Goal: Task Accomplishment & Management: Complete application form

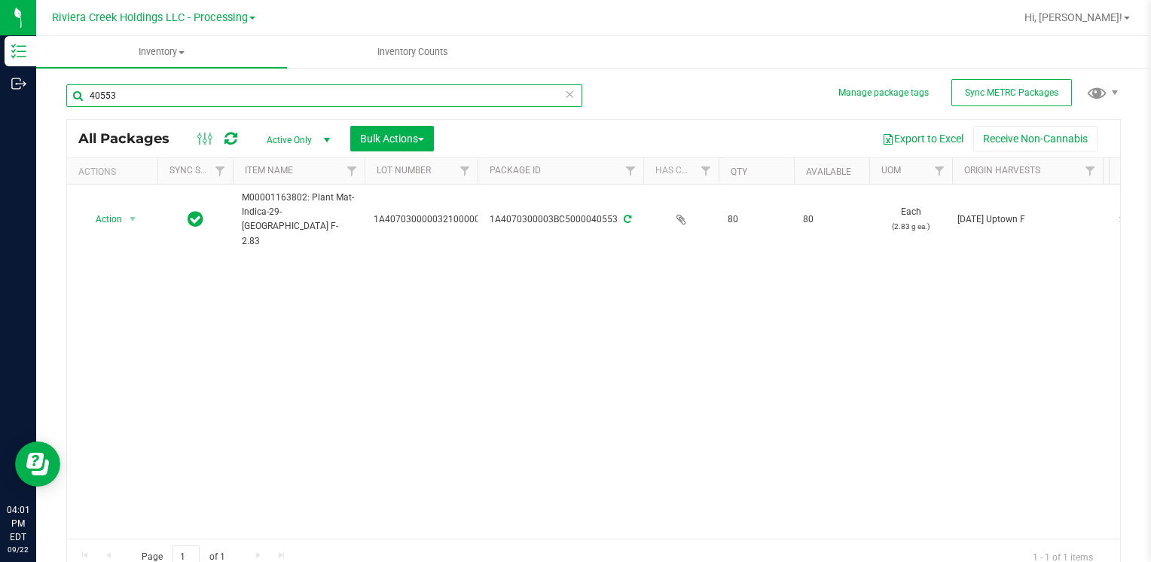
click at [178, 96] on input "40553" at bounding box center [324, 95] width 516 height 23
type input "40555"
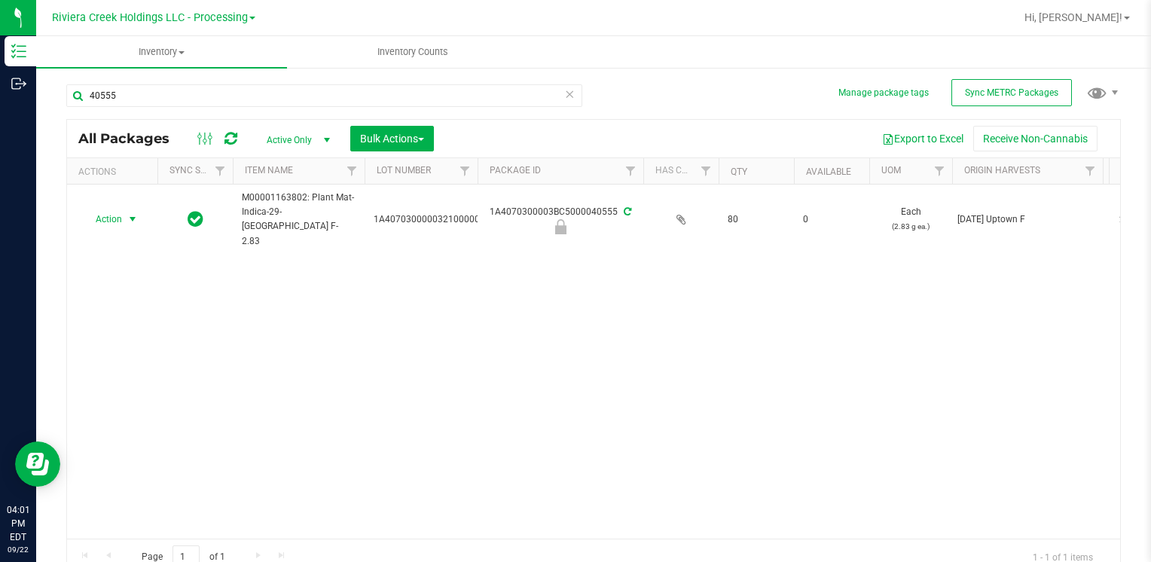
click at [112, 209] on span "Action" at bounding box center [102, 219] width 41 height 21
click at [133, 392] on li "Unlock package" at bounding box center [131, 403] width 96 height 23
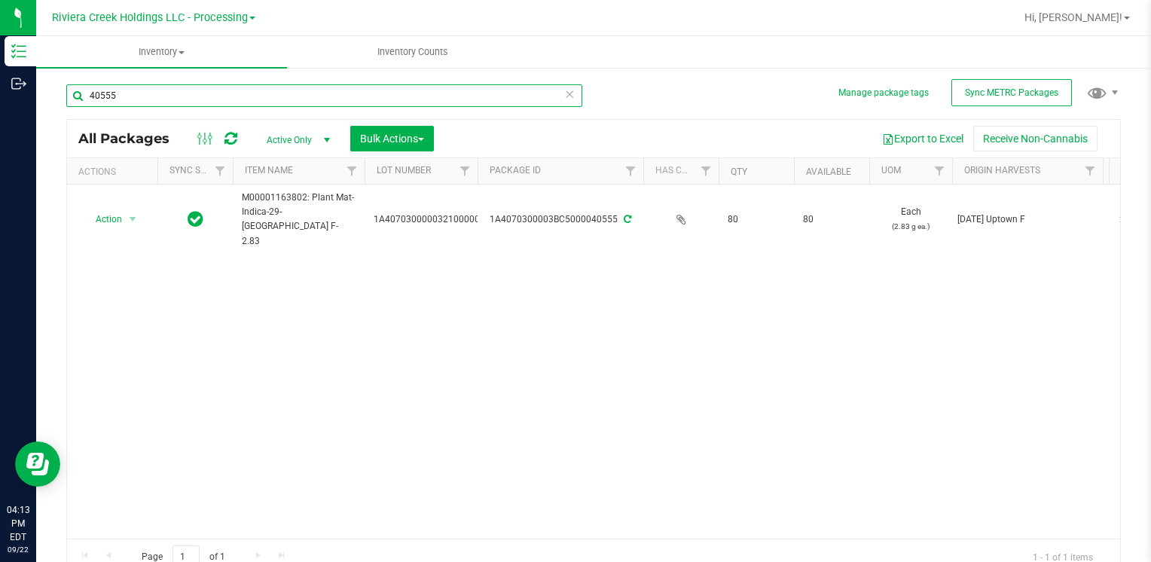
click at [172, 105] on input "40555" at bounding box center [324, 95] width 516 height 23
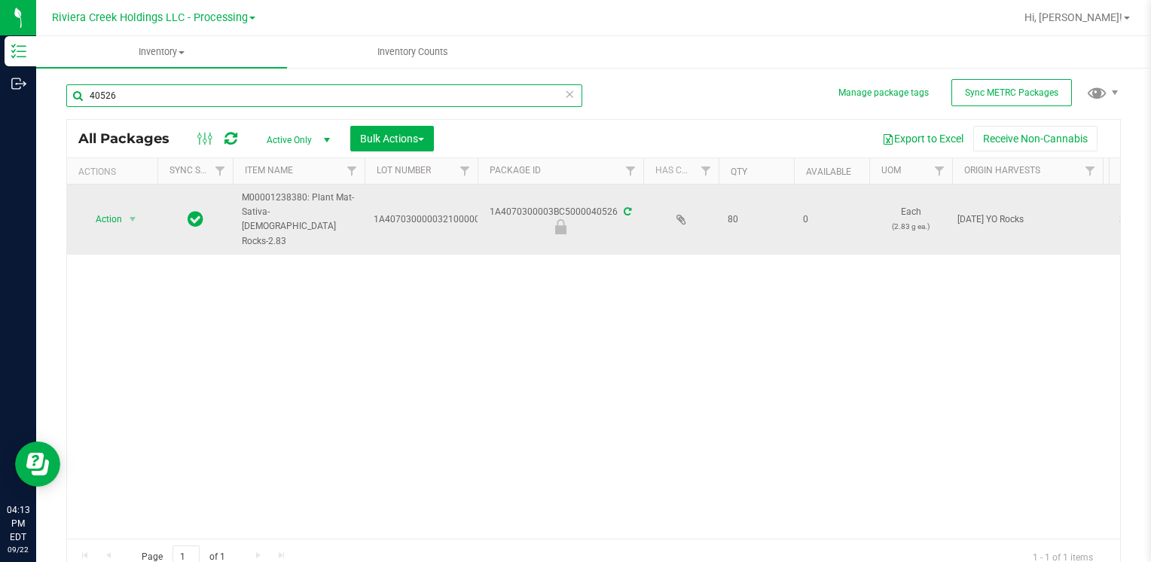
type input "40526"
click at [115, 209] on span "Action" at bounding box center [102, 219] width 41 height 21
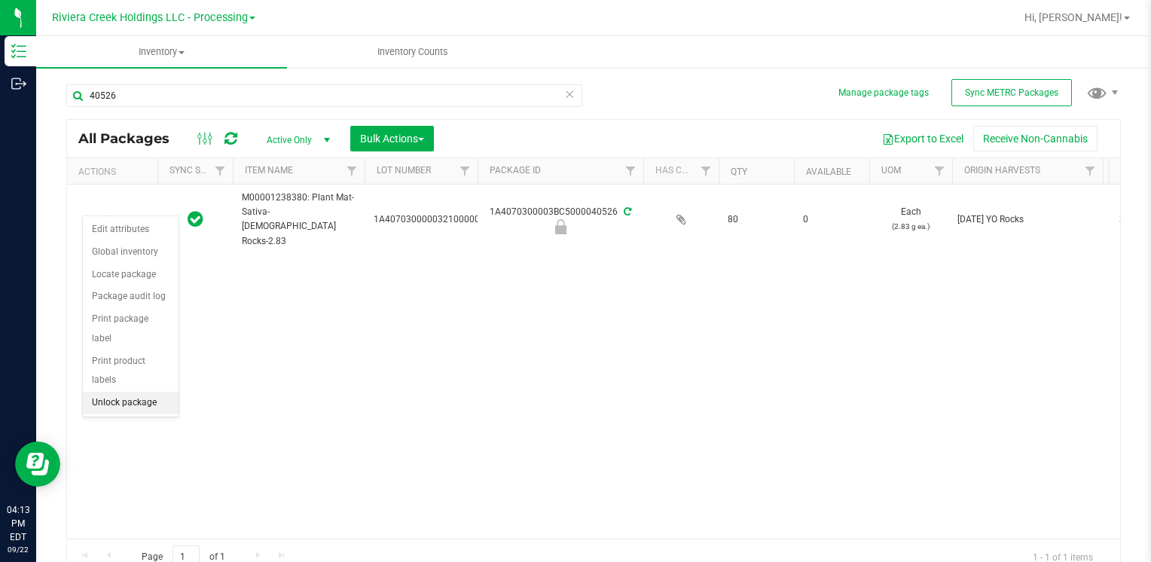
click at [141, 392] on li "Unlock package" at bounding box center [131, 403] width 96 height 23
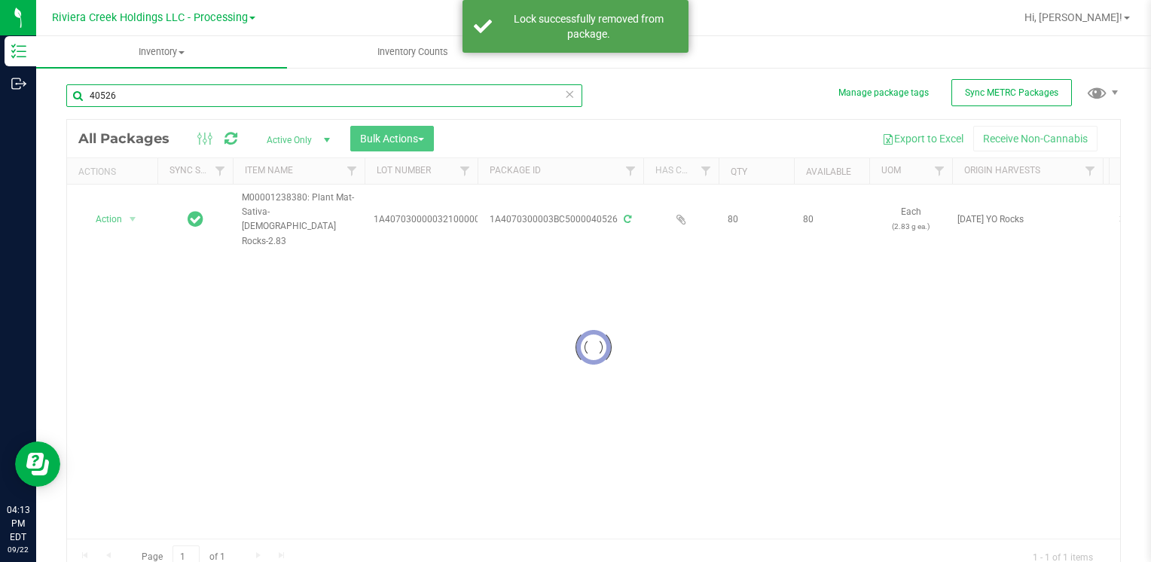
click at [170, 96] on input "40526" at bounding box center [324, 95] width 516 height 23
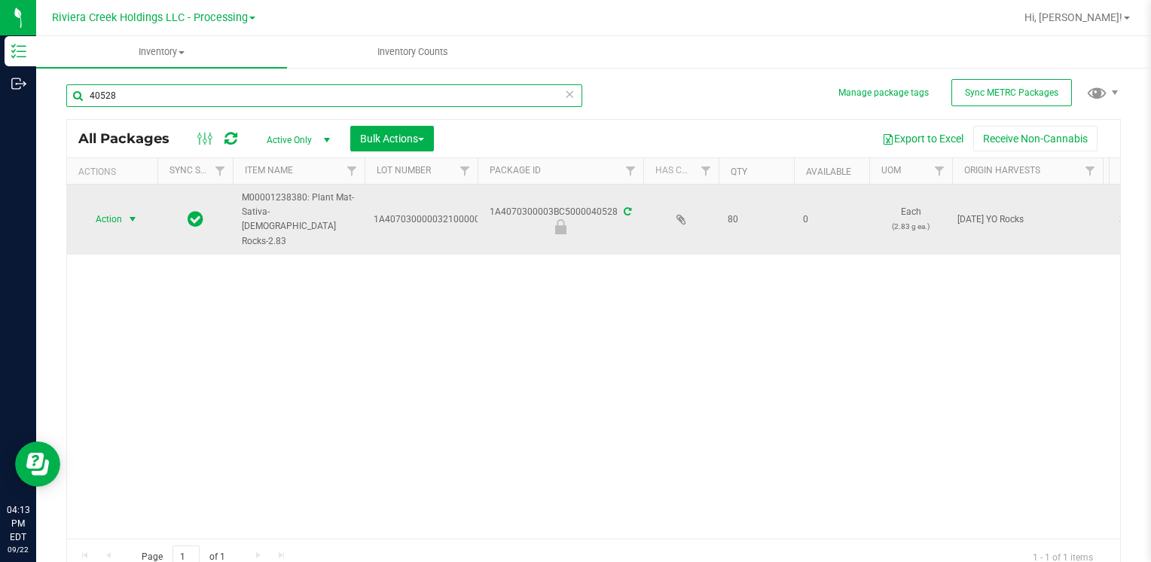
type input "40528"
click at [124, 209] on span "select" at bounding box center [133, 219] width 19 height 21
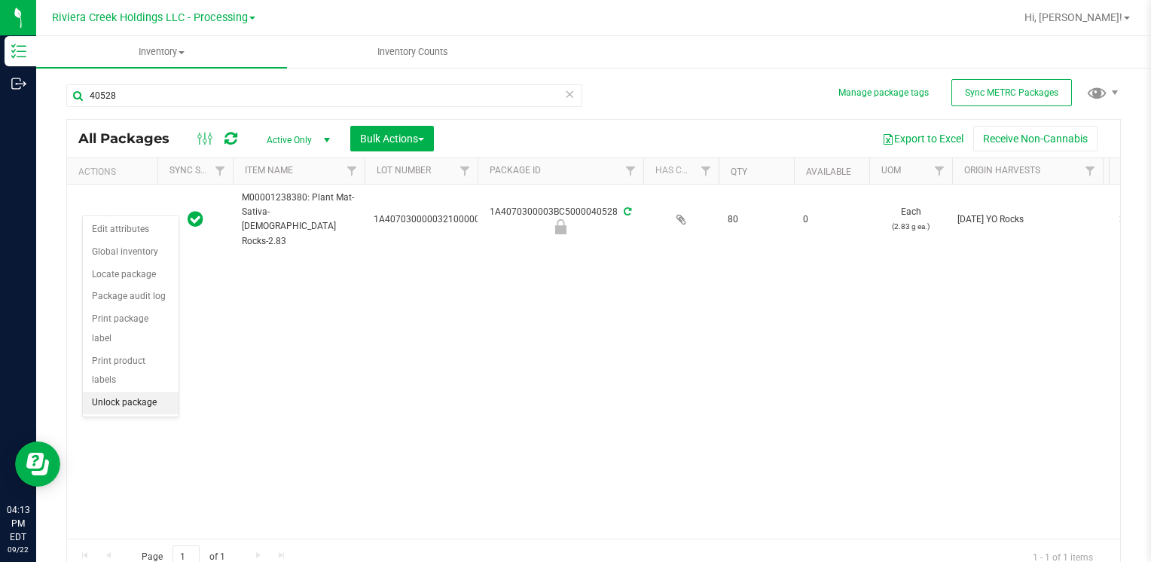
click at [169, 392] on li "Unlock package" at bounding box center [131, 403] width 96 height 23
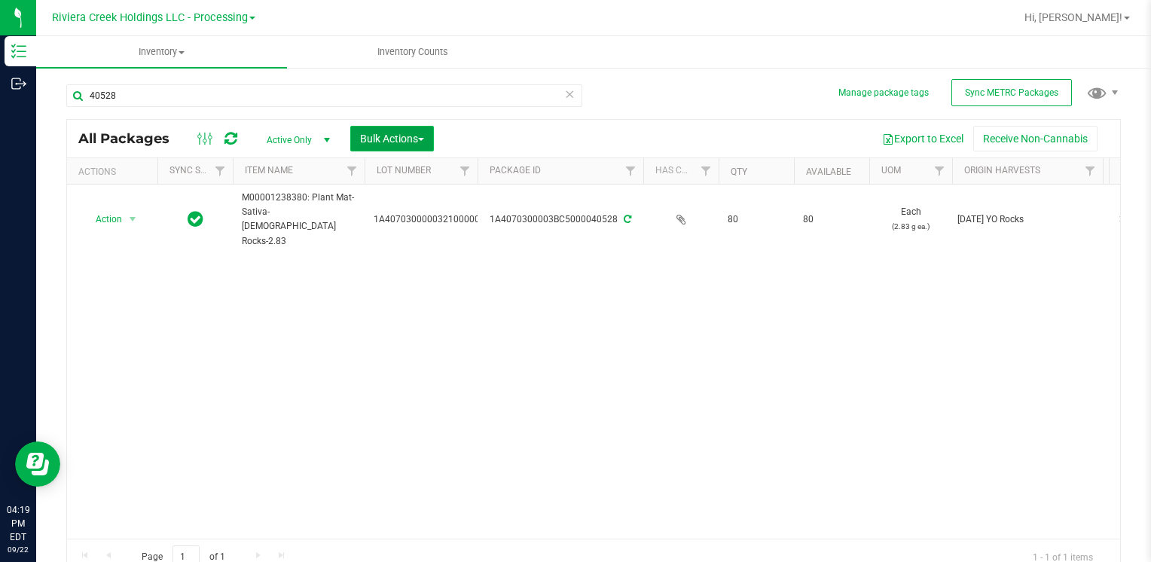
click at [419, 142] on span "Bulk Actions" at bounding box center [392, 139] width 64 height 12
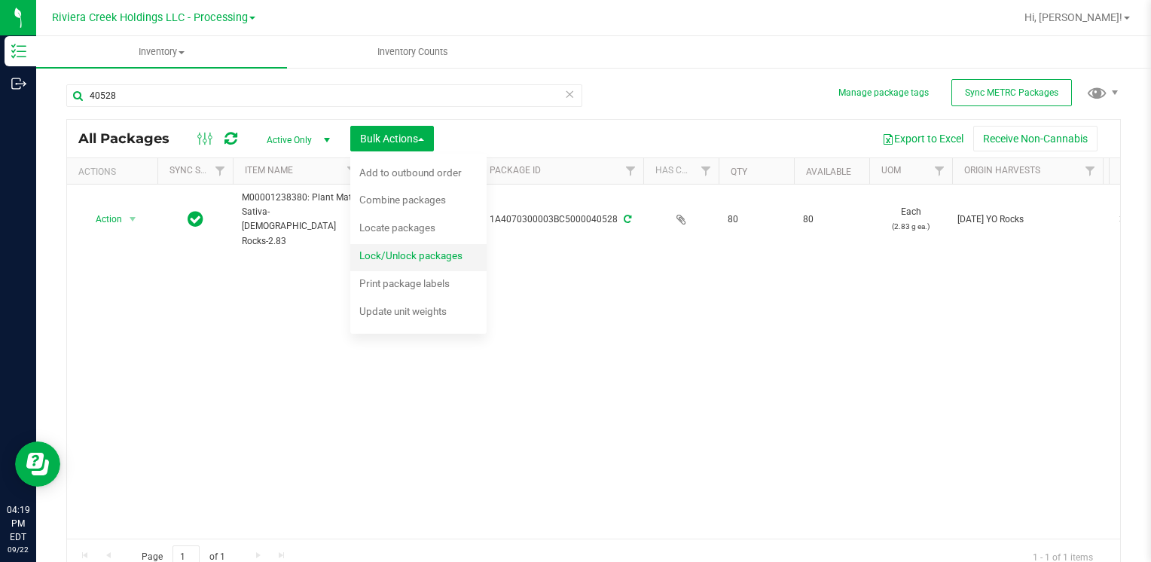
click at [413, 254] on span "Lock/Unlock packages" at bounding box center [410, 255] width 103 height 12
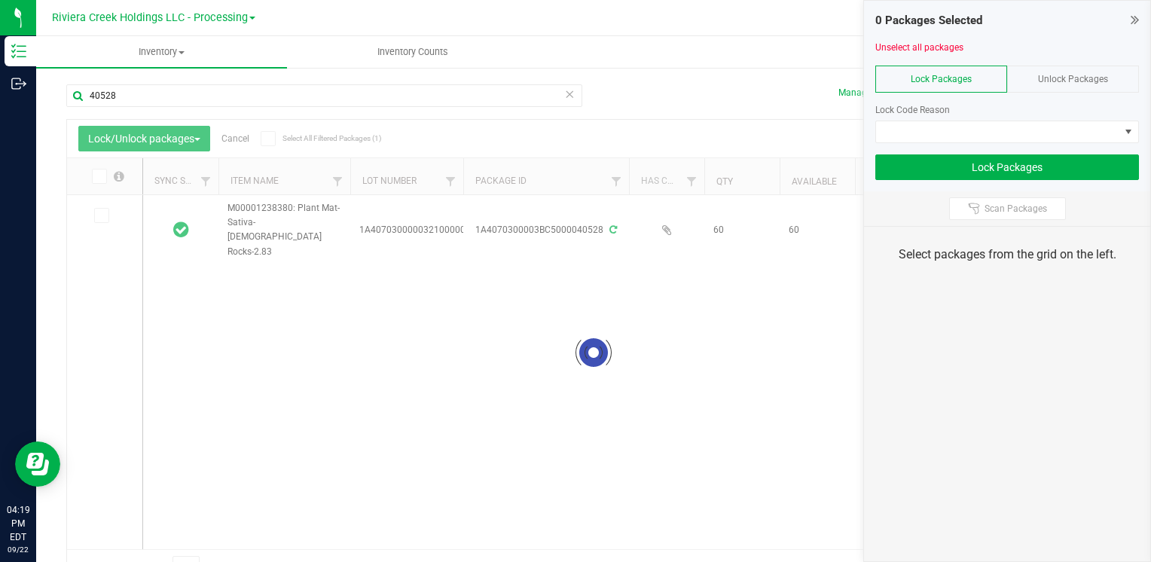
click at [1044, 74] on span "Unlock Packages" at bounding box center [1073, 79] width 70 height 11
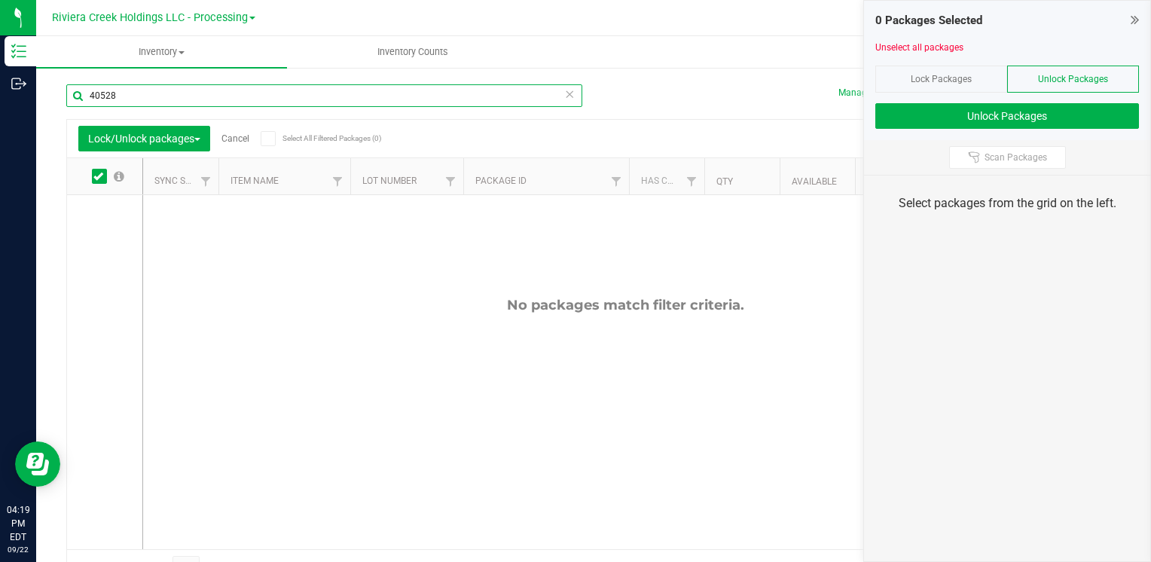
click at [241, 96] on input "40528" at bounding box center [324, 95] width 516 height 23
click at [90, 96] on input "15845" at bounding box center [324, 95] width 516 height 23
click at [193, 97] on input "0015845" at bounding box center [324, 95] width 516 height 23
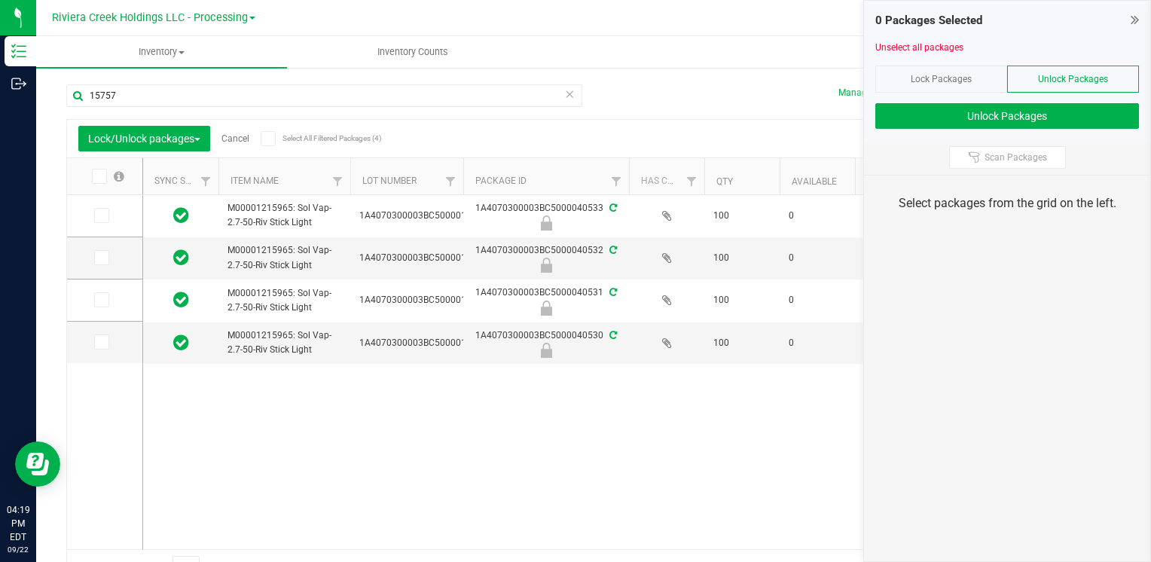
click at [98, 176] on icon at bounding box center [98, 176] width 10 height 0
click at [0, 0] on input "checkbox" at bounding box center [0, 0] width 0 height 0
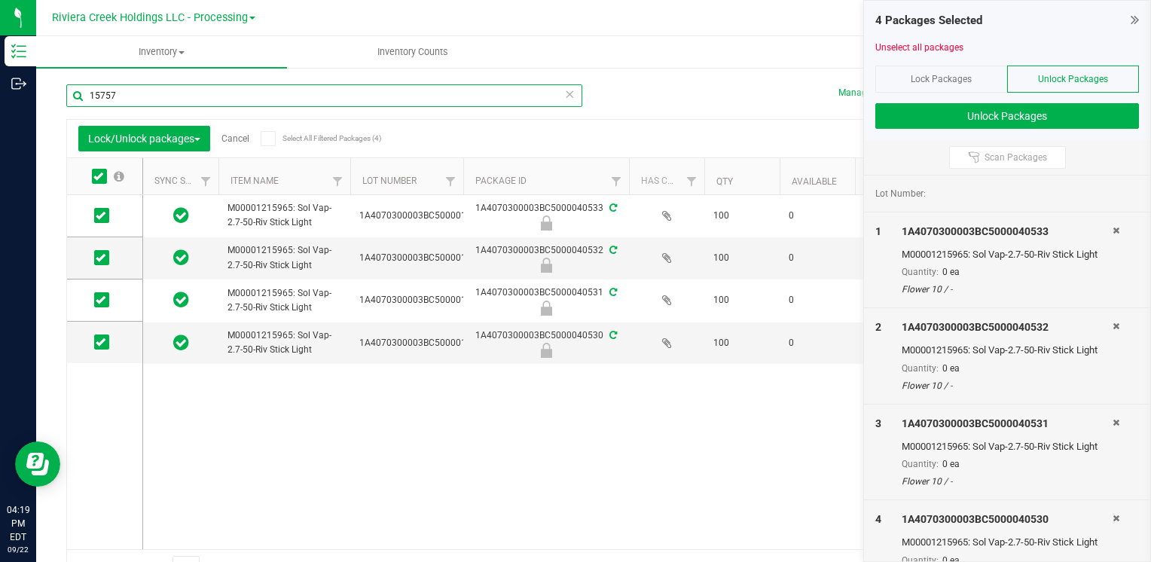
click at [151, 95] on input "15757" at bounding box center [324, 95] width 516 height 23
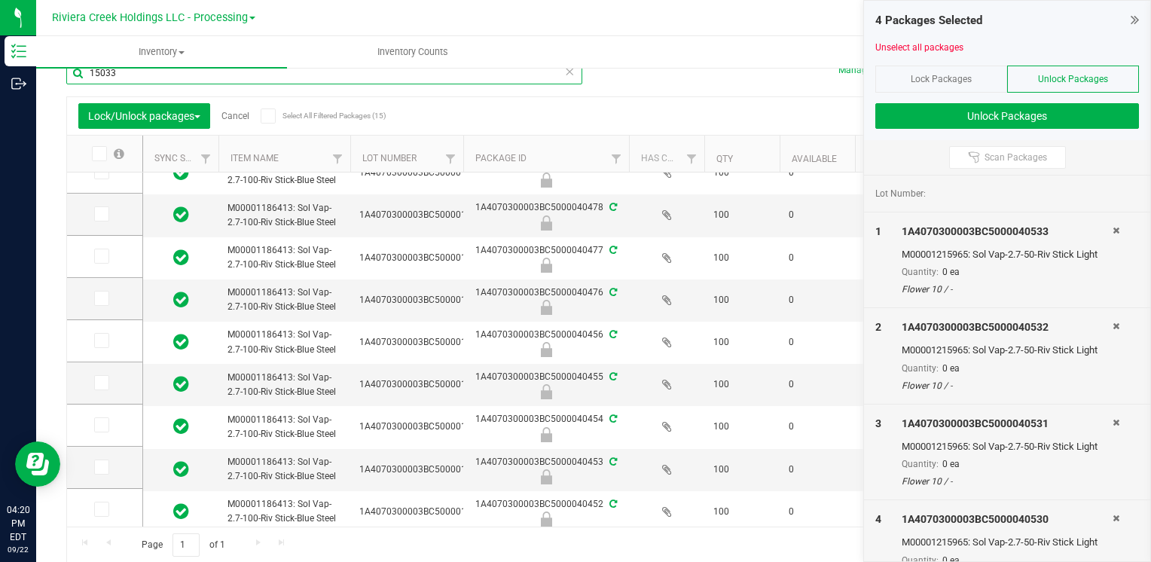
scroll to position [277, 0]
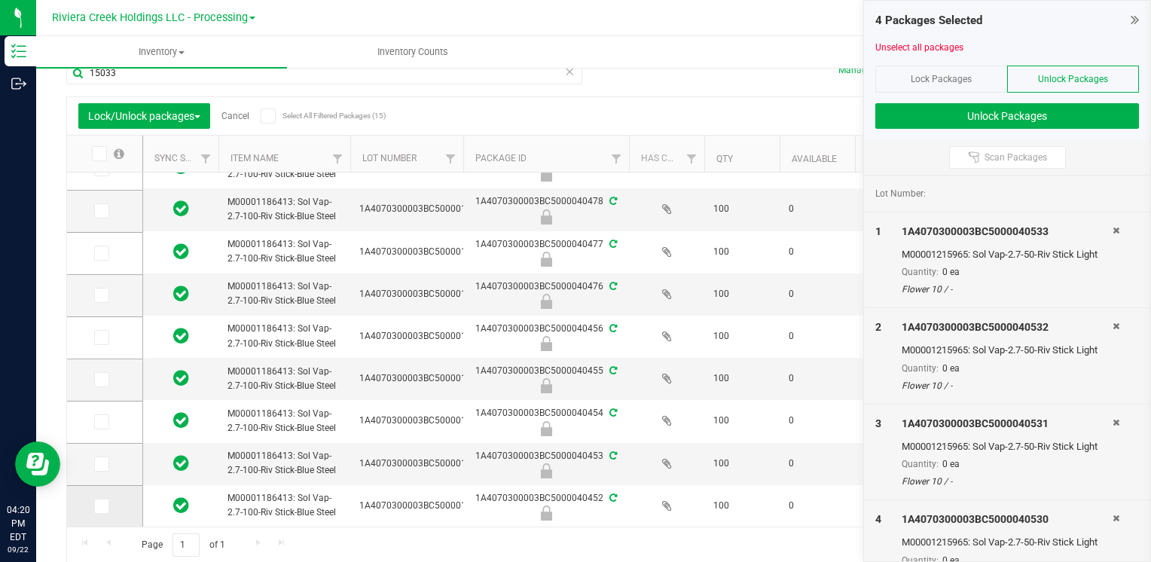
click at [102, 506] on icon at bounding box center [101, 506] width 10 height 0
click at [0, 0] on input "checkbox" at bounding box center [0, 0] width 0 height 0
click at [94, 458] on span at bounding box center [101, 464] width 15 height 15
click at [0, 0] on input "checkbox" at bounding box center [0, 0] width 0 height 0
click at [99, 422] on icon at bounding box center [101, 422] width 10 height 0
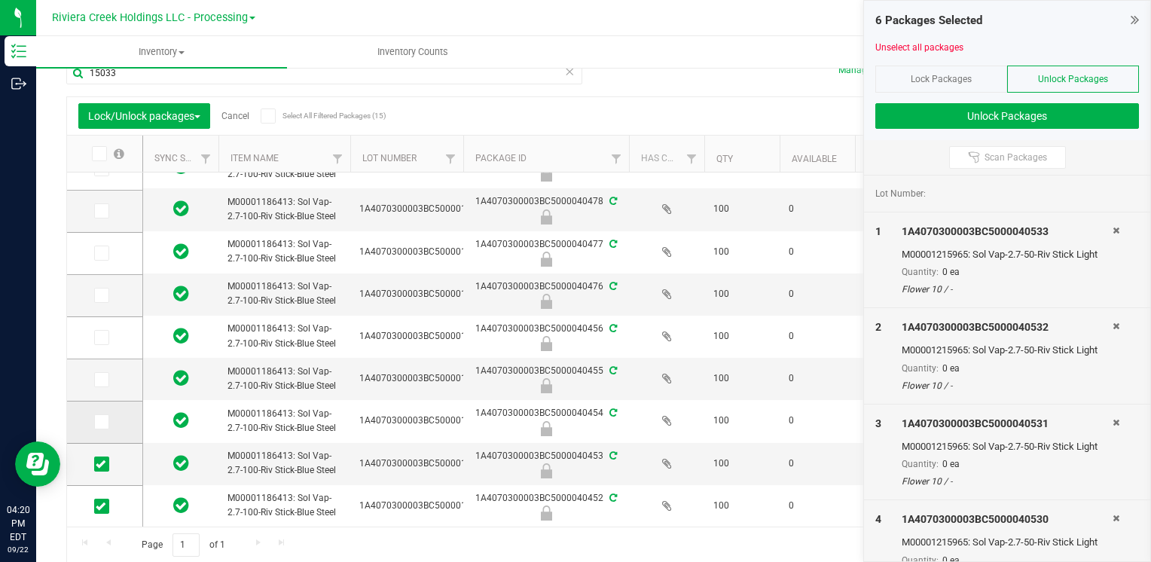
click at [0, 0] on input "checkbox" at bounding box center [0, 0] width 0 height 0
click at [99, 380] on icon at bounding box center [101, 380] width 10 height 0
click at [0, 0] on input "checkbox" at bounding box center [0, 0] width 0 height 0
click at [105, 332] on span at bounding box center [101, 337] width 15 height 15
click at [0, 0] on input "checkbox" at bounding box center [0, 0] width 0 height 0
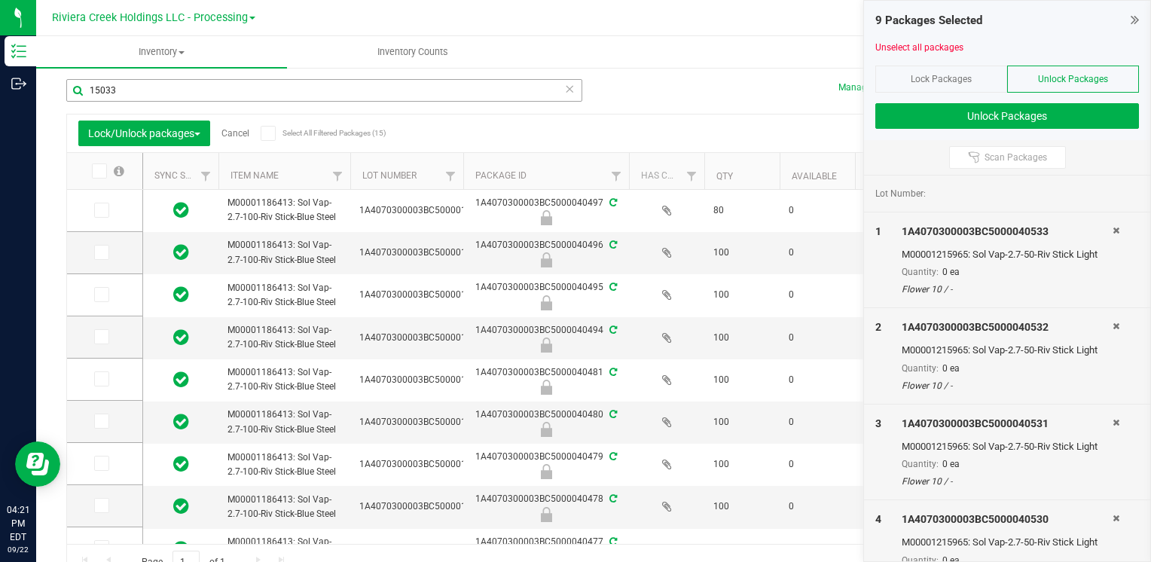
scroll to position [0, 0]
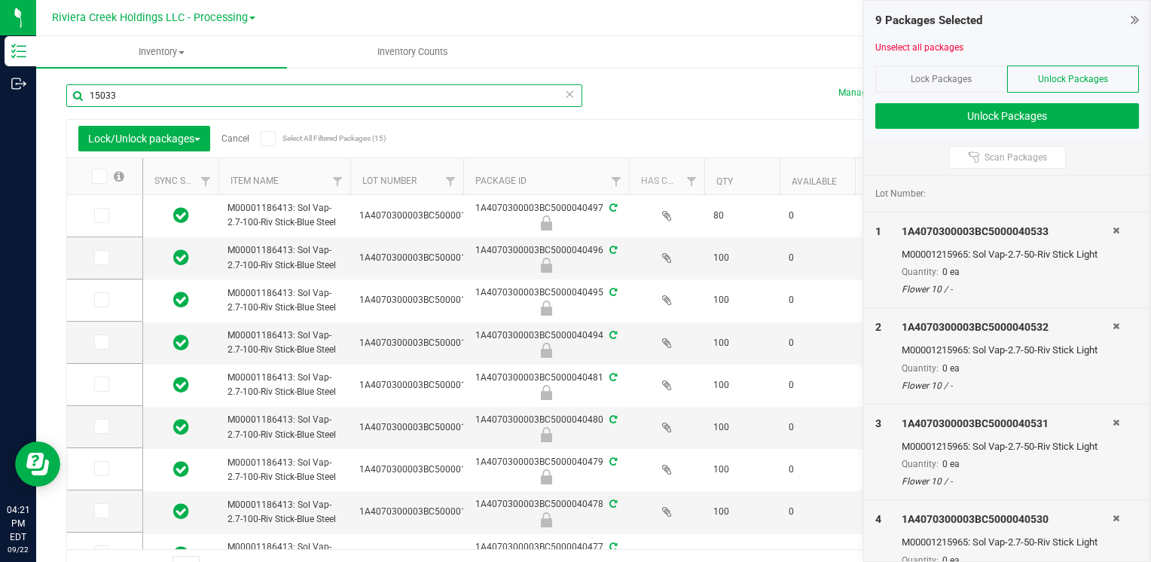
click at [170, 96] on input "15033" at bounding box center [324, 95] width 516 height 23
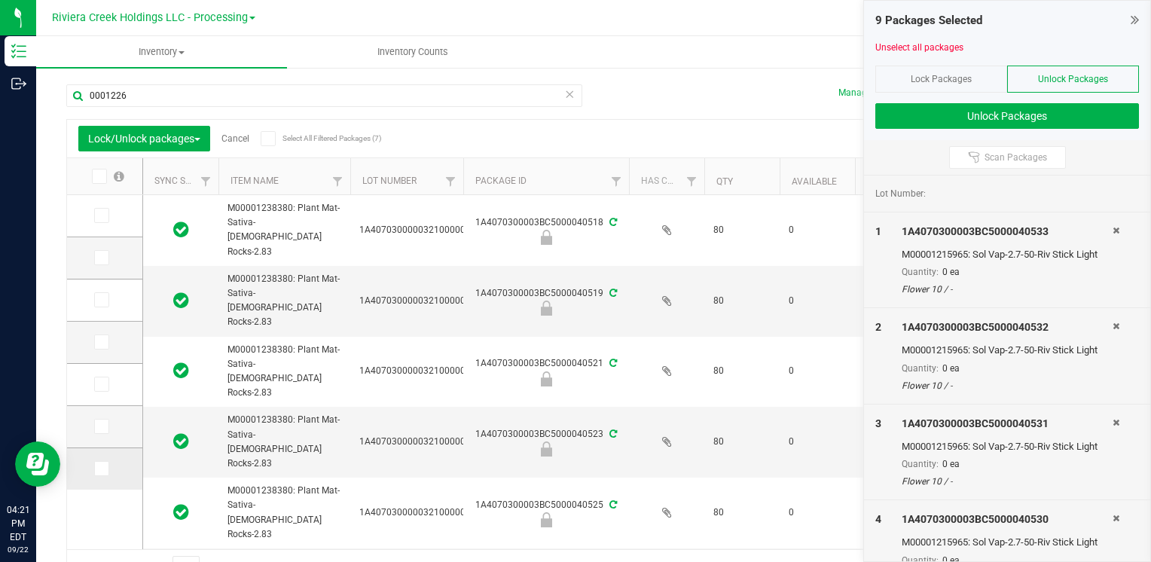
click at [105, 469] on icon at bounding box center [101, 469] width 10 height 0
click at [0, 0] on input "checkbox" at bounding box center [0, 0] width 0 height 0
click at [99, 176] on icon at bounding box center [98, 176] width 10 height 0
click at [0, 0] on input "checkbox" at bounding box center [0, 0] width 0 height 0
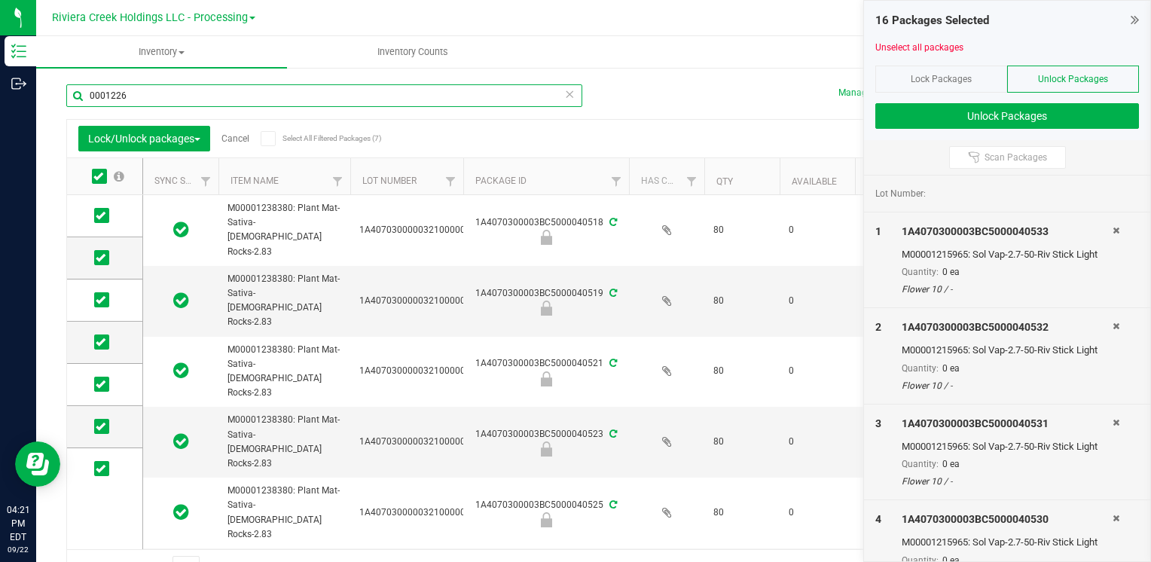
click at [163, 99] on input "0001226" at bounding box center [324, 95] width 516 height 23
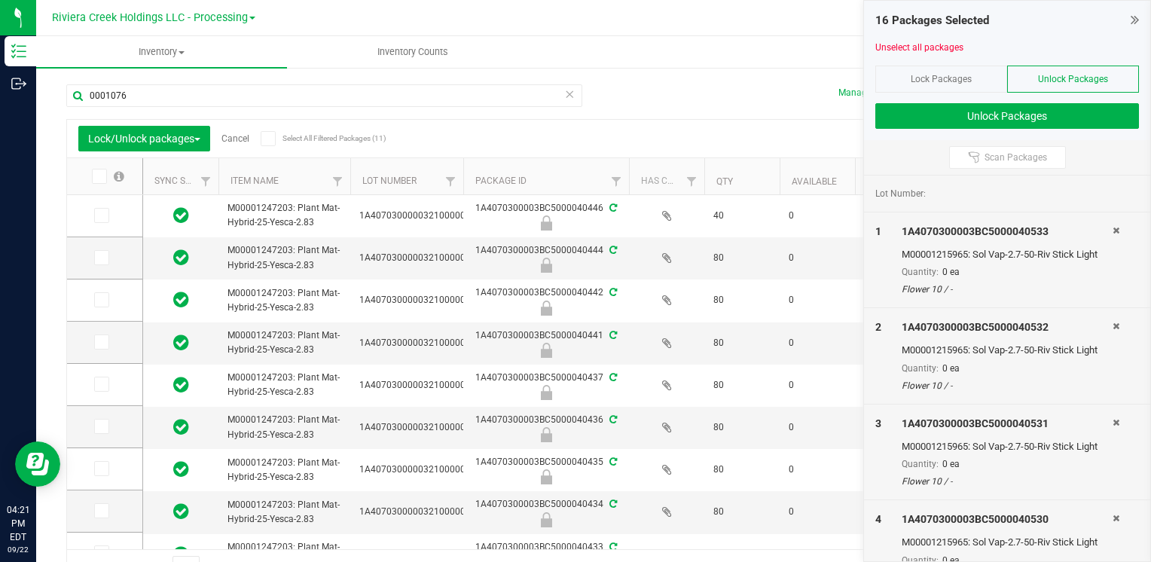
click at [100, 176] on icon at bounding box center [98, 176] width 10 height 0
click at [0, 0] on input "checkbox" at bounding box center [0, 0] width 0 height 0
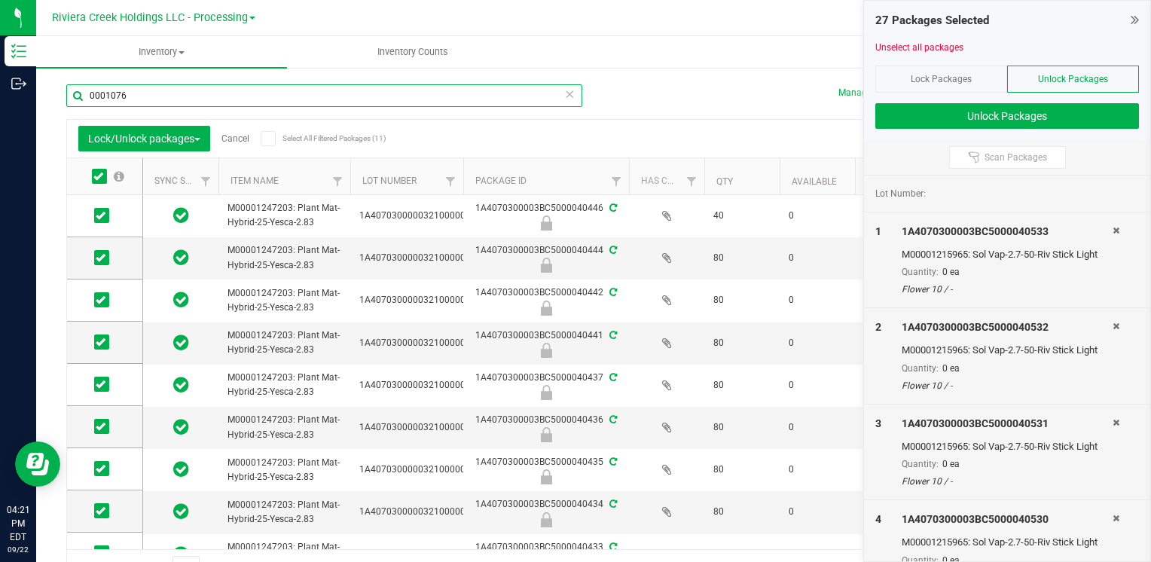
click at [200, 104] on input "0001076" at bounding box center [324, 95] width 516 height 23
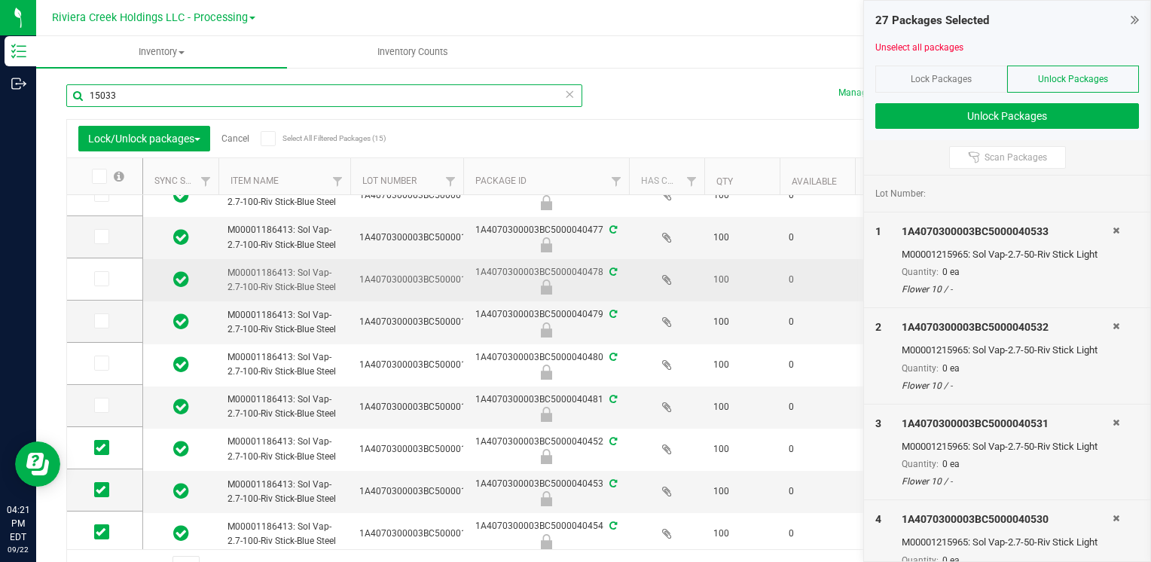
scroll to position [226, 0]
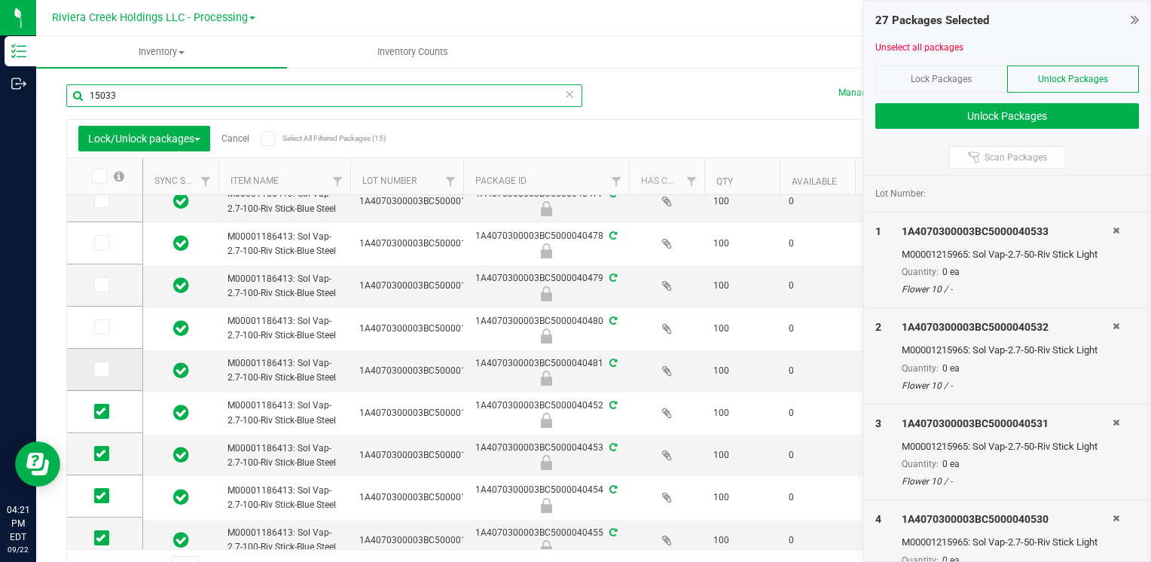
type input "15033"
click at [105, 369] on icon at bounding box center [101, 369] width 10 height 0
click at [0, 0] on input "checkbox" at bounding box center [0, 0] width 0 height 0
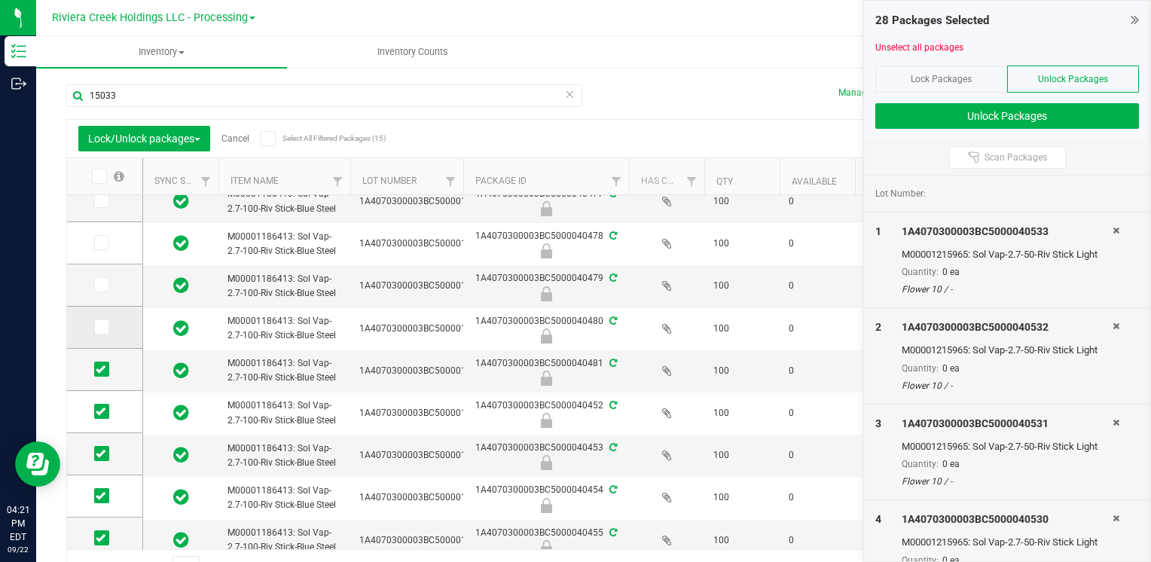
click at [102, 327] on icon at bounding box center [101, 327] width 10 height 0
click at [0, 0] on input "checkbox" at bounding box center [0, 0] width 0 height 0
click at [97, 285] on icon at bounding box center [101, 285] width 10 height 0
click at [0, 0] on input "checkbox" at bounding box center [0, 0] width 0 height 0
click at [98, 234] on td at bounding box center [104, 243] width 75 height 42
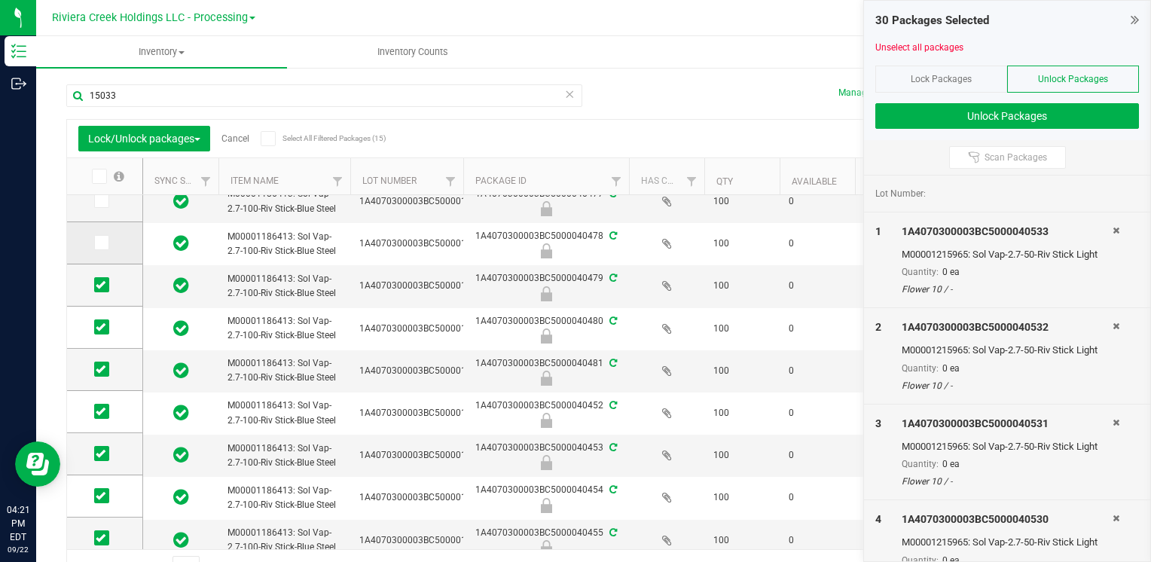
click at [100, 243] on icon at bounding box center [101, 243] width 10 height 0
click at [0, 0] on input "checkbox" at bounding box center [0, 0] width 0 height 0
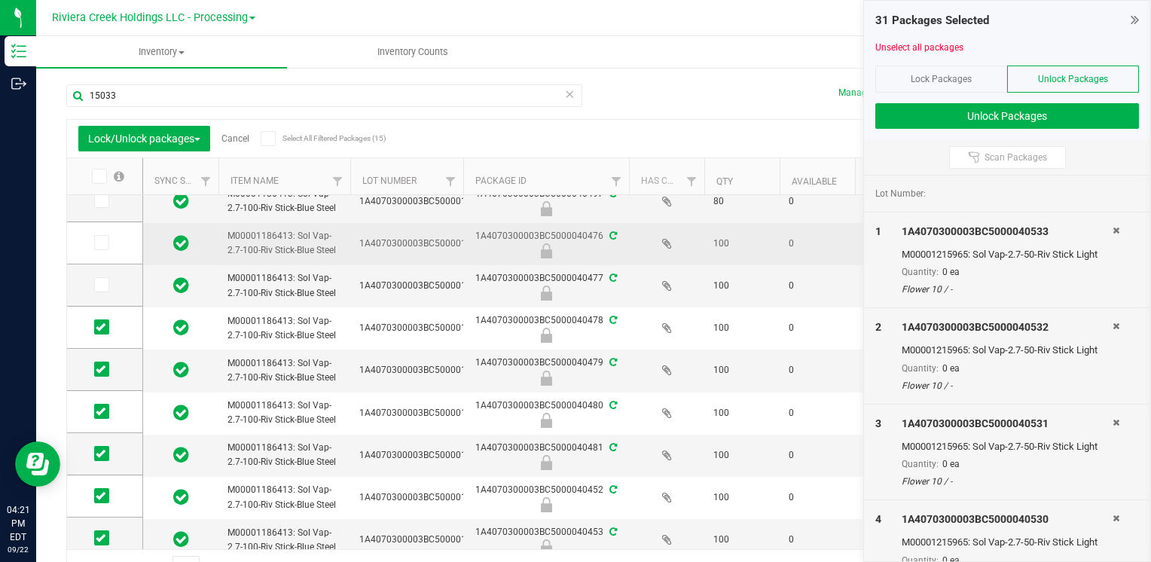
scroll to position [0, 0]
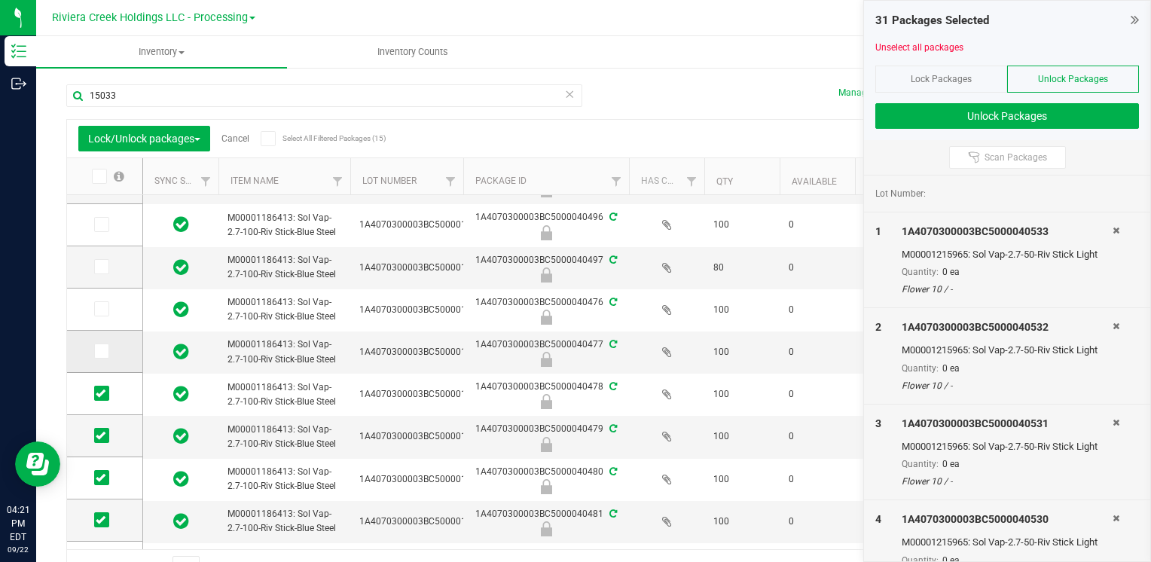
click at [99, 351] on icon at bounding box center [101, 351] width 10 height 0
click at [0, 0] on input "checkbox" at bounding box center [0, 0] width 0 height 0
click at [103, 309] on icon at bounding box center [101, 309] width 10 height 0
click at [0, 0] on input "checkbox" at bounding box center [0, 0] width 0 height 0
click at [921, 122] on button "Unlock Packages" at bounding box center [1008, 116] width 264 height 26
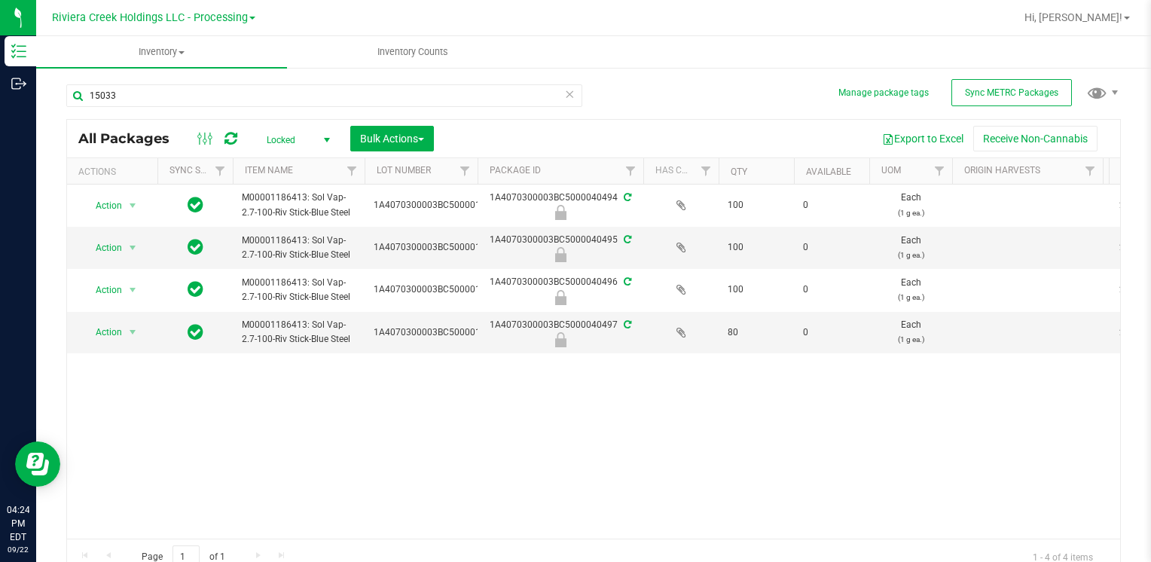
click at [313, 149] on span "Locked" at bounding box center [295, 140] width 83 height 21
click at [304, 157] on li "Active Only" at bounding box center [294, 165] width 81 height 23
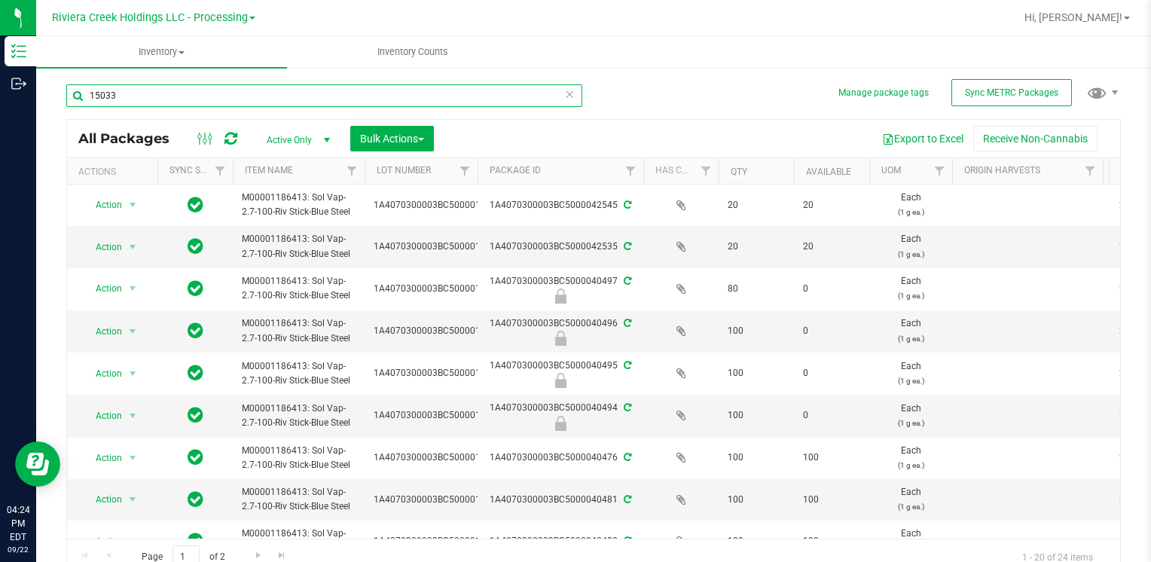
click at [200, 96] on input "15033" at bounding box center [324, 95] width 516 height 23
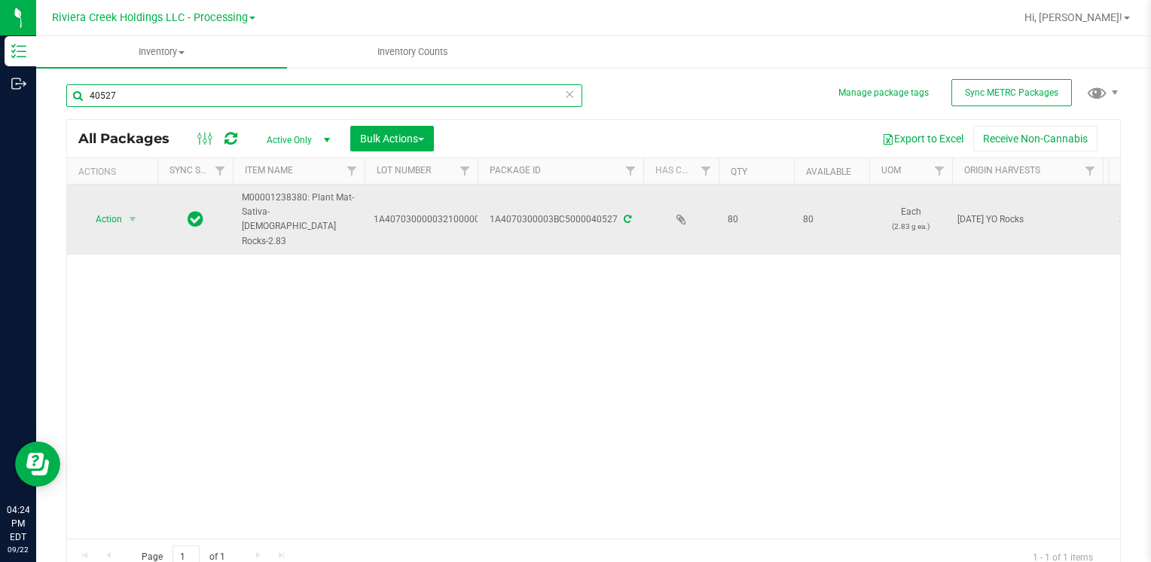
type input "40527"
click at [92, 209] on span "Action" at bounding box center [102, 219] width 41 height 21
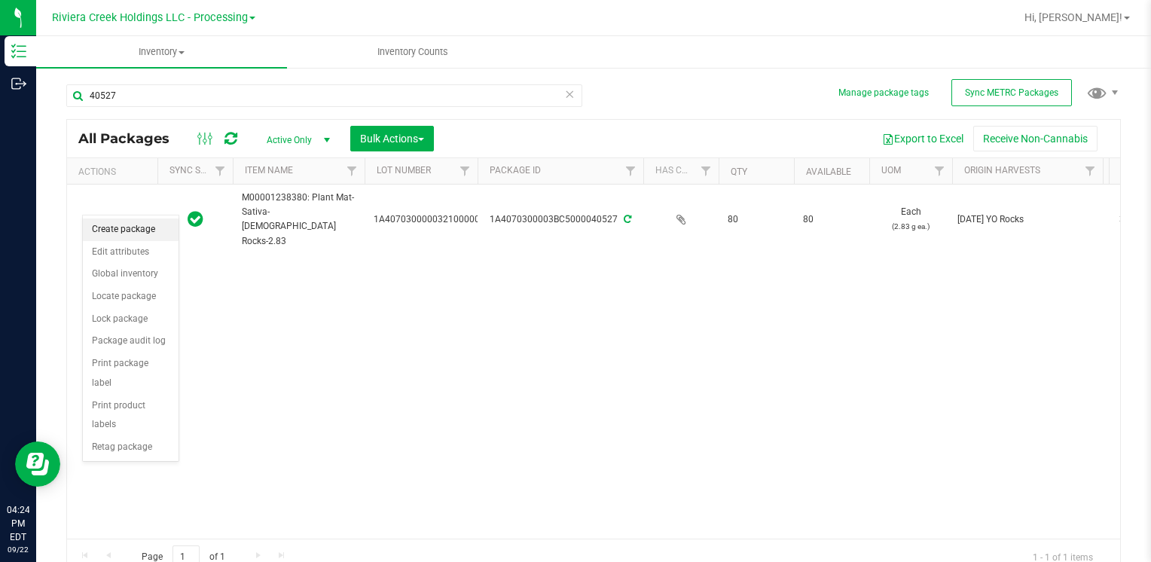
click at [122, 228] on li "Create package" at bounding box center [131, 230] width 96 height 23
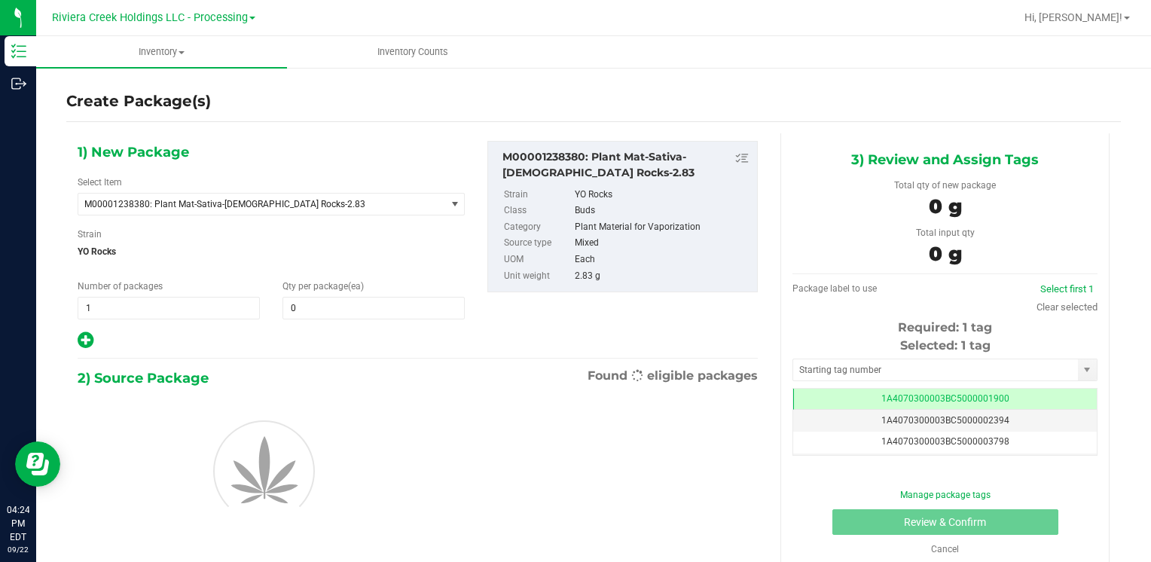
click at [341, 322] on div "1) New Package Select Item M00001238380: Plant Mat-Sativa-33-YO Rocks-2.83 M000…" at bounding box center [271, 245] width 410 height 209
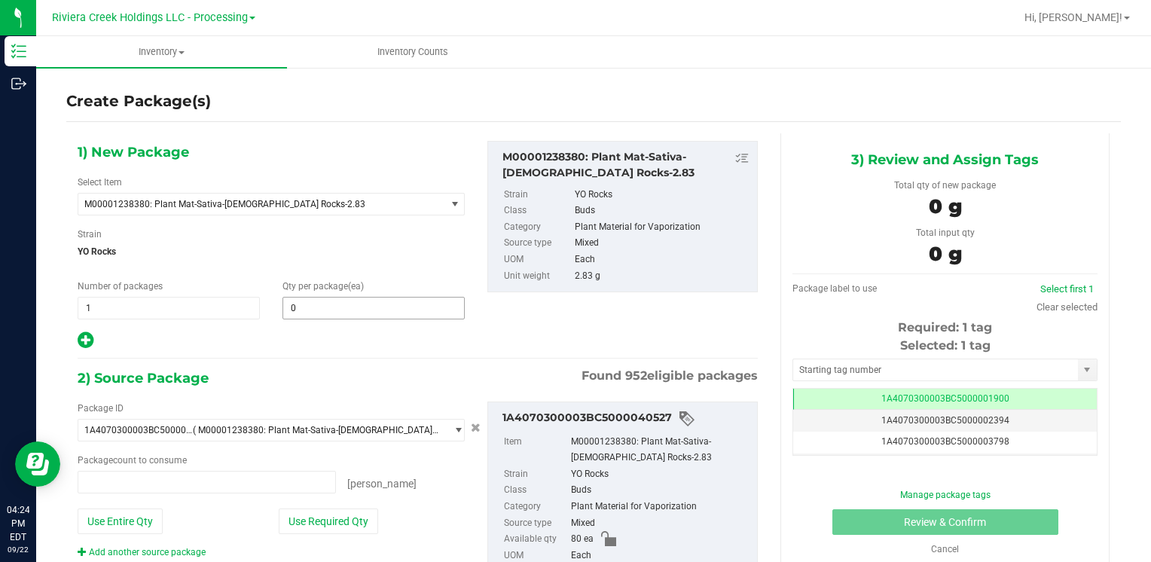
type input "0 ea"
click at [343, 314] on span at bounding box center [374, 308] width 182 height 23
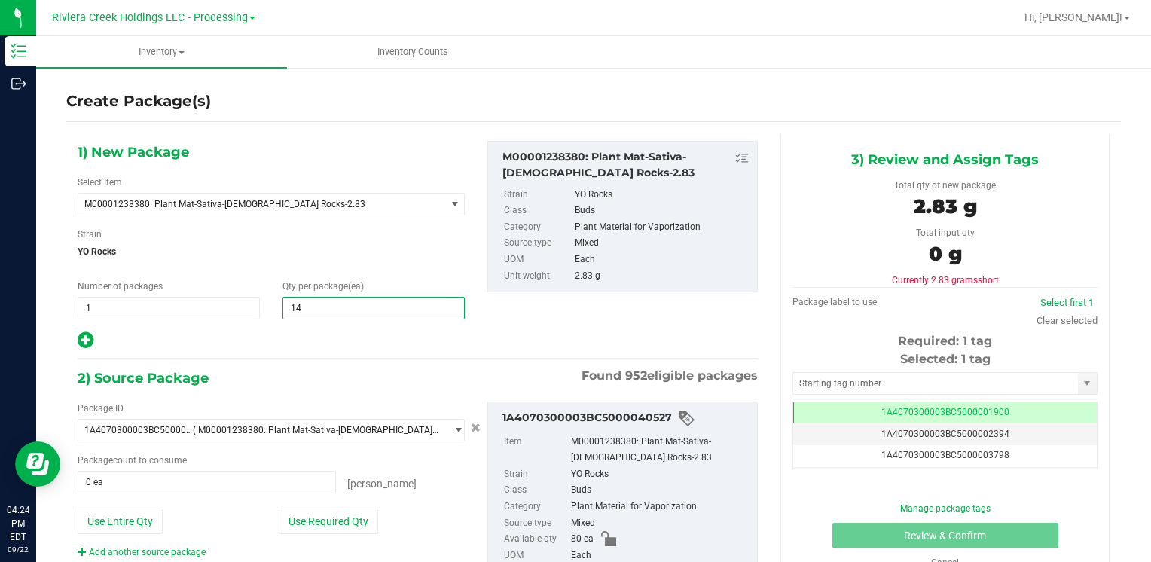
type input "140"
click at [112, 523] on button "Use Entire Qty" at bounding box center [120, 522] width 85 height 26
type input "80 ea"
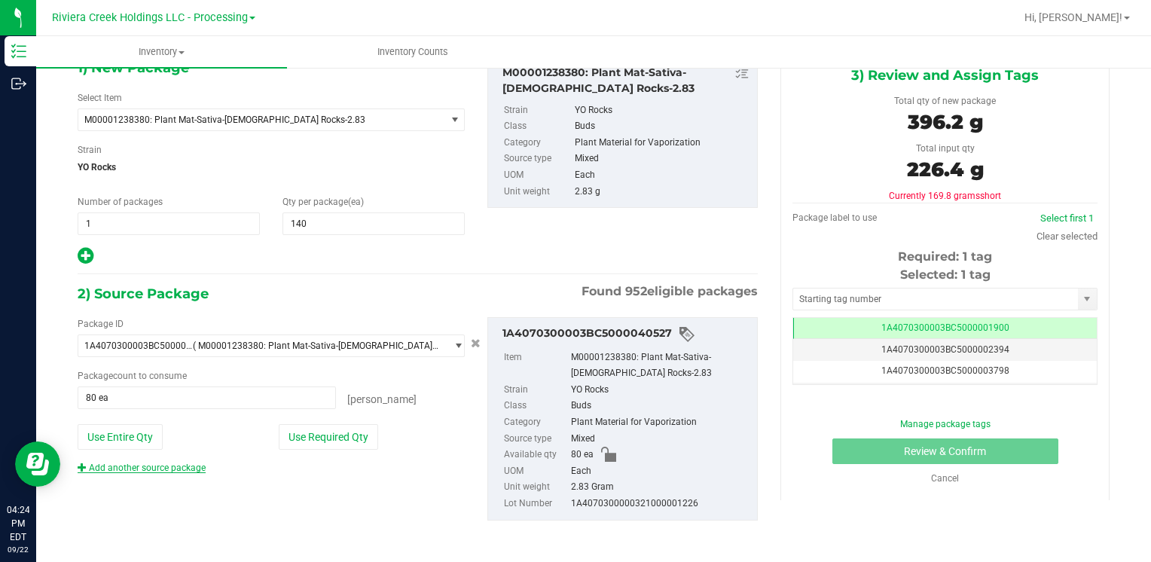
click at [139, 463] on link "Add another source package" at bounding box center [142, 468] width 128 height 11
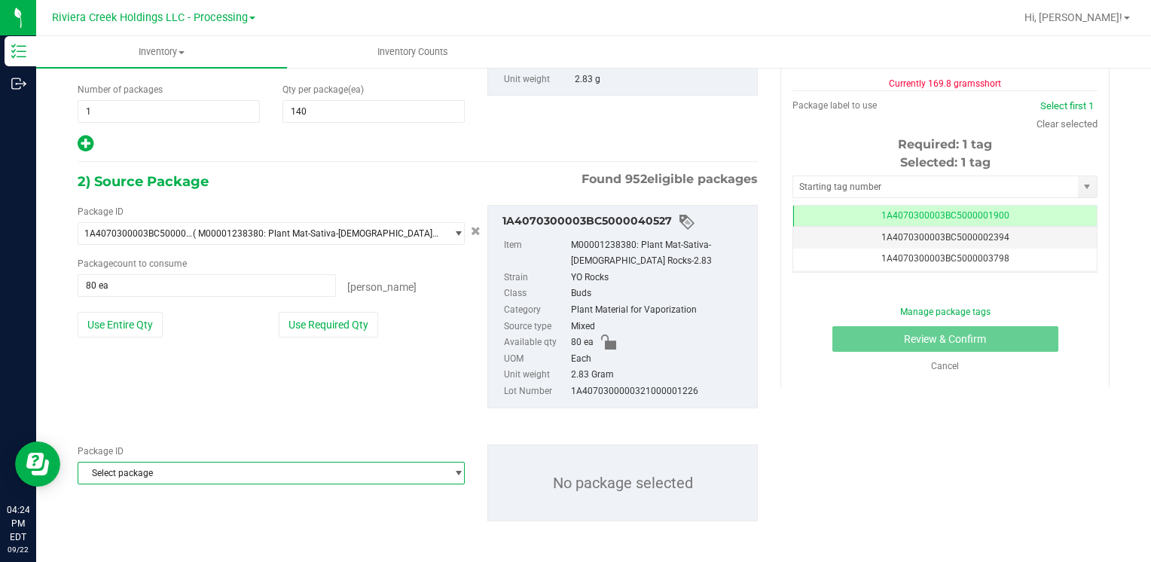
click at [158, 463] on span "Select package" at bounding box center [261, 473] width 367 height 21
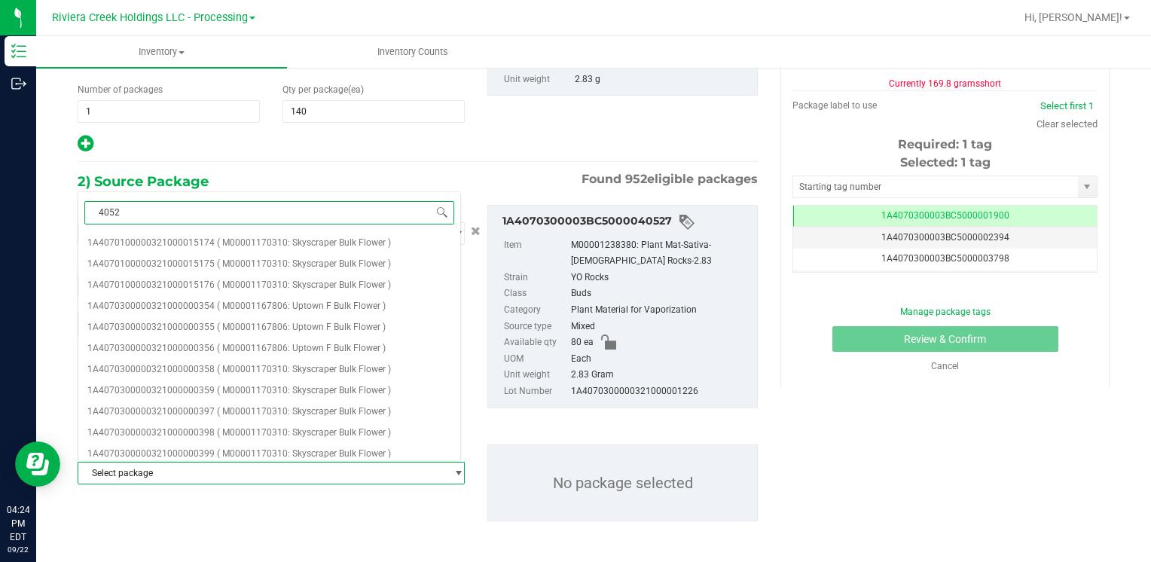
type input "40528"
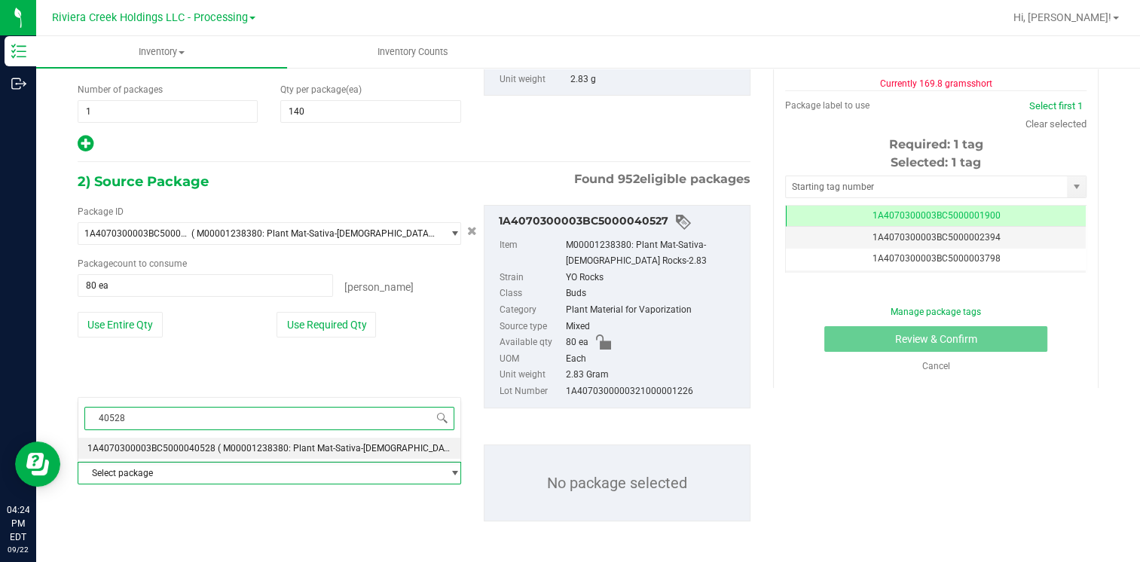
click at [203, 439] on li "1A4070300003BC5000040528 ( M00001238380: Plant Mat-Sativa-33-YO Rocks-2.83 )" at bounding box center [269, 448] width 382 height 21
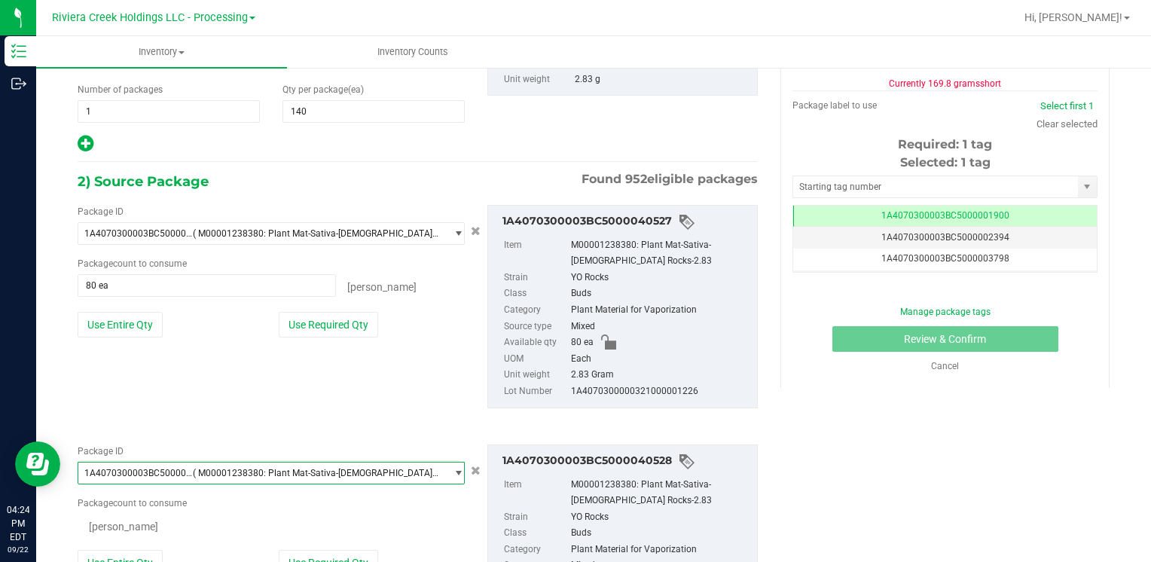
scroll to position [17827, 0]
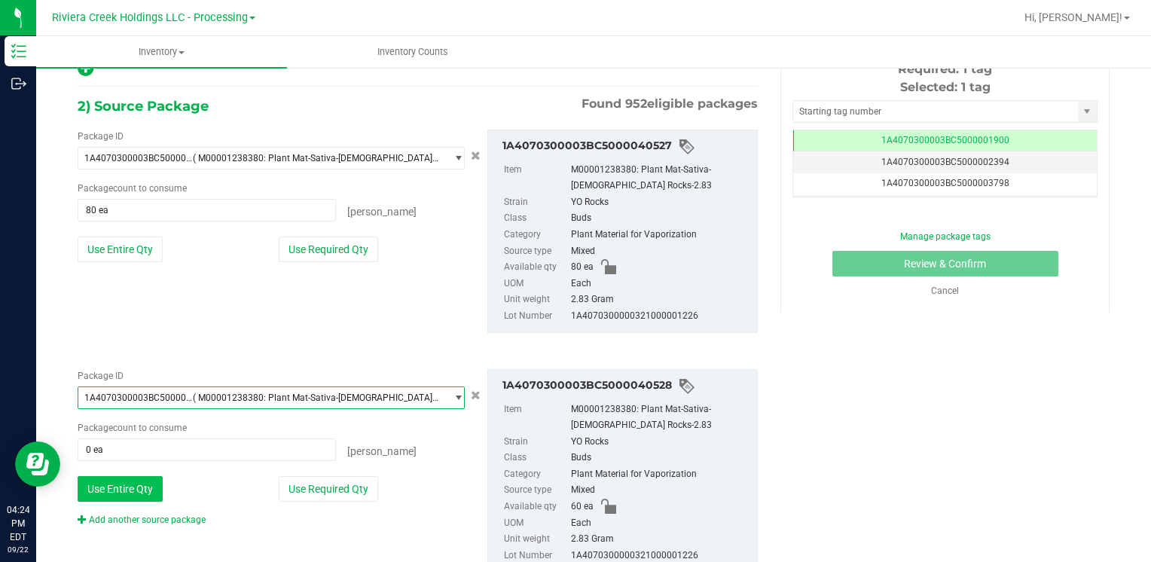
click at [123, 484] on button "Use Entire Qty" at bounding box center [120, 489] width 85 height 26
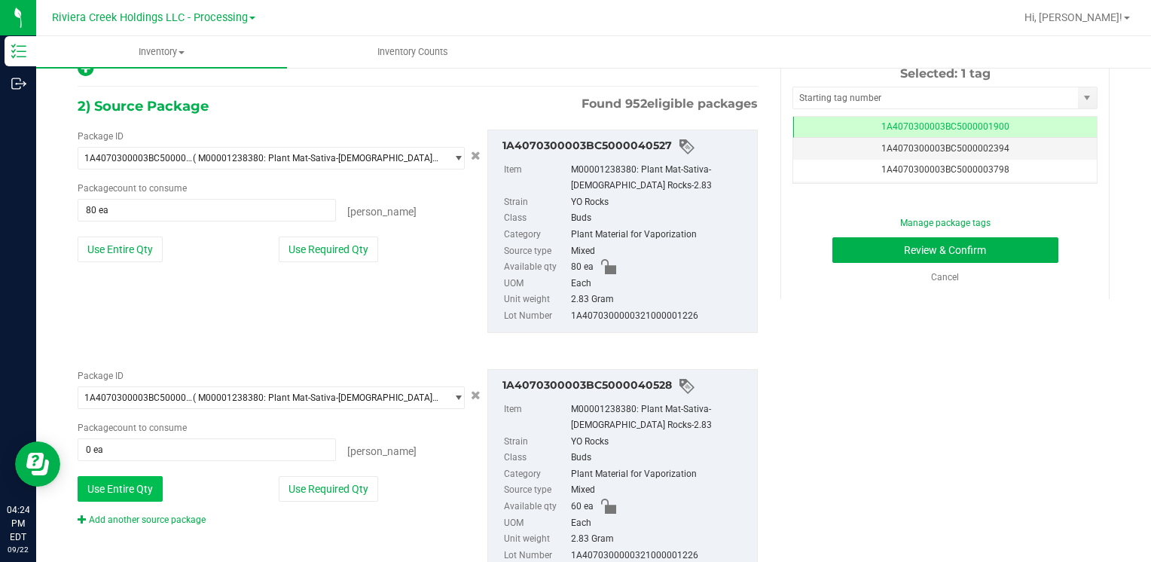
type input "60 ea"
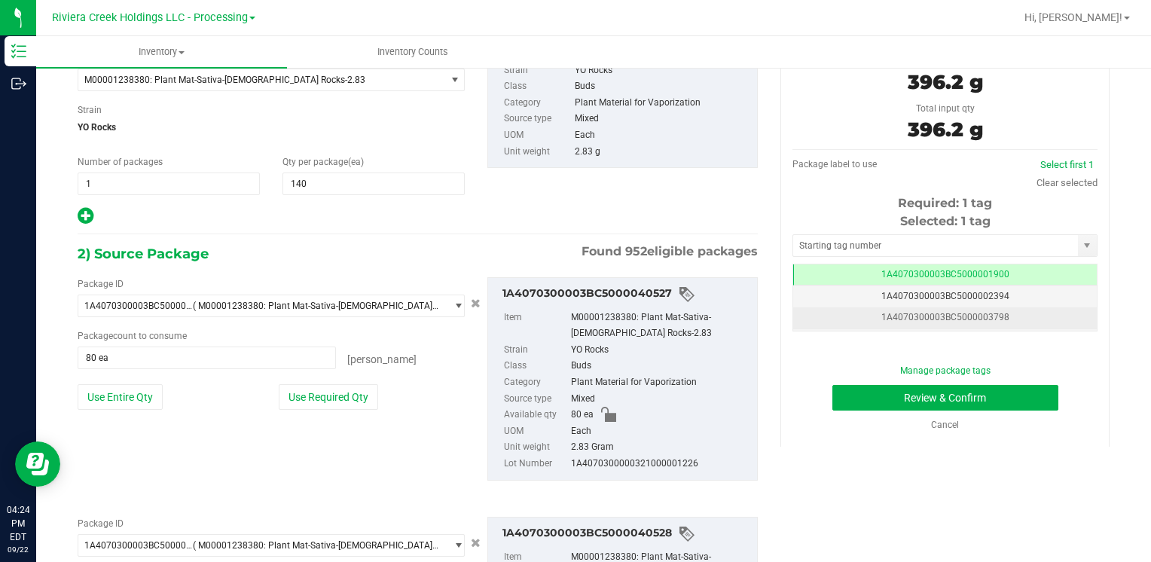
scroll to position [0, 0]
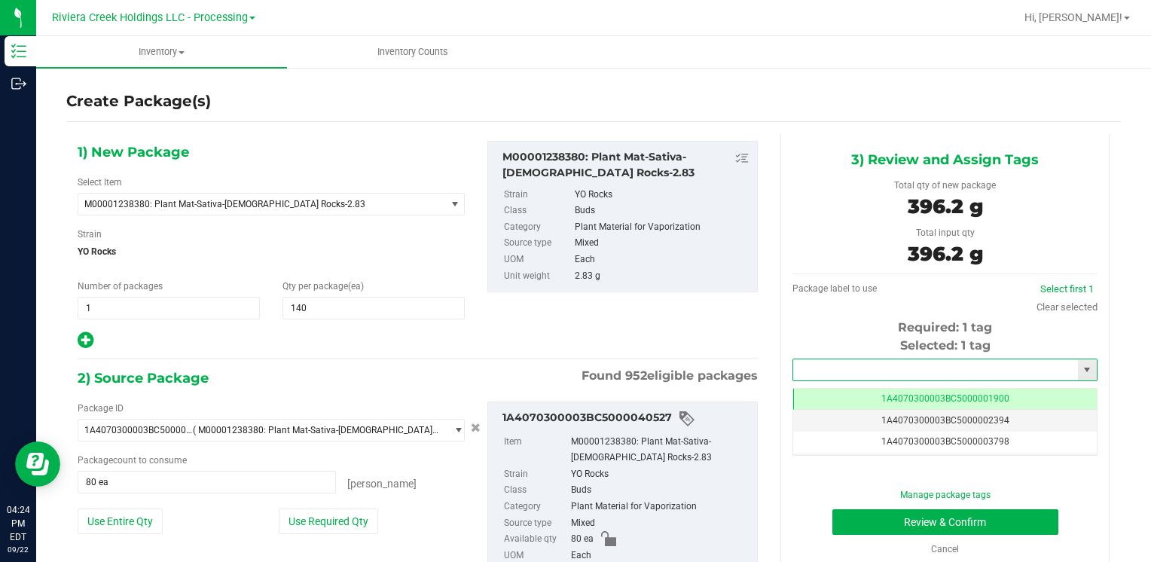
click at [885, 371] on input "text" at bounding box center [935, 369] width 285 height 21
drag, startPoint x: 869, startPoint y: 381, endPoint x: 856, endPoint y: 377, distance: 13.4
click at [867, 381] on div "1A4070300003BC5000039937 No matching tags" at bounding box center [935, 394] width 301 height 29
click at [853, 384] on div "1A4070300003BC5000039937 No matching tags" at bounding box center [935, 394] width 301 height 29
click at [853, 384] on li "1A4070300003BC5000039937" at bounding box center [936, 395] width 300 height 23
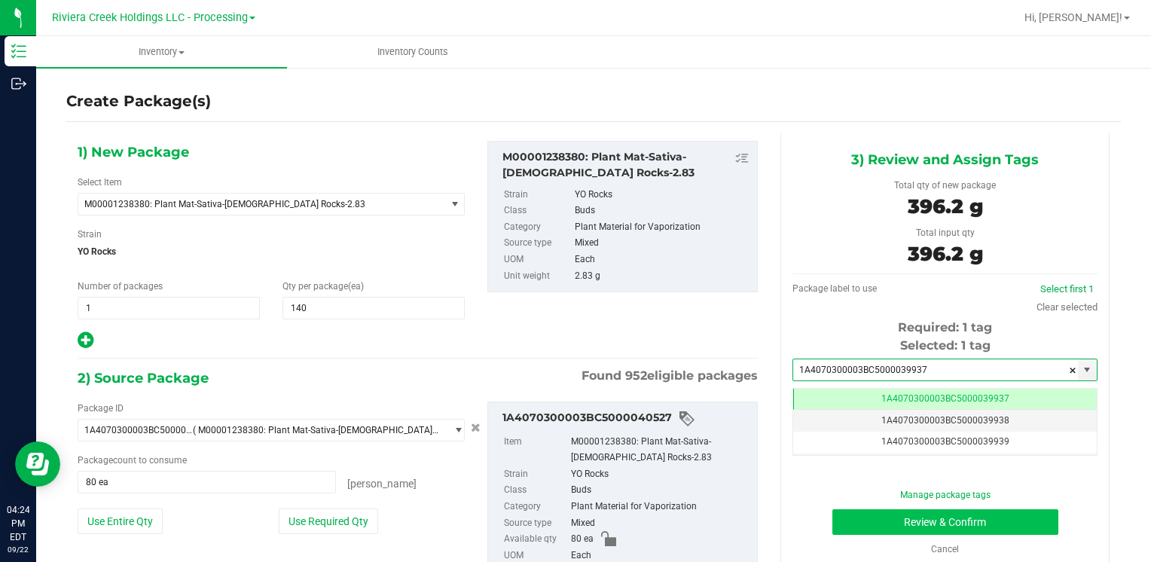
type input "1A4070300003BC5000039937"
click at [880, 522] on button "Review & Confirm" at bounding box center [946, 522] width 226 height 26
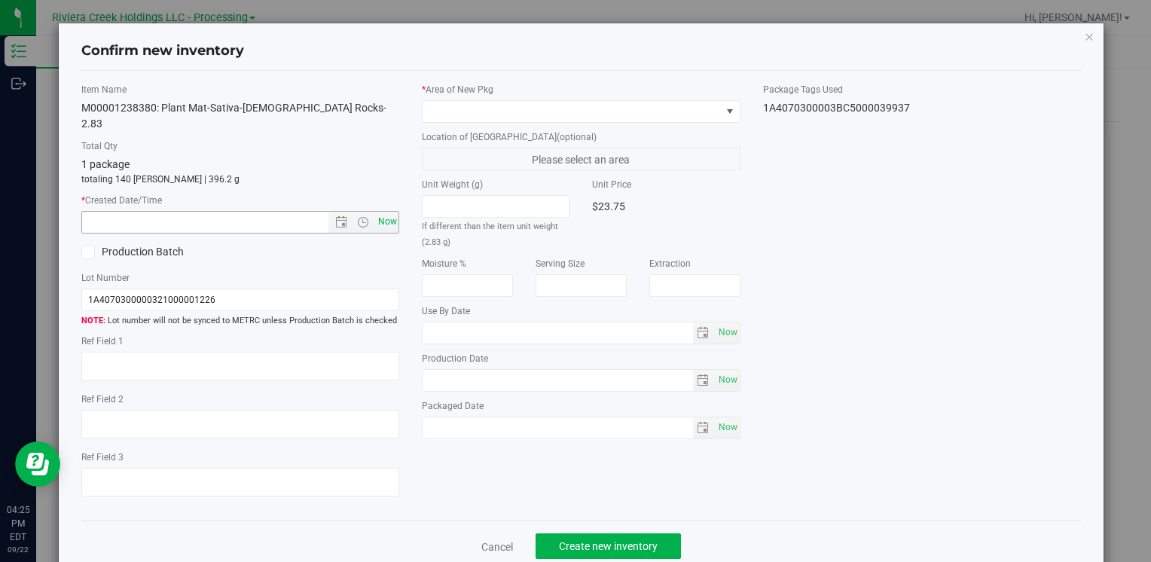
click at [377, 211] on span "Now" at bounding box center [387, 222] width 26 height 22
type input "9/22/2025 4:25 PM"
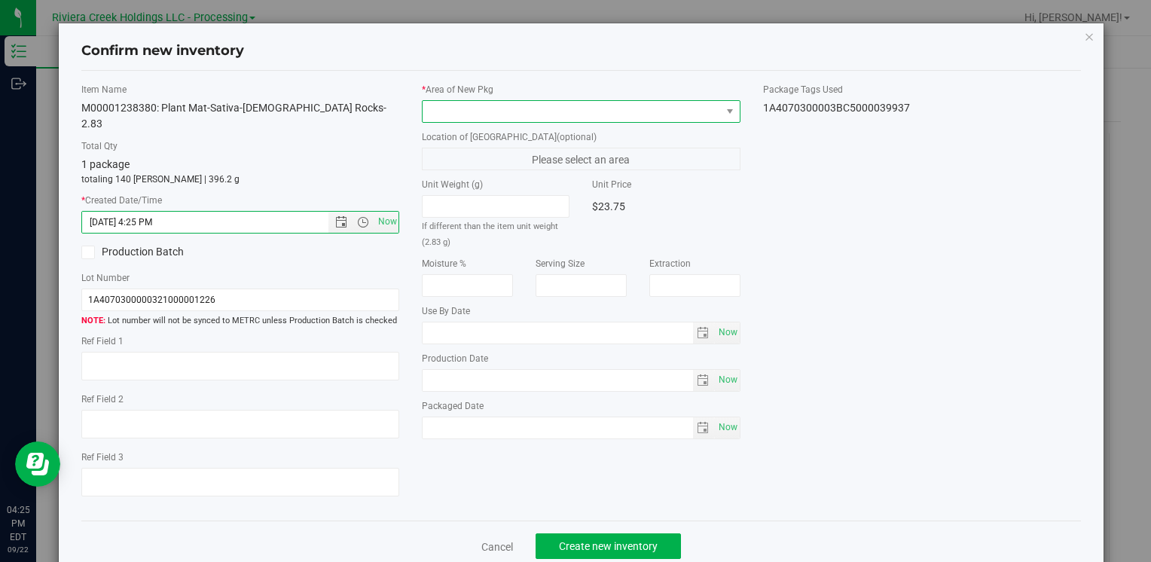
click at [453, 112] on span at bounding box center [572, 111] width 298 height 21
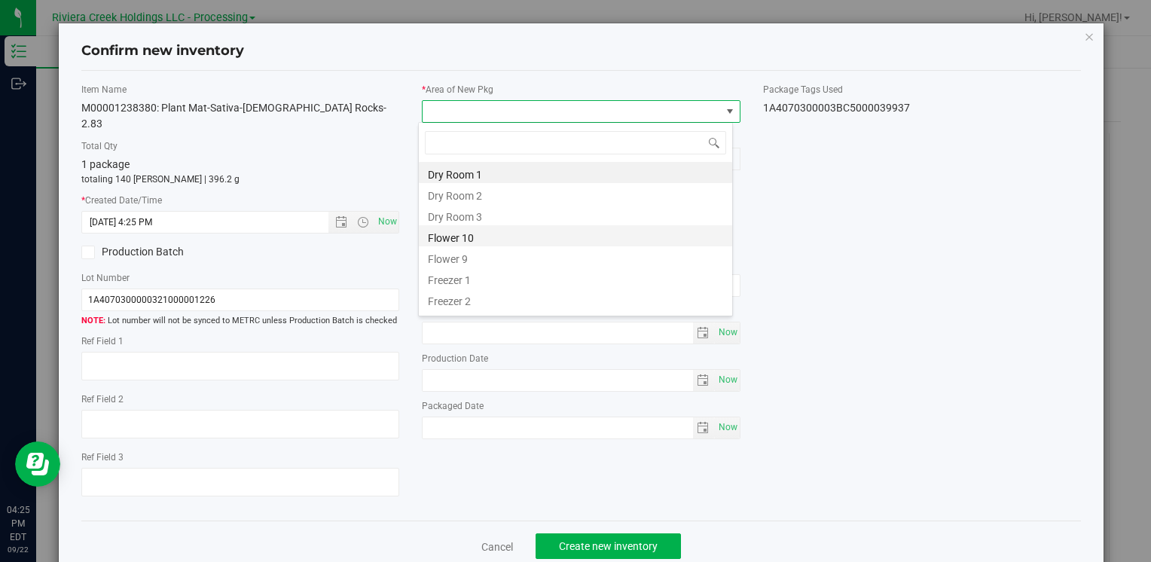
click at [503, 240] on li "Flower 10" at bounding box center [575, 235] width 313 height 21
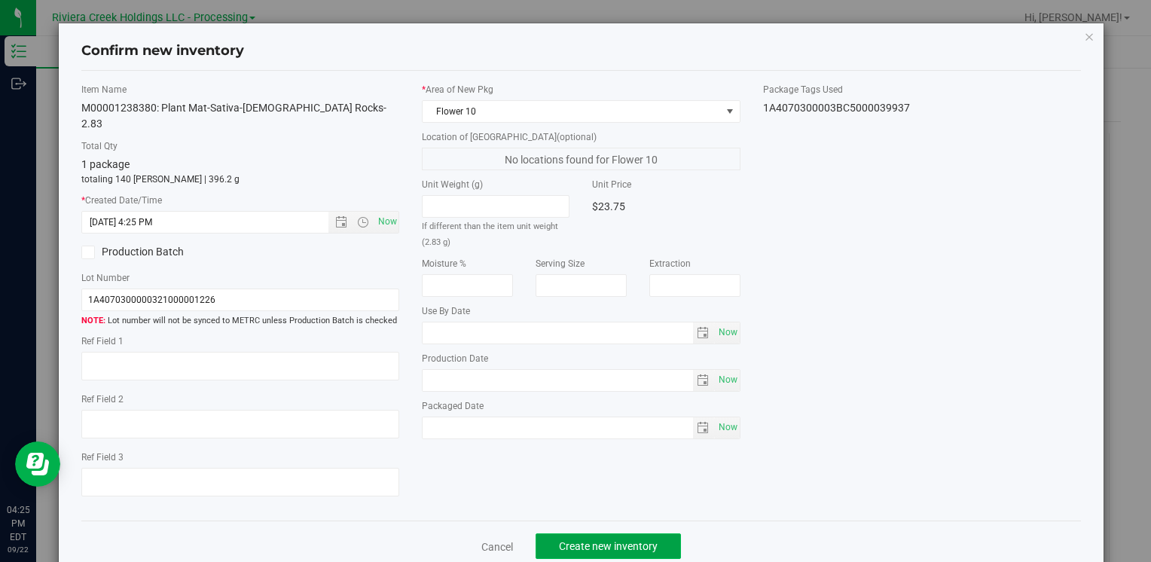
click at [577, 540] on span "Create new inventory" at bounding box center [608, 546] width 99 height 12
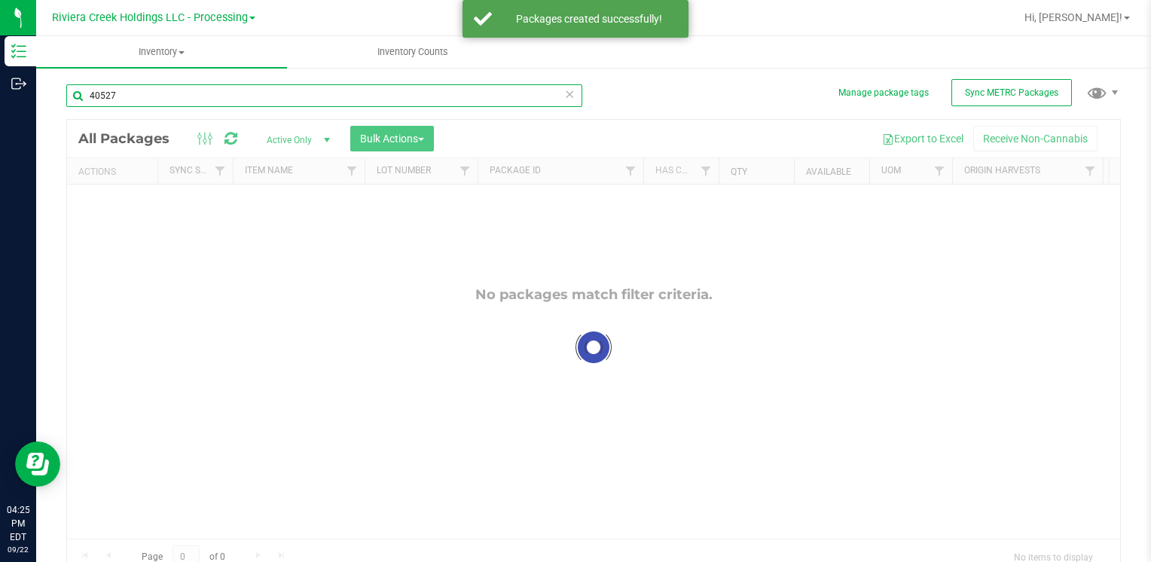
click at [154, 98] on input "40527" at bounding box center [324, 95] width 516 height 23
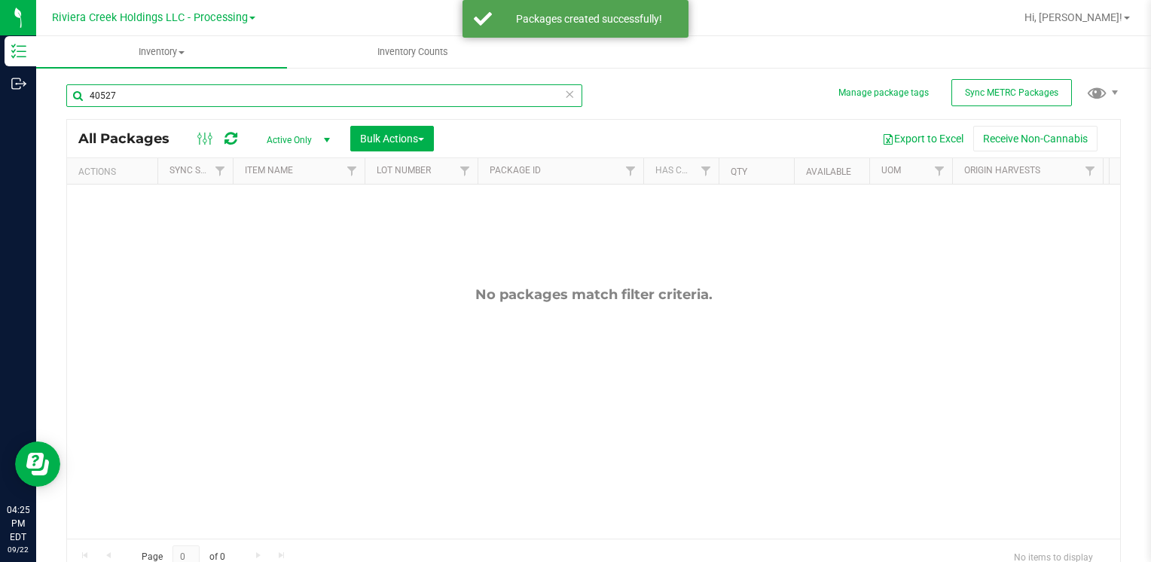
click at [154, 98] on input "40527" at bounding box center [324, 95] width 516 height 23
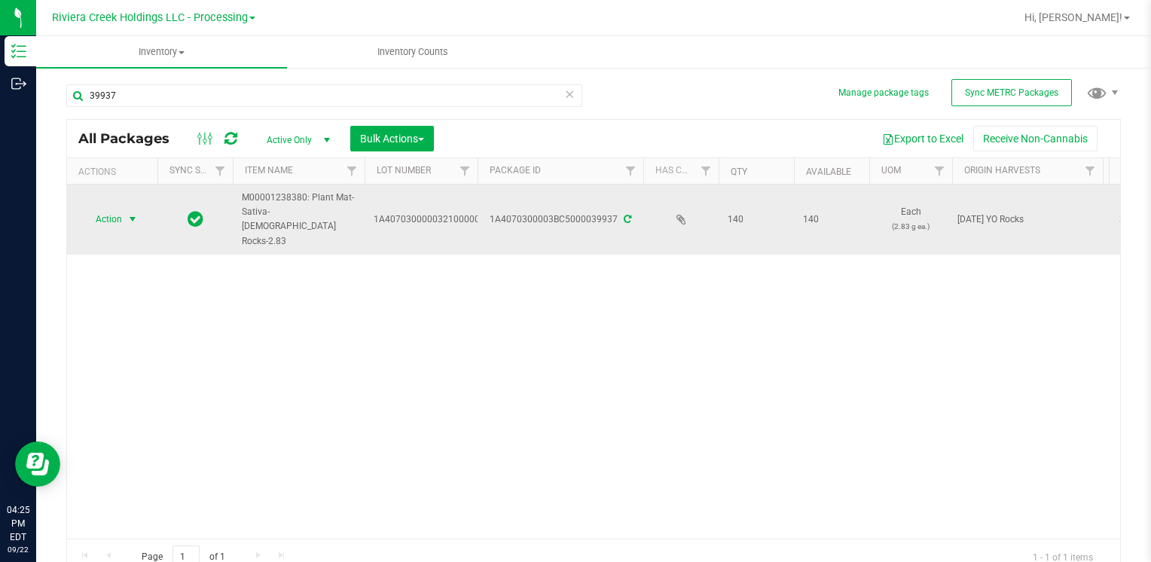
click at [138, 213] on span "select" at bounding box center [133, 219] width 12 height 12
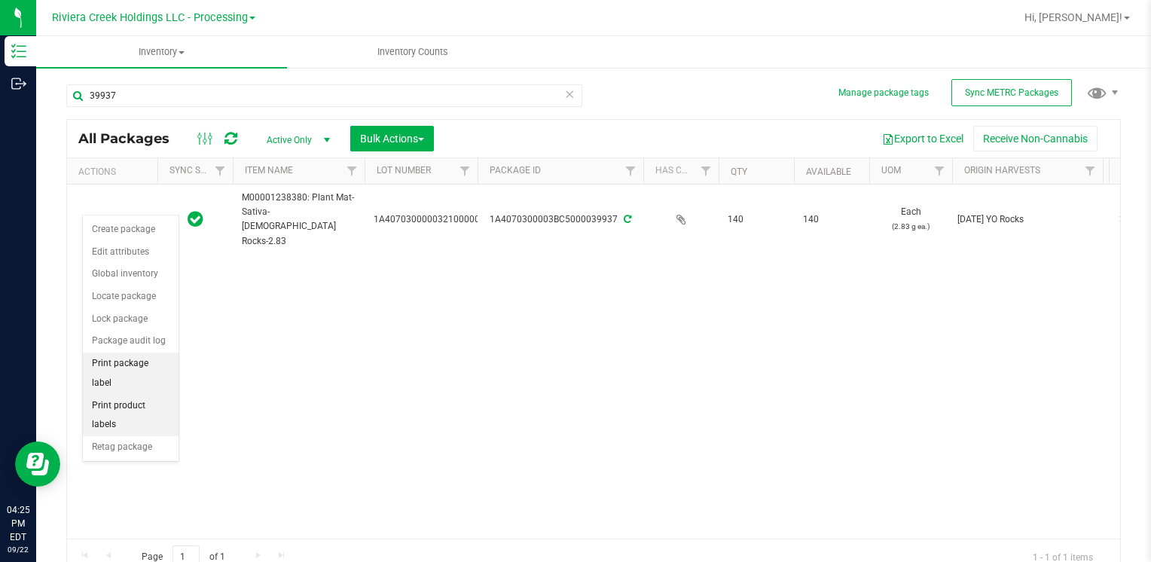
click at [154, 364] on li "Print package label" at bounding box center [131, 373] width 96 height 41
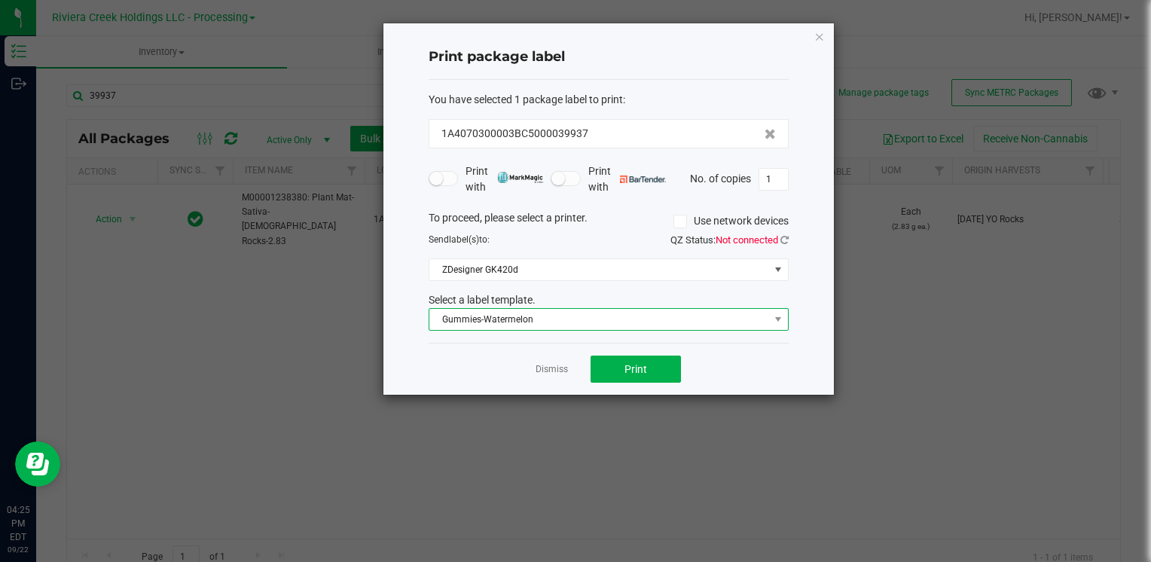
click at [570, 316] on span "Gummies-Watermelon" at bounding box center [599, 319] width 340 height 21
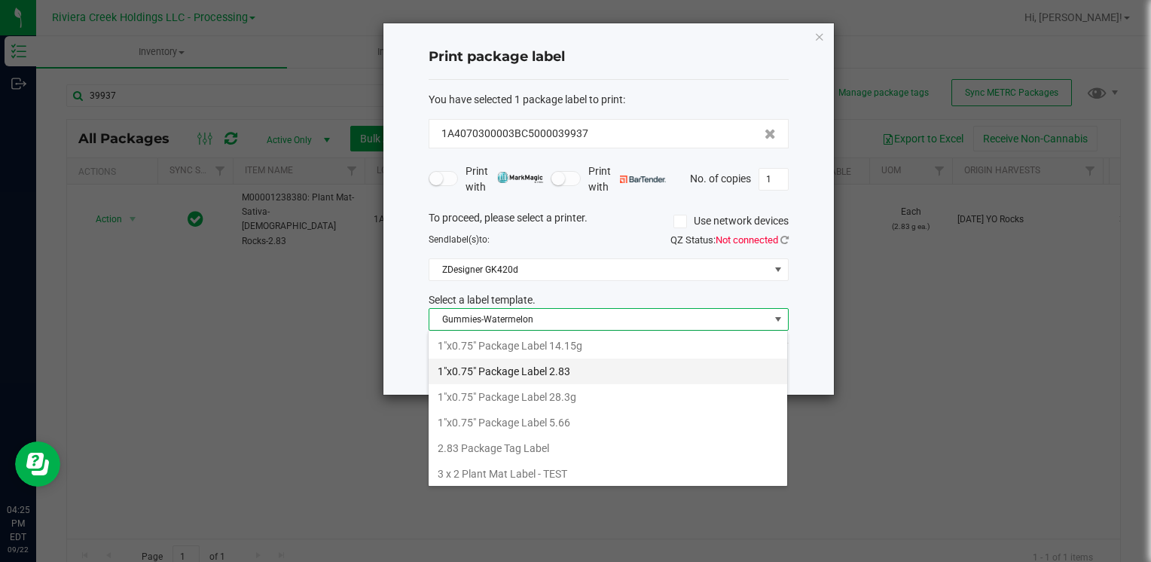
click at [554, 371] on li "1"x0.75" Package Label 2.83" at bounding box center [608, 372] width 359 height 26
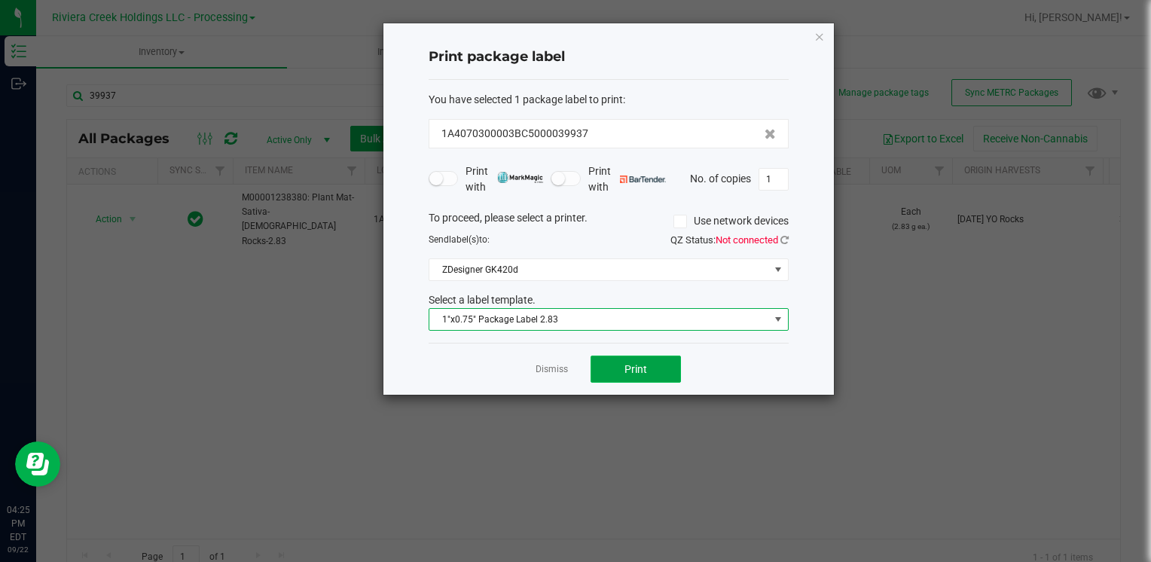
click at [644, 375] on button "Print" at bounding box center [636, 369] width 90 height 27
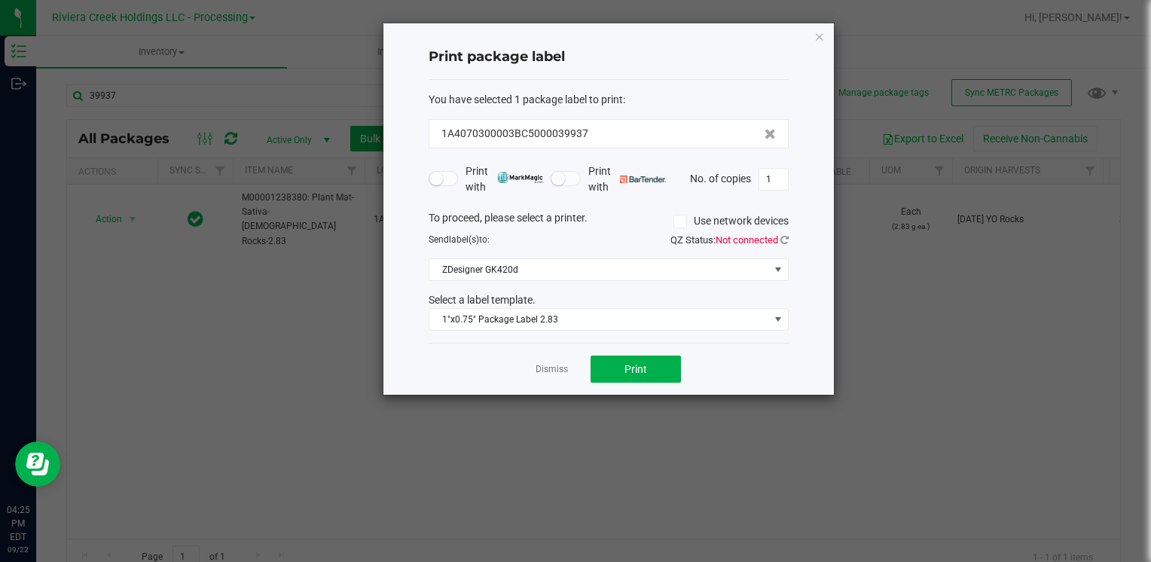
click at [821, 30] on icon "button" at bounding box center [819, 36] width 11 height 18
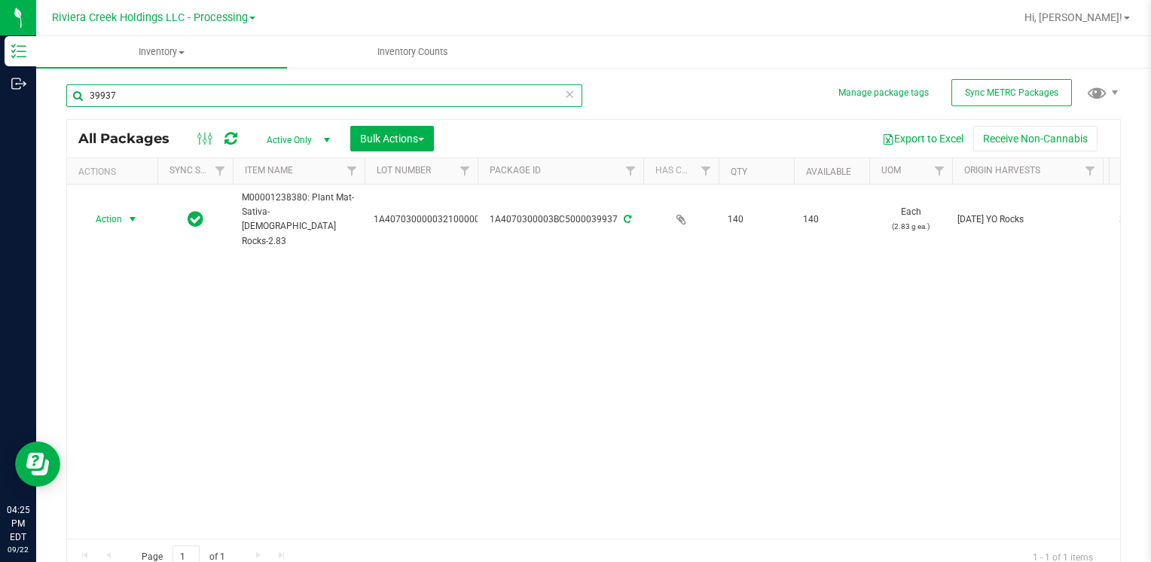
click at [141, 99] on input "39937" at bounding box center [324, 95] width 516 height 23
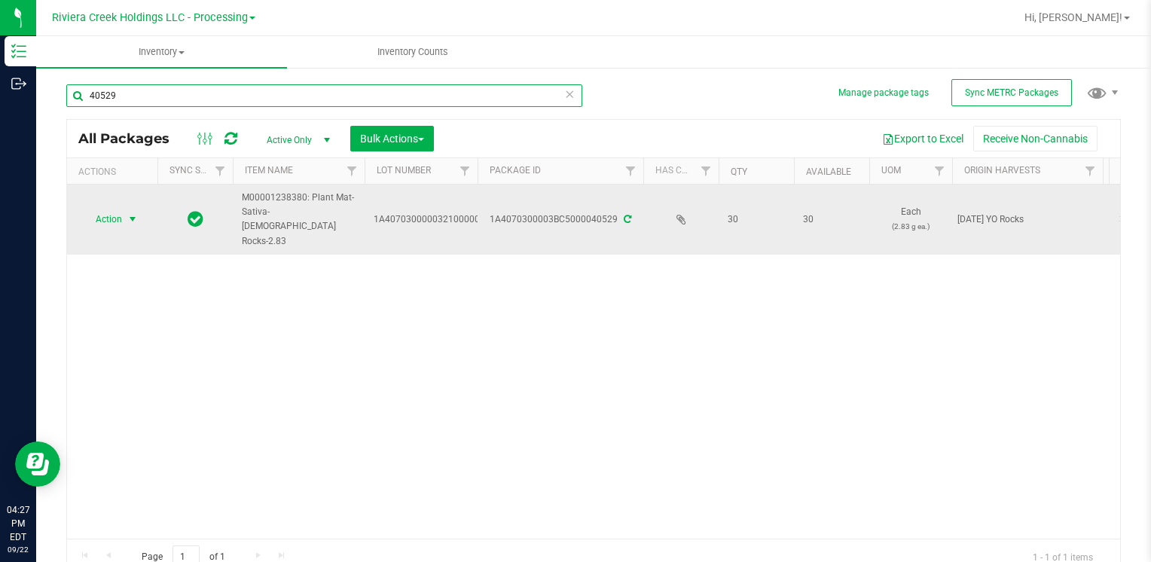
type input "40529"
click at [132, 213] on span "select" at bounding box center [133, 219] width 12 height 12
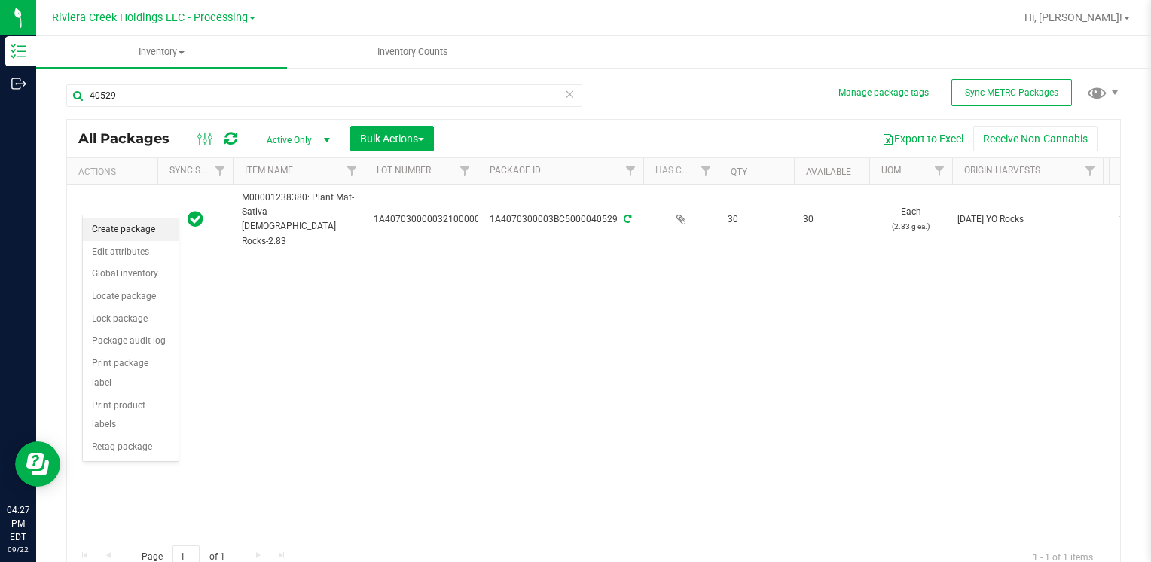
click at [135, 231] on li "Create package" at bounding box center [131, 230] width 96 height 23
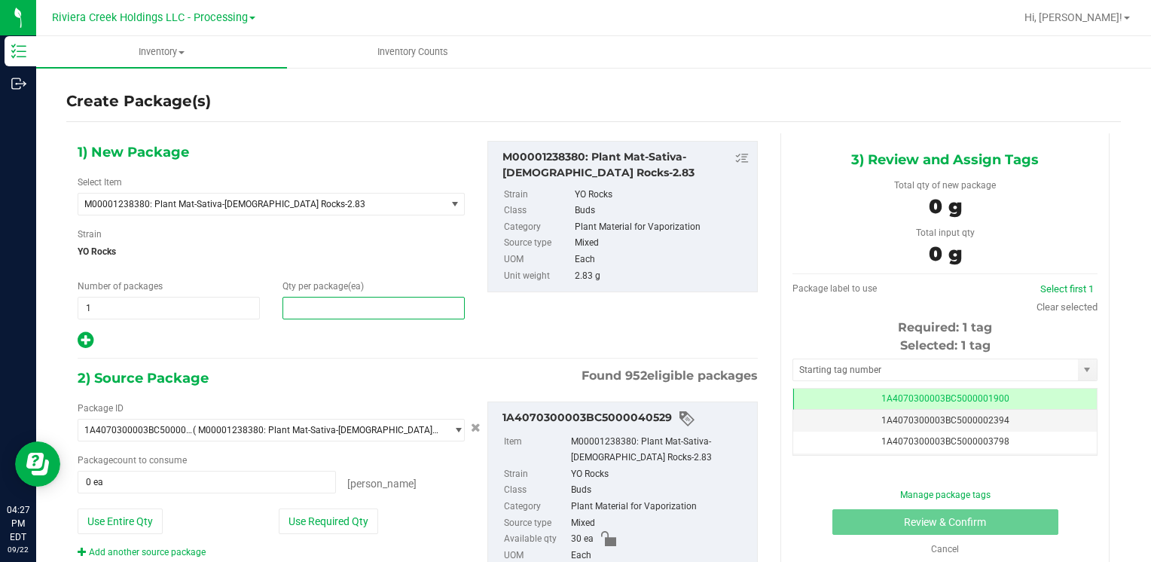
click at [325, 310] on span at bounding box center [374, 308] width 182 height 23
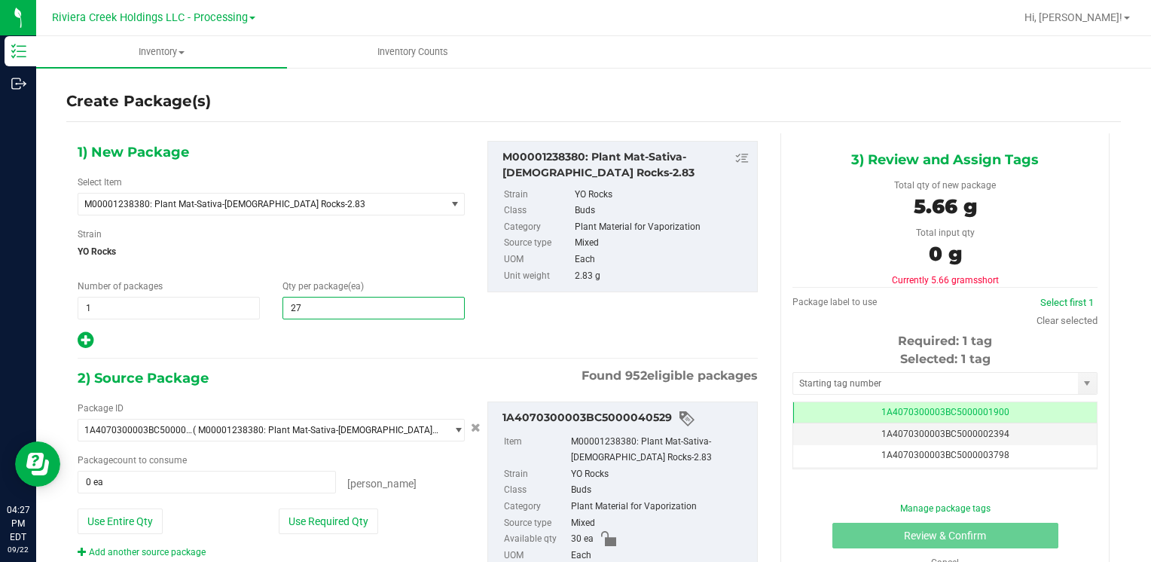
type input "270"
click at [134, 518] on button "Use Entire Qty" at bounding box center [120, 522] width 85 height 26
type input "30 ea"
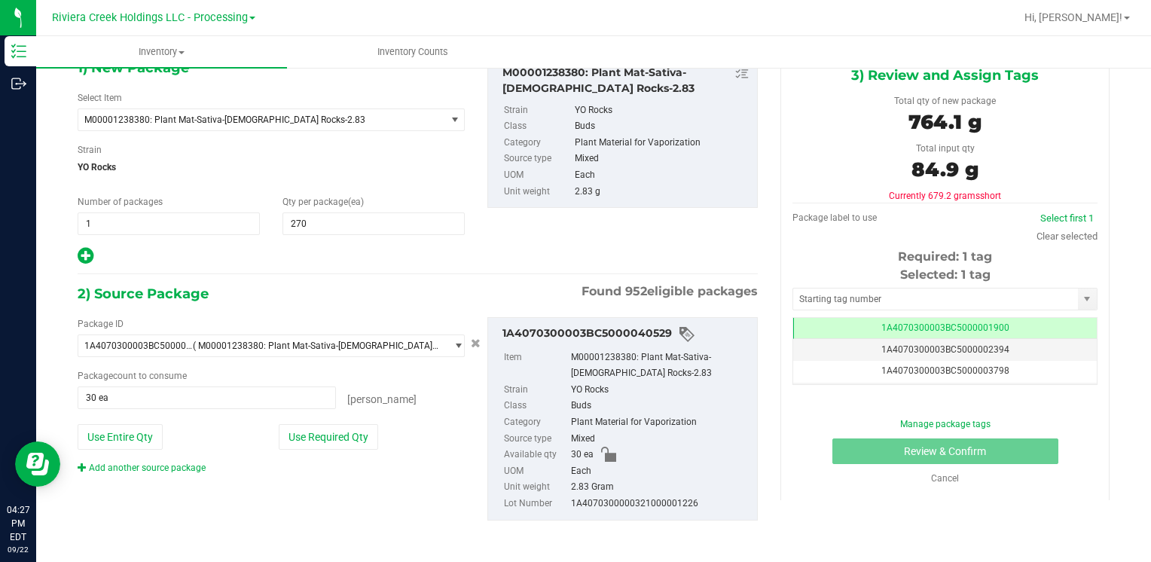
click at [163, 463] on link "Add another source package" at bounding box center [142, 468] width 128 height 11
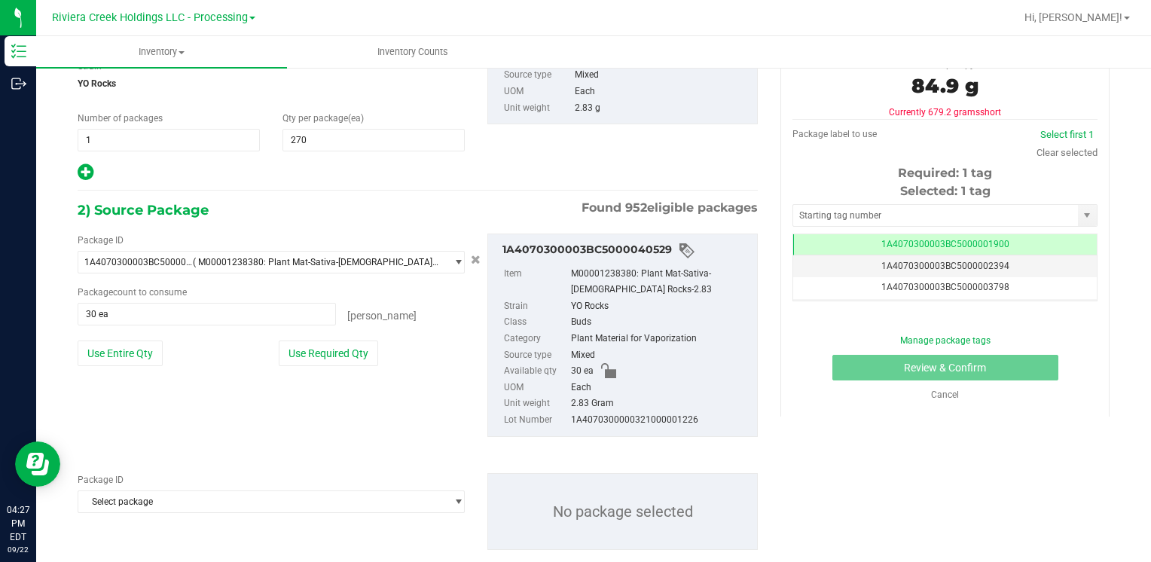
scroll to position [197, 0]
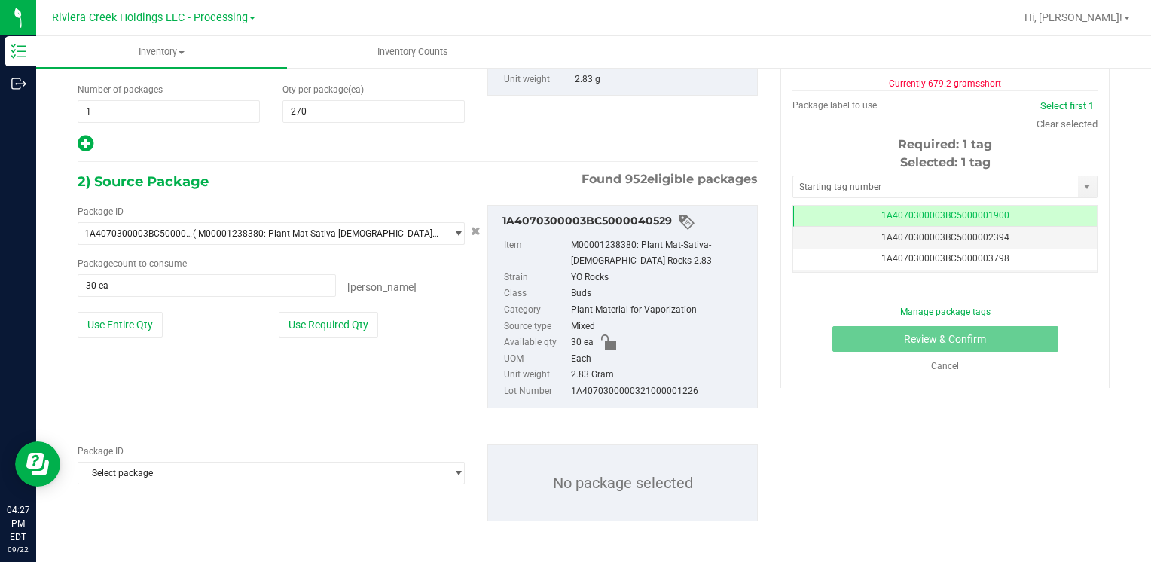
click at [157, 464] on span "Select package" at bounding box center [261, 473] width 367 height 21
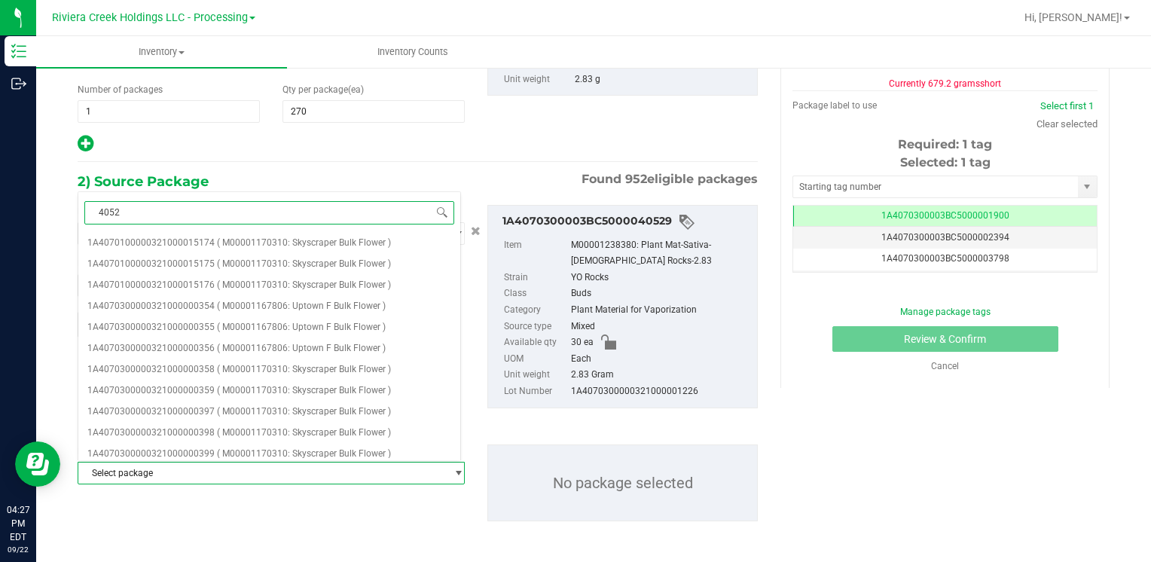
type input "40521"
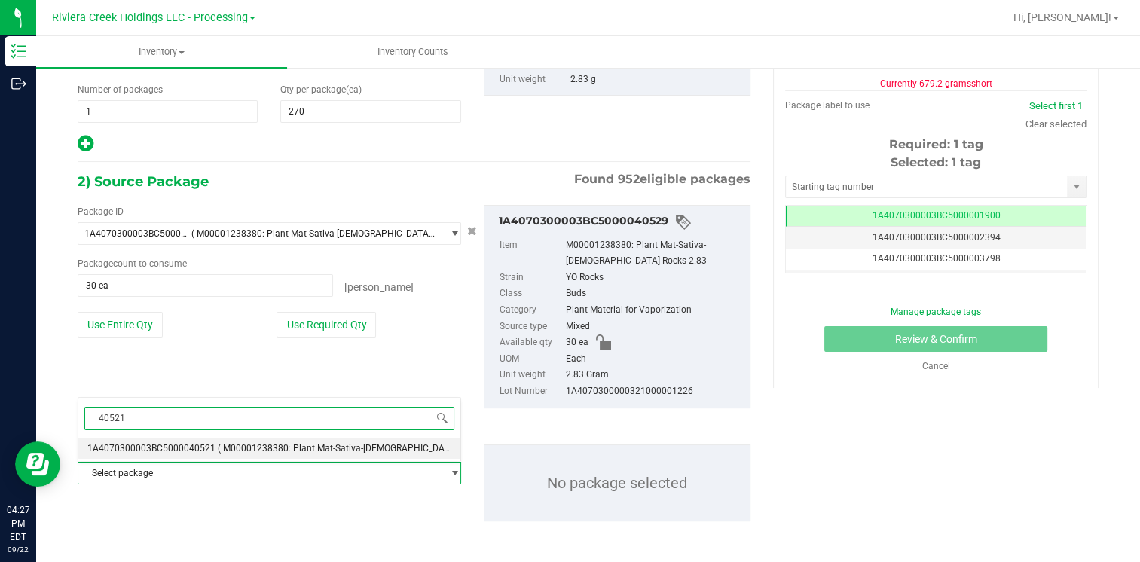
click at [180, 450] on span "1A4070300003BC5000040521" at bounding box center [151, 448] width 128 height 11
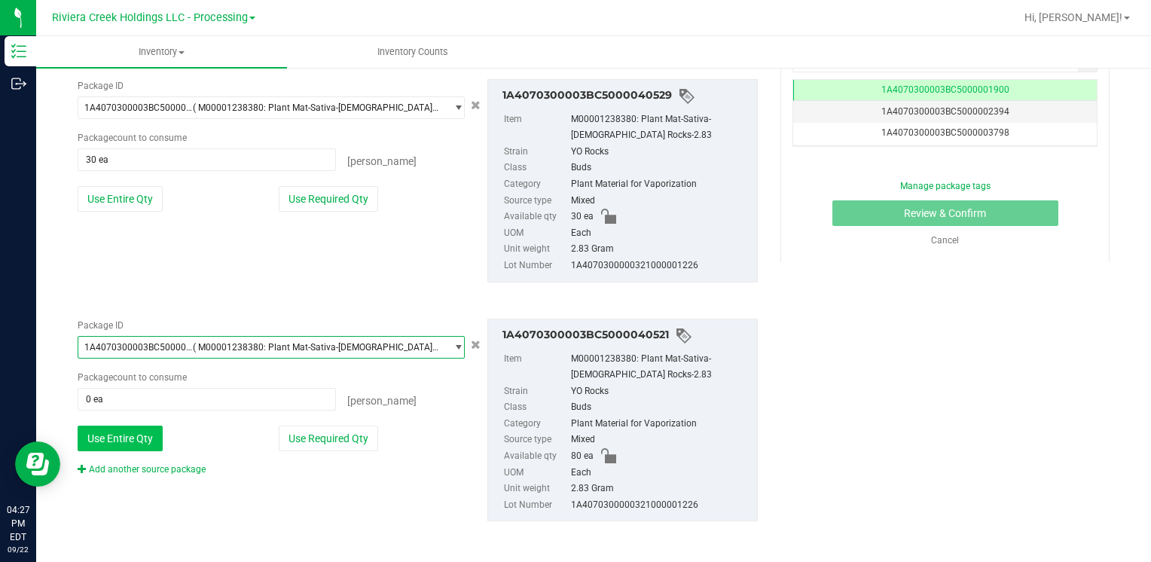
scroll to position [323, 0]
click at [95, 422] on div "Package ID 1A4070300003BC5000040521 ( M00001238380: Plant Mat-Sativa-33-YO Rock…" at bounding box center [271, 396] width 410 height 157
click at [108, 429] on button "Use Entire Qty" at bounding box center [120, 438] width 85 height 26
type input "80 ea"
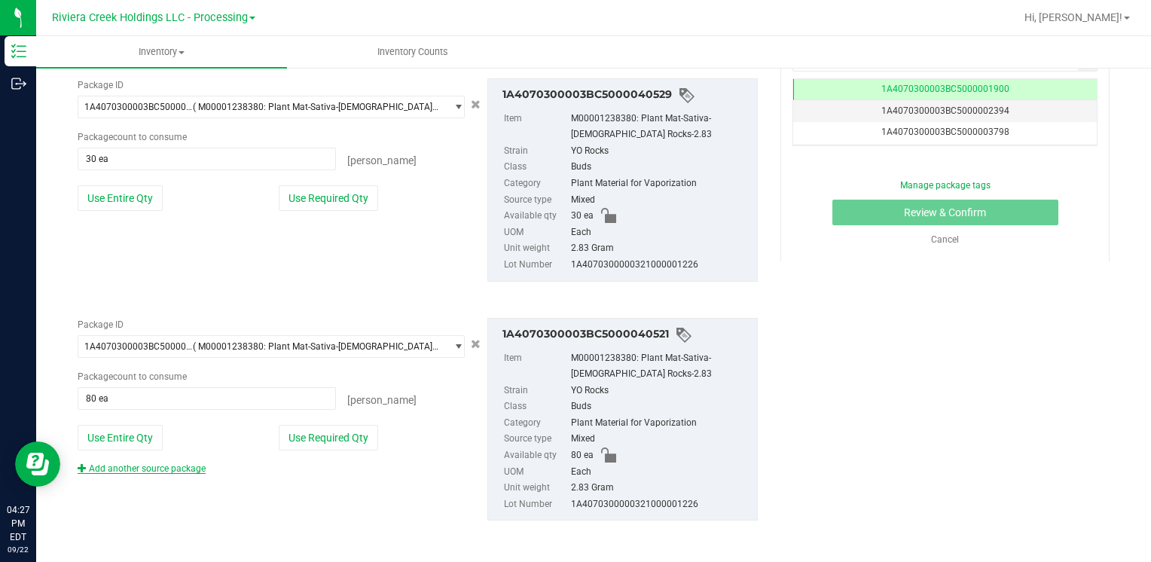
click at [144, 470] on link "Add another source package" at bounding box center [142, 468] width 128 height 11
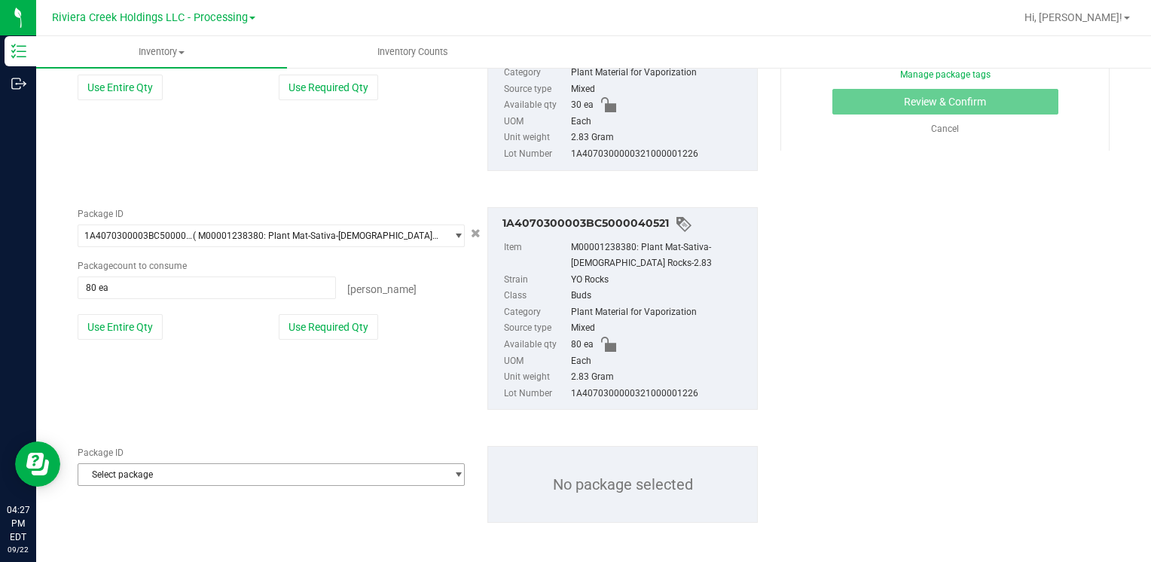
scroll to position [436, 0]
click at [141, 469] on span "Select package" at bounding box center [261, 472] width 367 height 21
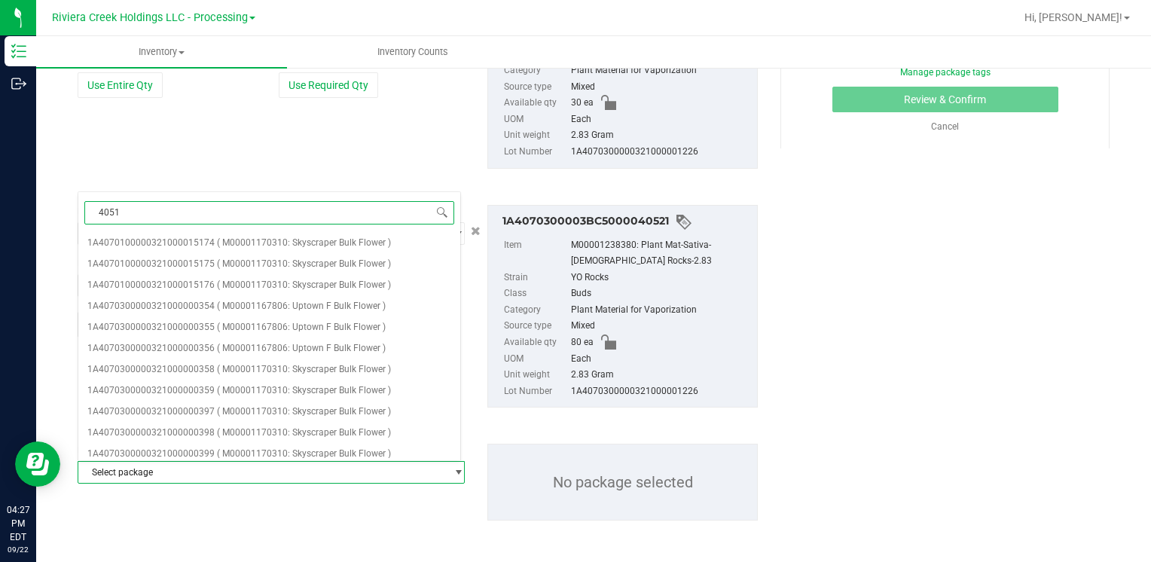
type input "40518"
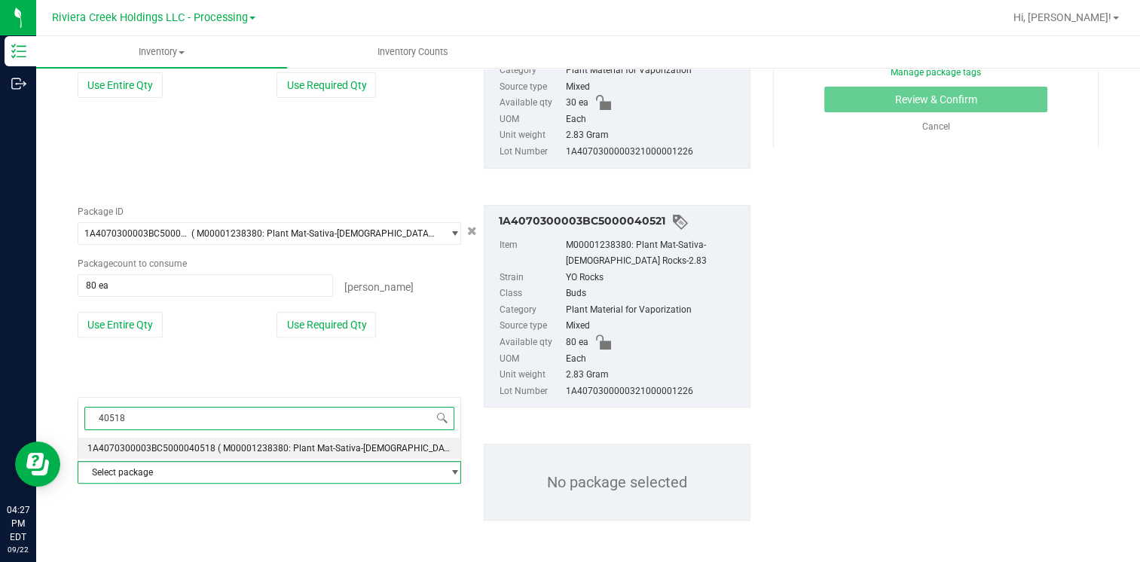
click at [153, 448] on span "1A4070300003BC5000040518" at bounding box center [151, 448] width 128 height 11
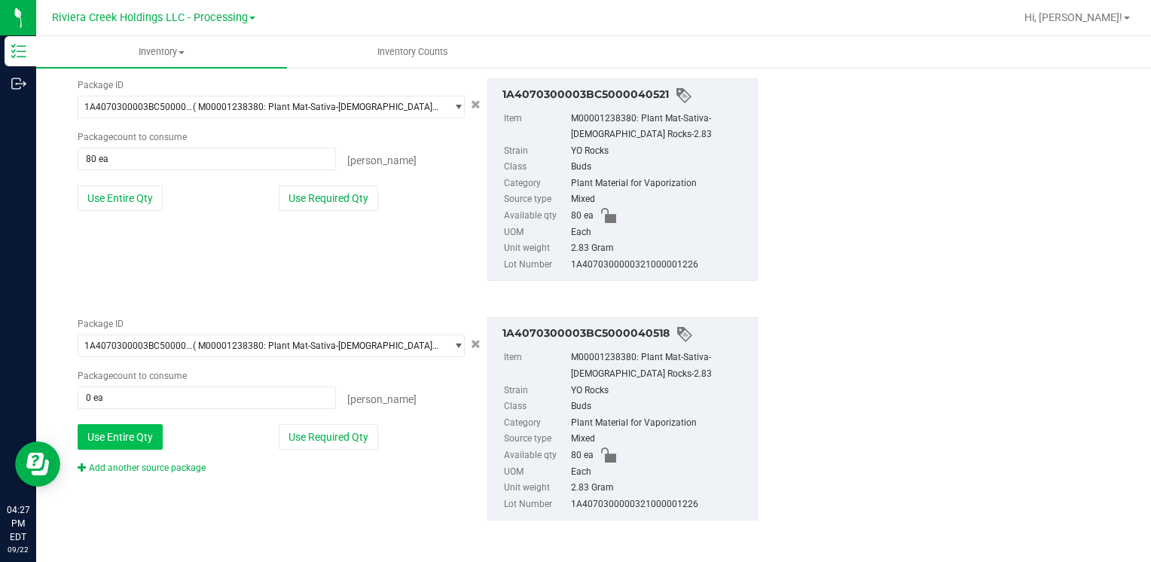
click at [117, 432] on button "Use Entire Qty" at bounding box center [120, 437] width 85 height 26
type input "80 ea"
click at [136, 465] on link "Add another source package" at bounding box center [142, 468] width 128 height 11
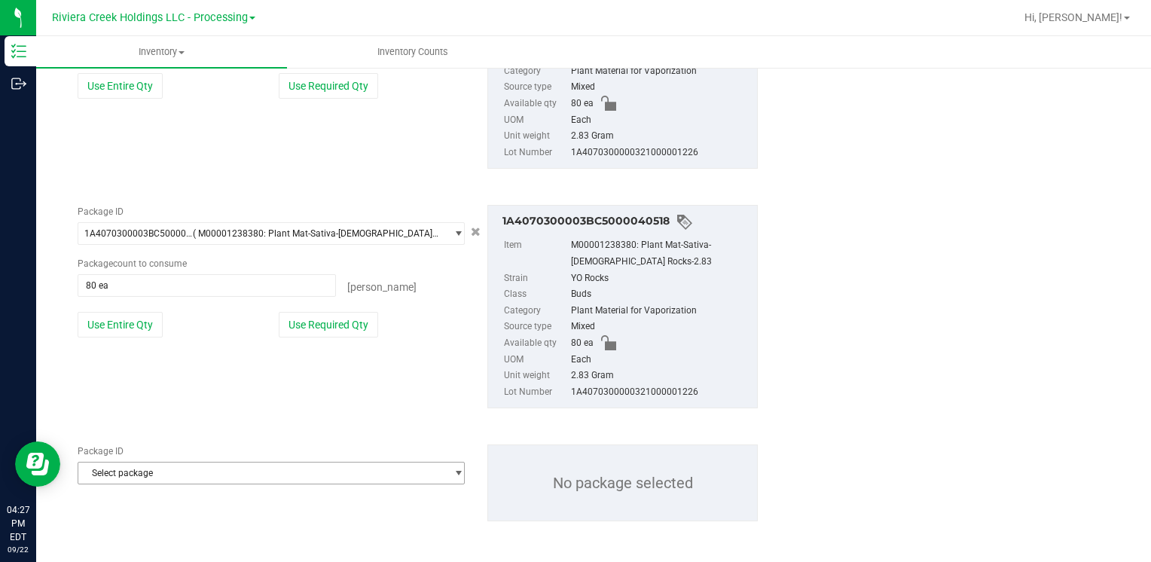
click at [137, 466] on span "Select package" at bounding box center [261, 473] width 367 height 21
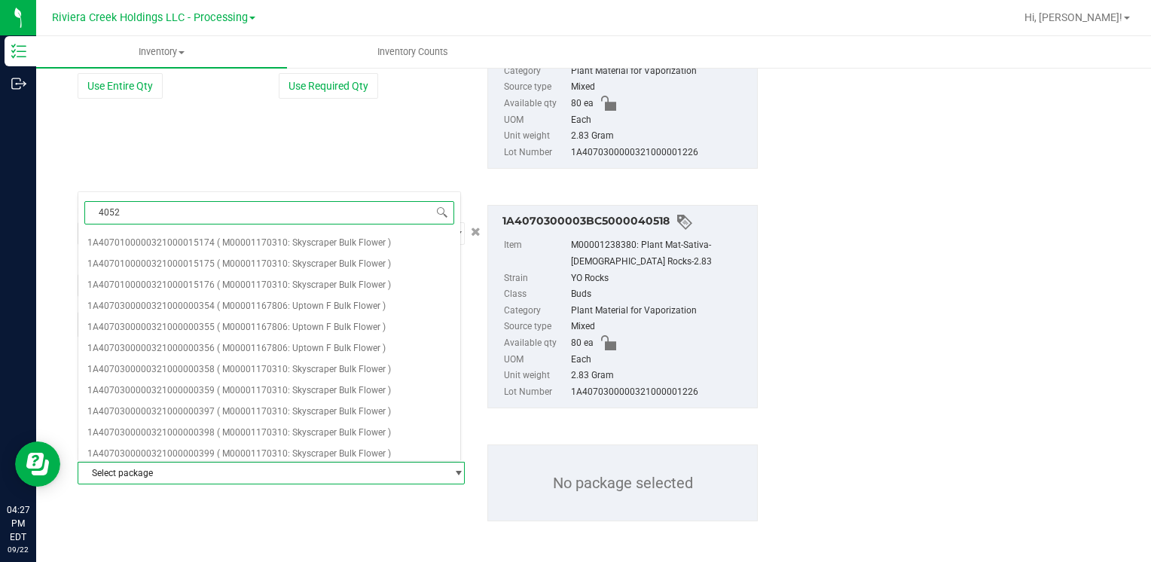
type input "40523"
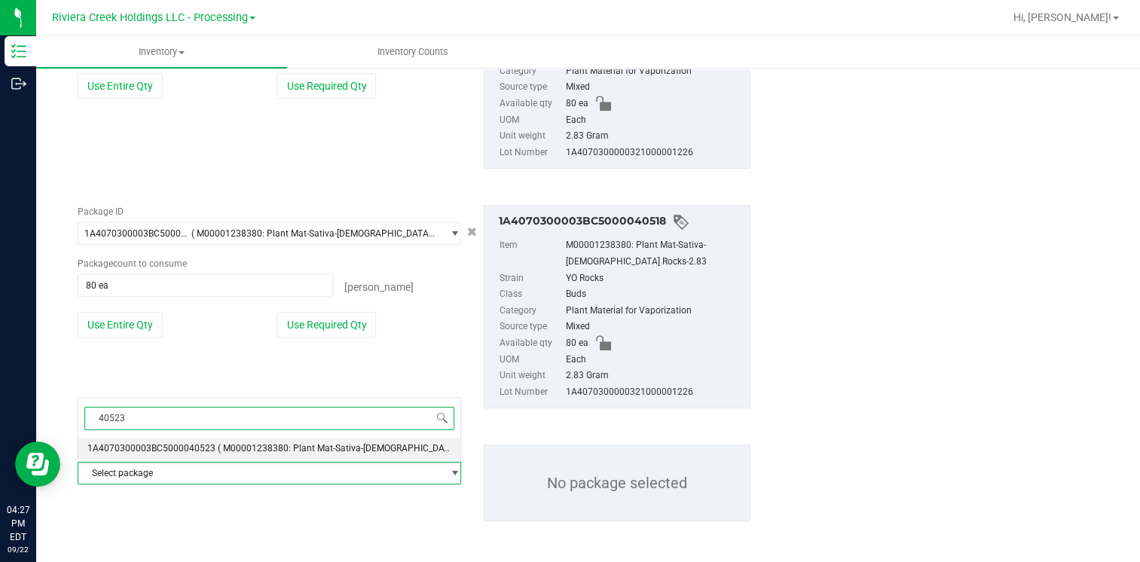
click at [157, 450] on span "1A4070300003BC5000040523" at bounding box center [151, 448] width 128 height 11
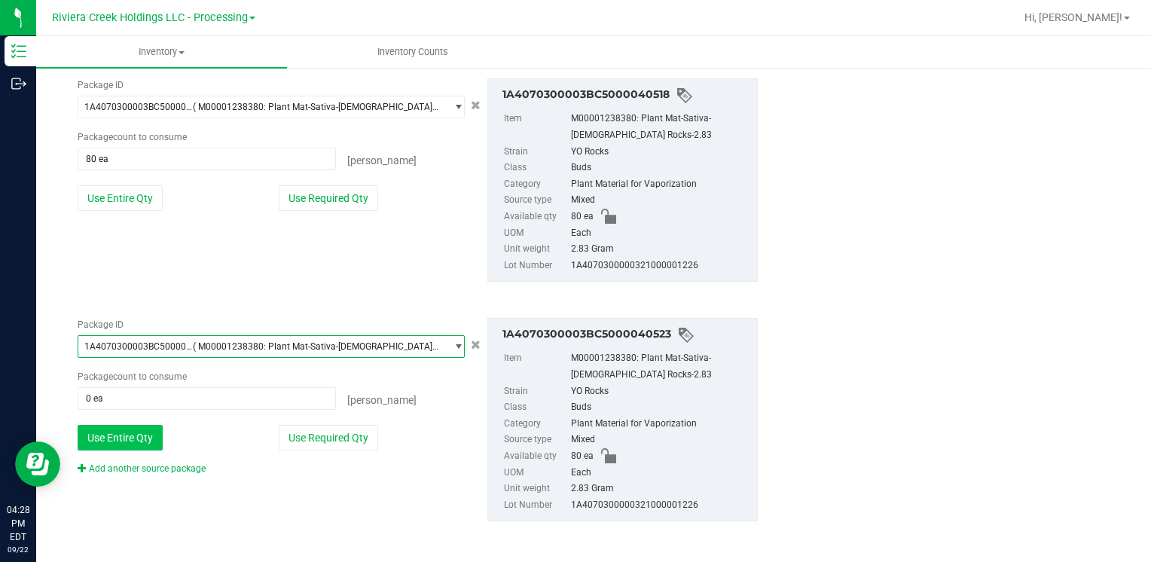
click at [115, 428] on button "Use Entire Qty" at bounding box center [120, 438] width 85 height 26
type input "80 ea"
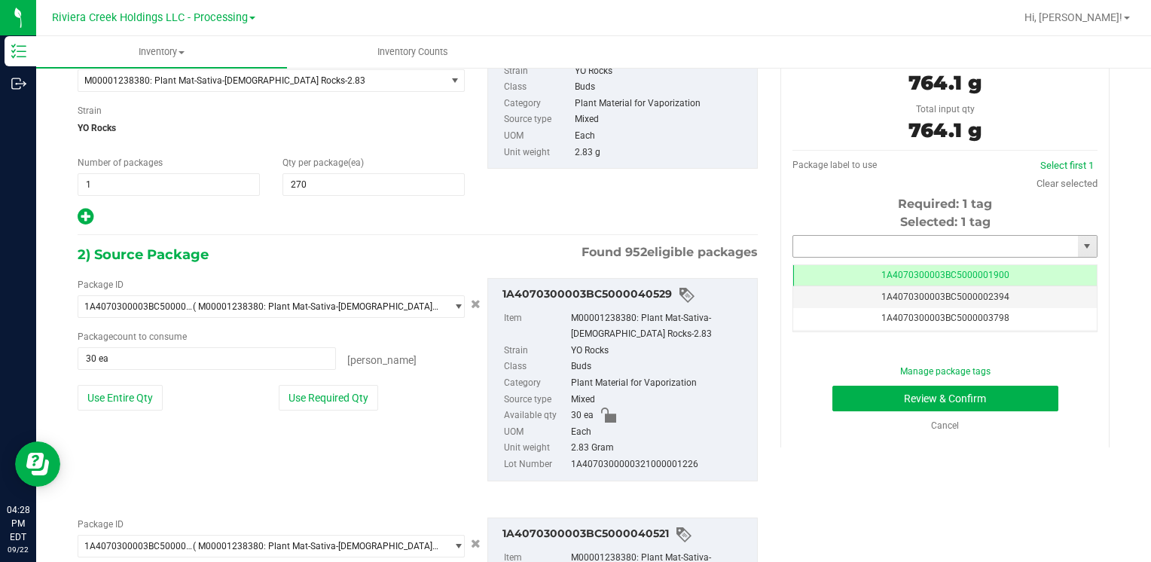
click at [854, 239] on input "text" at bounding box center [935, 246] width 285 height 21
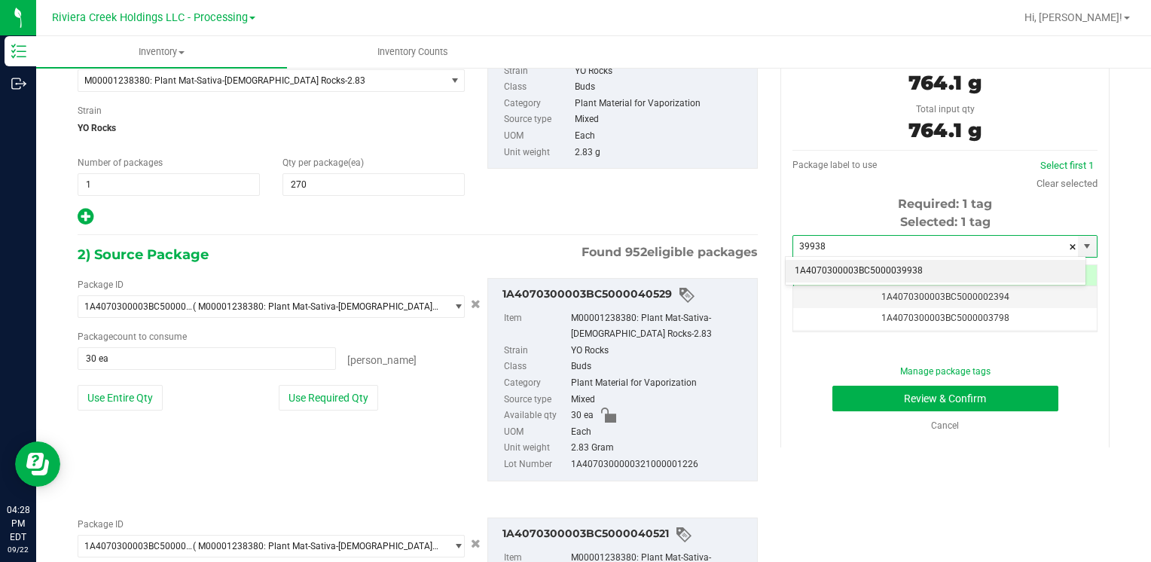
click at [839, 267] on li "1A4070300003BC5000039938" at bounding box center [936, 271] width 300 height 23
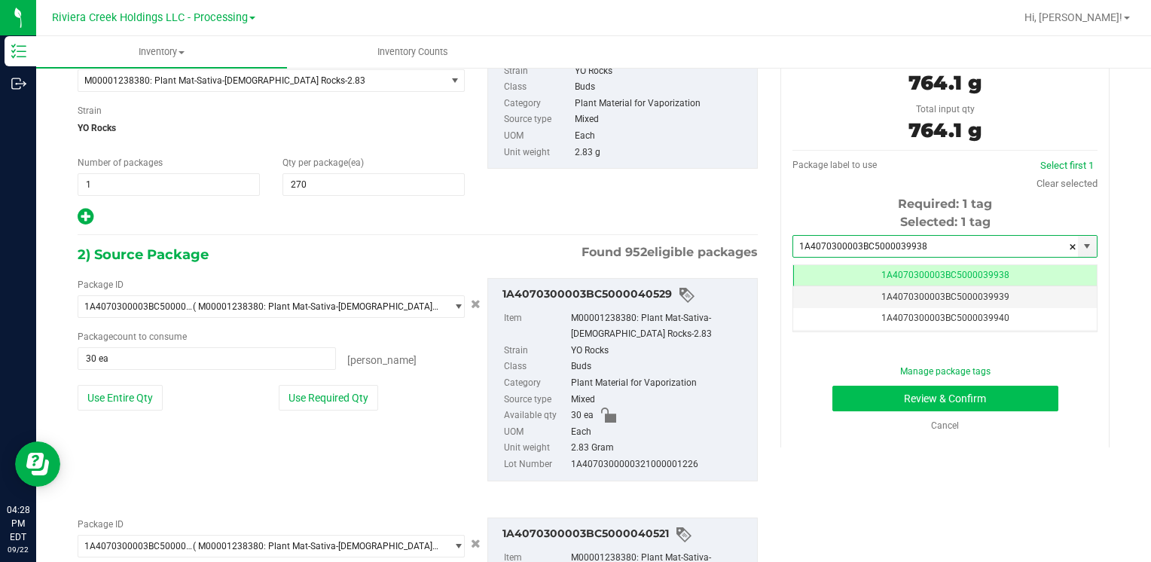
type input "1A4070300003BC5000039938"
click at [849, 399] on button "Review & Confirm" at bounding box center [946, 399] width 226 height 26
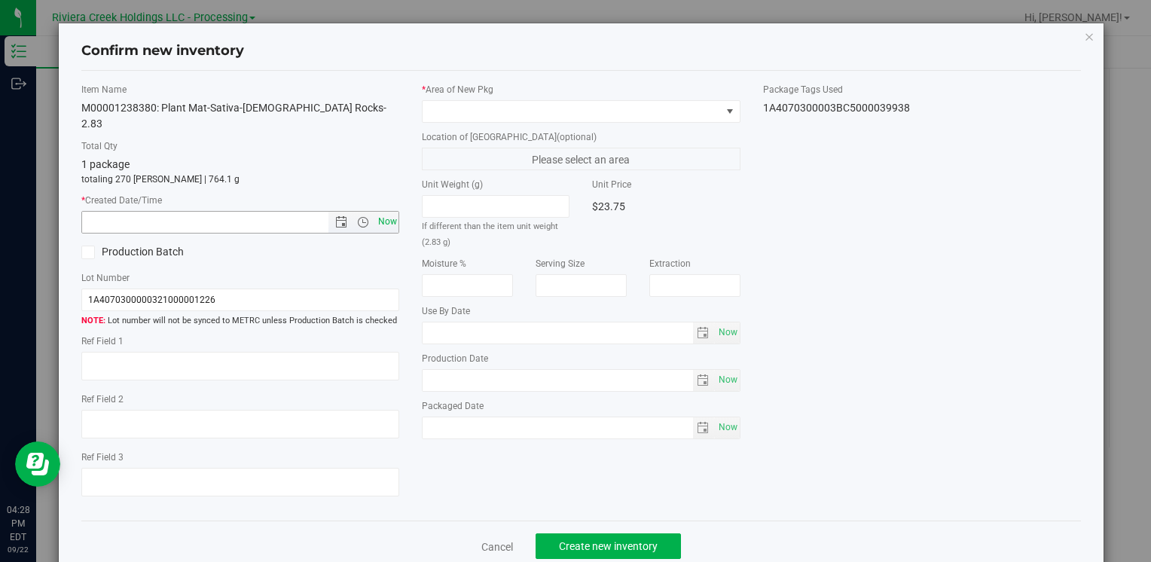
click at [381, 211] on span "Now" at bounding box center [387, 222] width 26 height 22
type input "9/22/2025 4:28 PM"
click at [449, 108] on span at bounding box center [572, 111] width 298 height 21
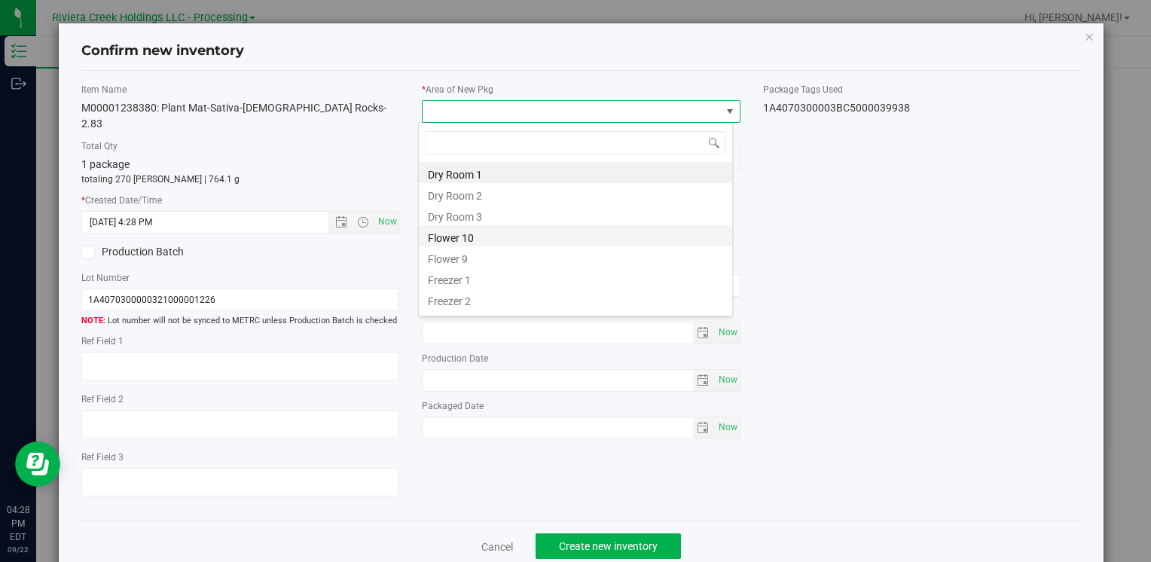
click at [490, 231] on li "Flower 10" at bounding box center [575, 235] width 313 height 21
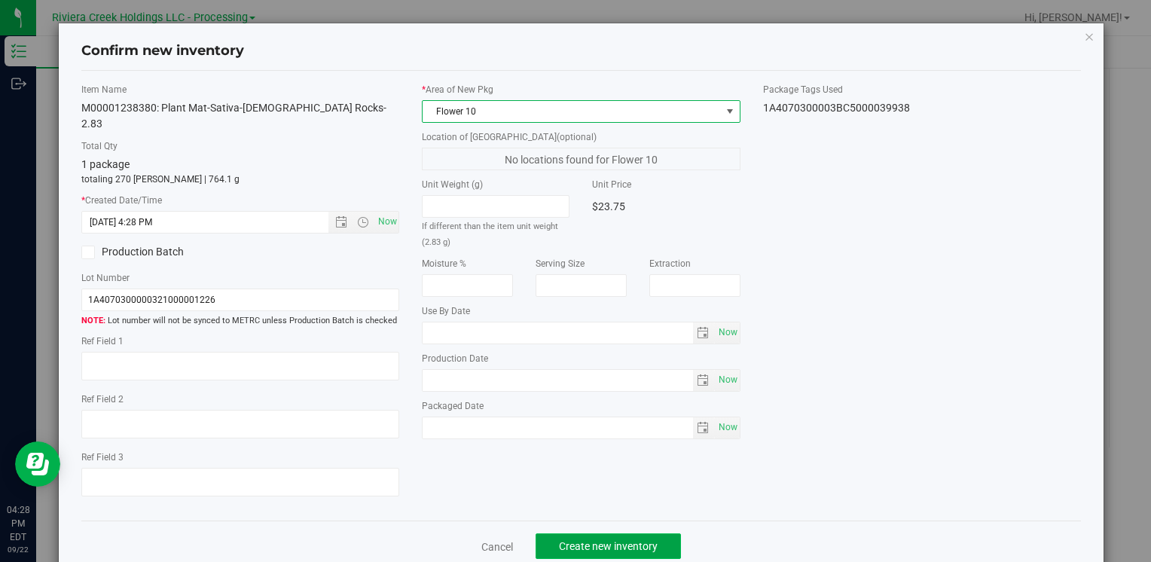
click at [570, 537] on button "Create new inventory" at bounding box center [608, 546] width 145 height 26
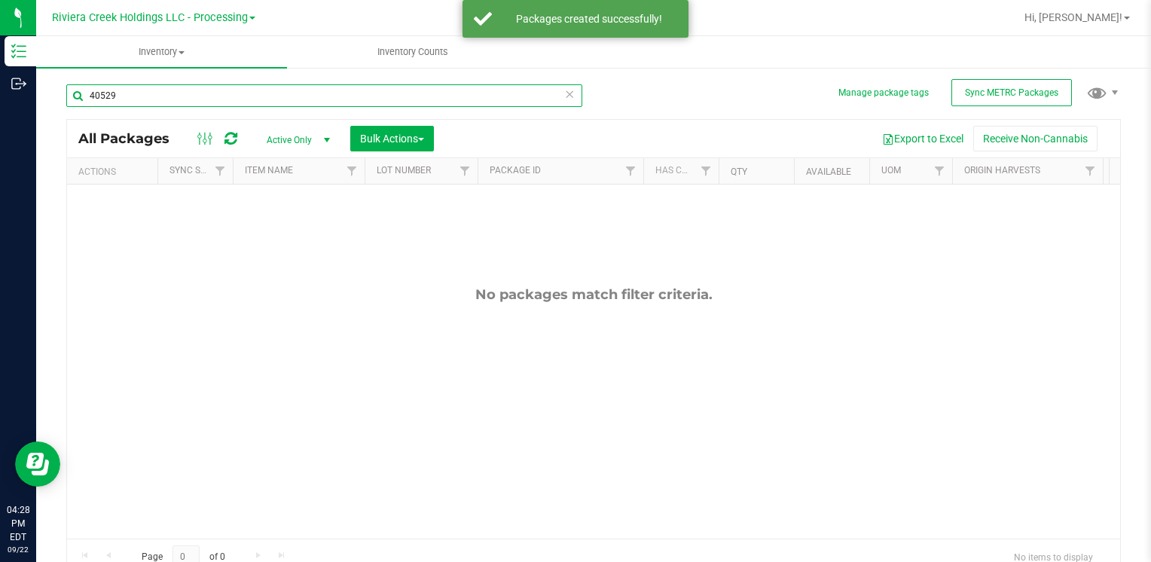
click at [196, 98] on input "40529" at bounding box center [324, 95] width 516 height 23
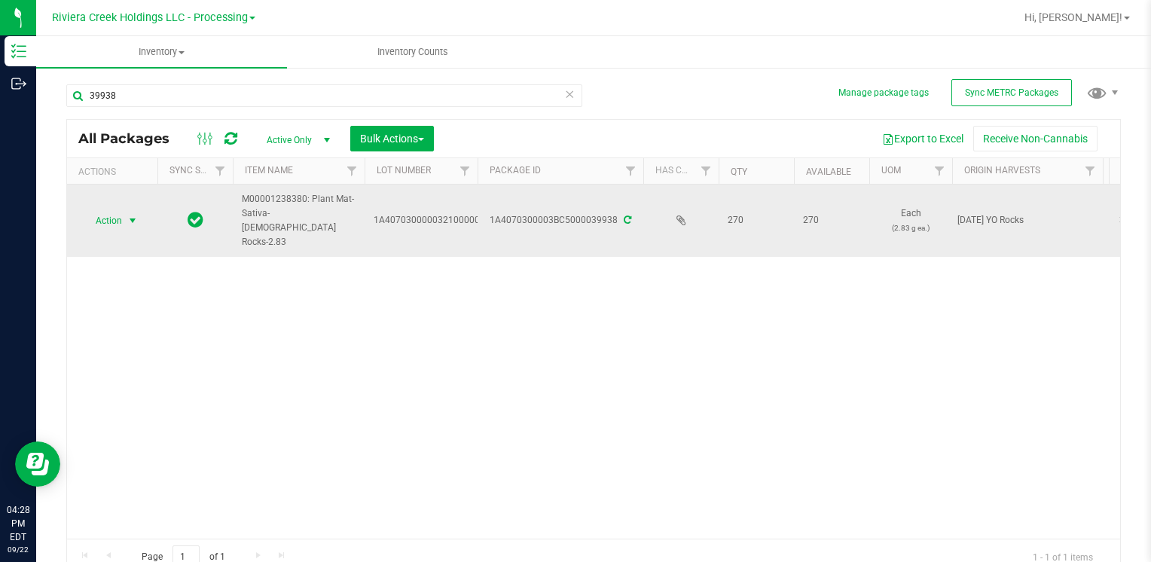
click at [124, 222] on span "select" at bounding box center [133, 220] width 19 height 21
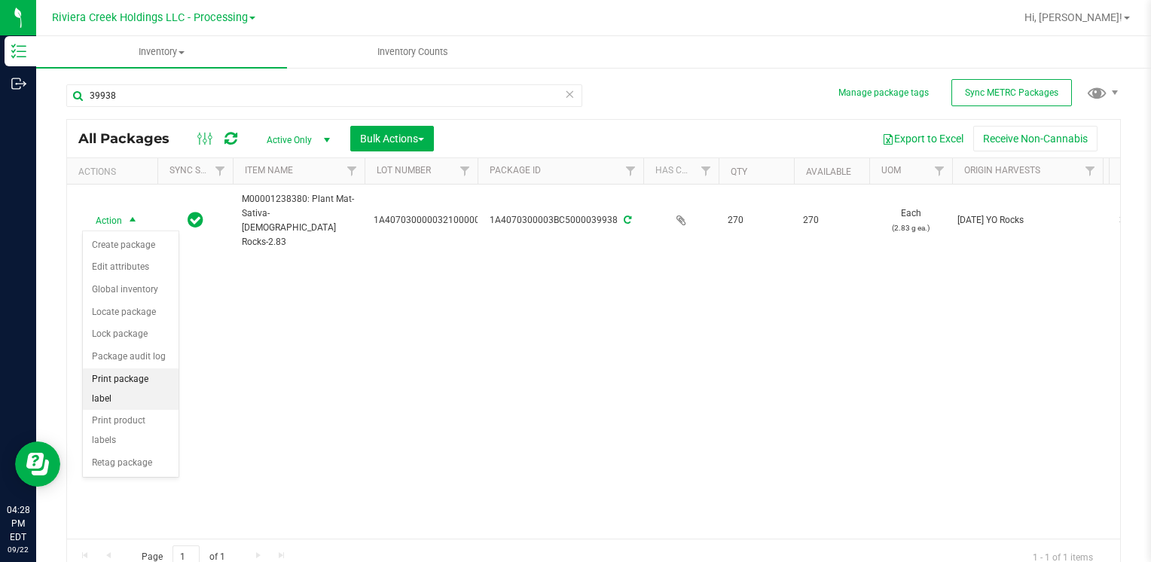
click at [174, 373] on li "Print package label" at bounding box center [131, 388] width 96 height 41
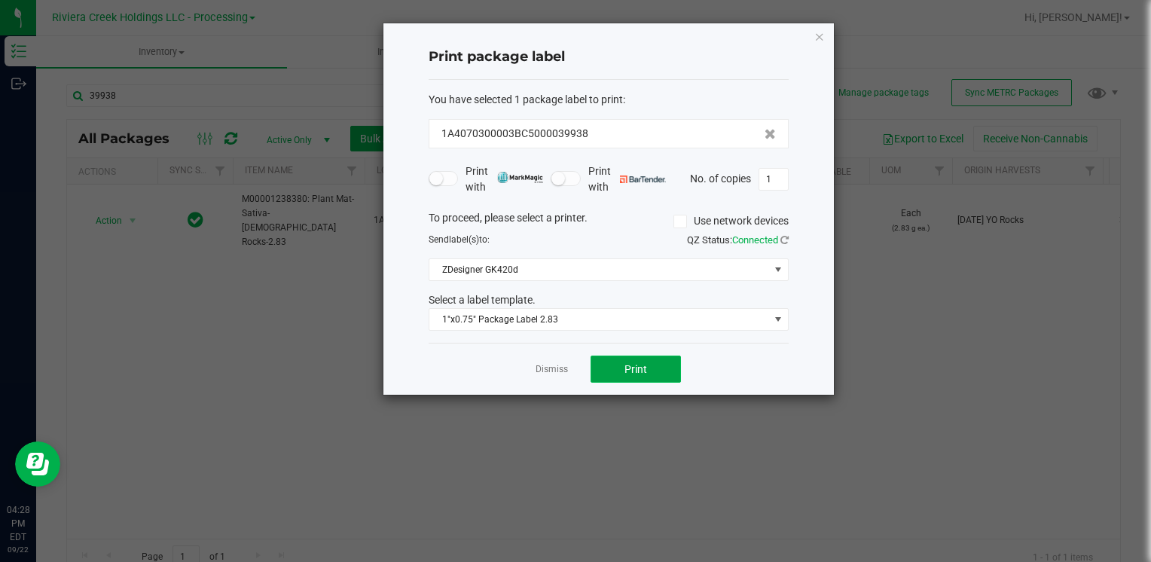
click at [640, 363] on span "Print" at bounding box center [636, 369] width 23 height 12
click at [826, 35] on div "Print package label You have selected 1 package label to print : 1A4070300003BC…" at bounding box center [609, 208] width 451 height 371
click at [823, 36] on icon "button" at bounding box center [819, 36] width 11 height 18
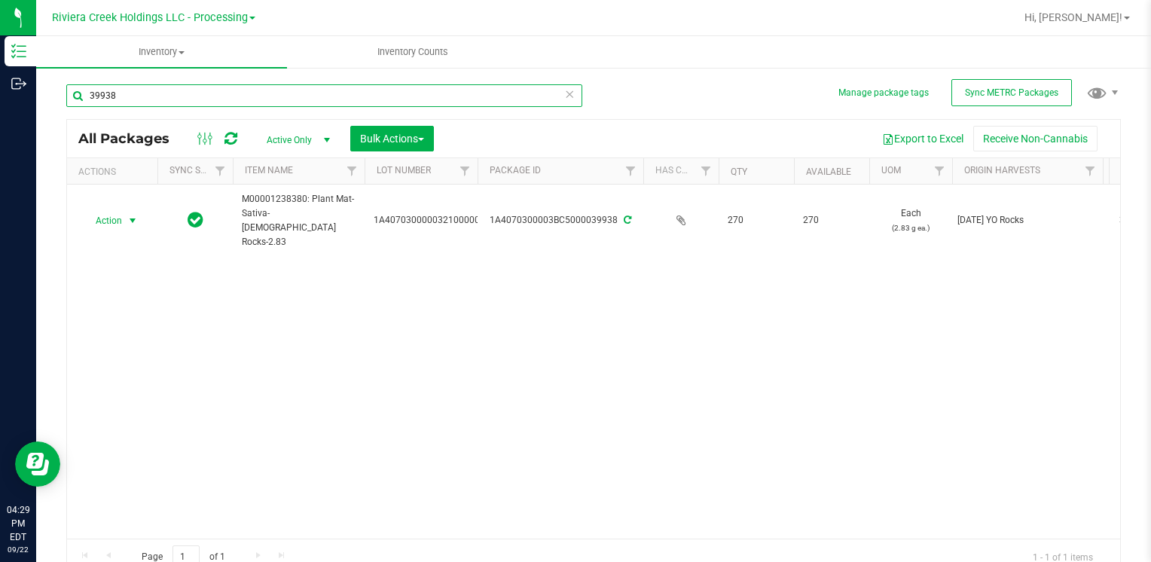
click at [176, 103] on input "39938" at bounding box center [324, 95] width 516 height 23
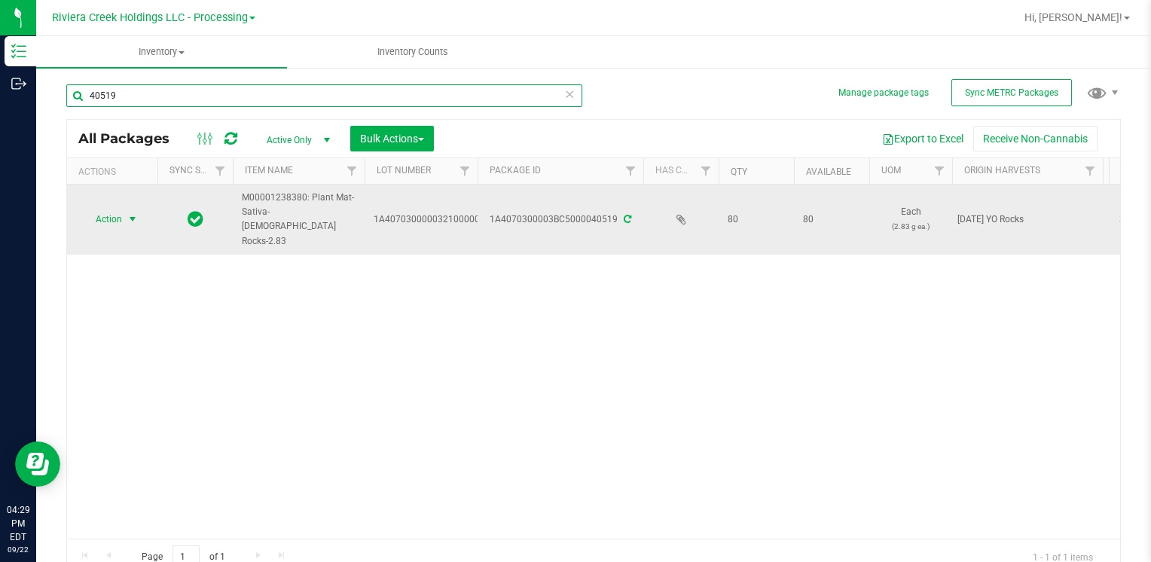
type input "40519"
click at [112, 209] on span "Action" at bounding box center [102, 219] width 41 height 21
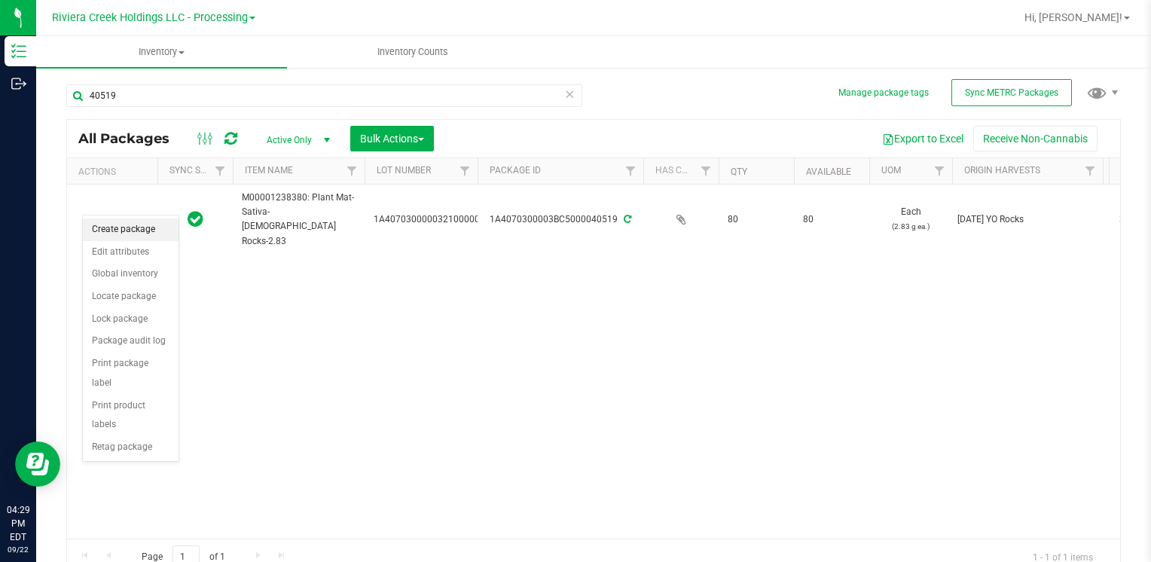
click at [107, 227] on li "Create package" at bounding box center [131, 230] width 96 height 23
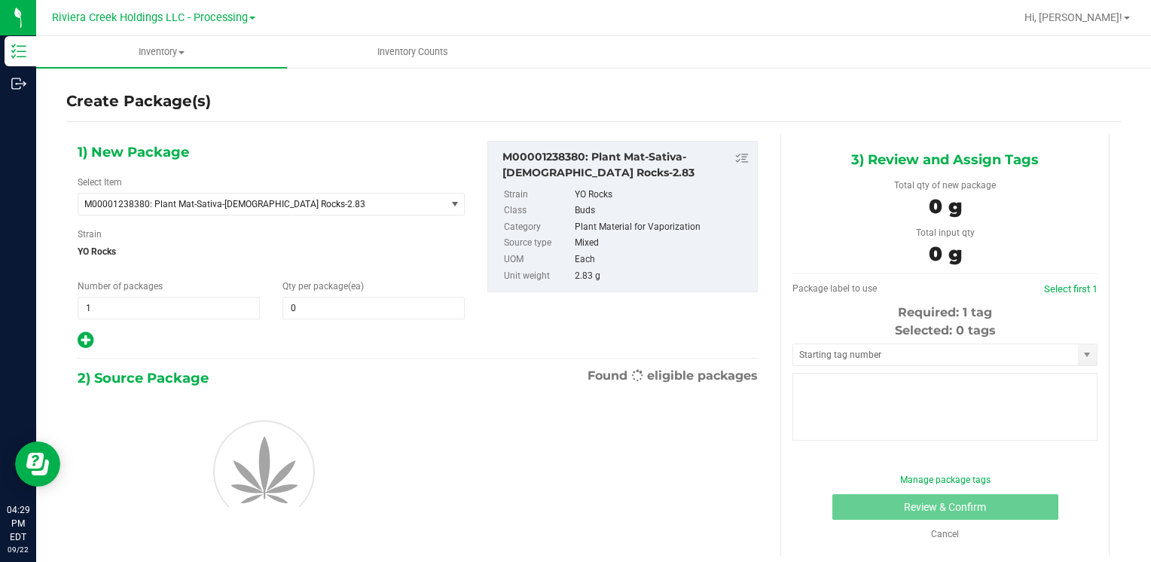
type input "0"
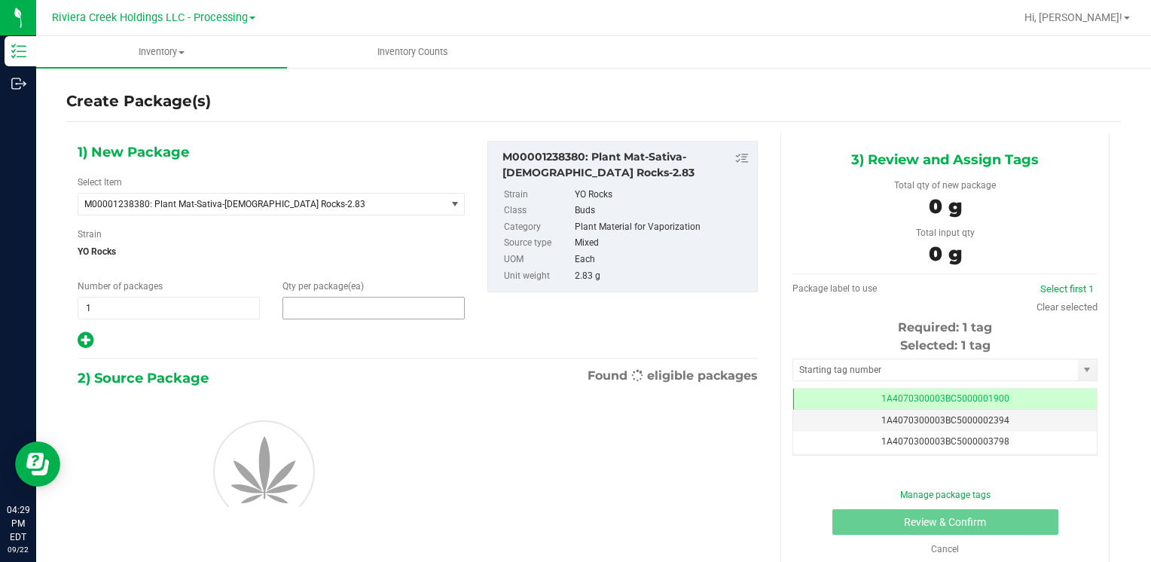
click at [307, 309] on span at bounding box center [374, 308] width 182 height 23
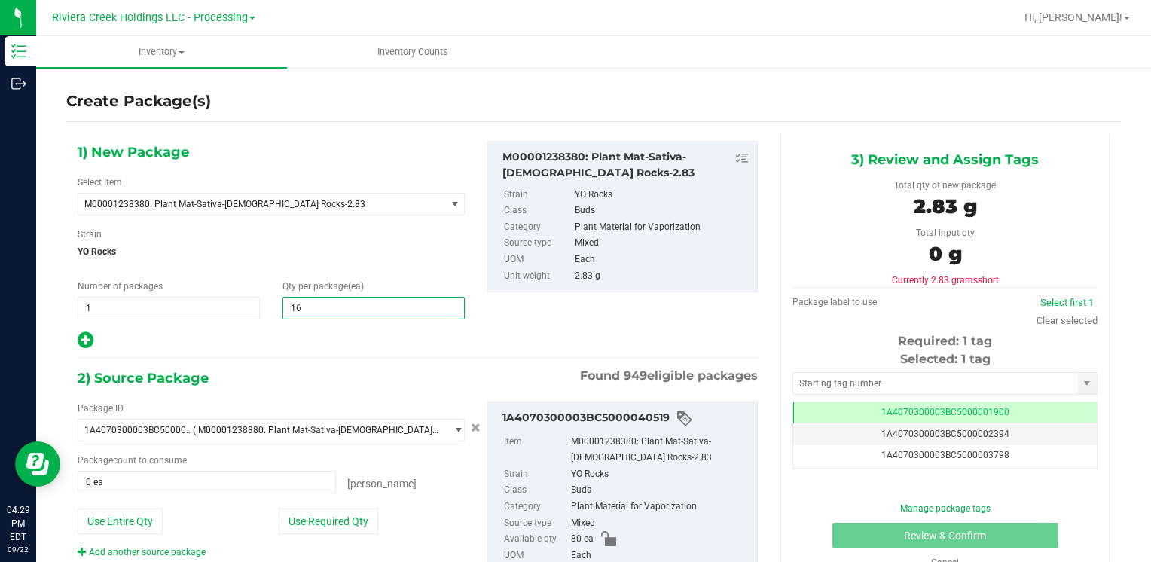
type input "160"
click at [127, 528] on button "Use Entire Qty" at bounding box center [120, 522] width 85 height 26
type input "80 ea"
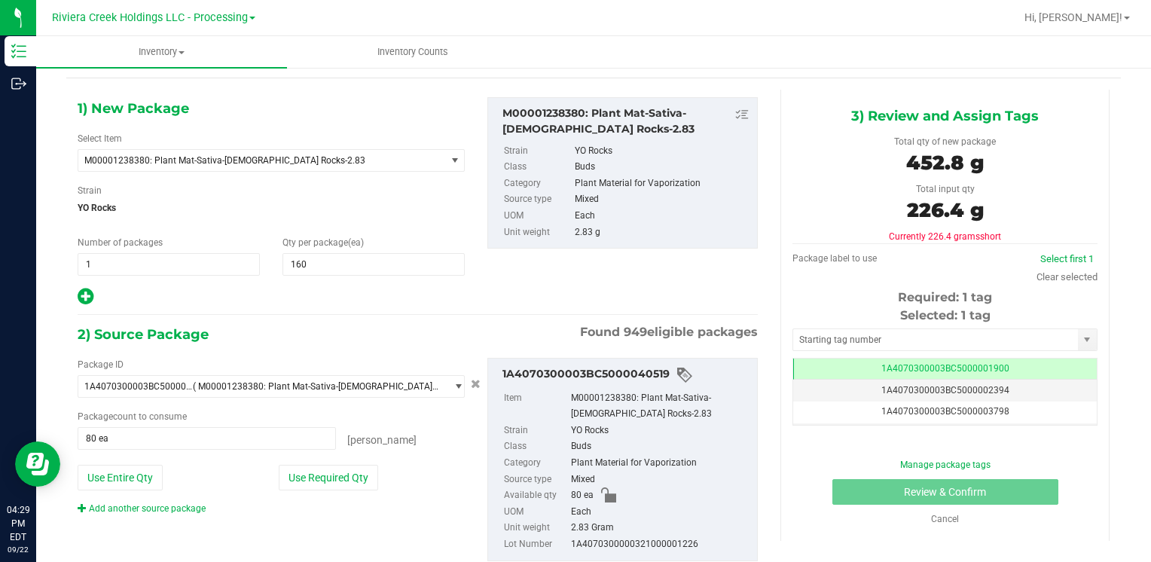
scroll to position [84, 0]
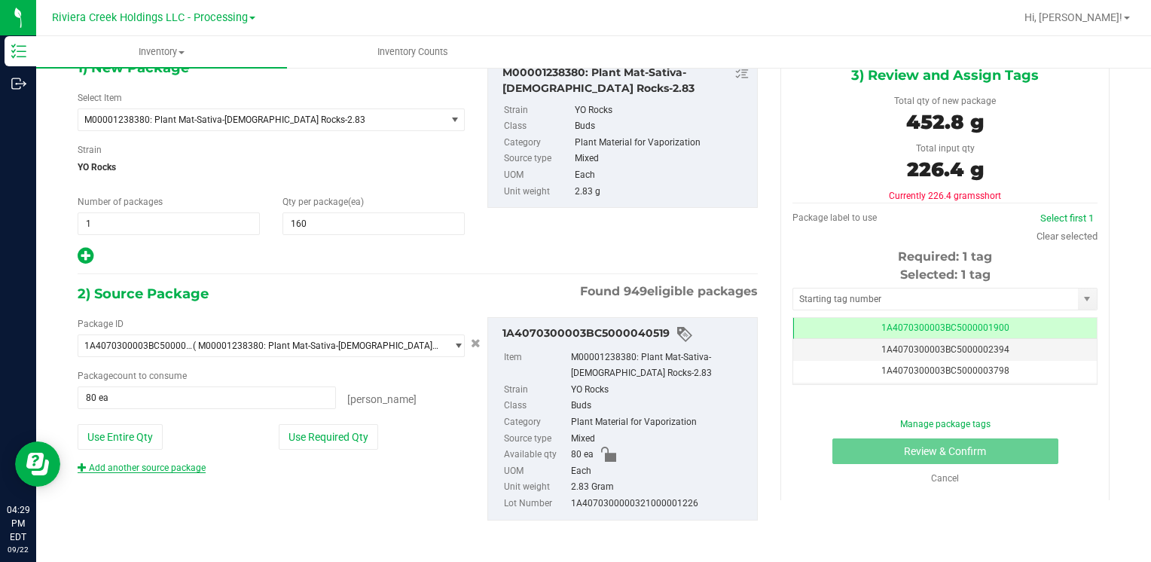
click at [108, 471] on link "Add another source package" at bounding box center [142, 468] width 128 height 11
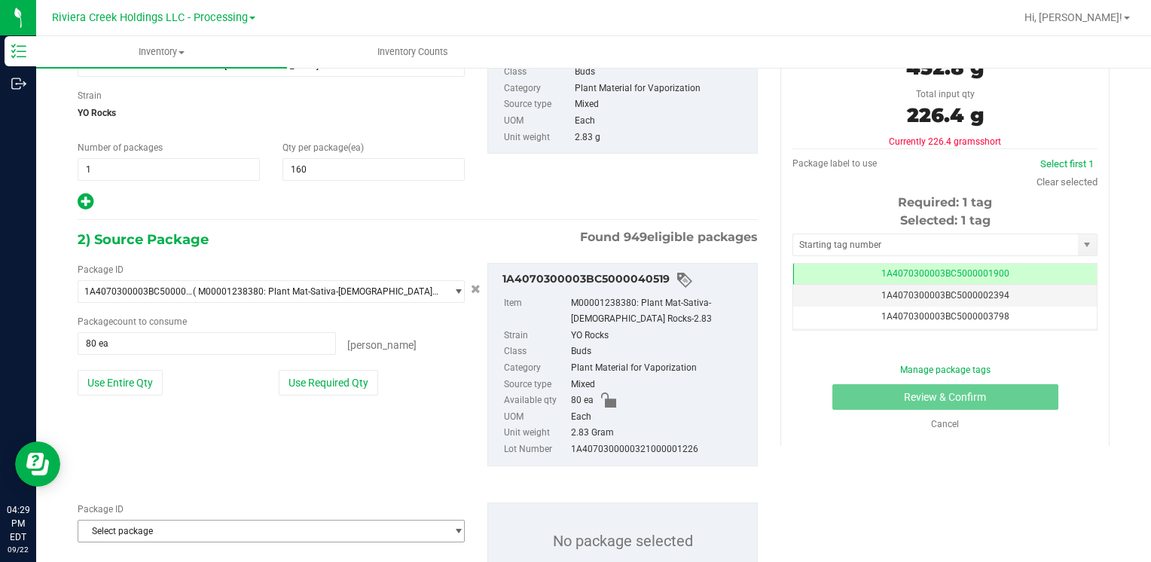
scroll to position [197, 0]
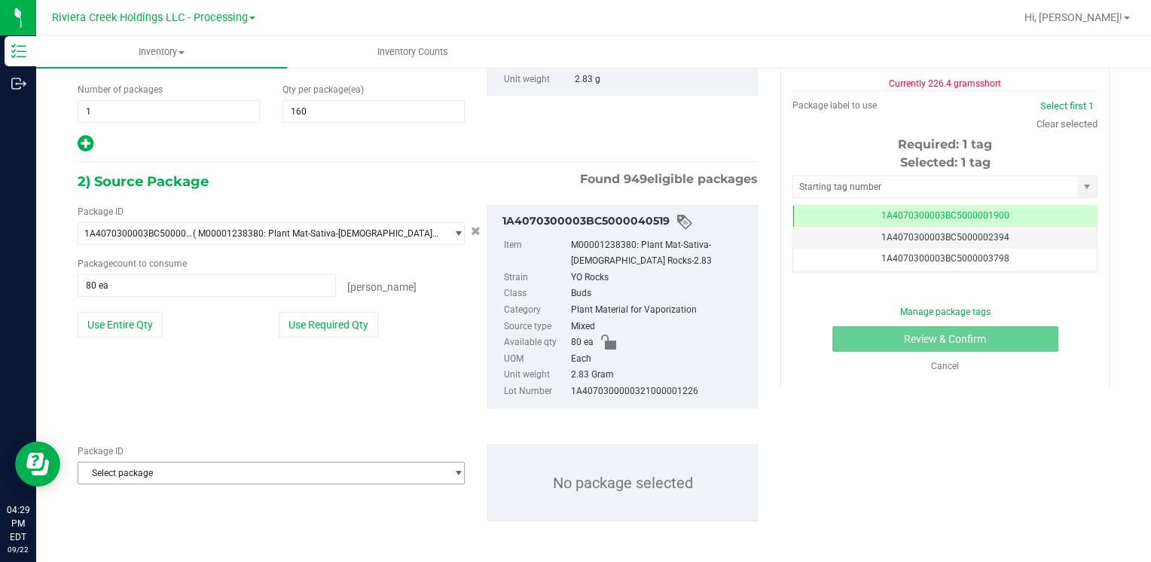
click at [113, 470] on span "Select package" at bounding box center [261, 473] width 367 height 21
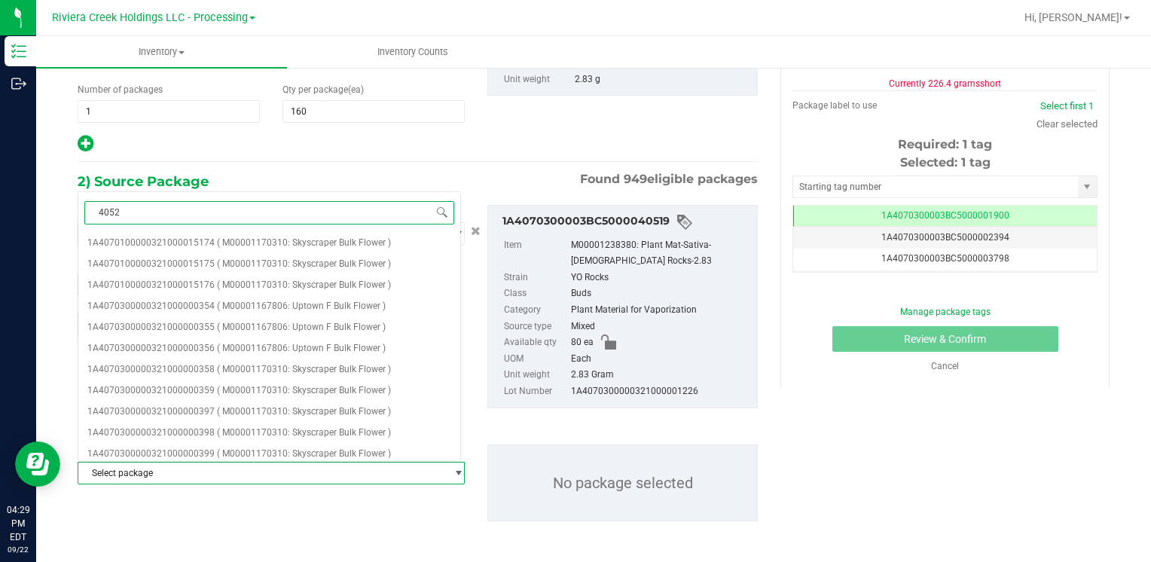
type input "40525"
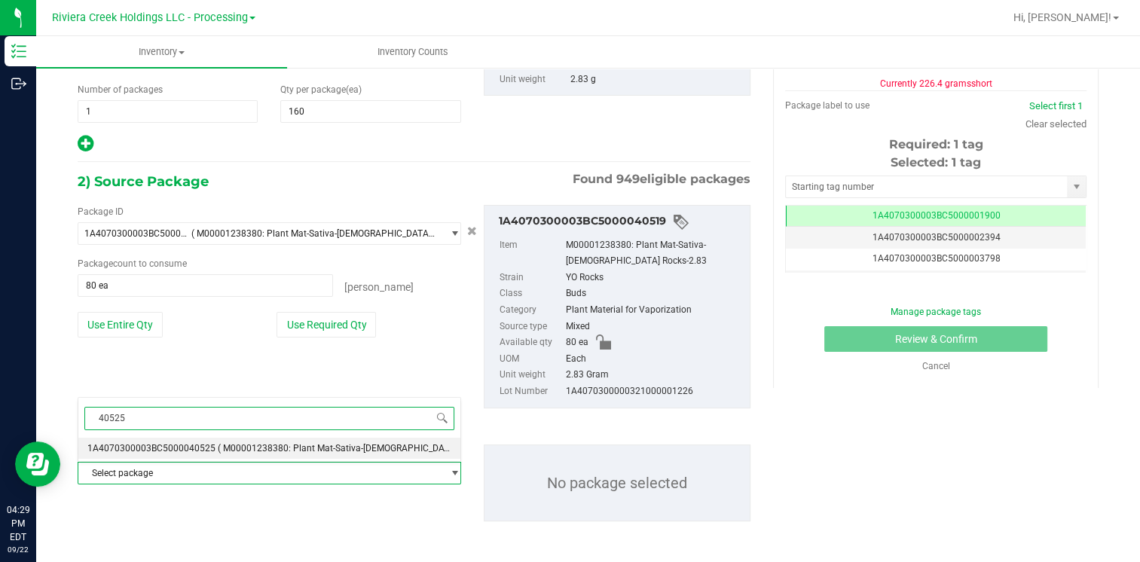
click at [182, 443] on span "1A4070300003BC5000040525" at bounding box center [151, 448] width 128 height 11
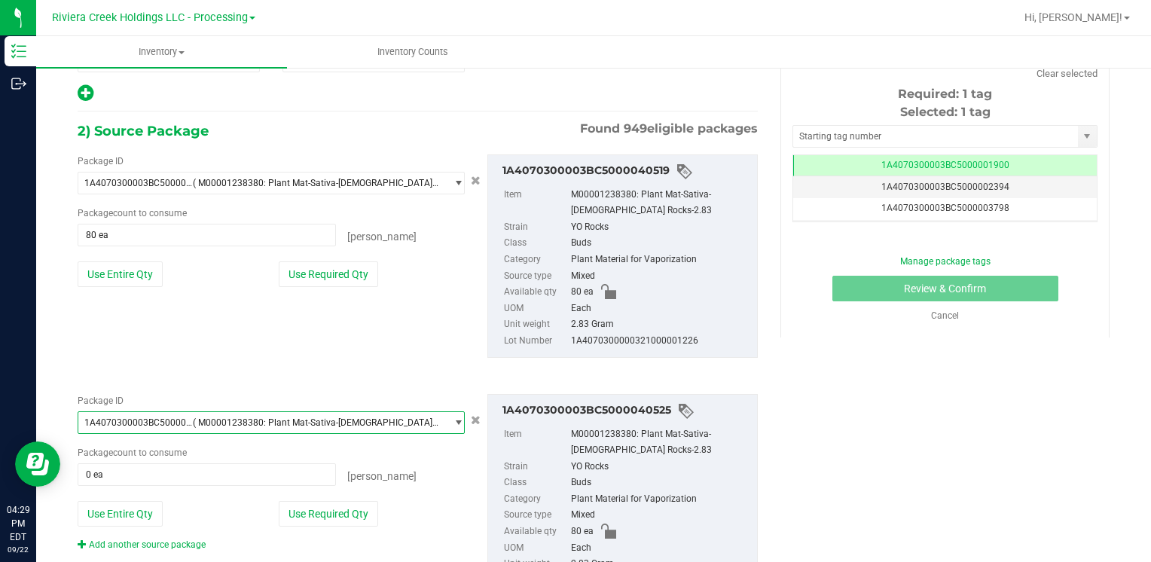
scroll to position [272, 0]
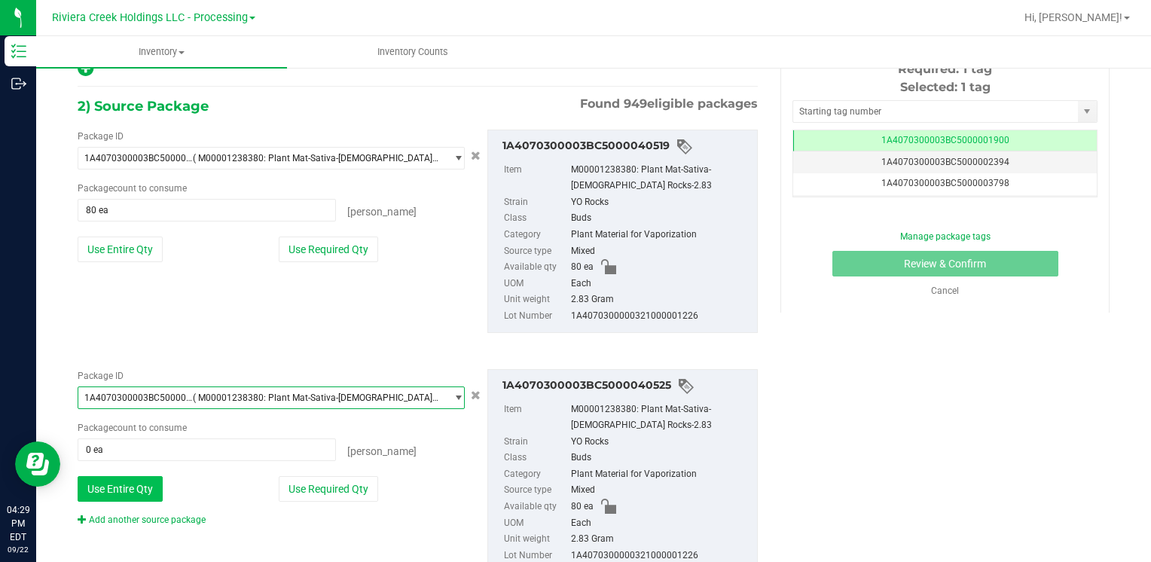
click at [123, 484] on button "Use Entire Qty" at bounding box center [120, 489] width 85 height 26
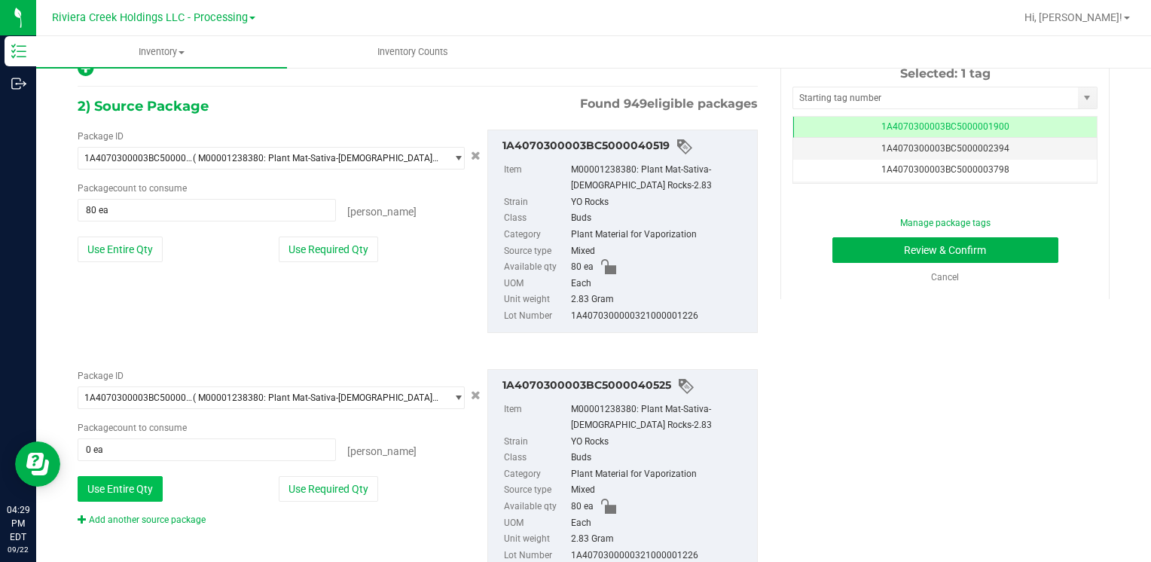
type input "80 ea"
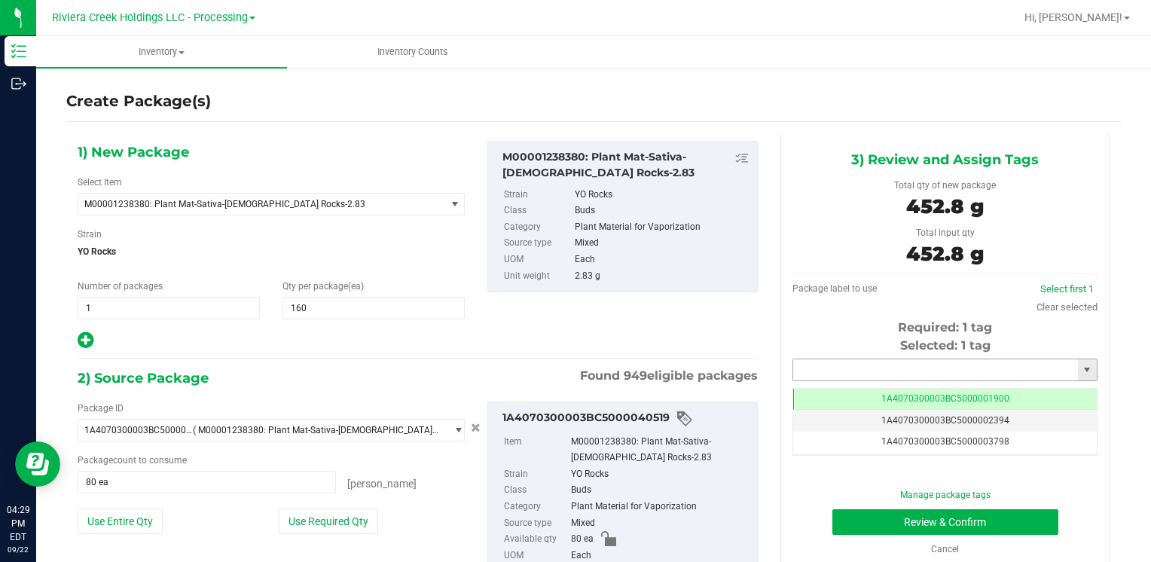
click at [833, 372] on input "text" at bounding box center [935, 369] width 285 height 21
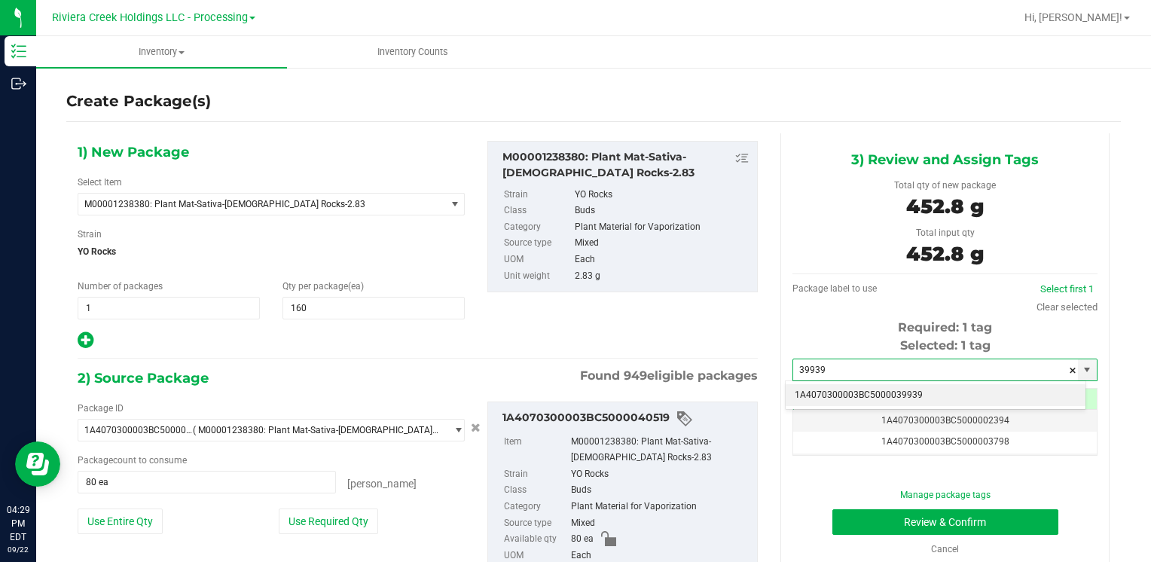
click at [805, 389] on li "1A4070300003BC5000039939" at bounding box center [936, 395] width 300 height 23
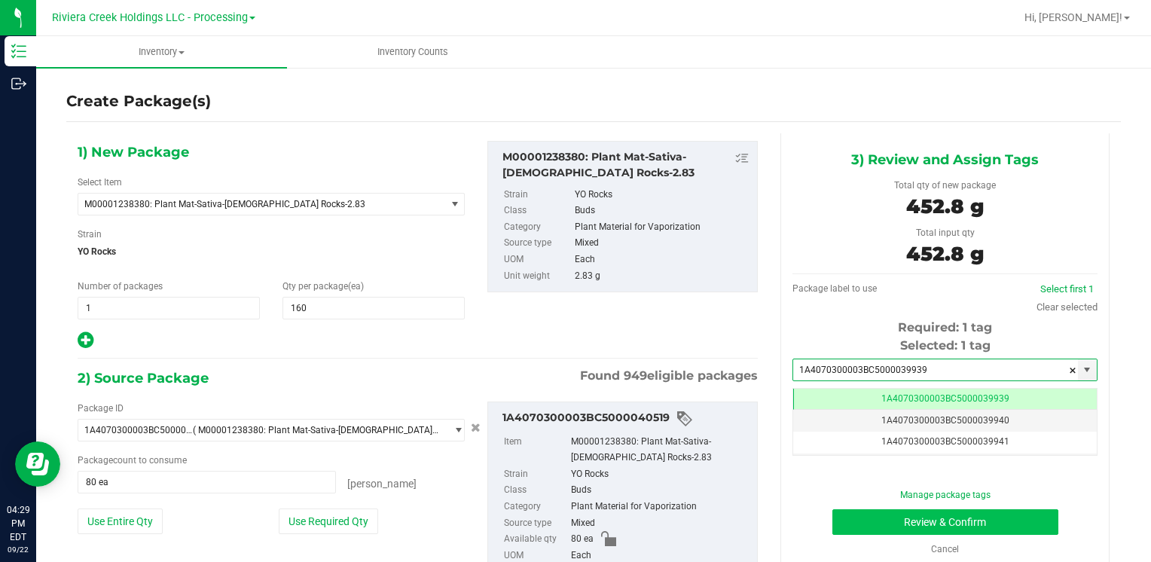
type input "1A4070300003BC5000039939"
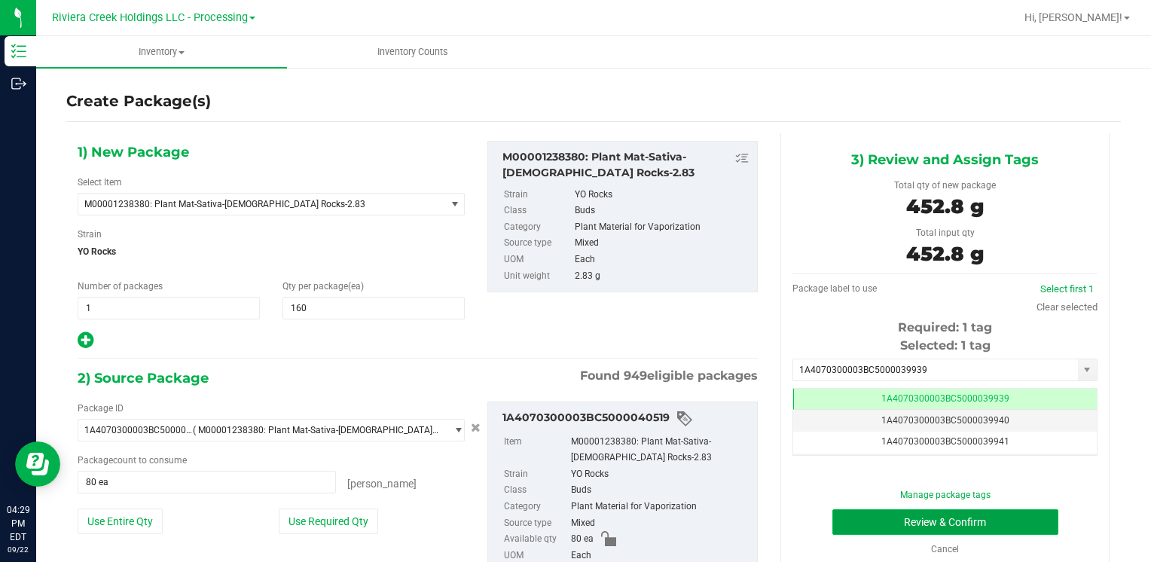
click at [839, 521] on button "Review & Confirm" at bounding box center [946, 522] width 226 height 26
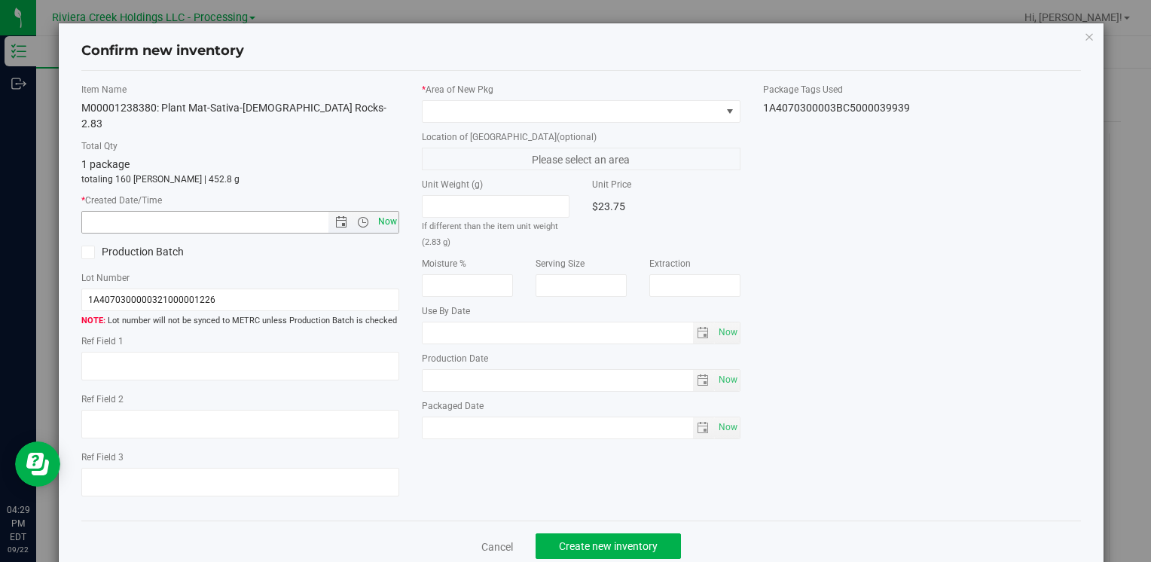
click at [376, 211] on span "Now" at bounding box center [387, 222] width 26 height 22
type input "9/22/2025 4:29 PM"
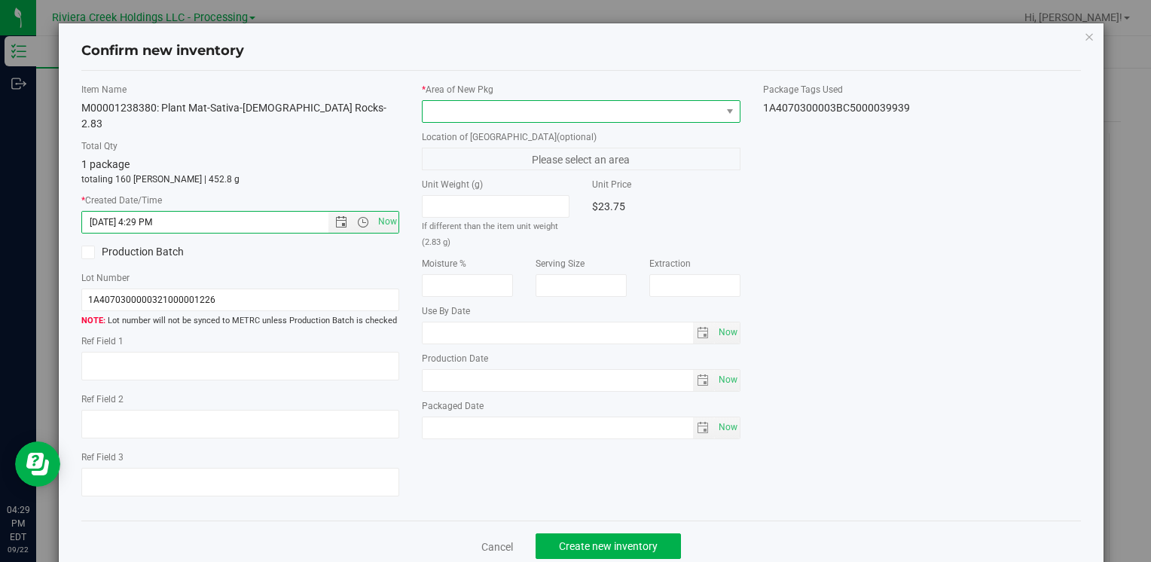
click at [451, 116] on span at bounding box center [572, 111] width 298 height 21
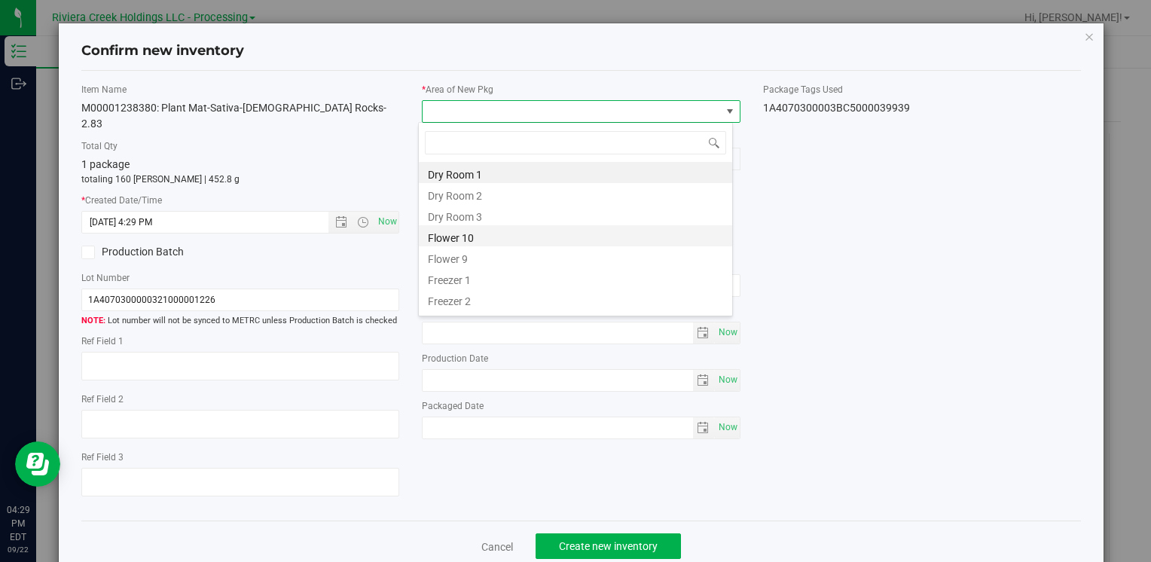
click at [484, 234] on li "Flower 10" at bounding box center [575, 235] width 313 height 21
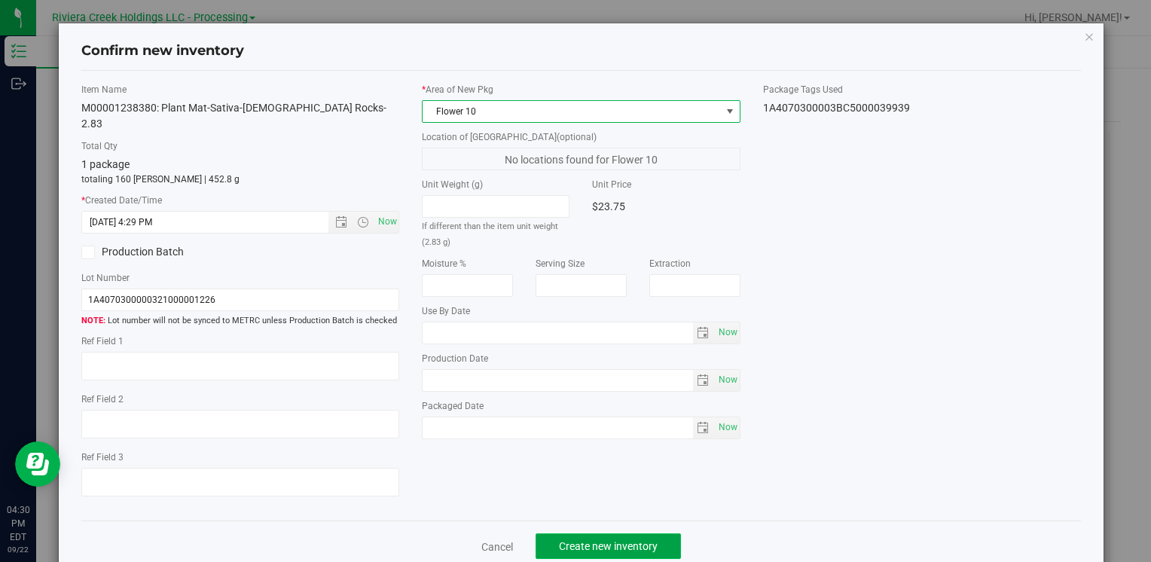
click at [567, 540] on span "Create new inventory" at bounding box center [608, 546] width 99 height 12
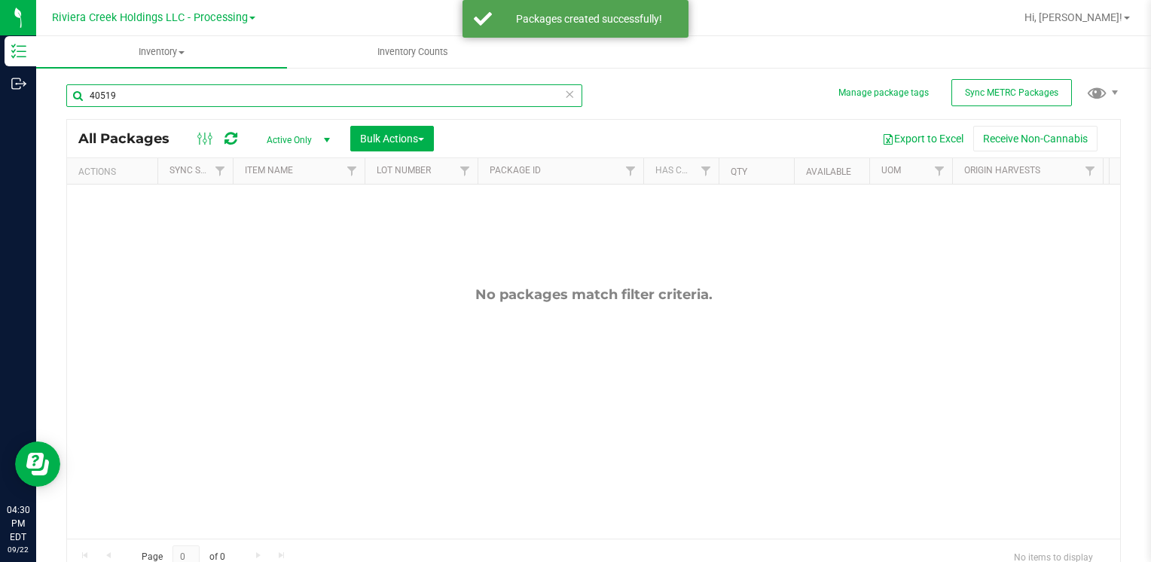
click at [151, 89] on input "40519" at bounding box center [324, 95] width 516 height 23
click at [151, 90] on input "40519" at bounding box center [324, 95] width 516 height 23
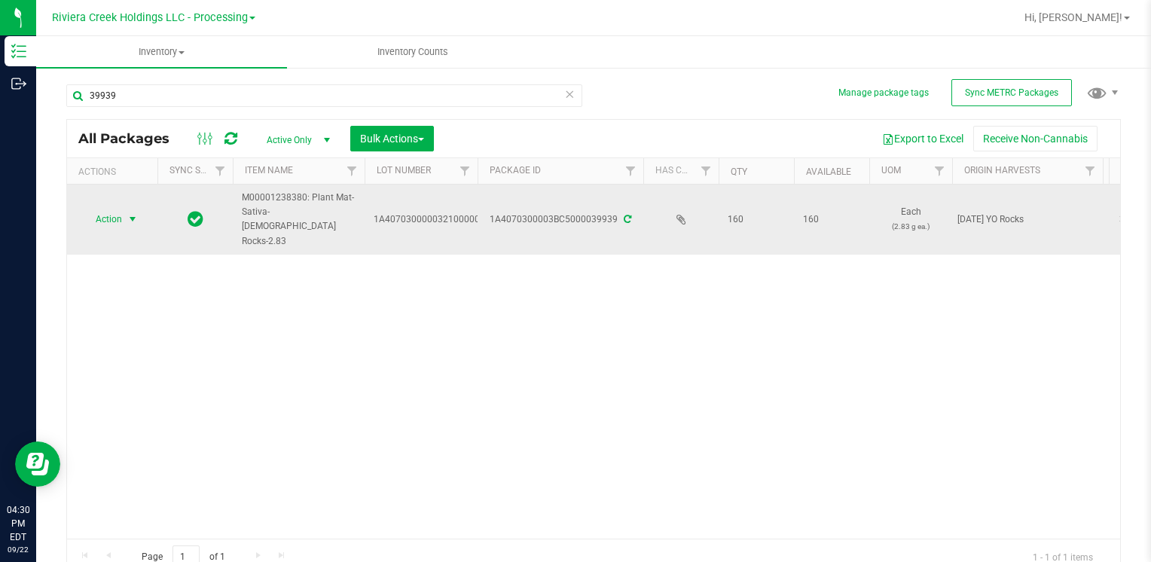
click at [127, 213] on span "select" at bounding box center [133, 219] width 12 height 12
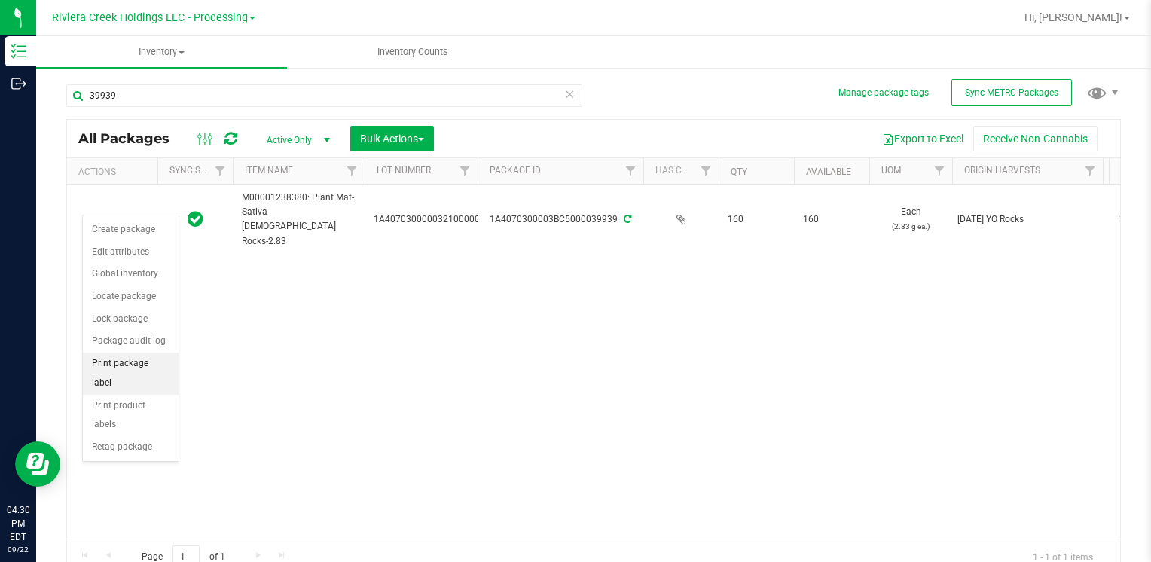
click at [154, 360] on li "Print package label" at bounding box center [131, 373] width 96 height 41
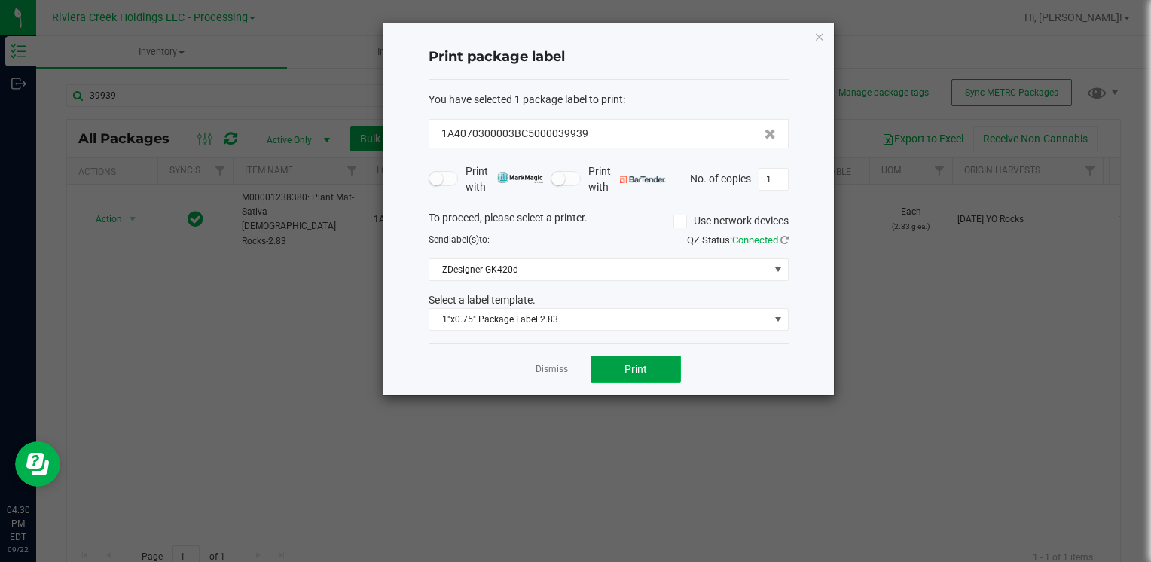
click at [603, 362] on button "Print" at bounding box center [636, 369] width 90 height 27
click at [817, 31] on icon "button" at bounding box center [819, 36] width 11 height 18
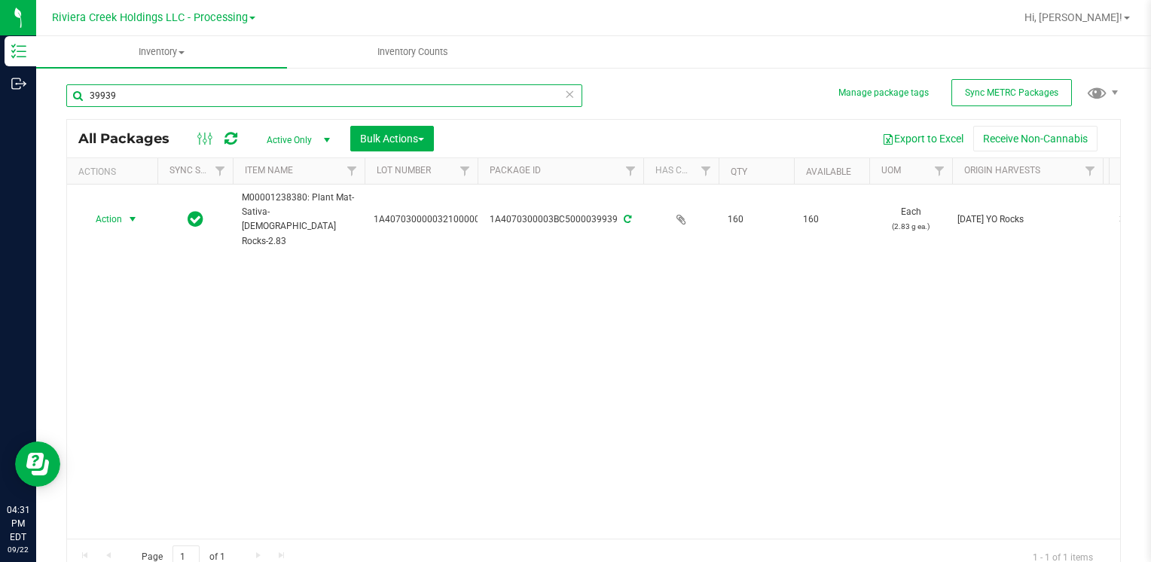
click at [219, 96] on input "39939" at bounding box center [324, 95] width 516 height 23
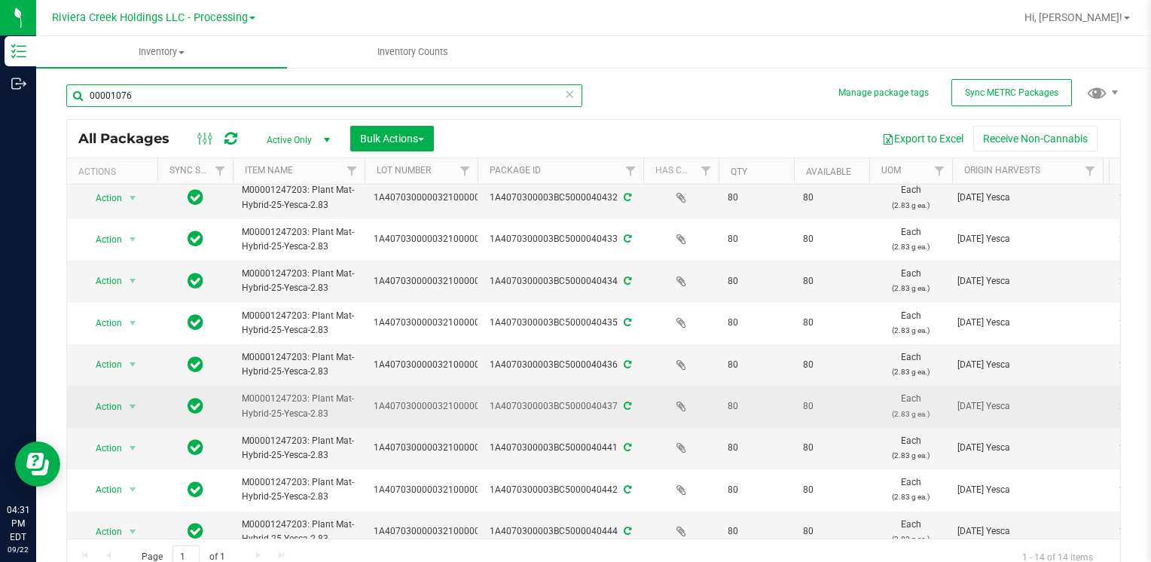
scroll to position [151, 0]
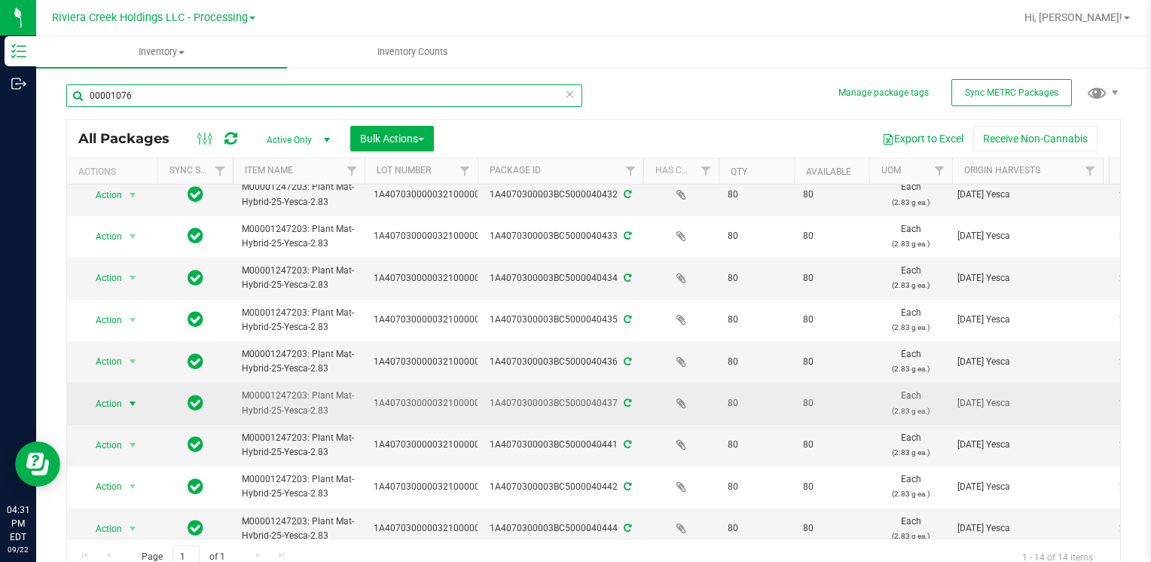
type input "00001076"
click at [110, 399] on span "Action" at bounding box center [102, 403] width 41 height 21
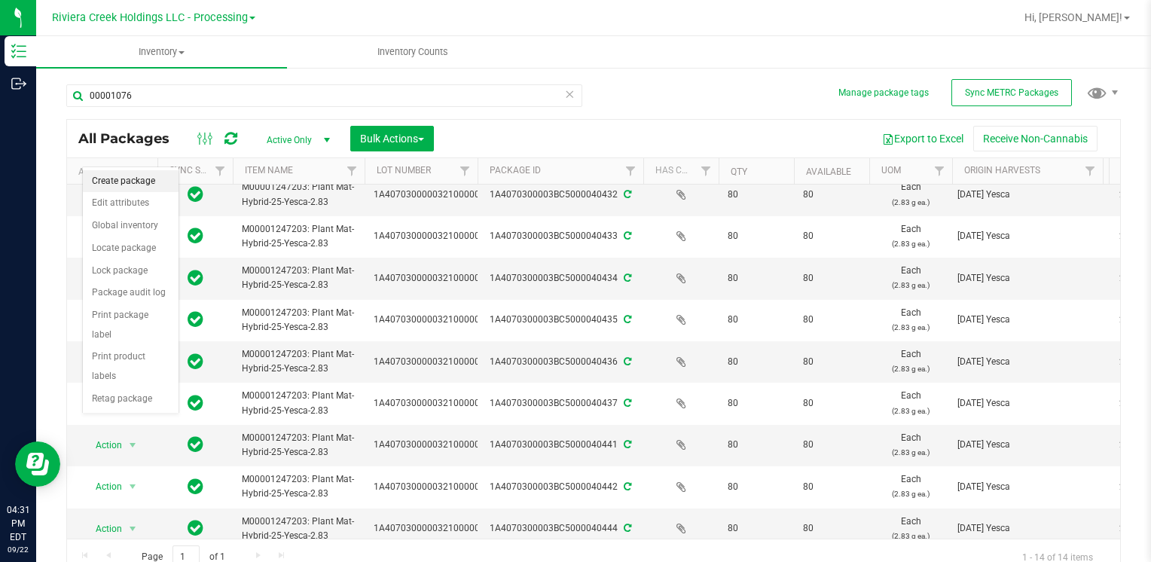
click at [127, 177] on li "Create package" at bounding box center [131, 181] width 96 height 23
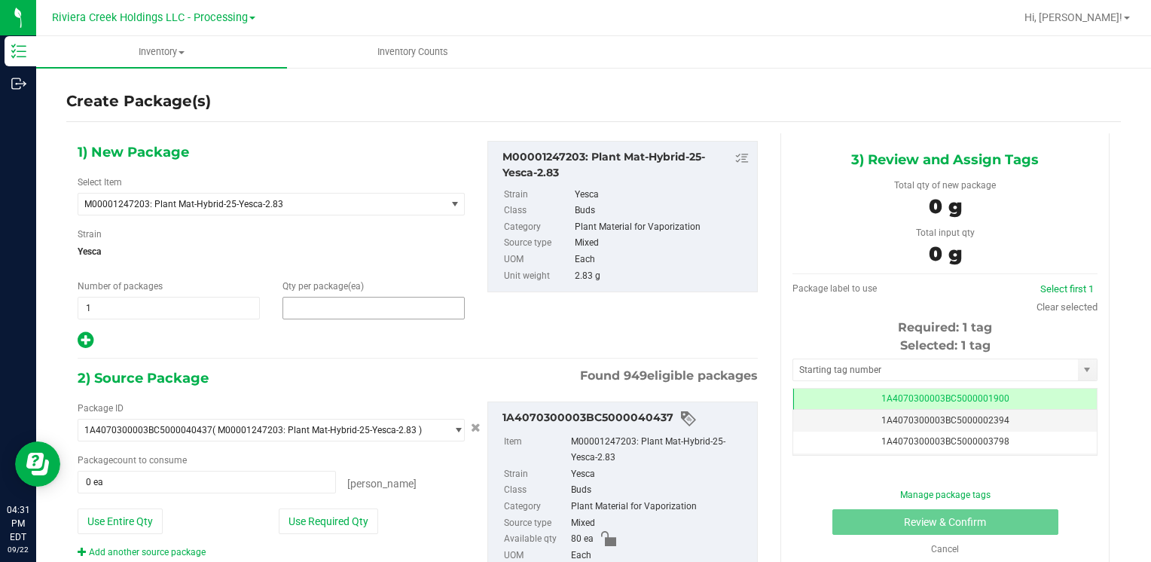
click at [341, 304] on span at bounding box center [374, 308] width 182 height 23
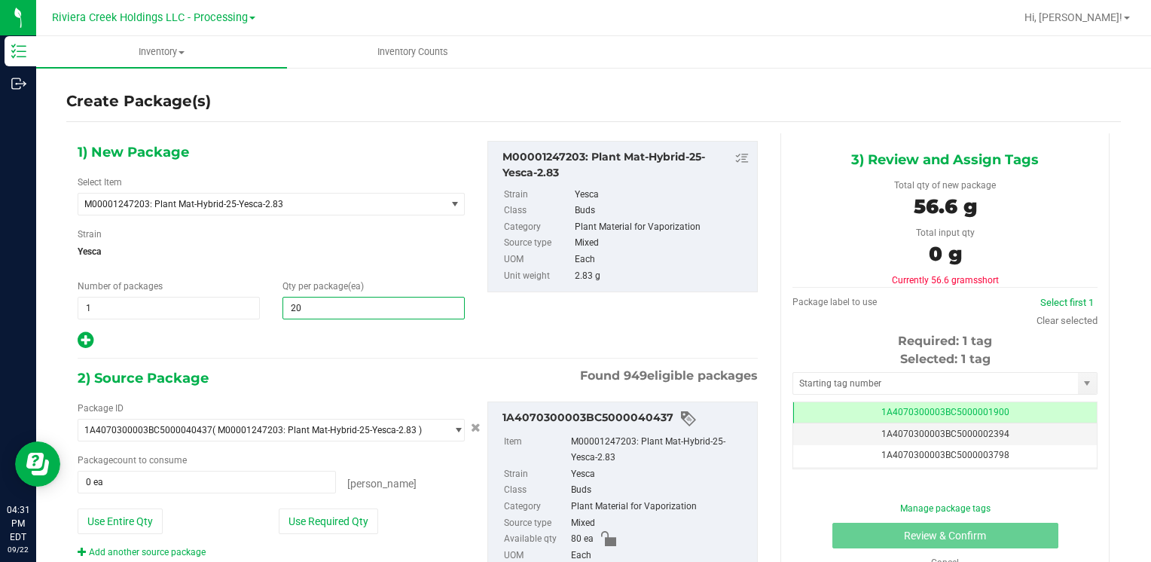
type input "200"
click at [130, 524] on button "Use Entire Qty" at bounding box center [120, 522] width 85 height 26
type input "80 ea"
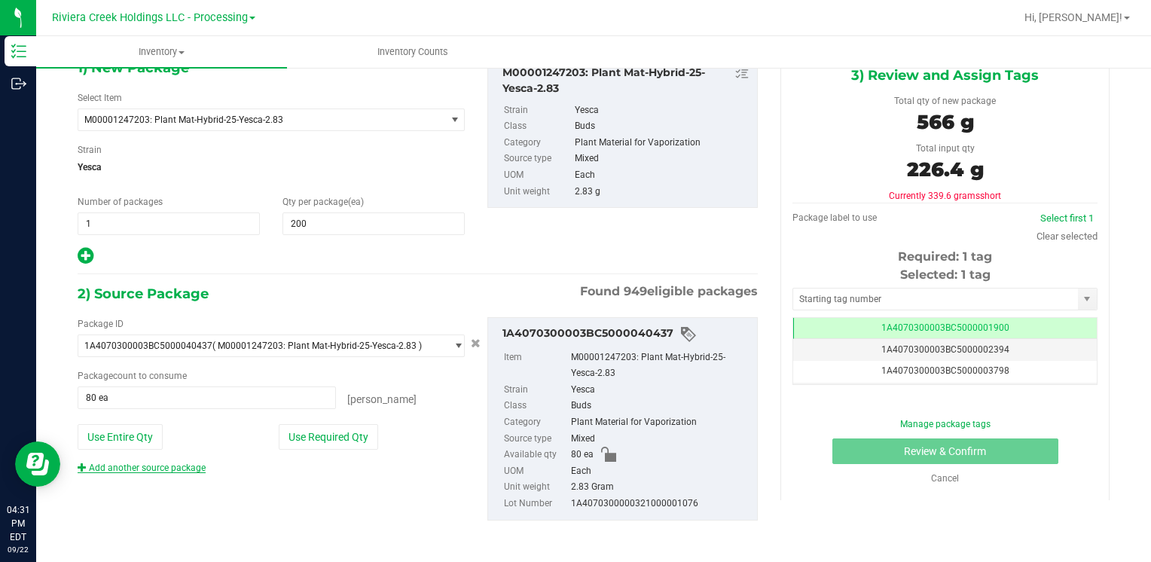
click at [135, 471] on link "Add another source package" at bounding box center [142, 468] width 128 height 11
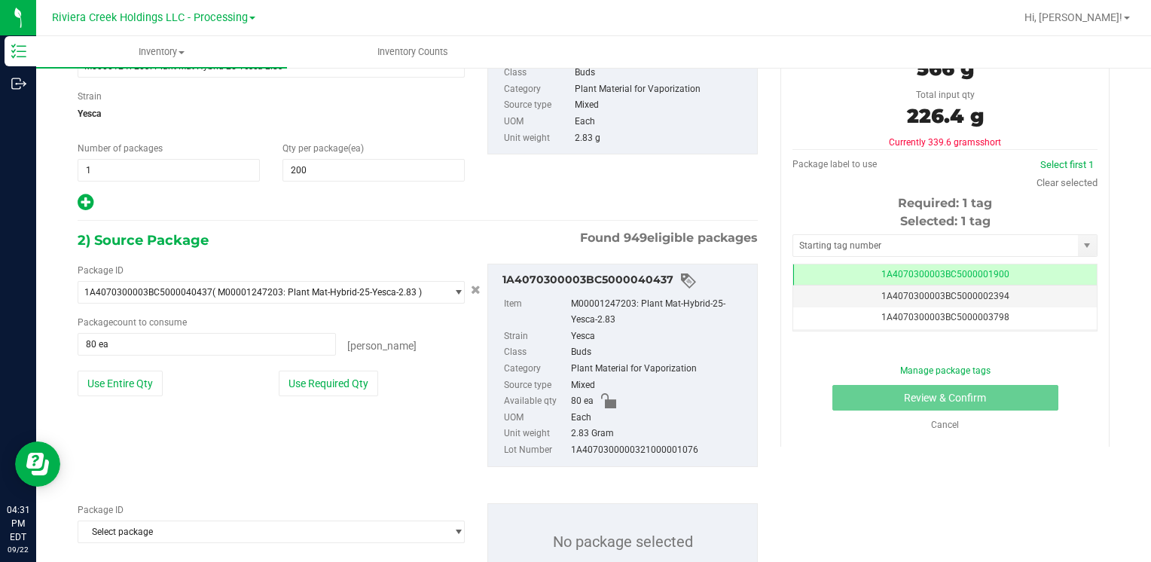
scroll to position [197, 0]
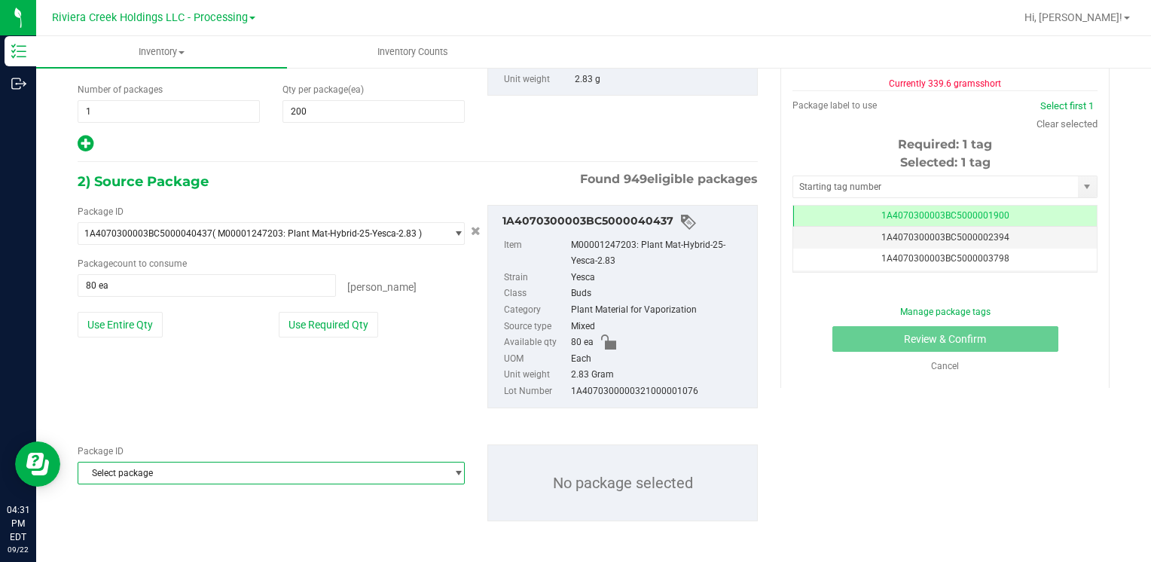
click at [130, 472] on span "Select package" at bounding box center [261, 473] width 367 height 21
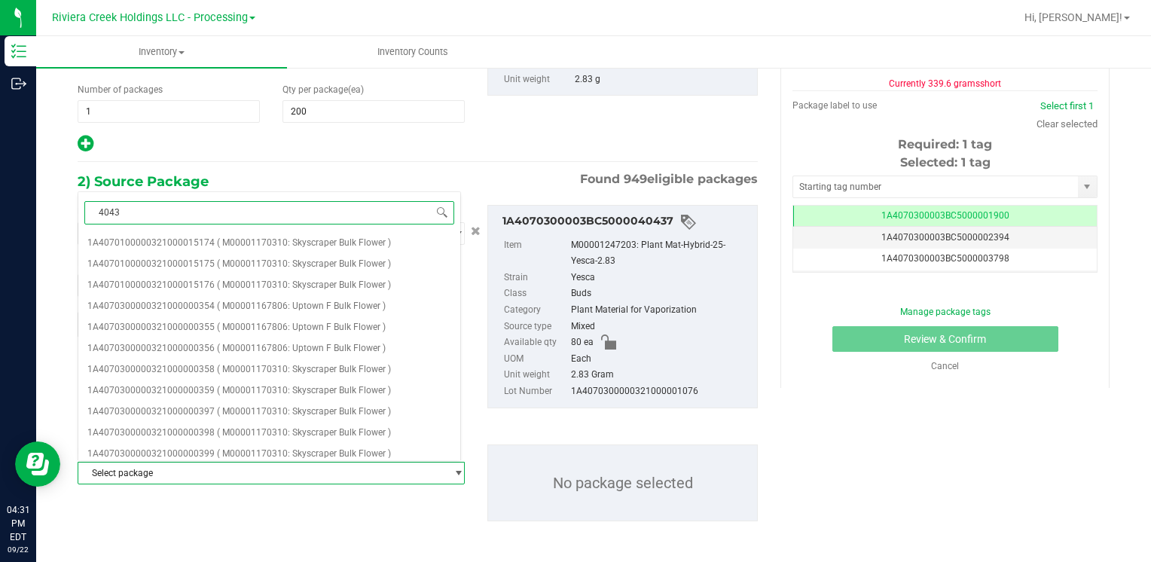
type input "40433"
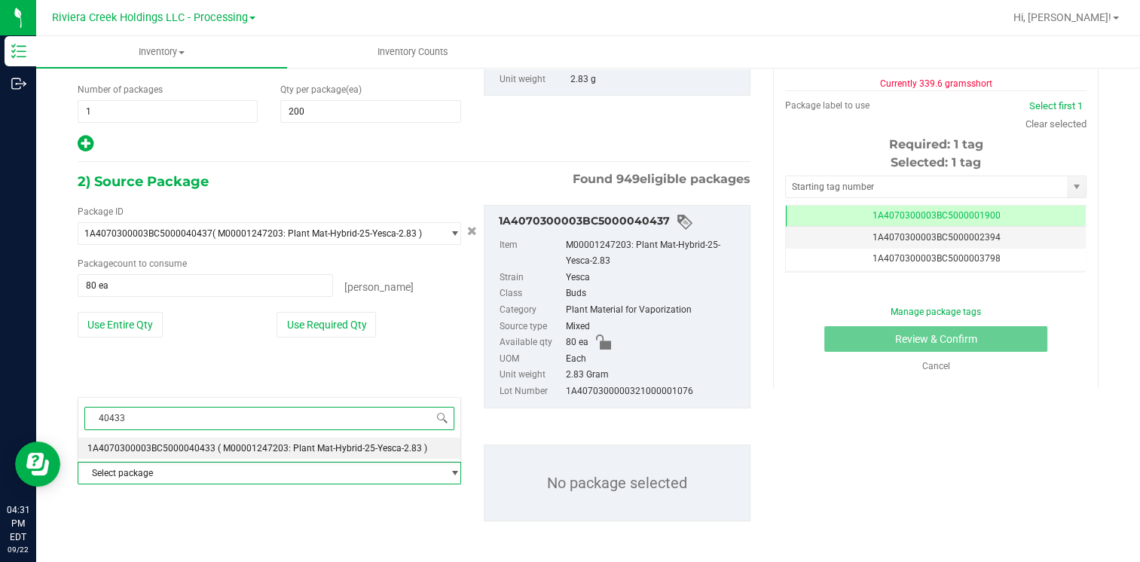
click at [182, 436] on div "40433 Select package 1A4070300003BC5000040433 ( M00001247203: Plant Mat-Hybrid-…" at bounding box center [270, 429] width 384 height 64
click at [182, 439] on li "1A4070300003BC5000040433 ( M00001247203: Plant Mat-Hybrid-25-Yesca-2.83 )" at bounding box center [269, 448] width 382 height 21
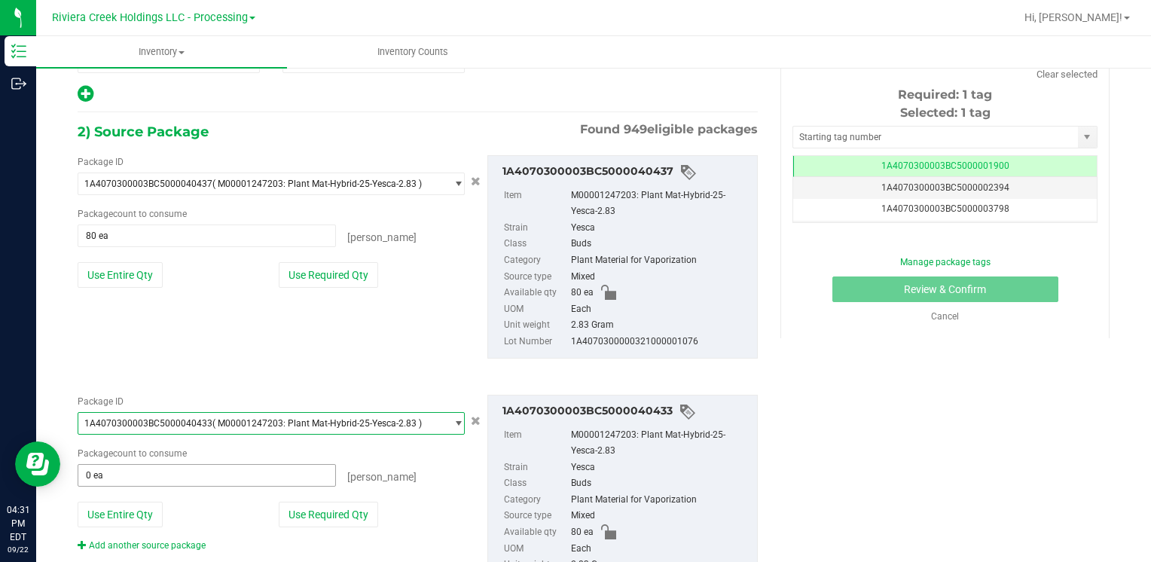
scroll to position [272, 0]
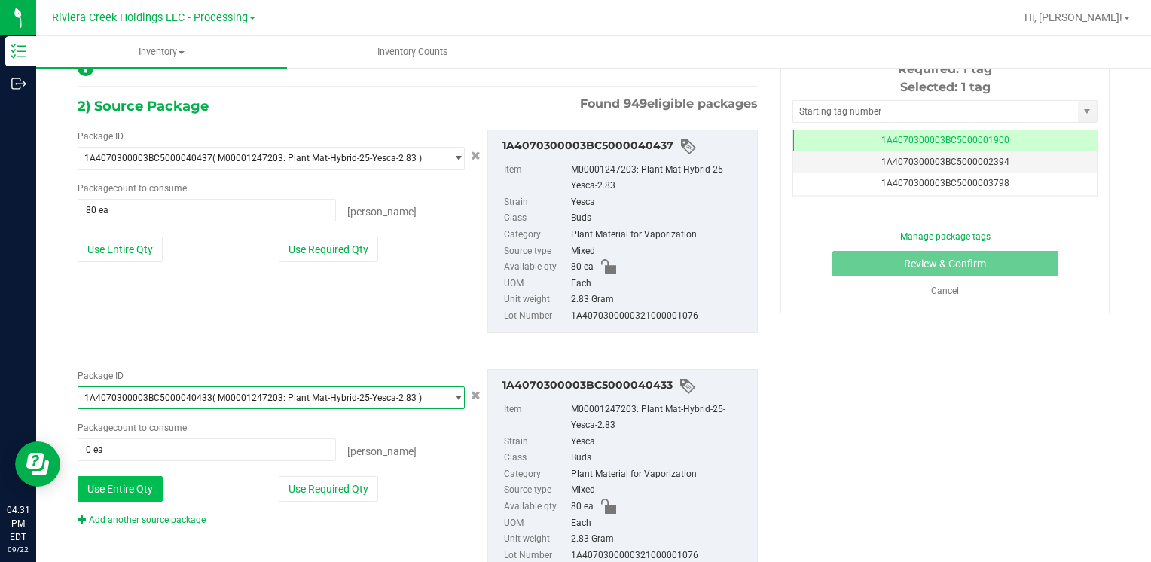
click at [125, 477] on button "Use Entire Qty" at bounding box center [120, 489] width 85 height 26
type input "80 ea"
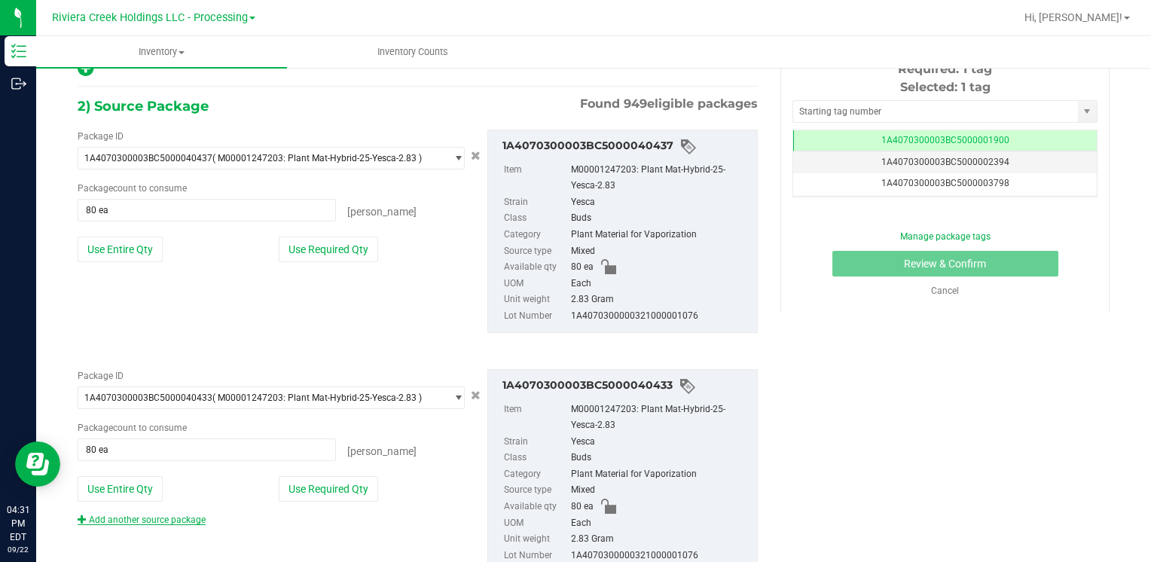
click at [122, 516] on link "Add another source package" at bounding box center [142, 520] width 128 height 11
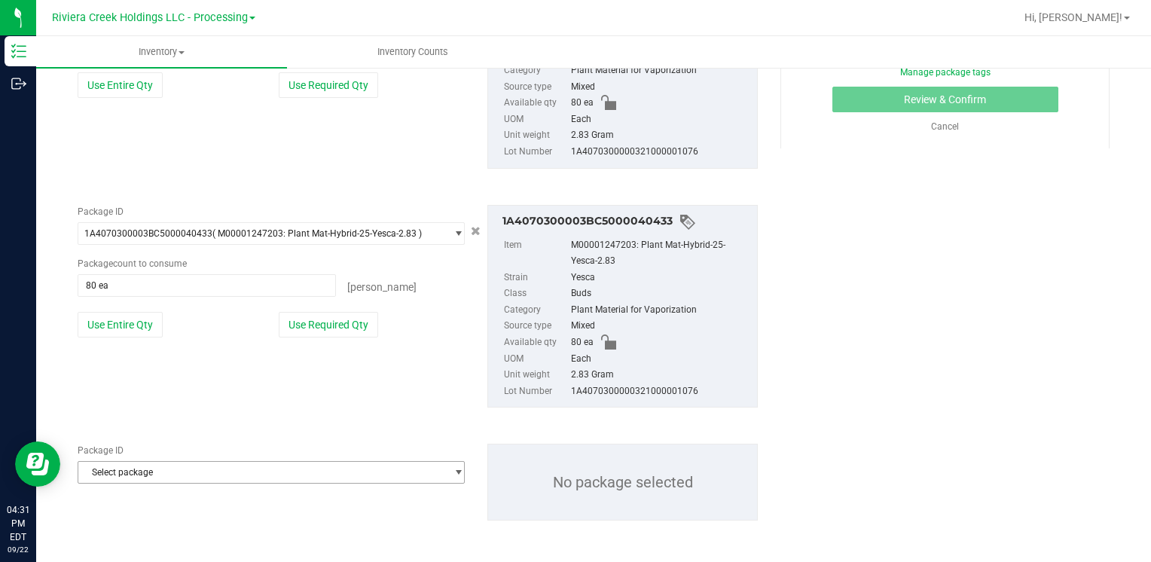
click at [128, 469] on span "Select package" at bounding box center [261, 472] width 367 height 21
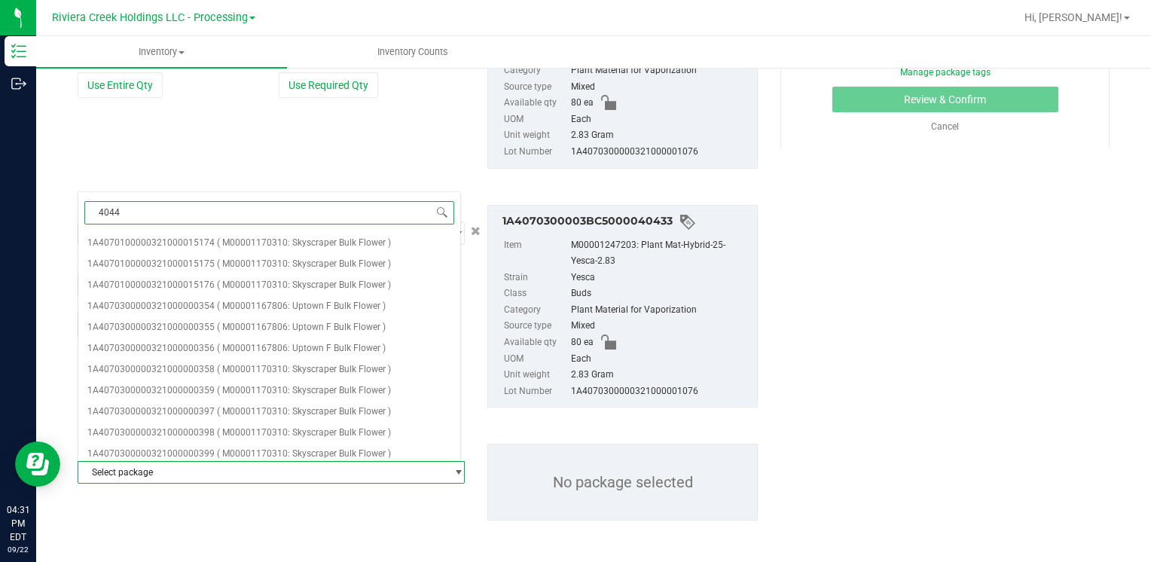
type input "40446"
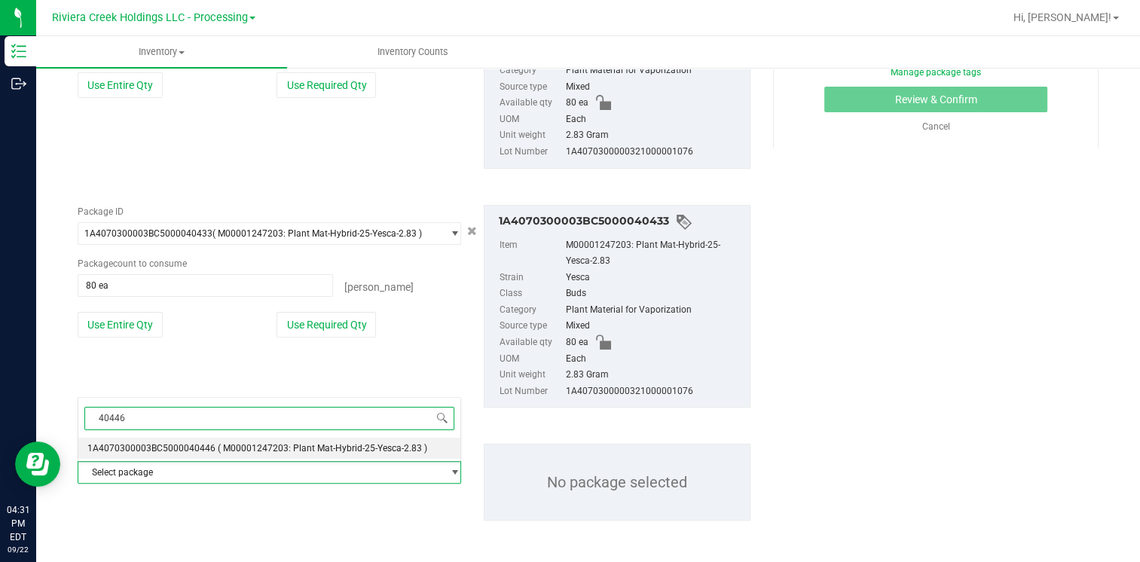
click at [211, 445] on li "1A4070300003BC5000040446 ( M00001247203: Plant Mat-Hybrid-25-Yesca-2.83 )" at bounding box center [269, 448] width 382 height 21
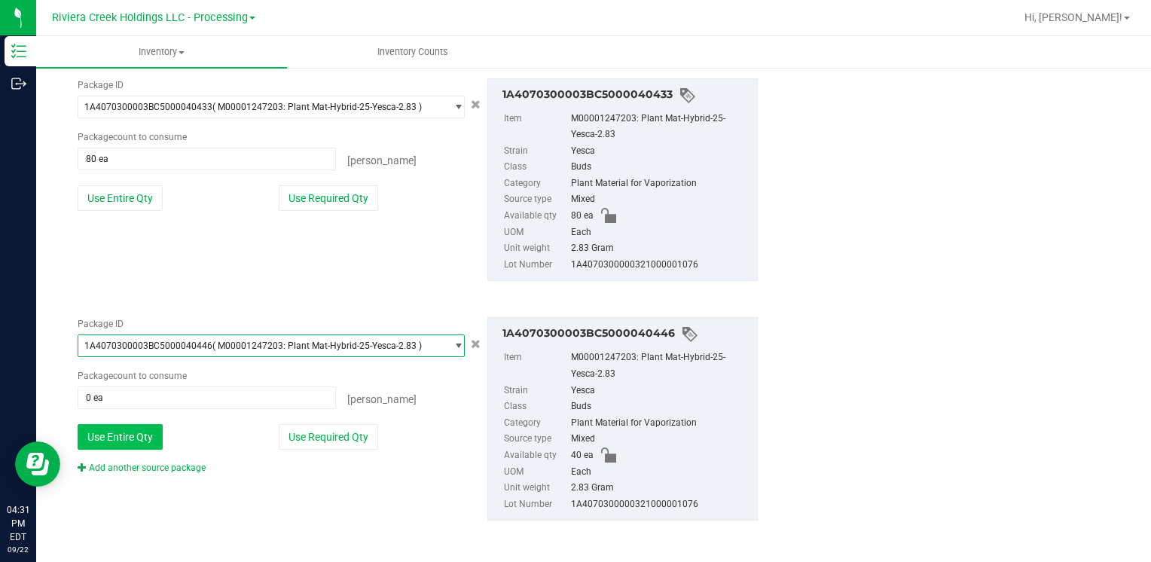
click at [133, 428] on button "Use Entire Qty" at bounding box center [120, 437] width 85 height 26
type input "40 ea"
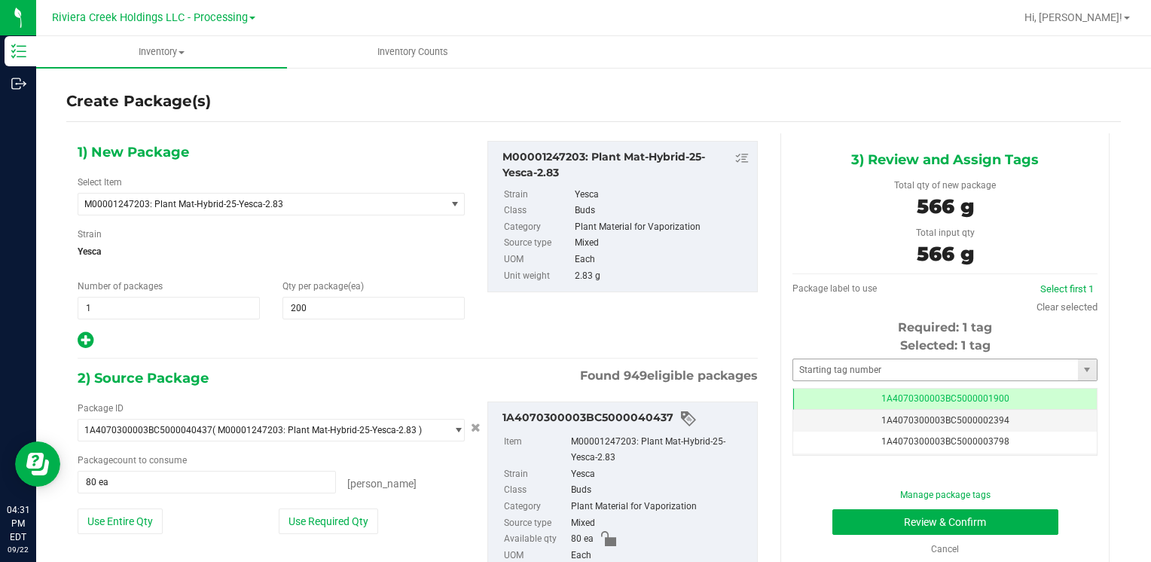
drag, startPoint x: 853, startPoint y: 351, endPoint x: 852, endPoint y: 359, distance: 8.3
click at [853, 354] on div "Selected: 1 tag Tag 1A4070300003BC5000001900 1A4070300003BC5000002394 1A4070300…" at bounding box center [945, 396] width 305 height 119
drag, startPoint x: 852, startPoint y: 359, endPoint x: 844, endPoint y: 372, distance: 15.3
click at [844, 372] on input "text" at bounding box center [935, 369] width 285 height 21
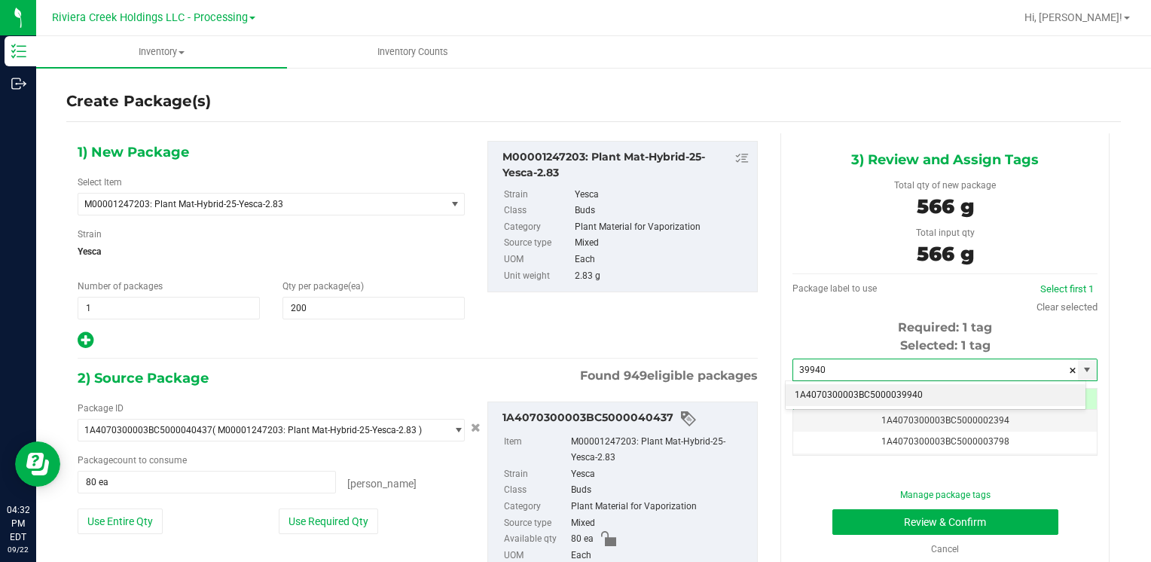
click at [840, 384] on li "1A4070300003BC5000039940" at bounding box center [936, 395] width 300 height 23
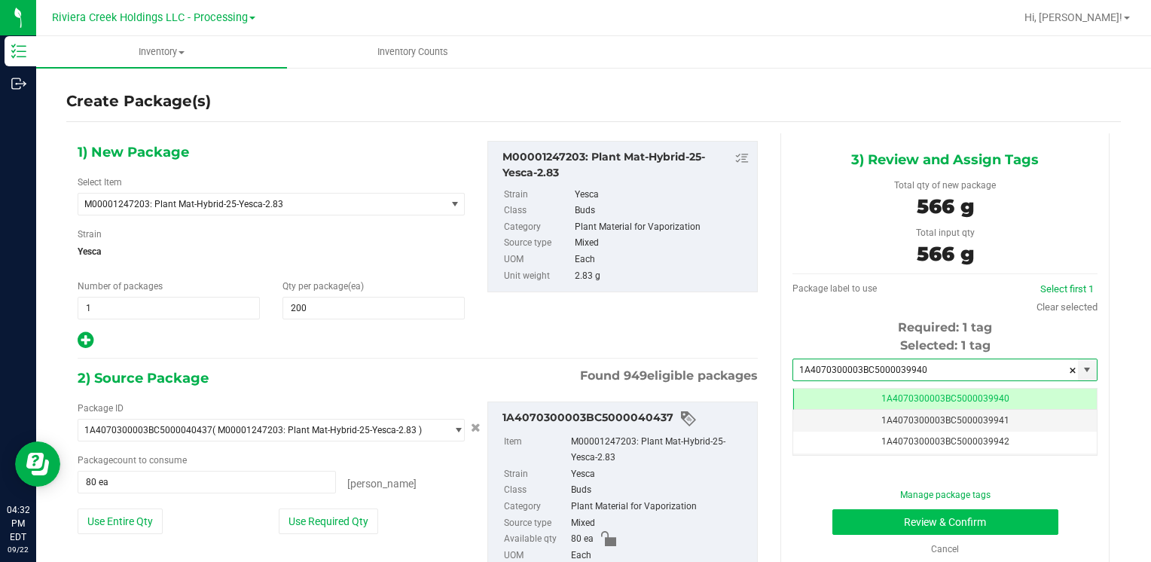
type input "1A4070300003BC5000039940"
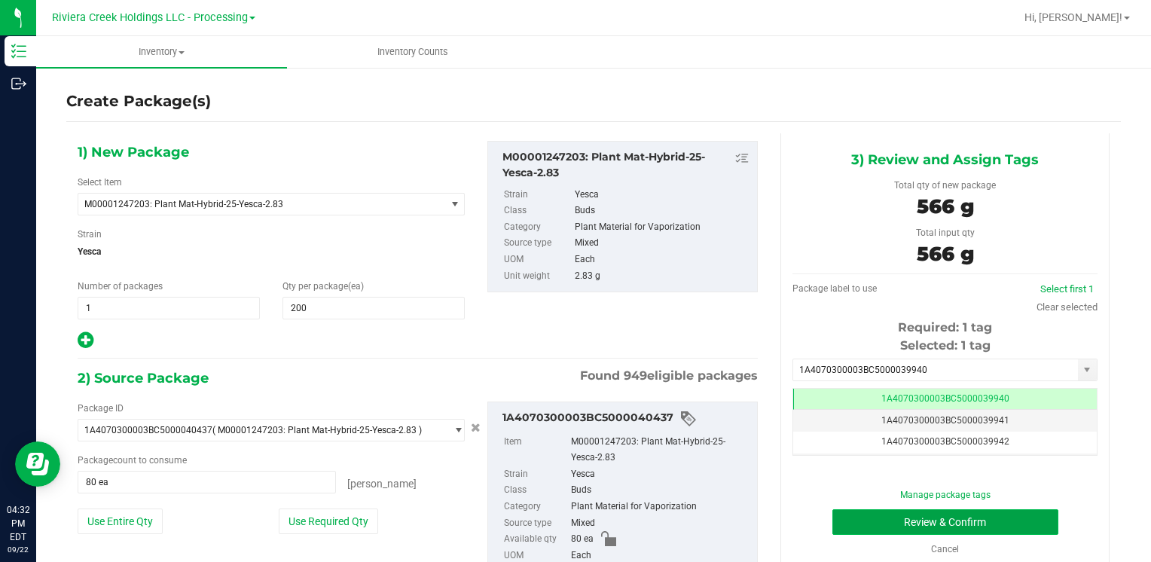
click at [889, 512] on button "Review & Confirm" at bounding box center [946, 522] width 226 height 26
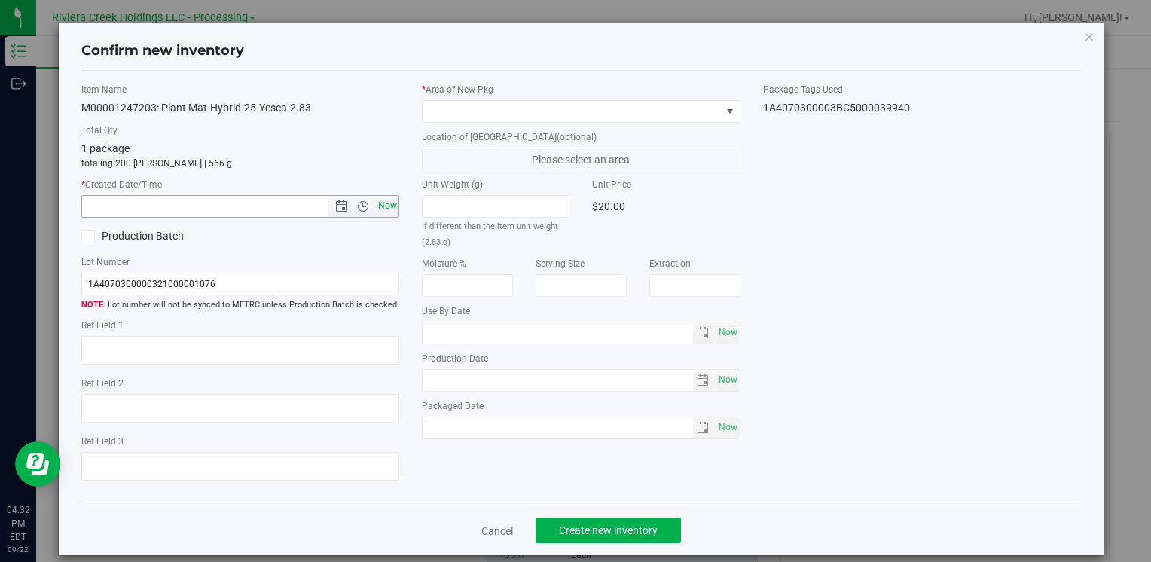
click at [383, 206] on span "Now" at bounding box center [387, 206] width 26 height 22
type input "9/22/2025 4:32 PM"
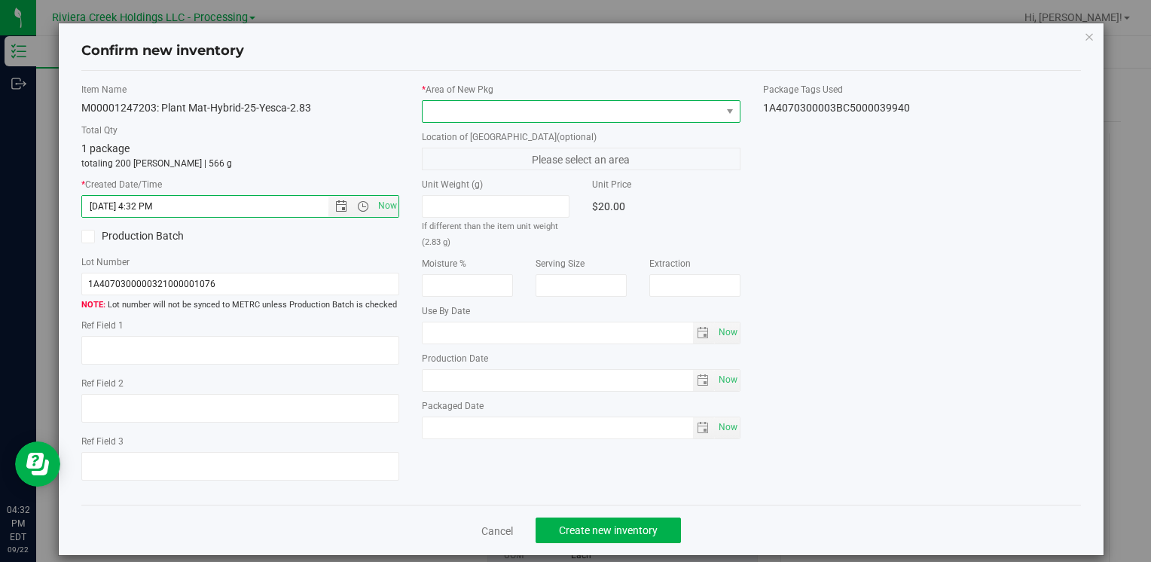
click at [451, 112] on span at bounding box center [572, 111] width 298 height 21
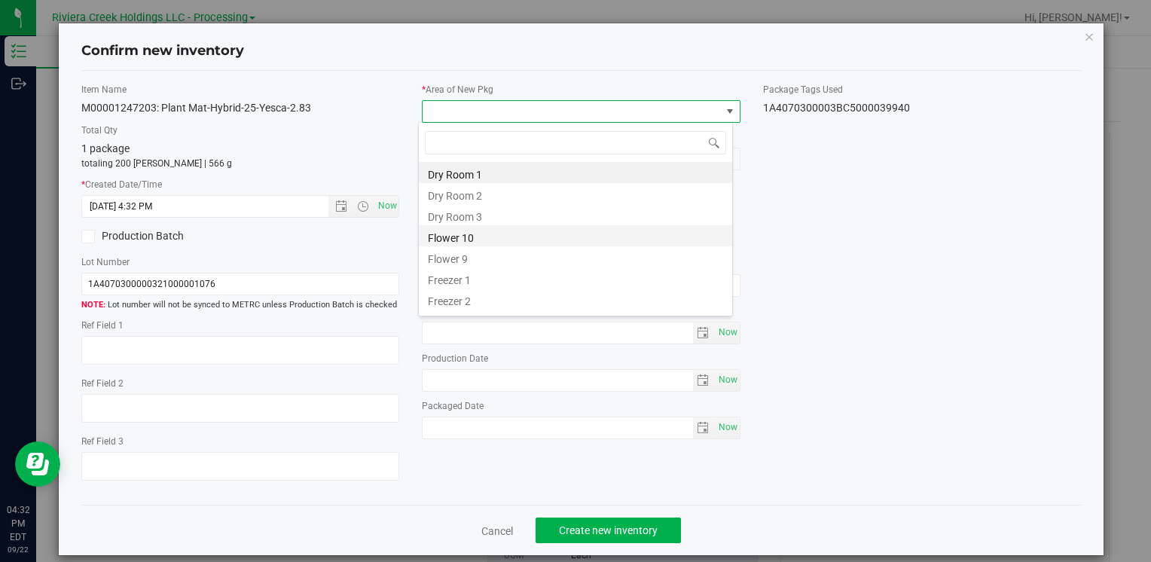
click at [496, 228] on li "Flower 10" at bounding box center [575, 235] width 313 height 21
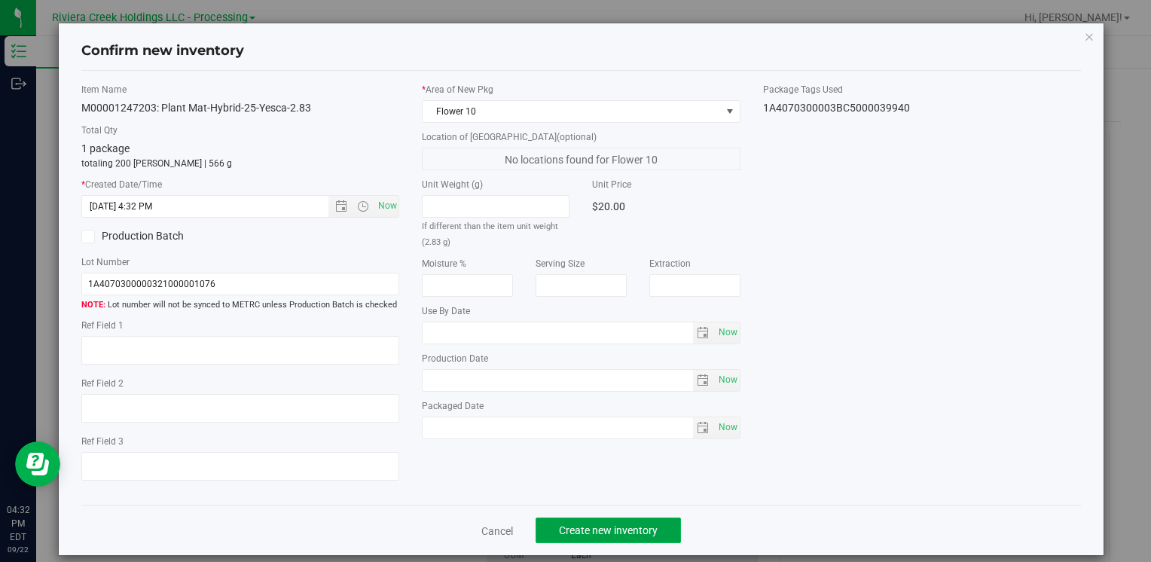
click at [583, 528] on span "Create new inventory" at bounding box center [608, 530] width 99 height 12
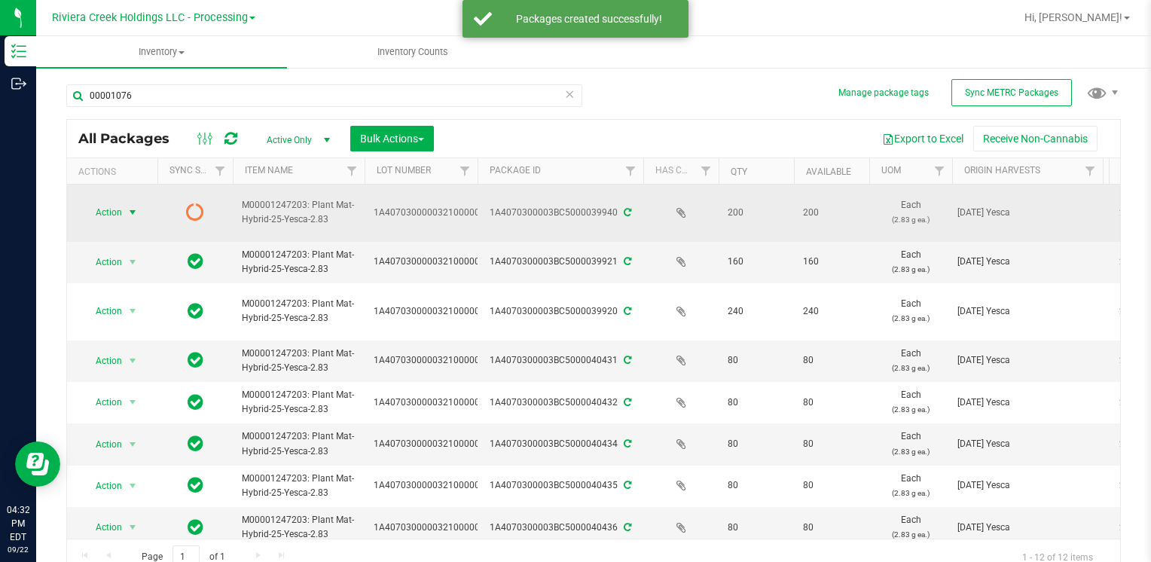
click at [99, 206] on span "Action" at bounding box center [102, 212] width 41 height 21
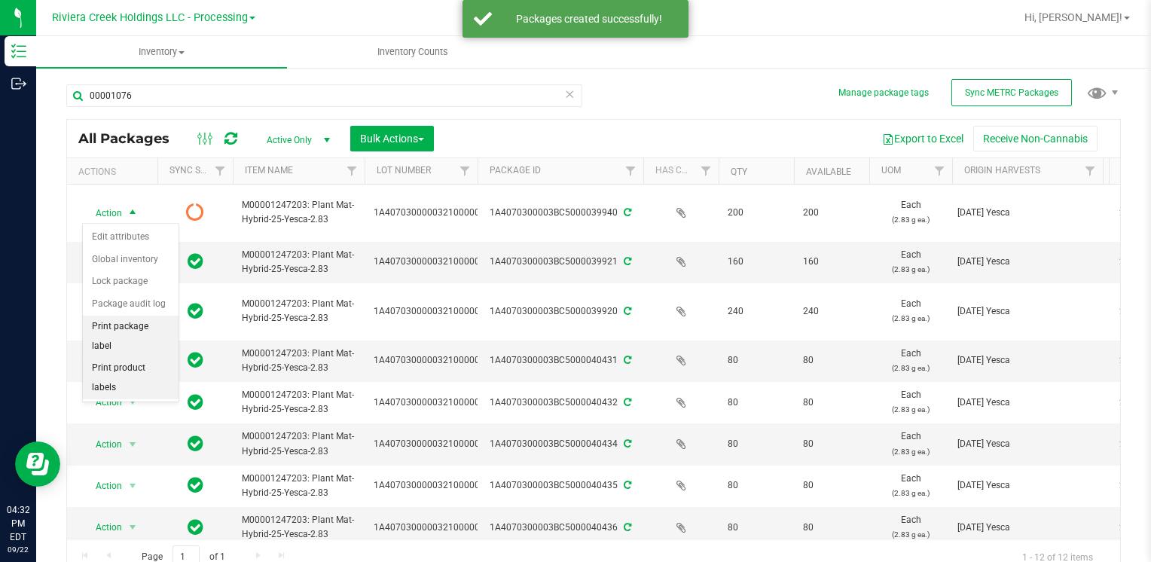
click at [156, 319] on li "Print package label" at bounding box center [131, 336] width 96 height 41
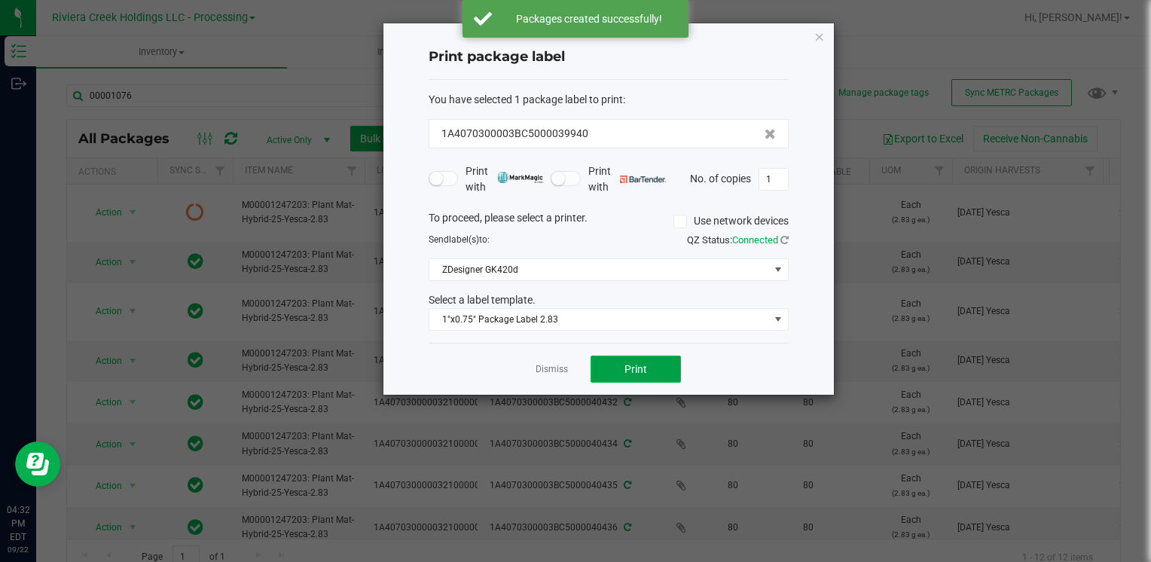
click at [621, 371] on button "Print" at bounding box center [636, 369] width 90 height 27
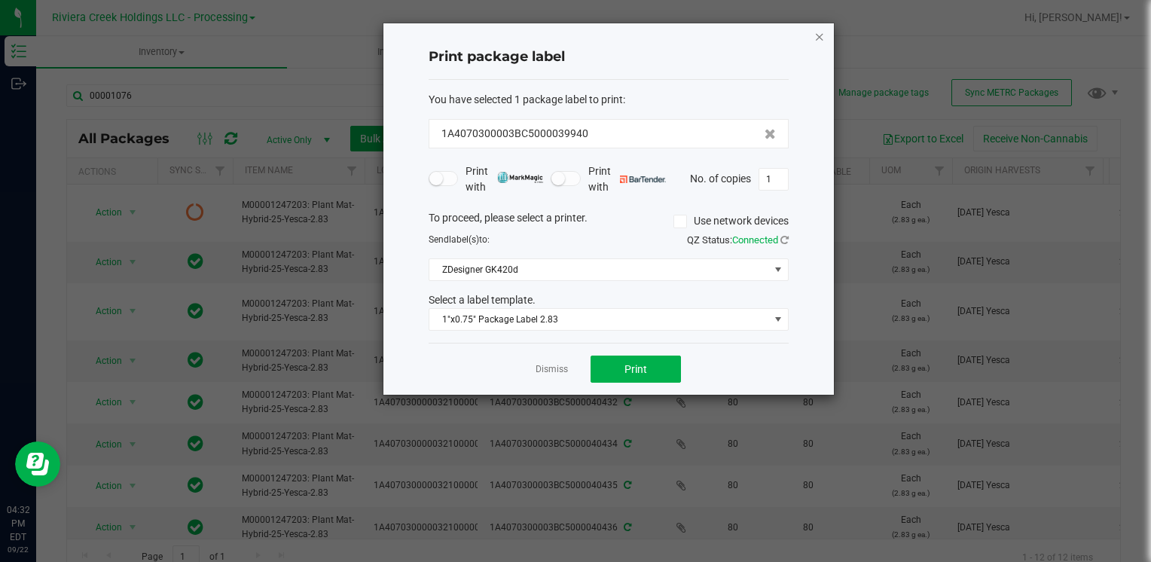
click at [816, 36] on icon "button" at bounding box center [819, 36] width 11 height 18
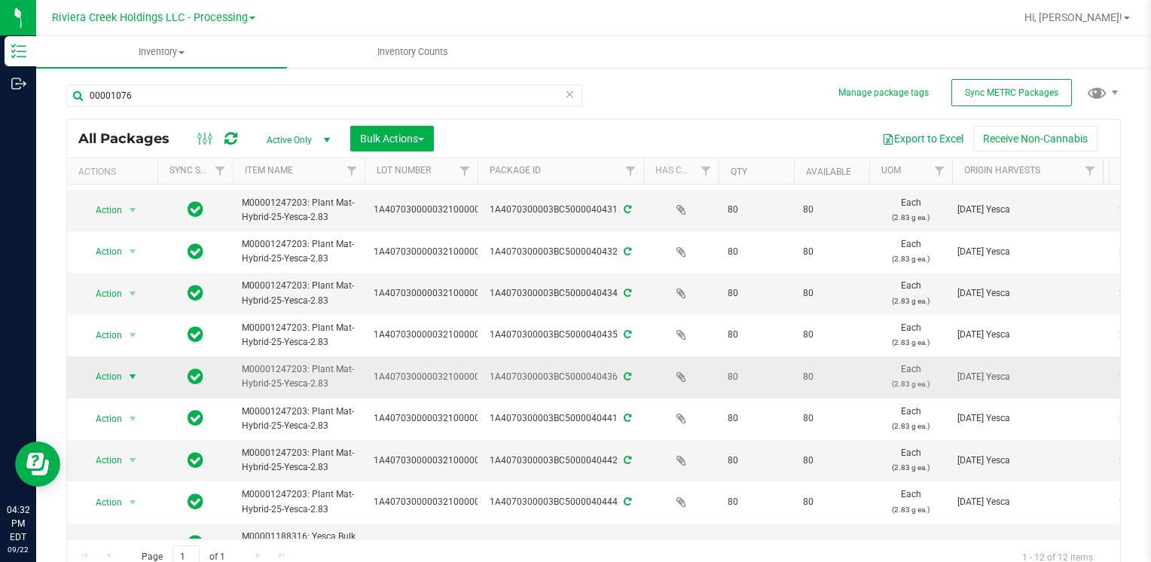
click at [117, 374] on span "Action" at bounding box center [102, 376] width 41 height 21
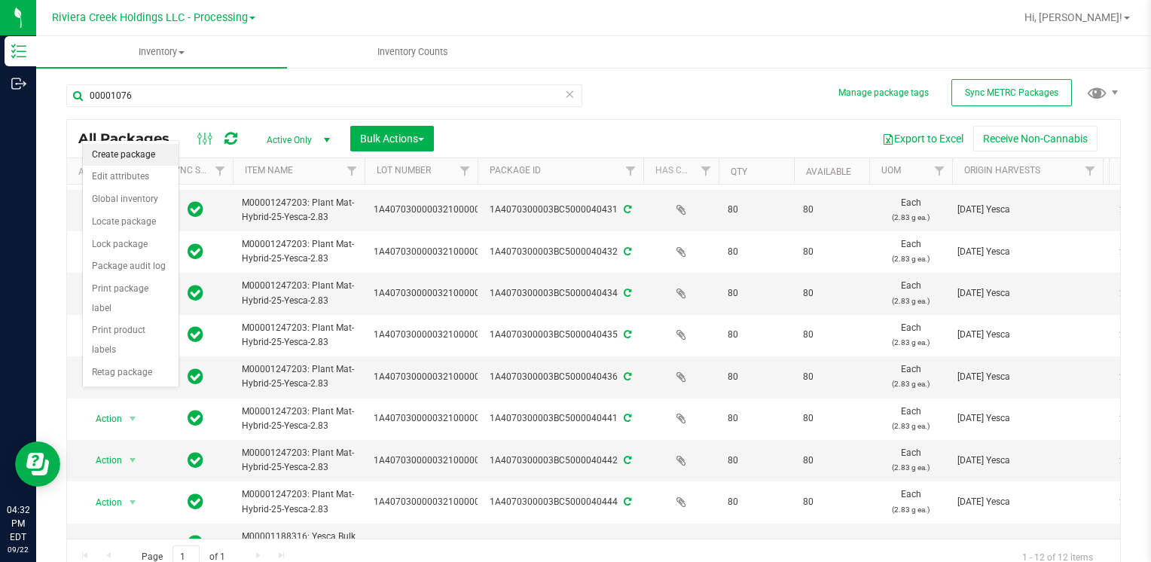
click at [135, 160] on li "Create package" at bounding box center [131, 155] width 96 height 23
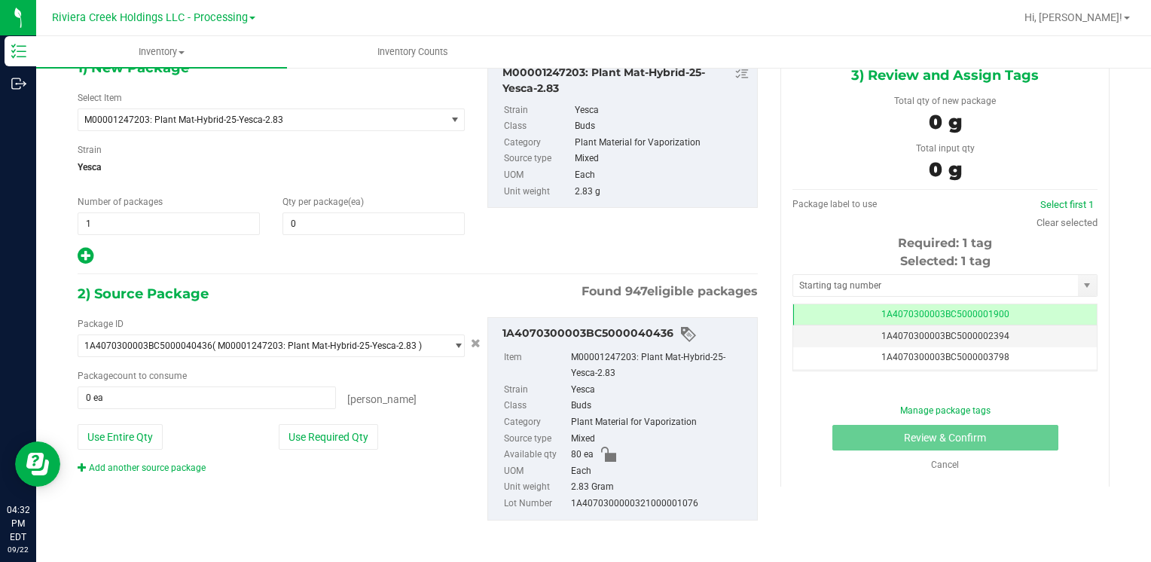
click at [376, 234] on div "1) New Package Select Item M00001247203: Plant Mat-Hybrid-25-Yesca-2.83 M000000…" at bounding box center [271, 161] width 410 height 209
click at [376, 234] on span "0 0" at bounding box center [374, 223] width 182 height 23
click at [375, 226] on span at bounding box center [374, 223] width 182 height 23
type input "160"
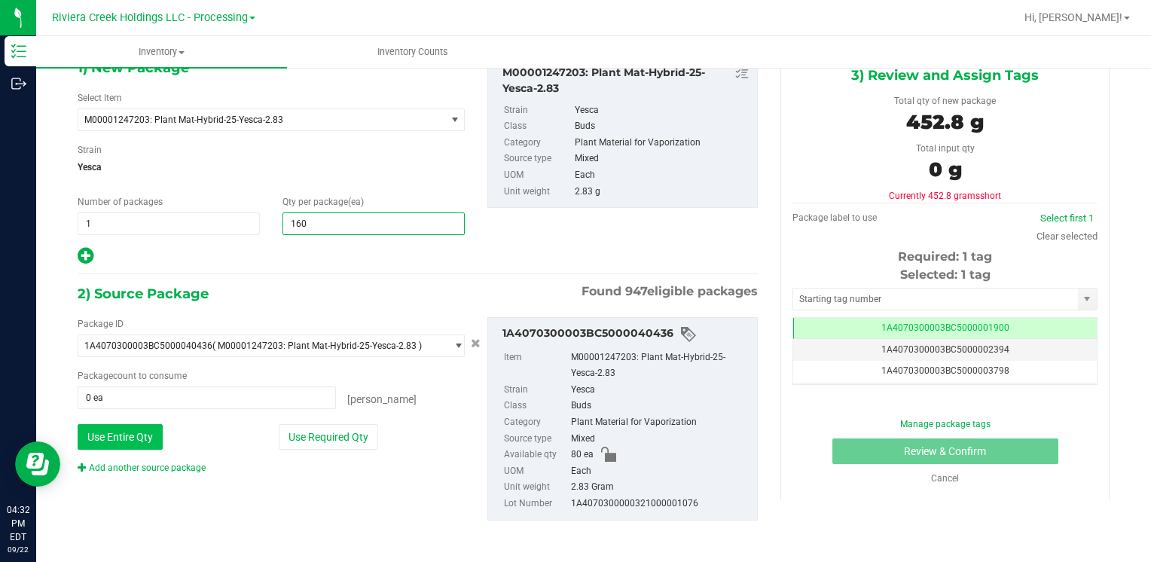
type input "160"
click at [131, 428] on button "Use Entire Qty" at bounding box center [120, 437] width 85 height 26
type input "80 ea"
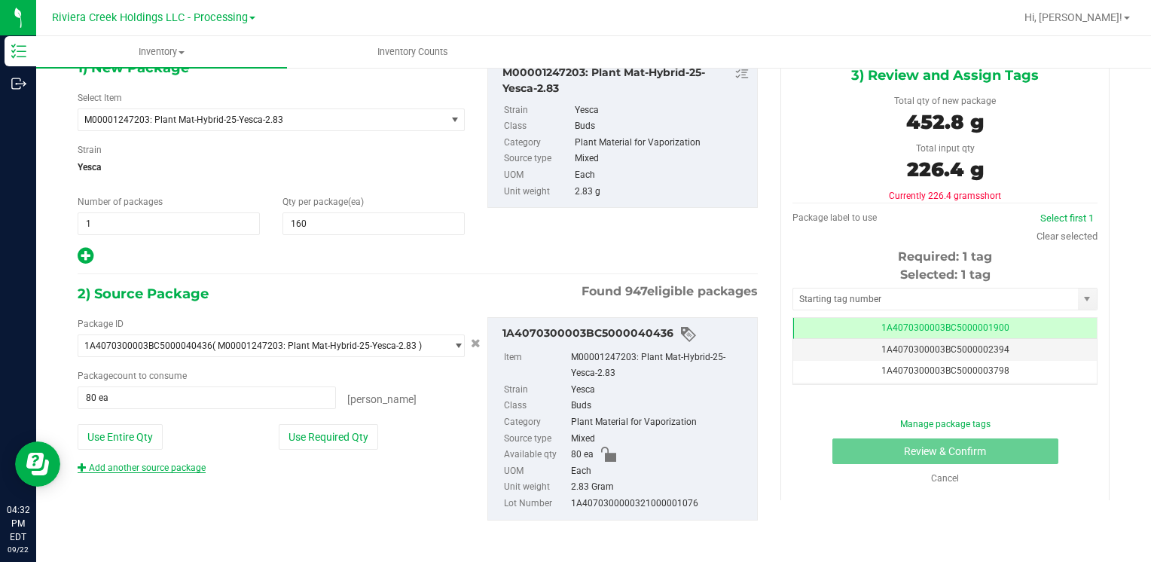
click at [130, 463] on link "Add another source package" at bounding box center [142, 468] width 128 height 11
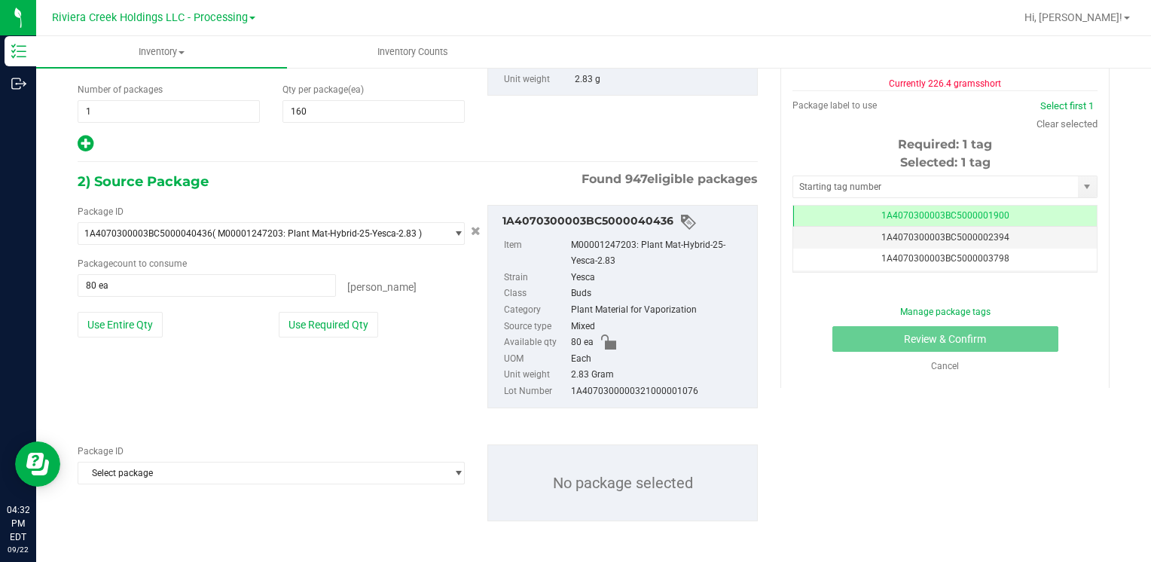
click at [147, 459] on div "Package ID Select package 1A4070100000321000015174 1A4070100000321000015175 1A4…" at bounding box center [271, 465] width 387 height 40
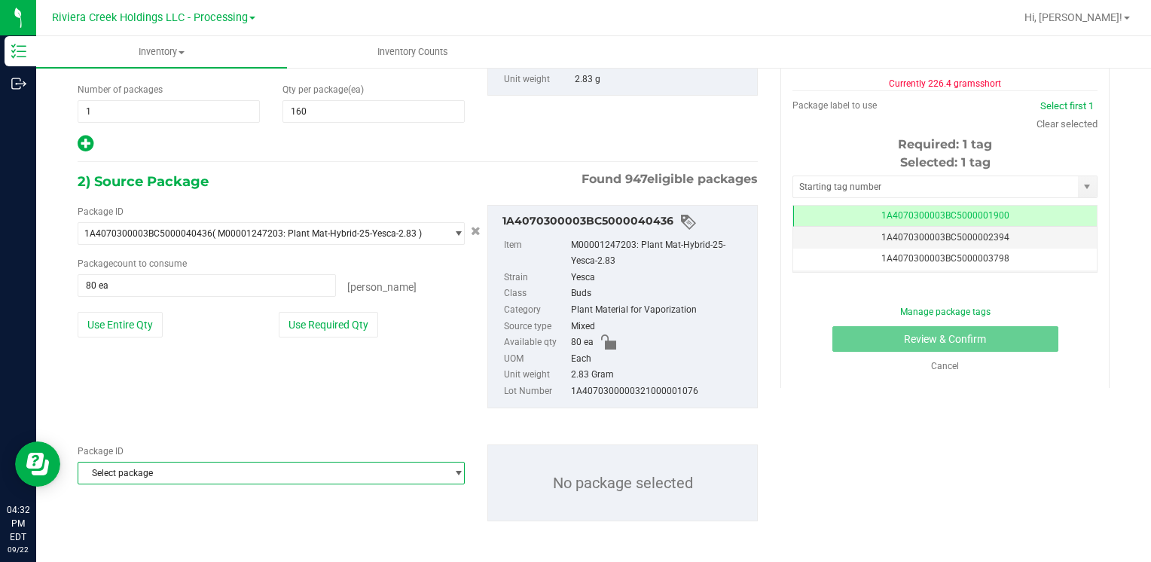
click at [161, 478] on span "Select package" at bounding box center [261, 473] width 367 height 21
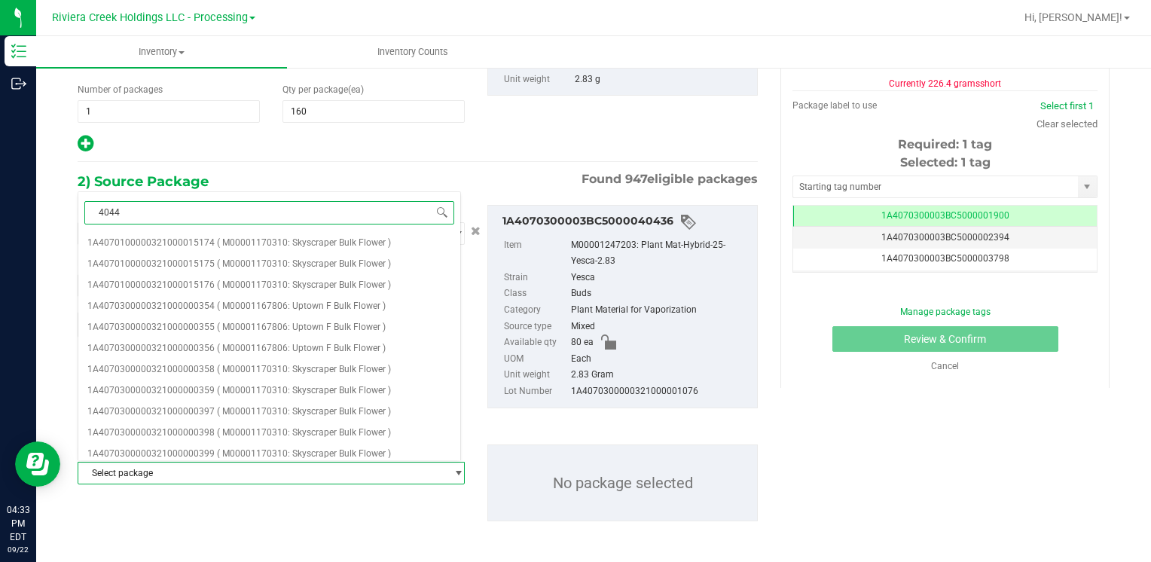
type input "40444"
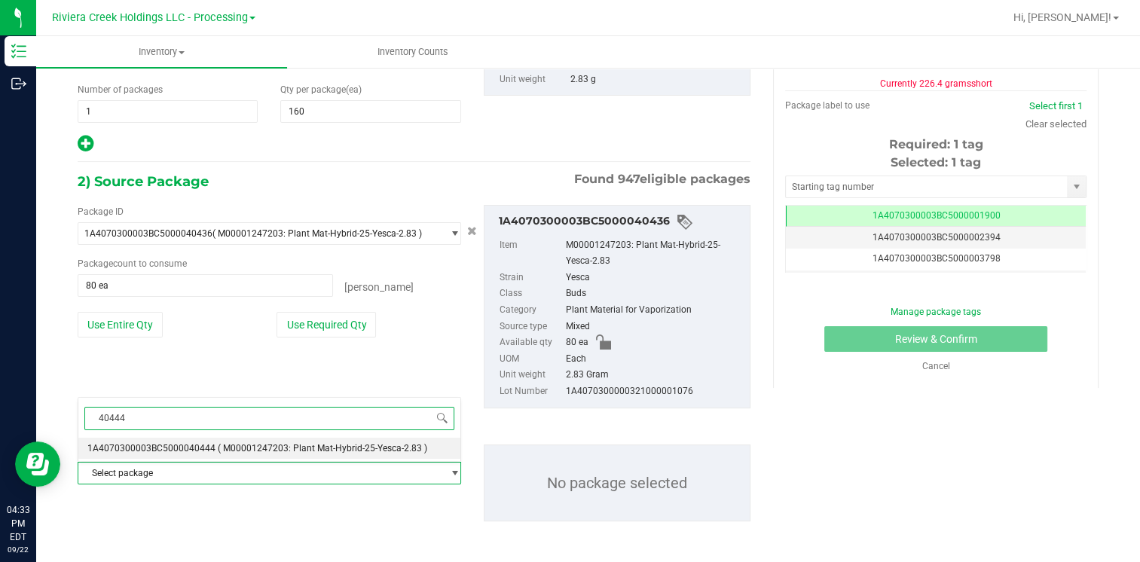
click at [192, 445] on span "1A4070300003BC5000040444" at bounding box center [151, 448] width 128 height 11
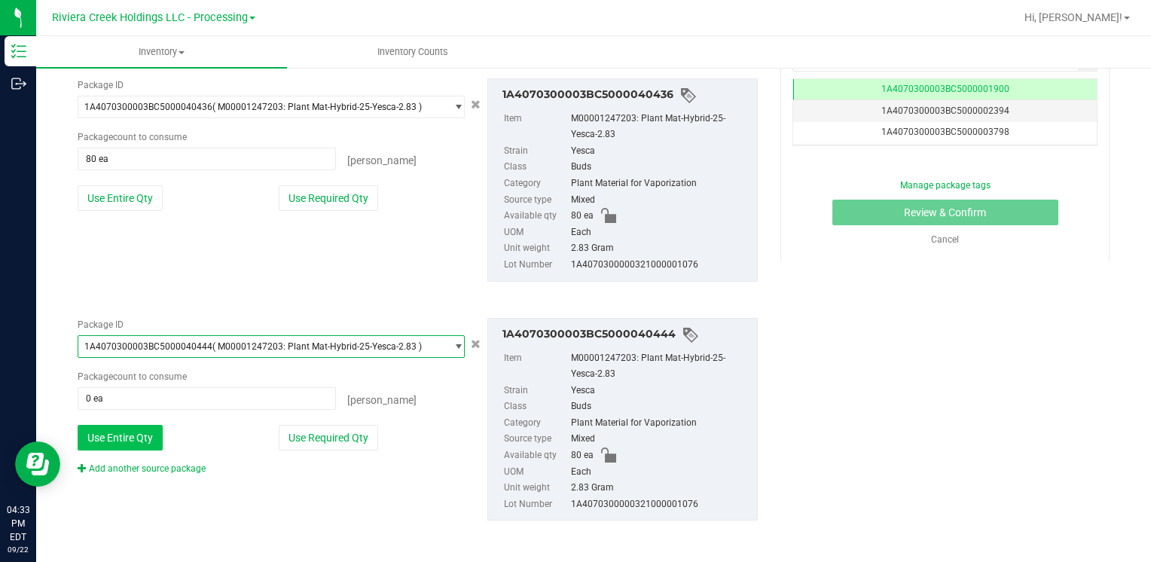
click at [147, 435] on button "Use Entire Qty" at bounding box center [120, 438] width 85 height 26
type input "80 ea"
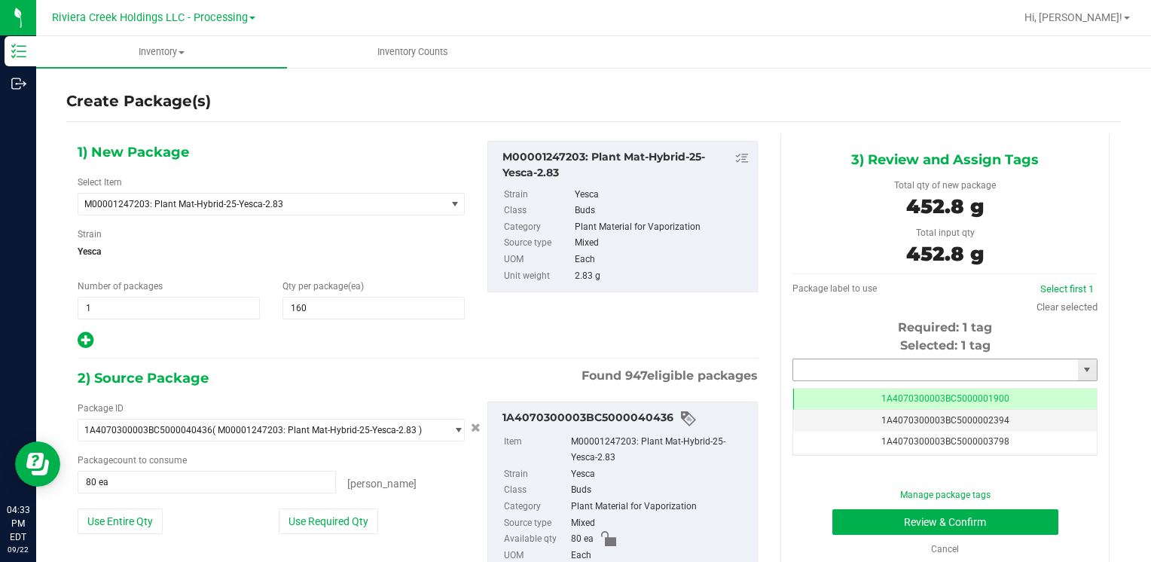
click at [865, 368] on input "text" at bounding box center [935, 369] width 285 height 21
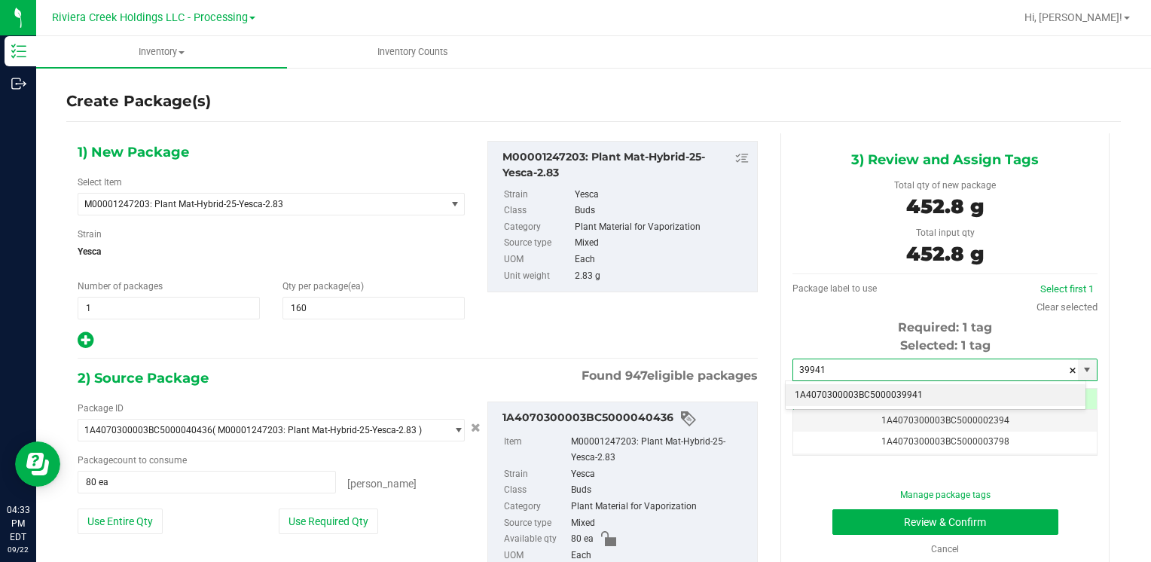
click at [863, 387] on li "1A4070300003BC5000039941" at bounding box center [936, 395] width 300 height 23
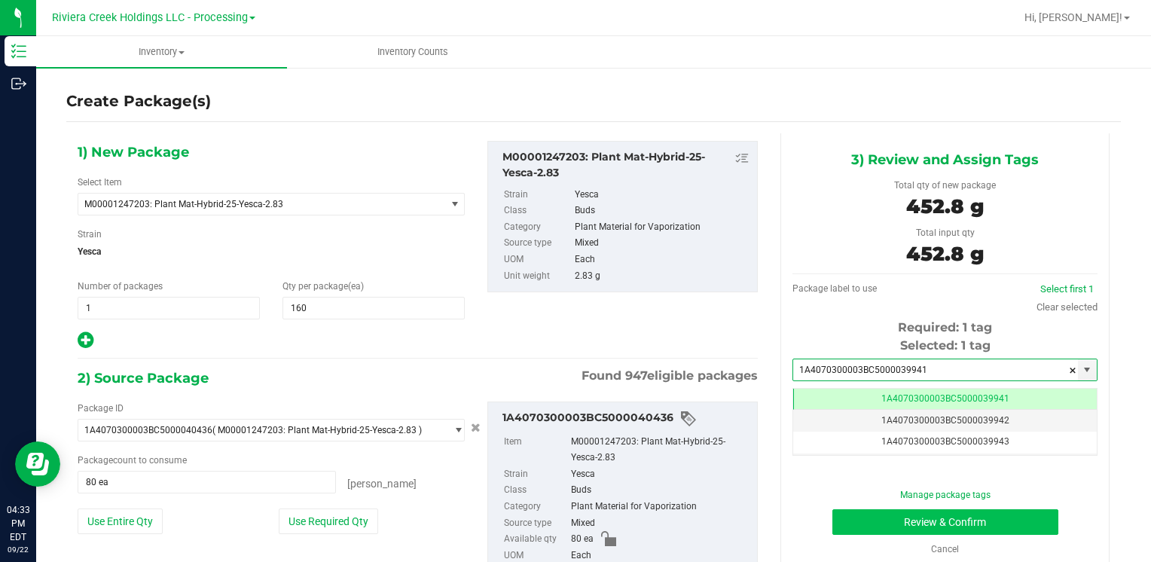
type input "1A4070300003BC5000039941"
click at [851, 515] on button "Review & Confirm" at bounding box center [946, 522] width 226 height 26
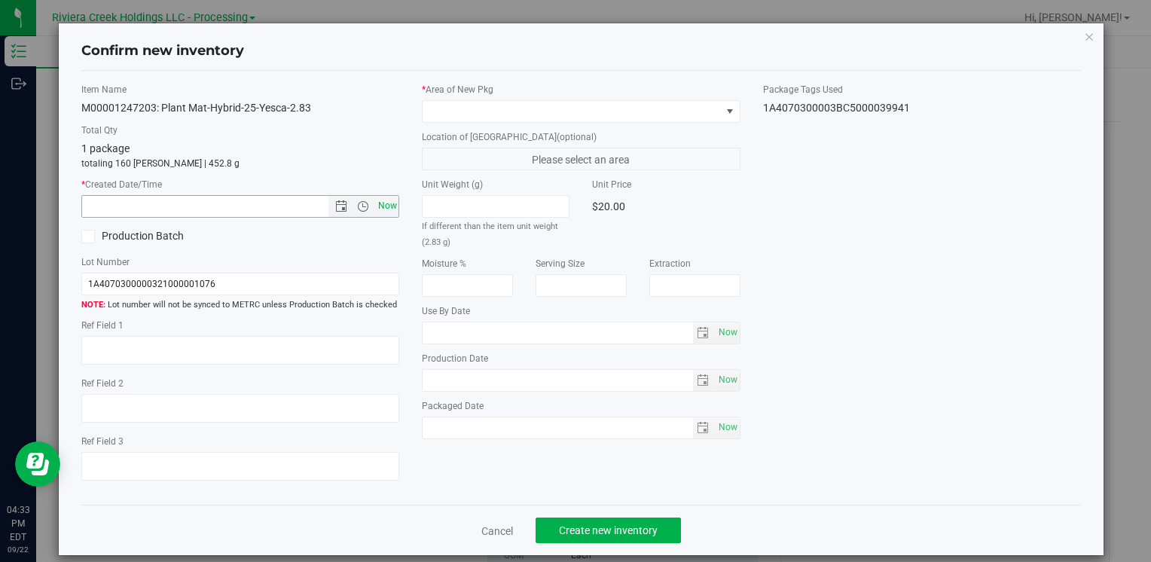
click at [388, 206] on span "Now" at bounding box center [387, 206] width 26 height 22
type input "9/22/2025 4:33 PM"
drag, startPoint x: 464, startPoint y: 95, endPoint x: 468, endPoint y: 130, distance: 34.9
click at [465, 95] on label "* Area of New Pkg" at bounding box center [581, 90] width 318 height 14
click at [464, 112] on span at bounding box center [572, 111] width 298 height 21
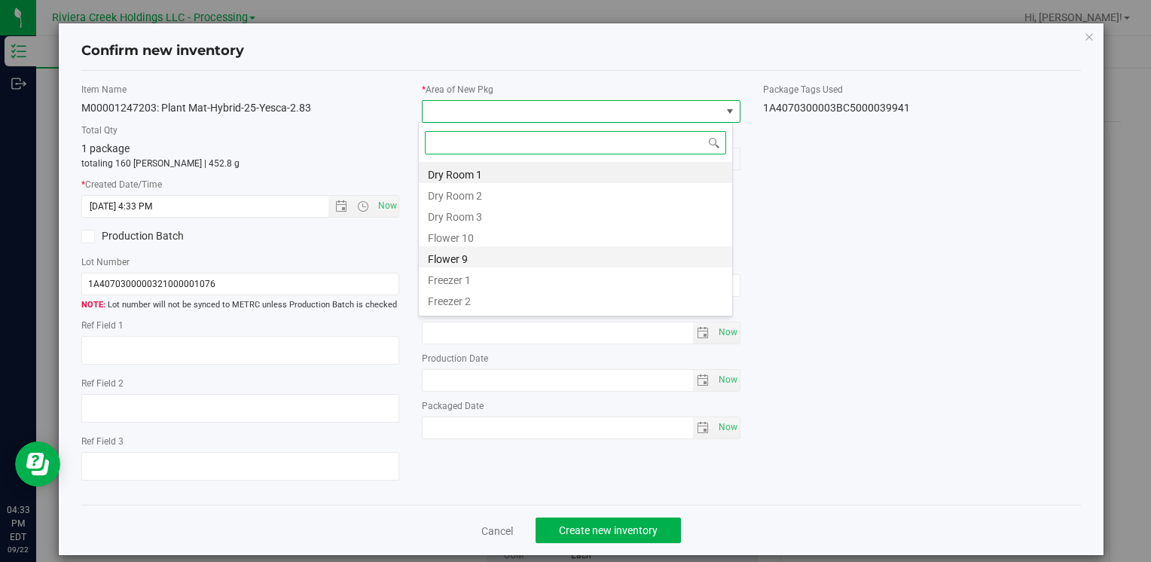
click at [490, 250] on li "Flower 9" at bounding box center [575, 256] width 313 height 21
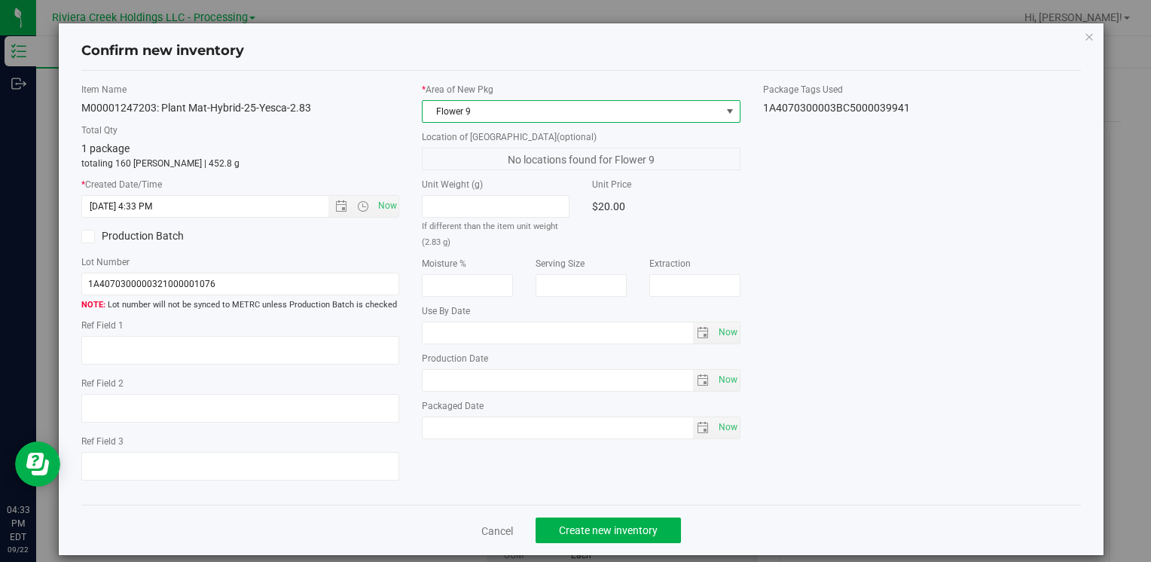
drag, startPoint x: 487, startPoint y: 111, endPoint x: 487, endPoint y: 119, distance: 8.3
click at [487, 112] on span "Flower 9" at bounding box center [572, 111] width 298 height 21
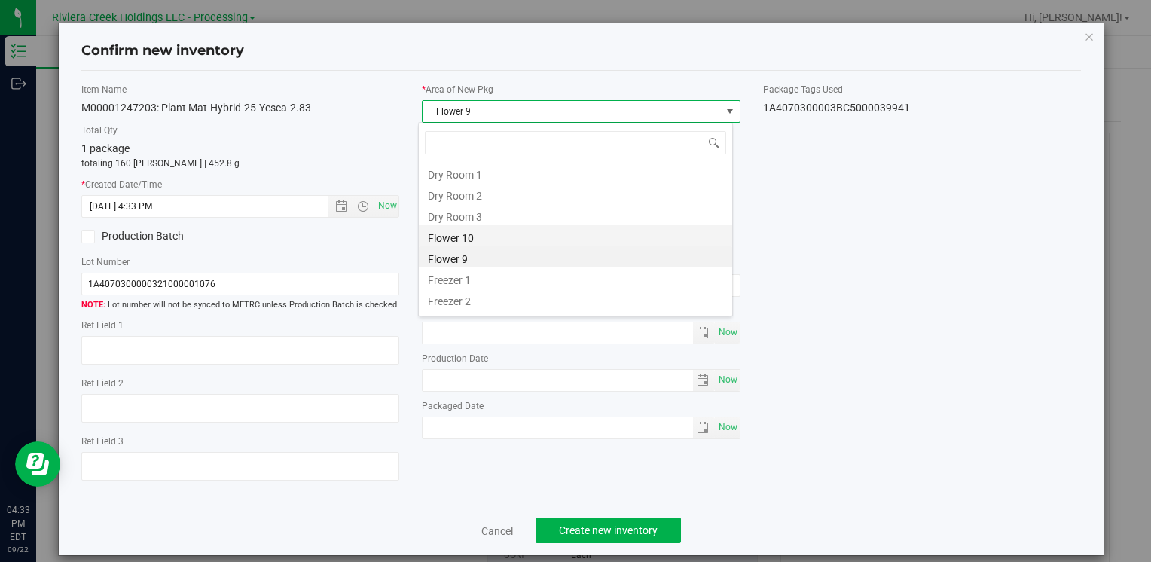
click at [481, 225] on li "Dry Room 3" at bounding box center [575, 214] width 313 height 21
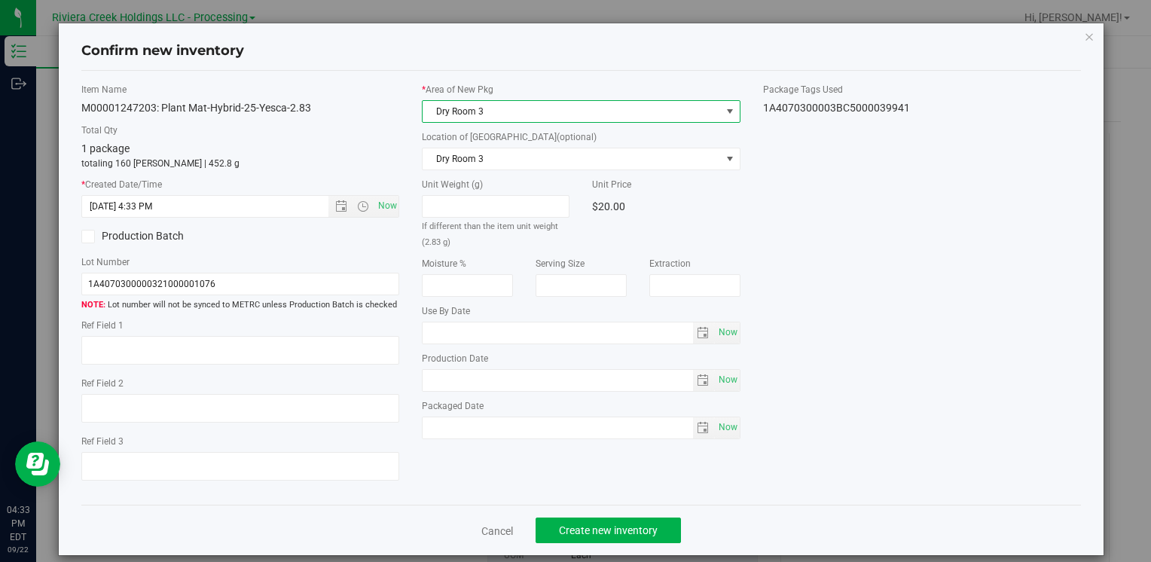
click at [490, 111] on span "Dry Room 3" at bounding box center [572, 111] width 298 height 21
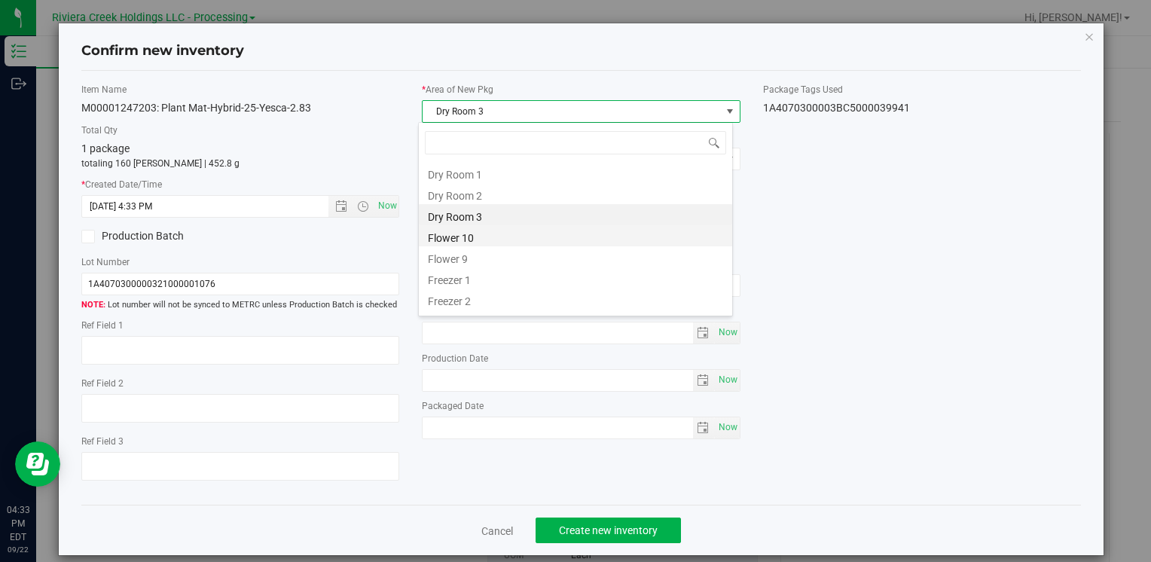
click at [487, 237] on li "Flower 10" at bounding box center [575, 235] width 313 height 21
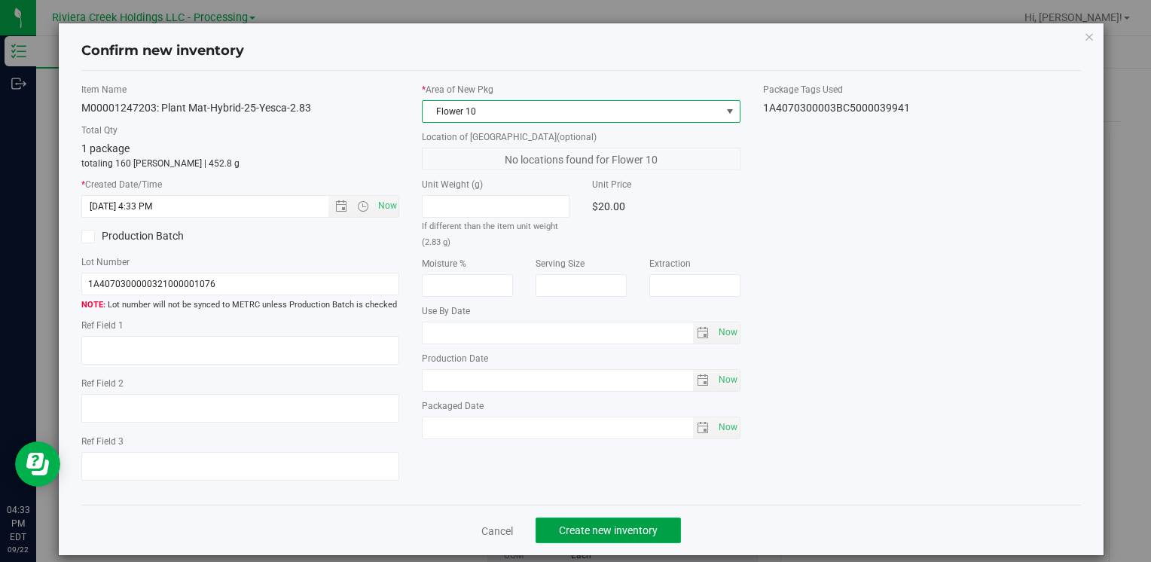
click at [573, 529] on span "Create new inventory" at bounding box center [608, 530] width 99 height 12
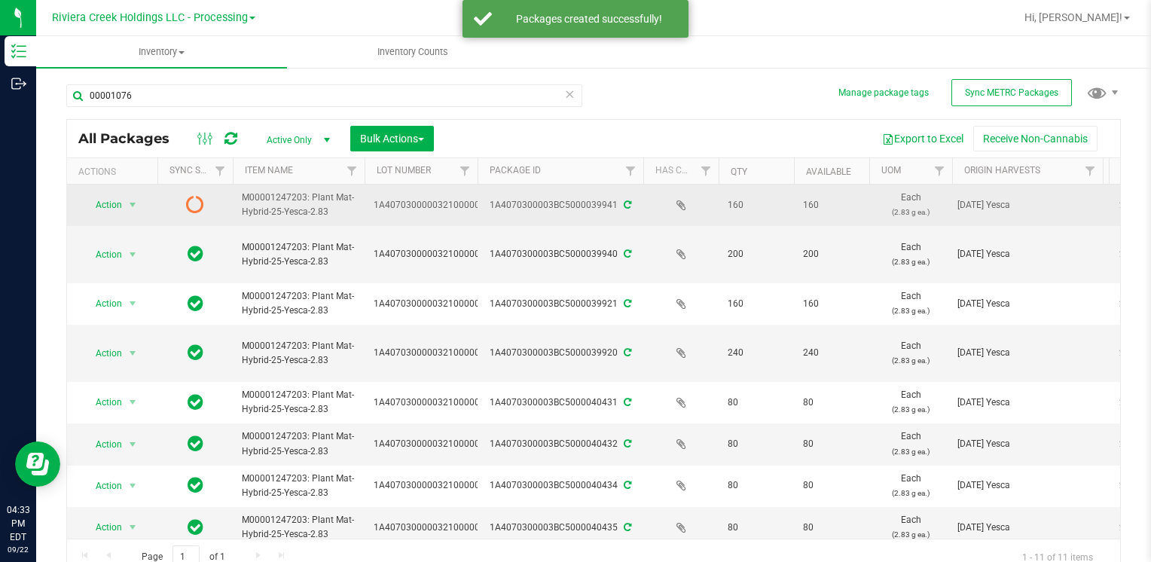
click at [112, 209] on span "Action" at bounding box center [102, 204] width 41 height 21
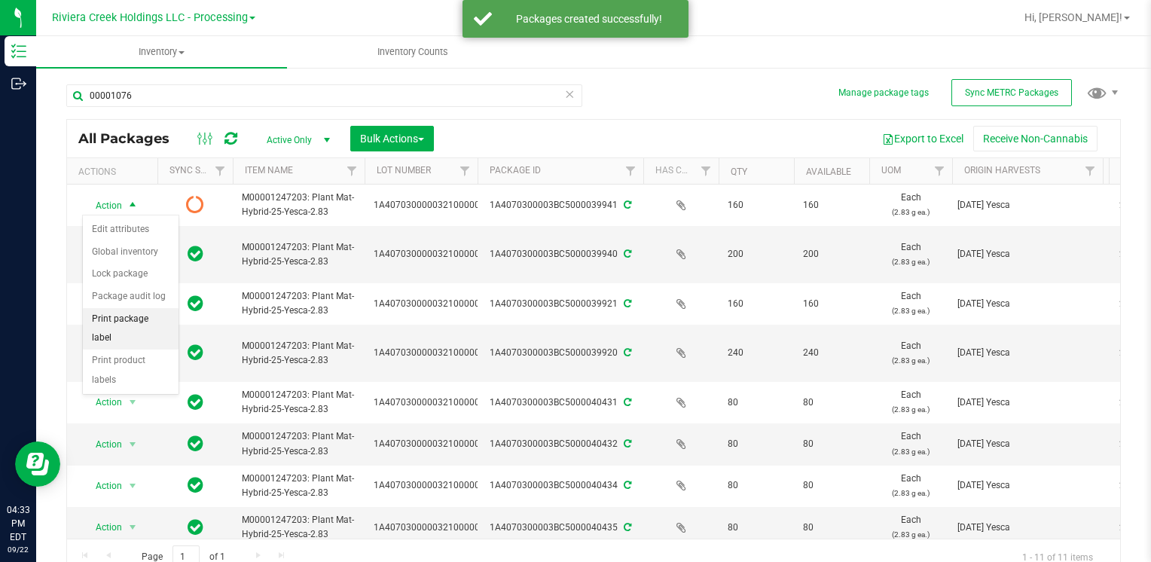
drag, startPoint x: 160, startPoint y: 318, endPoint x: 177, endPoint y: 316, distance: 16.7
click at [161, 318] on li "Print package label" at bounding box center [131, 328] width 96 height 41
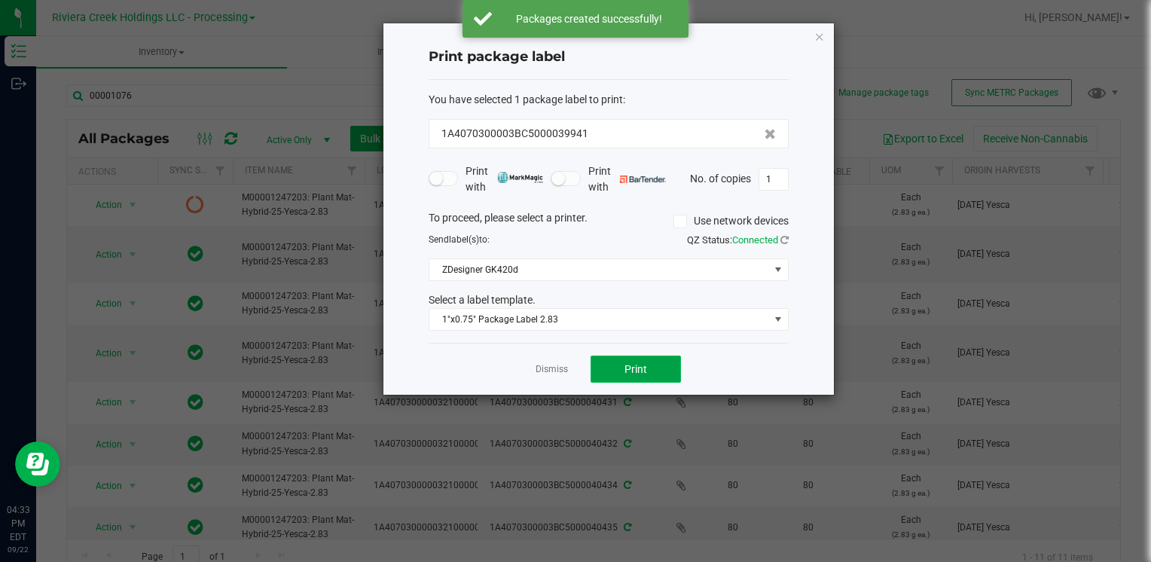
click at [649, 372] on button "Print" at bounding box center [636, 369] width 90 height 27
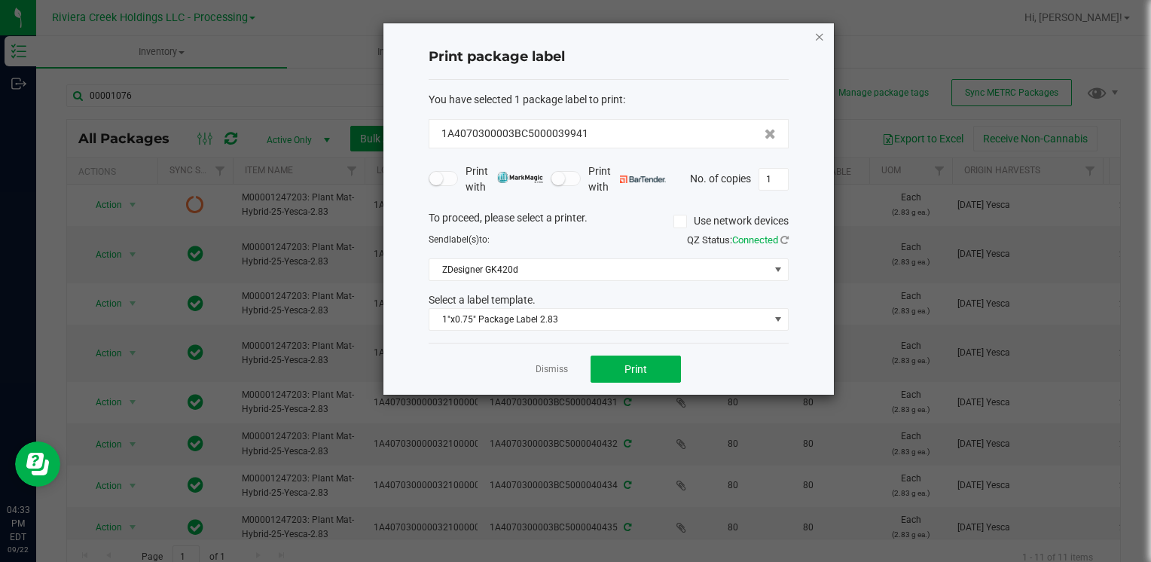
click at [818, 33] on icon "button" at bounding box center [819, 36] width 11 height 18
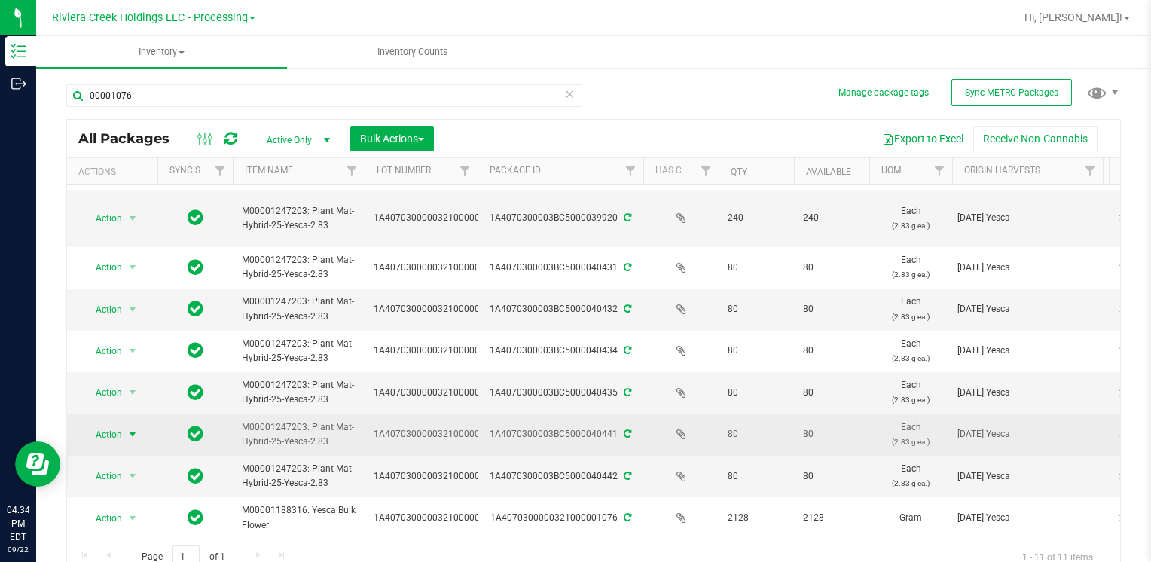
click at [124, 424] on span "select" at bounding box center [133, 434] width 19 height 21
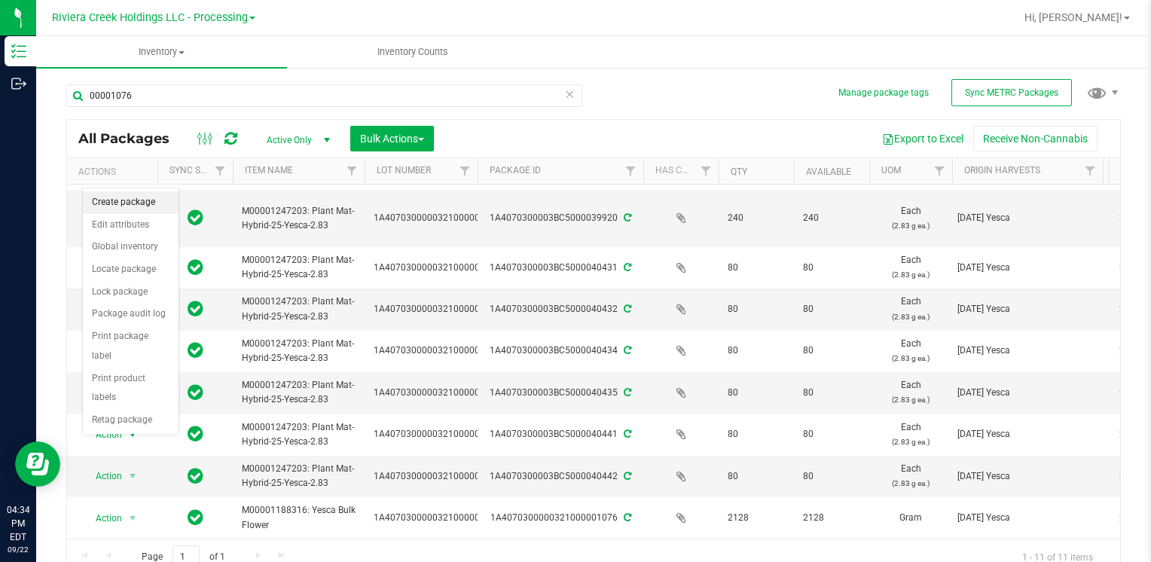
click at [139, 196] on li "Create package" at bounding box center [131, 202] width 96 height 23
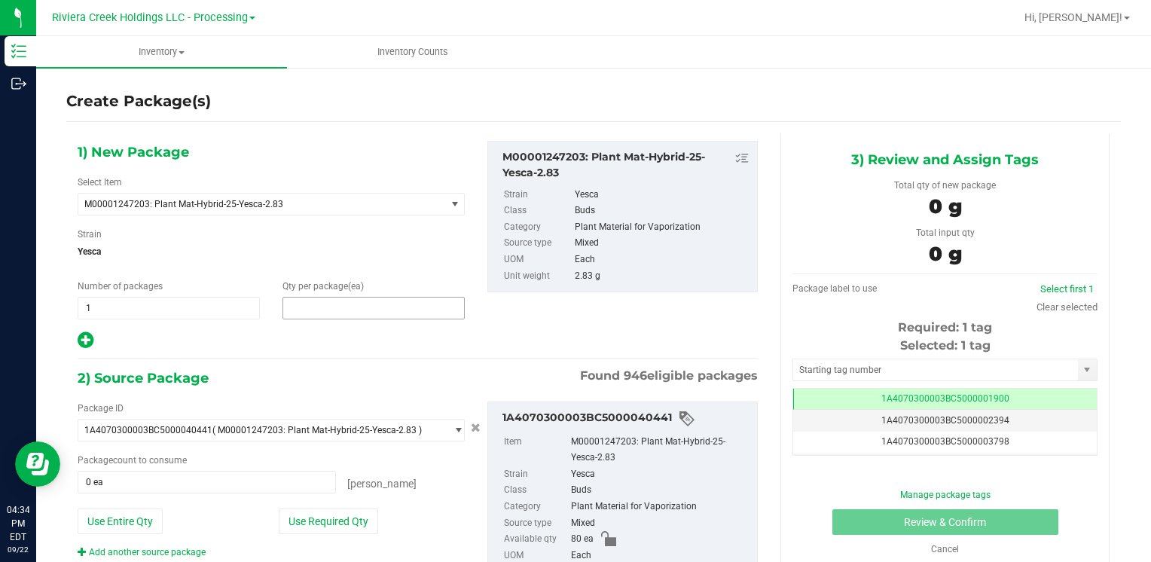
click at [313, 298] on span at bounding box center [374, 308] width 182 height 23
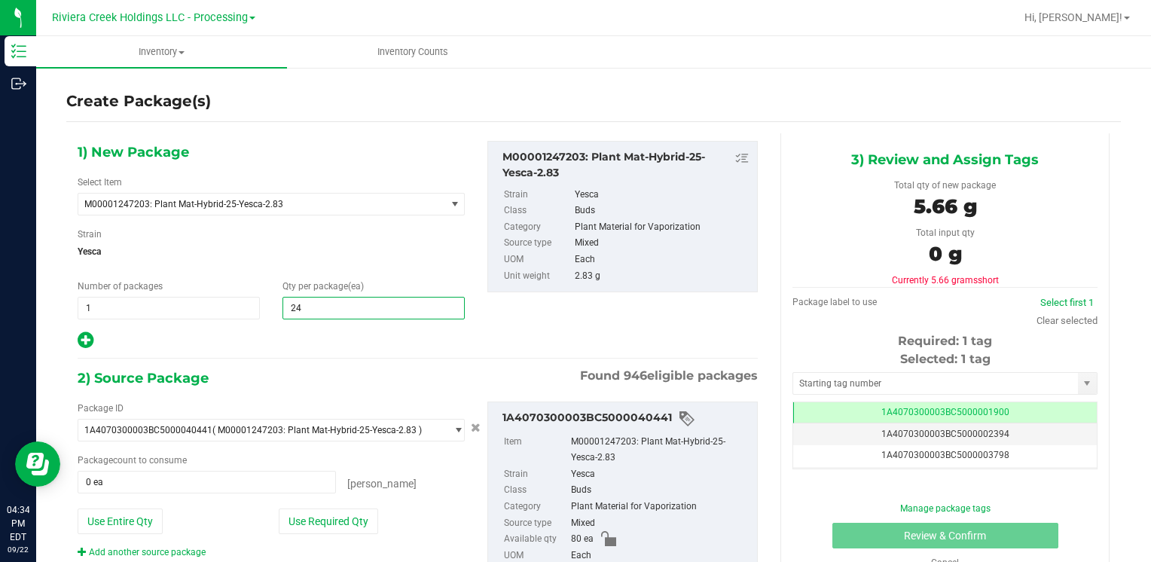
type input "240"
click at [160, 519] on button "Use Entire Qty" at bounding box center [120, 522] width 85 height 26
type input "80 ea"
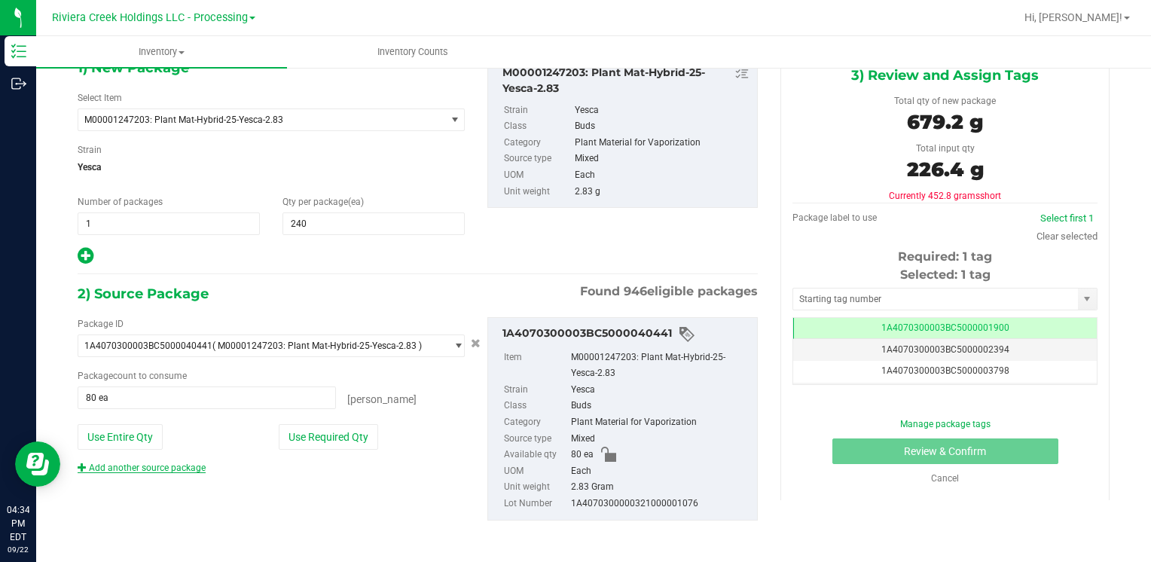
click at [131, 464] on link "Add another source package" at bounding box center [142, 468] width 128 height 11
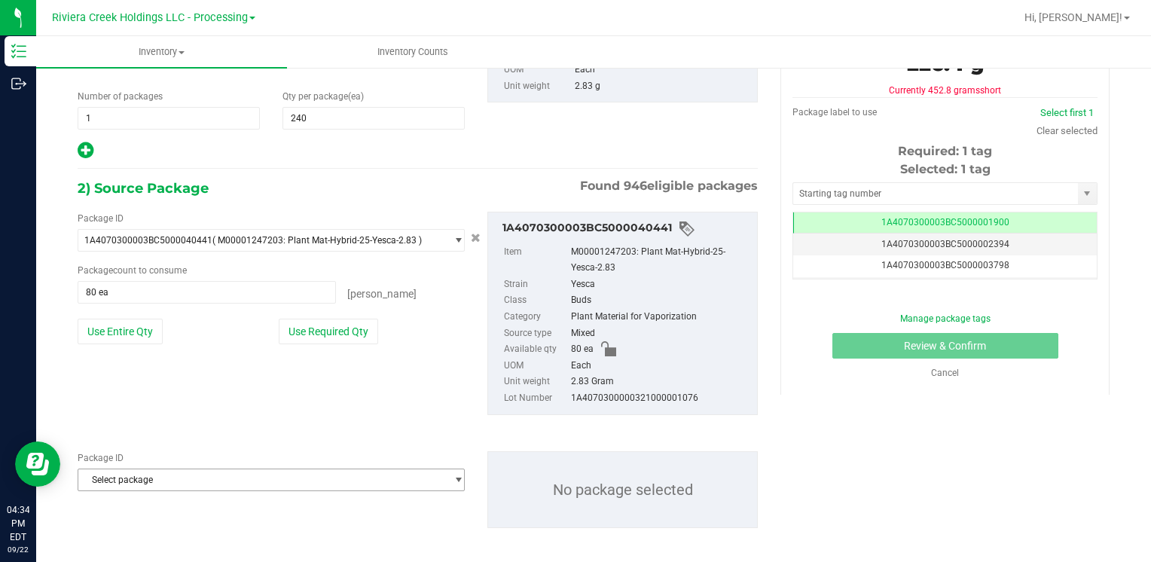
scroll to position [197, 0]
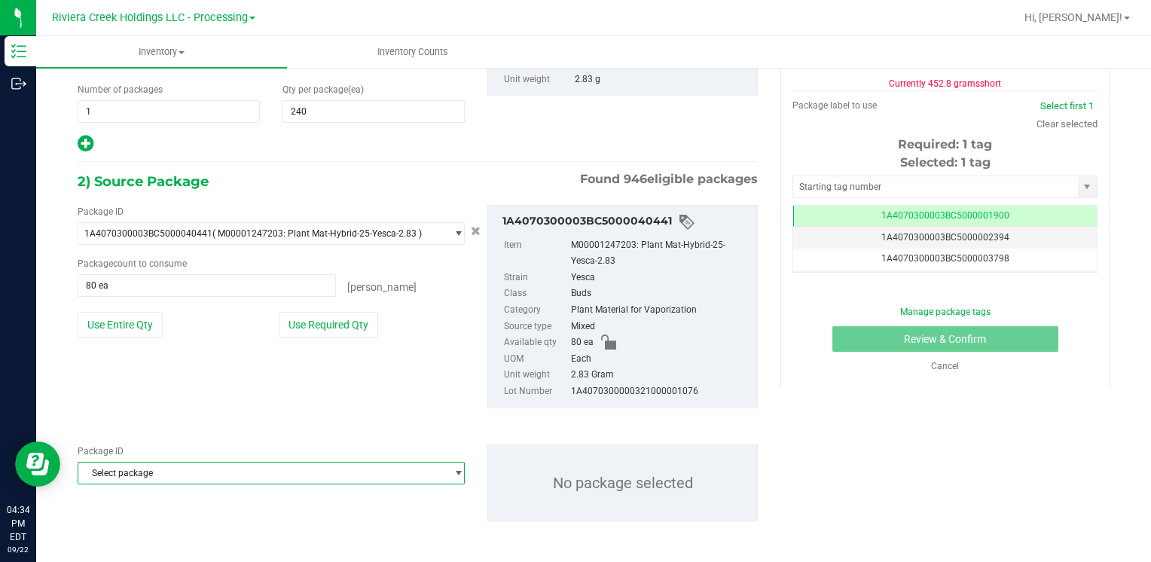
click at [131, 465] on span "Select package" at bounding box center [261, 473] width 367 height 21
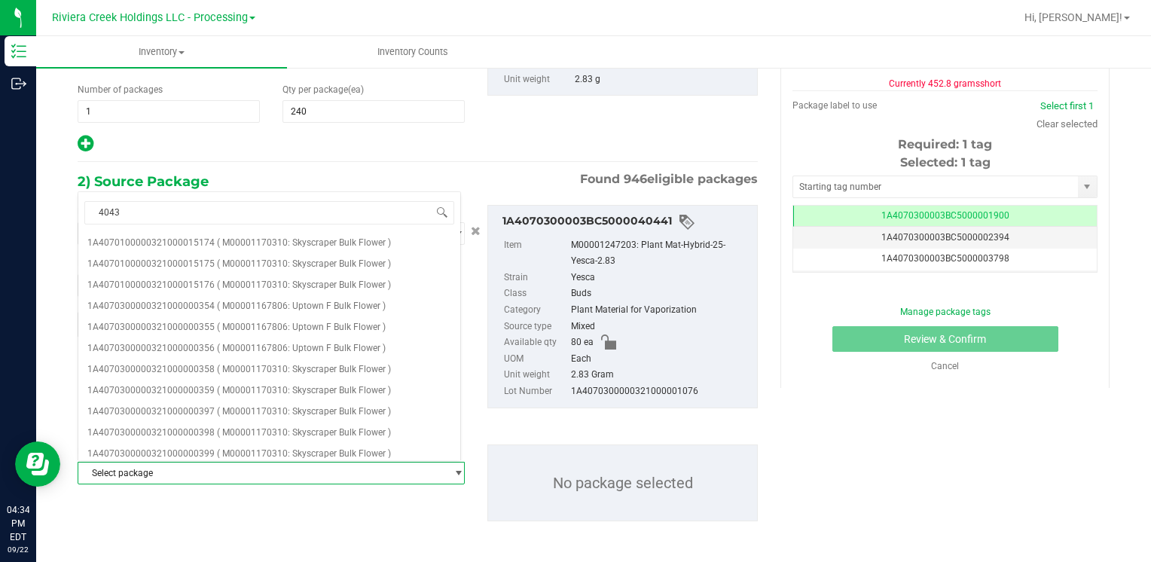
type input "40434"
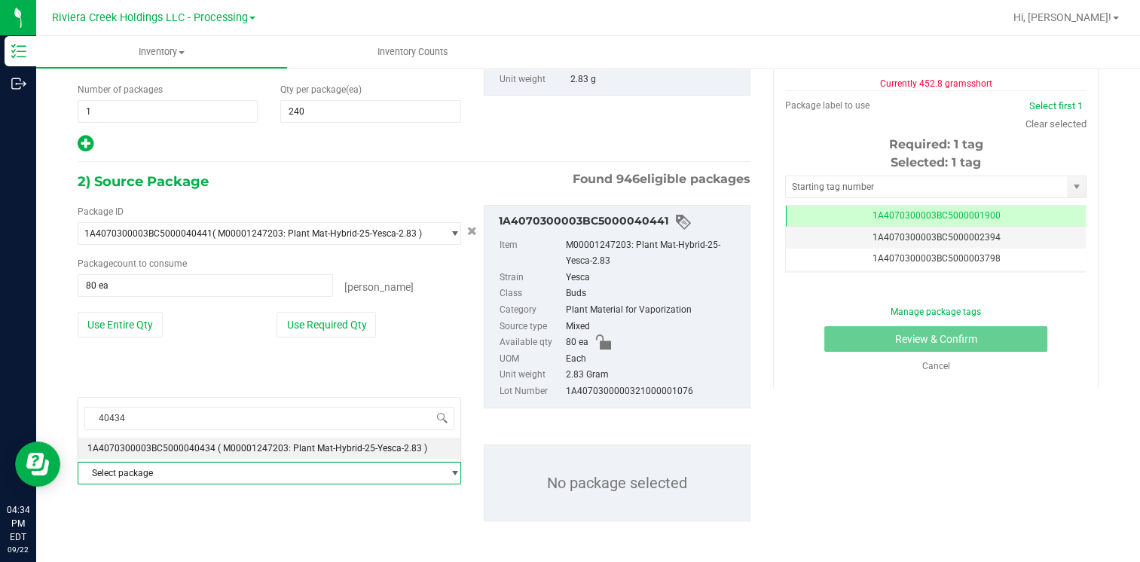
click at [174, 445] on span "1A4070300003BC5000040434" at bounding box center [151, 448] width 128 height 11
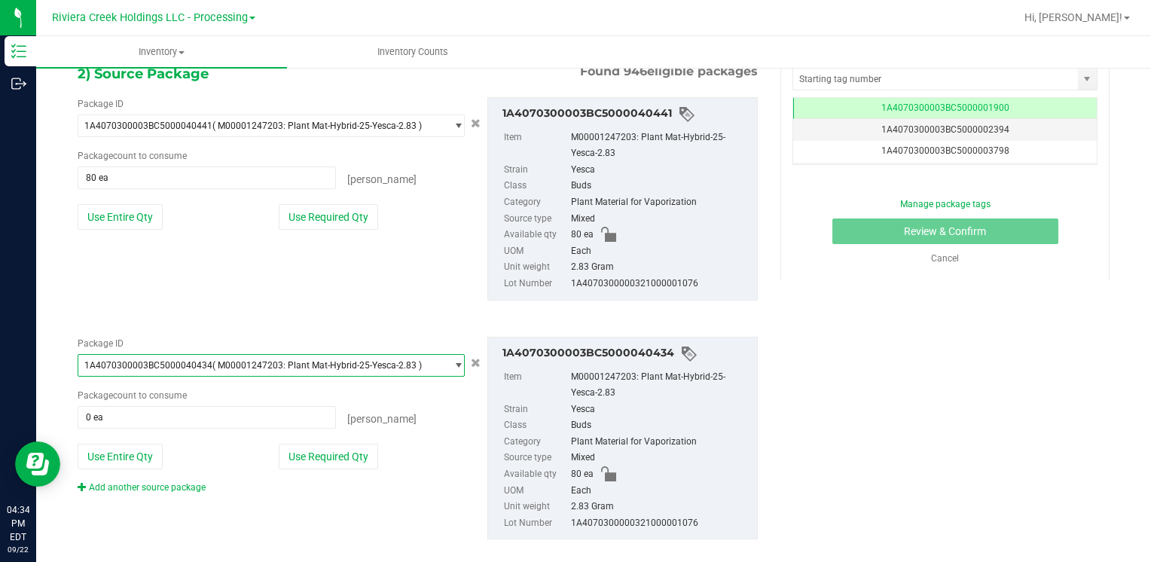
scroll to position [323, 0]
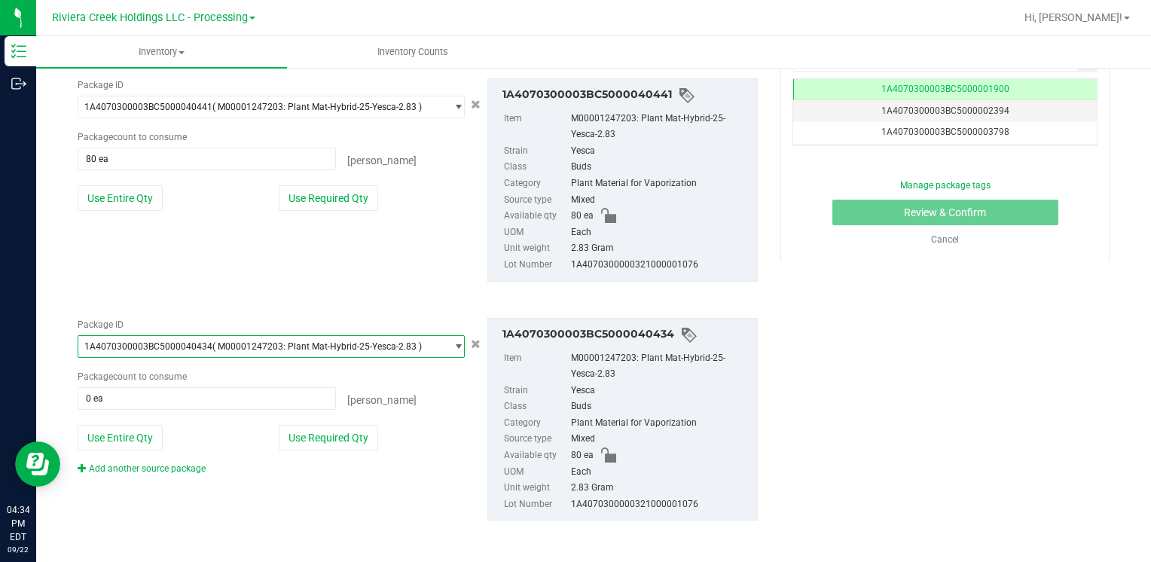
click at [138, 451] on div "Package ID 1A4070300003BC5000040434 ( M00001247203: Plant Mat-Hybrid-25-Yesca-2…" at bounding box center [271, 396] width 410 height 157
click at [137, 435] on button "Use Entire Qty" at bounding box center [120, 438] width 85 height 26
type input "80 ea"
click at [139, 466] on link "Add another source package" at bounding box center [142, 468] width 128 height 11
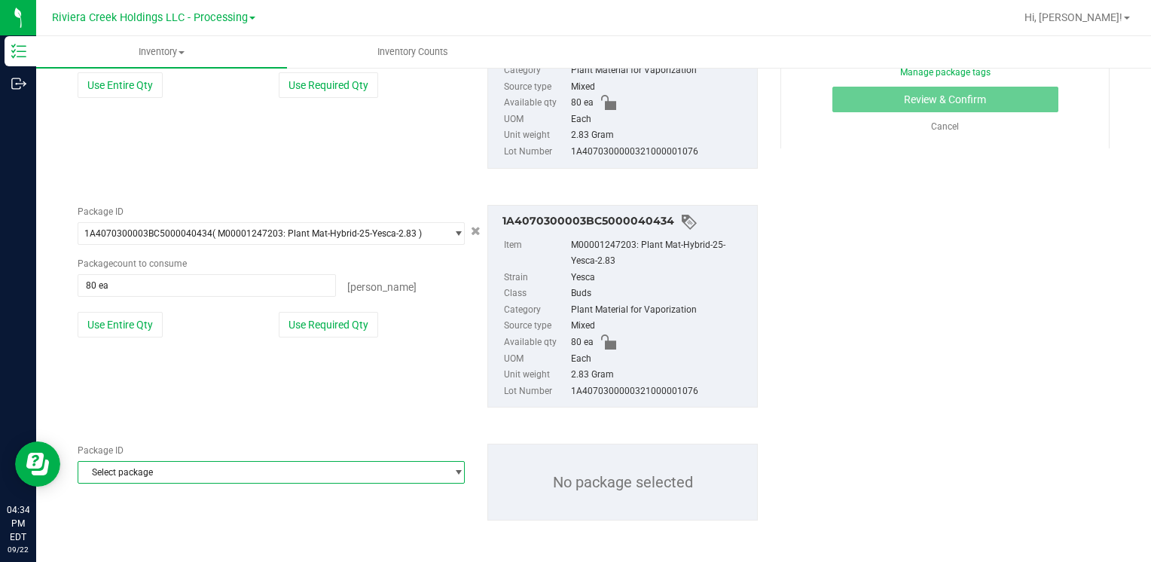
click at [139, 469] on span "Select package" at bounding box center [261, 472] width 367 height 21
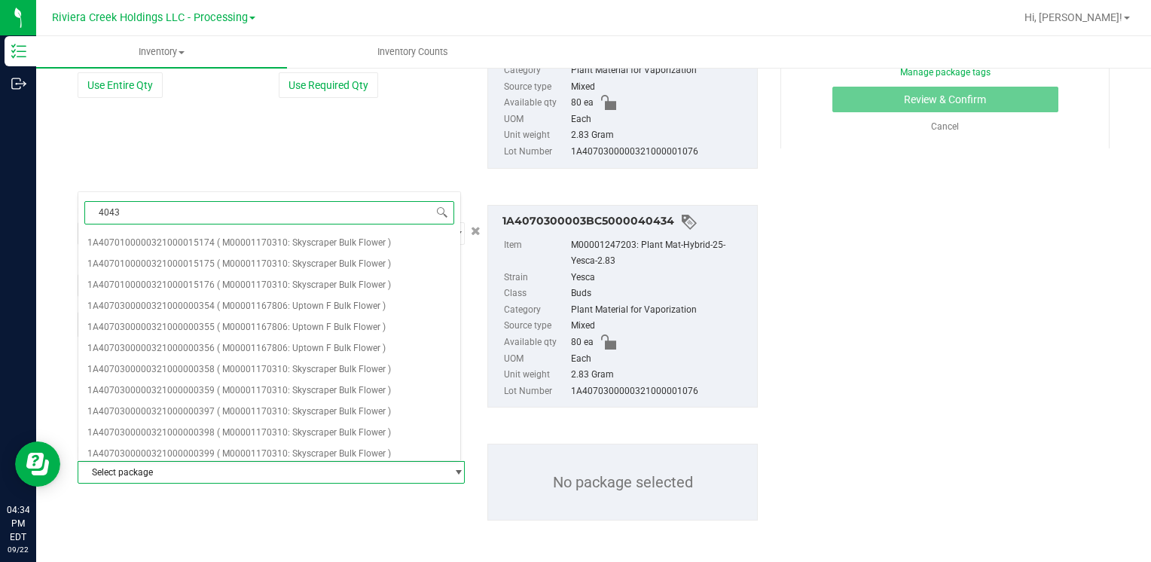
type input "40431"
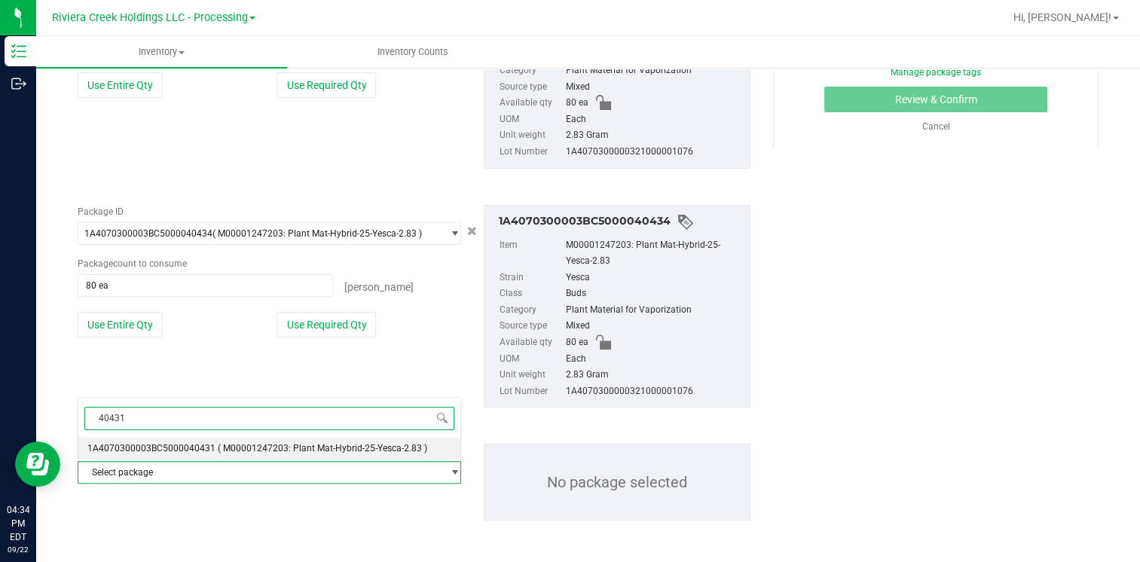
click at [176, 448] on span "1A4070300003BC5000040431" at bounding box center [151, 448] width 128 height 11
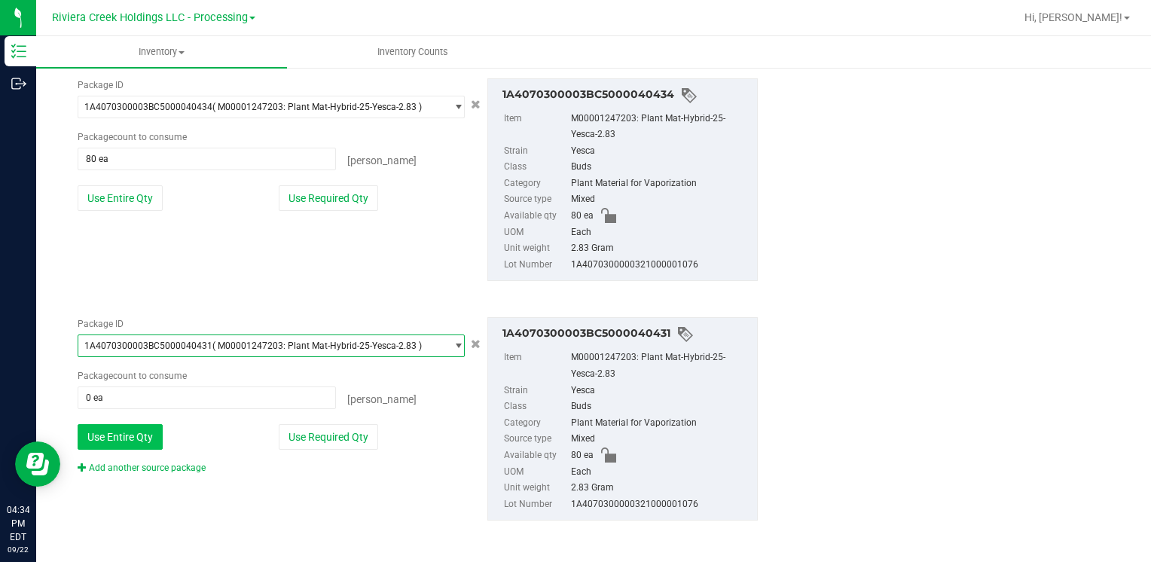
click at [137, 439] on button "Use Entire Qty" at bounding box center [120, 437] width 85 height 26
type input "80 ea"
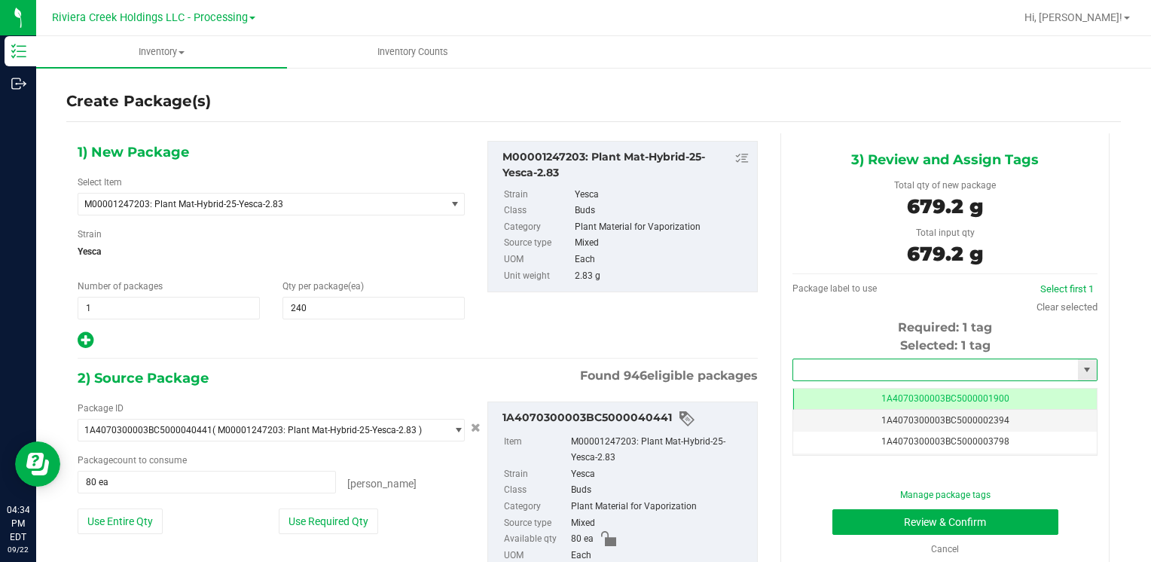
click at [824, 375] on input "text" at bounding box center [935, 369] width 285 height 21
click at [833, 387] on li "1A4070300003BC5000039942" at bounding box center [936, 395] width 300 height 23
type input "1A4070300003BC5000039942"
click at [856, 517] on button "Review & Confirm" at bounding box center [946, 522] width 226 height 26
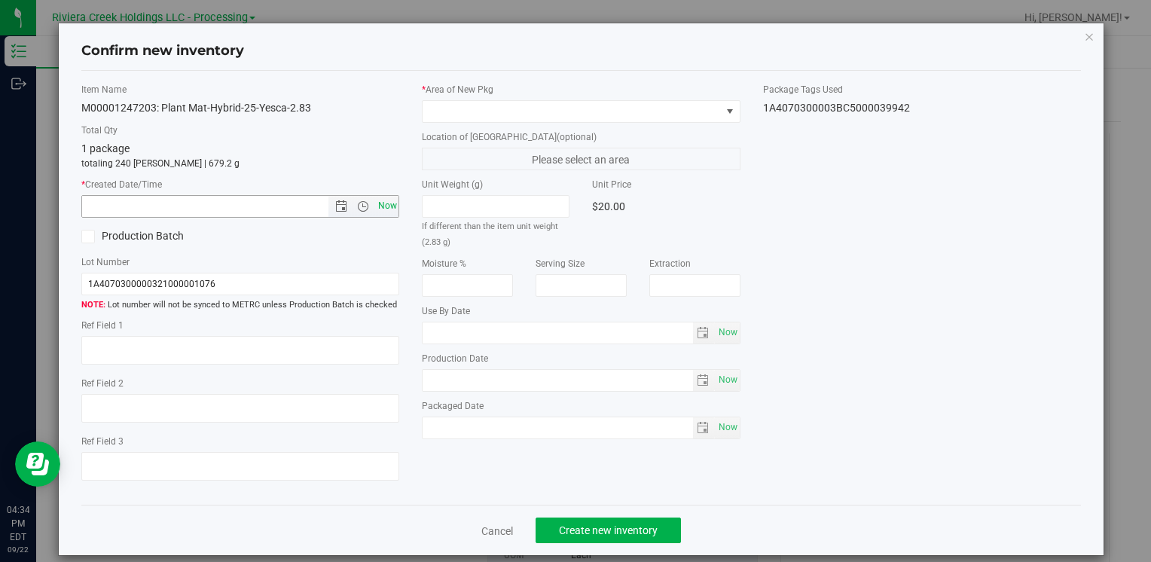
click at [383, 206] on span "Now" at bounding box center [387, 206] width 26 height 22
type input "9/22/2025 4:34 PM"
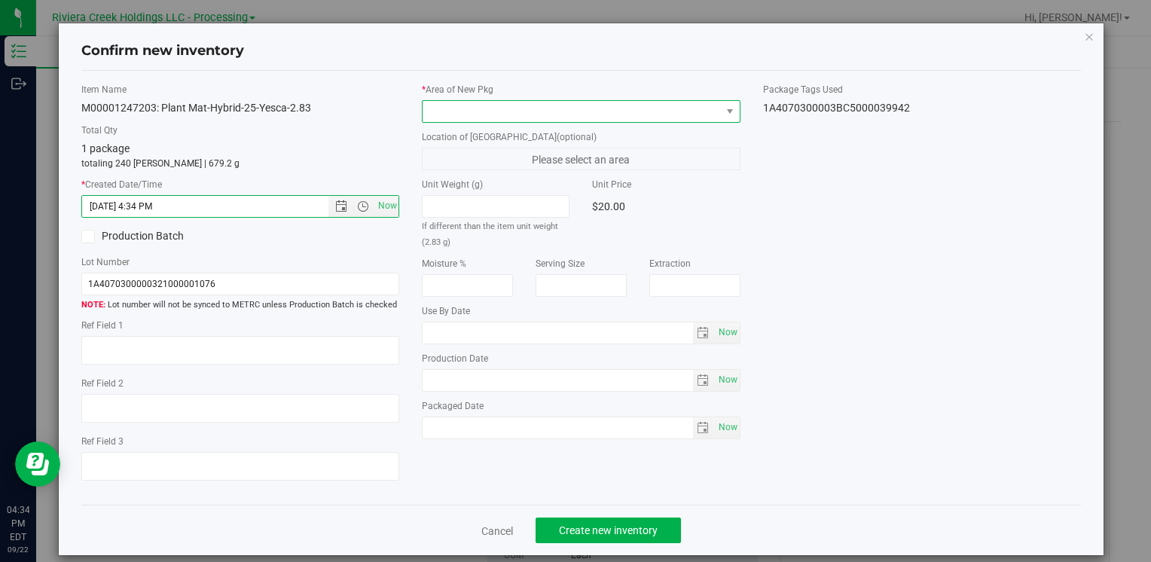
click at [439, 101] on span at bounding box center [572, 111] width 298 height 21
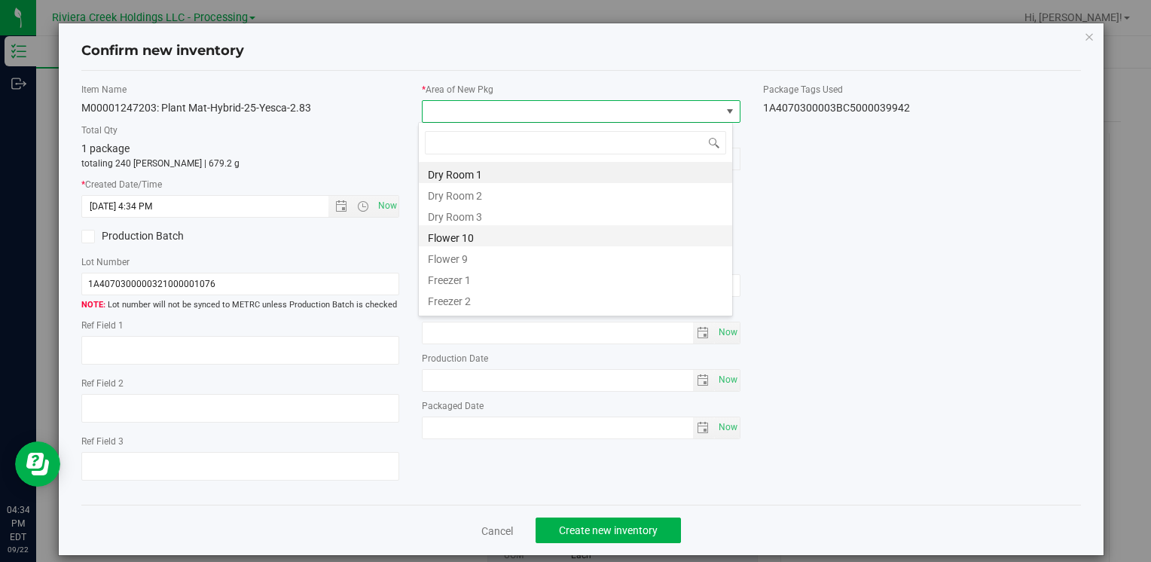
click at [479, 237] on li "Flower 10" at bounding box center [575, 235] width 313 height 21
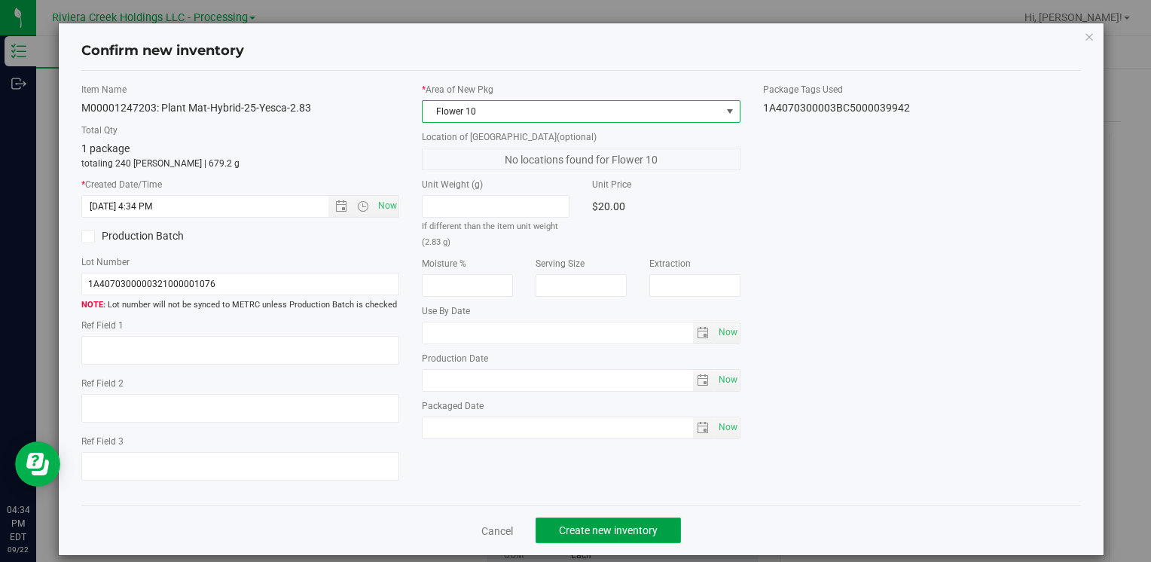
click at [597, 538] on button "Create new inventory" at bounding box center [608, 531] width 145 height 26
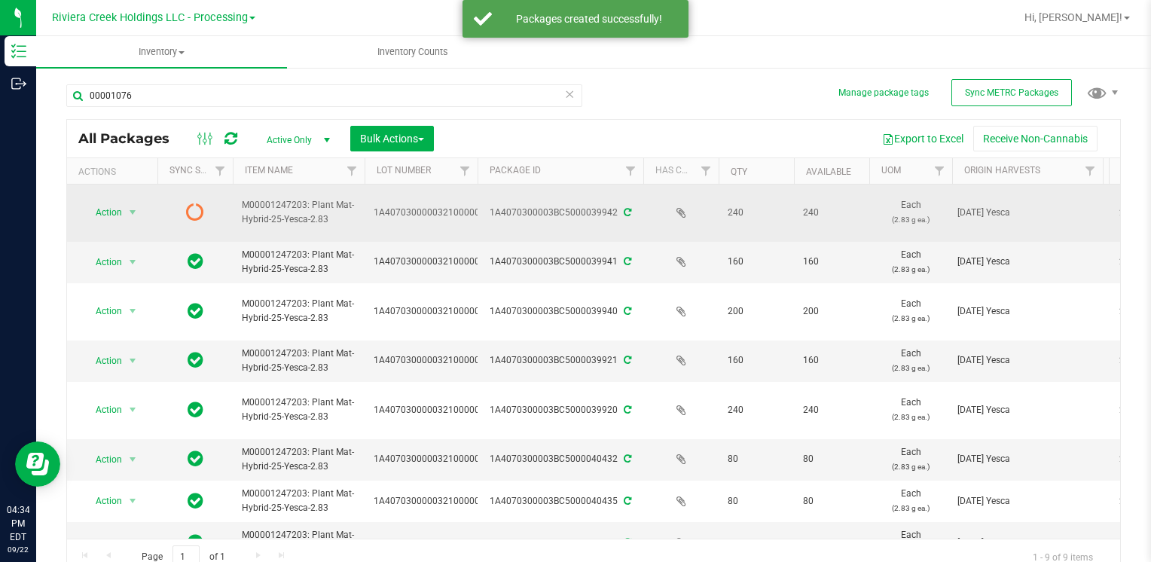
click at [114, 211] on span "Action" at bounding box center [102, 212] width 41 height 21
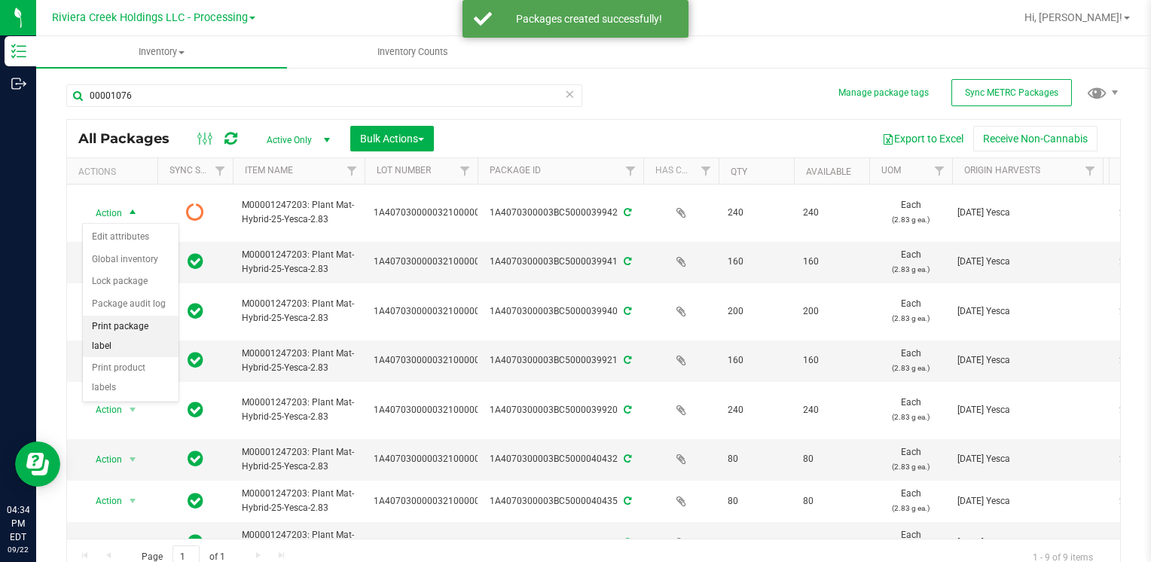
click at [163, 320] on li "Print package label" at bounding box center [131, 336] width 96 height 41
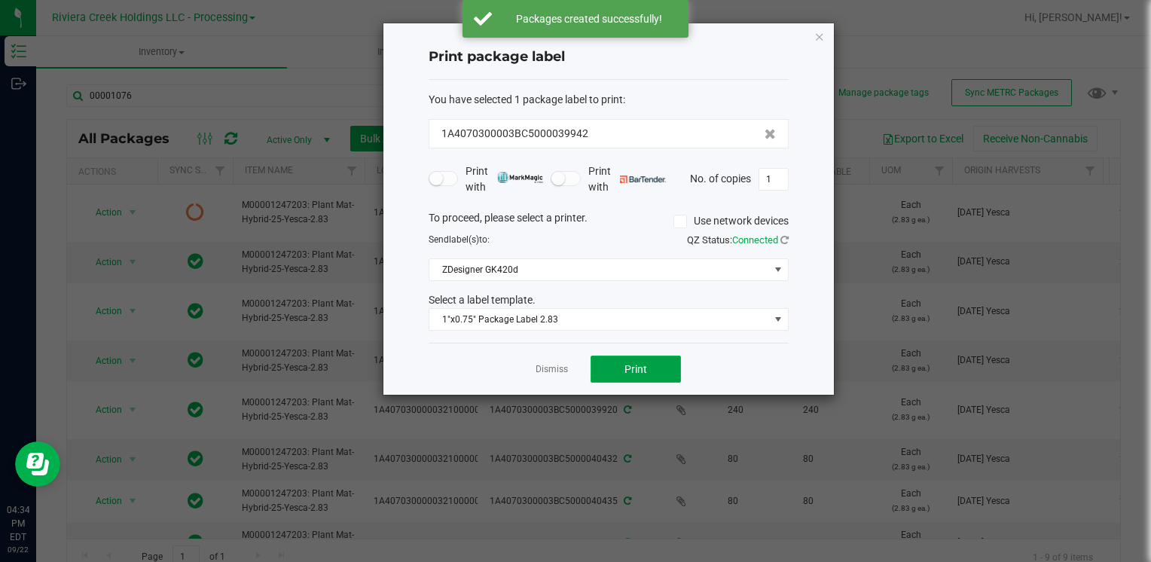
click at [622, 365] on button "Print" at bounding box center [636, 369] width 90 height 27
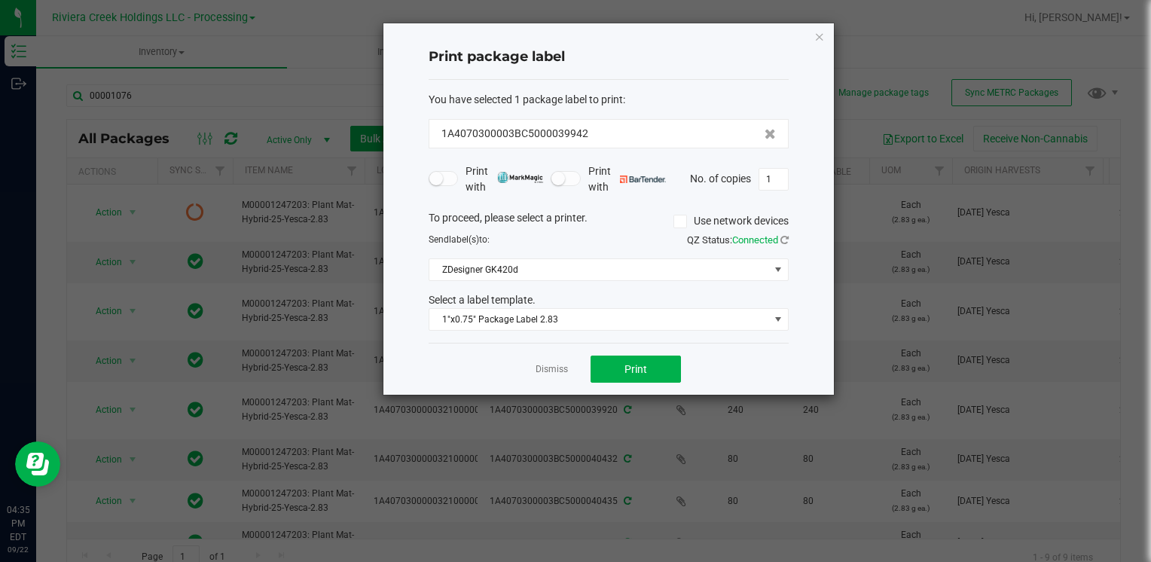
drag, startPoint x: 821, startPoint y: 35, endPoint x: 420, endPoint y: 125, distance: 410.9
click at [821, 35] on icon "button" at bounding box center [819, 36] width 11 height 18
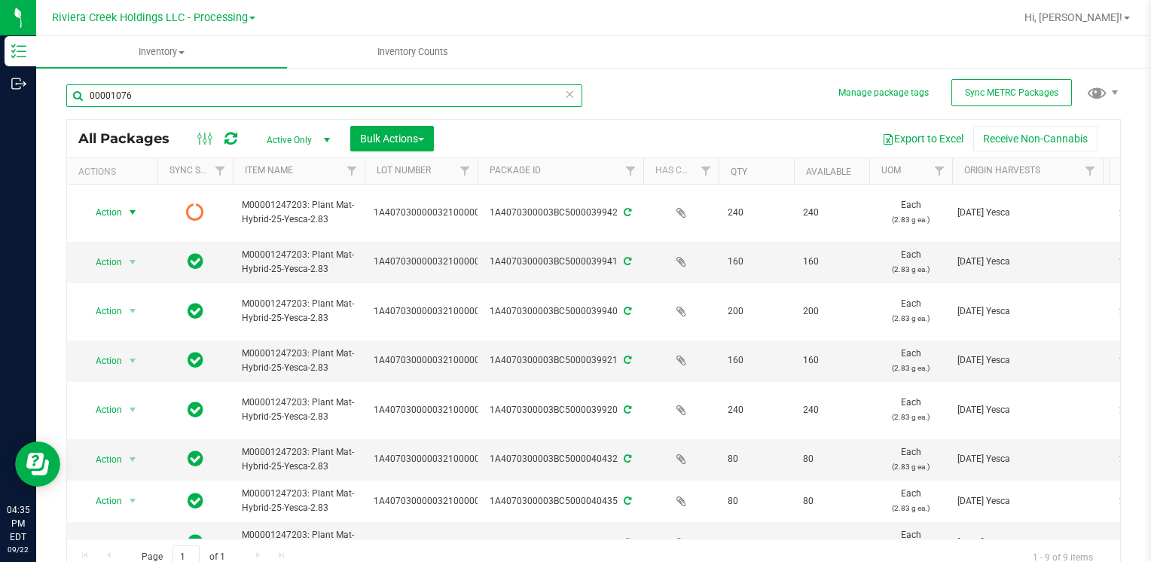
click at [316, 87] on input "00001076" at bounding box center [324, 95] width 516 height 23
click at [53, 387] on div "Manage package tags Sync METRC Packages 00001076 All Packages Active Only Activ…" at bounding box center [593, 296] width 1115 height 460
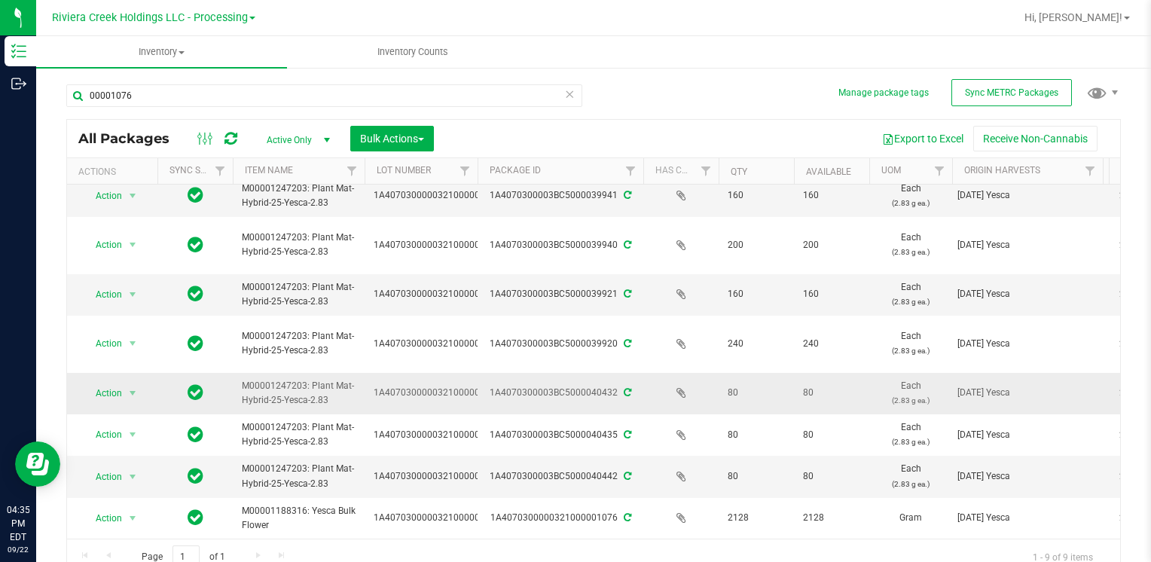
scroll to position [76, 0]
click at [127, 471] on span "select" at bounding box center [133, 477] width 12 height 12
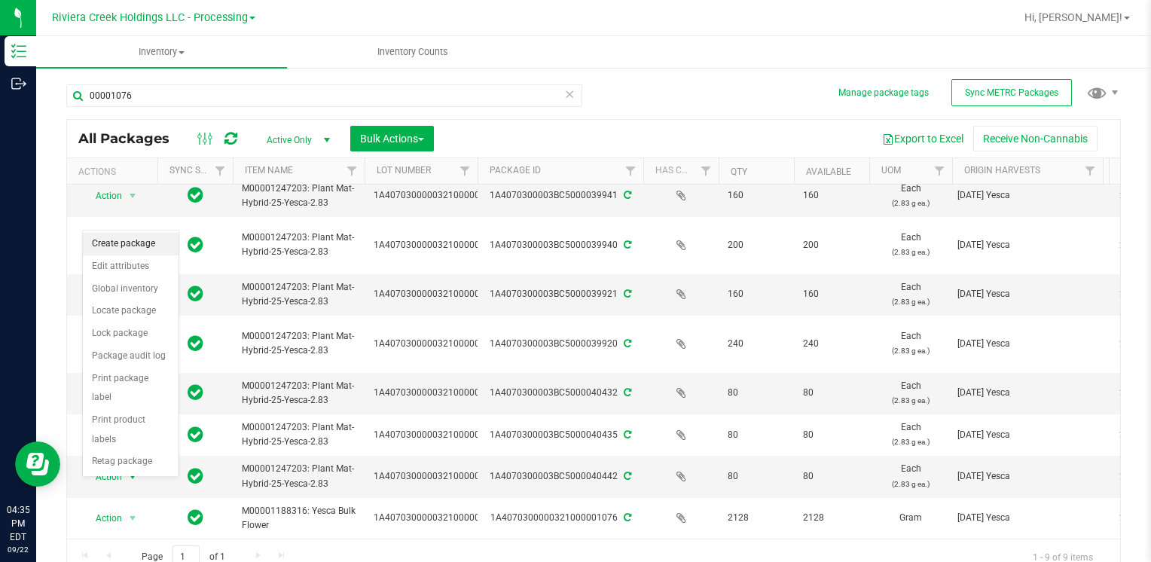
click at [134, 243] on li "Create package" at bounding box center [131, 244] width 96 height 23
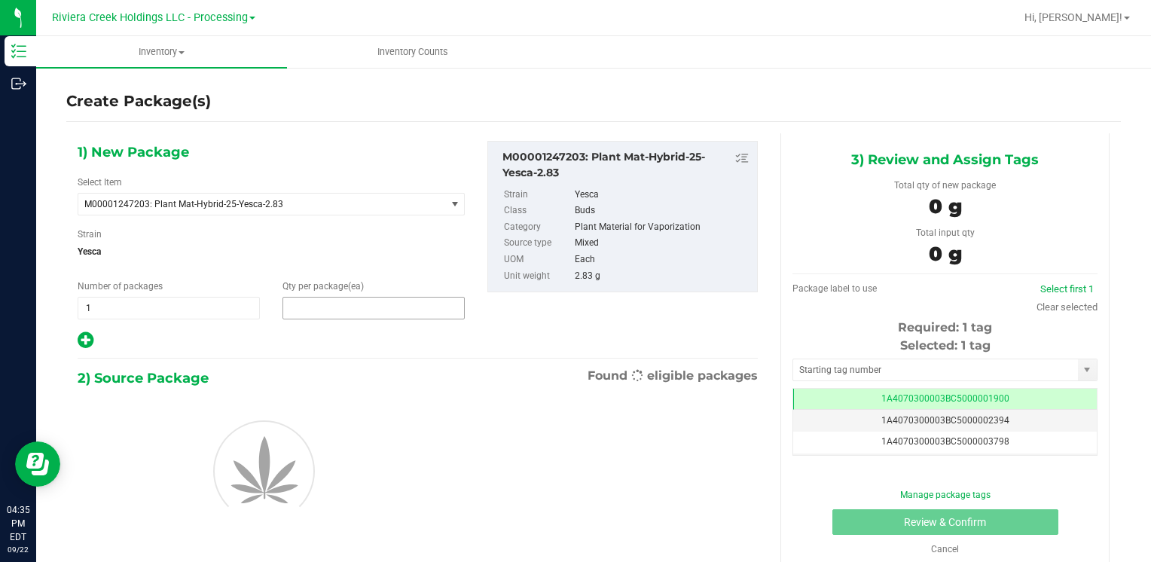
click at [319, 309] on span at bounding box center [374, 308] width 182 height 23
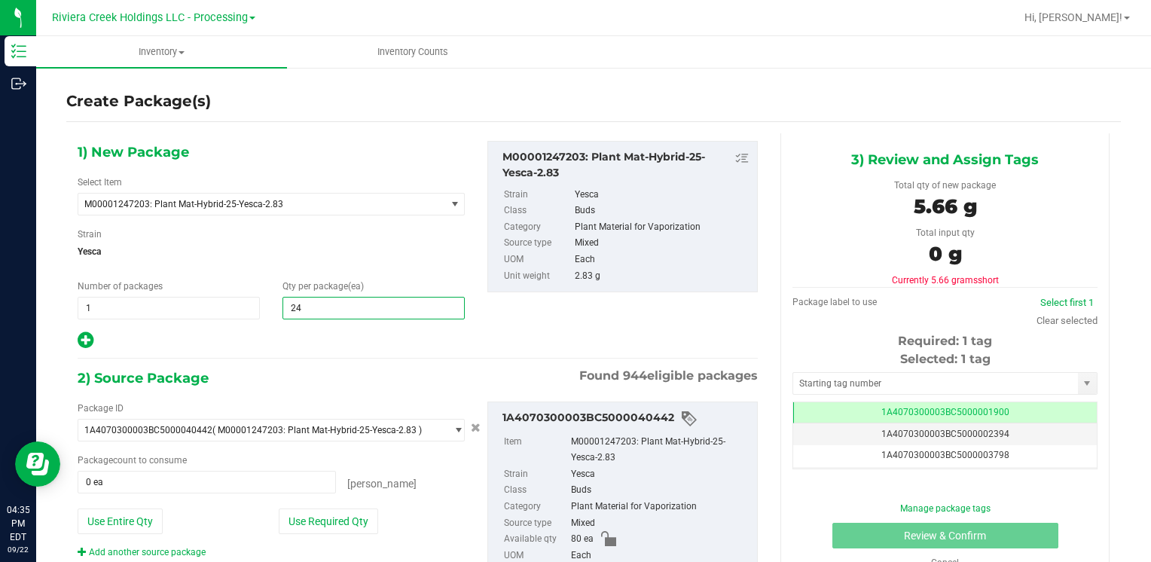
type input "240"
click at [142, 515] on button "Use Entire Qty" at bounding box center [120, 522] width 85 height 26
type input "80 ea"
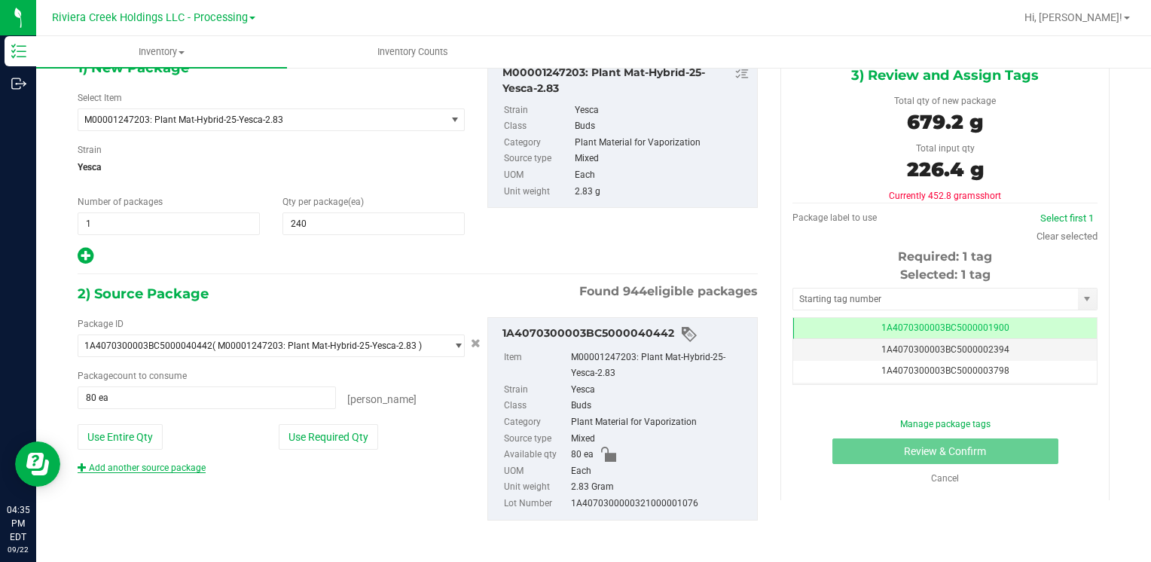
click at [144, 466] on link "Add another source package" at bounding box center [142, 468] width 128 height 11
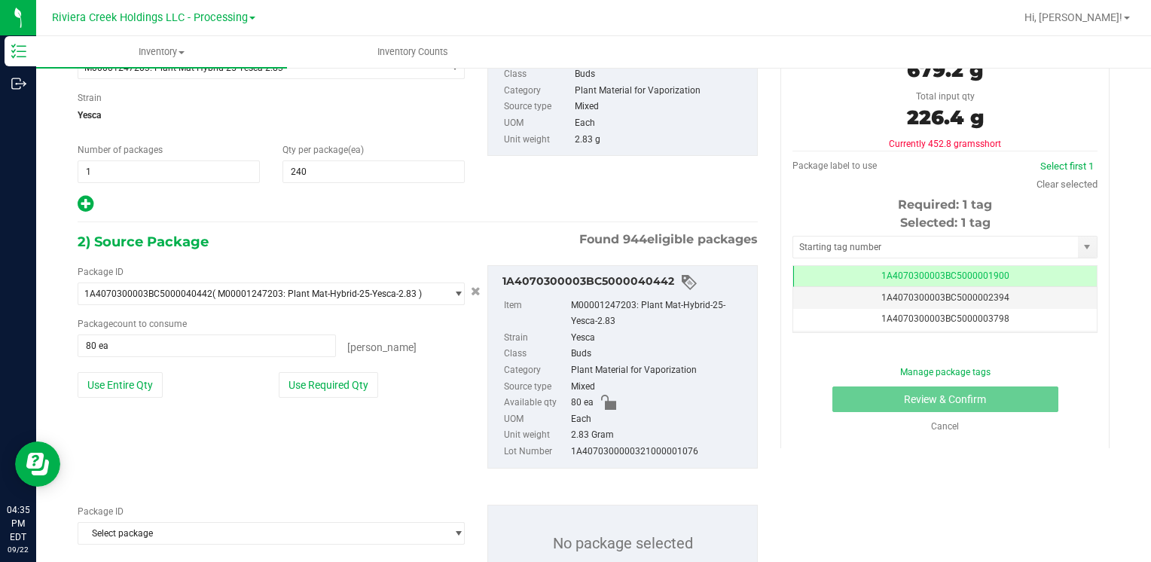
scroll to position [197, 0]
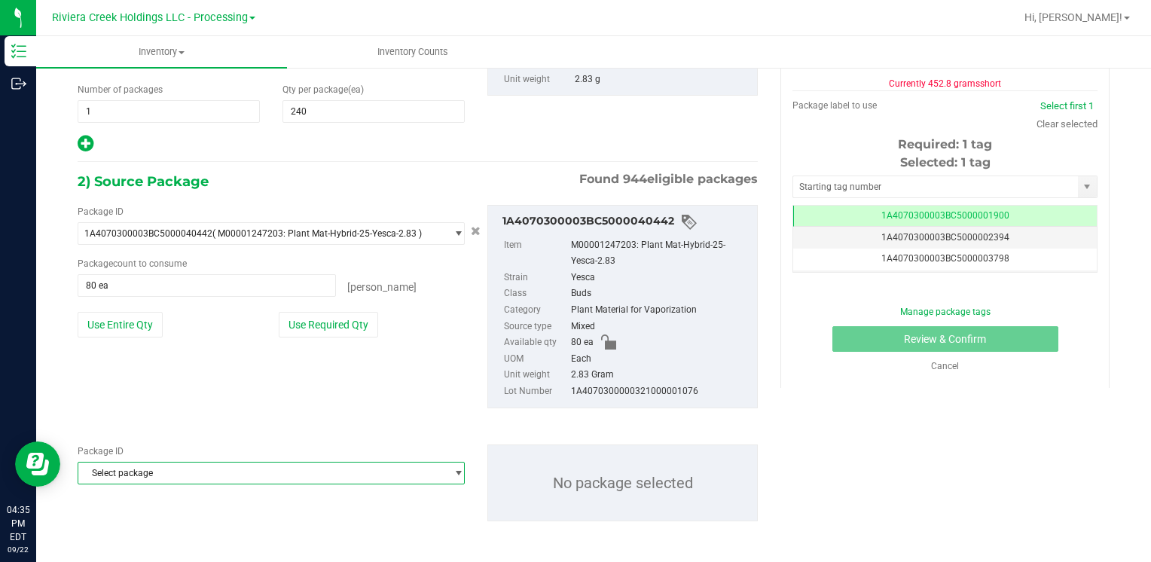
click at [142, 469] on span "Select package" at bounding box center [261, 473] width 367 height 21
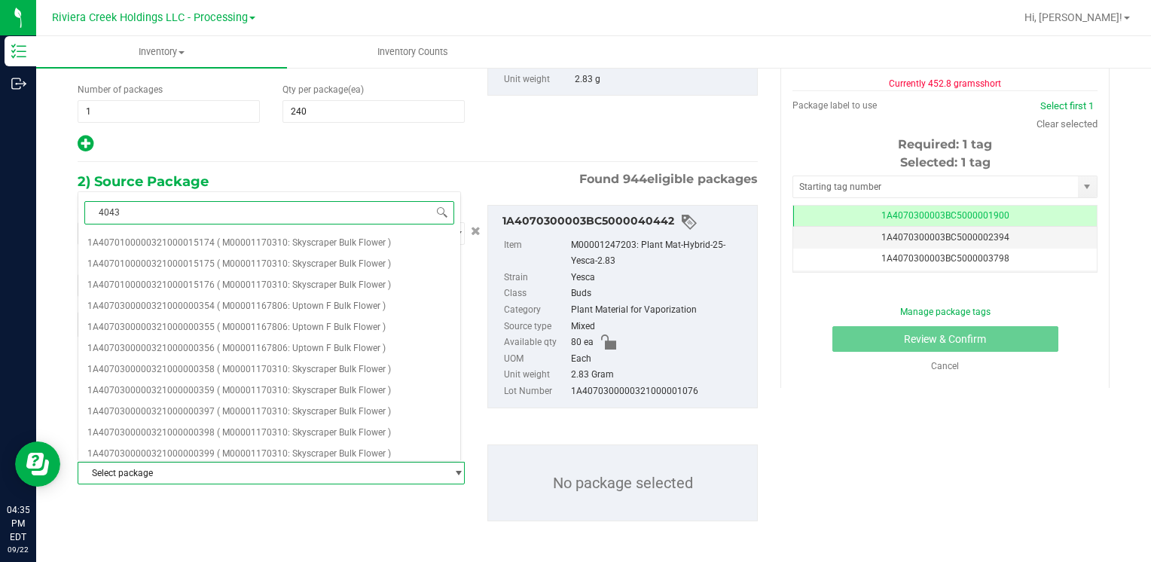
type input "40432"
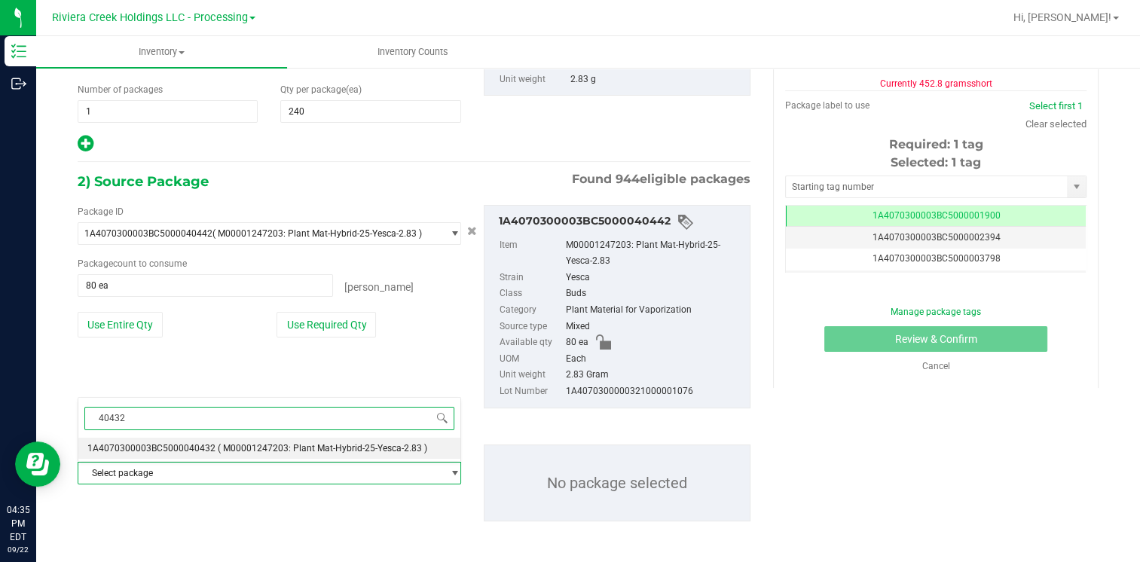
click at [184, 444] on span "1A4070300003BC5000040432" at bounding box center [151, 448] width 128 height 11
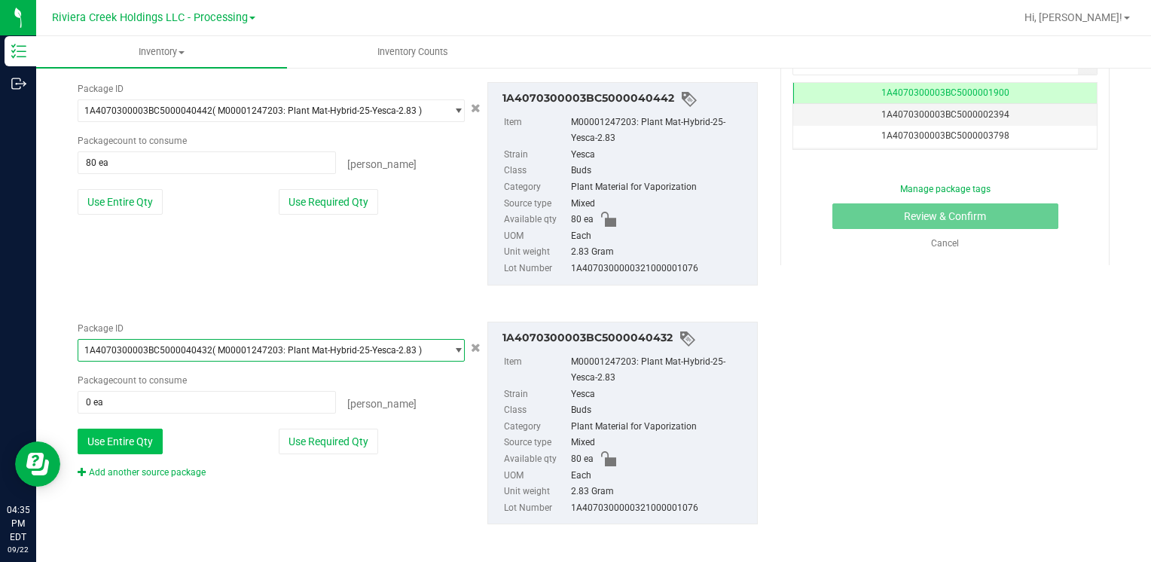
scroll to position [323, 0]
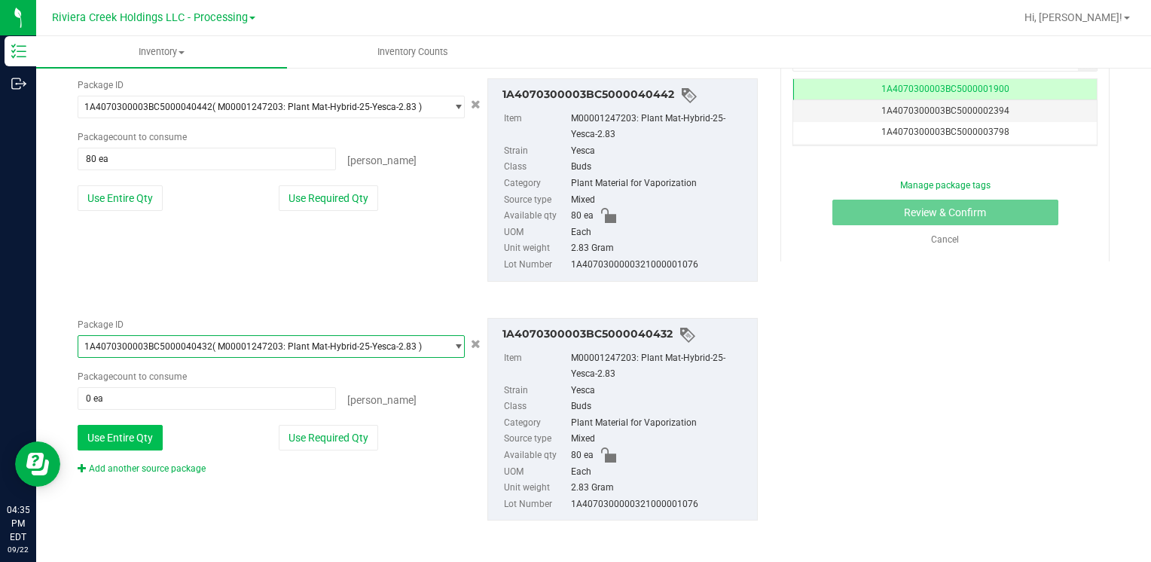
click at [130, 435] on button "Use Entire Qty" at bounding box center [120, 438] width 85 height 26
type input "80 ea"
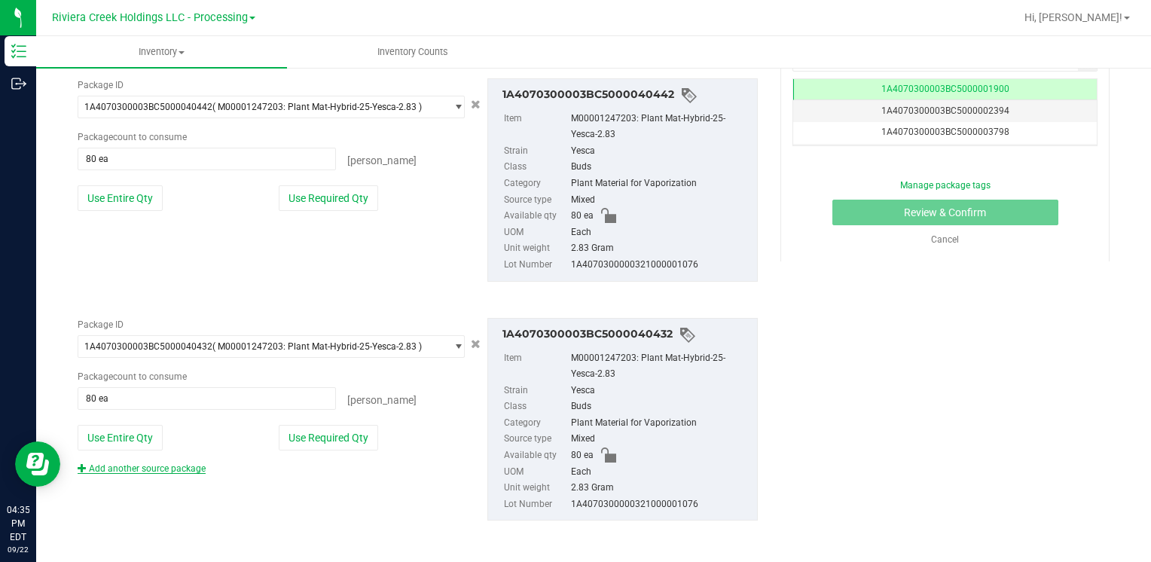
click at [145, 468] on link "Add another source package" at bounding box center [142, 468] width 128 height 11
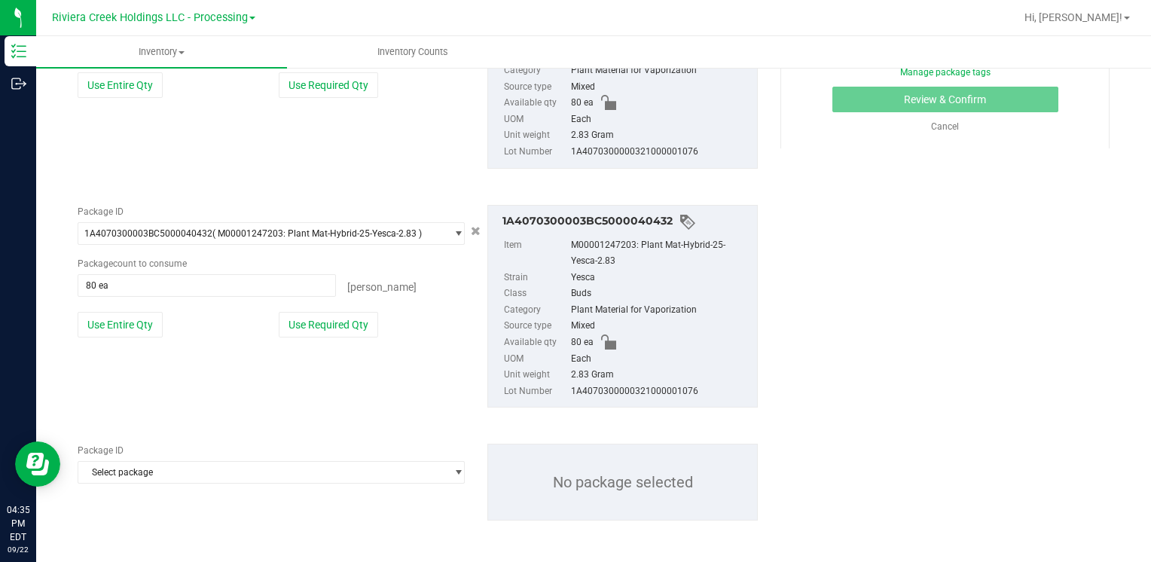
click at [146, 469] on span "Select package" at bounding box center [261, 472] width 367 height 21
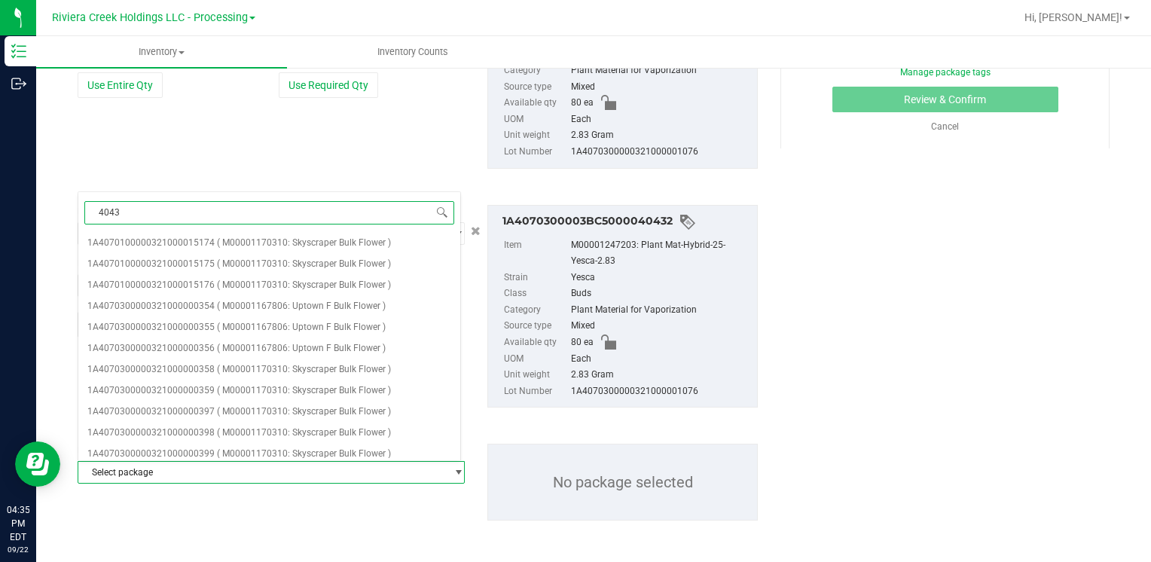
type input "40435"
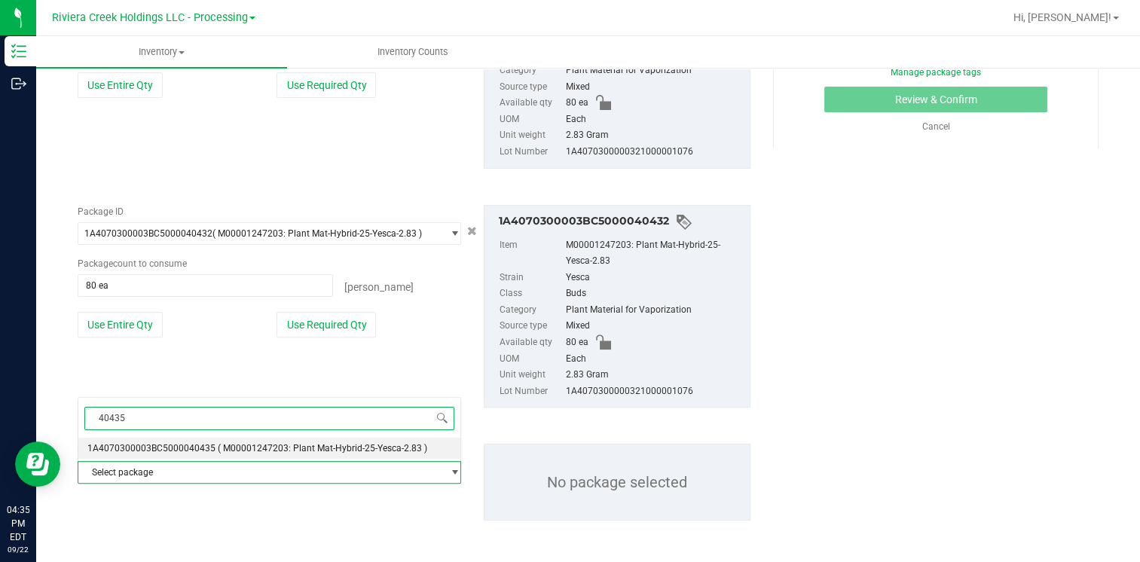
click at [193, 450] on span "1A4070300003BC5000040435" at bounding box center [151, 448] width 128 height 11
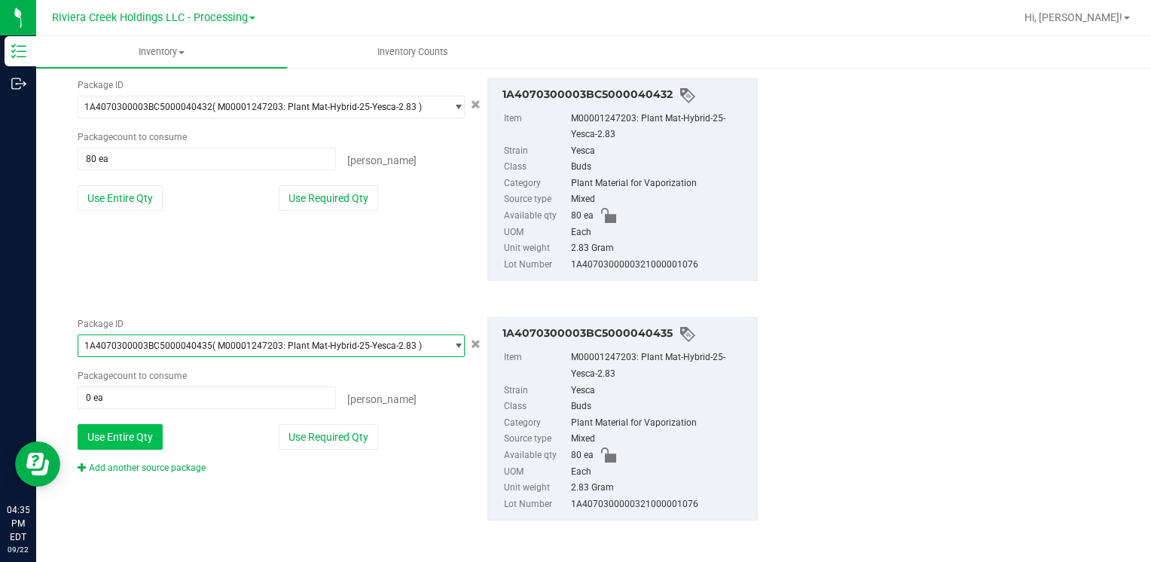
click at [127, 435] on button "Use Entire Qty" at bounding box center [120, 437] width 85 height 26
type input "80 ea"
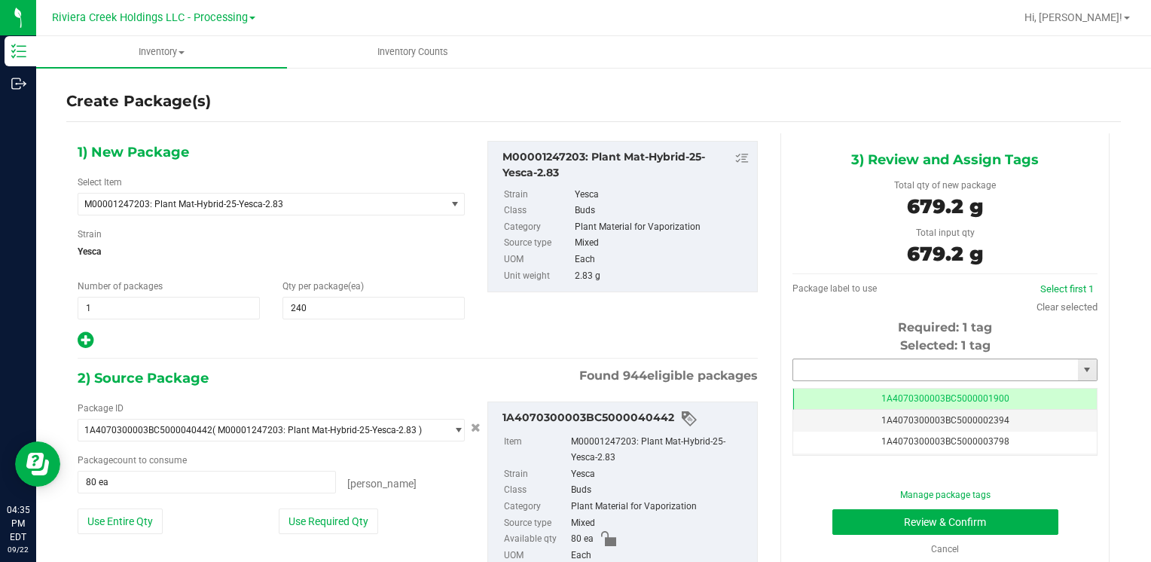
click at [869, 372] on input "text" at bounding box center [935, 369] width 285 height 21
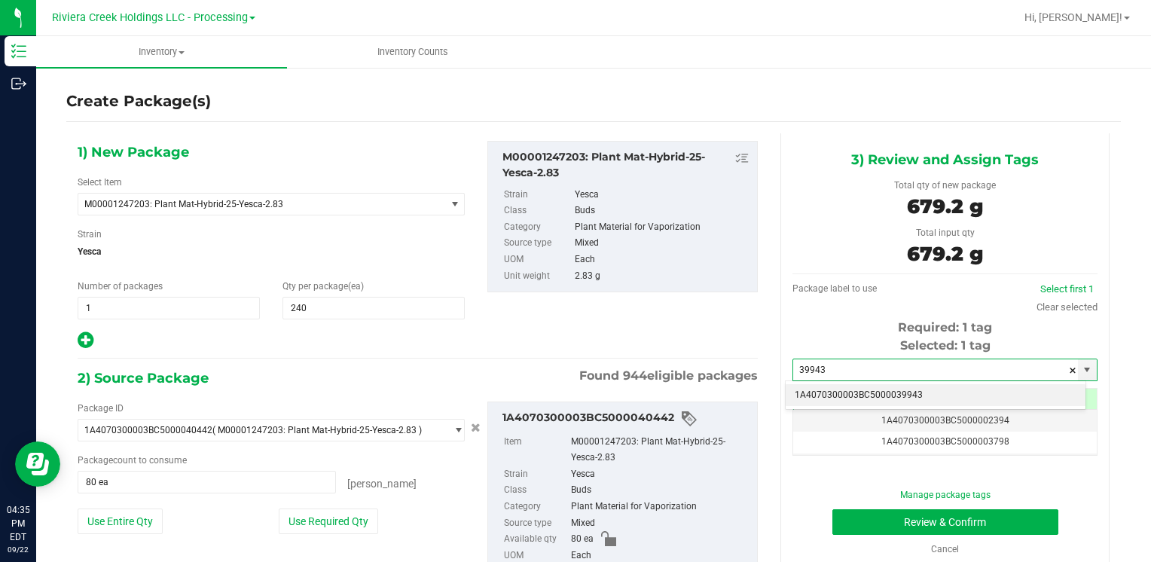
click at [821, 390] on li "1A4070300003BC5000039943" at bounding box center [936, 395] width 300 height 23
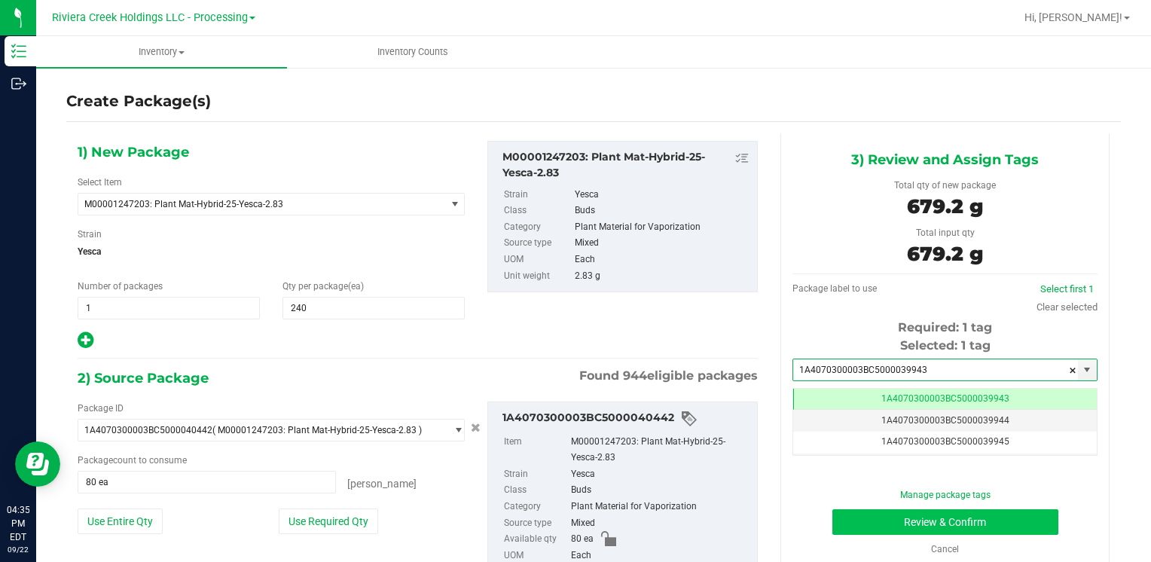
type input "1A4070300003BC5000039943"
click at [848, 524] on button "Review & Confirm" at bounding box center [946, 522] width 226 height 26
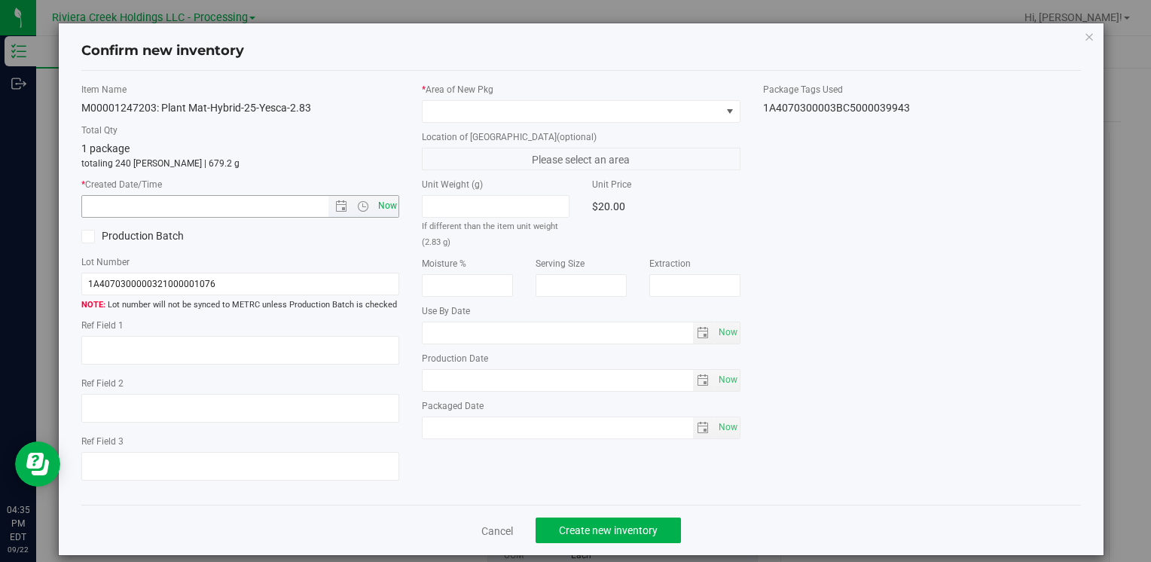
click at [381, 203] on span "Now" at bounding box center [387, 206] width 26 height 22
type input "9/22/2025 4:35 PM"
click at [437, 101] on span at bounding box center [572, 111] width 298 height 21
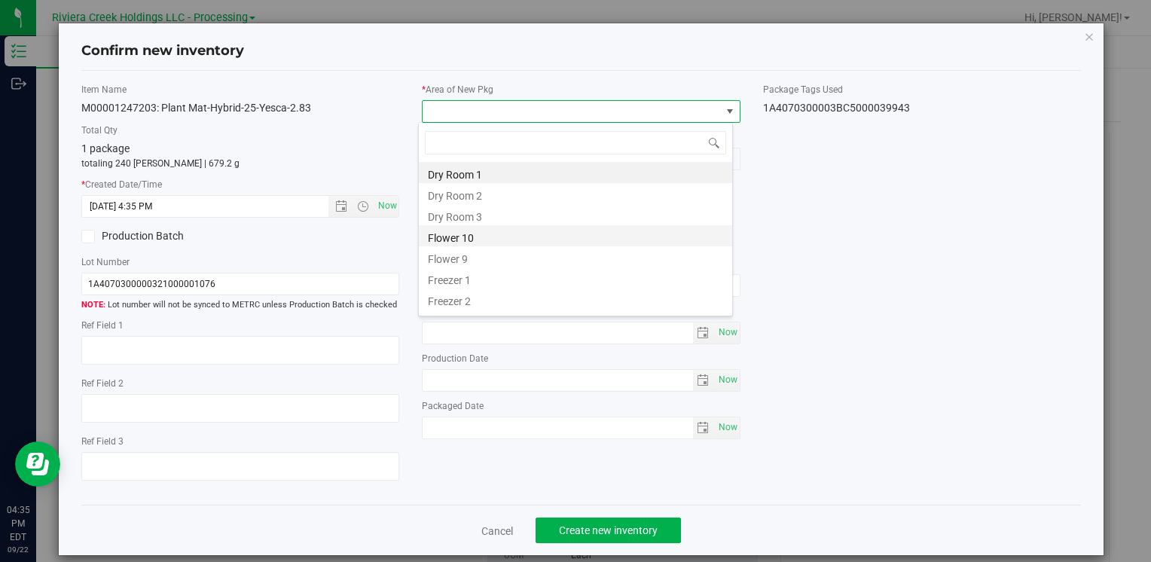
click at [461, 234] on li "Flower 10" at bounding box center [575, 235] width 313 height 21
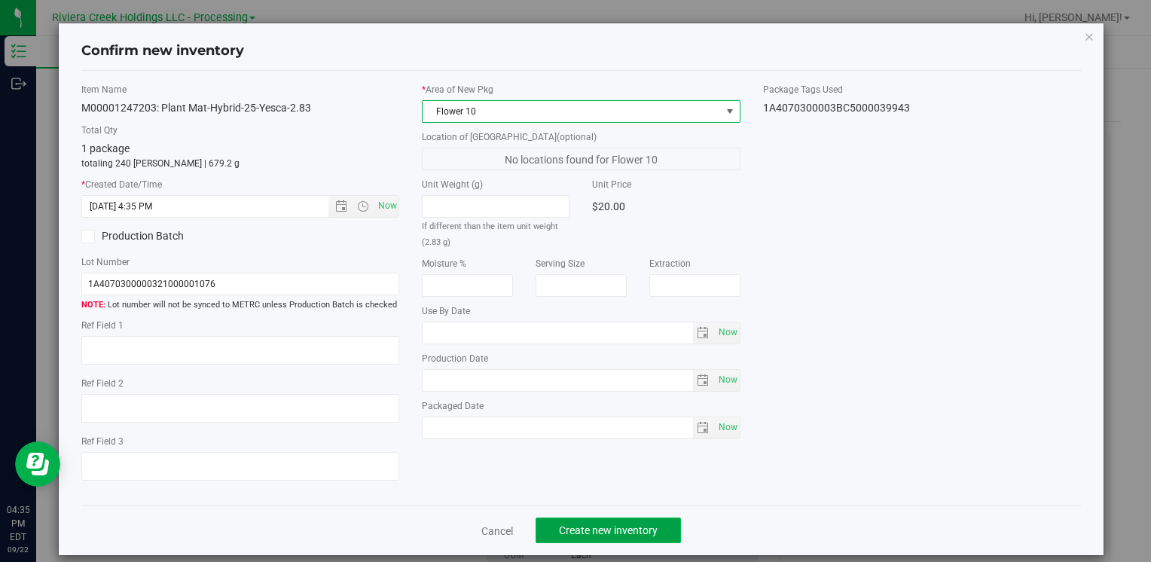
click at [564, 522] on button "Create new inventory" at bounding box center [608, 531] width 145 height 26
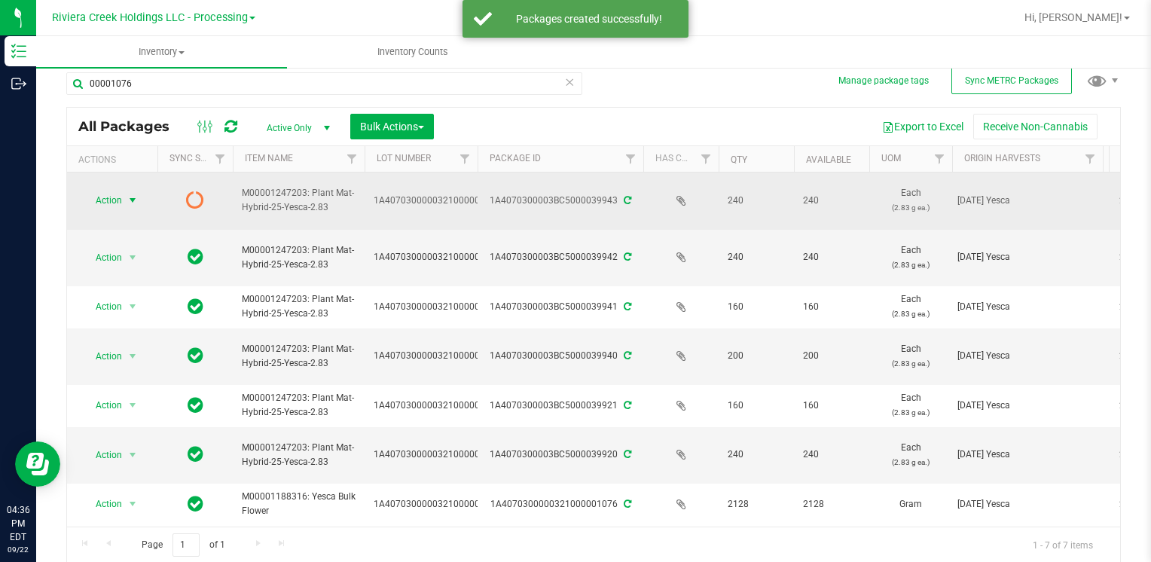
click at [108, 199] on span "Action" at bounding box center [102, 200] width 41 height 21
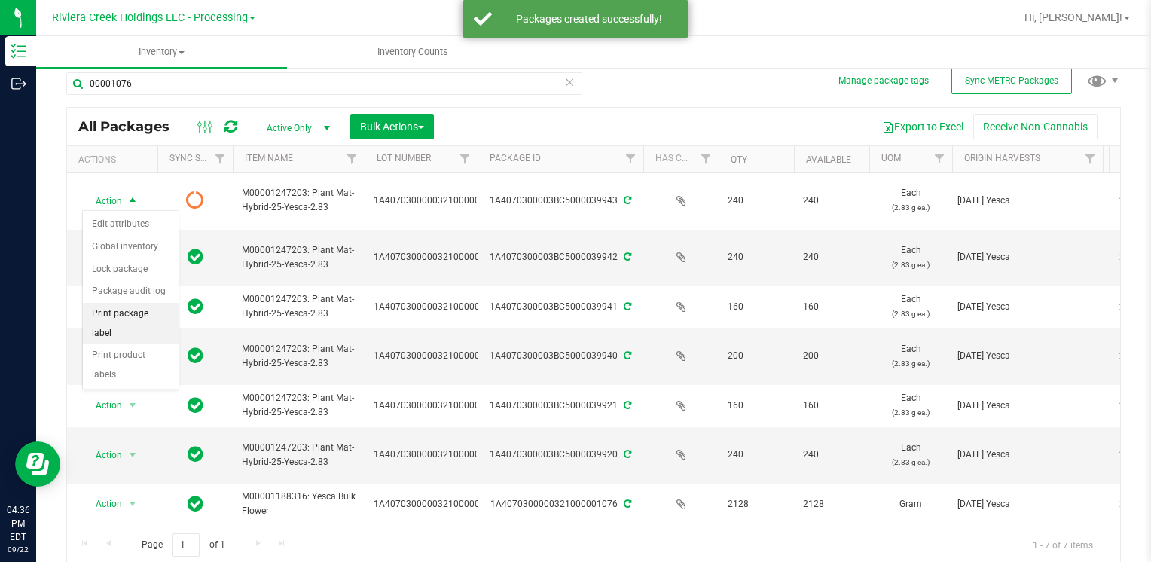
click at [157, 309] on li "Print package label" at bounding box center [131, 323] width 96 height 41
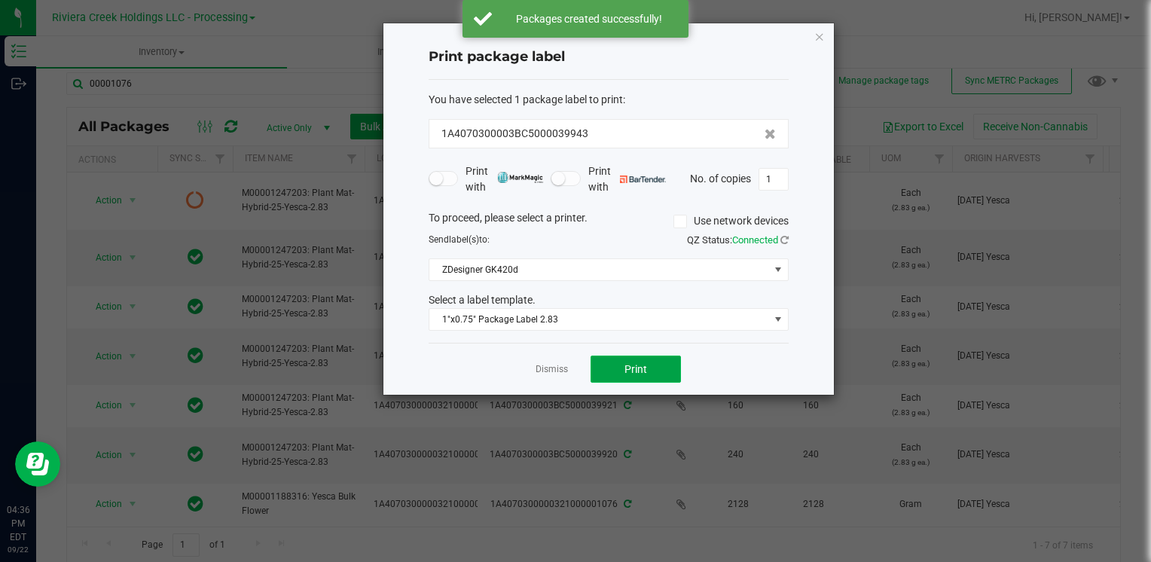
click at [629, 363] on span "Print" at bounding box center [636, 369] width 23 height 12
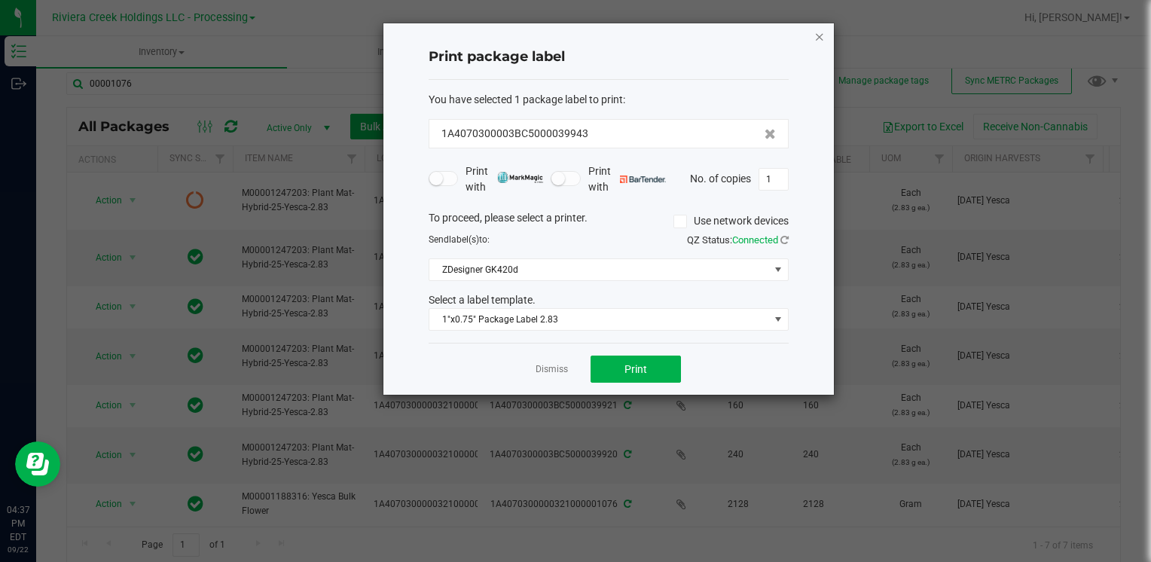
click at [814, 35] on icon "button" at bounding box center [819, 36] width 11 height 18
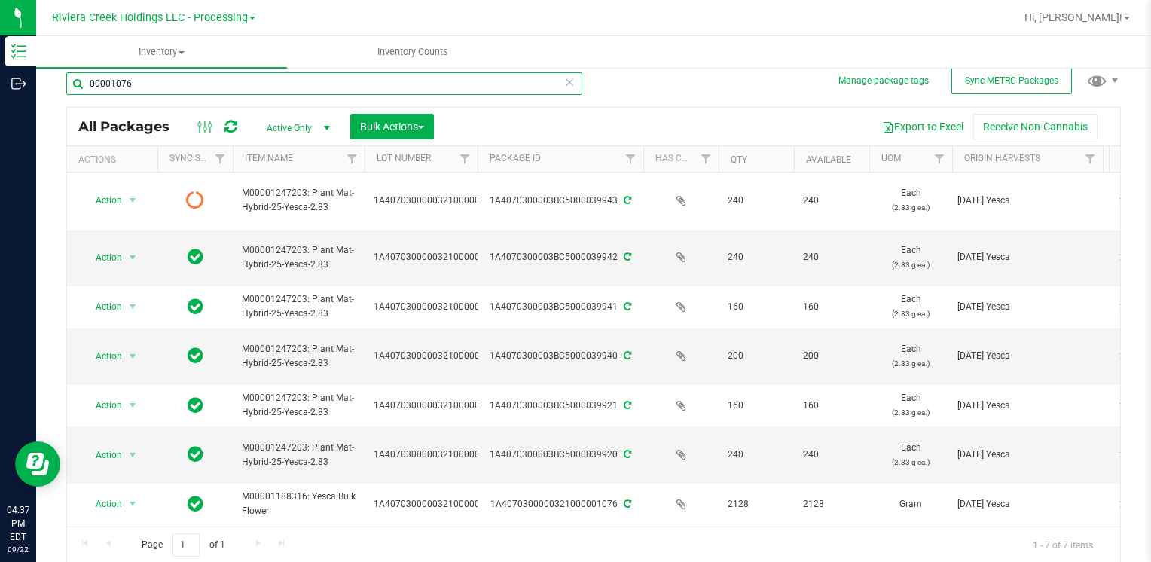
click at [170, 89] on input "00001076" at bounding box center [324, 83] width 516 height 23
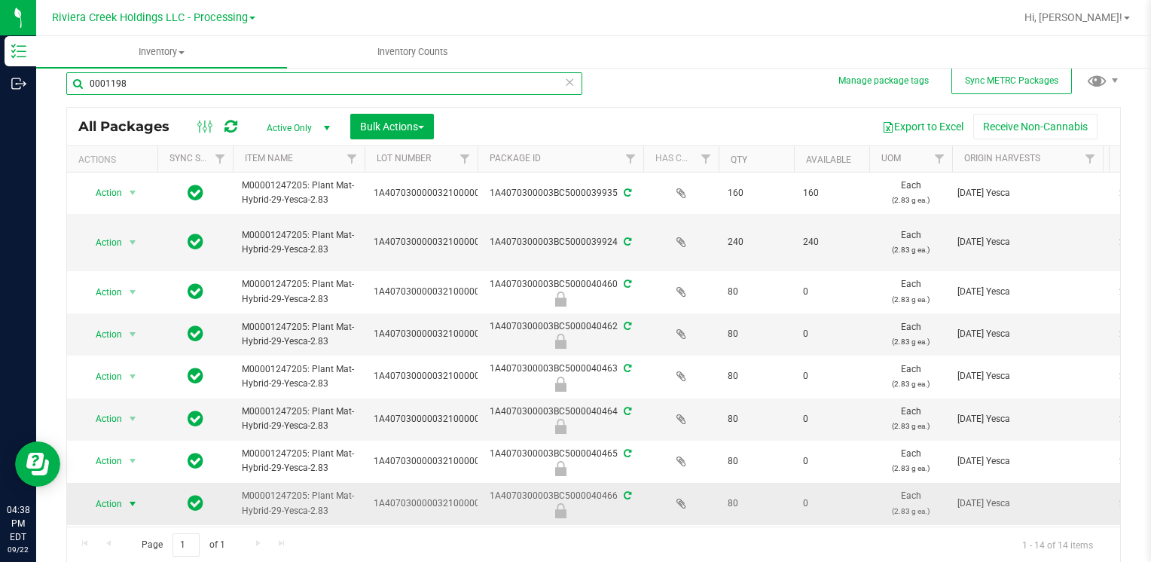
type input "0001198"
click at [109, 499] on span "Action" at bounding box center [102, 504] width 41 height 21
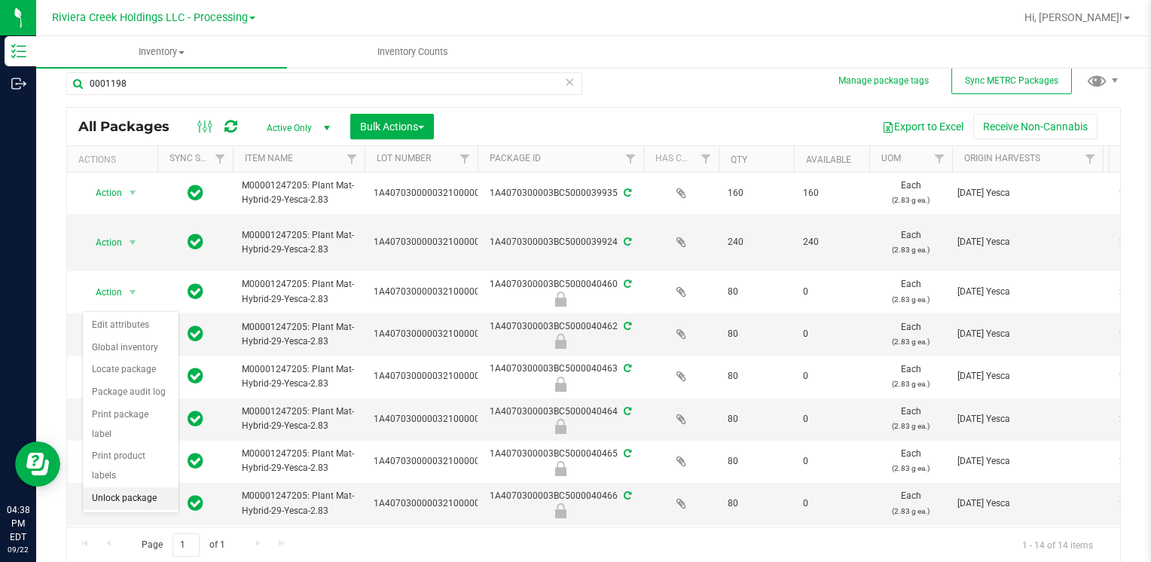
click at [114, 487] on li "Unlock package" at bounding box center [131, 498] width 96 height 23
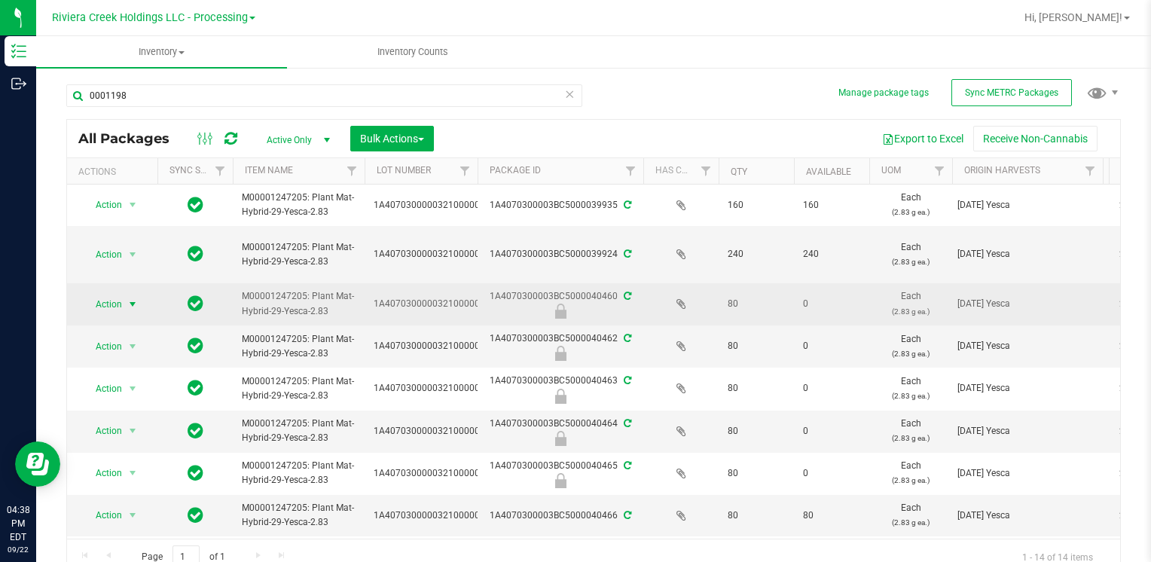
click at [121, 304] on span "Action" at bounding box center [102, 304] width 41 height 21
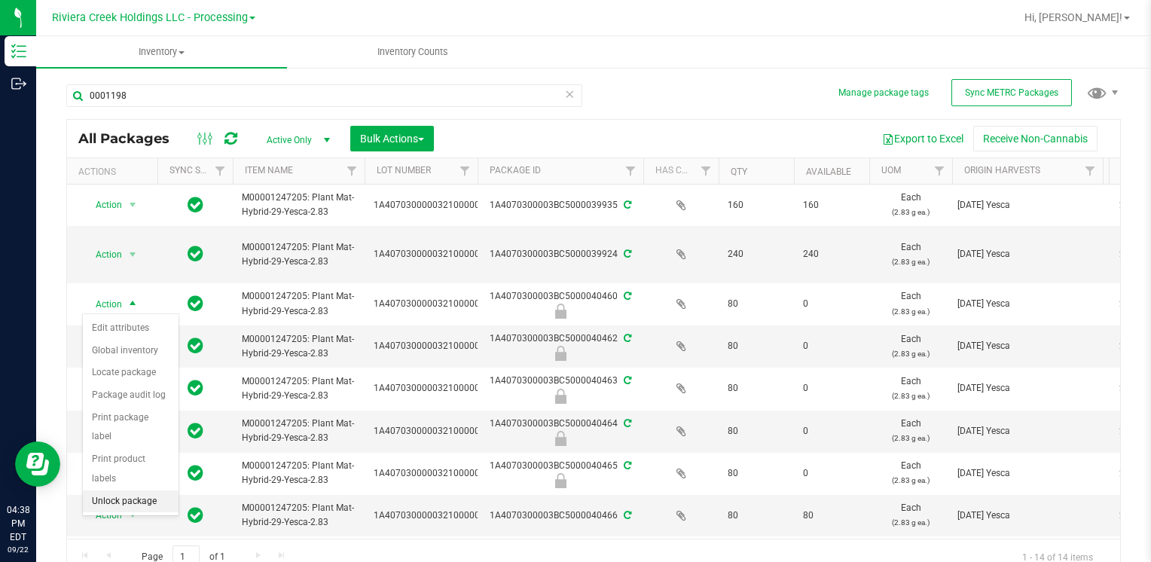
click at [151, 490] on li "Unlock package" at bounding box center [131, 501] width 96 height 23
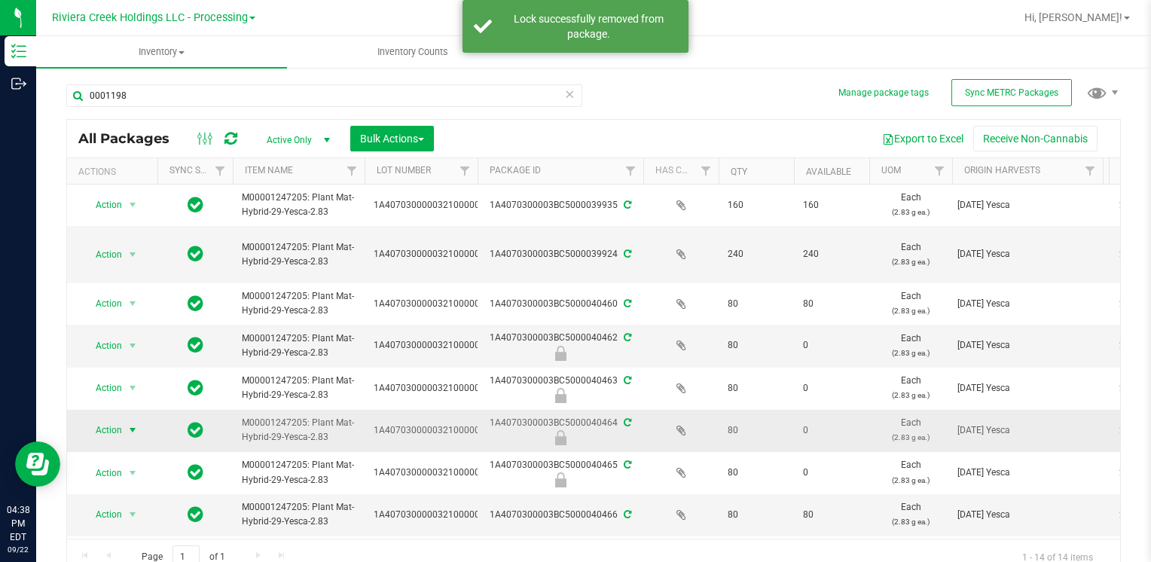
click at [115, 429] on span "Action" at bounding box center [102, 430] width 41 height 21
click at [127, 415] on li "Unlock package" at bounding box center [131, 426] width 96 height 23
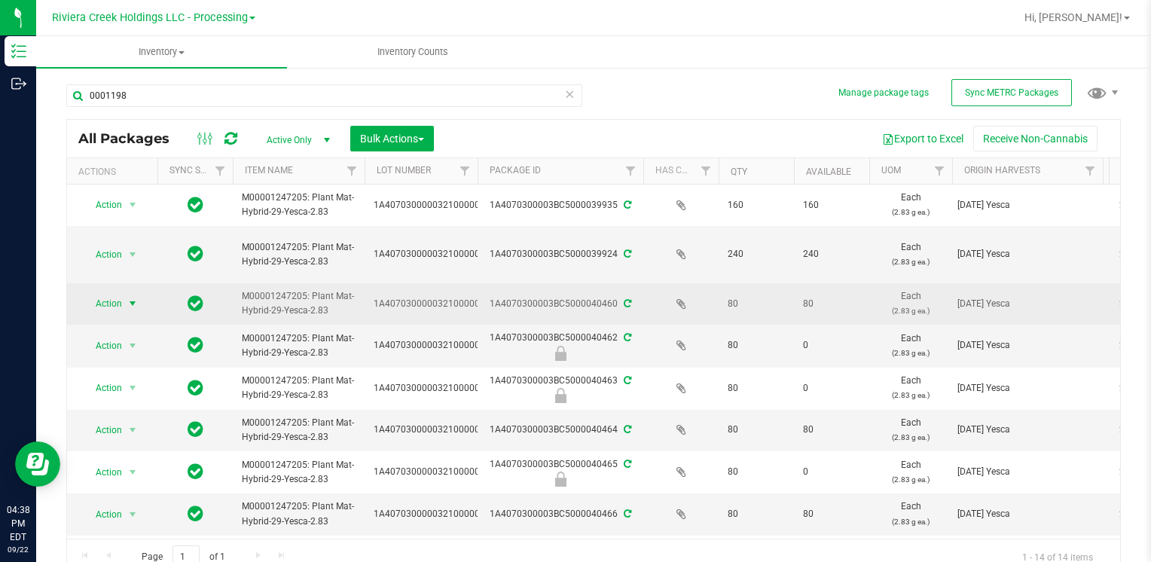
click at [133, 303] on span "select" at bounding box center [133, 304] width 12 height 12
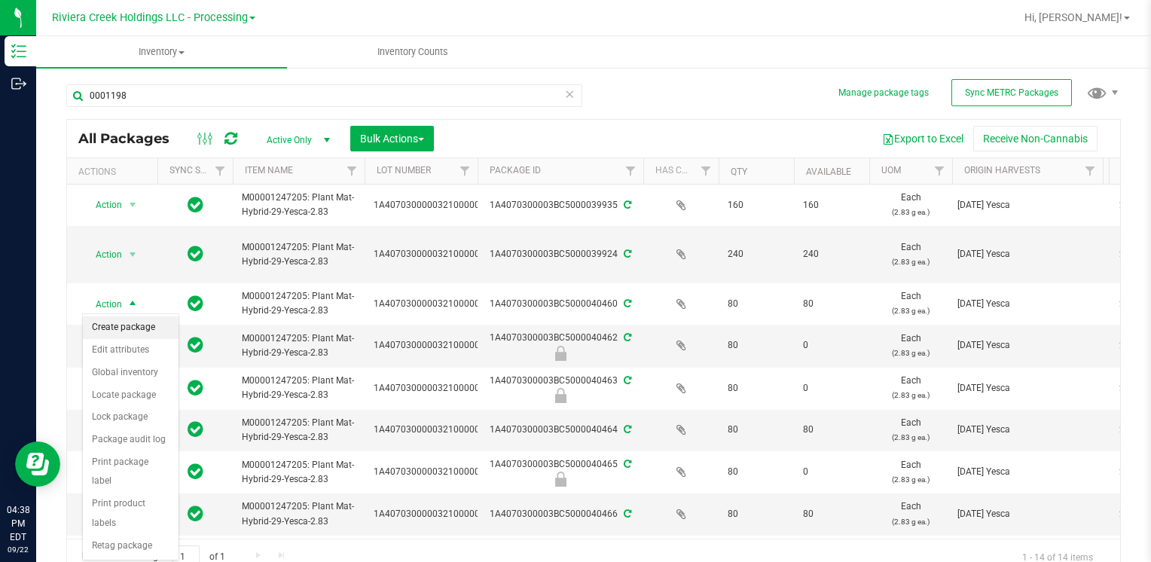
click at [154, 325] on li "Create package" at bounding box center [131, 327] width 96 height 23
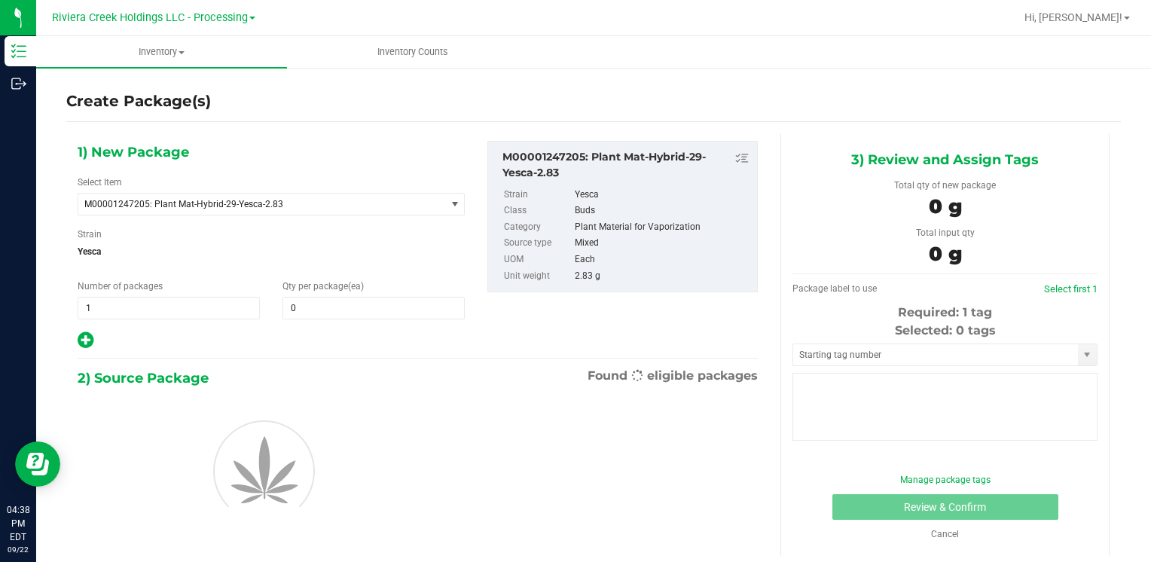
type input "0"
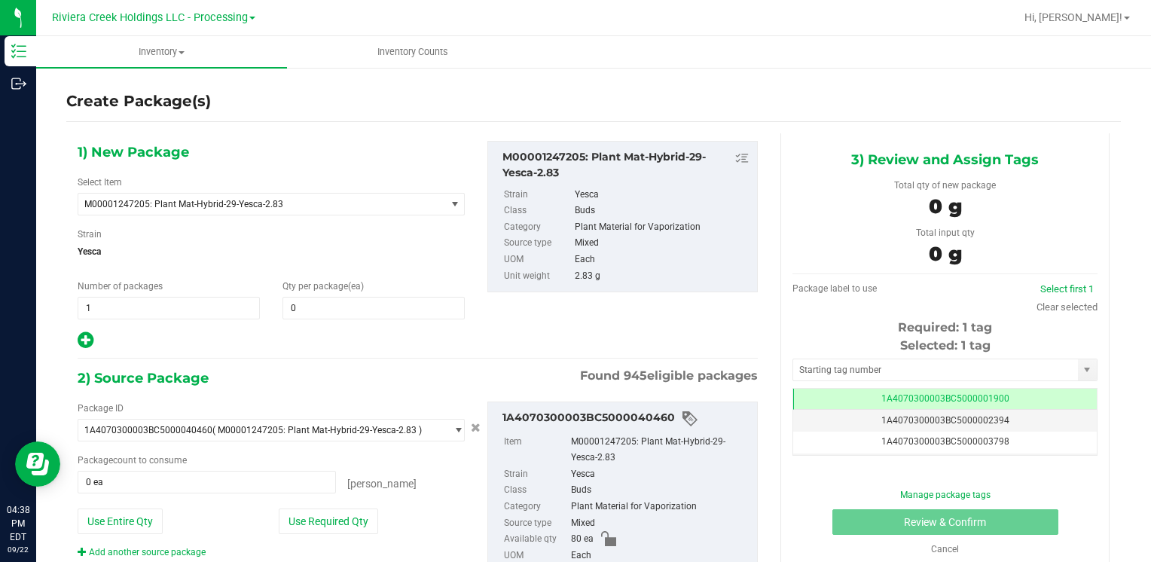
click at [371, 319] on div "1) New Package Select Item M00001247205: Plant Mat-Hybrid-29-Yesca-2.83 M000000…" at bounding box center [271, 245] width 410 height 209
click at [370, 307] on span at bounding box center [374, 308] width 182 height 23
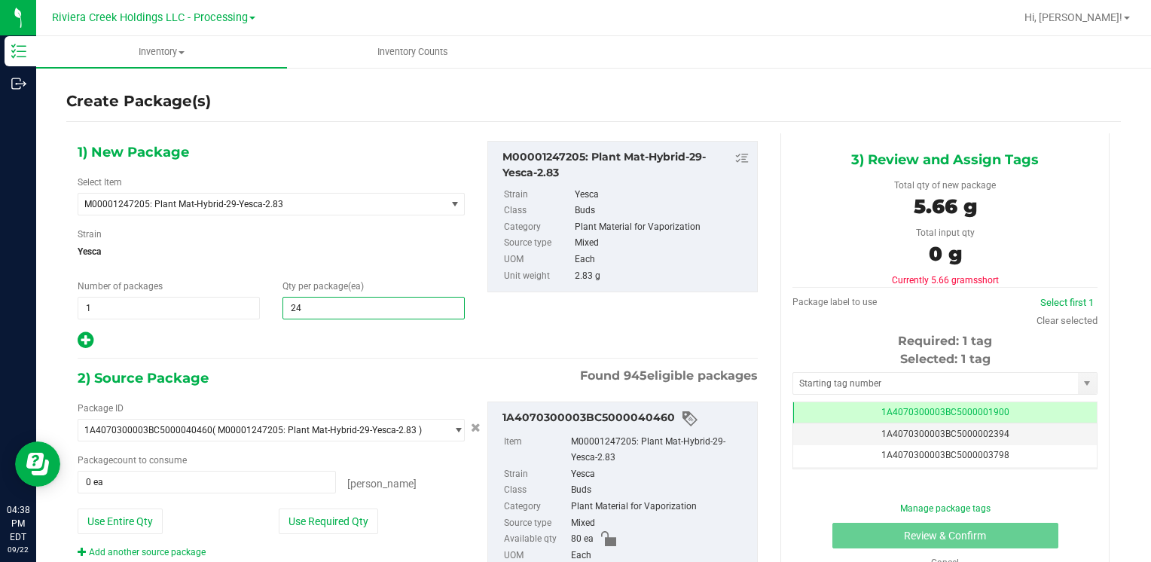
type input "240"
click at [83, 522] on button "Use Entire Qty" at bounding box center [120, 522] width 85 height 26
type input "80 ea"
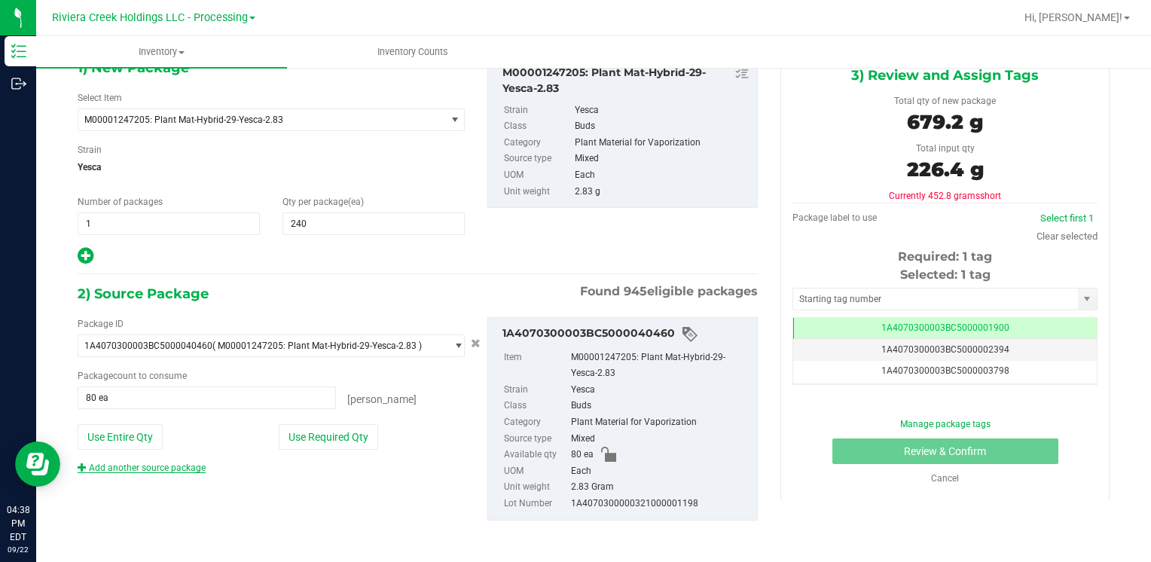
click at [168, 464] on link "Add another source package" at bounding box center [142, 468] width 128 height 11
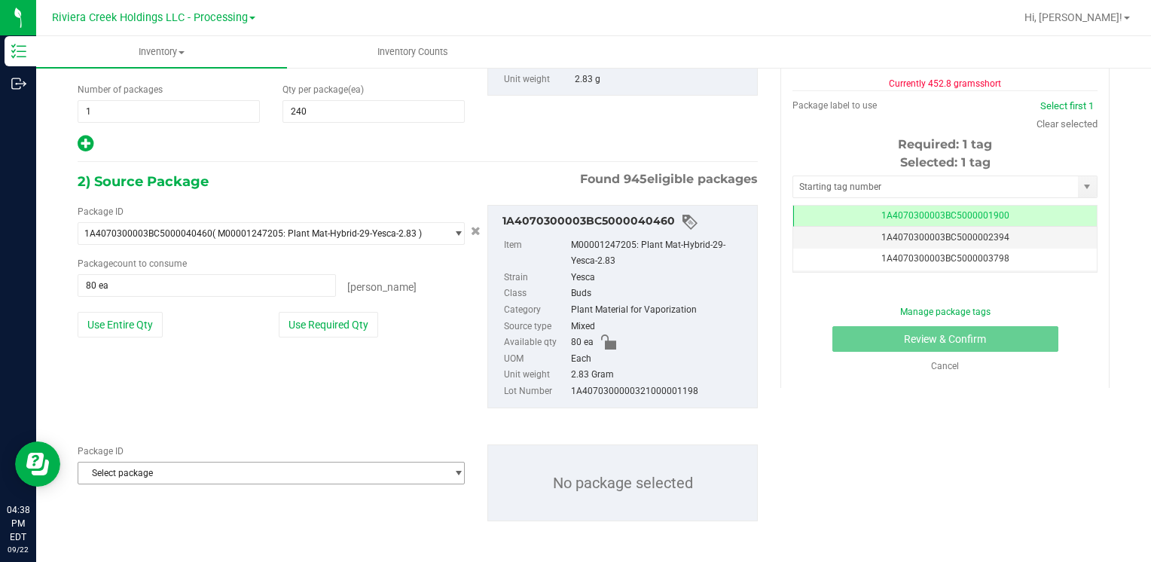
click at [168, 464] on span "Select package" at bounding box center [261, 473] width 367 height 21
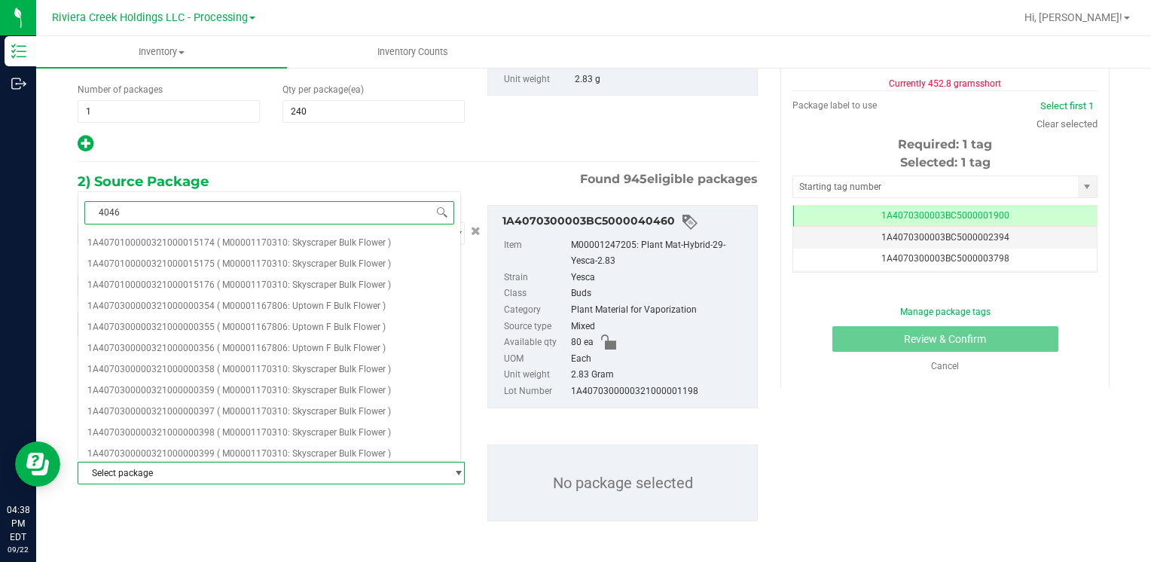
type input "40464"
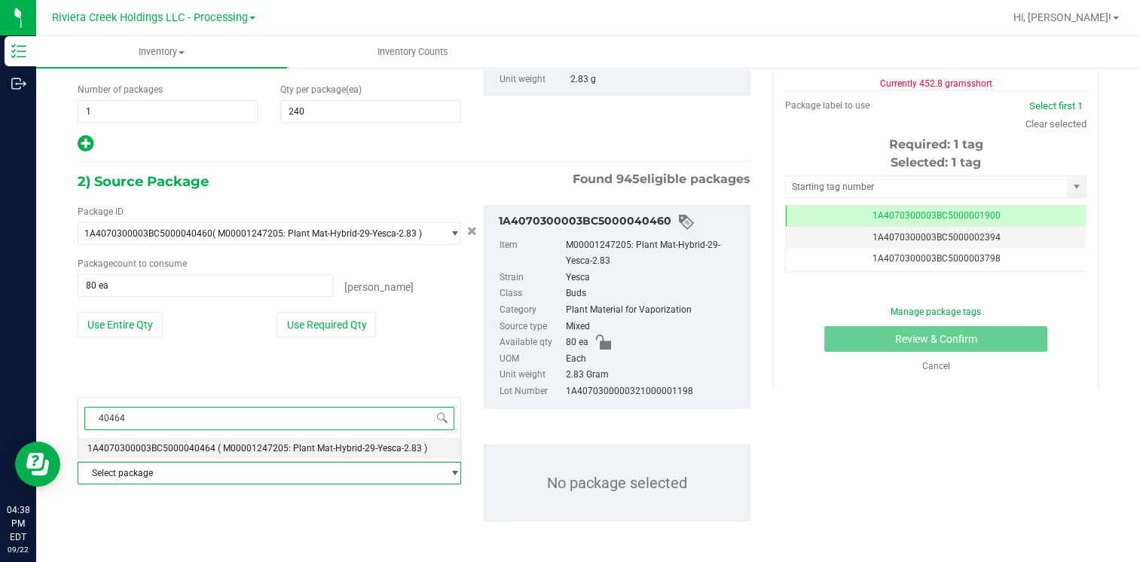
click at [195, 445] on span "1A4070300003BC5000040464" at bounding box center [151, 448] width 128 height 11
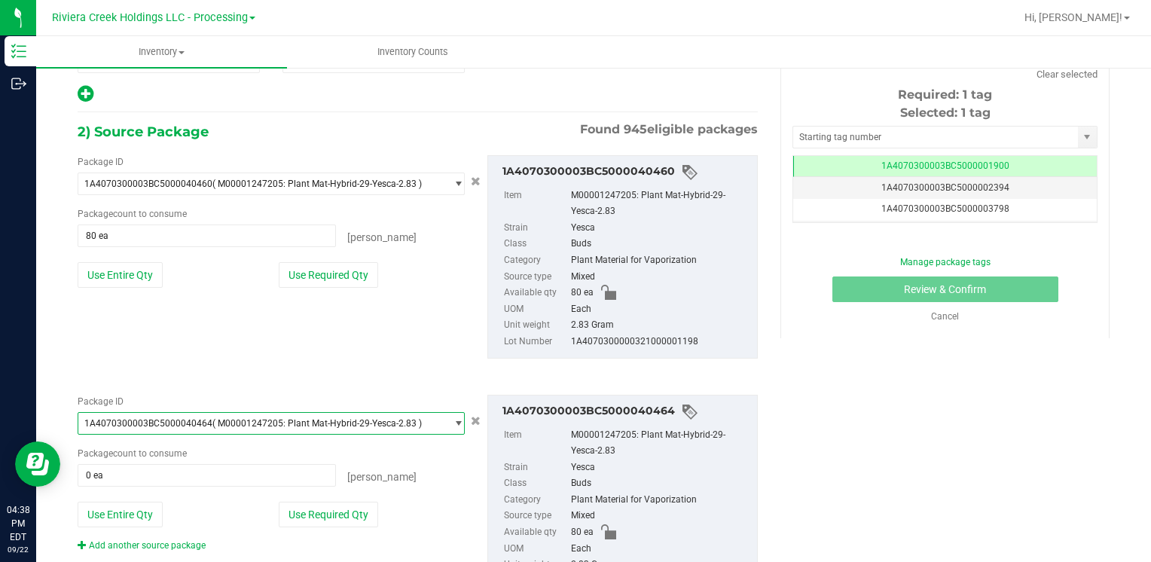
scroll to position [272, 0]
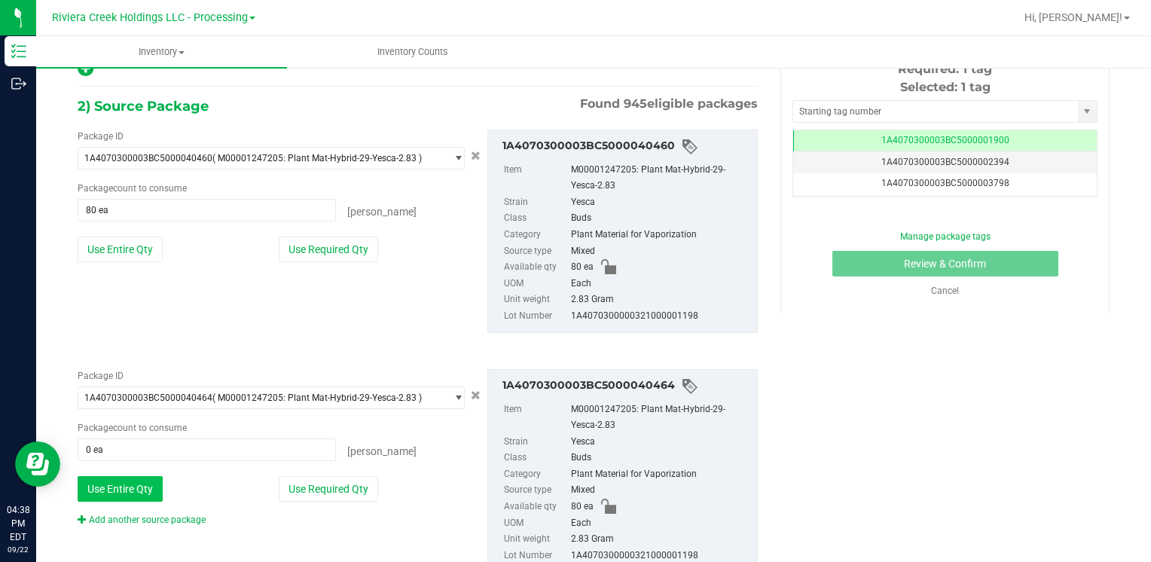
click at [137, 481] on button "Use Entire Qty" at bounding box center [120, 489] width 85 height 26
type input "80 ea"
click at [169, 518] on link "Add another source package" at bounding box center [142, 520] width 128 height 11
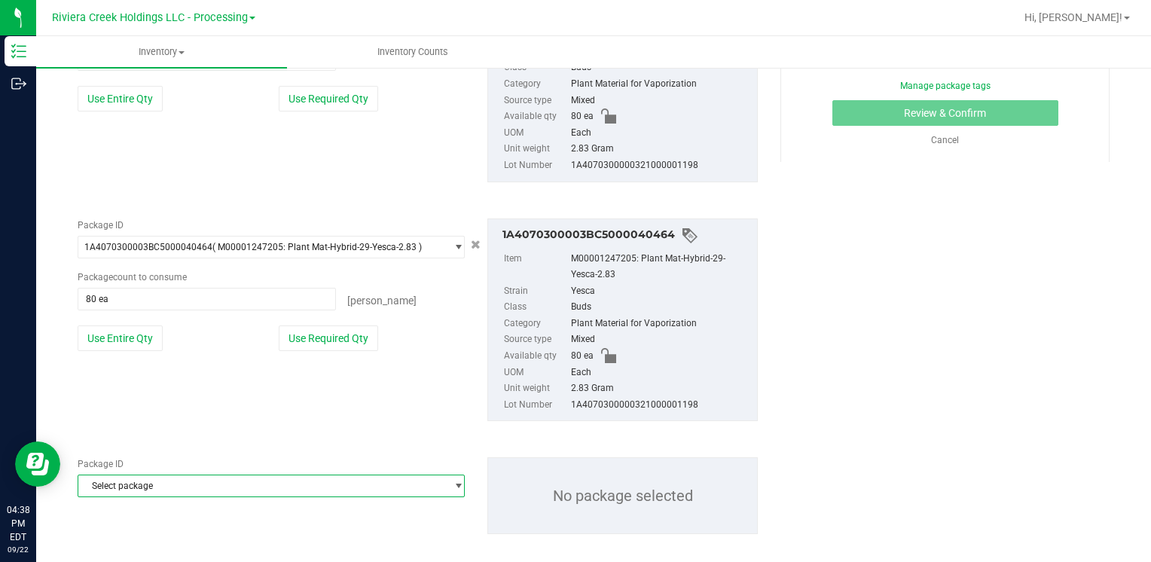
click at [159, 485] on span "Select package" at bounding box center [261, 485] width 367 height 21
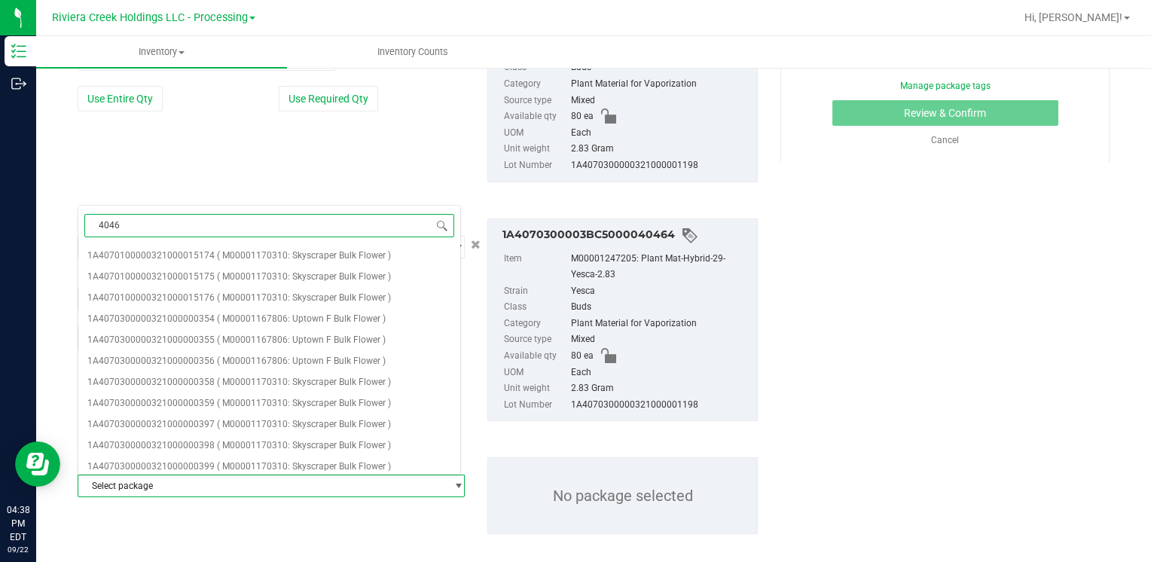
type input "40466"
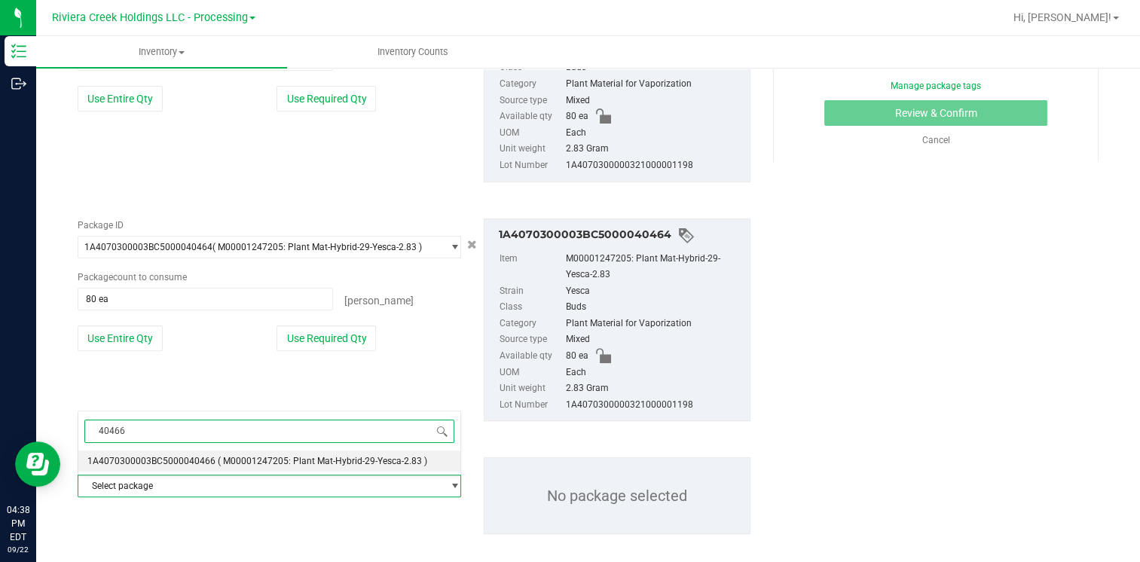
click at [191, 460] on span "1A4070300003BC5000040466" at bounding box center [151, 461] width 128 height 11
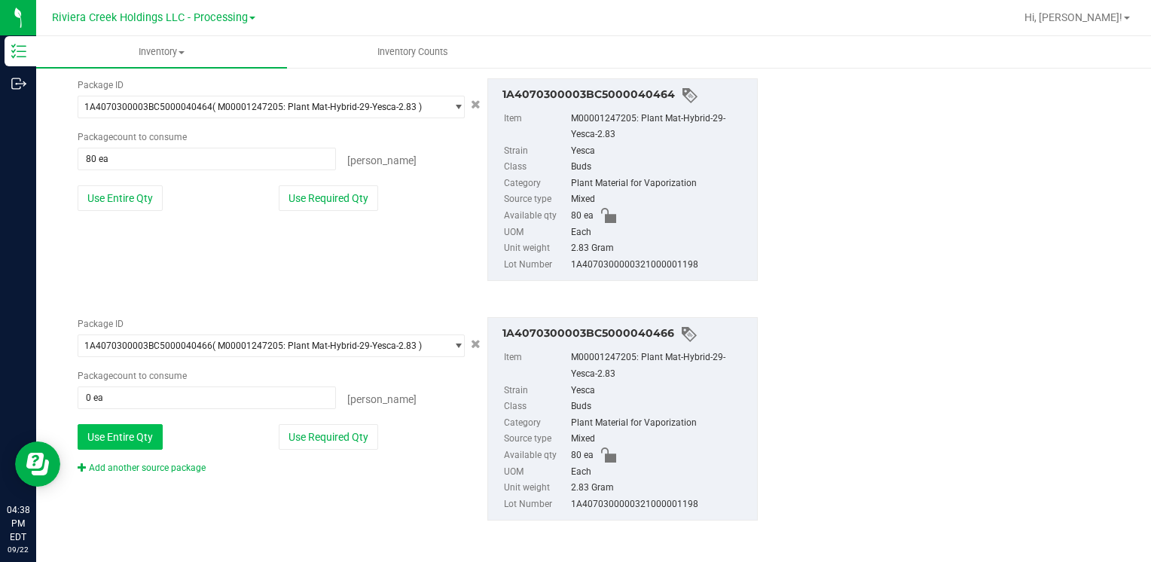
click at [141, 435] on button "Use Entire Qty" at bounding box center [120, 437] width 85 height 26
type input "80 ea"
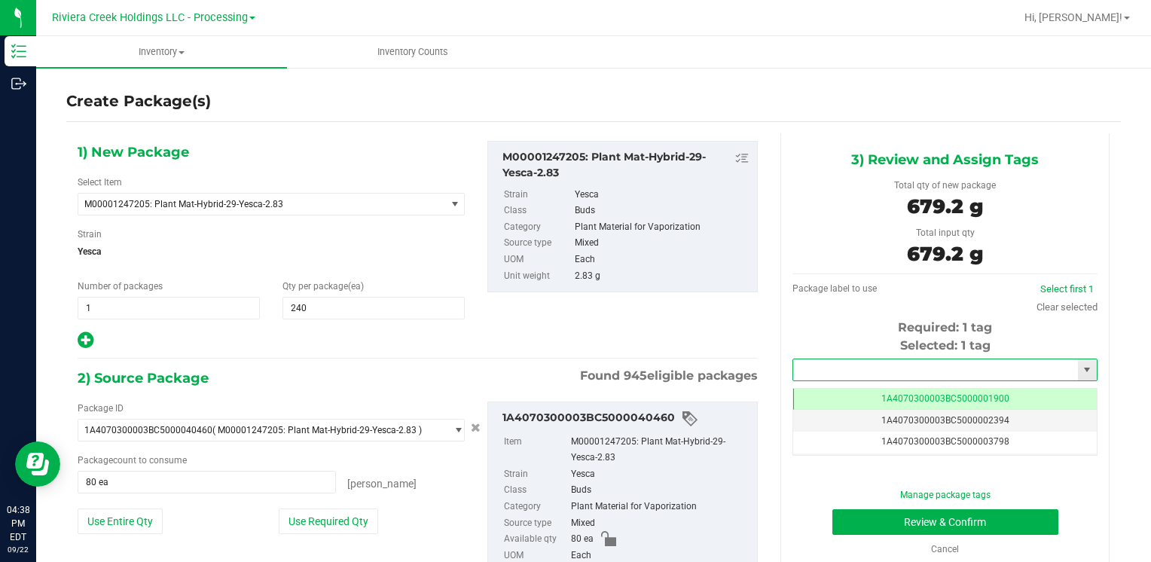
click at [842, 370] on input "text" at bounding box center [935, 369] width 285 height 21
click at [834, 385] on li "1A4070300003BC5000039944" at bounding box center [936, 395] width 300 height 23
type input "1A4070300003BC5000039944"
click at [860, 532] on button "Review & Confirm" at bounding box center [946, 522] width 226 height 26
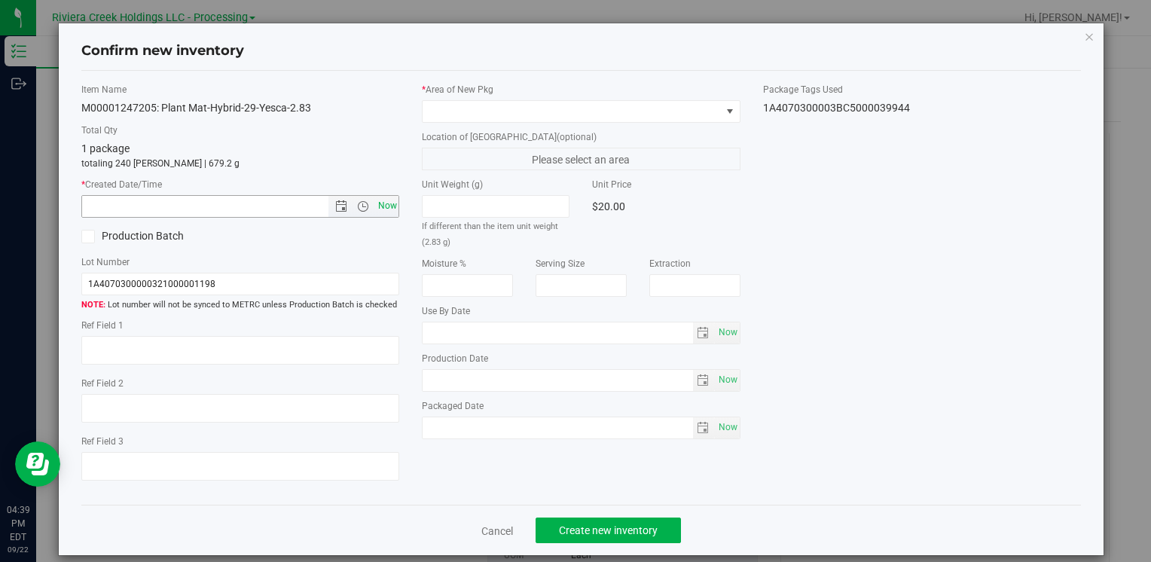
click at [377, 206] on span "Now" at bounding box center [387, 206] width 26 height 22
type input "9/22/2025 4:39 PM"
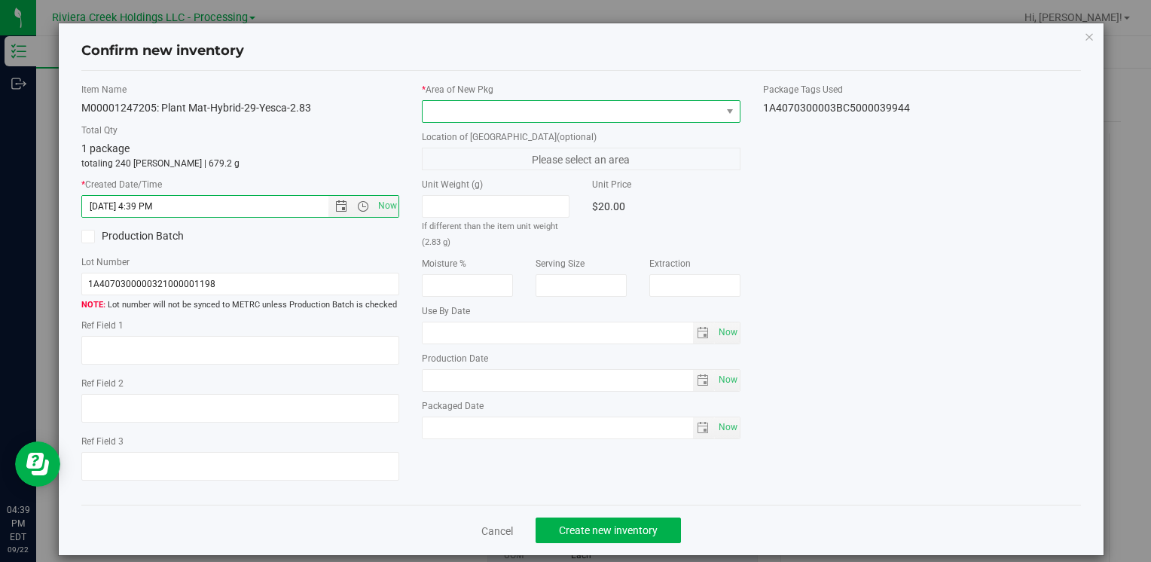
click at [465, 111] on span at bounding box center [572, 111] width 298 height 21
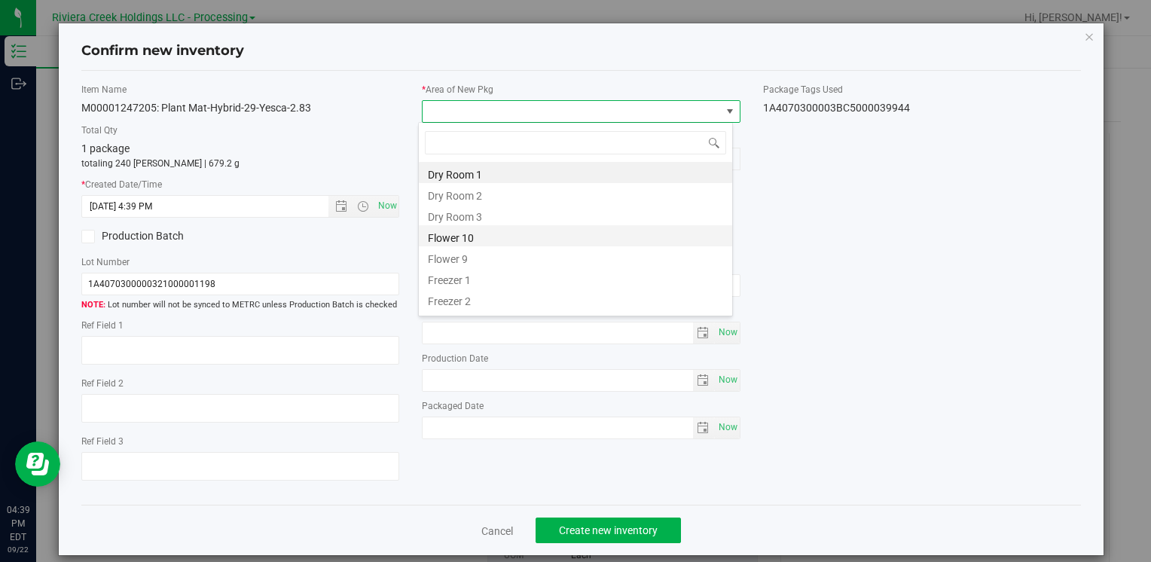
click at [487, 234] on li "Flower 10" at bounding box center [575, 235] width 313 height 21
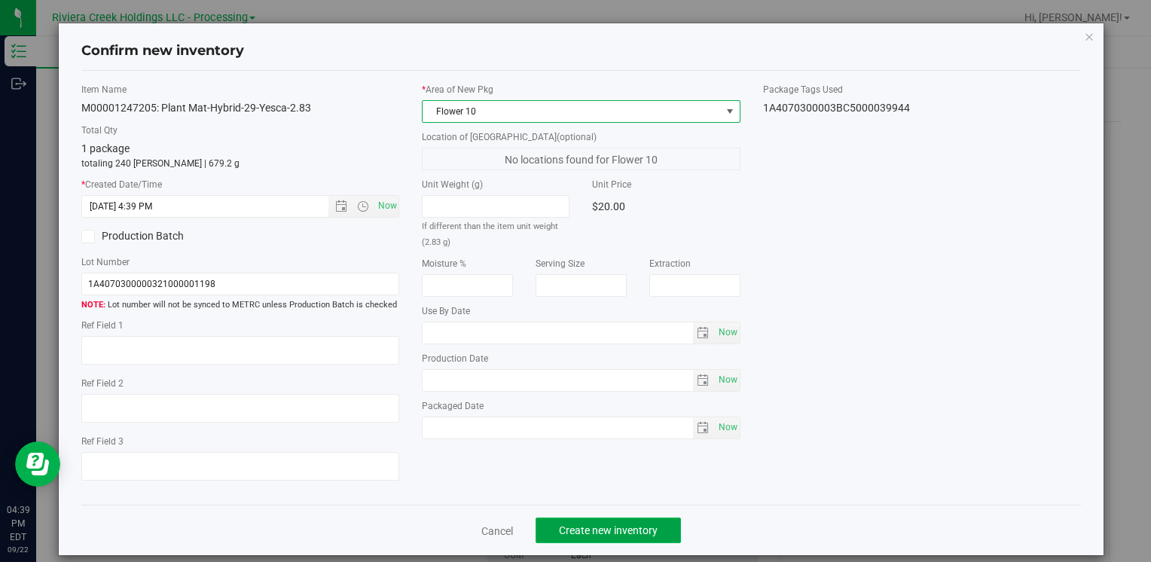
click at [579, 523] on button "Create new inventory" at bounding box center [608, 531] width 145 height 26
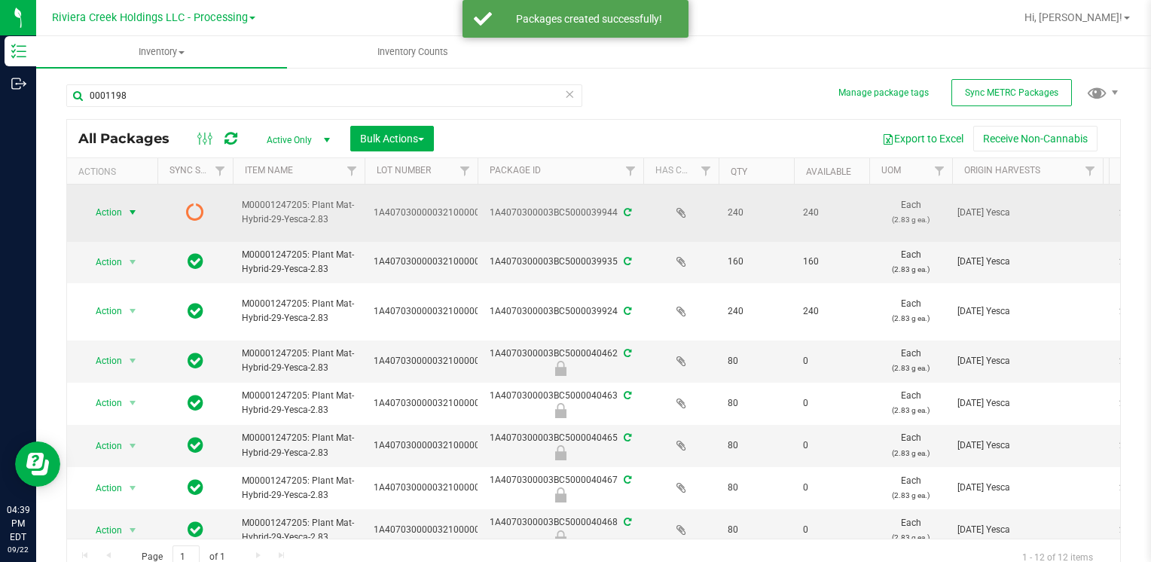
click at [109, 209] on span "Action" at bounding box center [102, 212] width 41 height 21
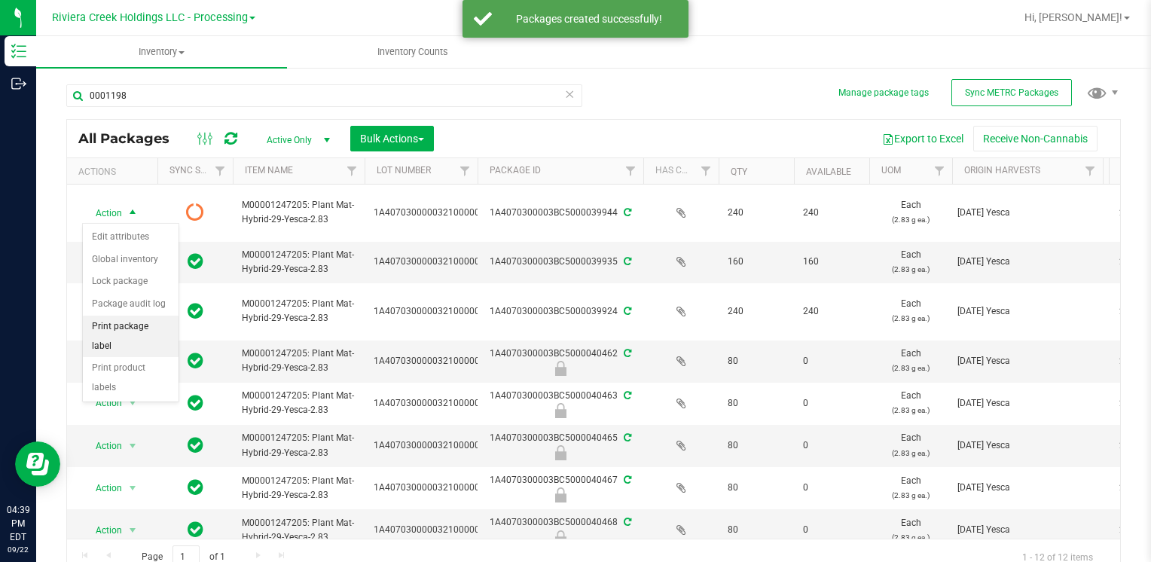
click at [154, 321] on li "Print package label" at bounding box center [131, 336] width 96 height 41
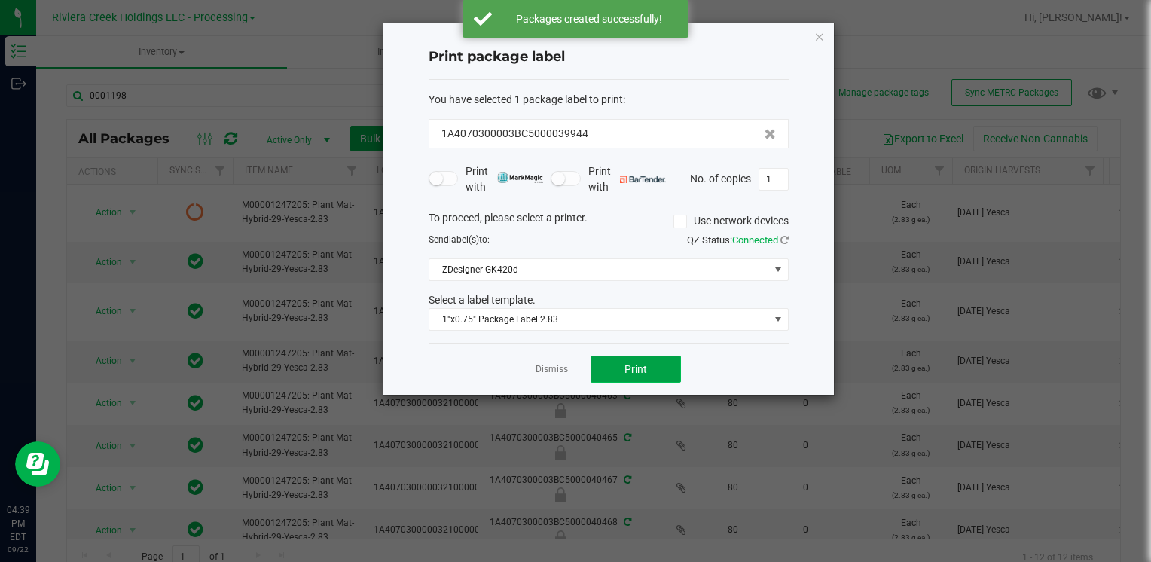
click at [643, 365] on span "Print" at bounding box center [636, 369] width 23 height 12
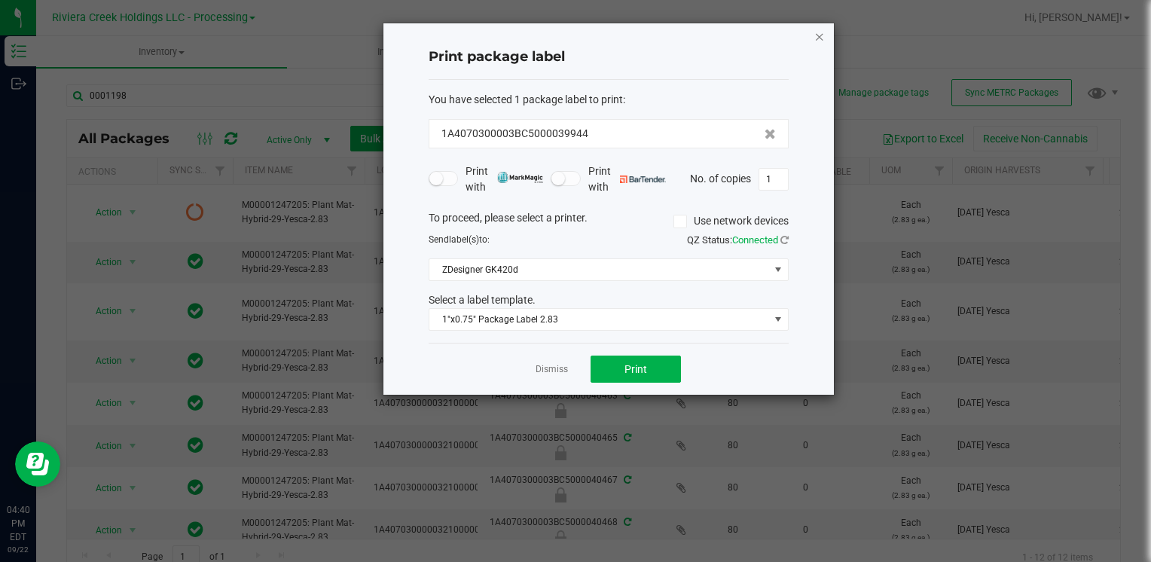
click at [822, 37] on icon "button" at bounding box center [819, 36] width 11 height 18
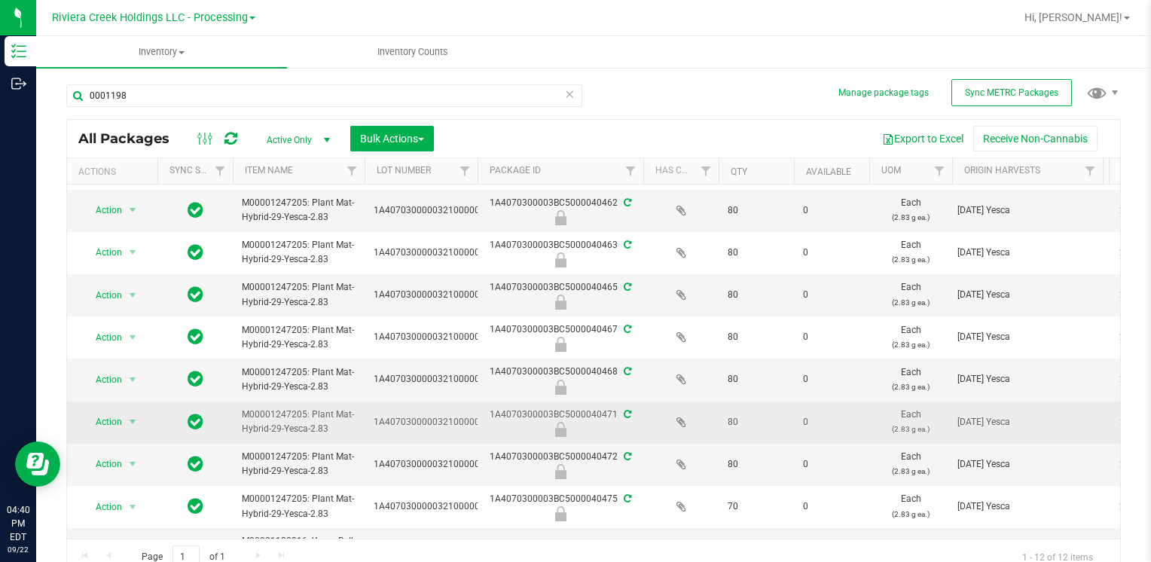
scroll to position [191, 0]
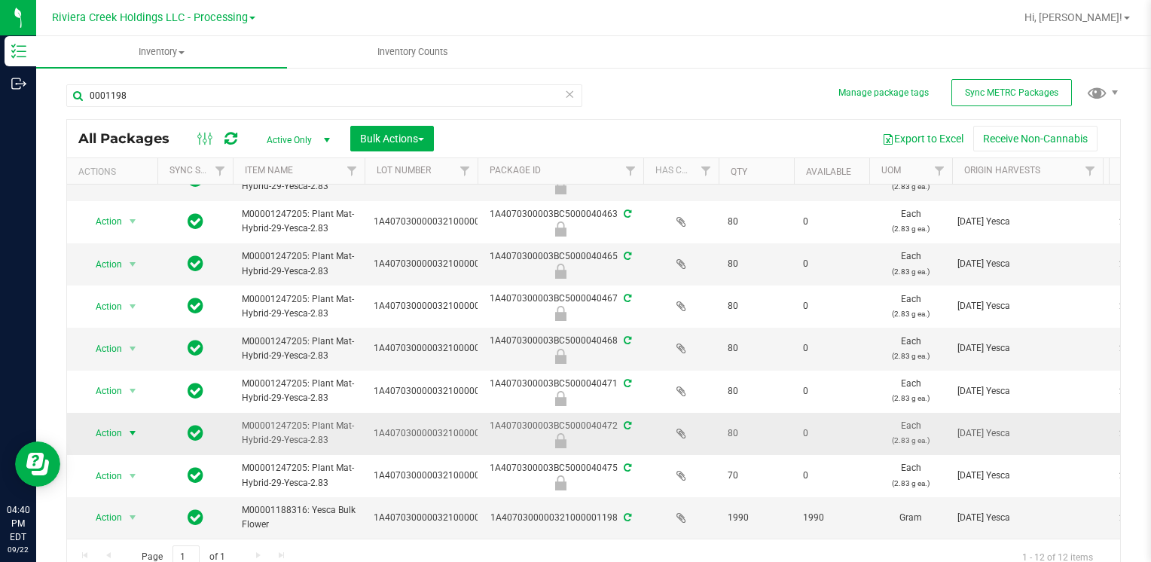
click at [121, 423] on span "Action" at bounding box center [102, 433] width 41 height 21
click at [149, 408] on li "Unlock package" at bounding box center [131, 419] width 96 height 23
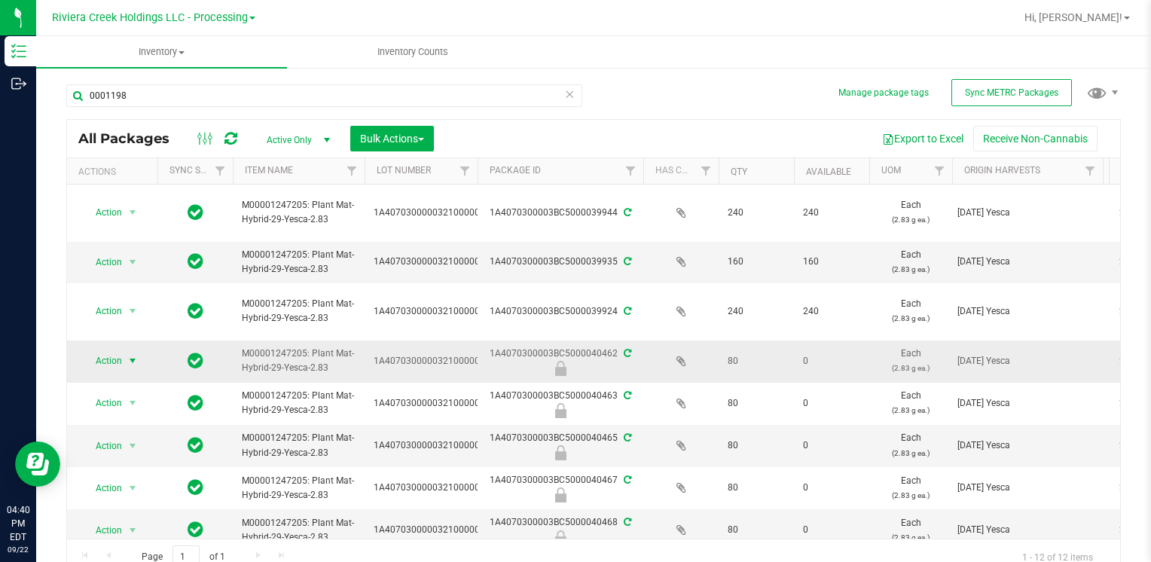
click at [126, 355] on span "select" at bounding box center [133, 360] width 19 height 21
click at [139, 547] on li "Unlock package" at bounding box center [131, 558] width 96 height 23
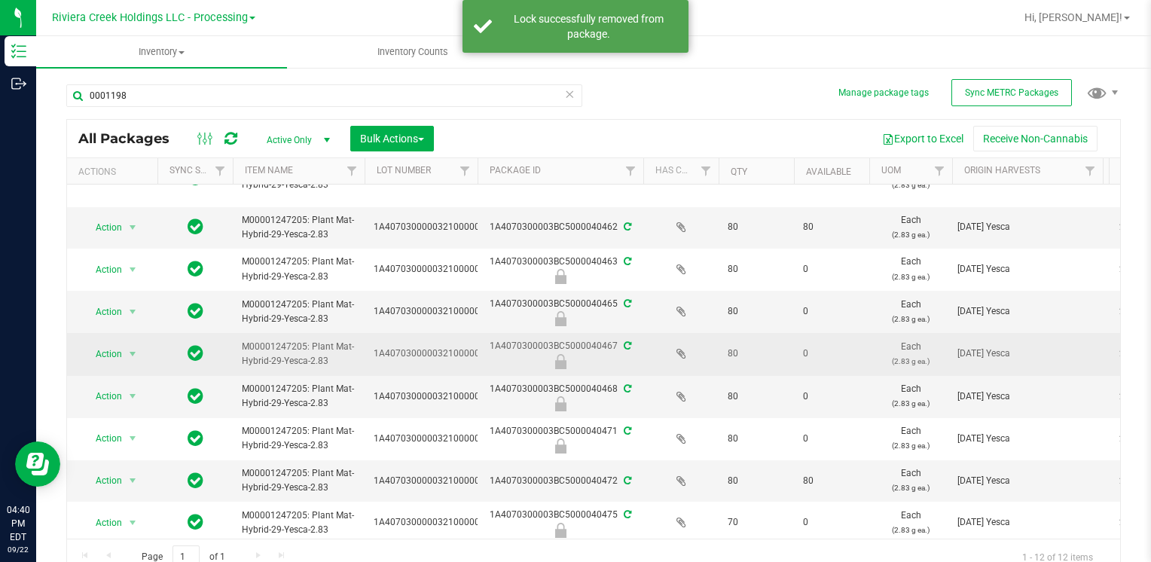
scroll to position [151, 0]
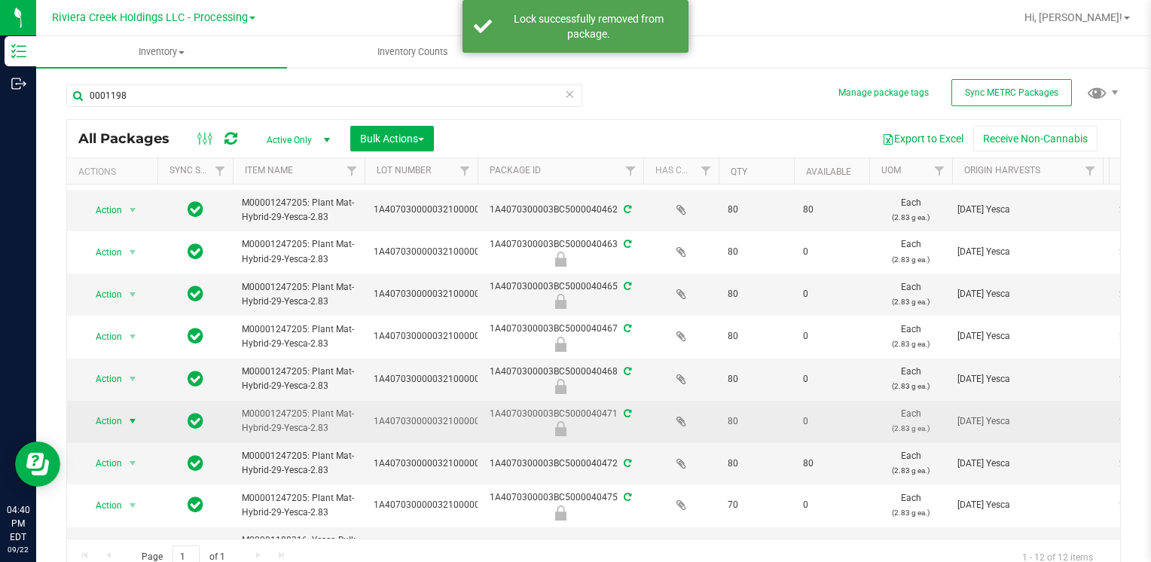
click at [131, 419] on span "select" at bounding box center [133, 421] width 12 height 12
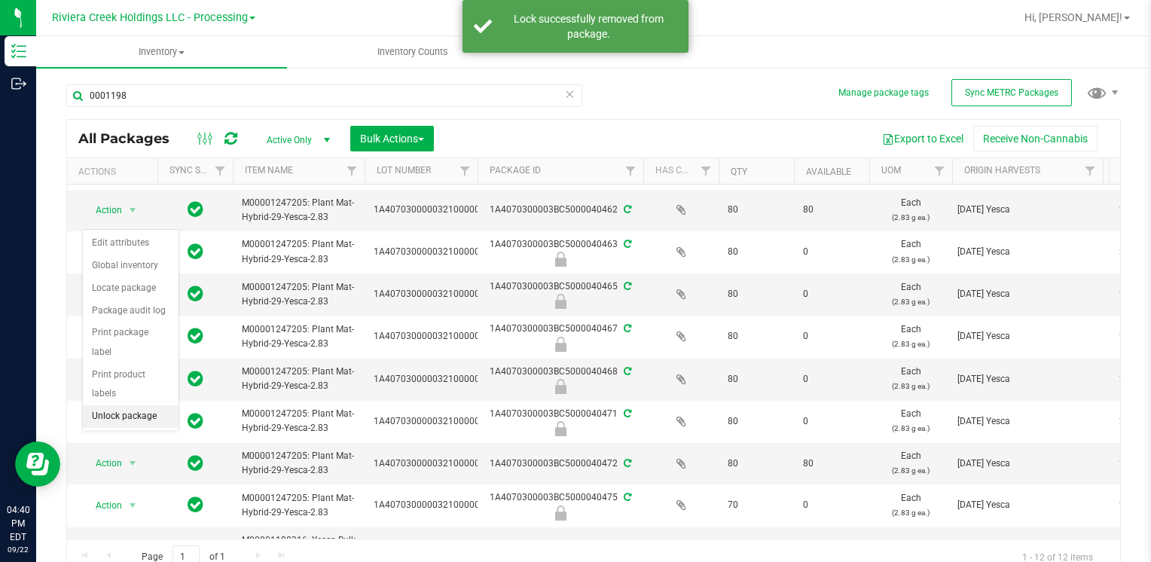
click at [140, 405] on li "Unlock package" at bounding box center [131, 416] width 96 height 23
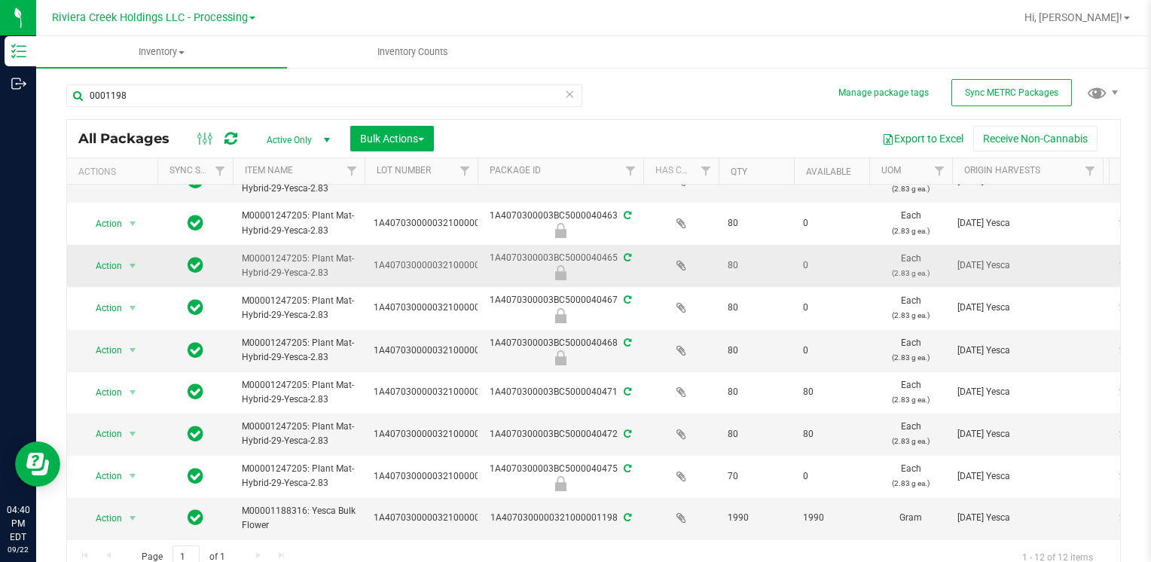
scroll to position [189, 0]
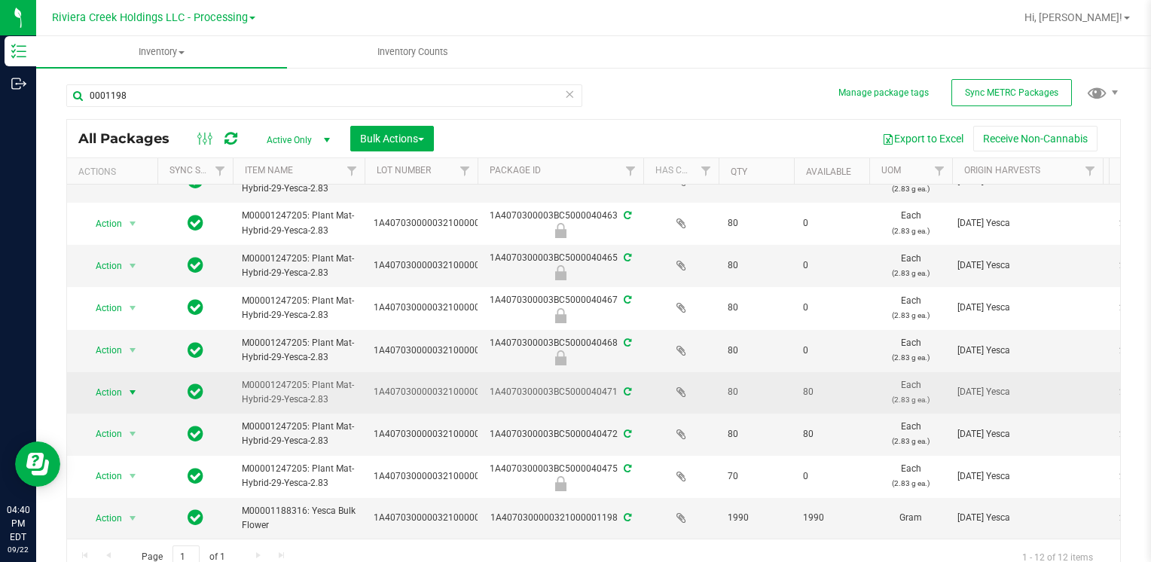
click at [127, 387] on span "select" at bounding box center [133, 393] width 12 height 12
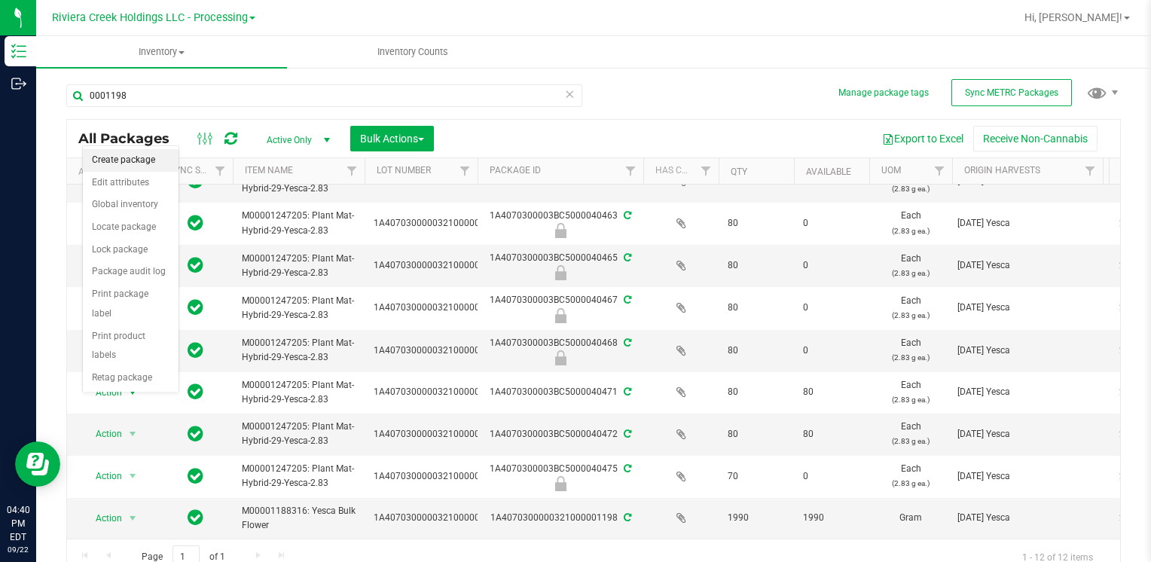
click at [145, 165] on li "Create package" at bounding box center [131, 160] width 96 height 23
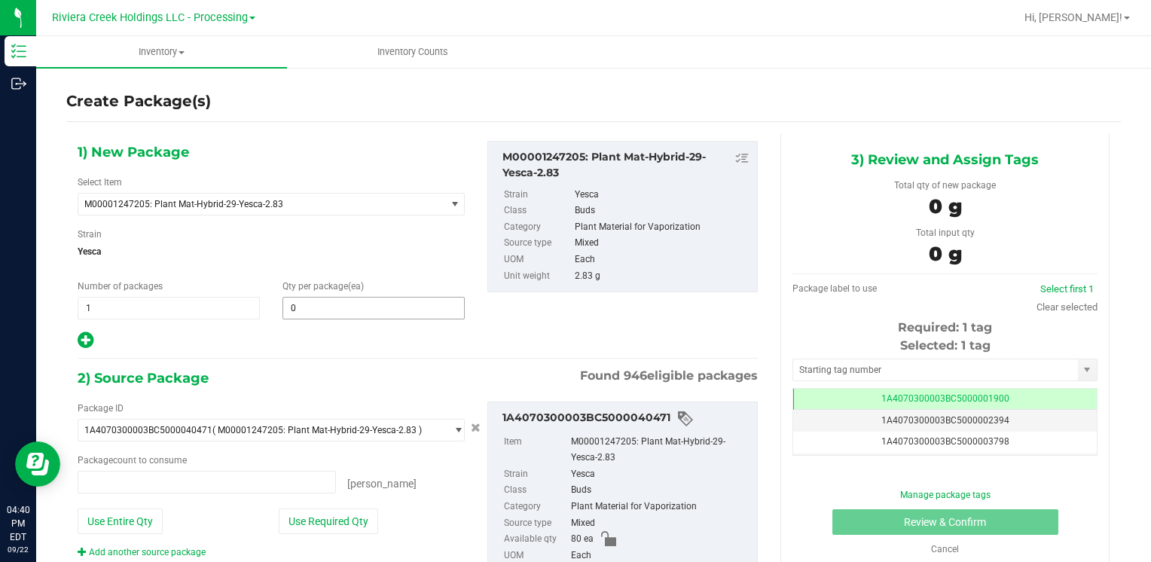
type input "0 ea"
click at [368, 309] on span at bounding box center [374, 308] width 182 height 23
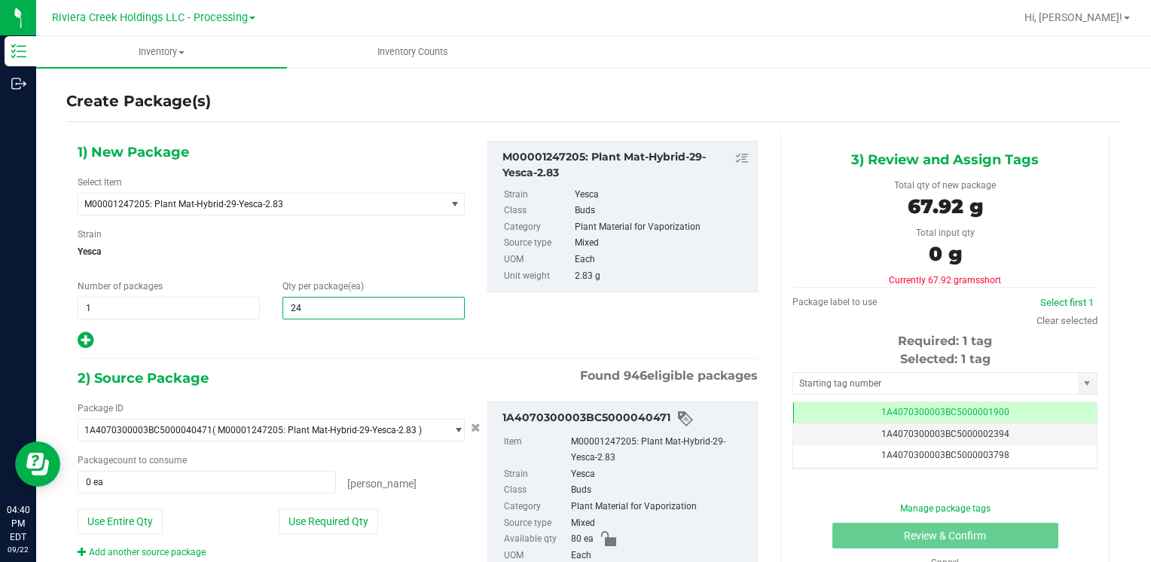
type input "240"
click at [120, 517] on button "Use Entire Qty" at bounding box center [120, 522] width 85 height 26
type input "80 ea"
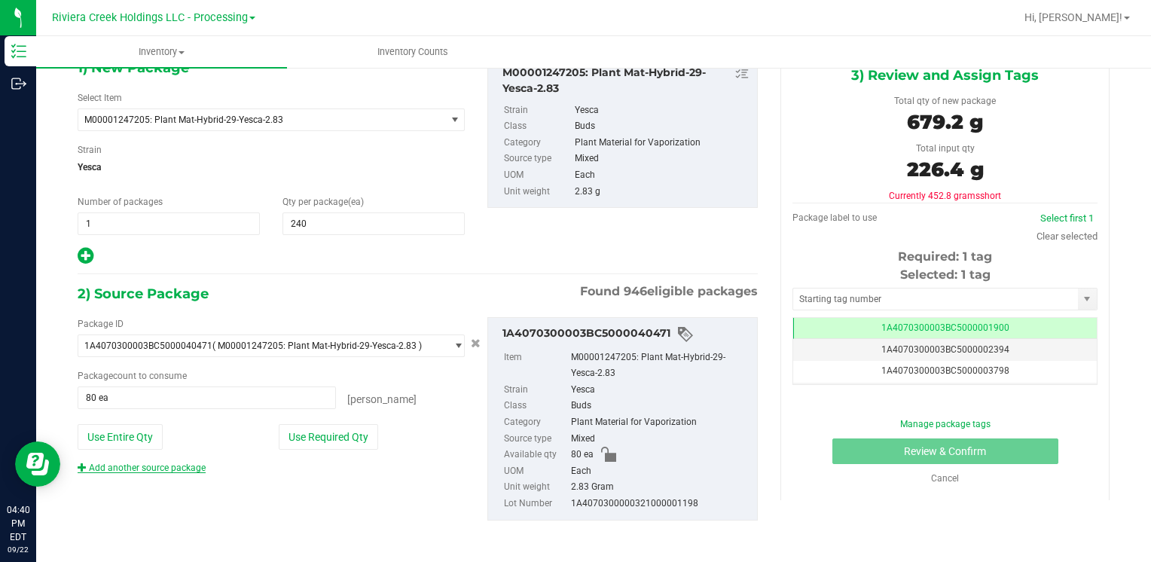
click at [176, 466] on link "Add another source package" at bounding box center [142, 468] width 128 height 11
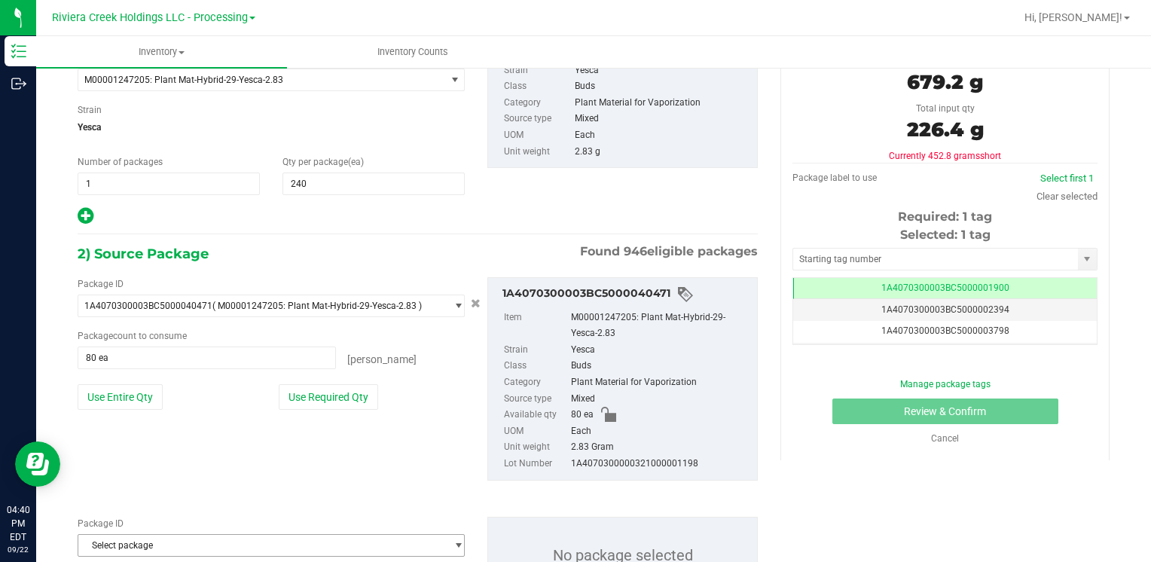
scroll to position [197, 0]
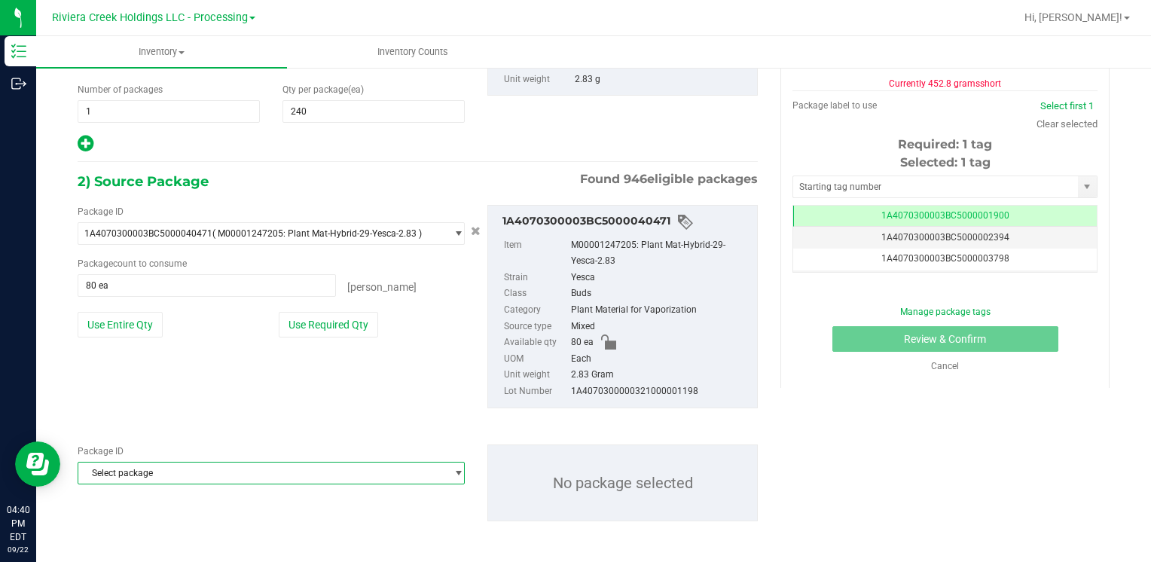
click at [163, 470] on span "Select package" at bounding box center [261, 473] width 367 height 21
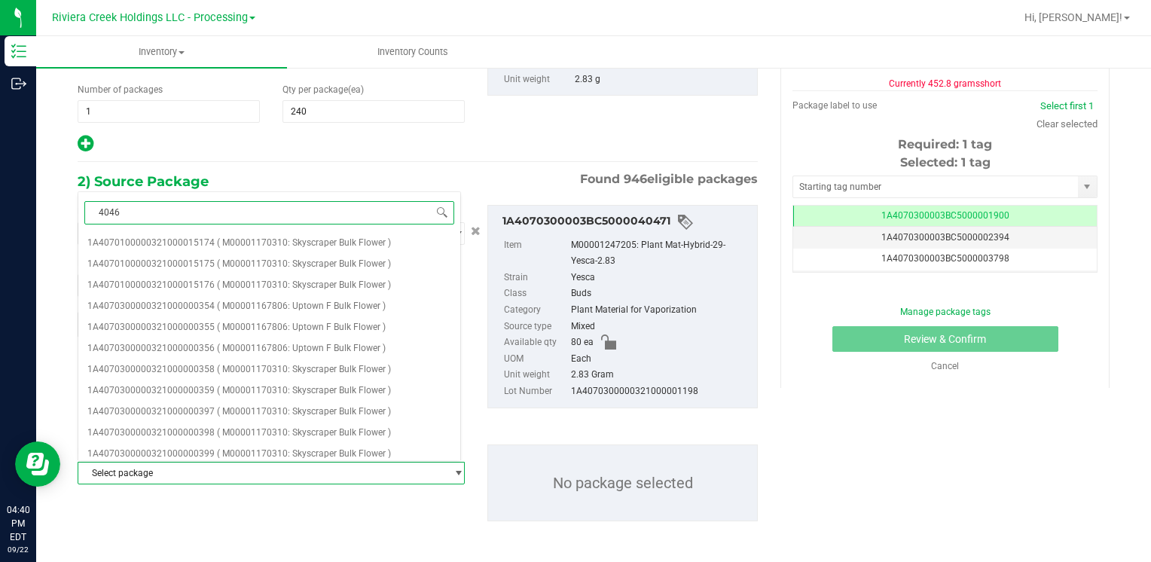
type input "40462"
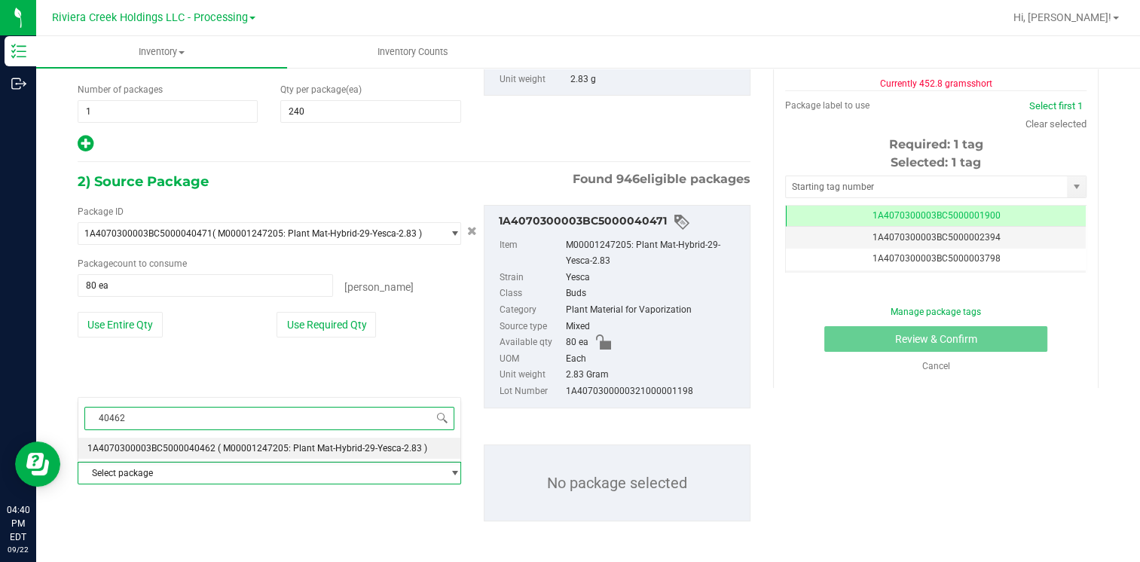
click at [193, 444] on span "1A4070300003BC5000040462" at bounding box center [151, 448] width 128 height 11
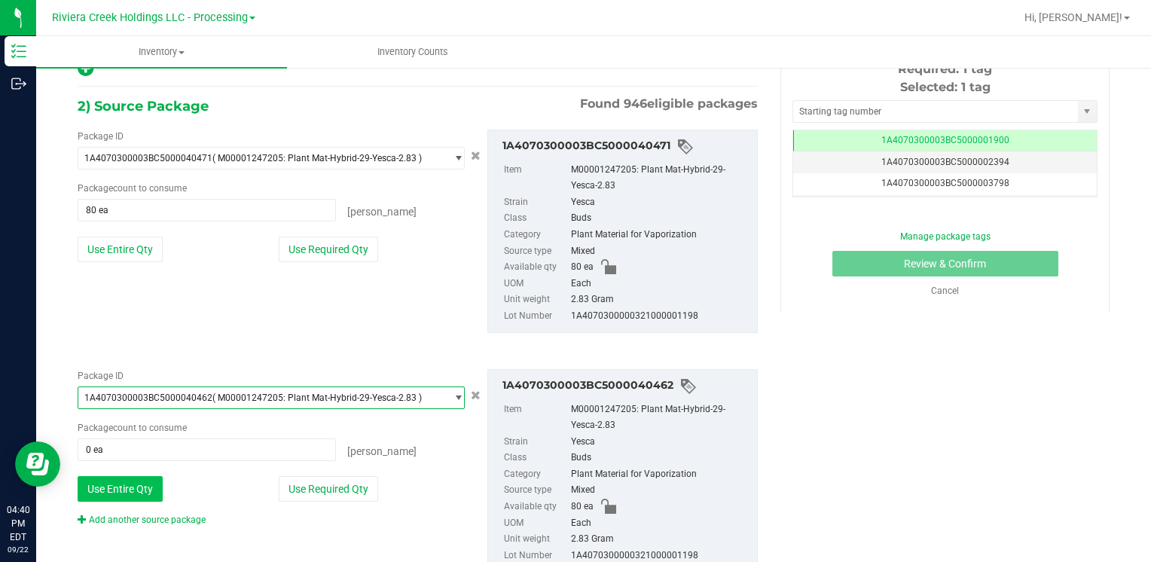
click at [129, 489] on button "Use Entire Qty" at bounding box center [120, 489] width 85 height 26
type input "80 ea"
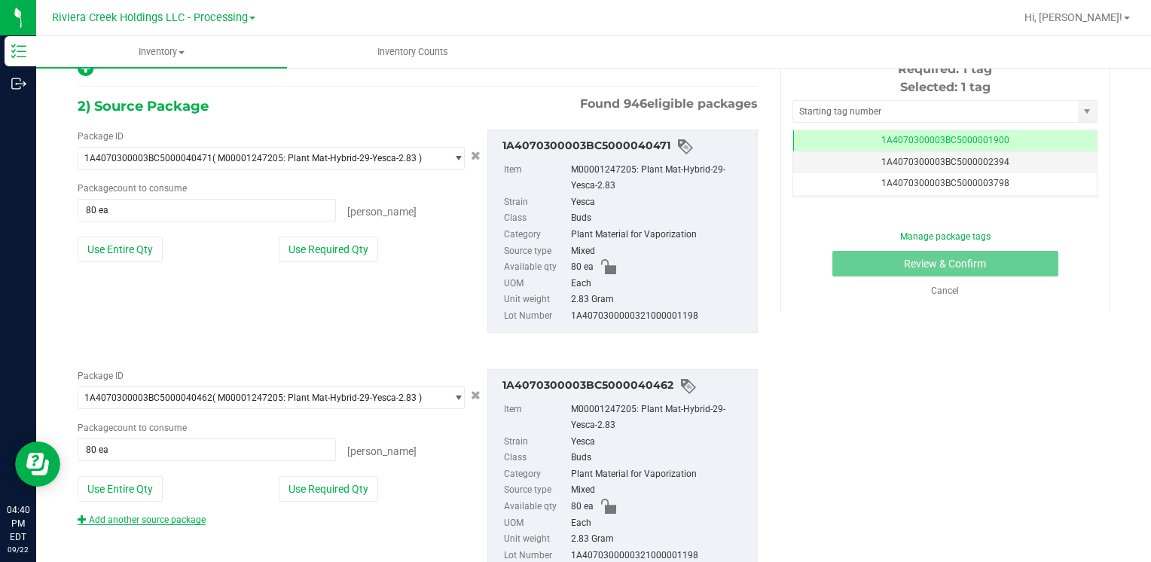
click at [141, 515] on link "Add another source package" at bounding box center [142, 520] width 128 height 11
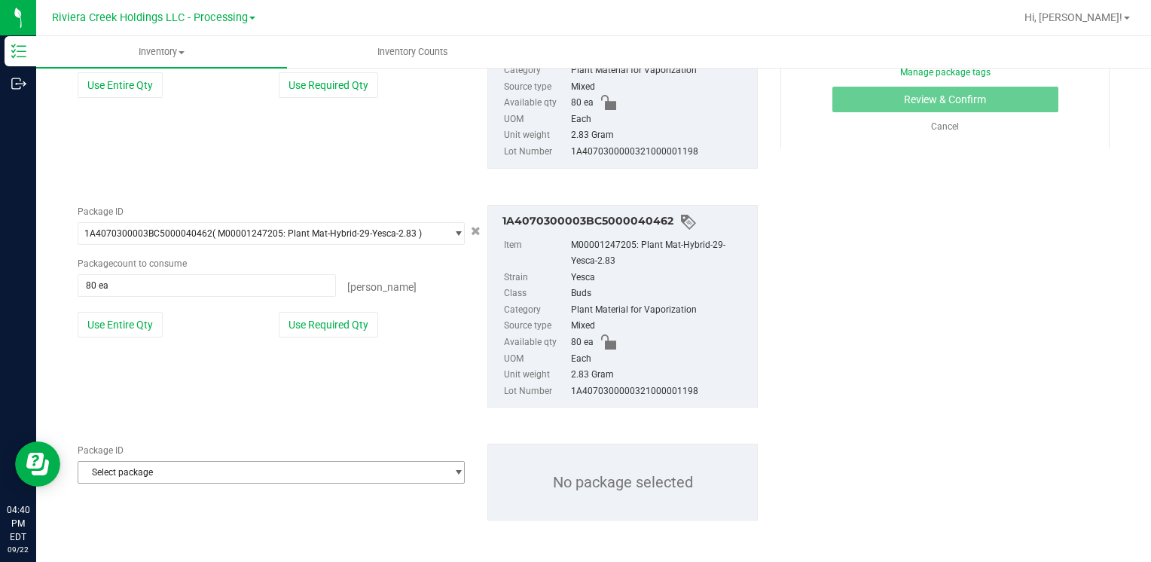
click at [151, 471] on span "Select package" at bounding box center [261, 472] width 367 height 21
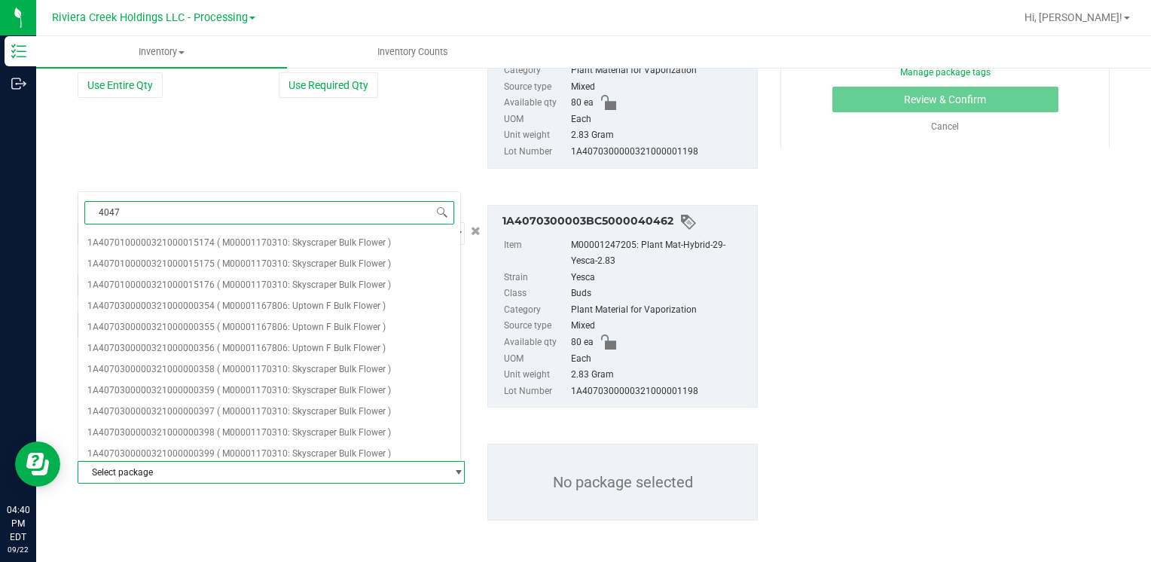
type input "40472"
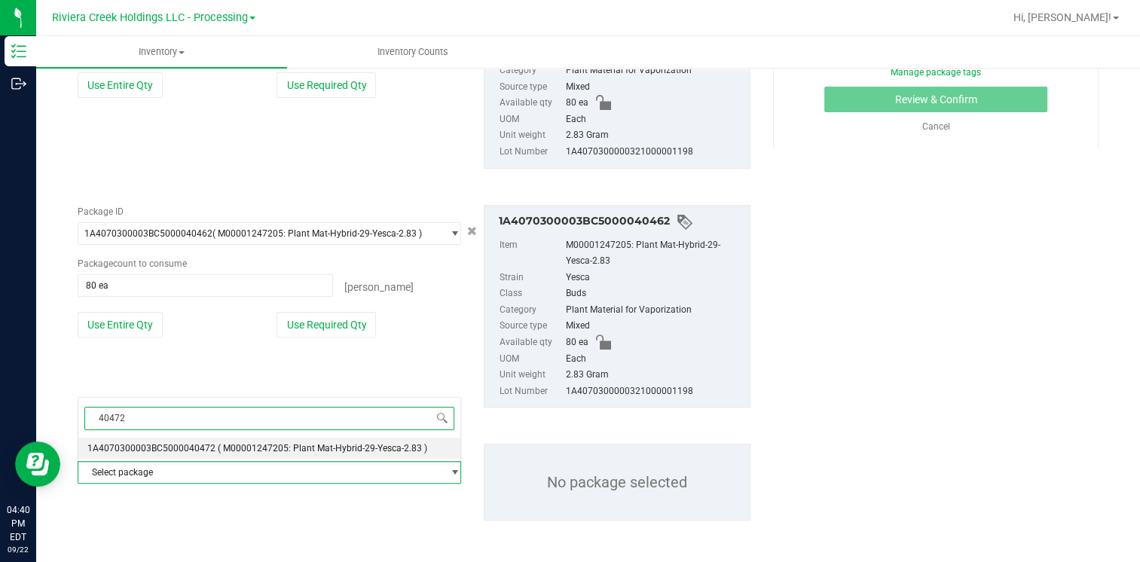
click at [185, 447] on span "1A4070300003BC5000040472" at bounding box center [151, 448] width 128 height 11
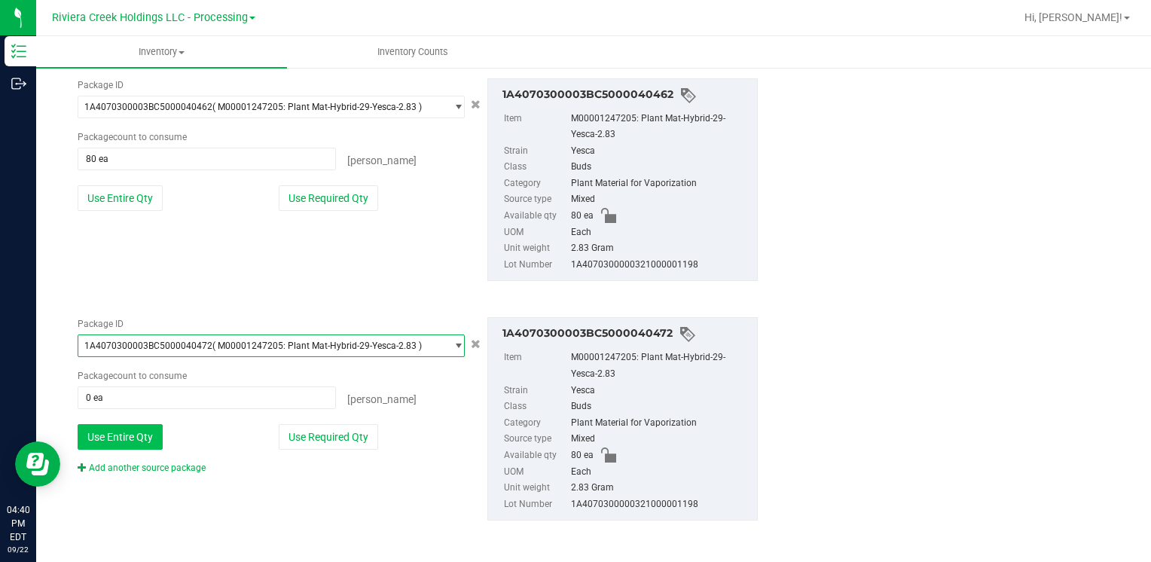
click at [130, 439] on button "Use Entire Qty" at bounding box center [120, 437] width 85 height 26
type input "80 ea"
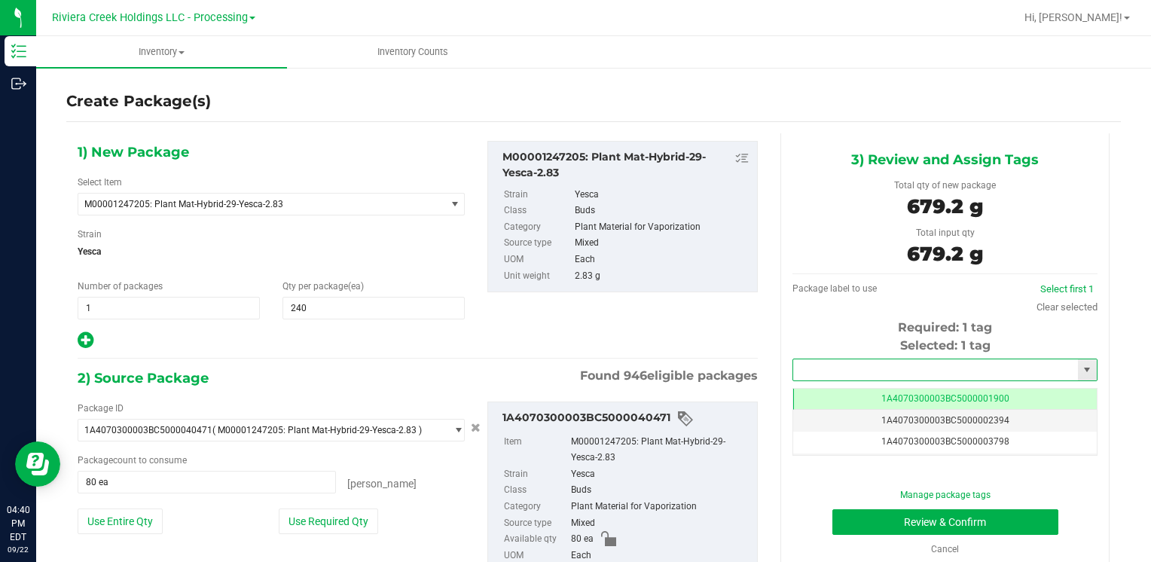
click at [848, 369] on input "text" at bounding box center [935, 369] width 285 height 21
click at [842, 393] on li "1A4070300003BC5000039945" at bounding box center [936, 395] width 300 height 23
type input "1A4070300003BC5000039945"
click at [855, 520] on button "Review & Confirm" at bounding box center [946, 522] width 226 height 26
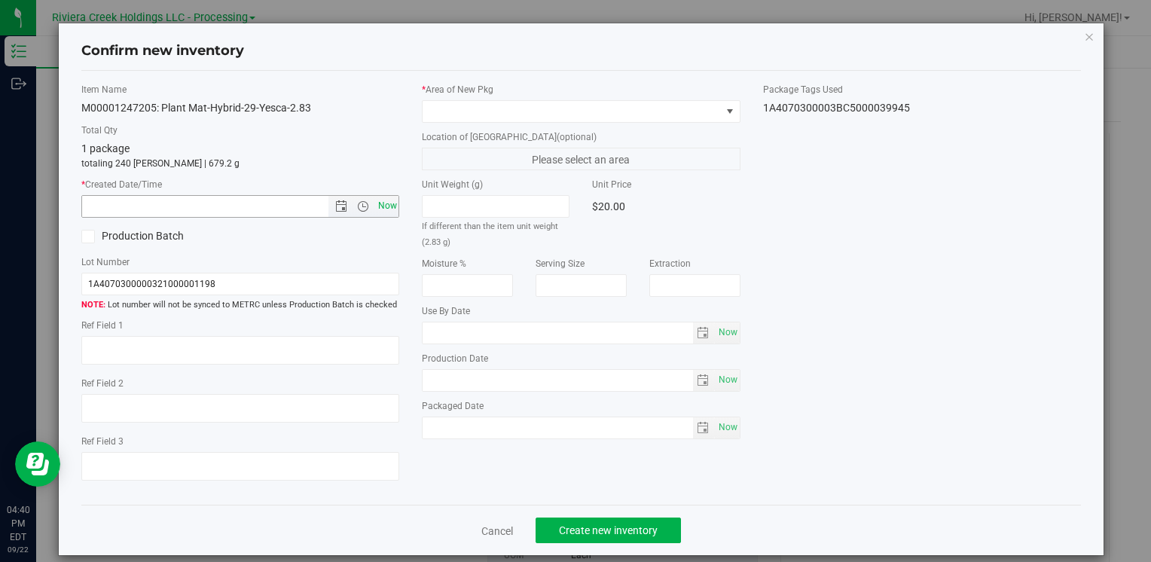
click at [384, 204] on span "Now" at bounding box center [387, 206] width 26 height 22
type input "9/22/2025 4:40 PM"
click at [458, 101] on span at bounding box center [572, 111] width 298 height 21
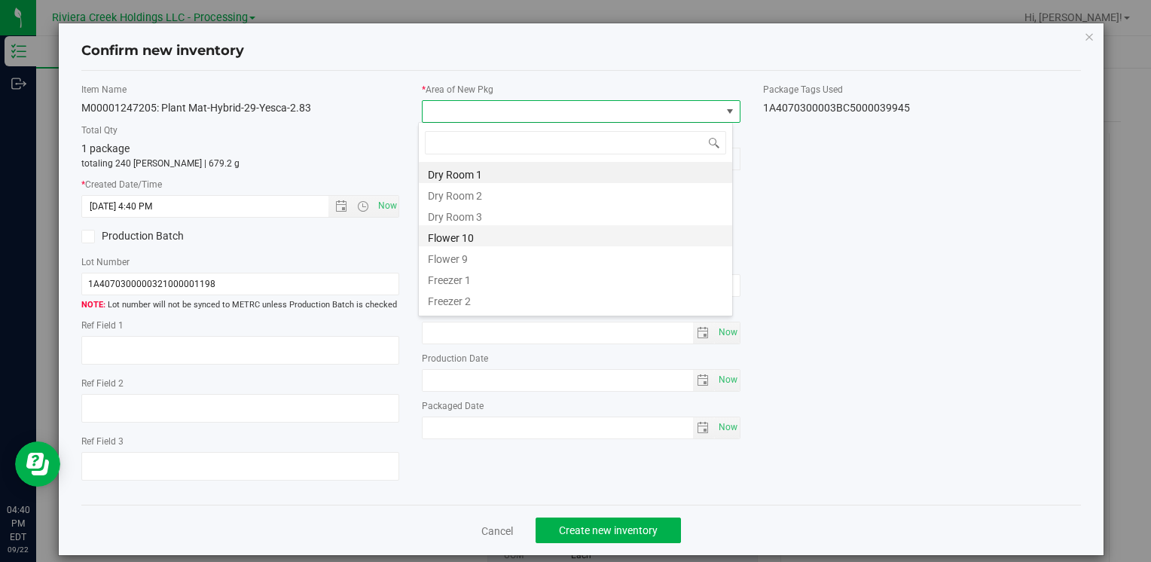
click at [482, 234] on li "Flower 10" at bounding box center [575, 235] width 313 height 21
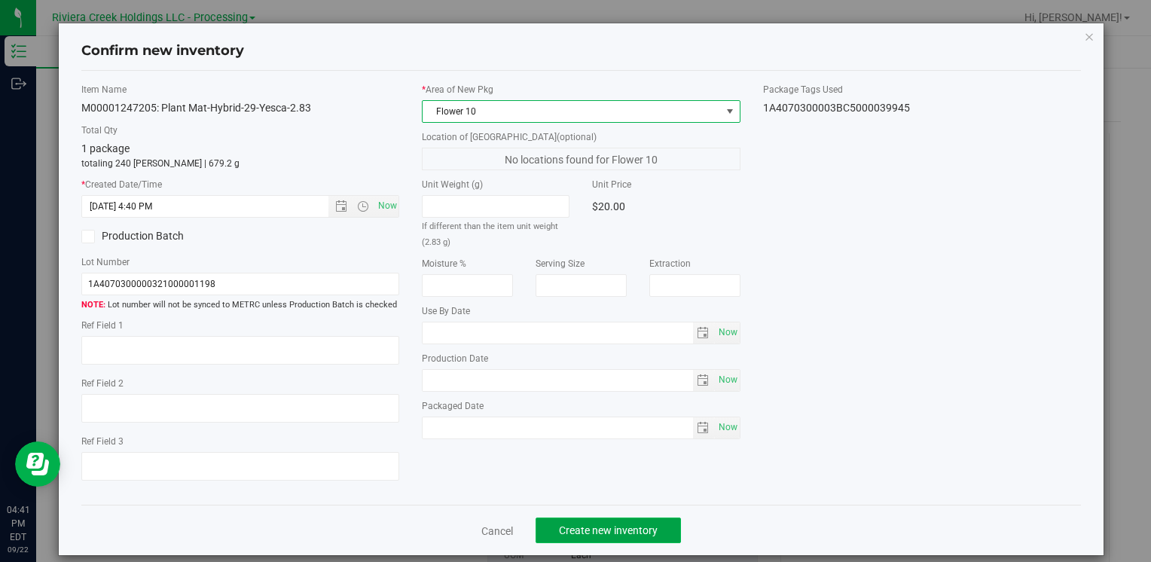
click at [612, 524] on span "Create new inventory" at bounding box center [608, 530] width 99 height 12
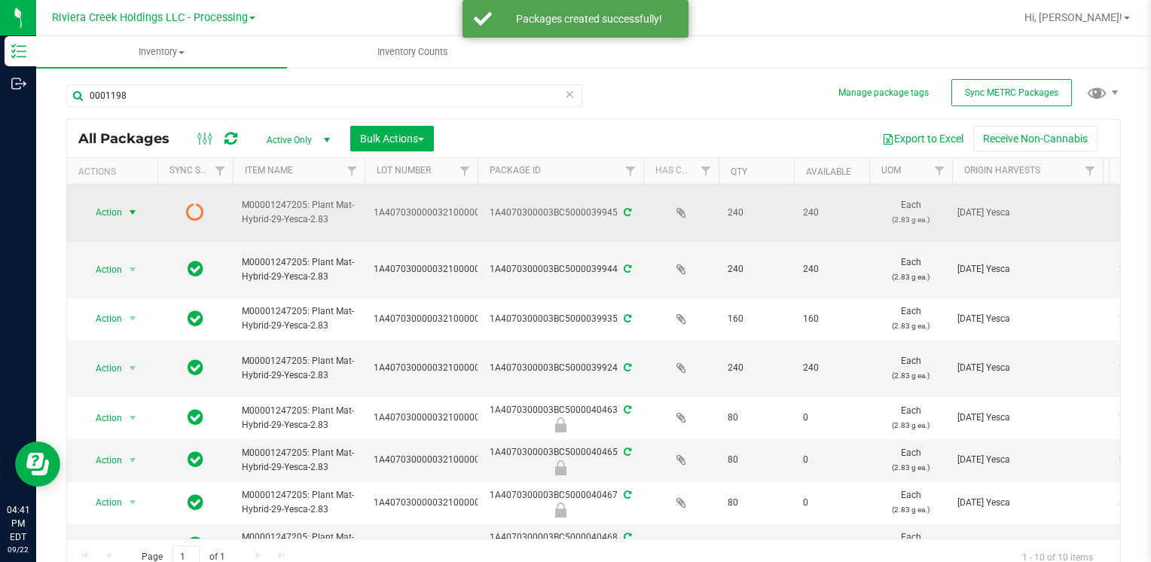
click at [108, 206] on span "Action" at bounding box center [102, 212] width 41 height 21
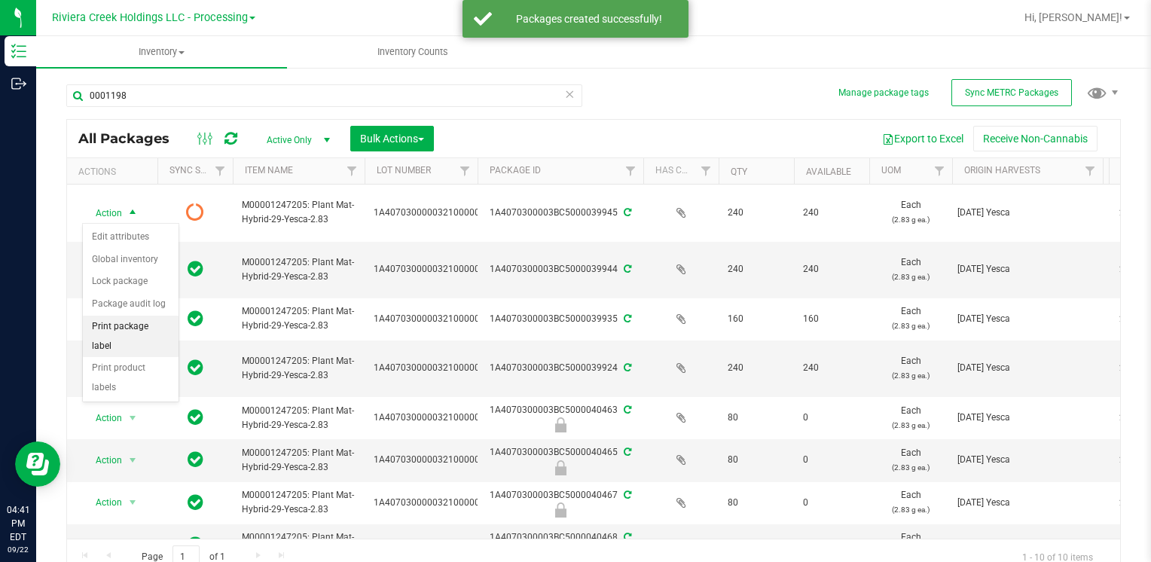
click at [169, 325] on li "Print package label" at bounding box center [131, 336] width 96 height 41
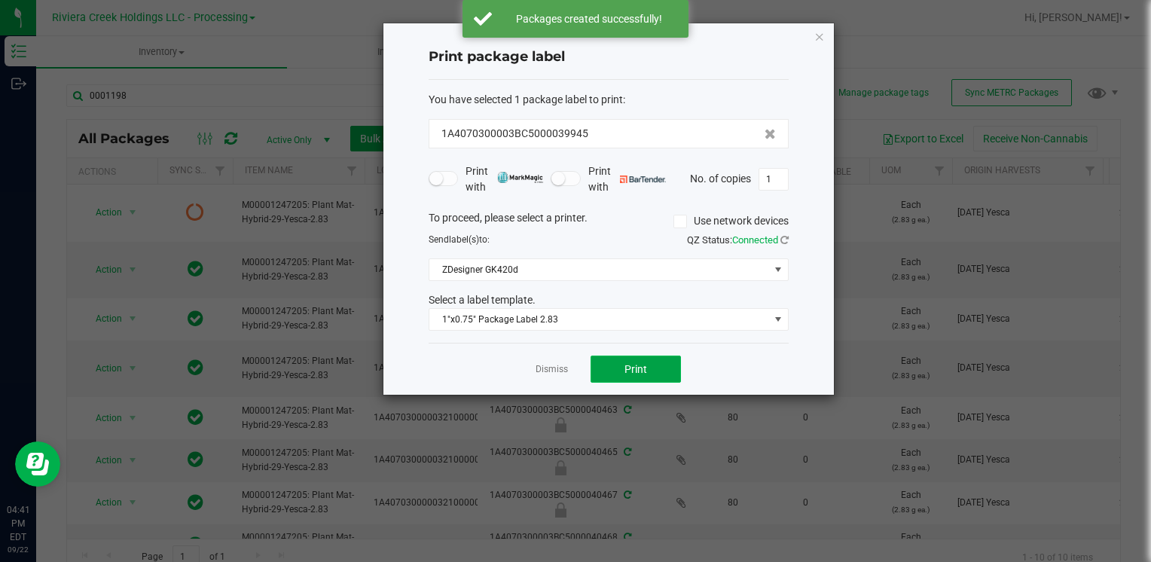
click at [629, 369] on span "Print" at bounding box center [636, 369] width 23 height 12
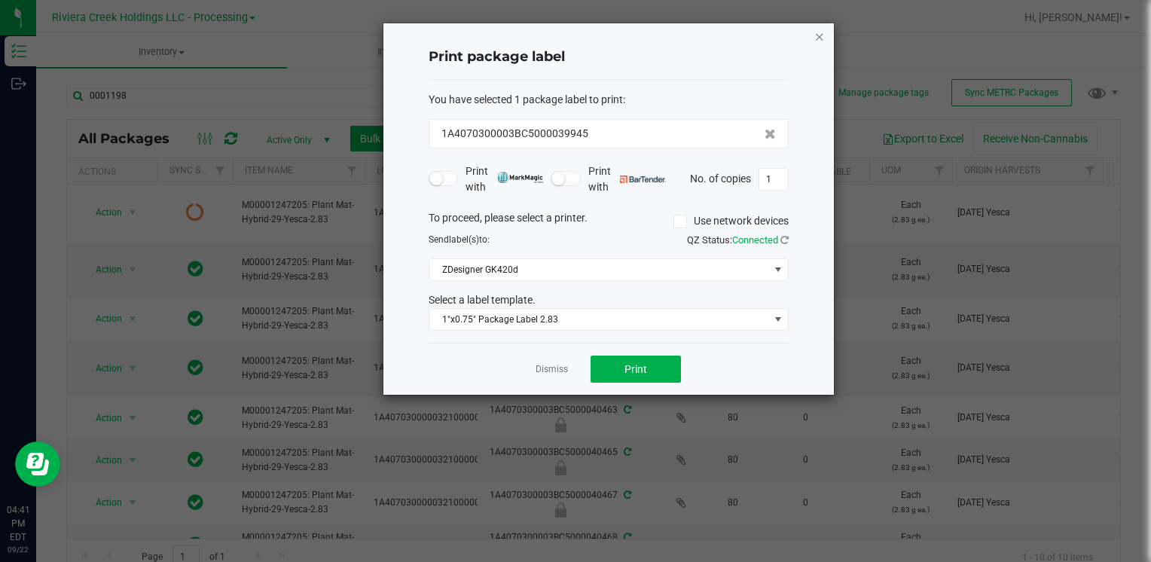
click at [817, 41] on icon "button" at bounding box center [819, 36] width 11 height 18
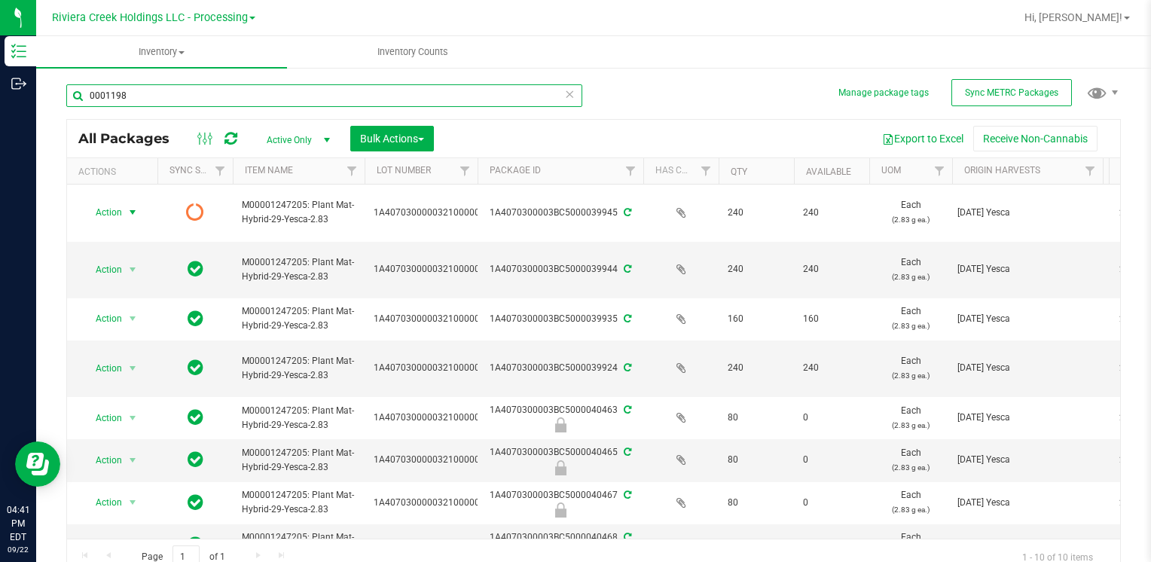
click at [310, 84] on input "0001198" at bounding box center [324, 95] width 516 height 23
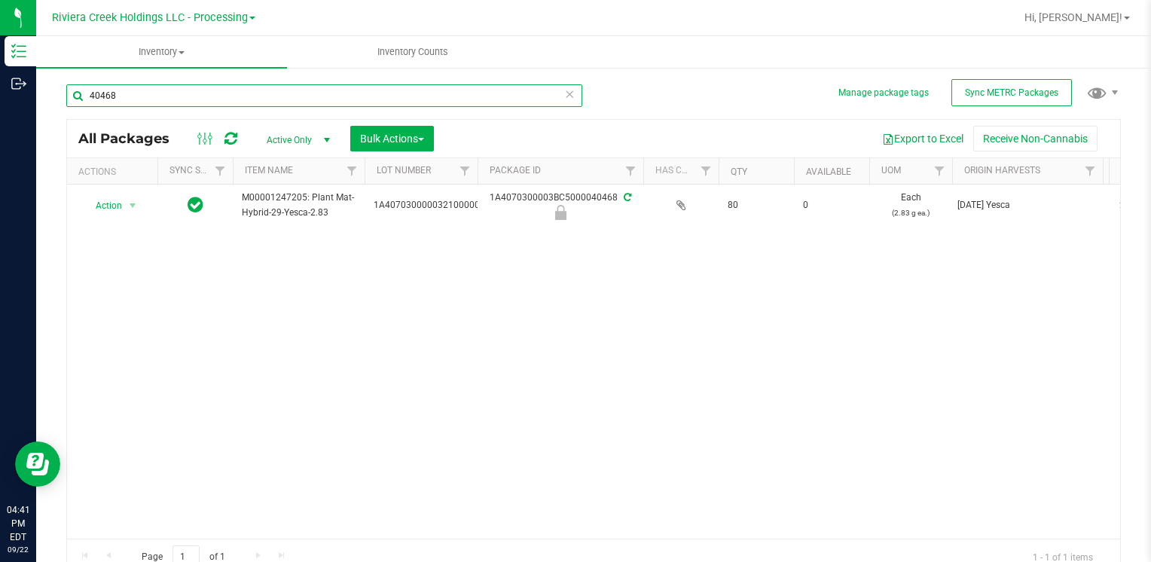
click at [310, 84] on input "40468" at bounding box center [324, 95] width 516 height 23
type input "0001198"
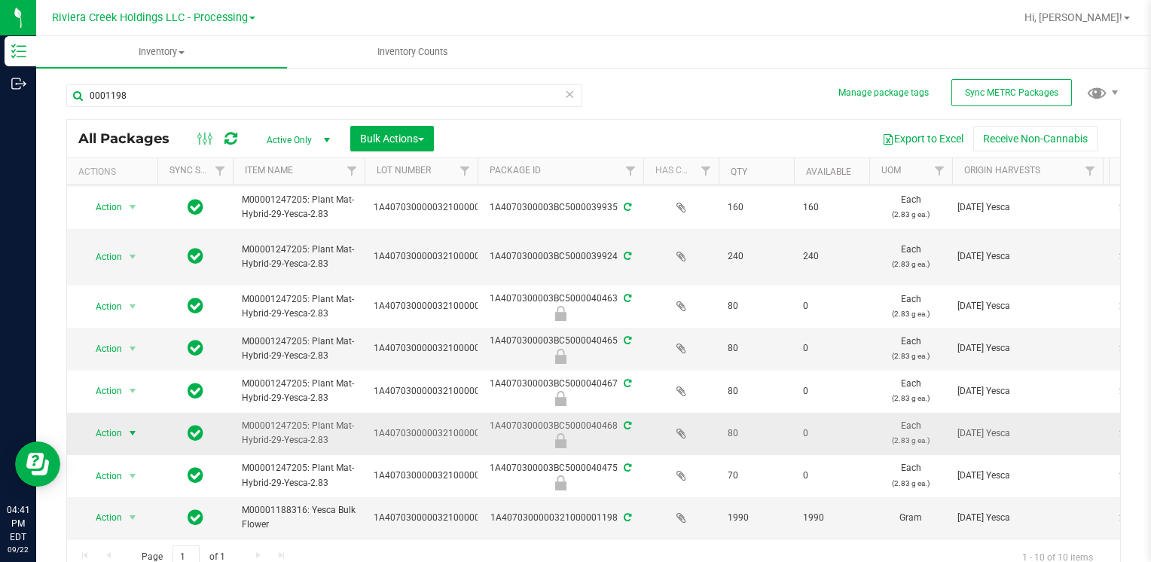
click at [124, 426] on span "select" at bounding box center [133, 433] width 19 height 21
click at [133, 408] on li "Unlock package" at bounding box center [131, 419] width 96 height 23
click at [108, 341] on span "Action" at bounding box center [102, 349] width 41 height 21
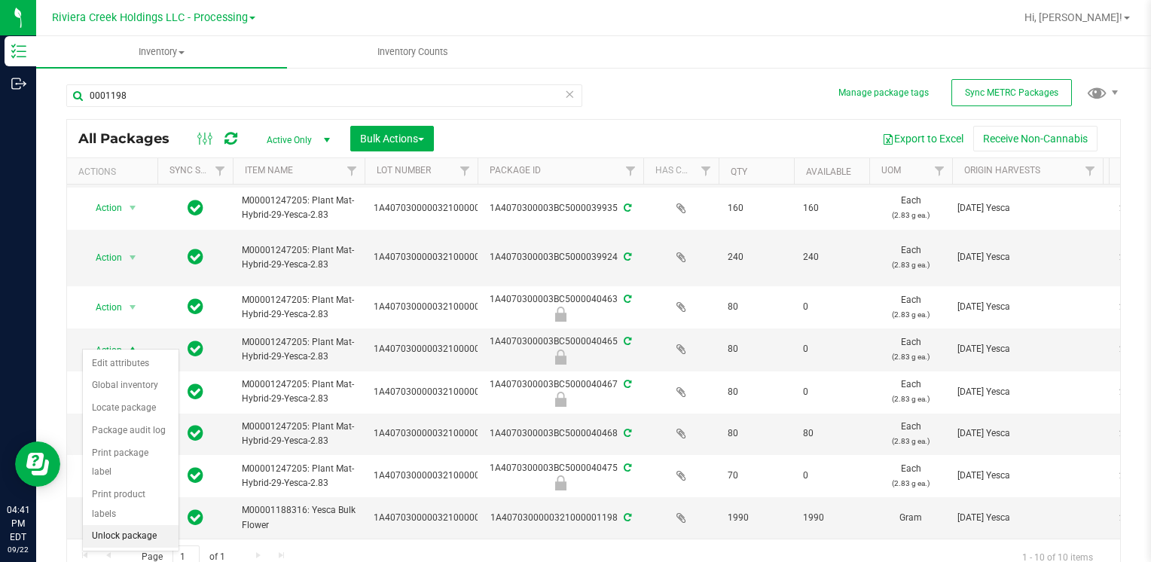
click at [146, 525] on li "Unlock package" at bounding box center [131, 536] width 96 height 23
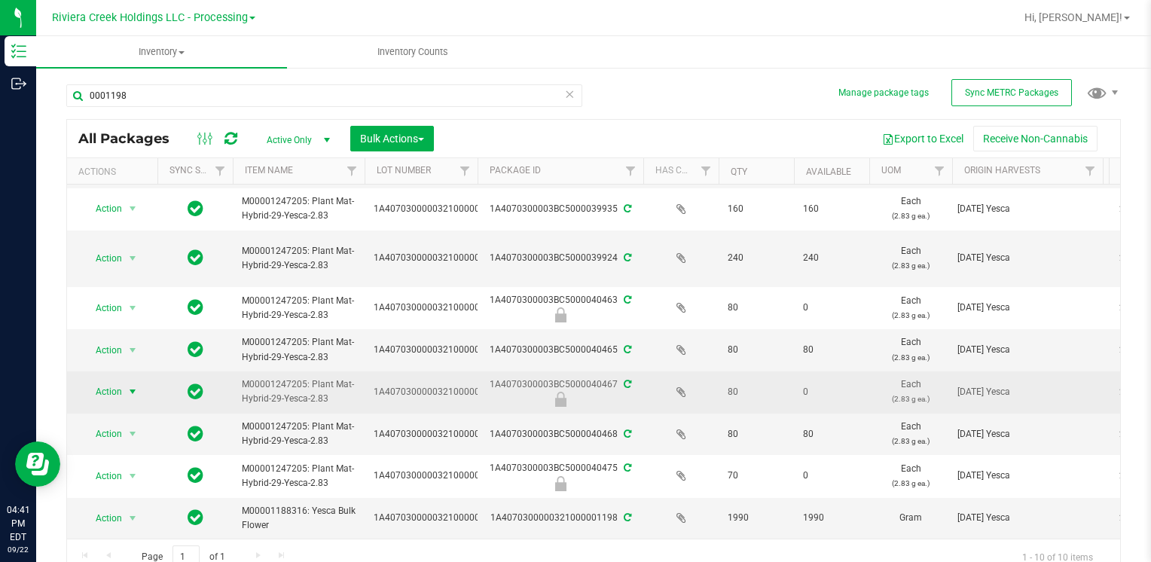
click at [126, 381] on span "select" at bounding box center [133, 391] width 19 height 21
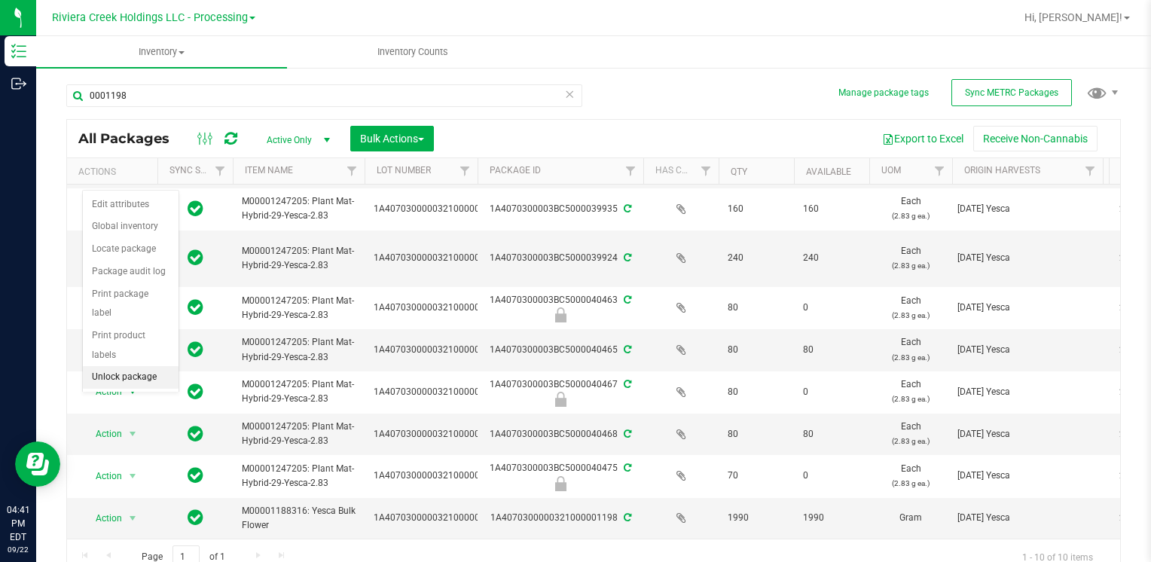
click at [139, 366] on li "Unlock package" at bounding box center [131, 377] width 96 height 23
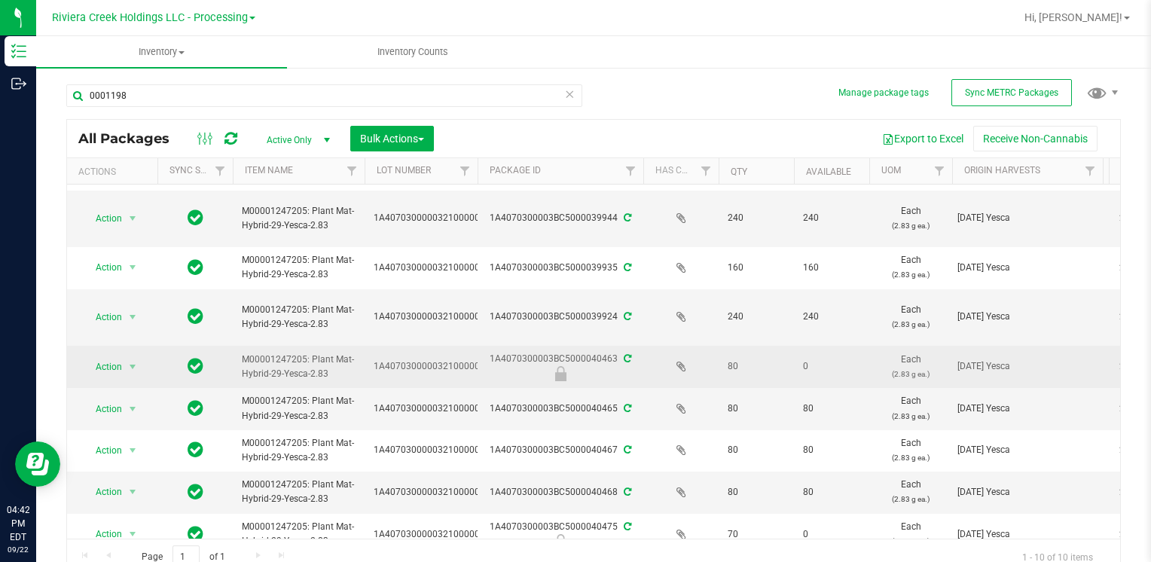
scroll to position [75, 0]
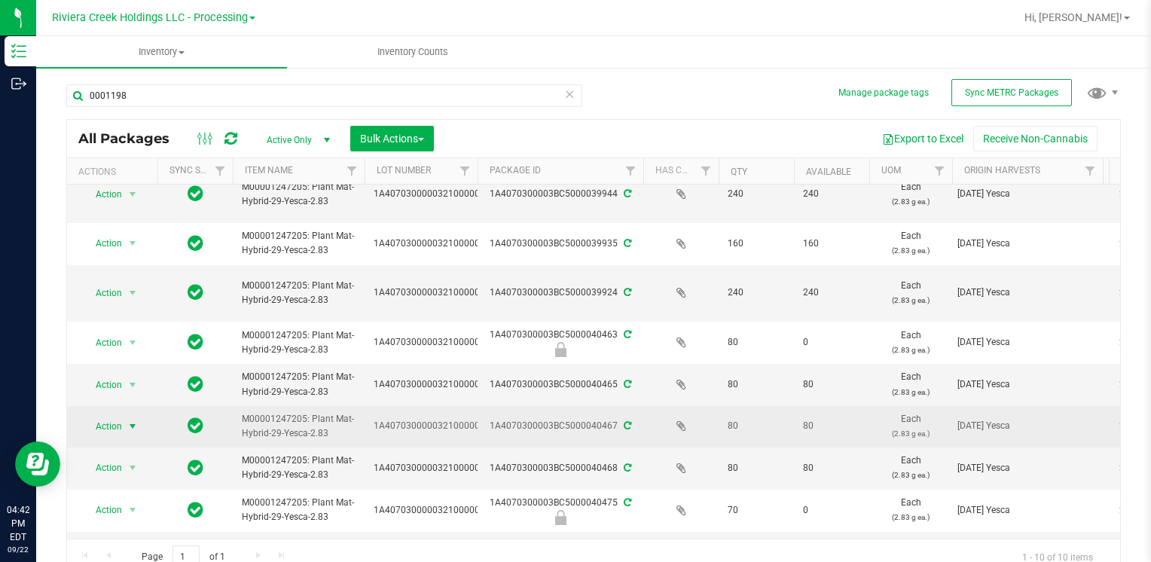
click at [103, 426] on span "Action" at bounding box center [102, 426] width 41 height 21
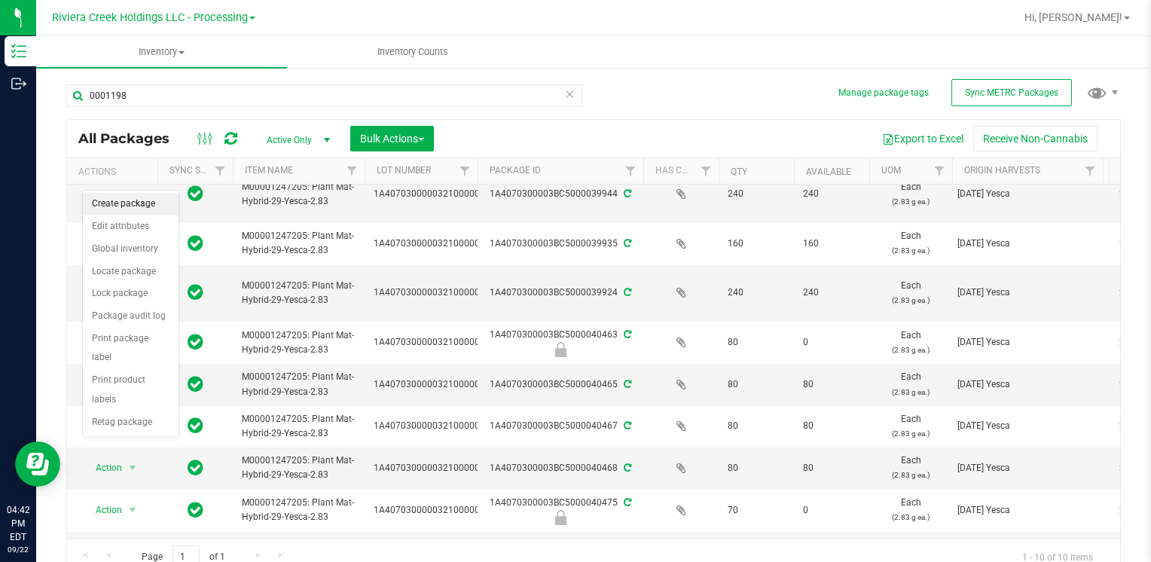
click at [124, 202] on li "Create package" at bounding box center [131, 204] width 96 height 23
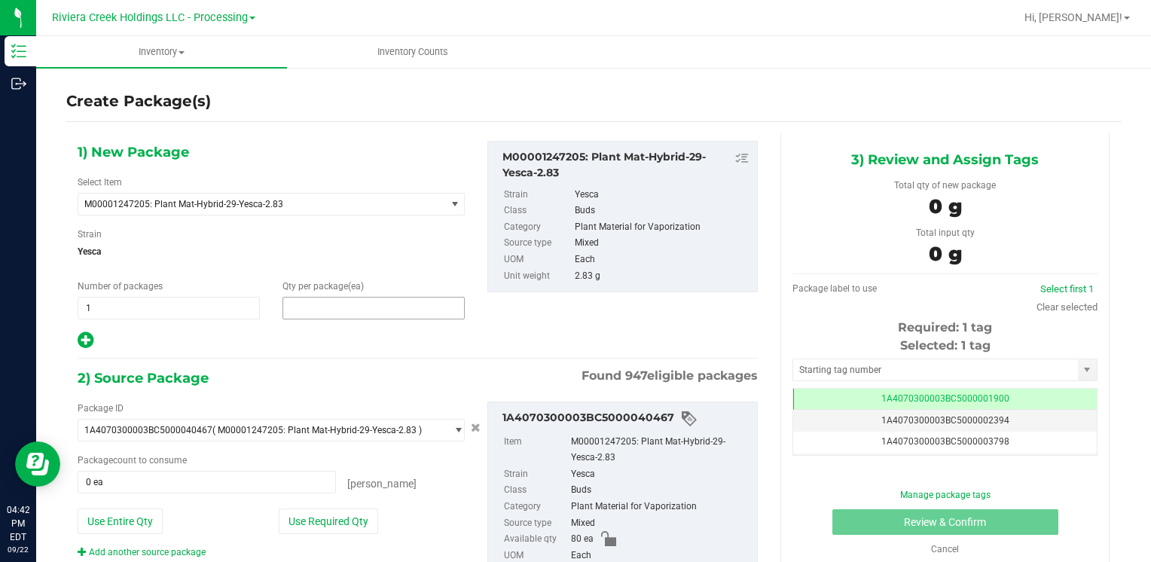
click at [401, 303] on span at bounding box center [374, 308] width 182 height 23
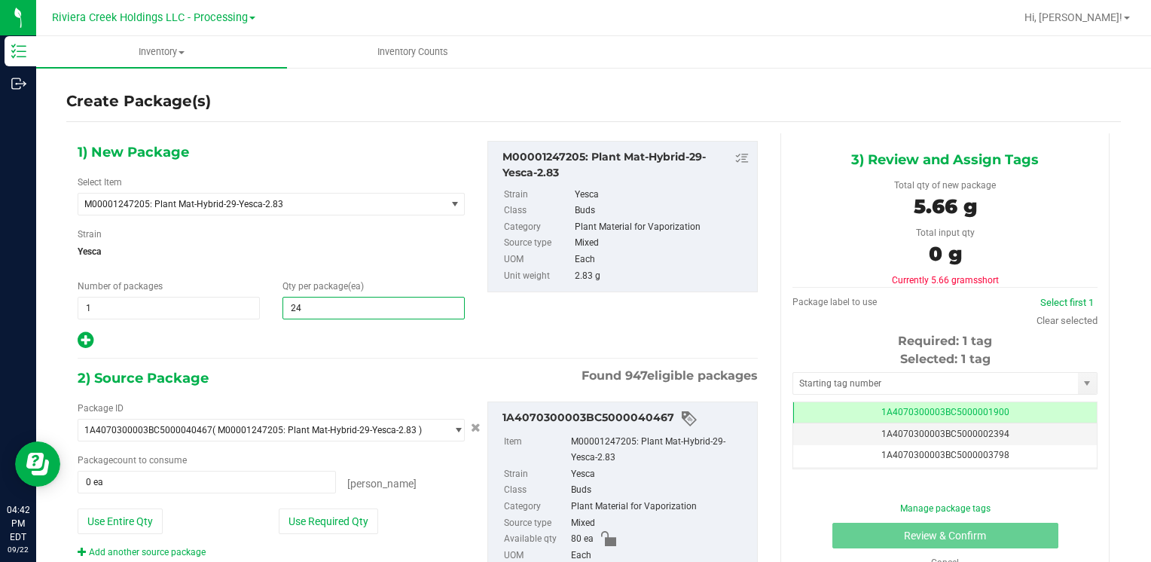
type input "240"
click at [114, 516] on button "Use Entire Qty" at bounding box center [120, 522] width 85 height 26
type input "80 ea"
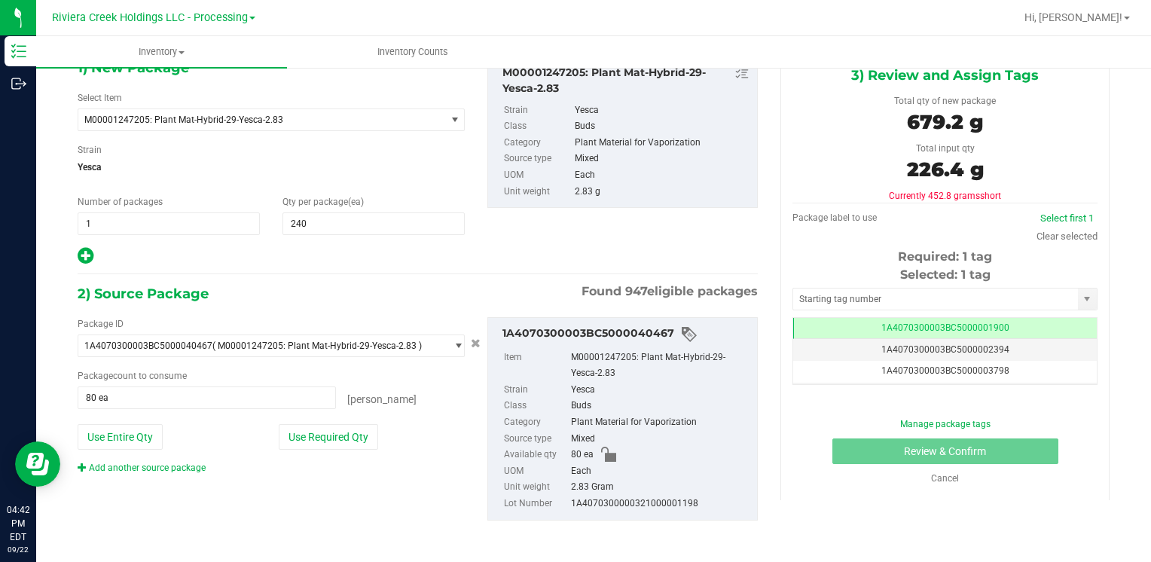
click at [171, 457] on div "Package ID 1A4070300003BC5000040467 ( M00001247205: Plant Mat-Hybrid-29-Yesca-2…" at bounding box center [271, 395] width 410 height 157
click at [170, 463] on link "Add another source package" at bounding box center [142, 468] width 128 height 11
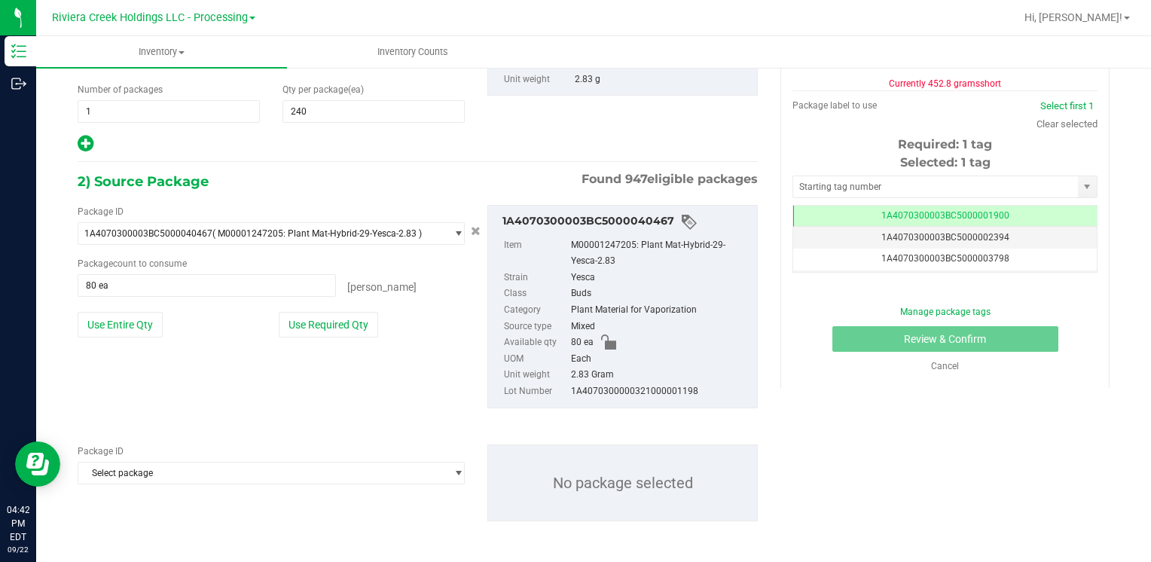
click at [169, 464] on span "Select package" at bounding box center [261, 473] width 367 height 21
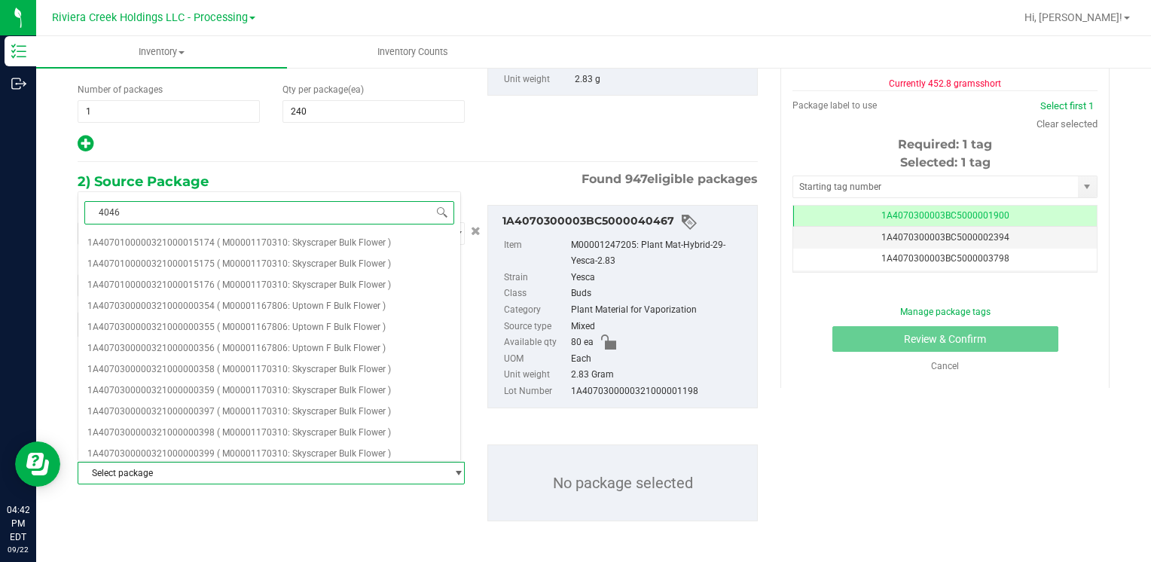
type input "40465"
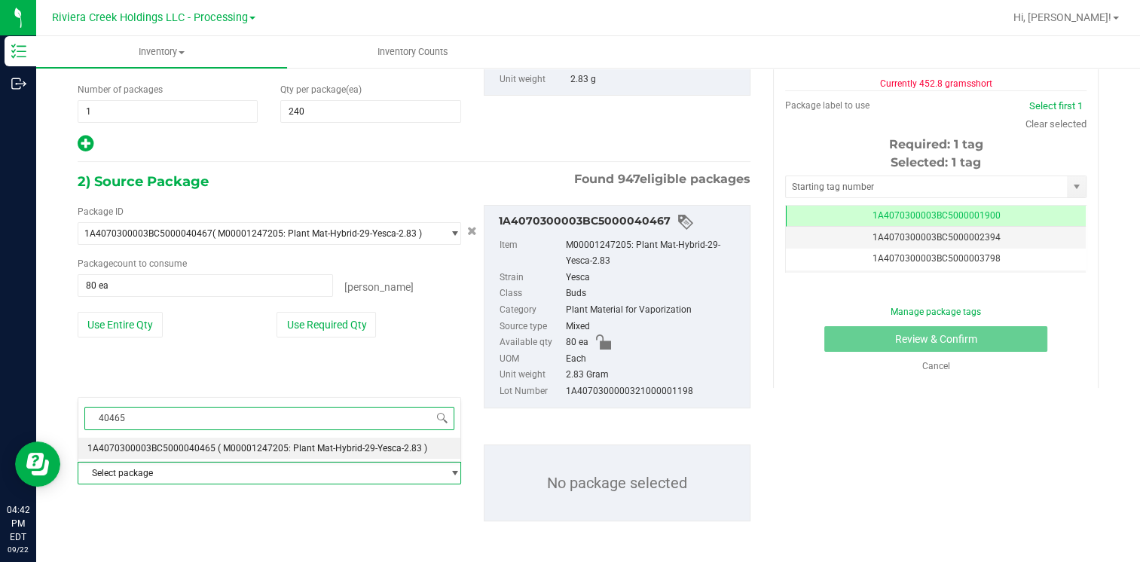
click at [197, 445] on span "1A4070300003BC5000040465" at bounding box center [151, 448] width 128 height 11
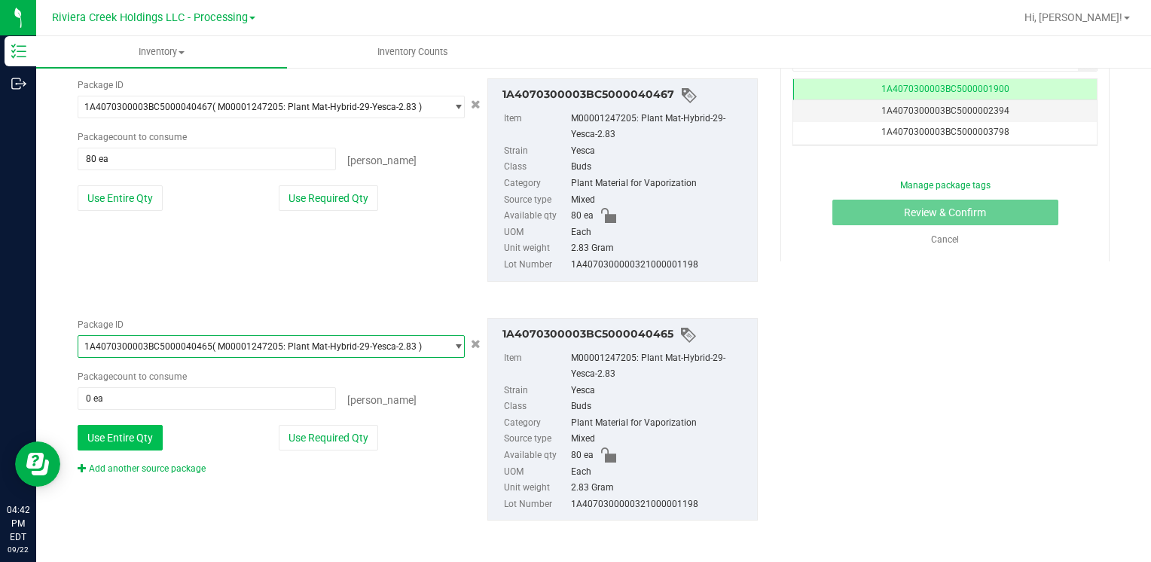
click at [133, 432] on button "Use Entire Qty" at bounding box center [120, 438] width 85 height 26
type input "80 ea"
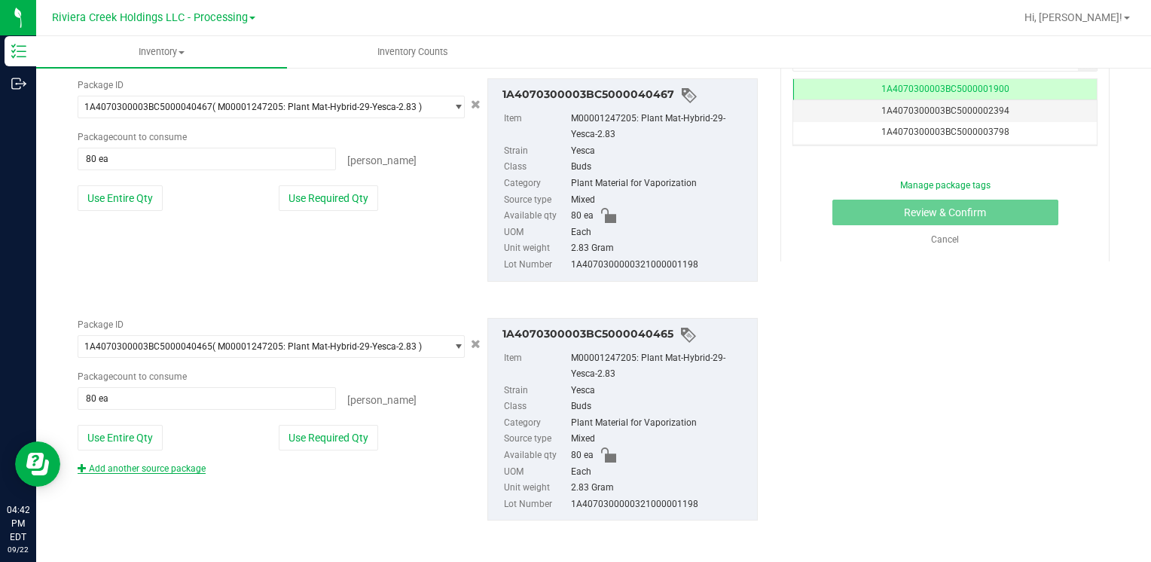
click at [129, 463] on link "Add another source package" at bounding box center [142, 468] width 128 height 11
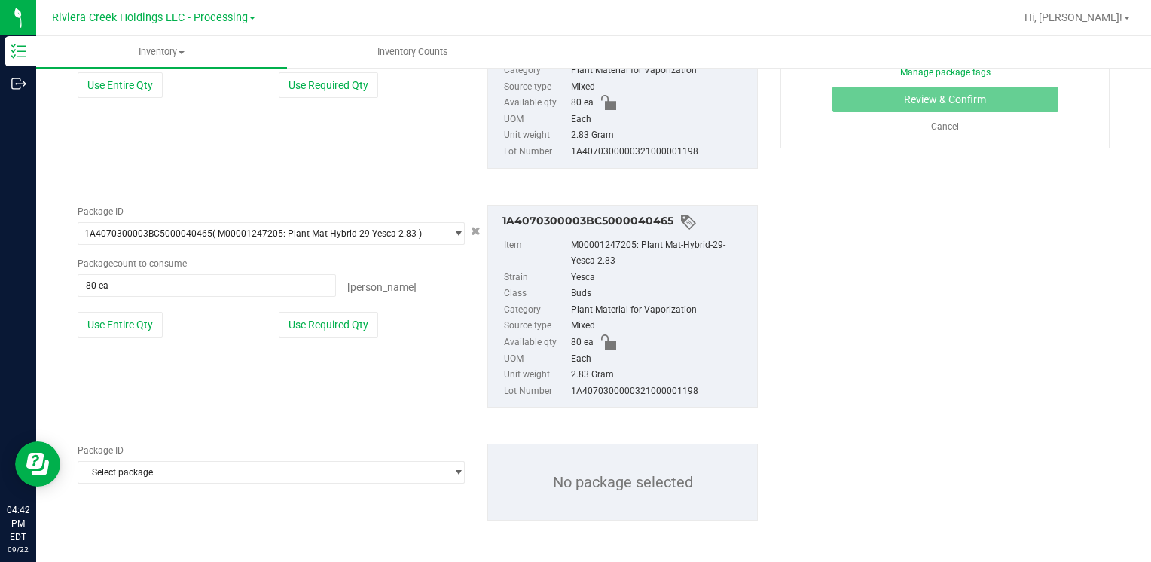
click at [128, 472] on span "Select package" at bounding box center [261, 472] width 367 height 21
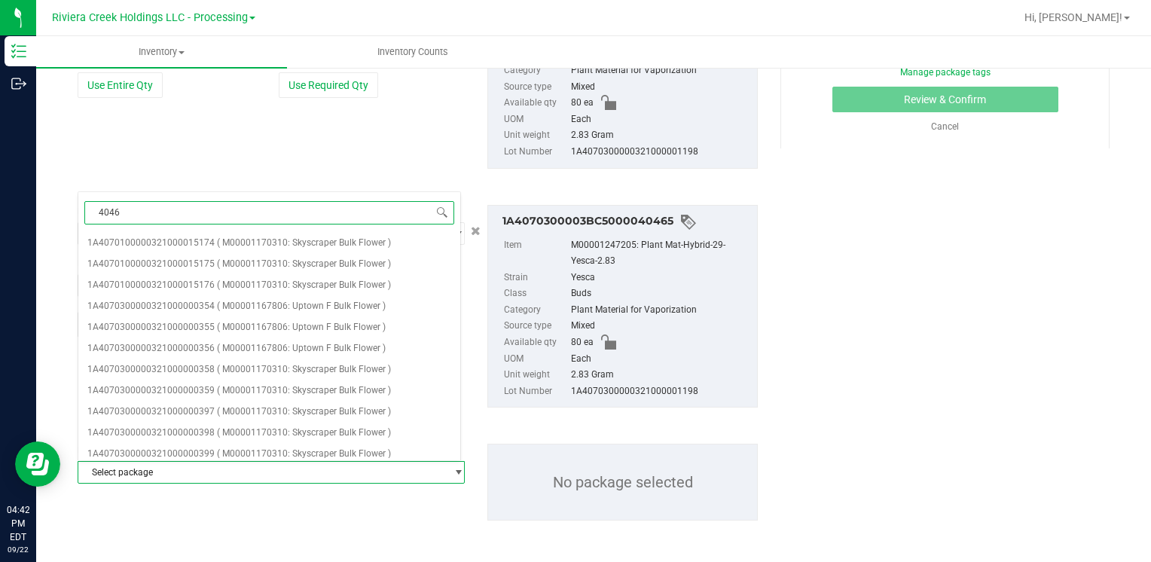
type input "40468"
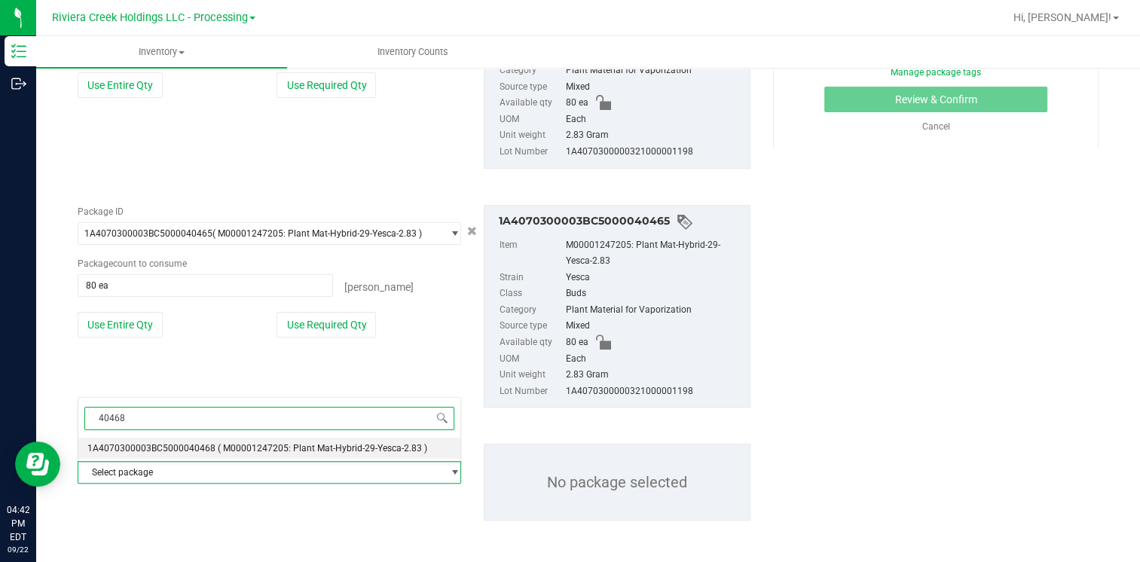
click at [194, 443] on span "1A4070300003BC5000040468" at bounding box center [151, 448] width 128 height 11
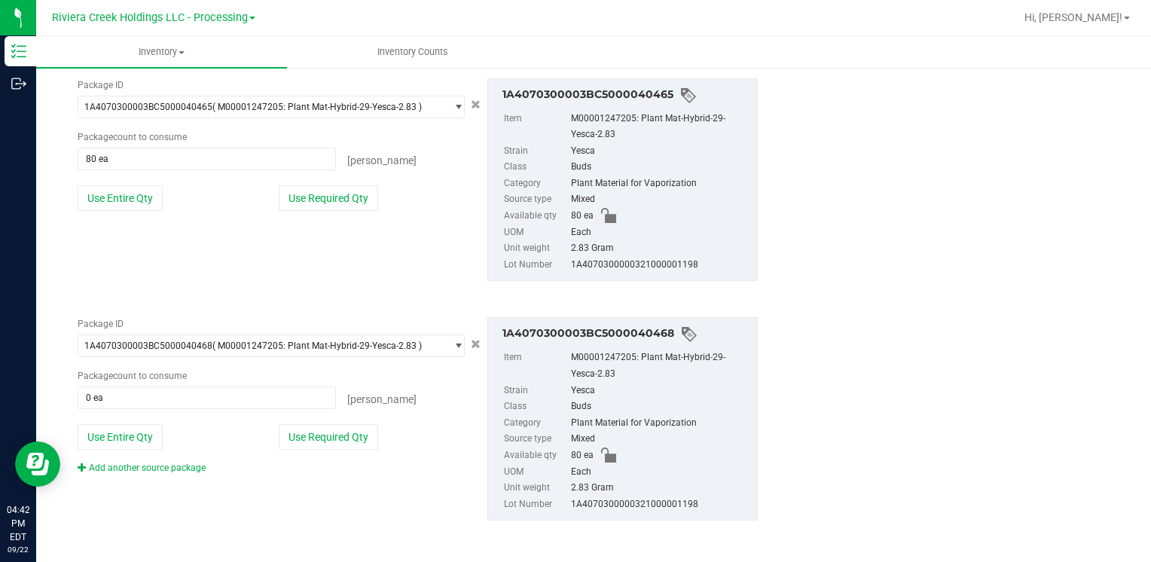
drag, startPoint x: 124, startPoint y: 427, endPoint x: 489, endPoint y: 426, distance: 365.4
click at [123, 429] on button "Use Entire Qty" at bounding box center [120, 437] width 85 height 26
type input "80 ea"
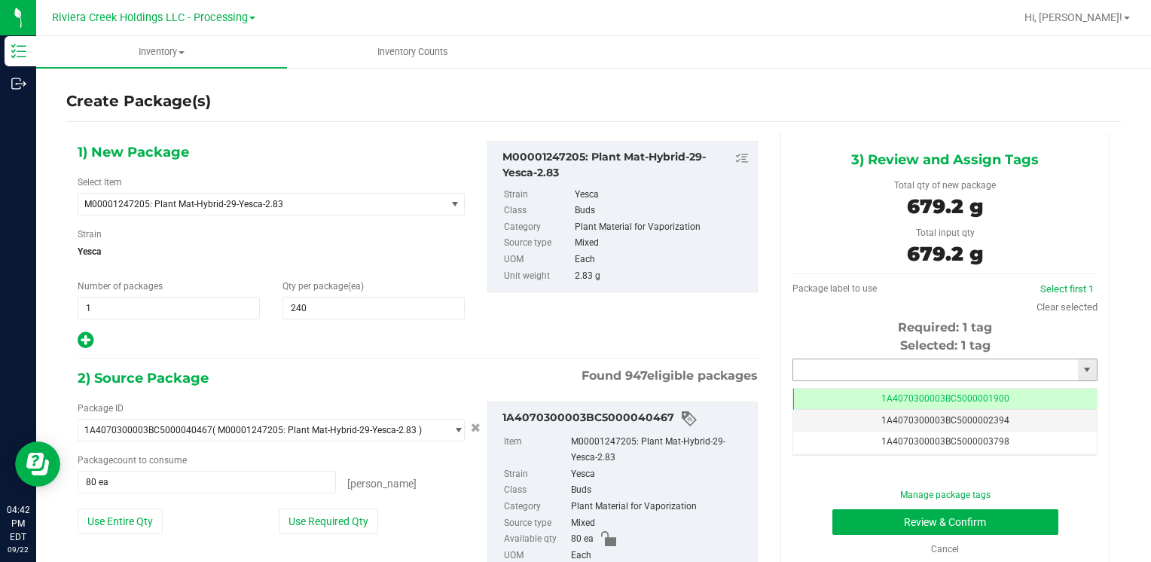
click at [822, 375] on input "text" at bounding box center [935, 369] width 285 height 21
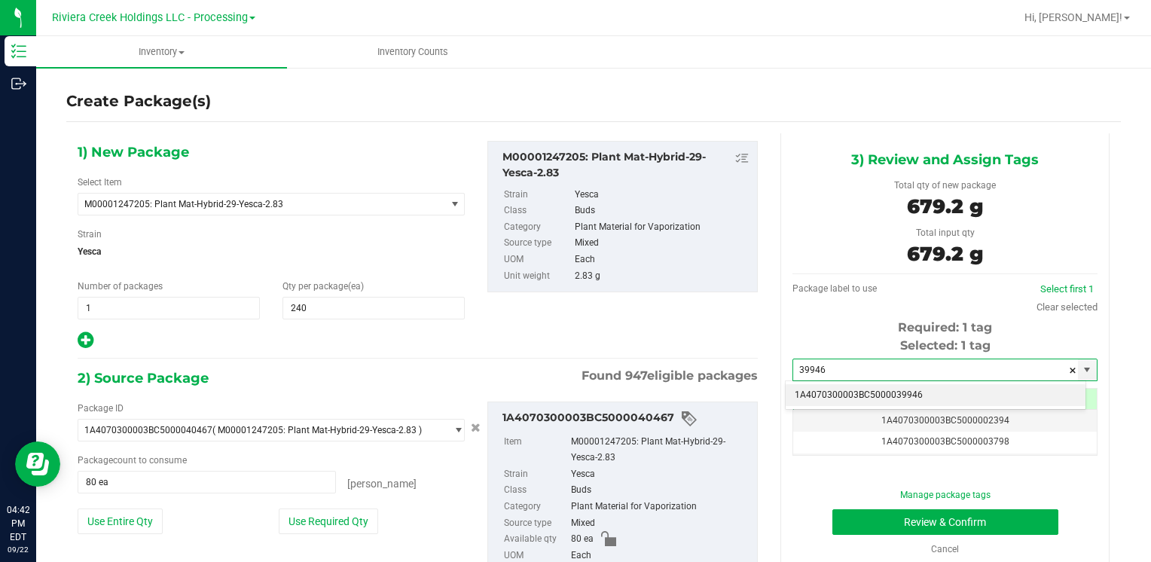
click at [821, 384] on li "1A4070300003BC5000039946" at bounding box center [936, 395] width 300 height 23
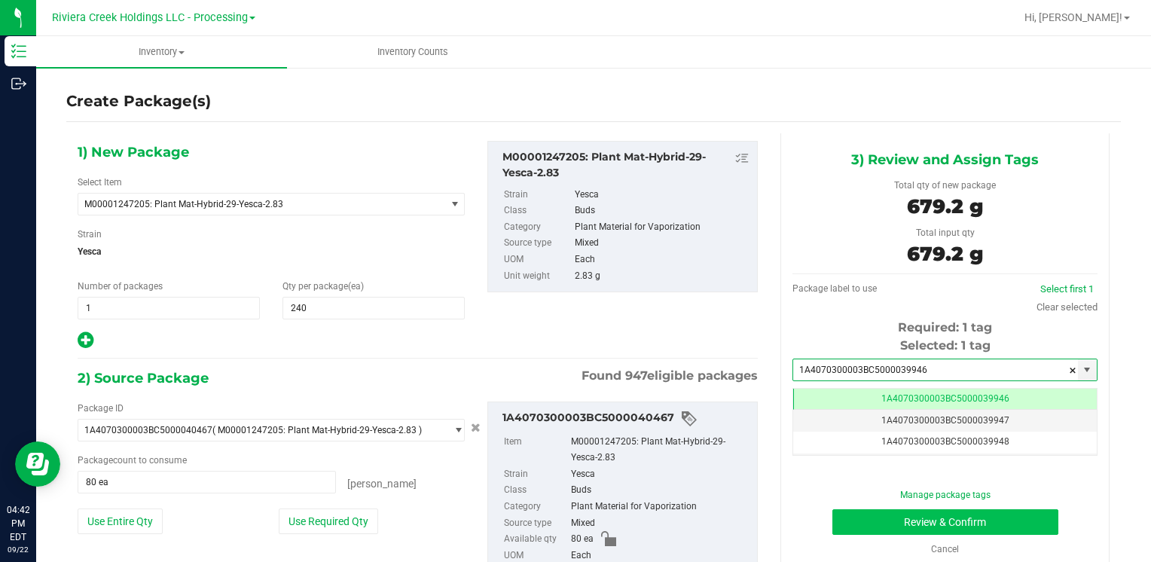
type input "1A4070300003BC5000039946"
click at [840, 518] on button "Review & Confirm" at bounding box center [946, 522] width 226 height 26
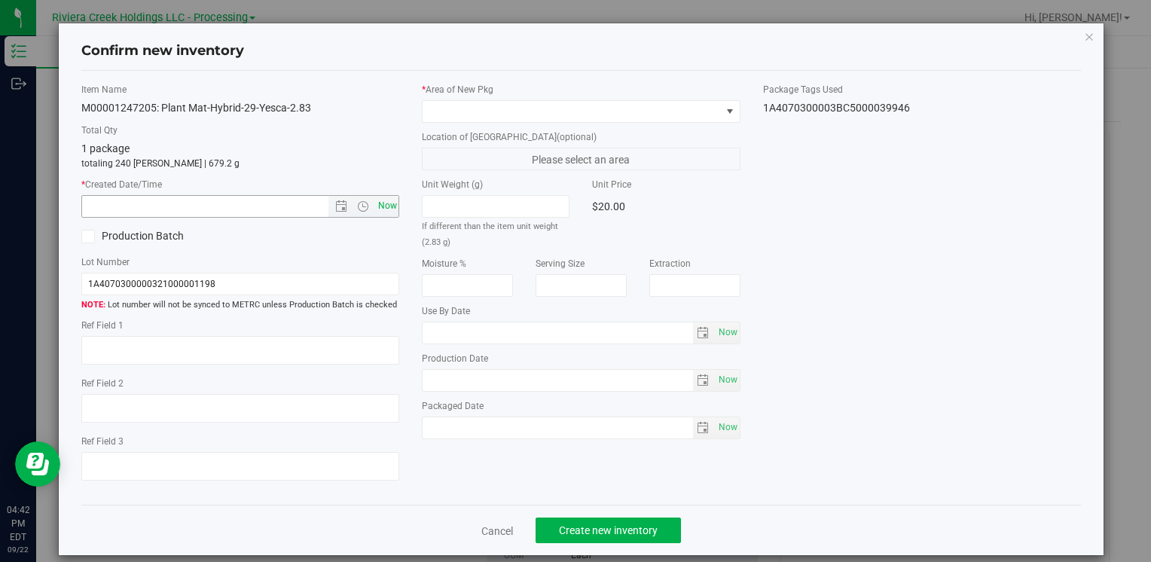
click at [383, 209] on span "Now" at bounding box center [387, 206] width 26 height 22
type input "9/22/2025 4:42 PM"
click at [473, 105] on span at bounding box center [572, 111] width 298 height 21
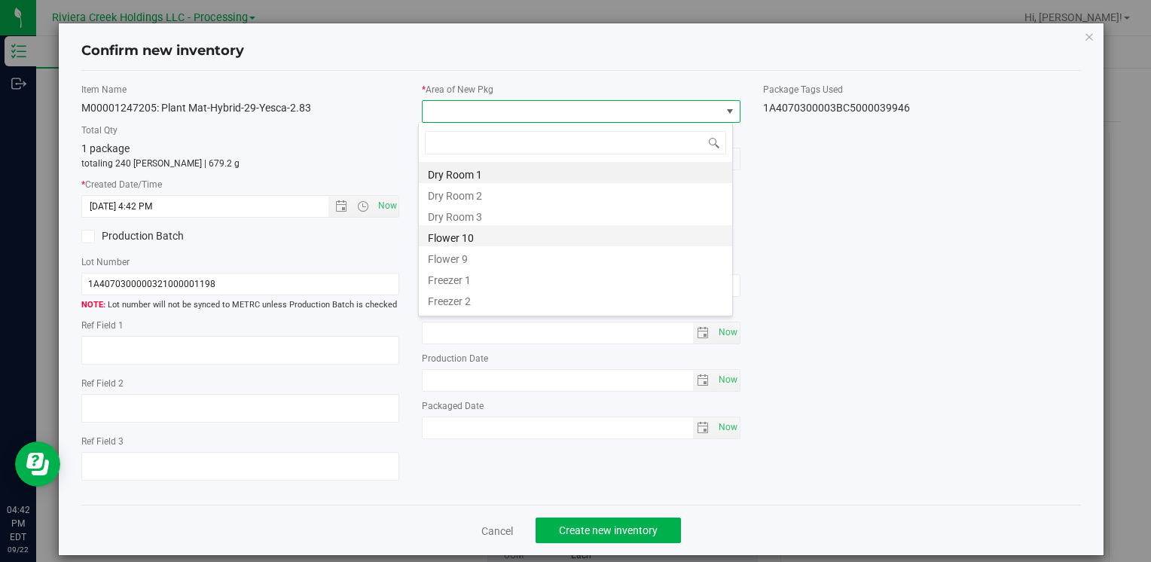
click at [500, 235] on li "Flower 10" at bounding box center [575, 235] width 313 height 21
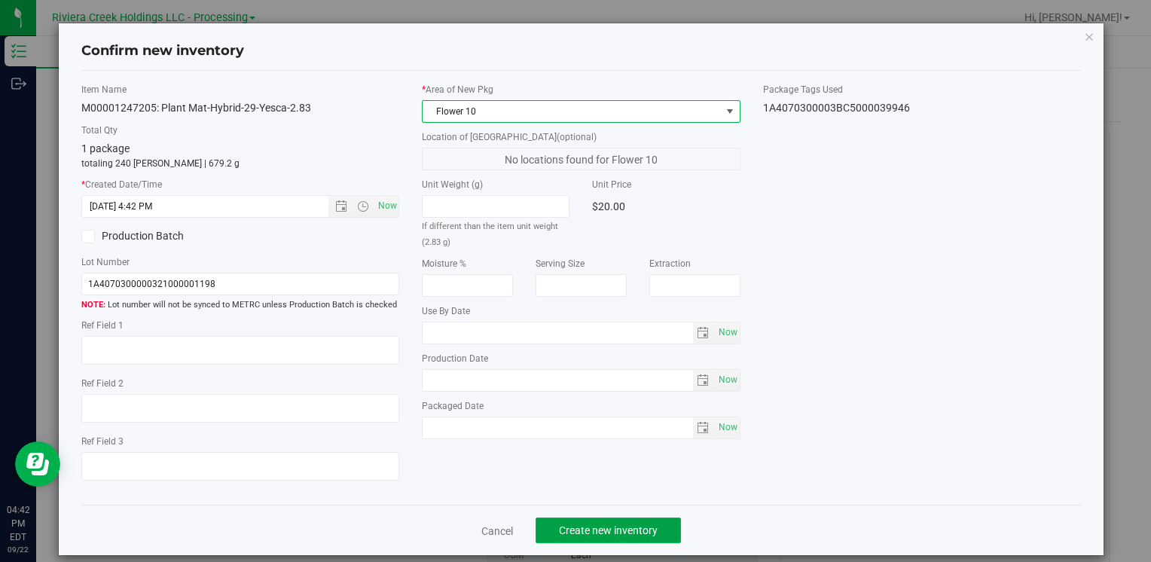
click at [568, 526] on span "Create new inventory" at bounding box center [608, 530] width 99 height 12
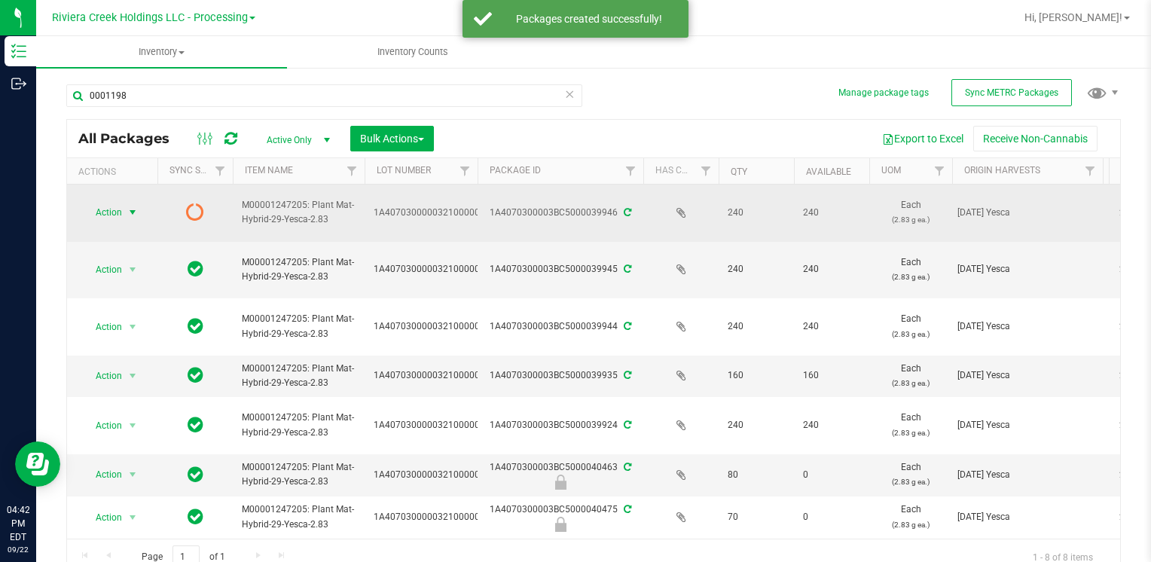
click at [107, 208] on span "Action" at bounding box center [102, 212] width 41 height 21
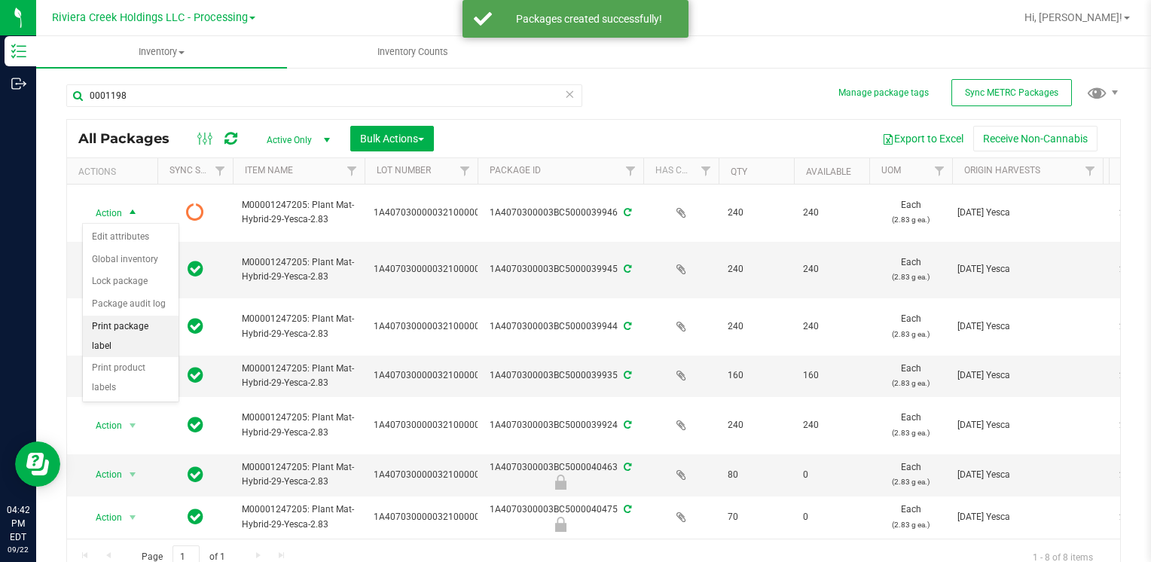
click at [148, 324] on li "Print package label" at bounding box center [131, 336] width 96 height 41
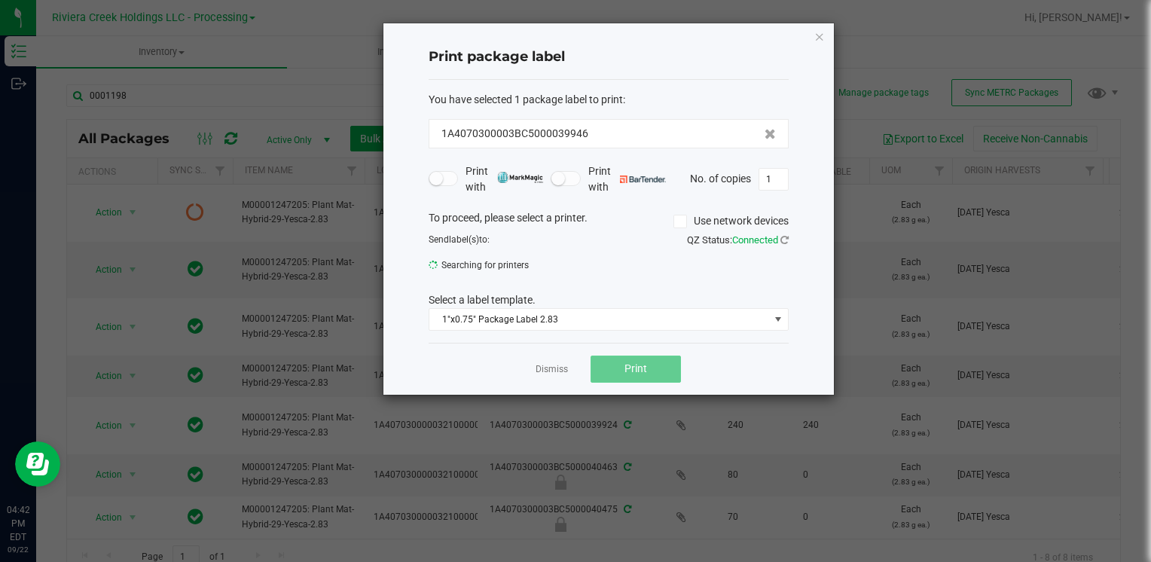
click at [645, 369] on span "Print" at bounding box center [636, 368] width 23 height 12
click at [819, 32] on icon "button" at bounding box center [819, 36] width 11 height 18
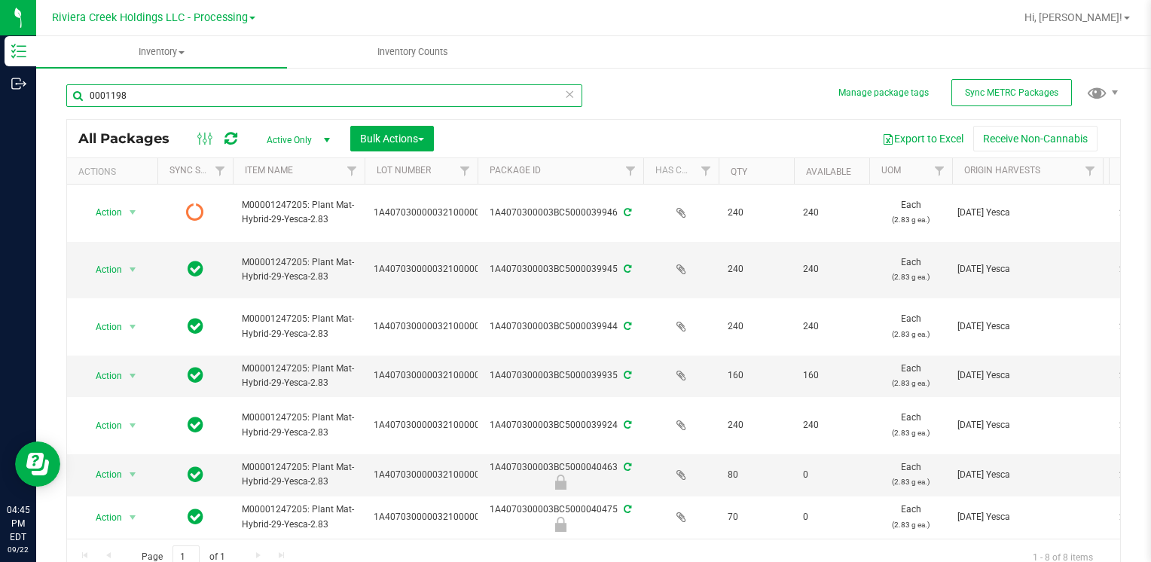
click at [298, 93] on input "0001198" at bounding box center [324, 95] width 516 height 23
click at [173, 91] on input "0001198" at bounding box center [324, 95] width 516 height 23
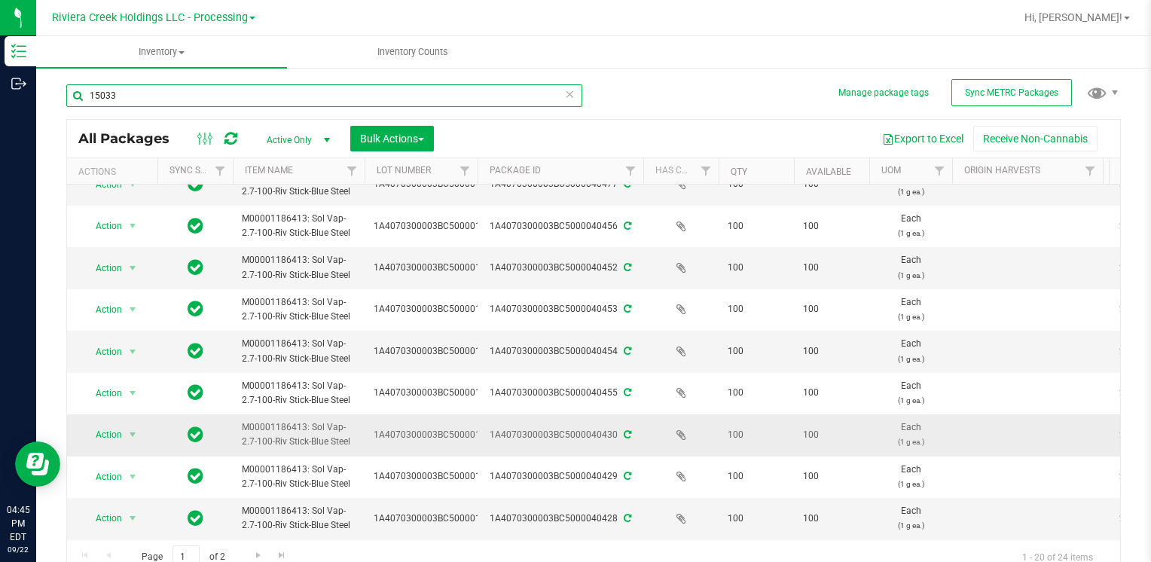
scroll to position [114, 0]
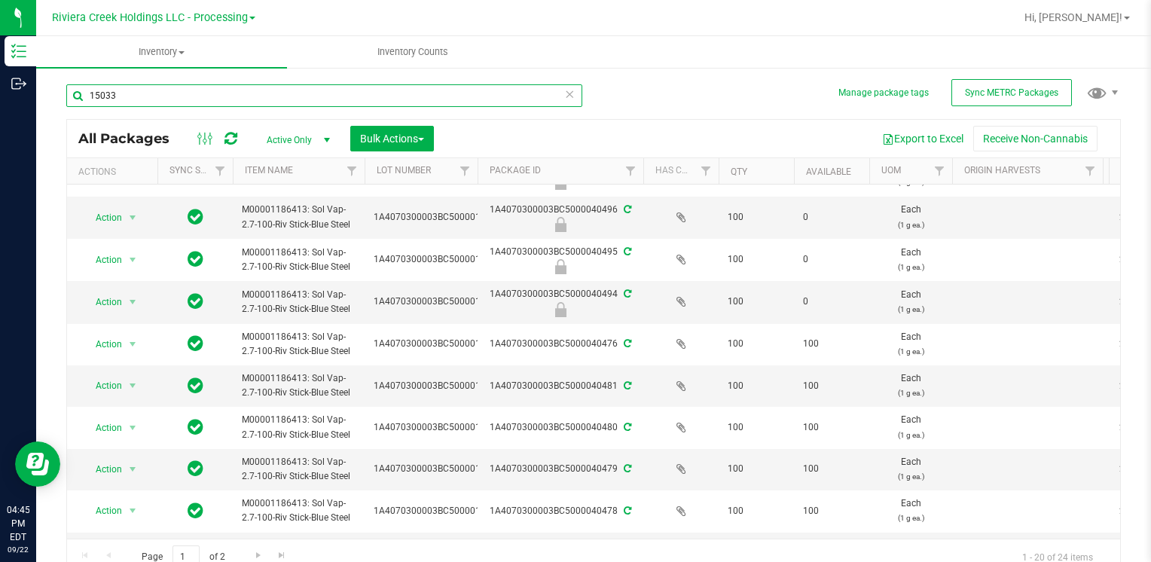
click at [182, 96] on input "15033" at bounding box center [324, 95] width 516 height 23
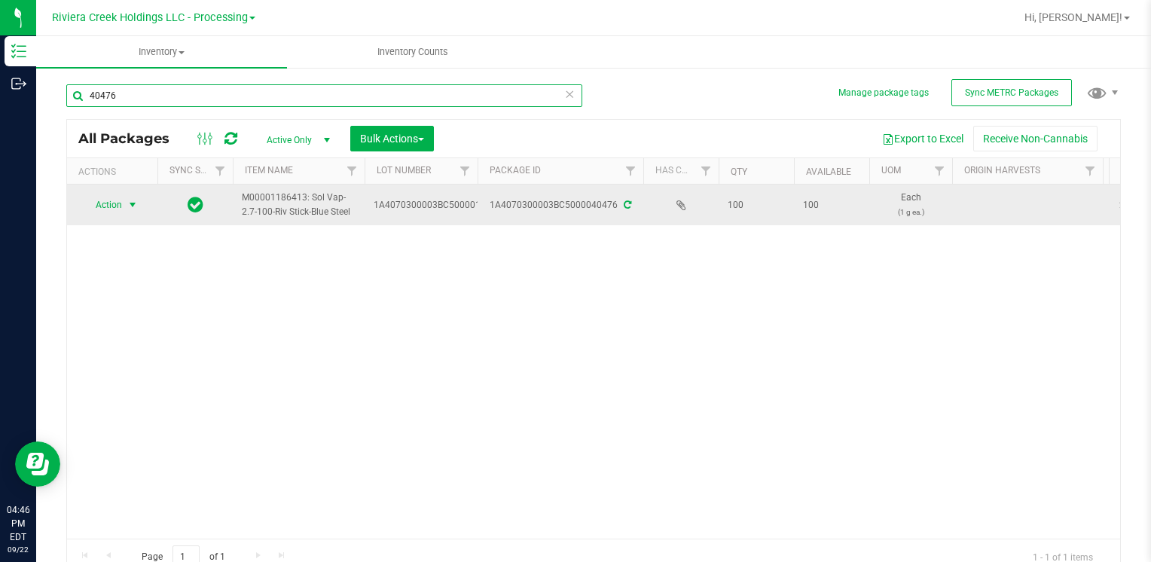
type input "40476"
click at [115, 211] on span "Action" at bounding box center [102, 204] width 41 height 21
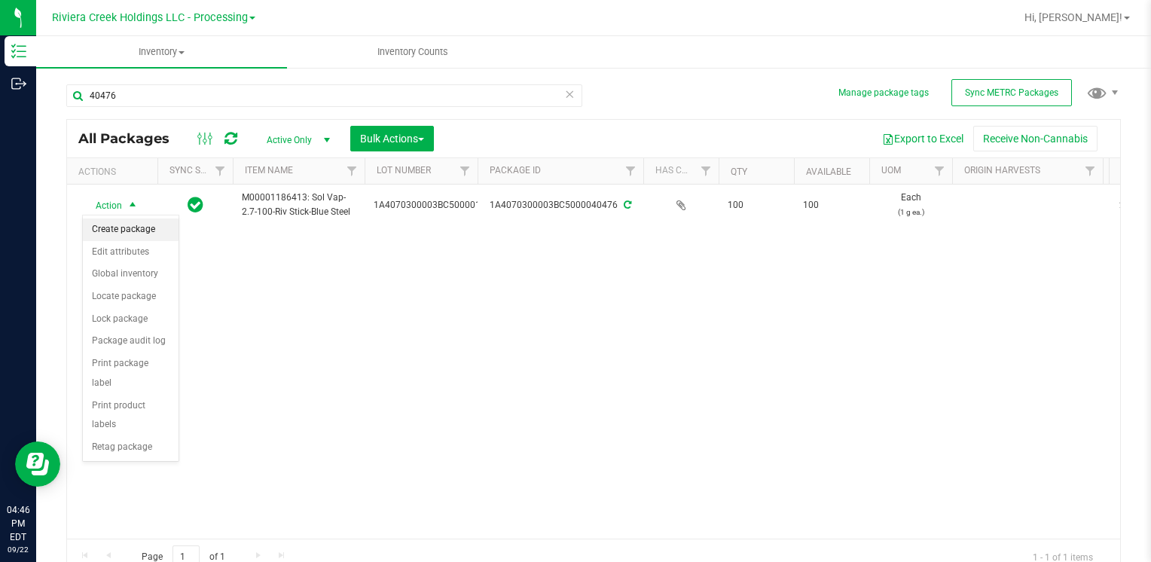
click at [125, 233] on li "Create package" at bounding box center [131, 230] width 96 height 23
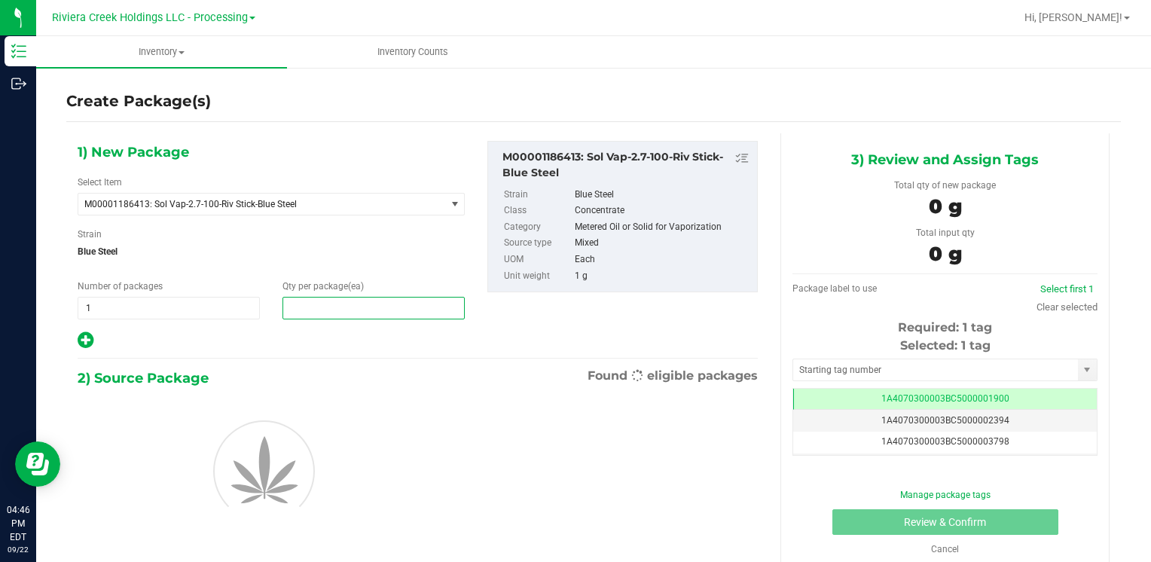
click at [329, 304] on span at bounding box center [374, 308] width 182 height 23
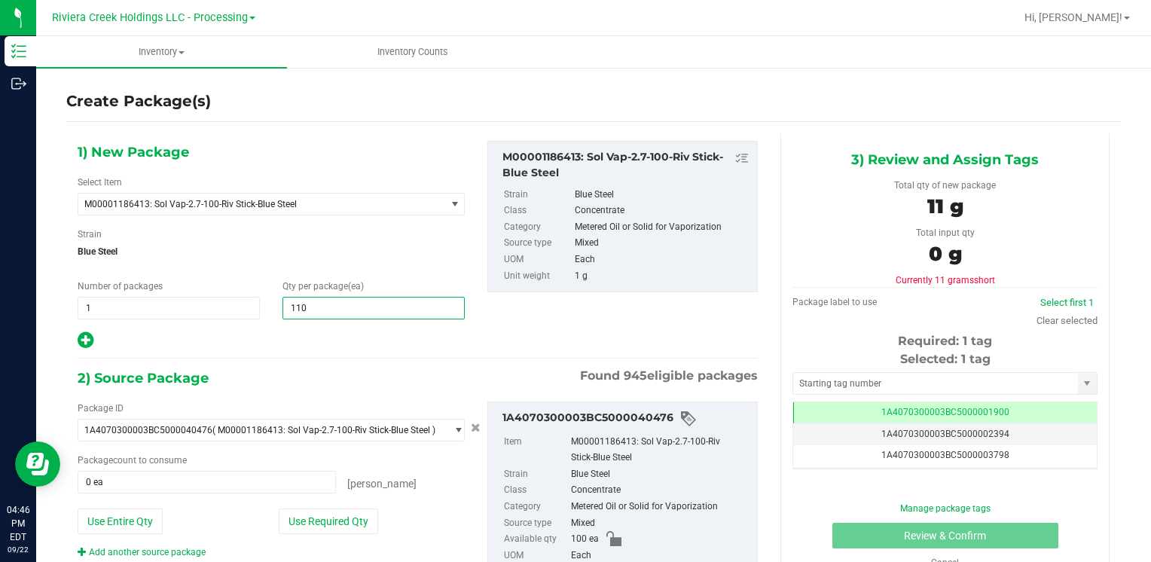
type input "1100"
type input "1,100"
click at [151, 512] on button "Use Entire Qty" at bounding box center [120, 522] width 85 height 26
type input "100 ea"
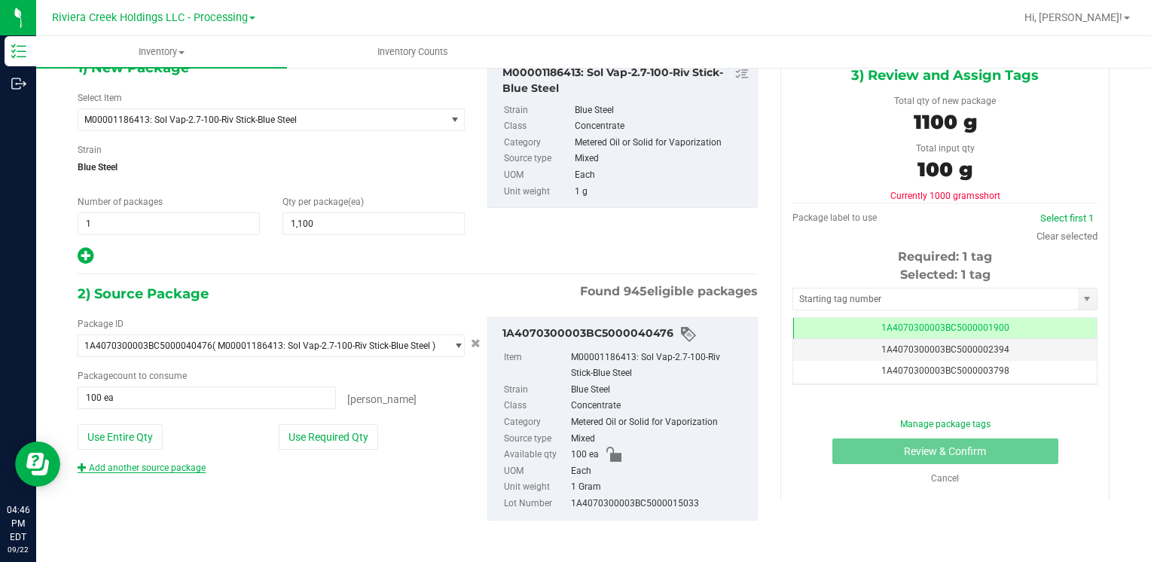
click at [181, 466] on link "Add another source package" at bounding box center [142, 468] width 128 height 11
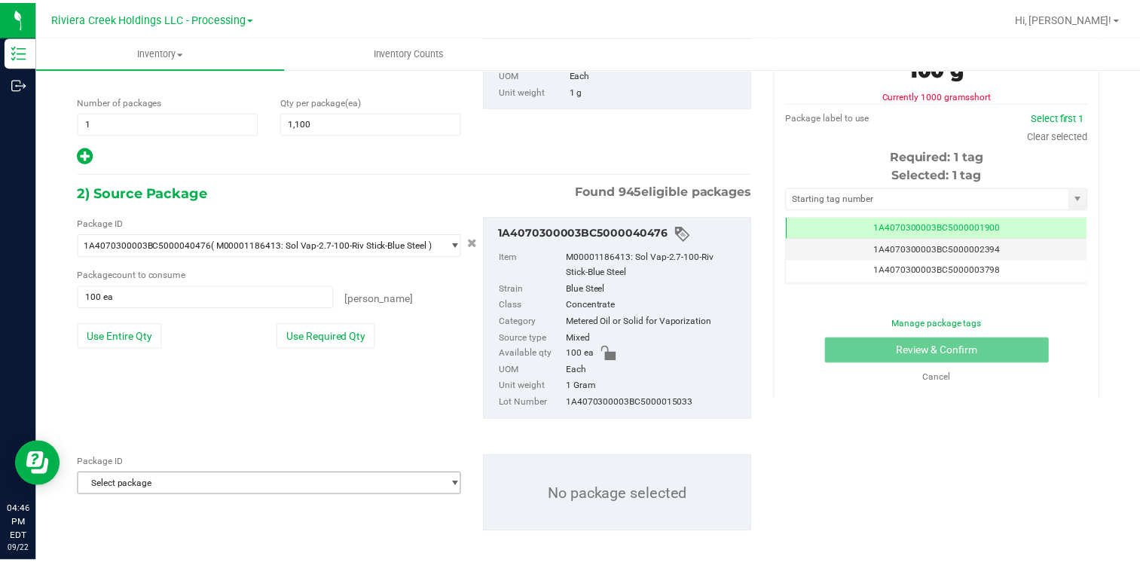
scroll to position [197, 0]
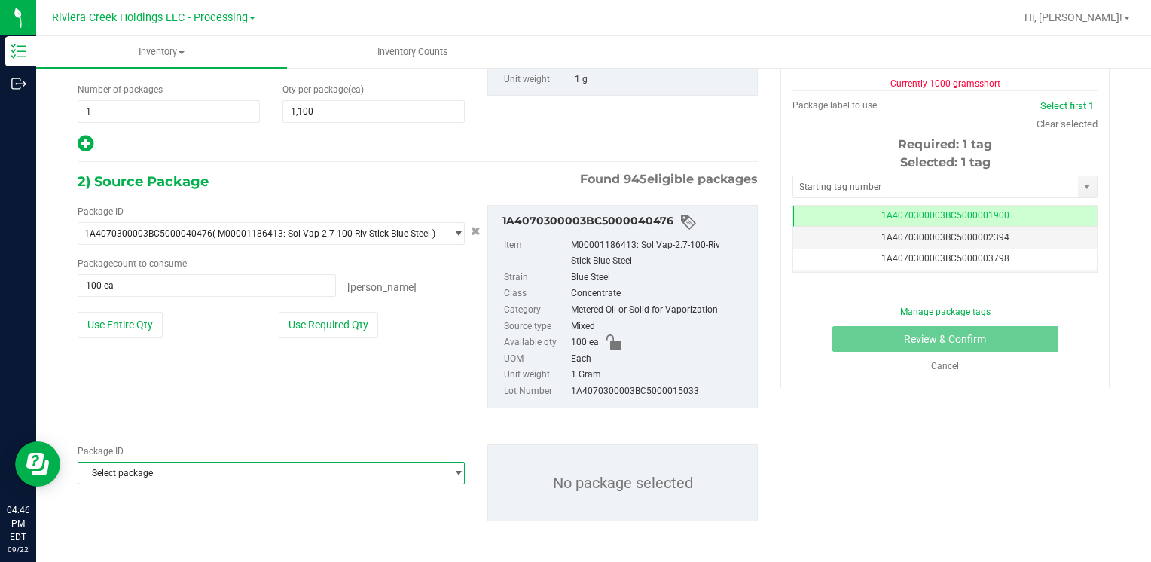
click at [172, 470] on span "Select package" at bounding box center [261, 473] width 367 height 21
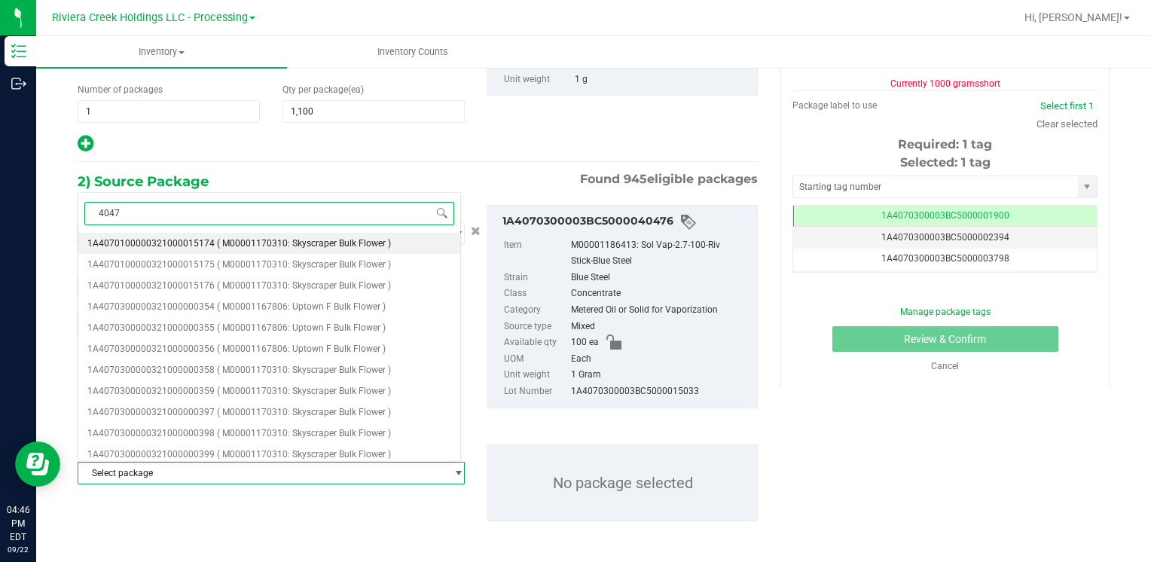
type input "40477"
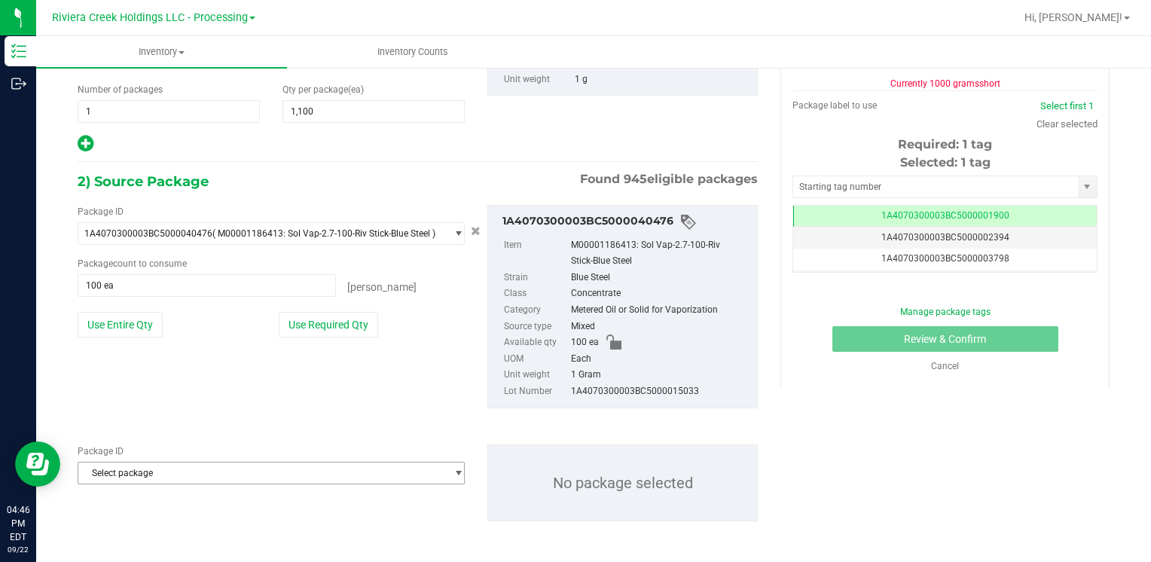
click at [134, 472] on span "Select package" at bounding box center [261, 473] width 367 height 21
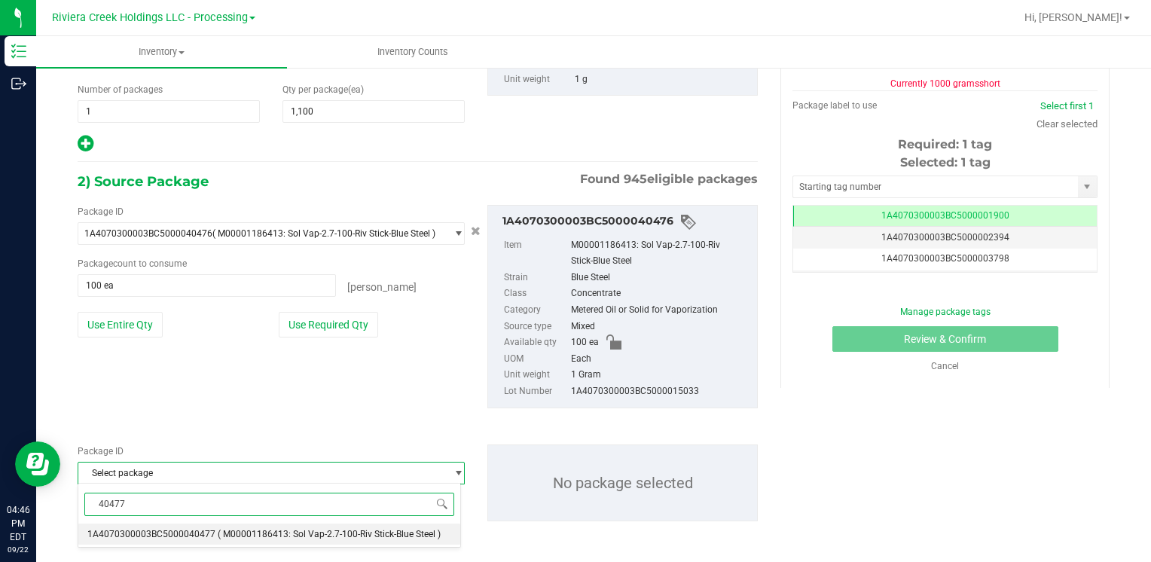
click at [190, 533] on span "1A4070300003BC5000040477" at bounding box center [151, 534] width 128 height 11
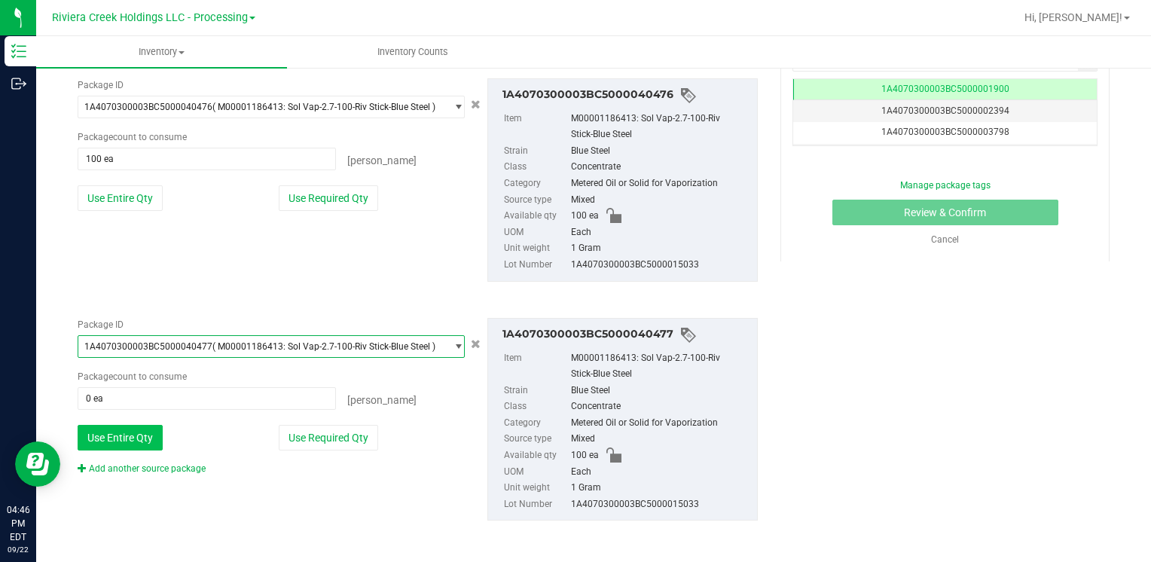
click at [130, 436] on button "Use Entire Qty" at bounding box center [120, 438] width 85 height 26
type input "100 ea"
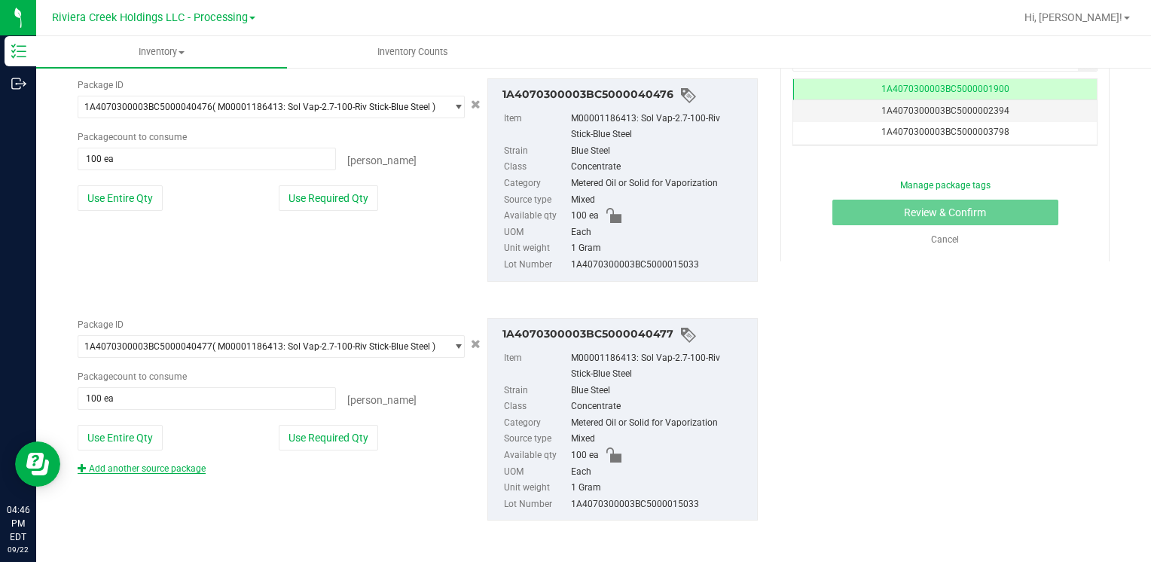
click at [127, 468] on link "Add another source package" at bounding box center [142, 468] width 128 height 11
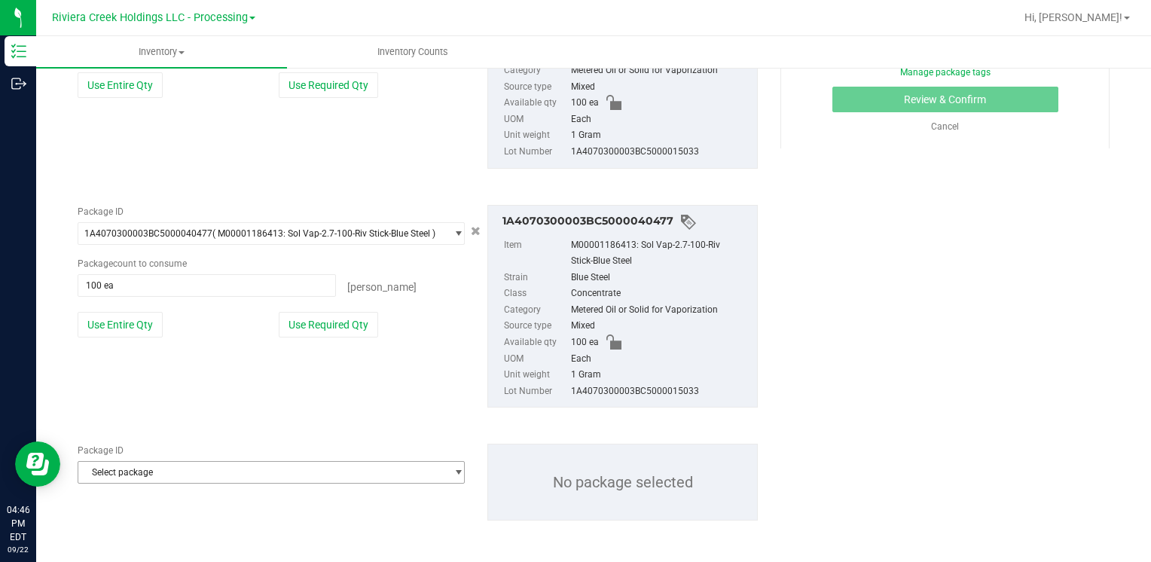
click at [127, 468] on span "Select package" at bounding box center [261, 472] width 367 height 21
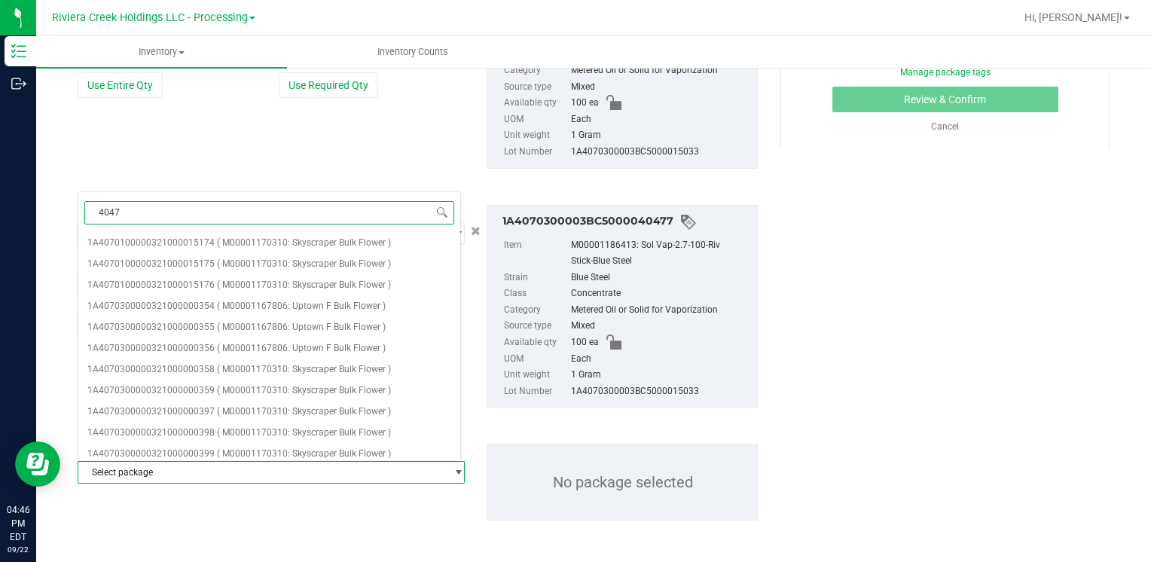
type input "40479"
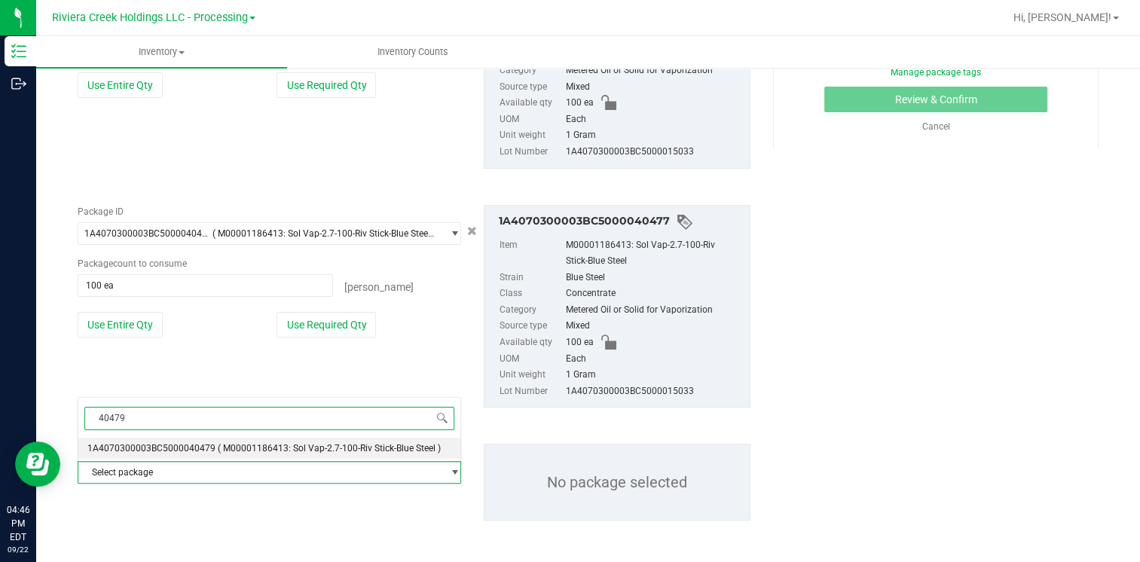
click at [176, 444] on span "1A4070300003BC5000040479" at bounding box center [151, 448] width 128 height 11
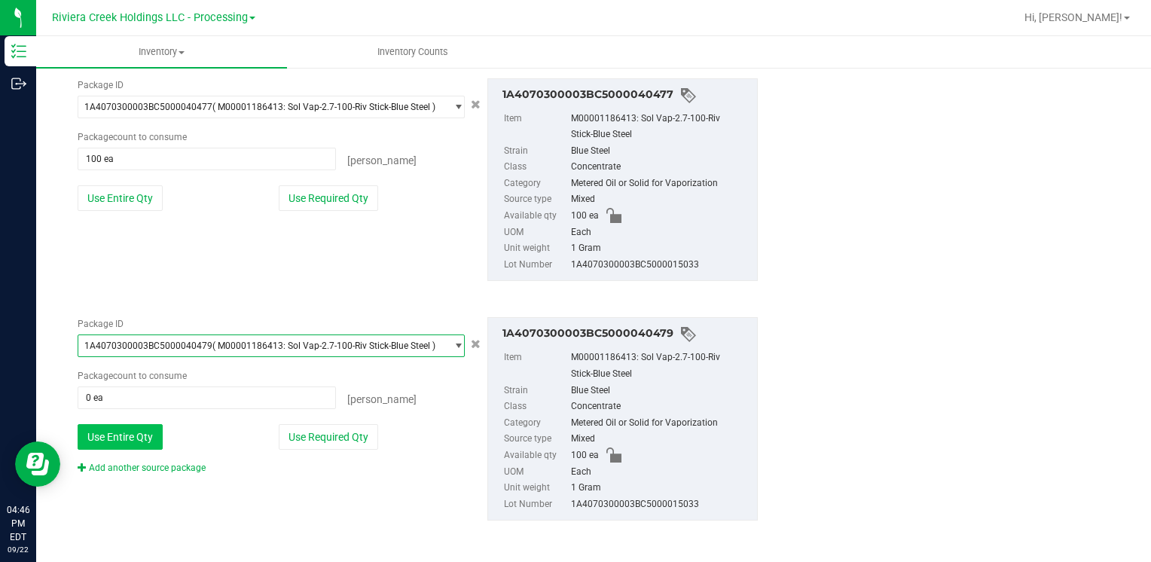
click at [135, 429] on button "Use Entire Qty" at bounding box center [120, 437] width 85 height 26
type input "100 ea"
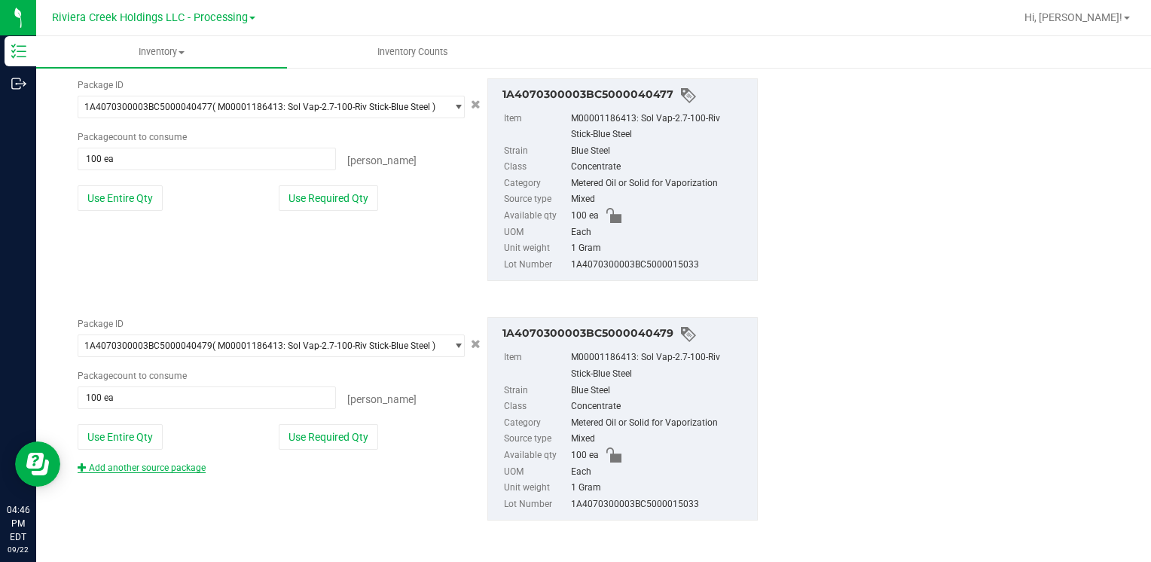
click at [138, 466] on link "Add another source package" at bounding box center [142, 468] width 128 height 11
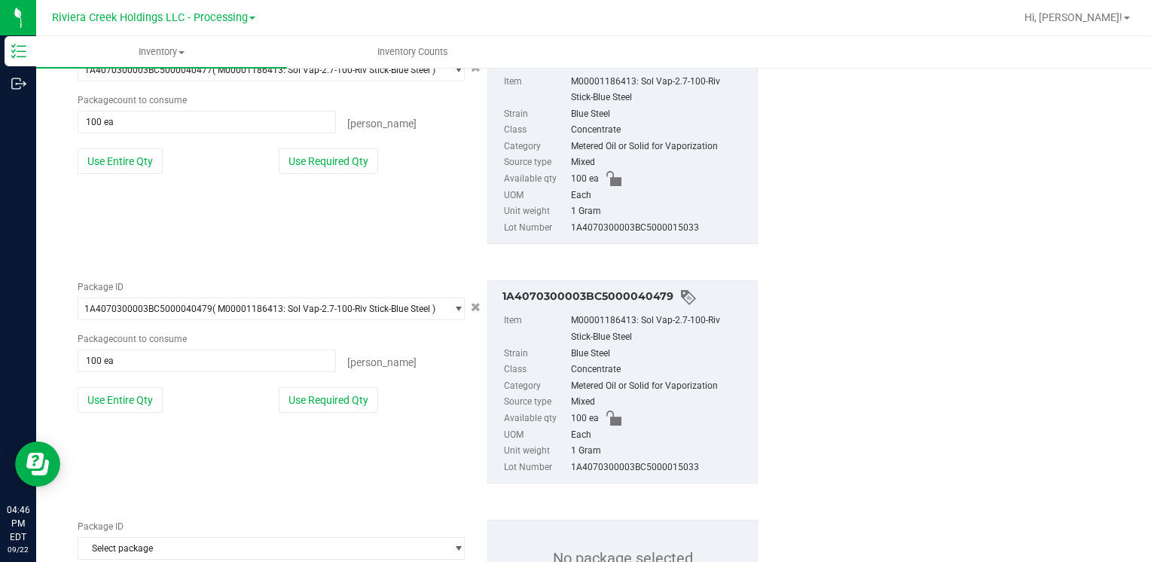
click at [137, 476] on div "Package ID 1A4070300003BC5000040479 ( M00001186413: Sol Vap-2.7-100-Riv Stick-B…" at bounding box center [417, 382] width 703 height 228
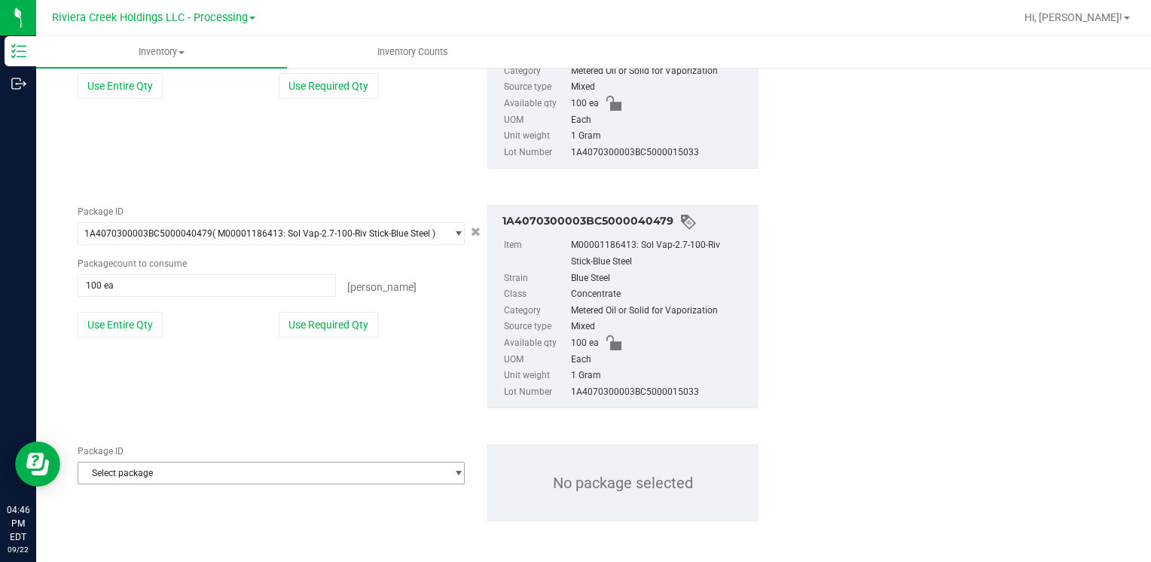
click at [138, 475] on span "Select package" at bounding box center [261, 473] width 367 height 21
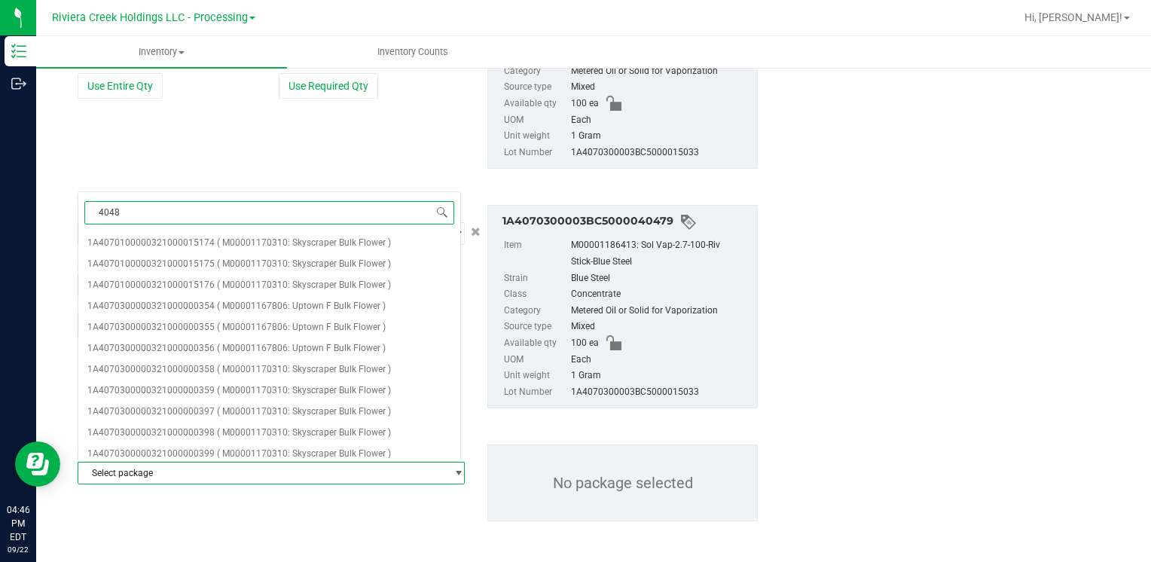
type input "40480"
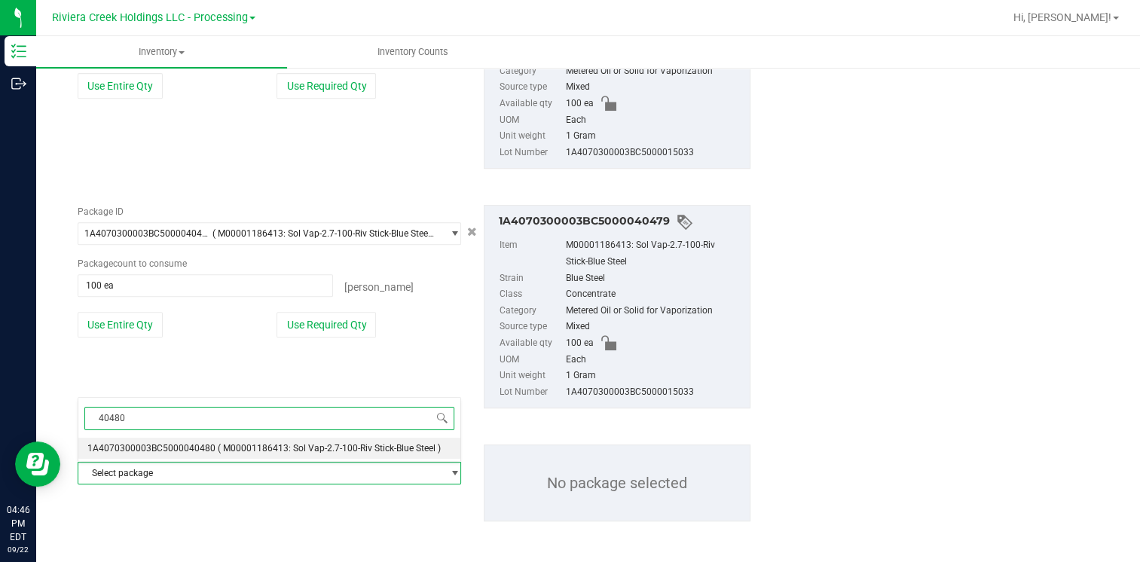
click at [184, 444] on span "1A4070300003BC5000040480" at bounding box center [151, 448] width 128 height 11
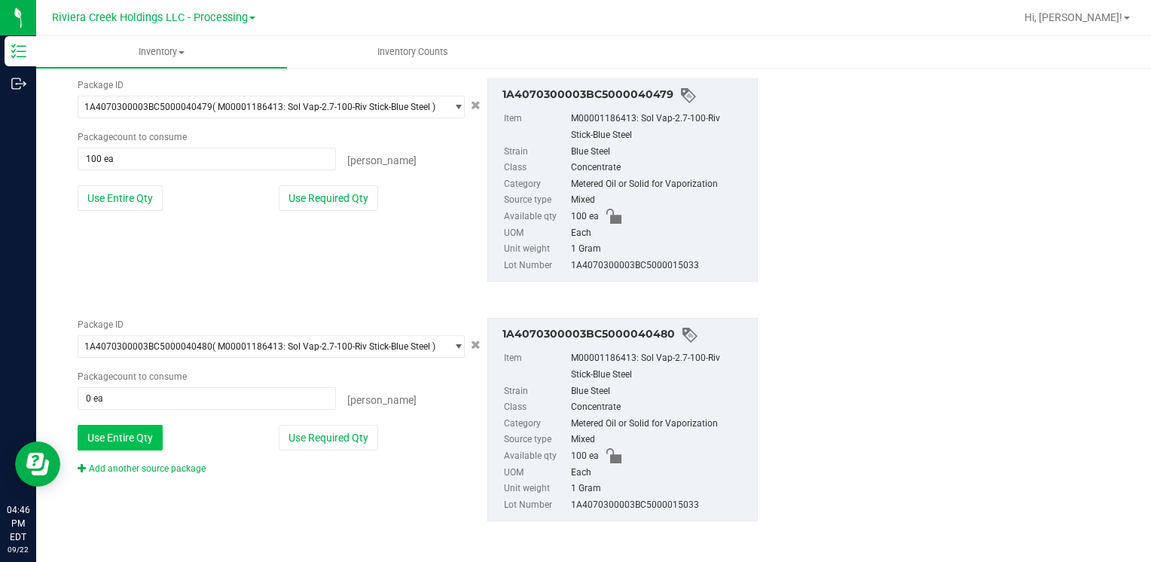
click at [136, 430] on button "Use Entire Qty" at bounding box center [120, 438] width 85 height 26
type input "100 ea"
click at [108, 466] on link "Add another source package" at bounding box center [142, 468] width 128 height 11
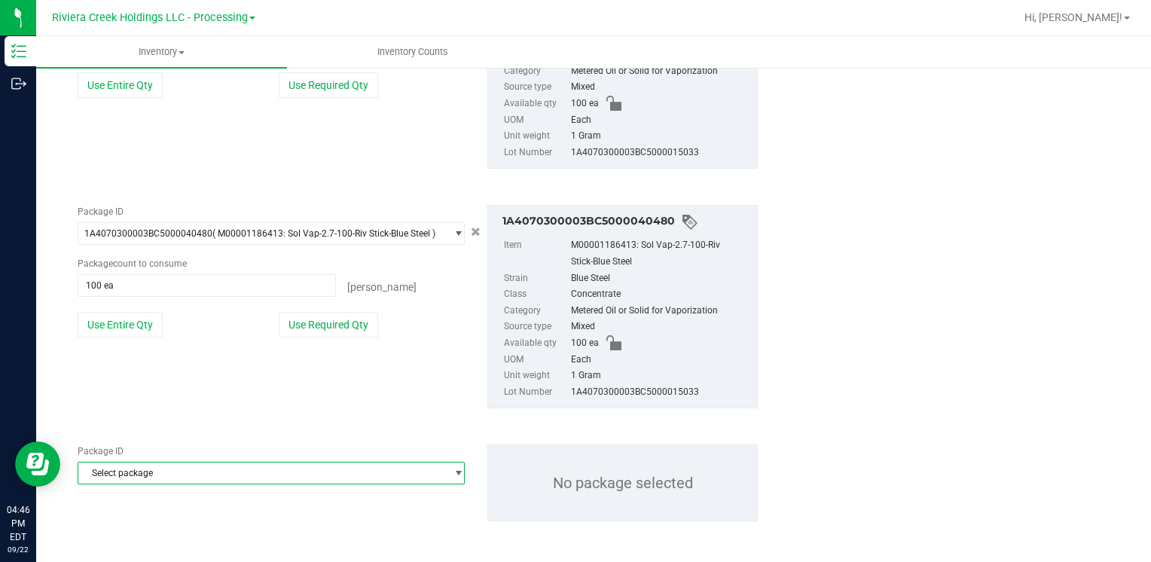
click at [110, 472] on span "Select package" at bounding box center [261, 473] width 367 height 21
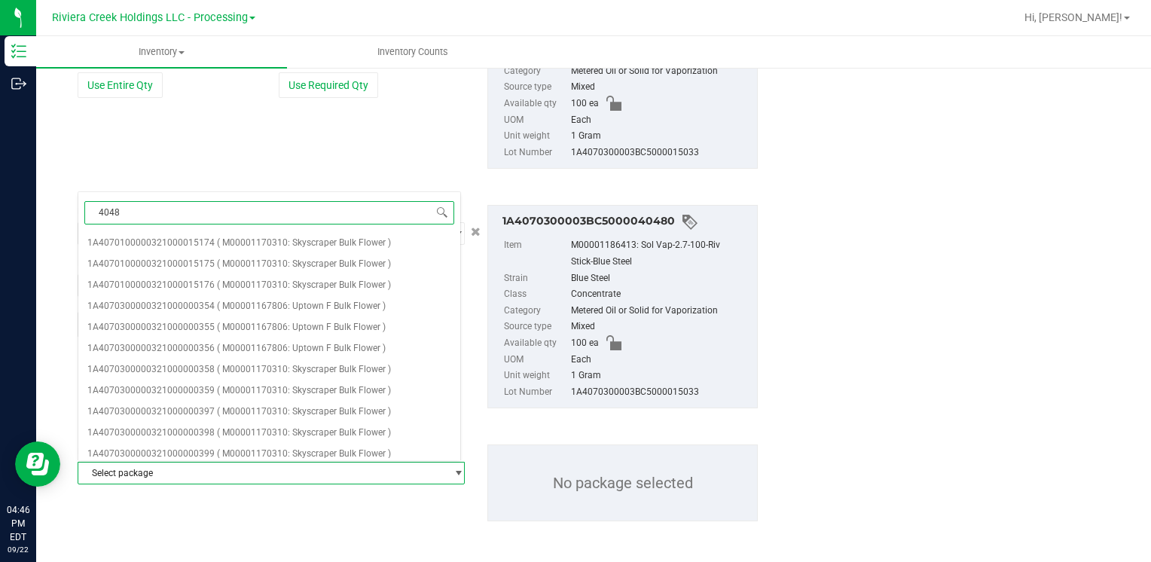
type input "40481"
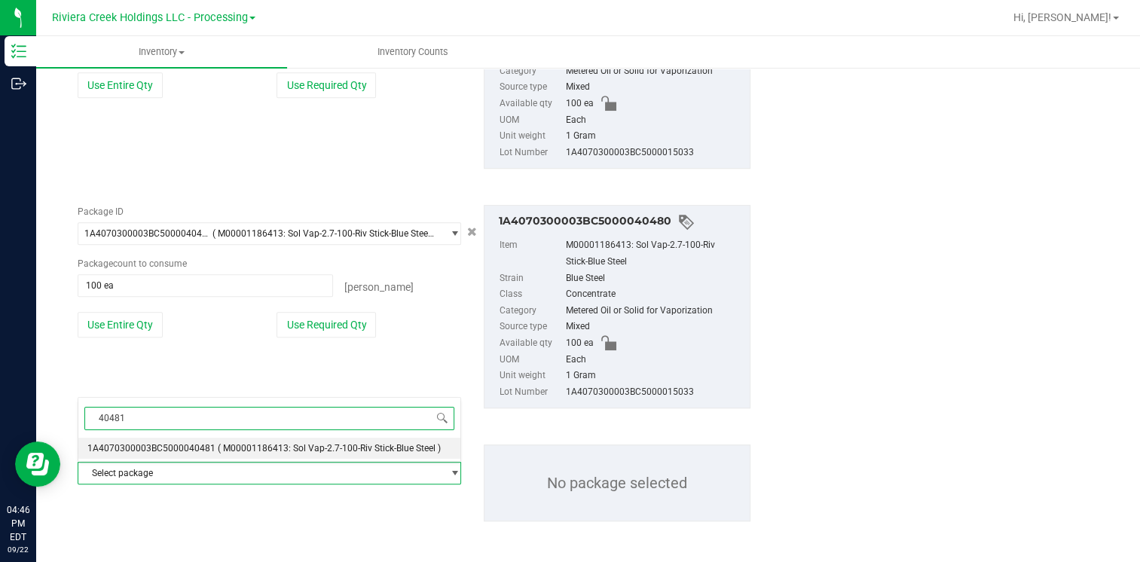
click at [193, 442] on li "1A4070300003BC5000040481 ( M00001186413: Sol Vap-2.7-100-Riv Stick-Blue Steel )" at bounding box center [269, 448] width 382 height 21
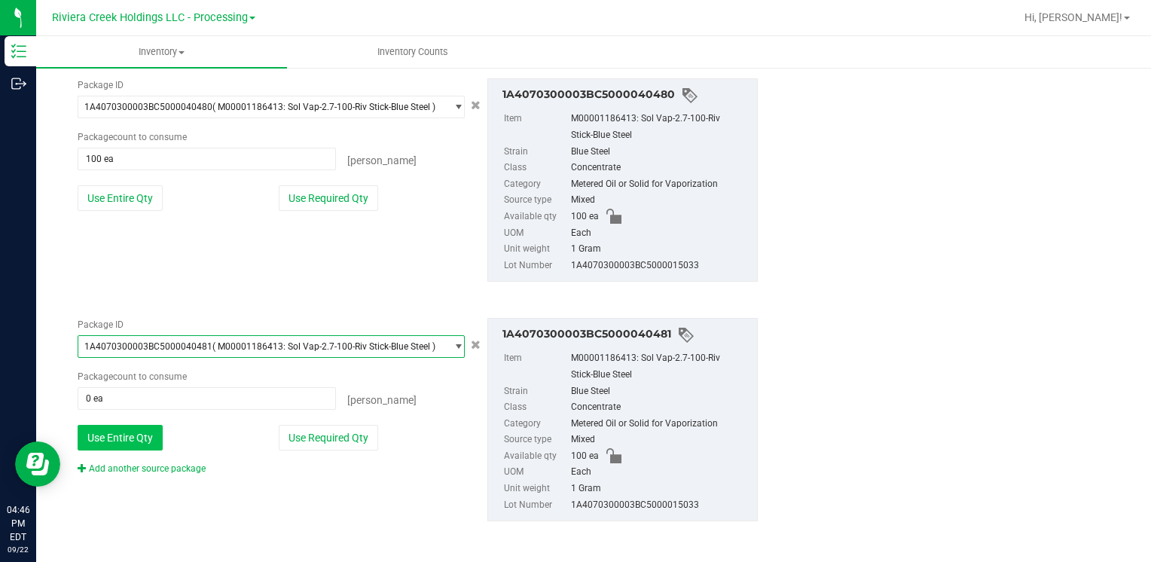
click at [157, 435] on button "Use Entire Qty" at bounding box center [120, 438] width 85 height 26
type input "100 ea"
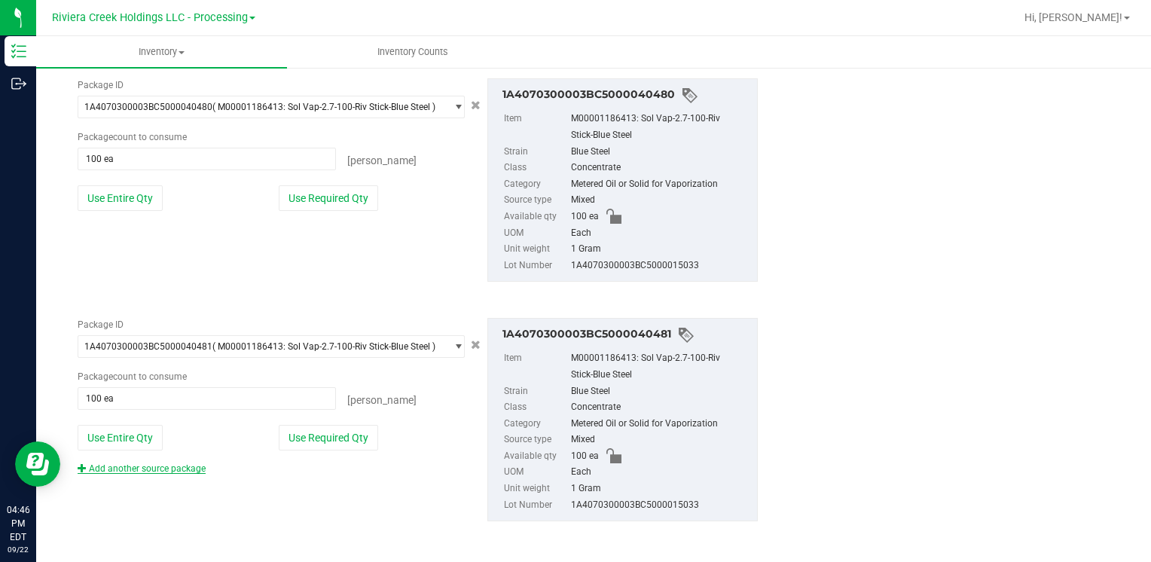
click at [139, 468] on link "Add another source package" at bounding box center [142, 468] width 128 height 11
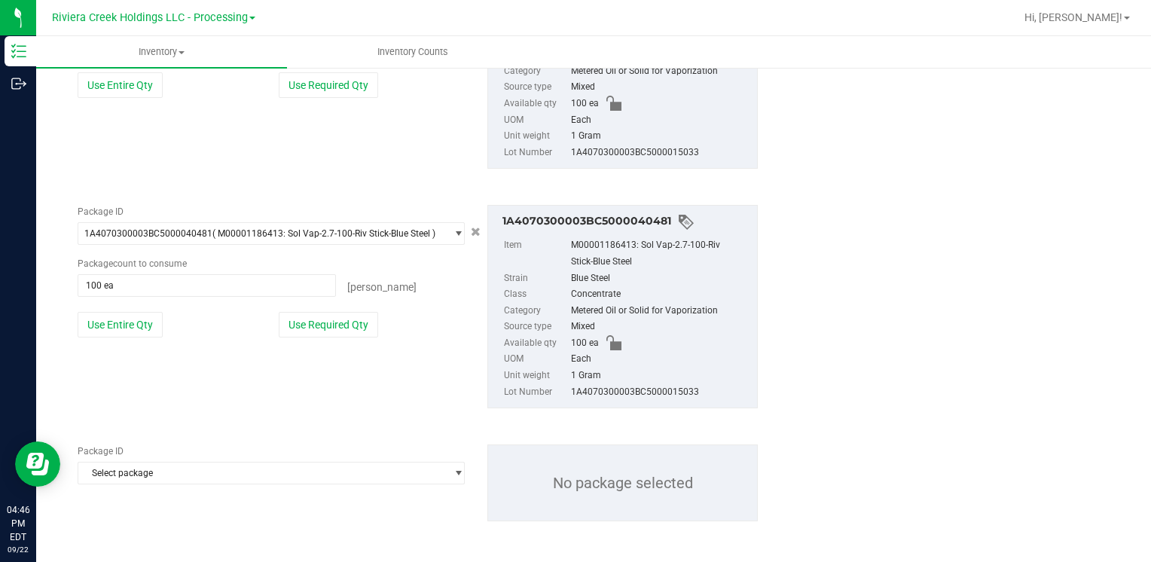
click at [139, 469] on span "Select package" at bounding box center [261, 473] width 367 height 21
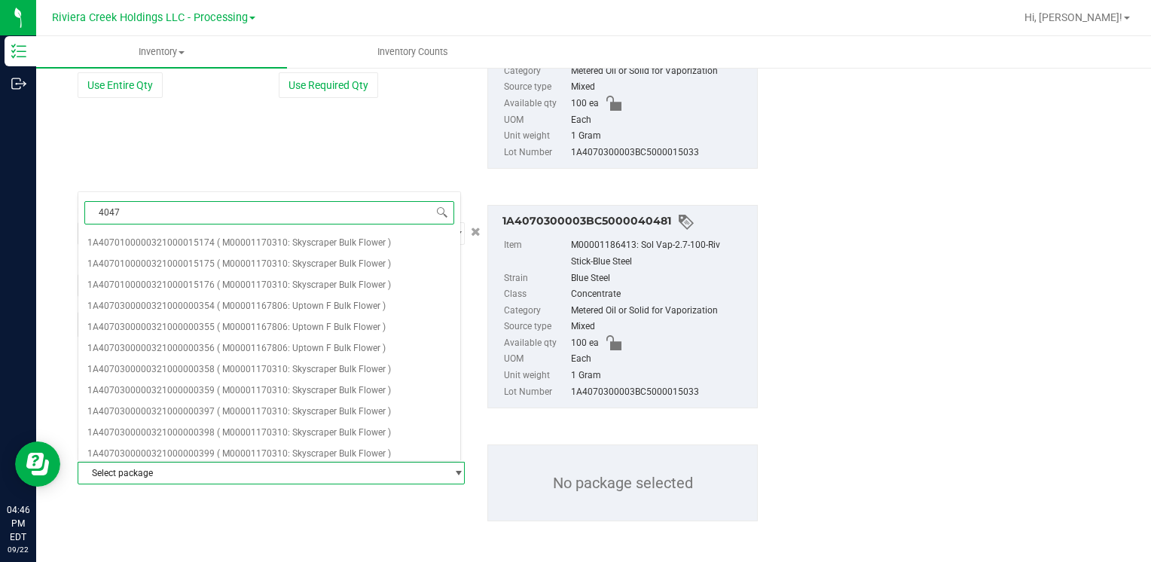
type input "40478"
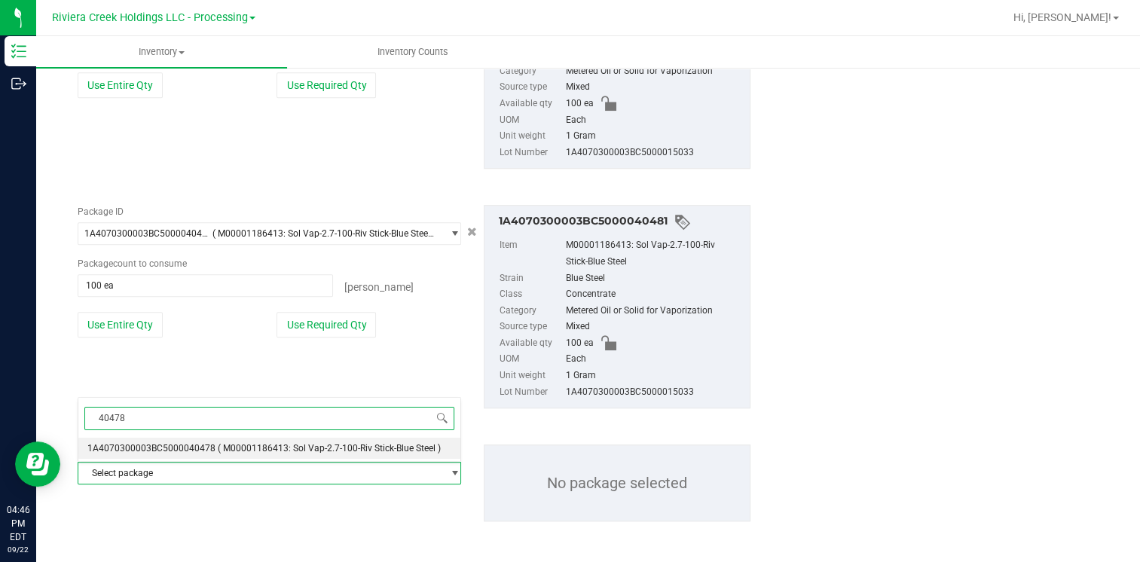
click at [166, 445] on span "1A4070300003BC5000040478" at bounding box center [151, 448] width 128 height 11
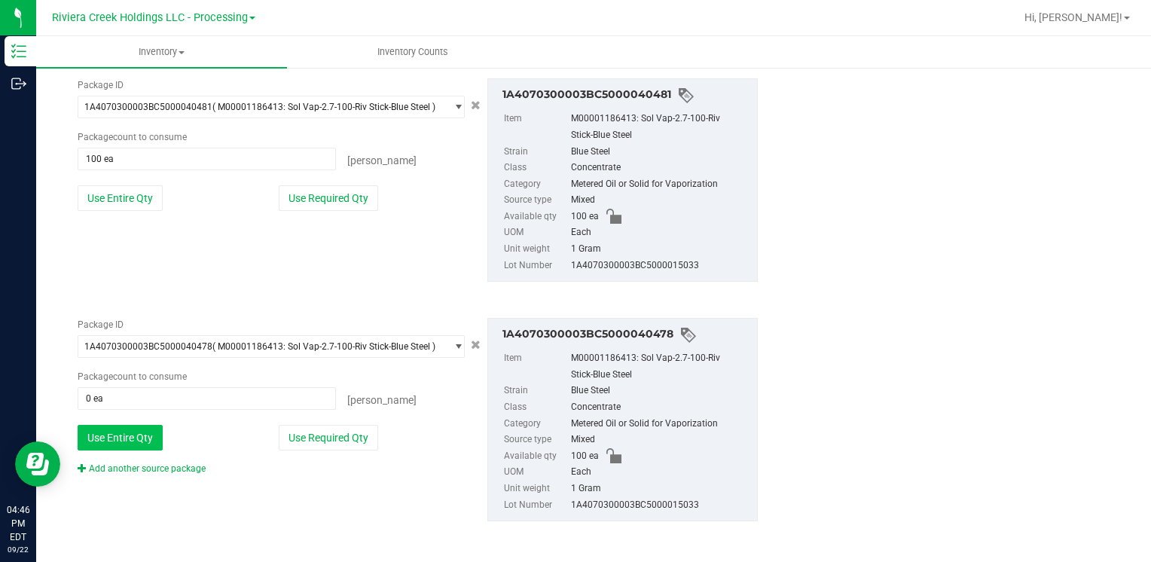
click at [133, 431] on button "Use Entire Qty" at bounding box center [120, 438] width 85 height 26
type input "100 ea"
click at [133, 463] on link "Add another source package" at bounding box center [142, 468] width 128 height 11
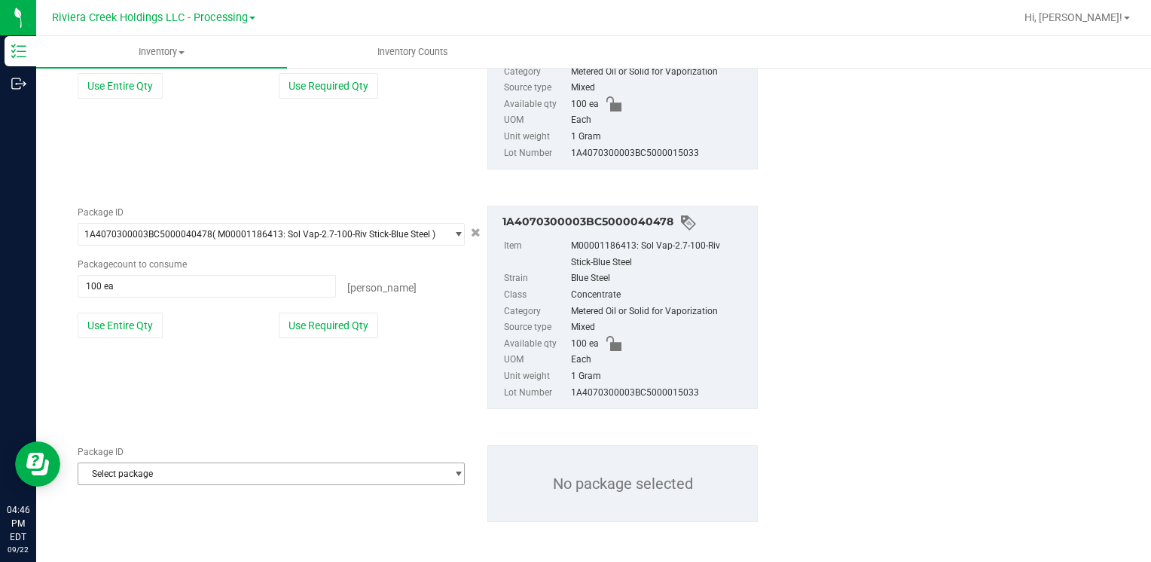
click at [138, 472] on span "Select package" at bounding box center [261, 473] width 367 height 21
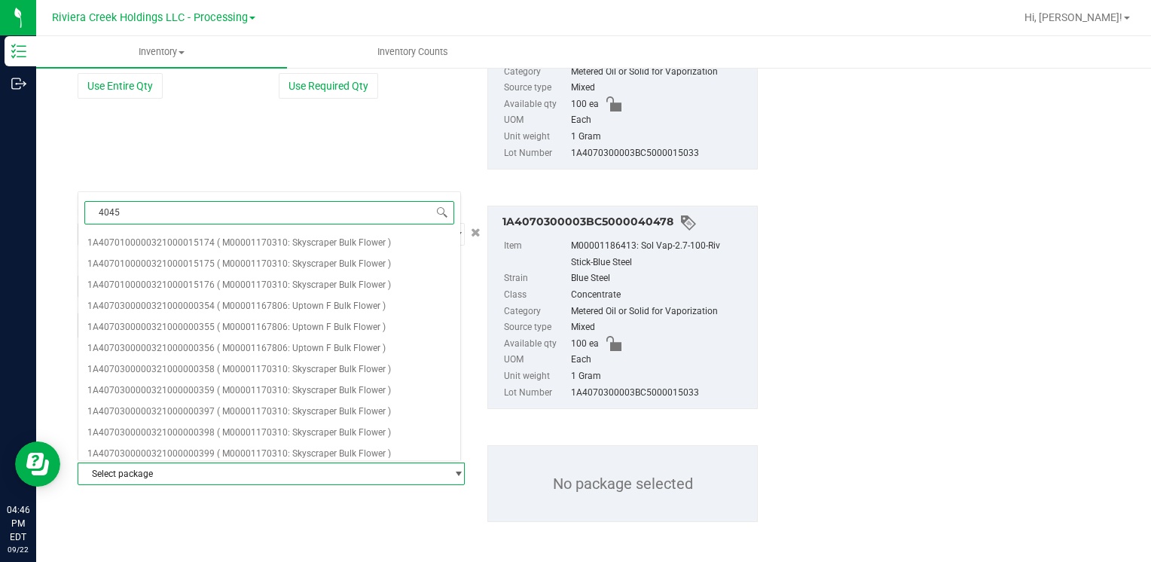
type input "40454"
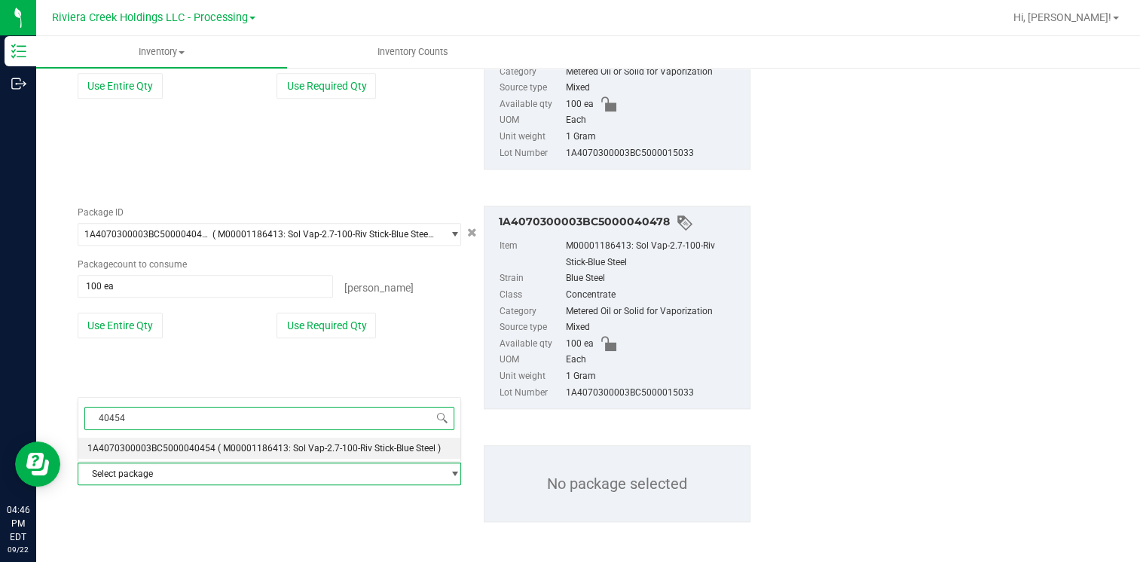
click at [178, 445] on span "1A4070300003BC5000040454" at bounding box center [151, 448] width 128 height 11
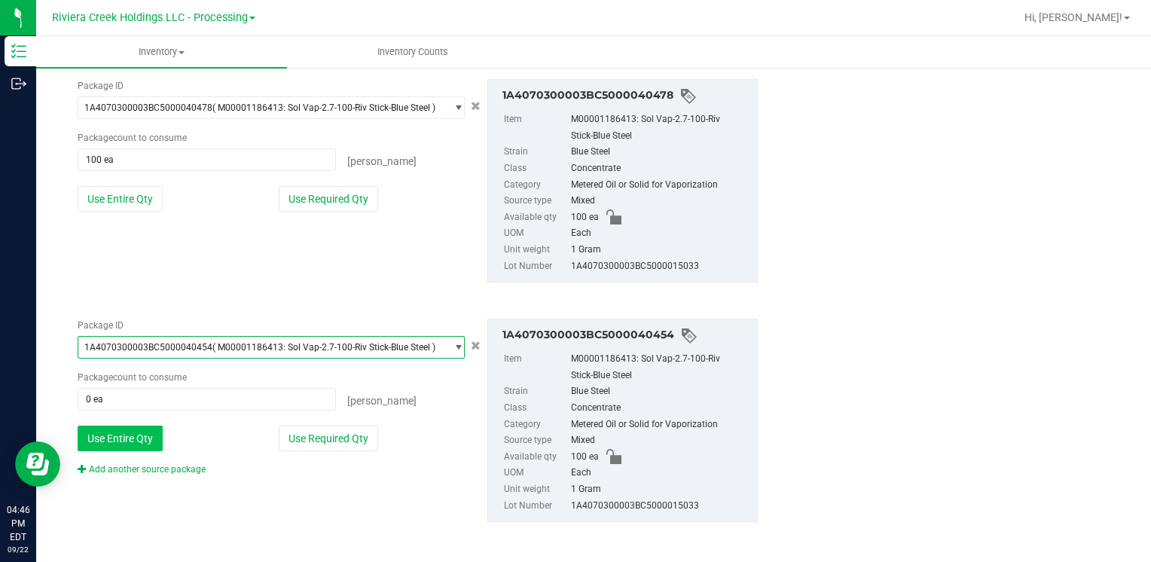
click at [157, 430] on button "Use Entire Qty" at bounding box center [120, 439] width 85 height 26
type input "100 ea"
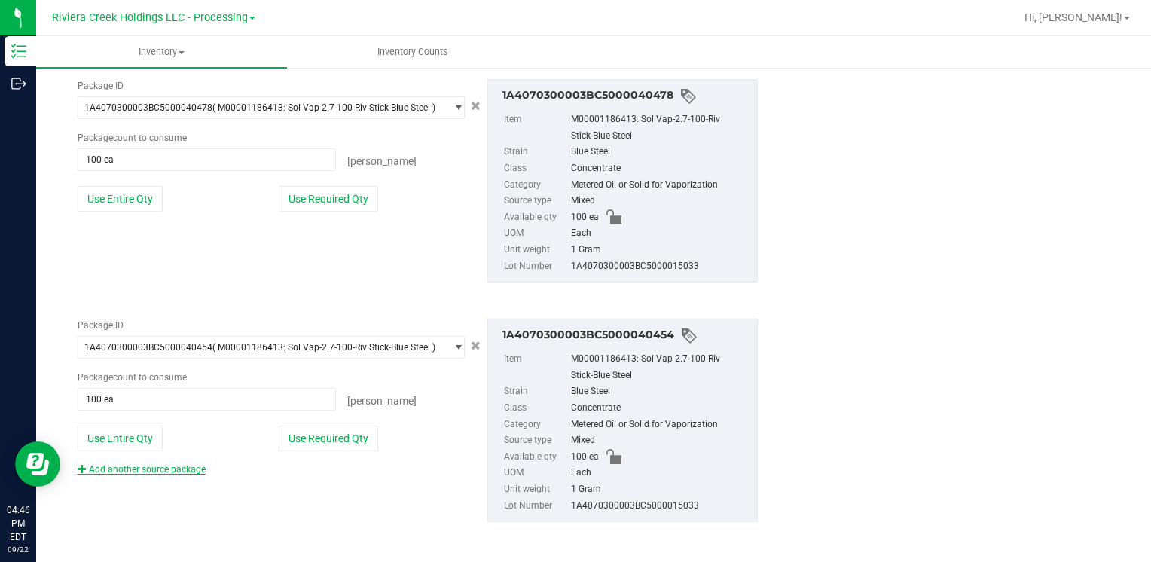
click at [155, 458] on div "Package ID 1A4070300003BC5000040454 ( M00001186413: Sol Vap-2.7-100-Riv Stick-B…" at bounding box center [271, 397] width 410 height 157
click at [154, 466] on link "Add another source package" at bounding box center [142, 469] width 128 height 11
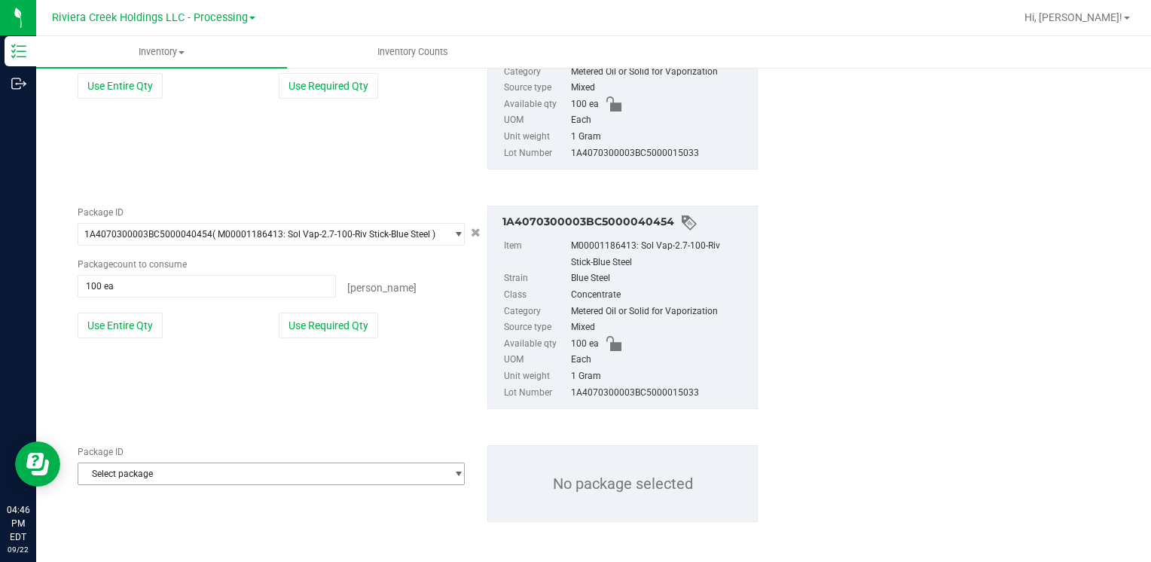
click at [154, 468] on span "Select package" at bounding box center [261, 473] width 367 height 21
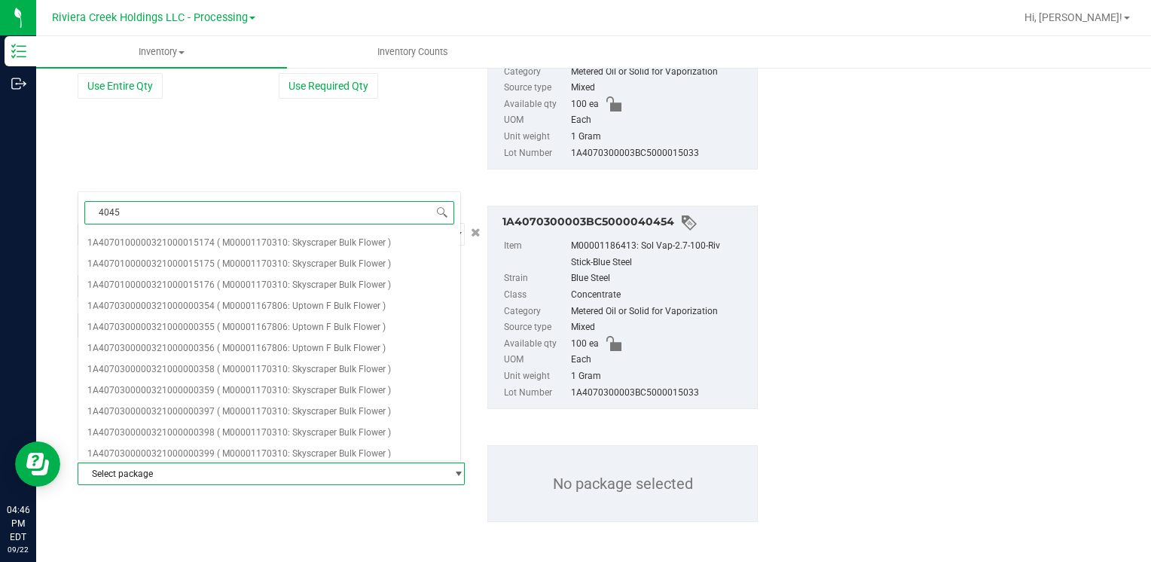
type input "40453"
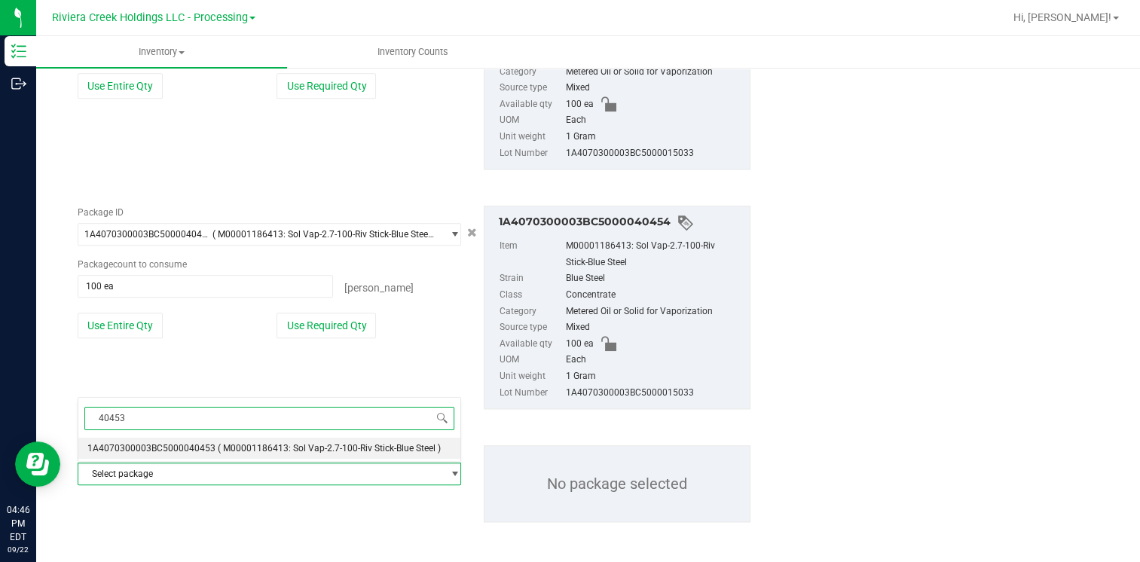
click at [188, 448] on span "1A4070300003BC5000040453" at bounding box center [151, 448] width 128 height 11
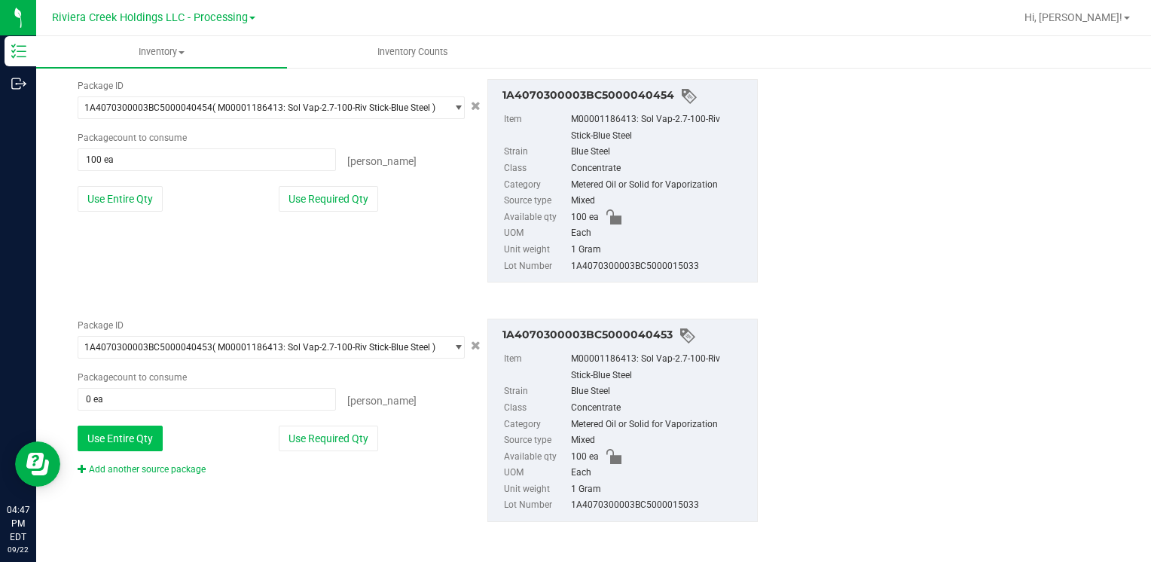
click at [129, 439] on button "Use Entire Qty" at bounding box center [120, 439] width 85 height 26
type input "100 ea"
click at [126, 469] on link "Add another source package" at bounding box center [142, 469] width 128 height 11
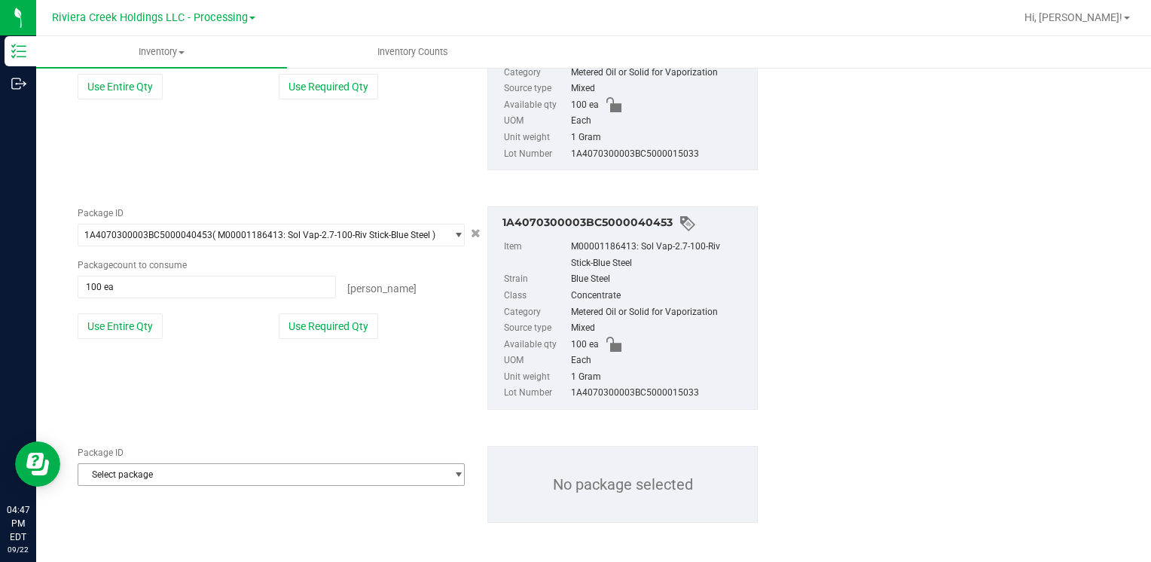
click at [126, 472] on span "Select package" at bounding box center [261, 474] width 367 height 21
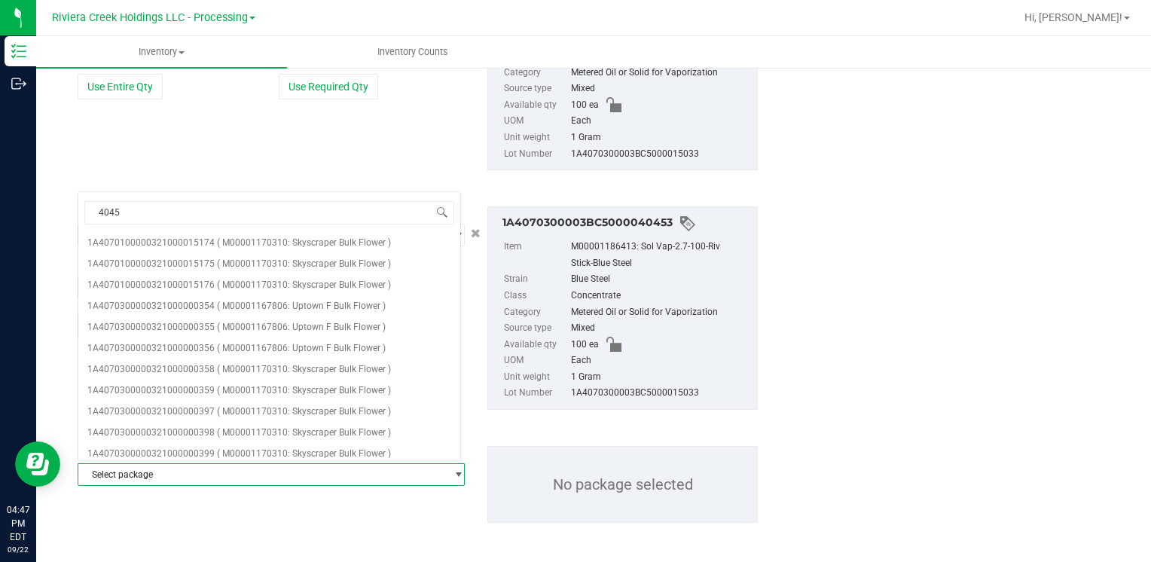
type input "40455"
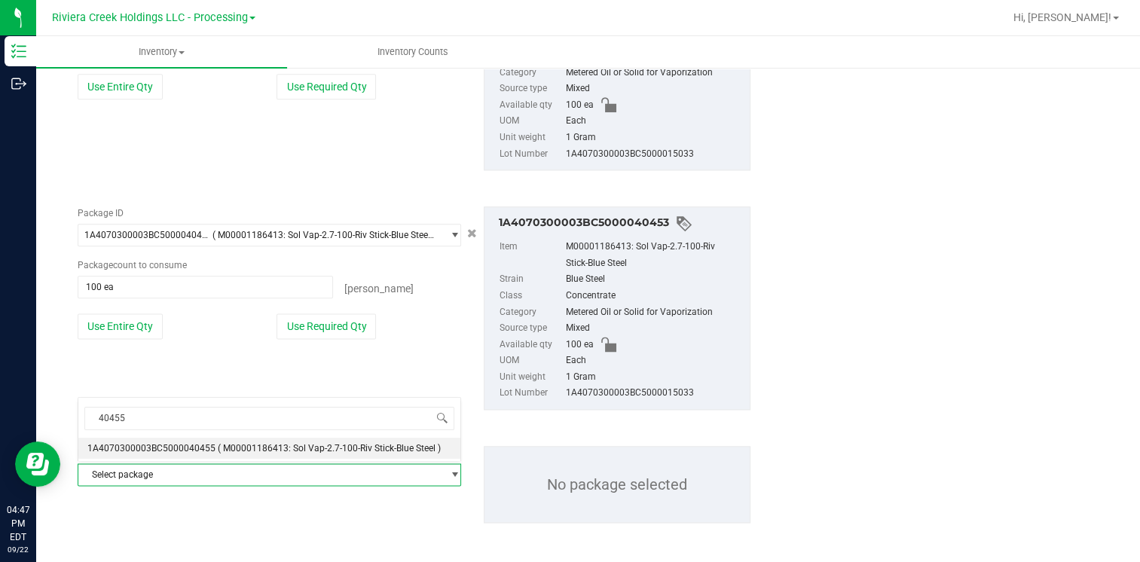
click at [196, 439] on li "1A4070300003BC5000040455 ( M00001186413: Sol Vap-2.7-100-Riv Stick-Blue Steel )" at bounding box center [269, 448] width 382 height 21
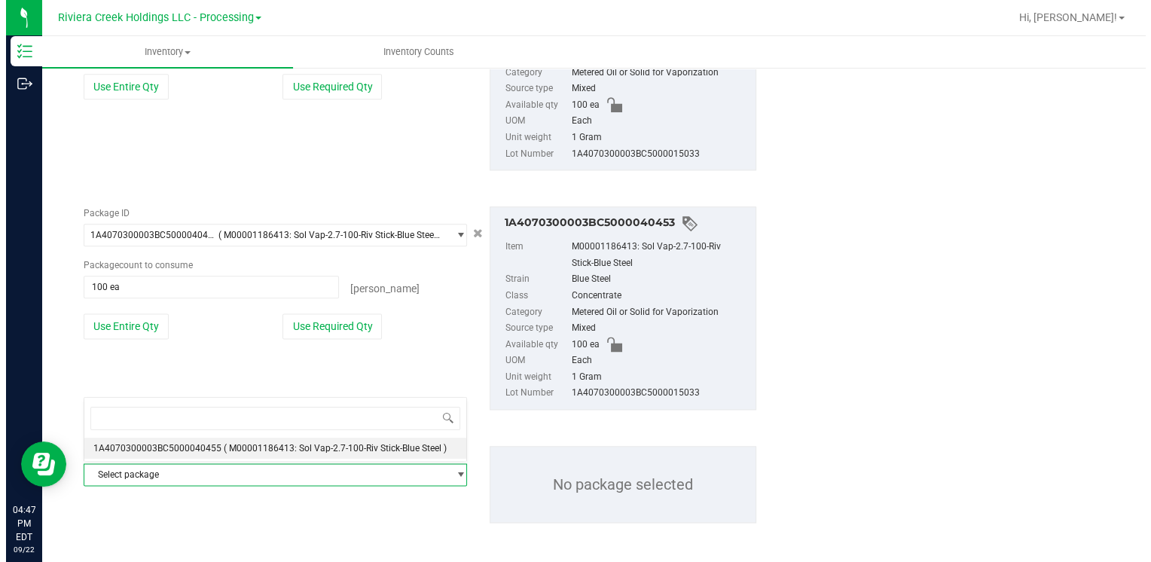
scroll to position [17405, 0]
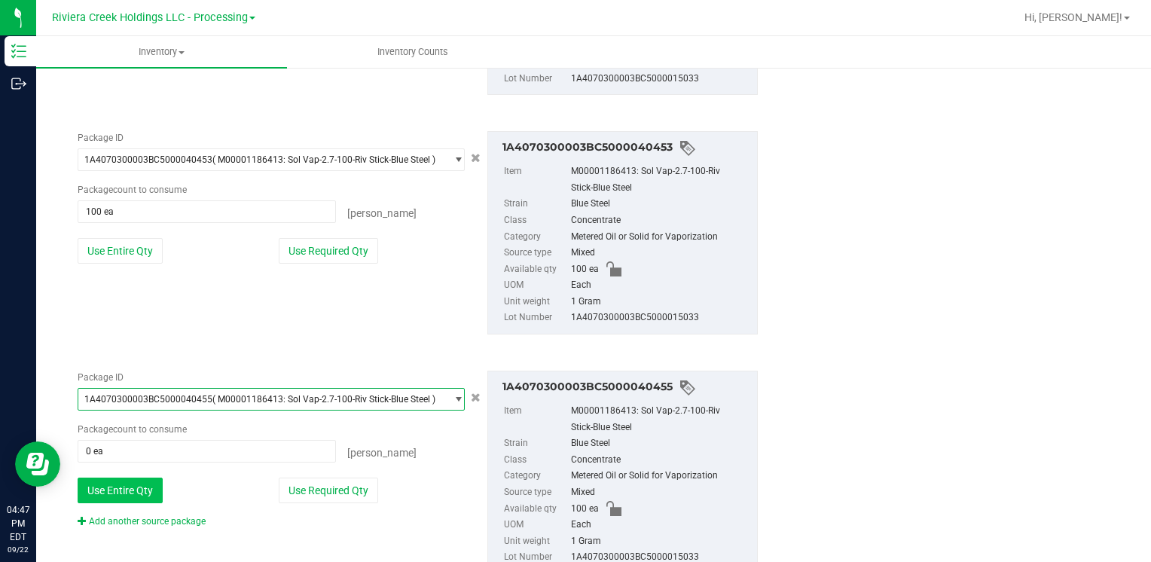
click at [130, 478] on button "Use Entire Qty" at bounding box center [120, 491] width 85 height 26
type input "100 ea"
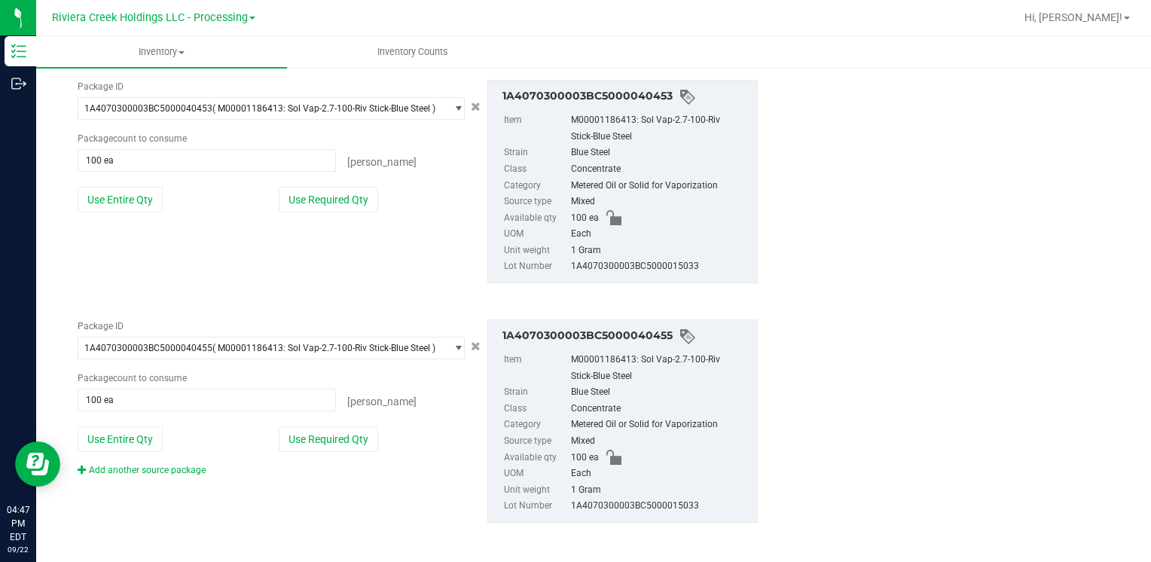
click at [145, 465] on link "Add another source package" at bounding box center [142, 470] width 128 height 11
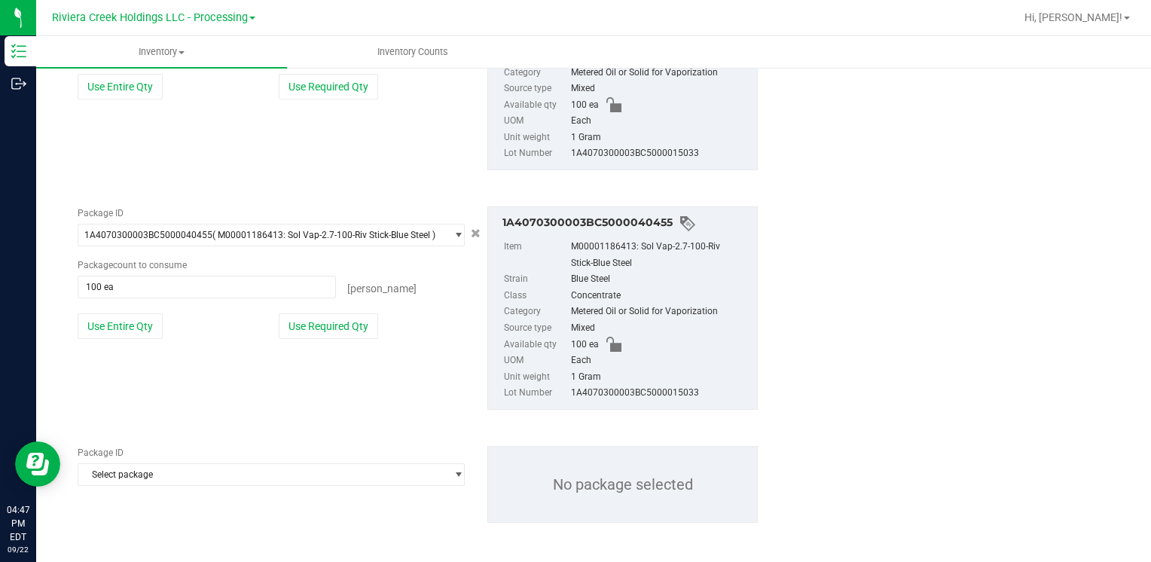
click at [154, 468] on span "Select package" at bounding box center [261, 474] width 367 height 21
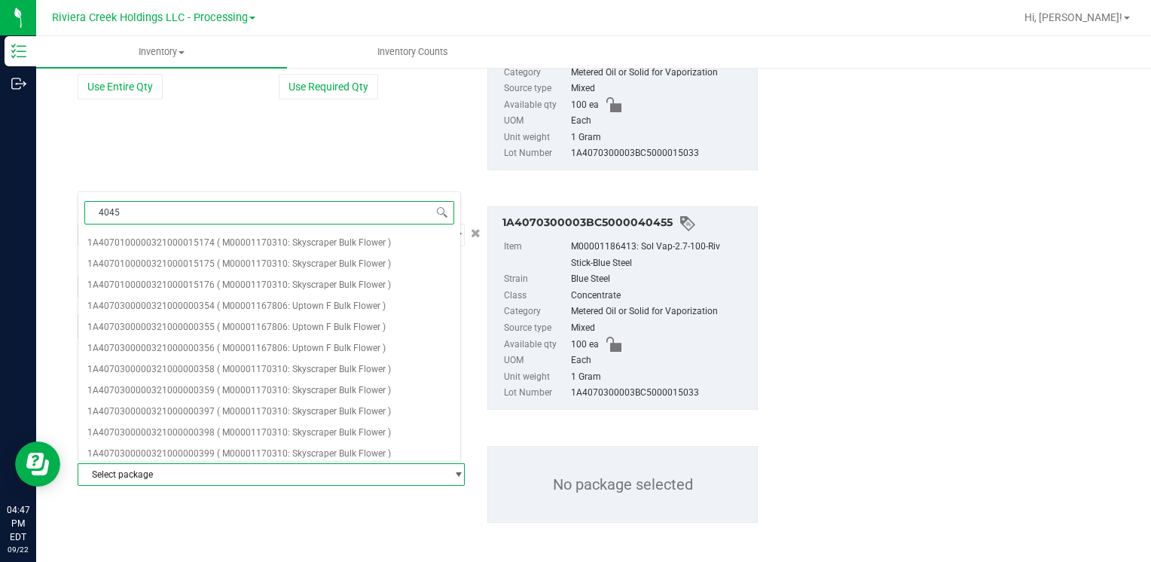
type input "40452"
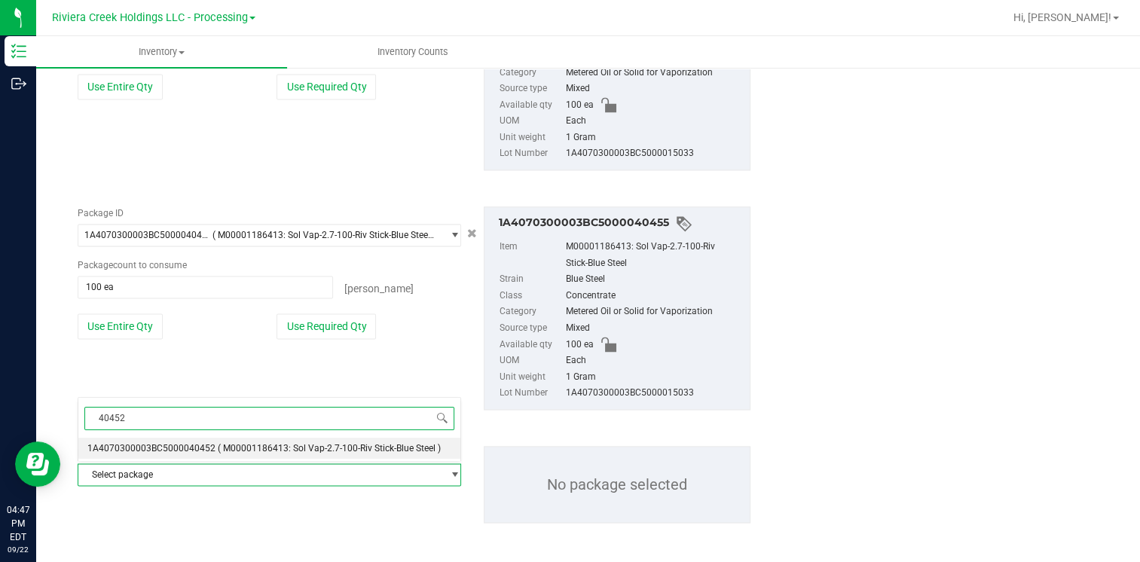
click at [194, 442] on li "1A4070300003BC5000040452 ( M00001186413: Sol Vap-2.7-100-Riv Stick-Blue Steel )" at bounding box center [269, 448] width 382 height 21
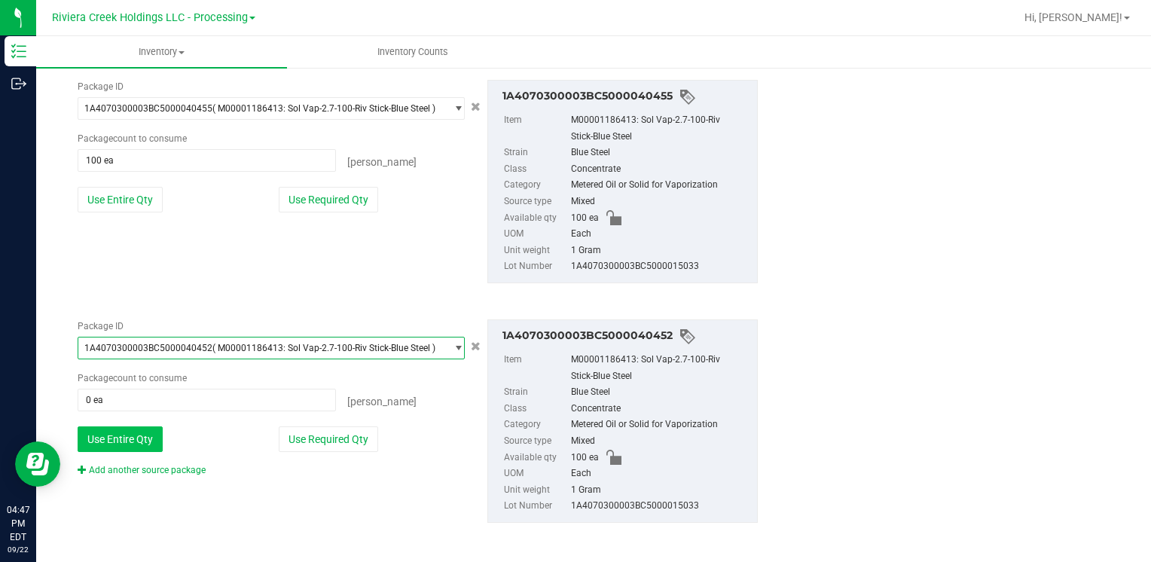
click at [148, 438] on button "Use Entire Qty" at bounding box center [120, 439] width 85 height 26
type input "100 ea"
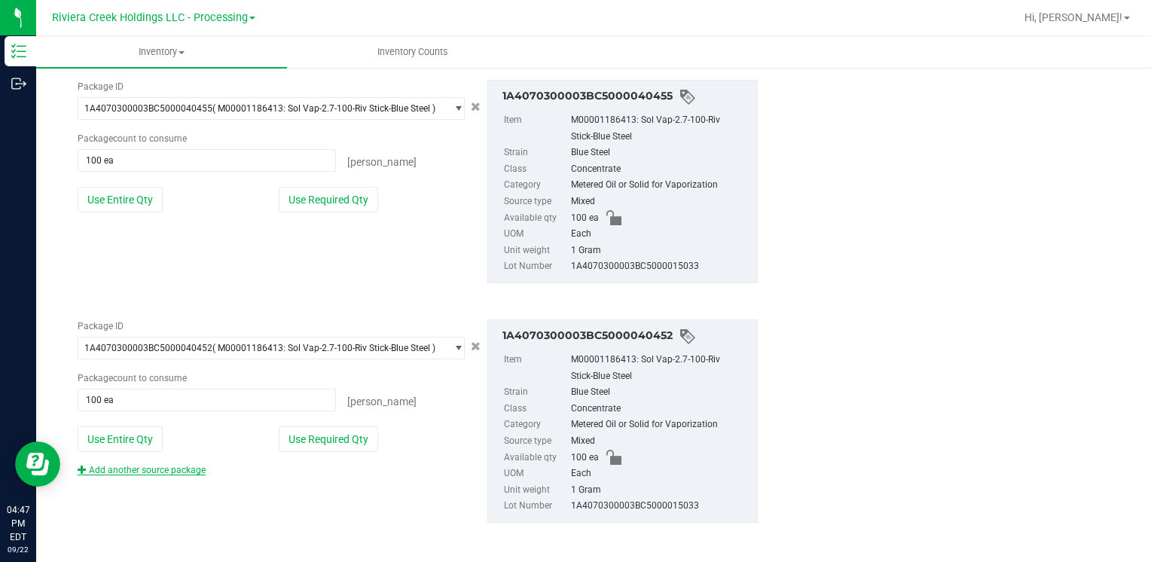
click at [142, 467] on link "Add another source package" at bounding box center [142, 470] width 128 height 11
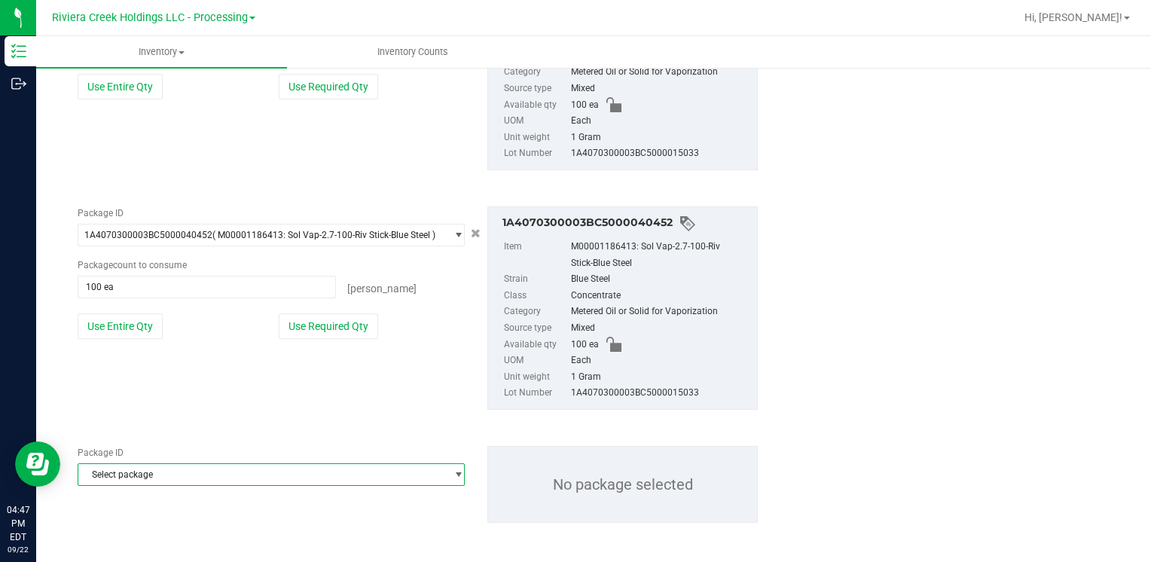
click at [142, 467] on span "Select package" at bounding box center [261, 474] width 367 height 21
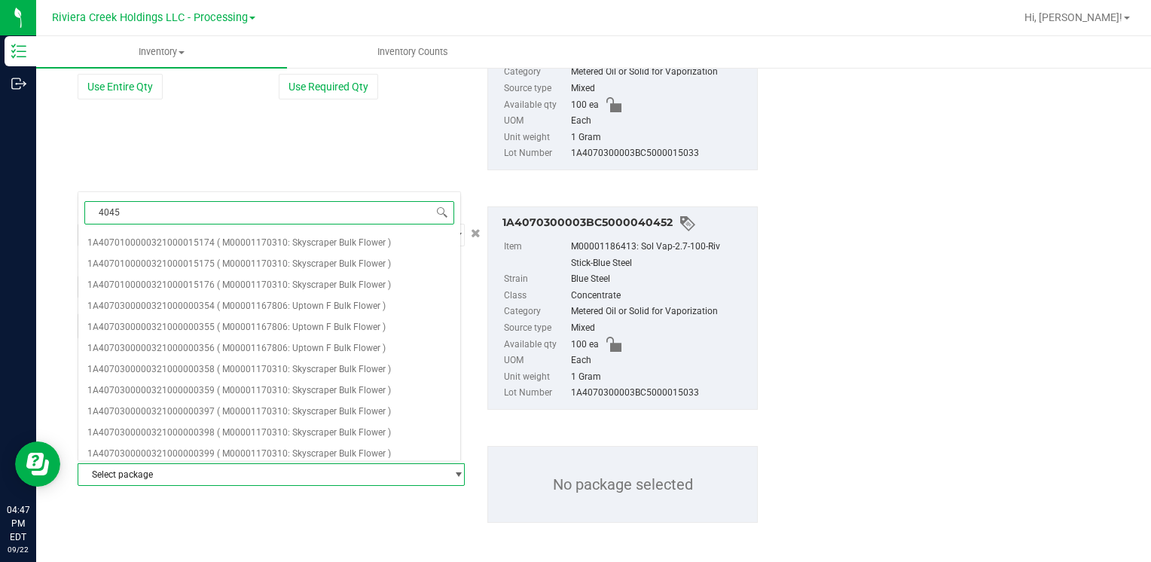
type input "40456"
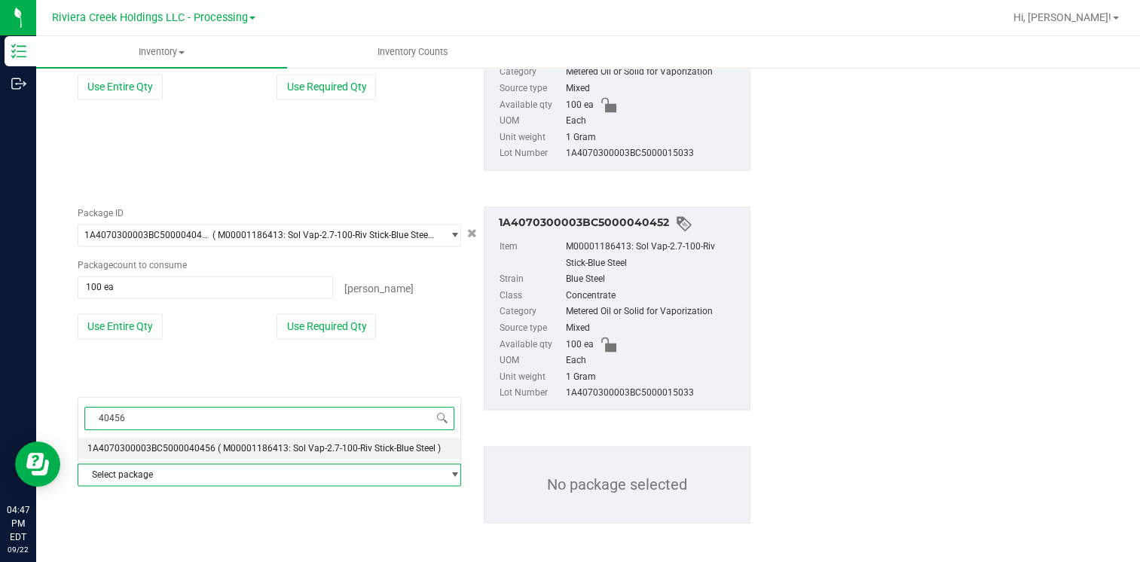
click at [199, 450] on span "1A4070300003BC5000040456" at bounding box center [151, 448] width 128 height 11
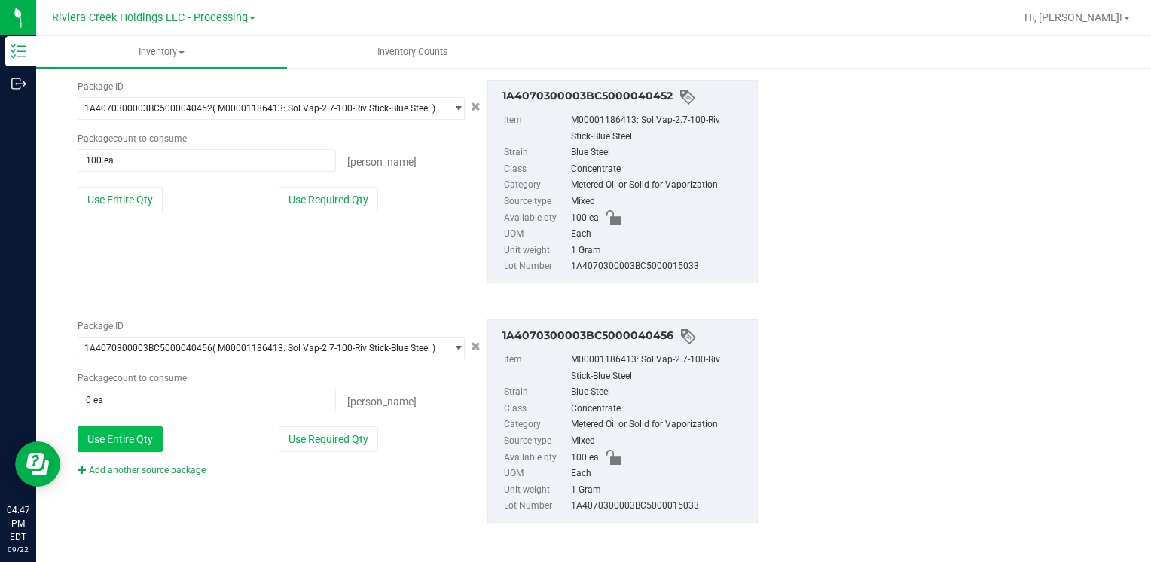
click at [119, 435] on button "Use Entire Qty" at bounding box center [120, 439] width 85 height 26
type input "100 ea"
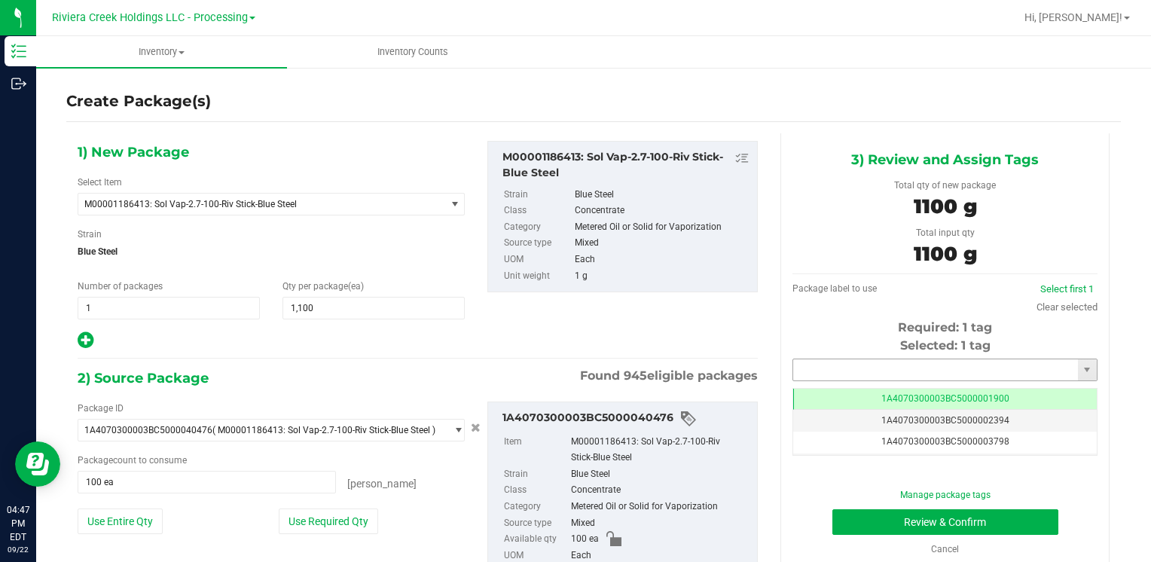
click at [874, 370] on input "text" at bounding box center [935, 369] width 285 height 21
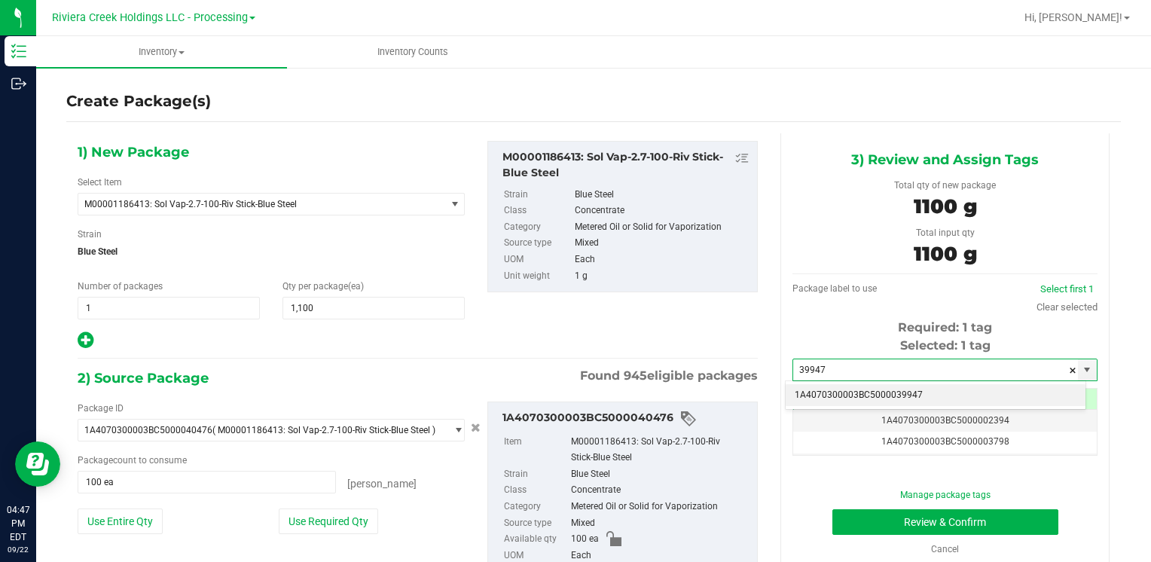
click at [838, 393] on li "1A4070300003BC5000039947" at bounding box center [936, 395] width 300 height 23
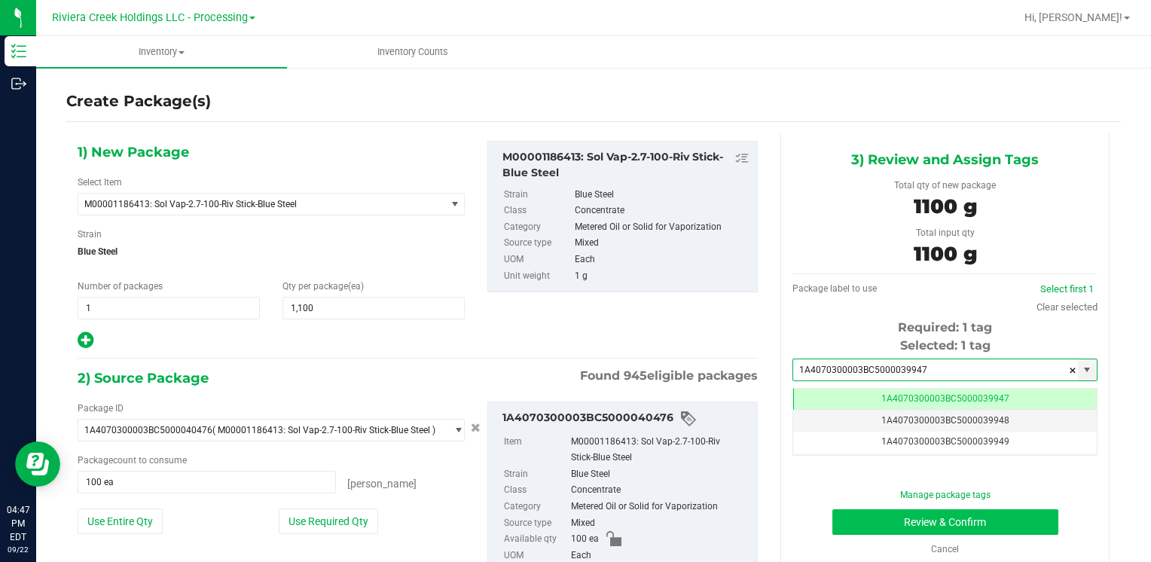
type input "1A4070300003BC5000039947"
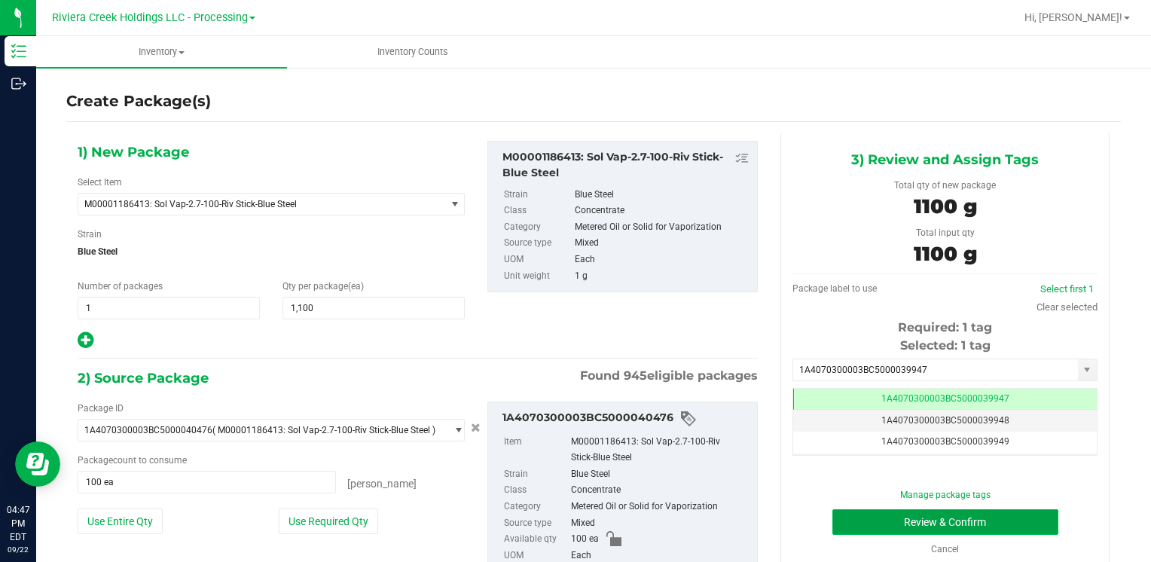
click at [846, 518] on button "Review & Confirm" at bounding box center [946, 522] width 226 height 26
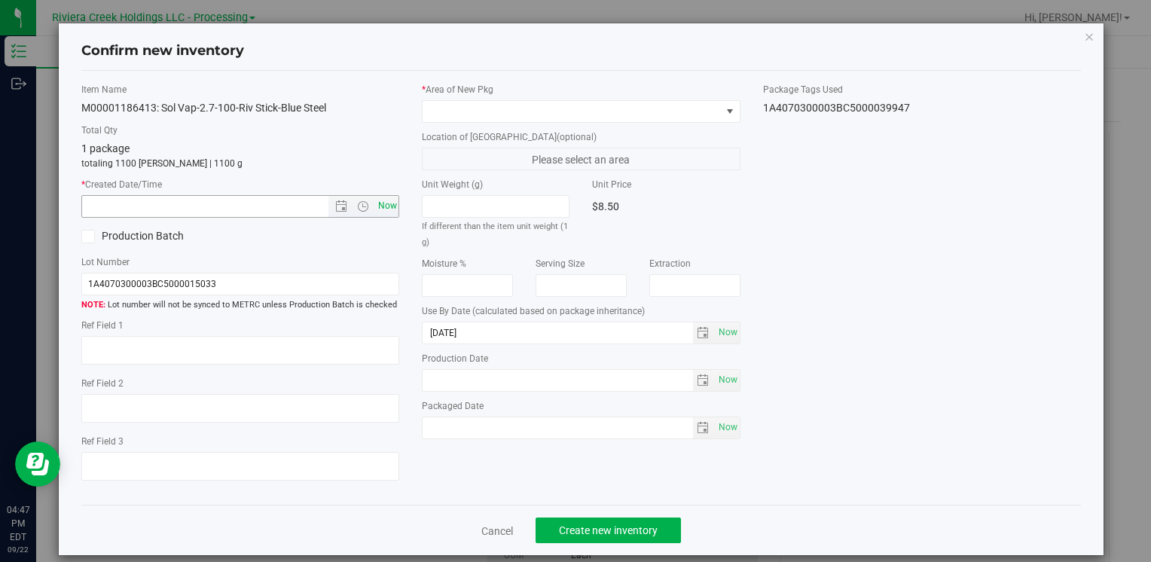
click at [380, 212] on span "Now" at bounding box center [387, 206] width 26 height 22
type input "[DATE] 4:47 PM"
drag, startPoint x: 461, startPoint y: 110, endPoint x: 470, endPoint y: 118, distance: 11.8
click at [462, 110] on span at bounding box center [572, 111] width 298 height 21
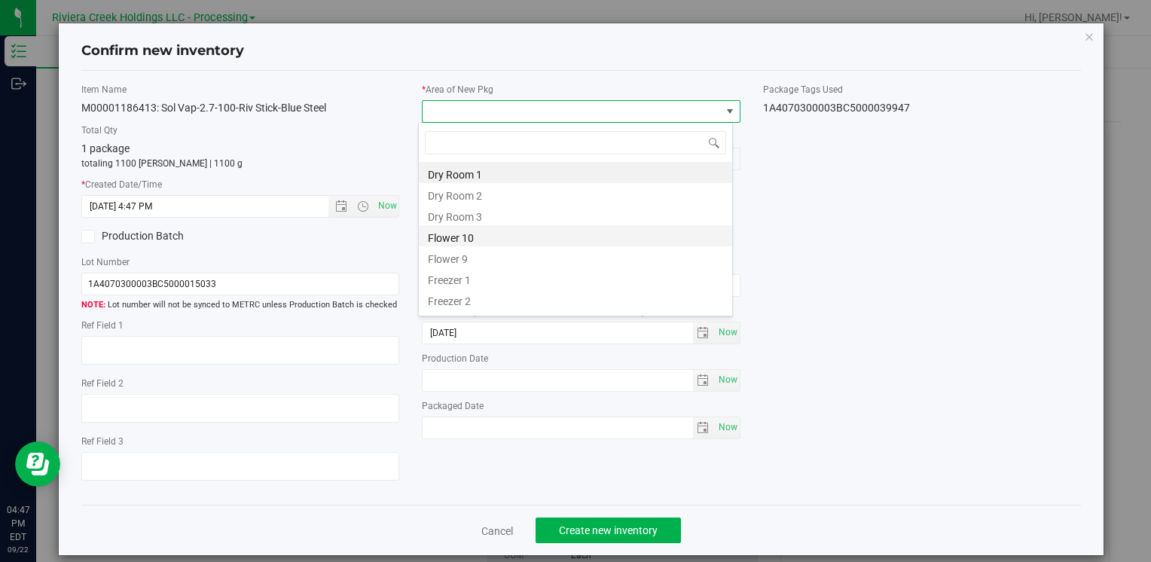
click at [489, 231] on li "Flower 10" at bounding box center [575, 235] width 313 height 21
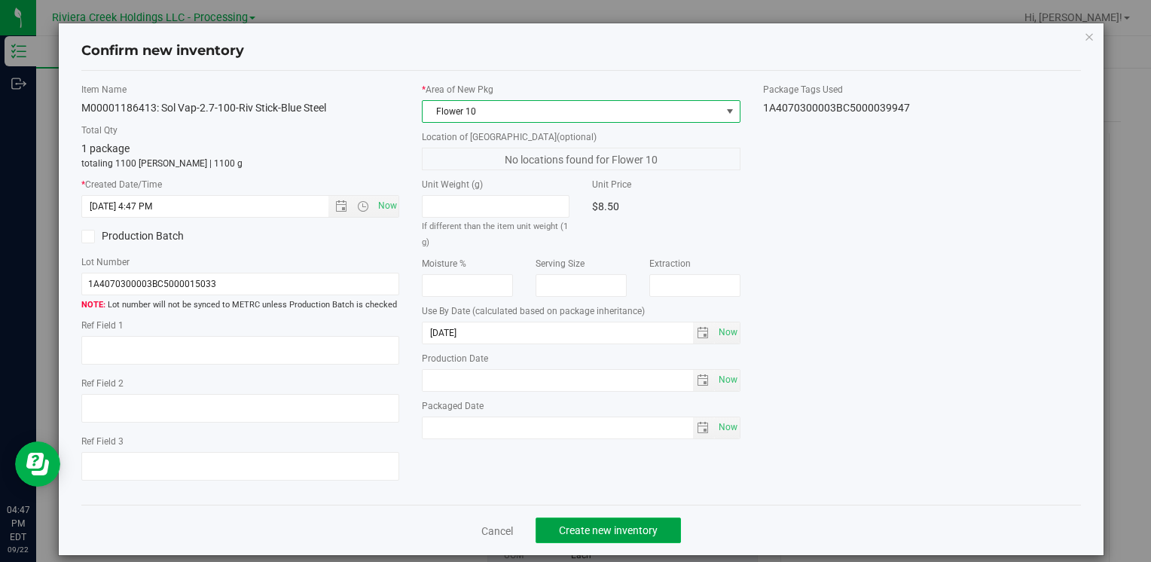
click at [579, 529] on span "Create new inventory" at bounding box center [608, 530] width 99 height 12
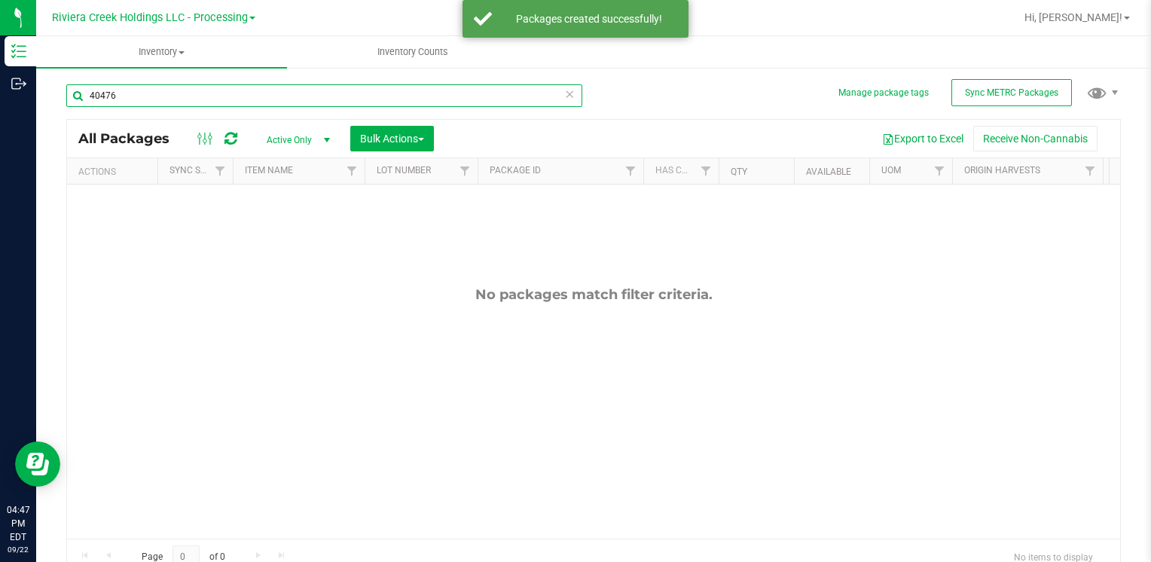
click at [157, 92] on input "40476" at bounding box center [324, 95] width 516 height 23
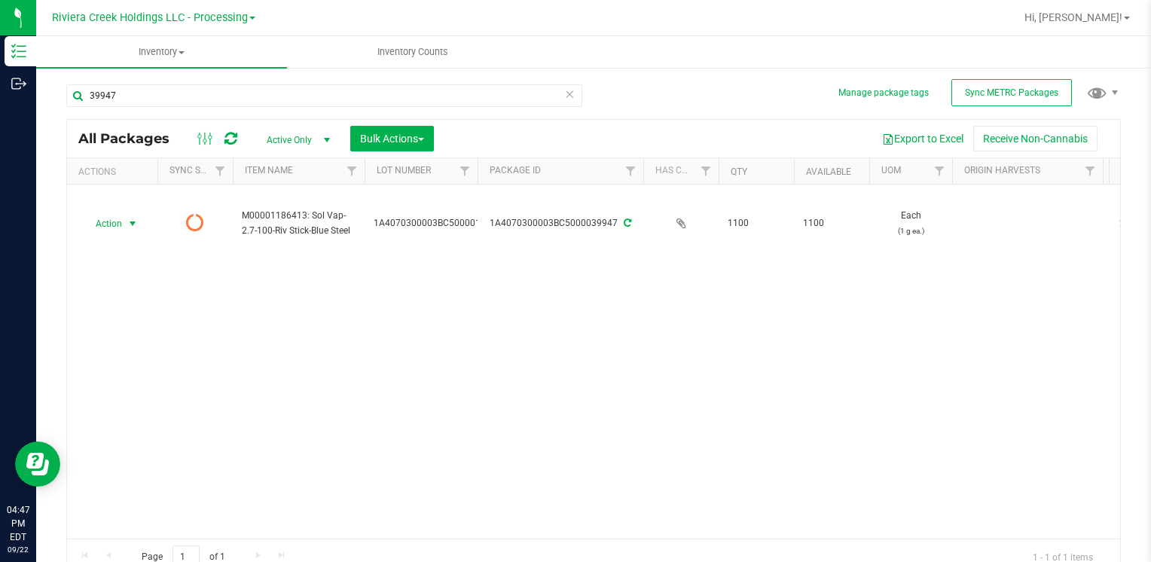
drag, startPoint x: 121, startPoint y: 223, endPoint x: 222, endPoint y: 336, distance: 152.1
click at [121, 222] on span "Action" at bounding box center [102, 223] width 41 height 21
click at [154, 333] on li "Print package label" at bounding box center [131, 346] width 96 height 41
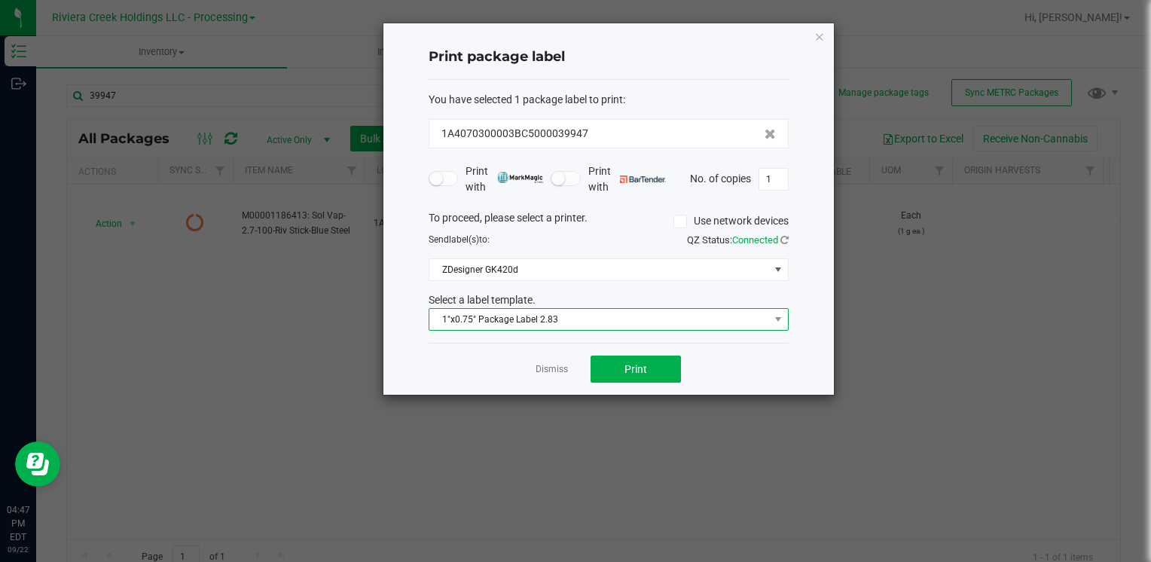
click at [448, 312] on span "1"x0.75" Package Label 2.83" at bounding box center [599, 319] width 340 height 21
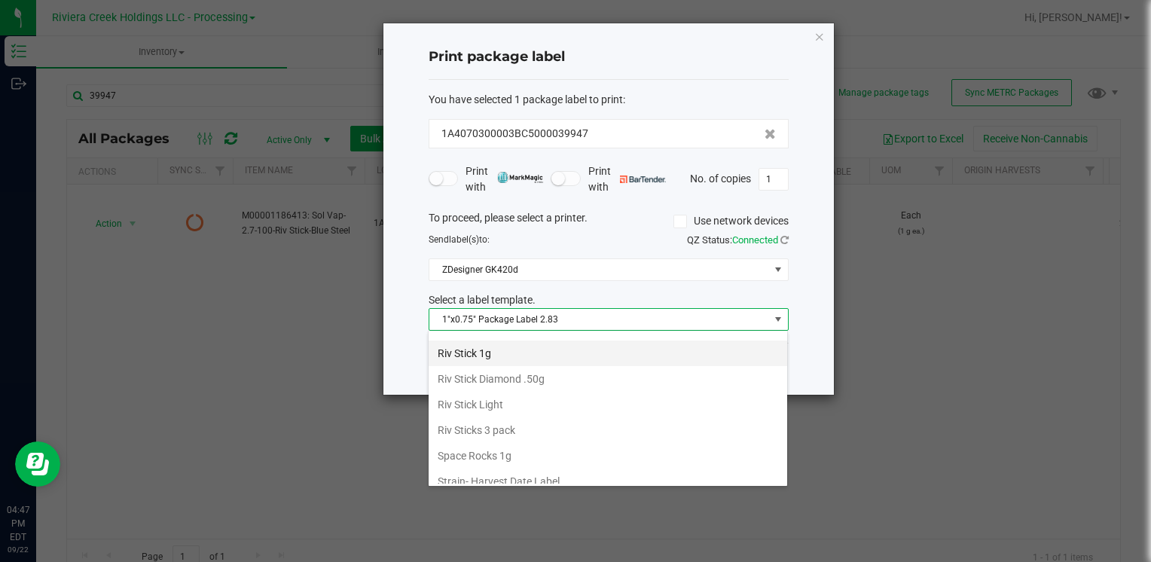
click at [520, 344] on li "Riv Stick 1g" at bounding box center [608, 354] width 359 height 26
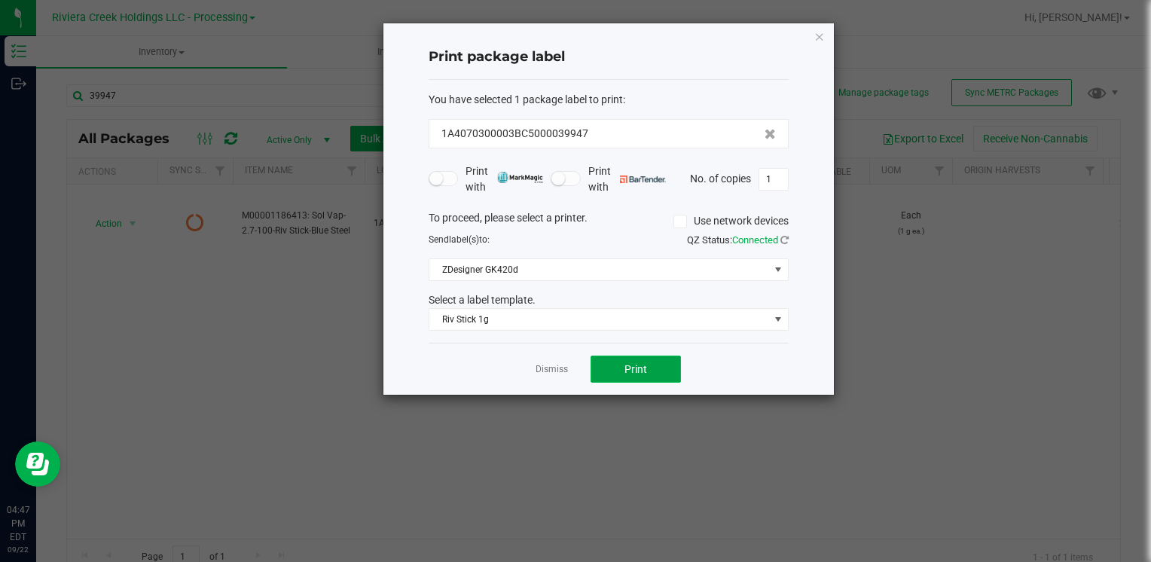
click at [639, 368] on span "Print" at bounding box center [636, 369] width 23 height 12
click at [819, 38] on icon "button" at bounding box center [819, 36] width 11 height 18
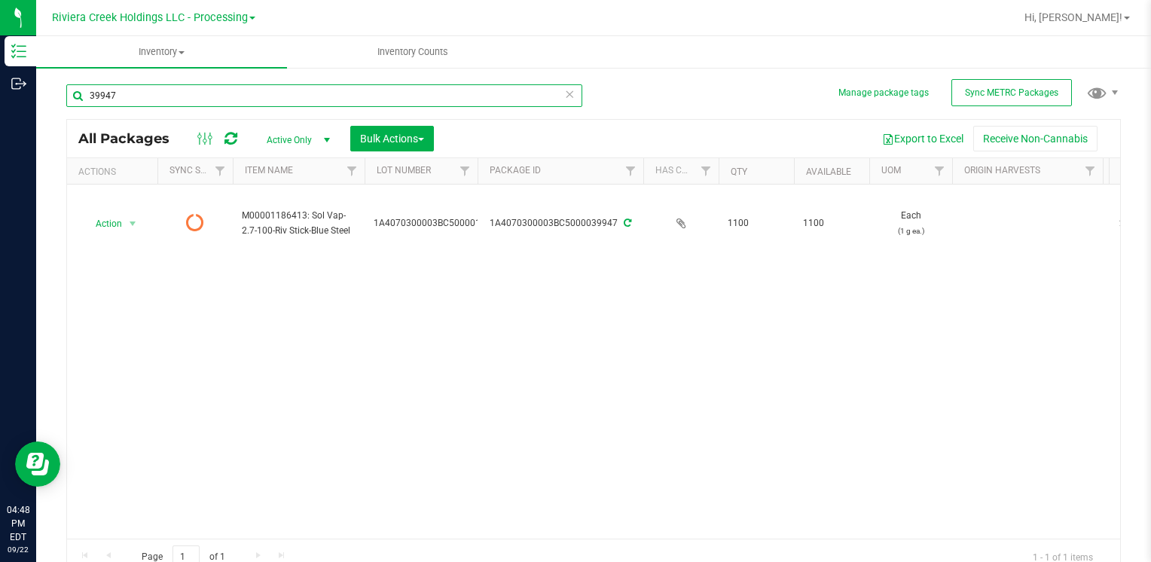
click at [121, 104] on input "39947" at bounding box center [324, 95] width 516 height 23
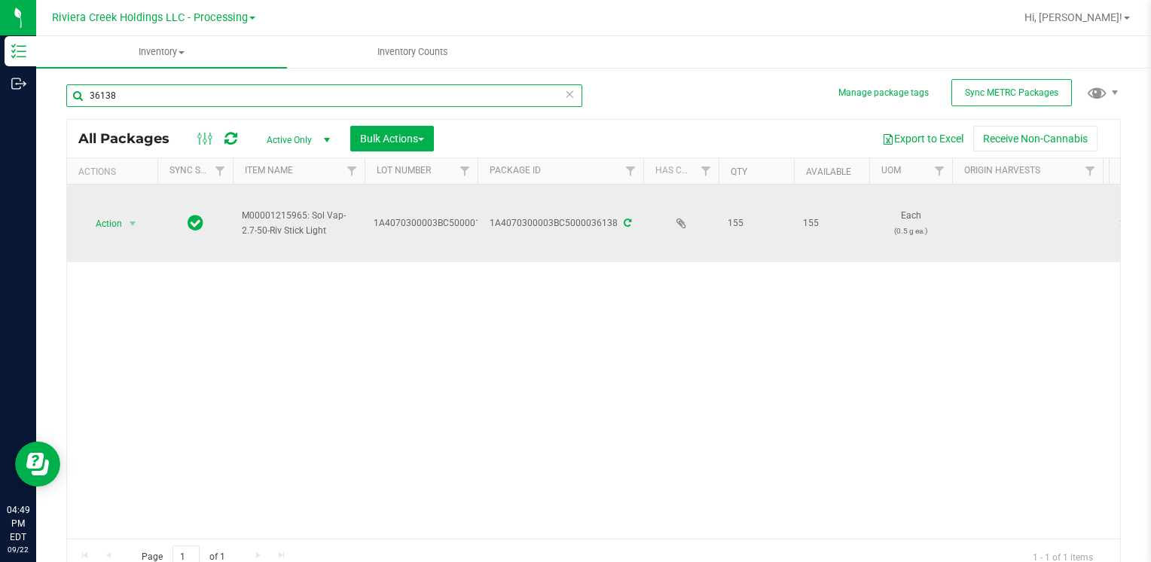
type input "36138"
click at [121, 230] on span "Action" at bounding box center [102, 223] width 41 height 21
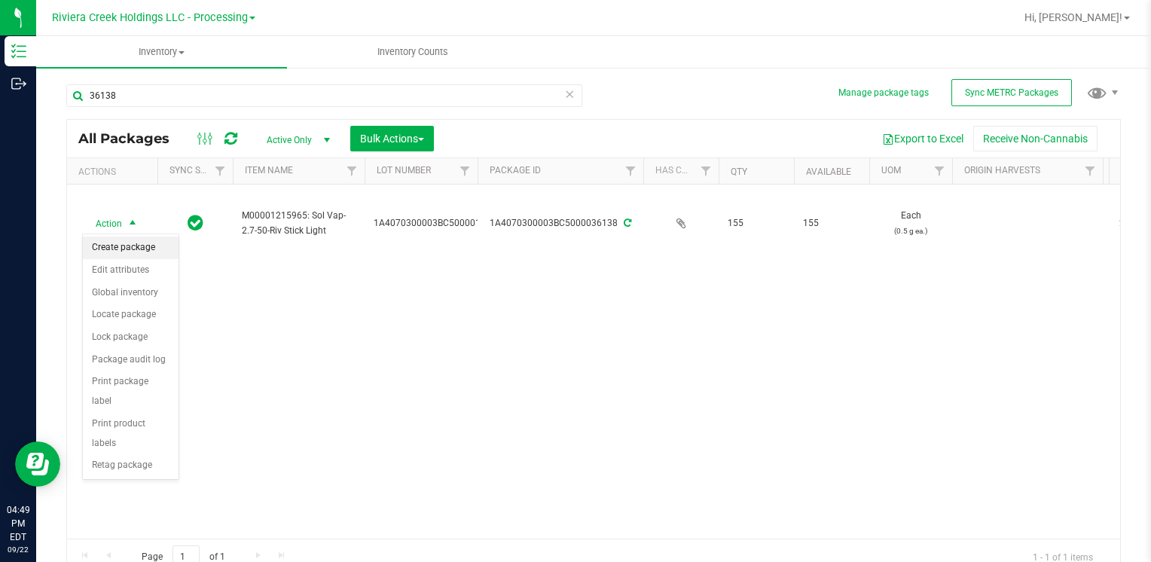
click at [118, 244] on li "Create package" at bounding box center [131, 248] width 96 height 23
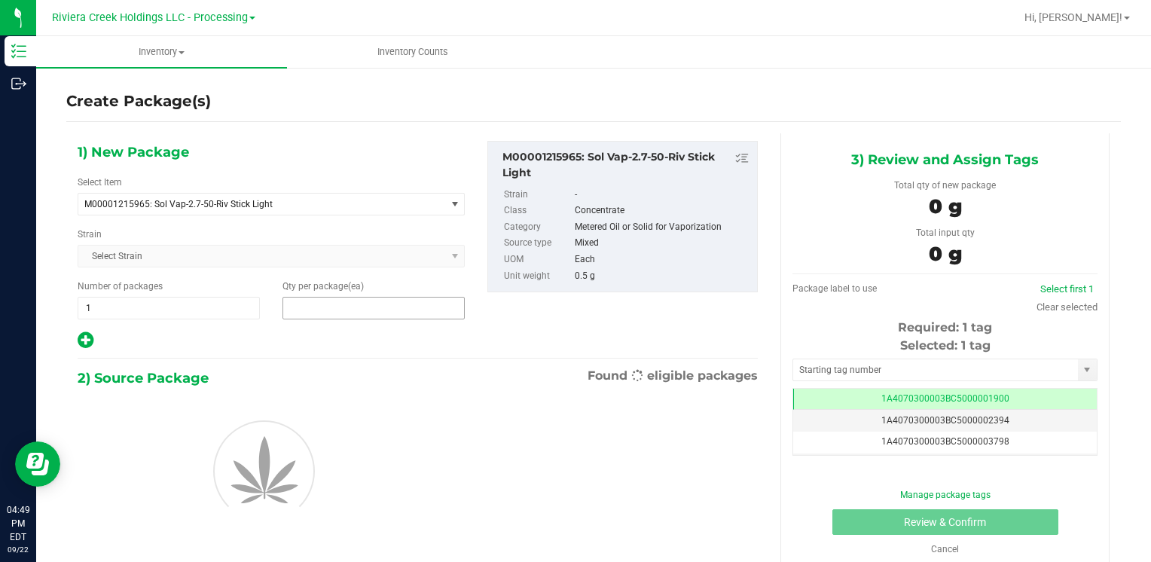
click at [295, 306] on span at bounding box center [374, 308] width 182 height 23
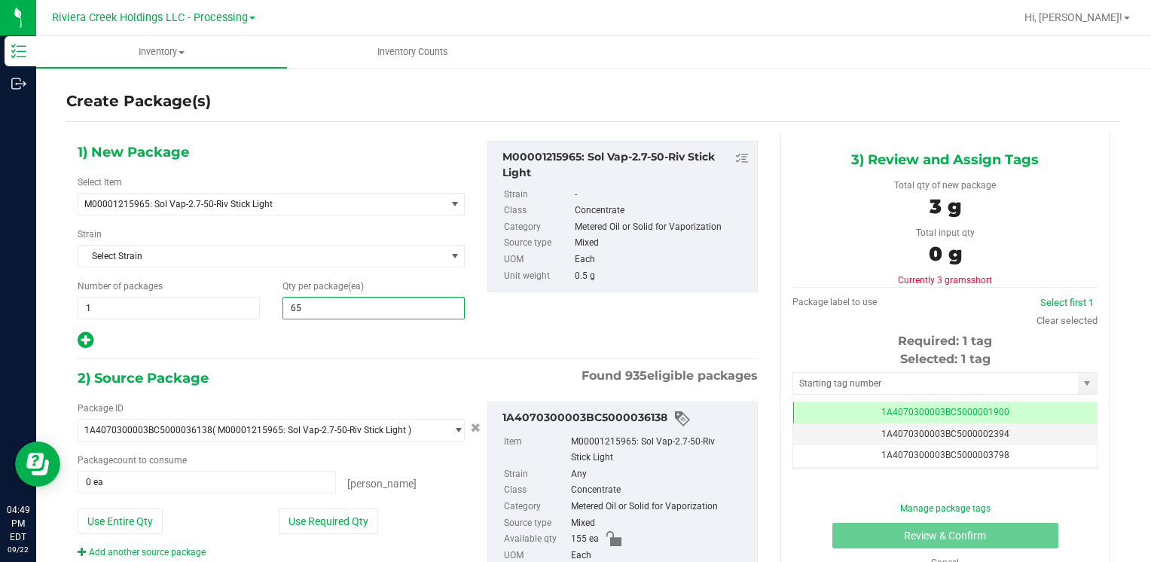
type input "655"
click at [132, 523] on button "Use Entire Qty" at bounding box center [120, 522] width 85 height 26
type input "155 ea"
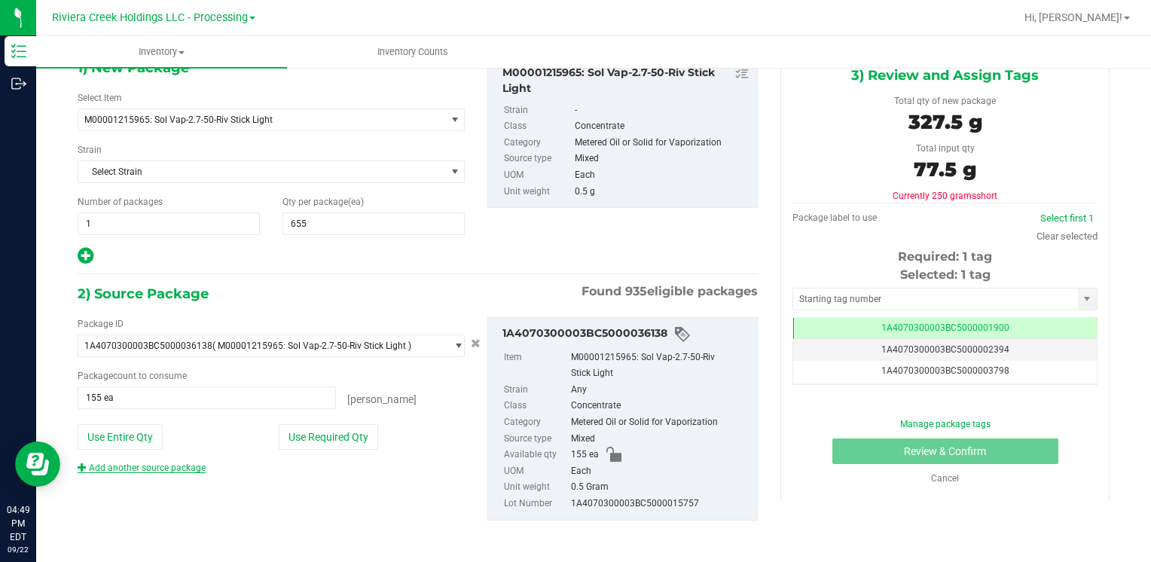
click at [170, 466] on link "Add another source package" at bounding box center [142, 468] width 128 height 11
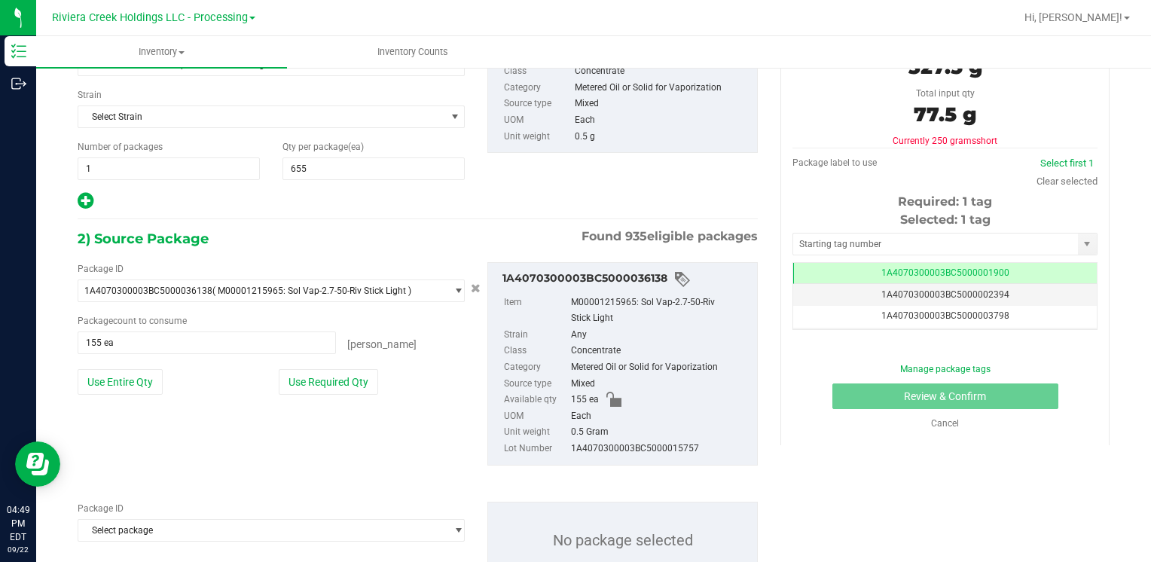
scroll to position [197, 0]
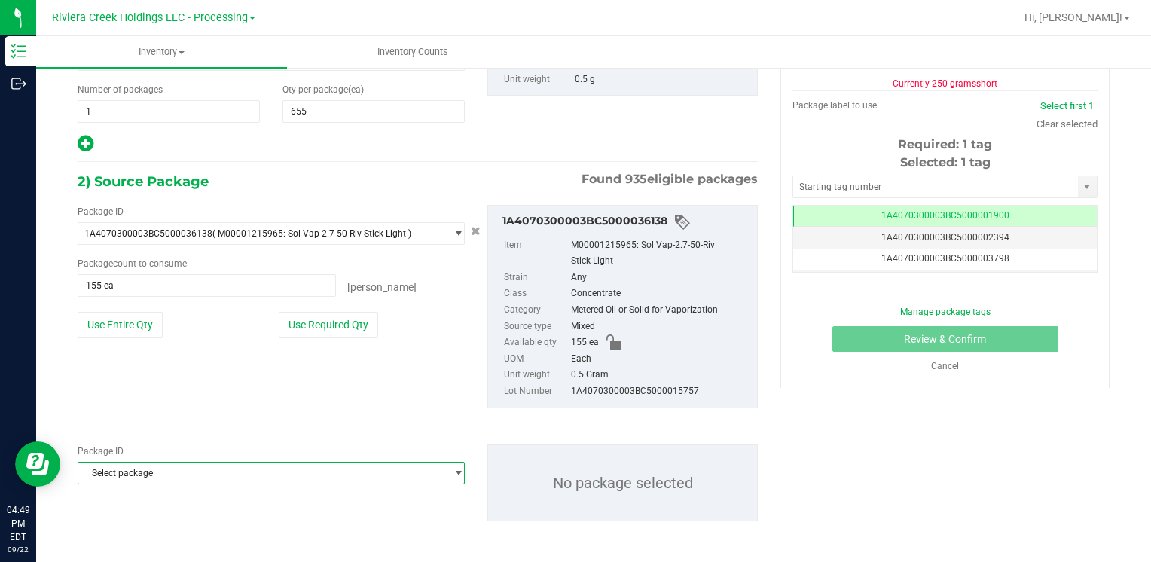
click at [170, 466] on span "Select package" at bounding box center [261, 473] width 367 height 21
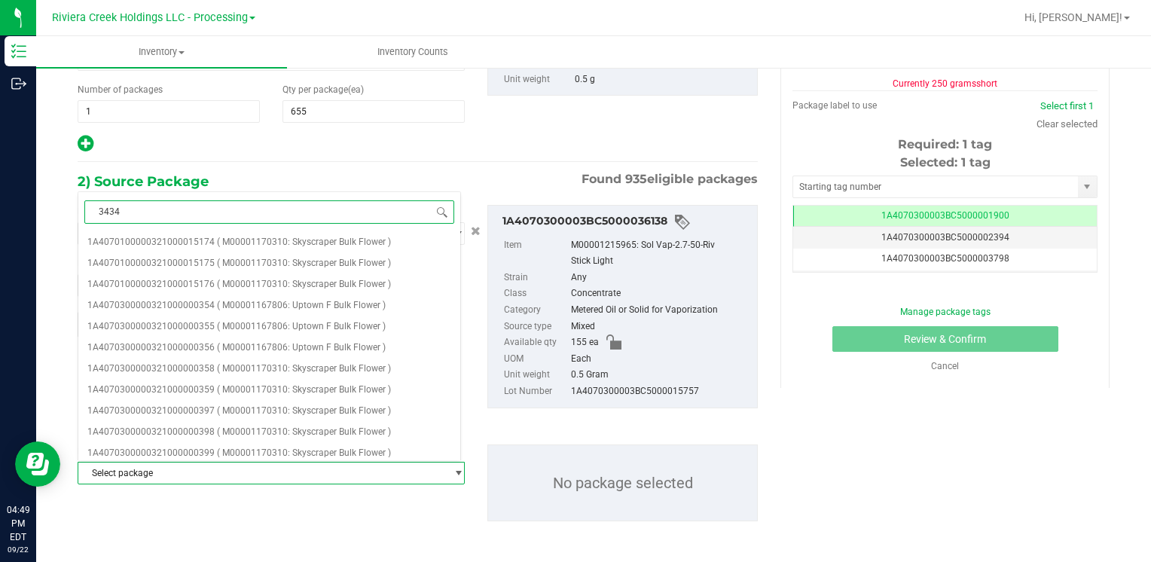
type input "34349"
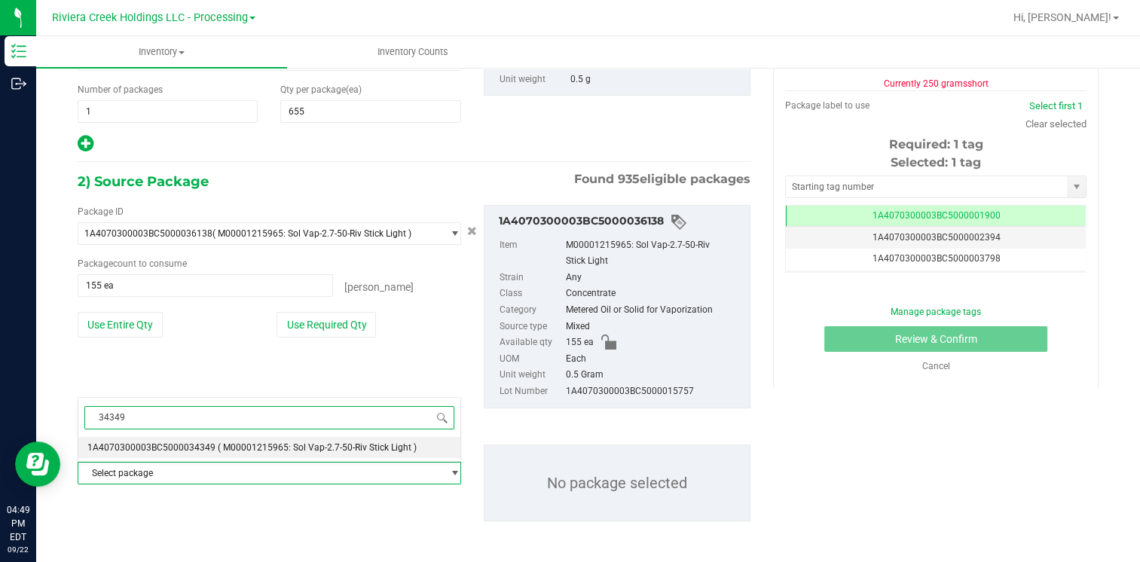
click at [226, 449] on span "( M00001215965: Sol Vap-2.7-50-Riv Stick Light )" at bounding box center [317, 447] width 199 height 11
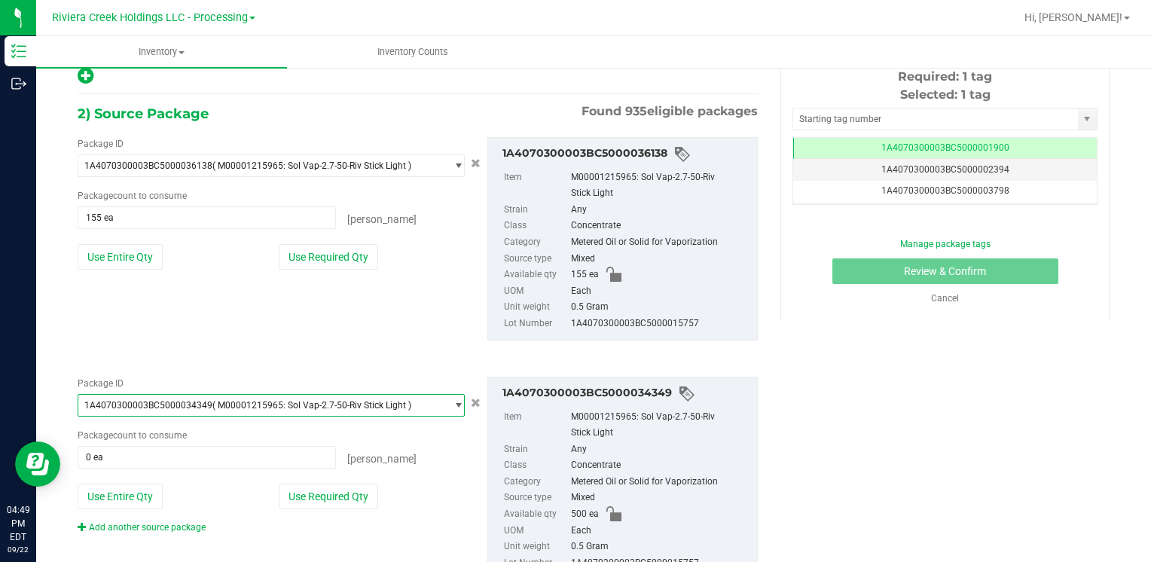
scroll to position [323, 0]
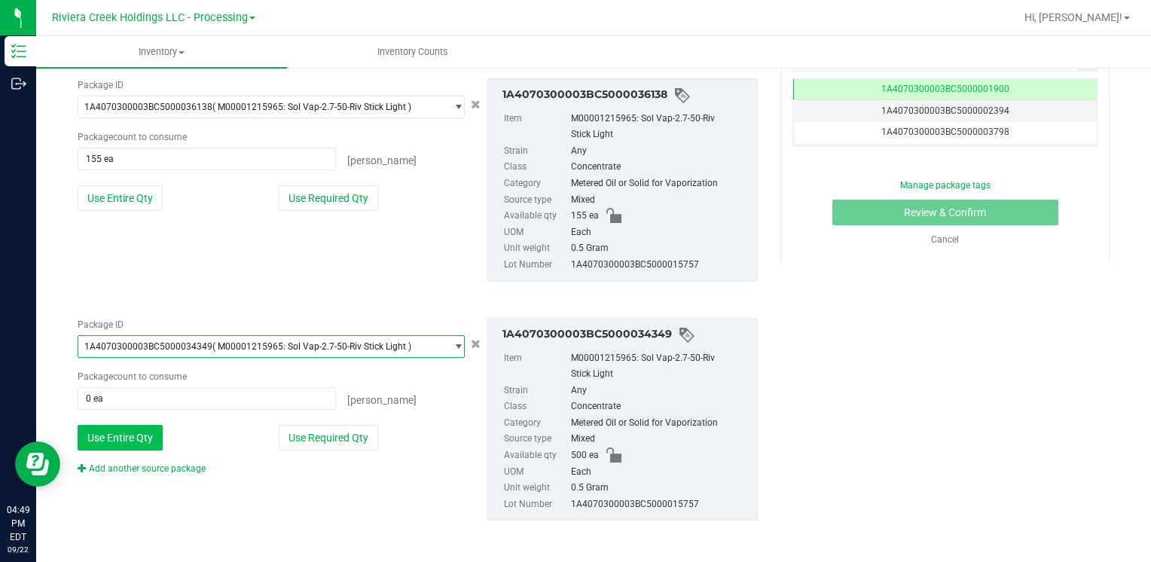
click at [135, 432] on button "Use Entire Qty" at bounding box center [120, 438] width 85 height 26
type input "500 ea"
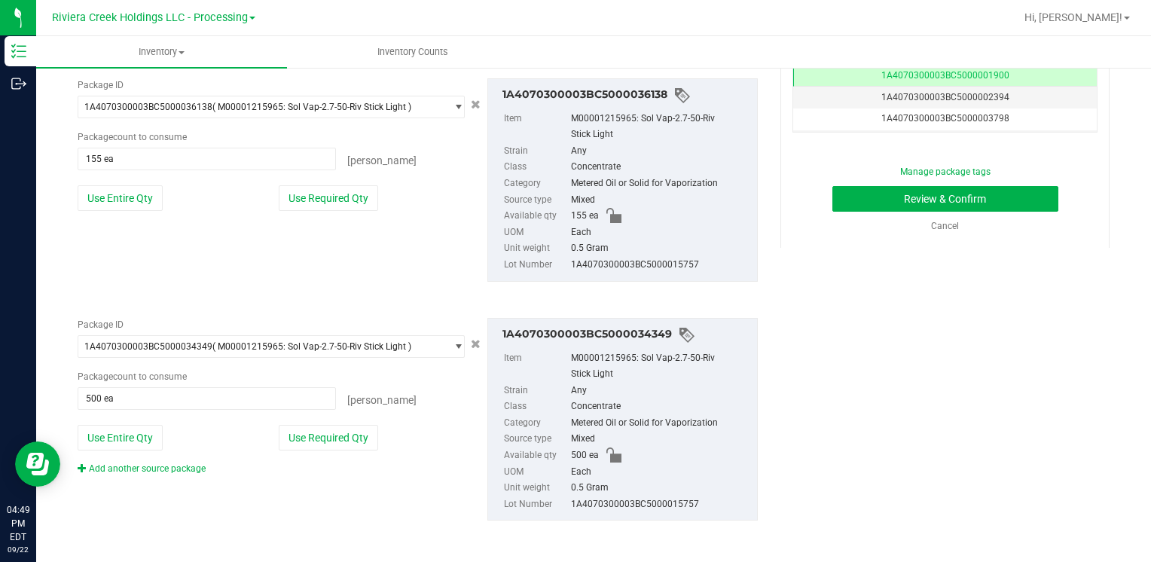
scroll to position [0, 0]
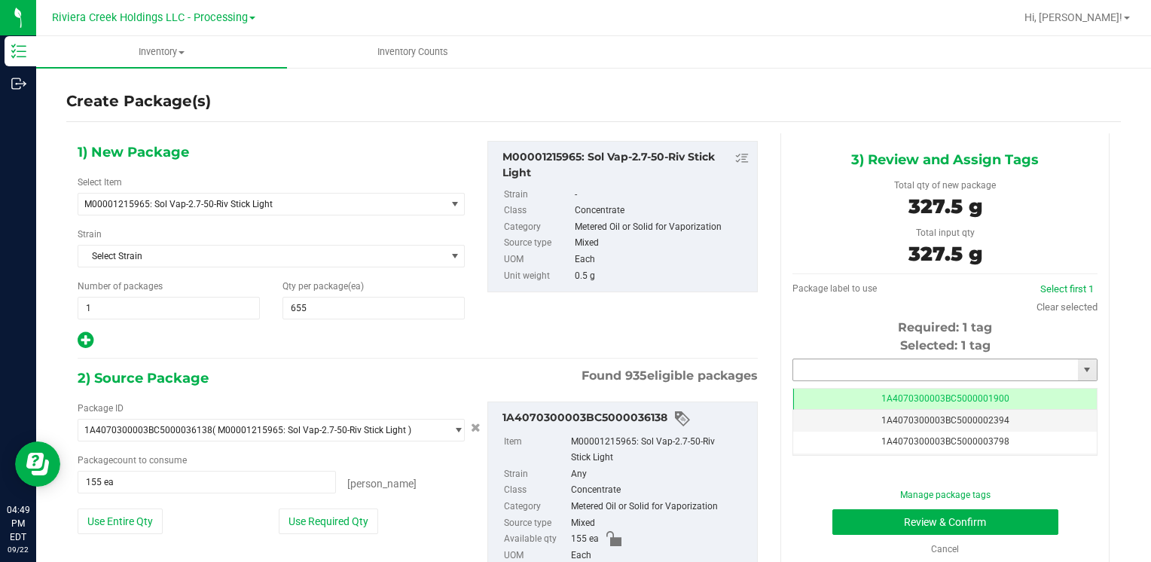
click at [833, 364] on input "text" at bounding box center [935, 369] width 285 height 21
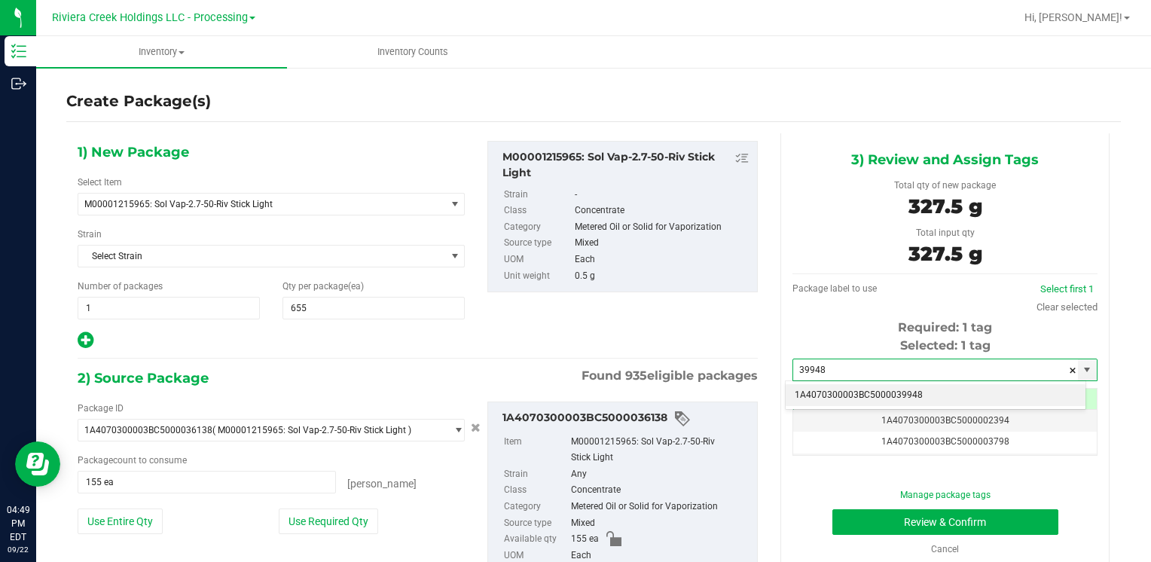
click at [834, 393] on li "1A4070300003BC5000039948" at bounding box center [936, 395] width 300 height 23
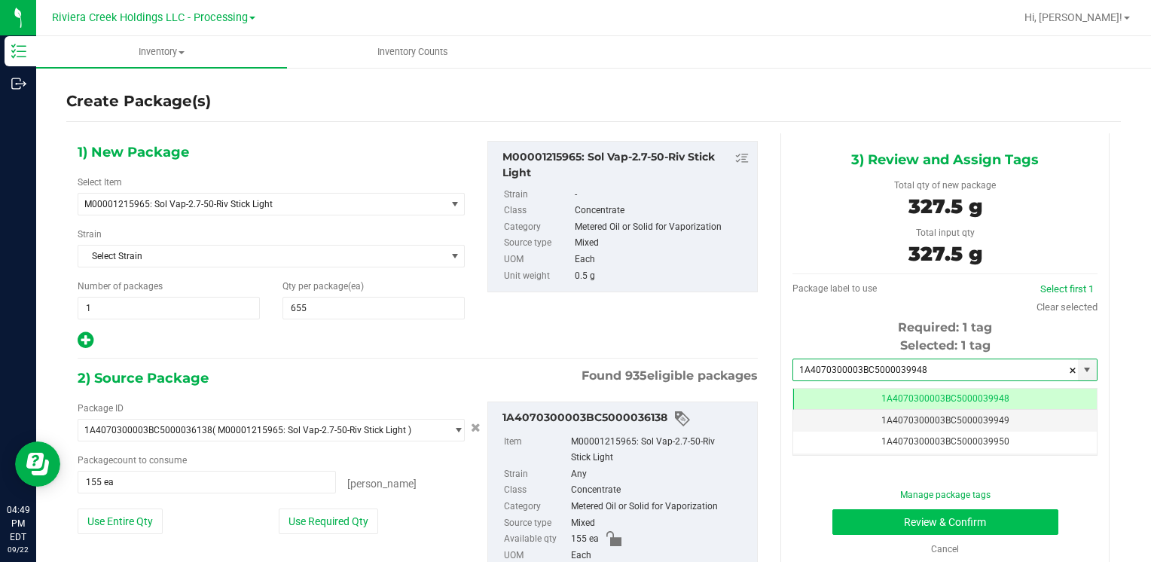
type input "1A4070300003BC5000039948"
click at [840, 521] on button "Review & Confirm" at bounding box center [946, 522] width 226 height 26
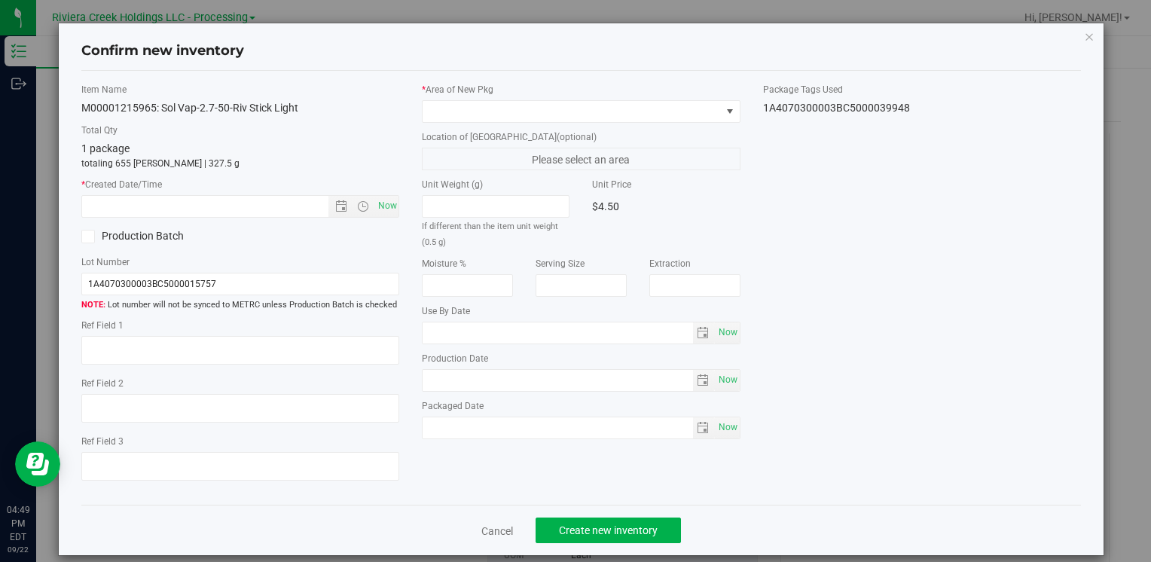
type input "[DATE]"
click at [380, 209] on span "Now" at bounding box center [387, 206] width 26 height 22
type input "[DATE] 4:49 PM"
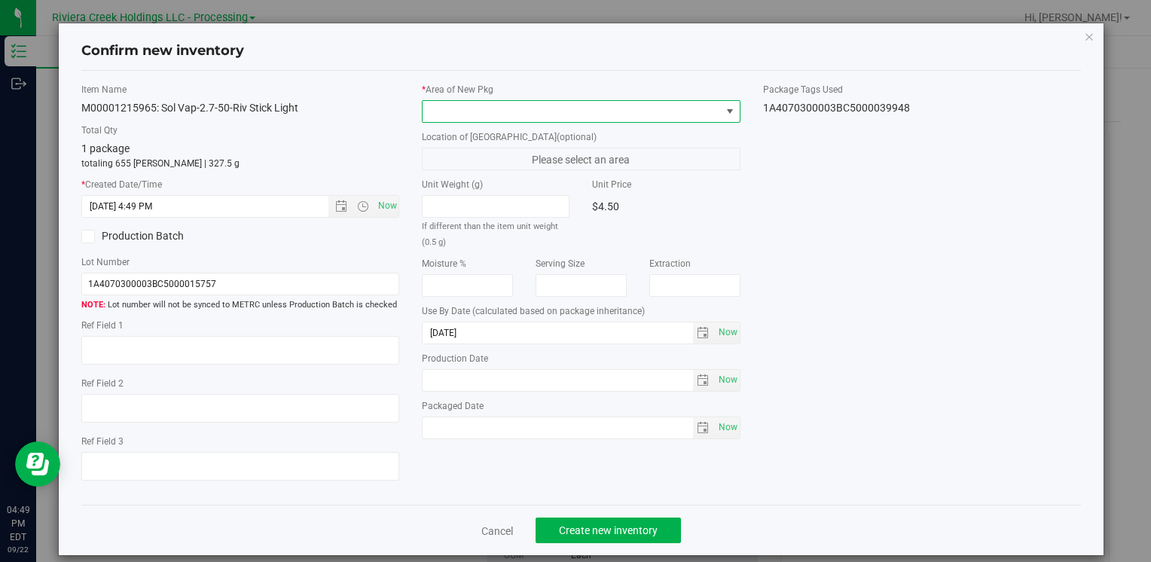
click at [448, 112] on span at bounding box center [572, 111] width 298 height 21
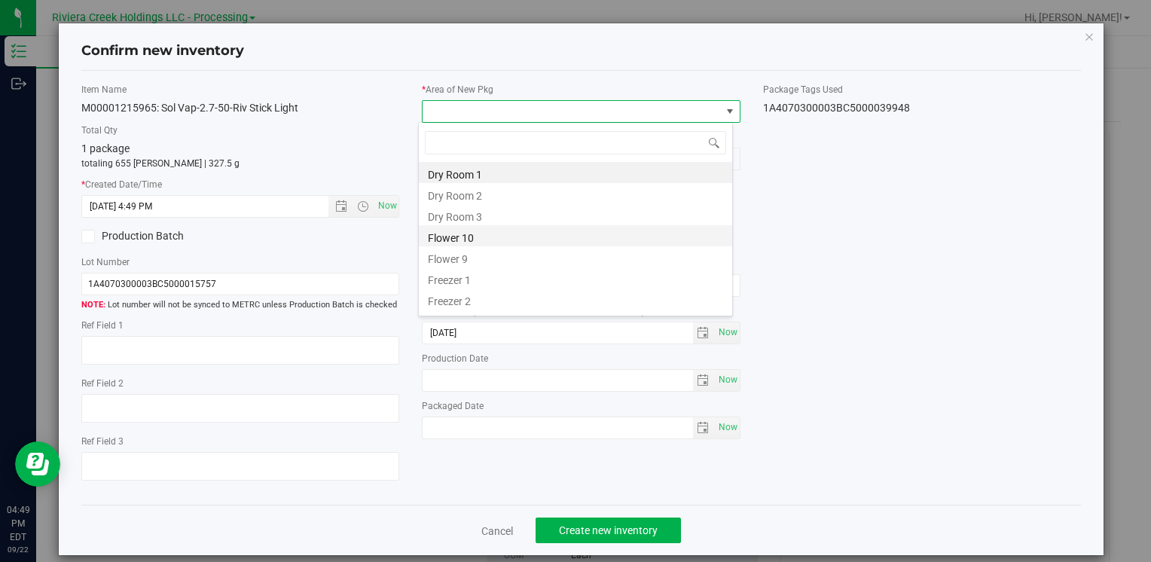
click at [497, 235] on li "Flower 10" at bounding box center [575, 235] width 313 height 21
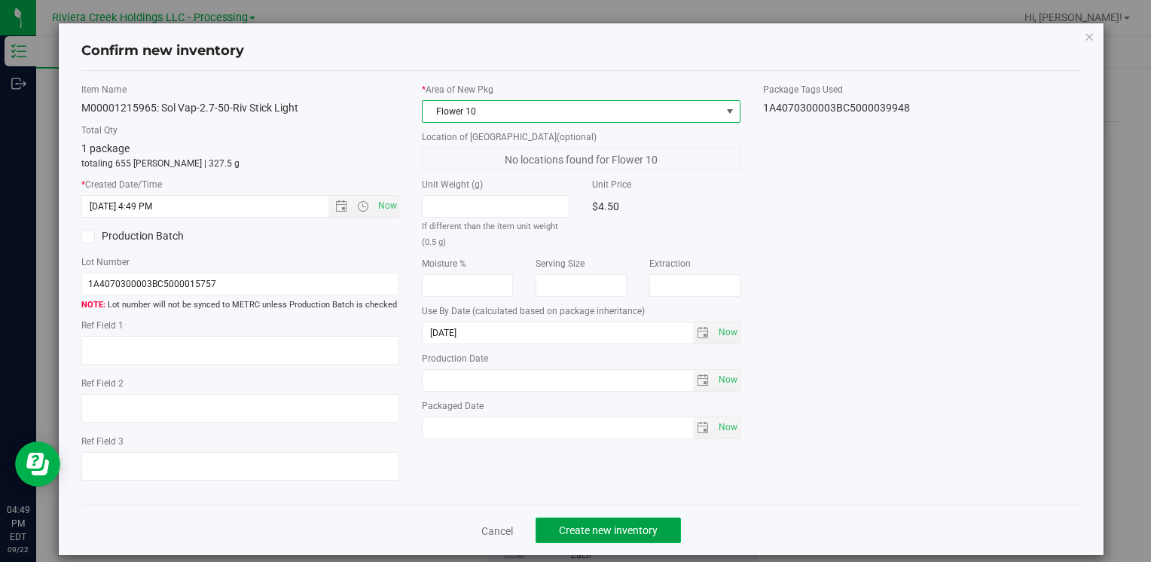
click at [581, 524] on span "Create new inventory" at bounding box center [608, 530] width 99 height 12
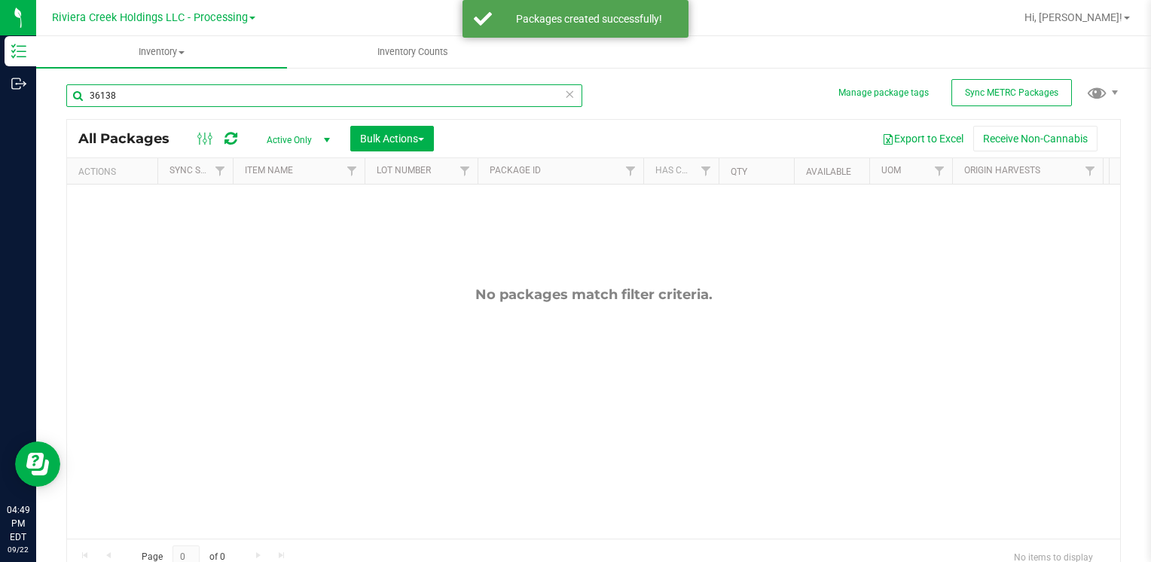
click at [163, 95] on input "36138" at bounding box center [324, 95] width 516 height 23
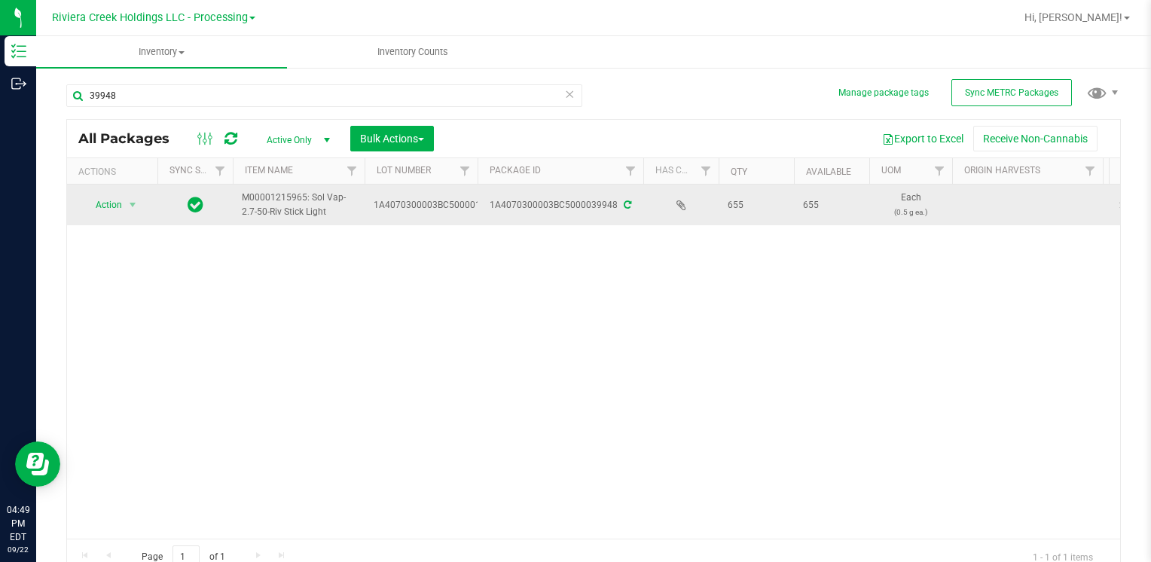
click at [94, 196] on span "Action" at bounding box center [102, 204] width 41 height 21
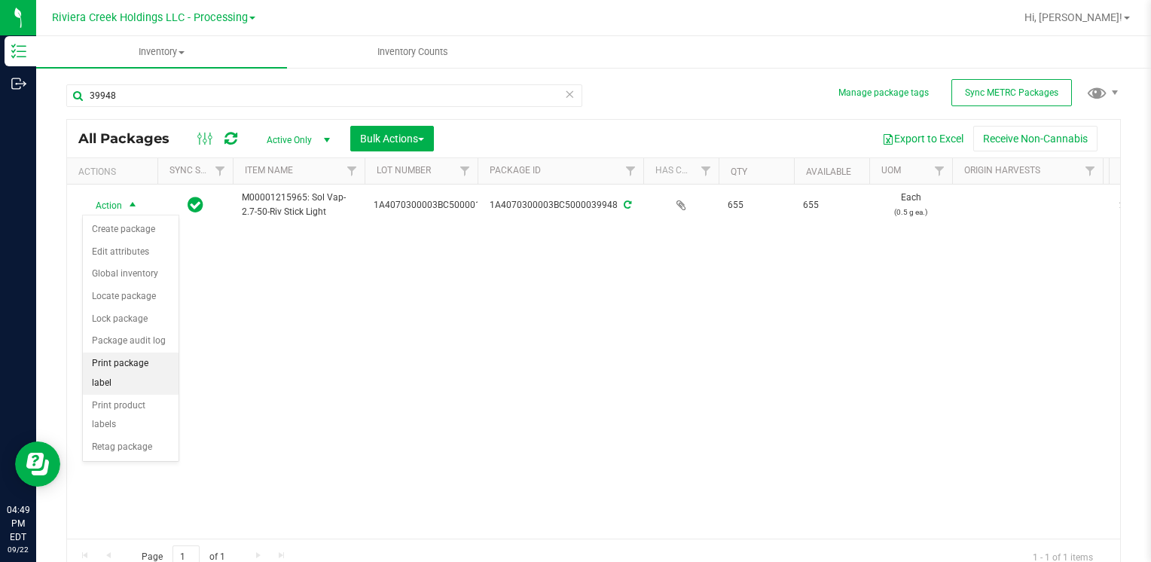
click at [148, 361] on li "Print package label" at bounding box center [131, 373] width 96 height 41
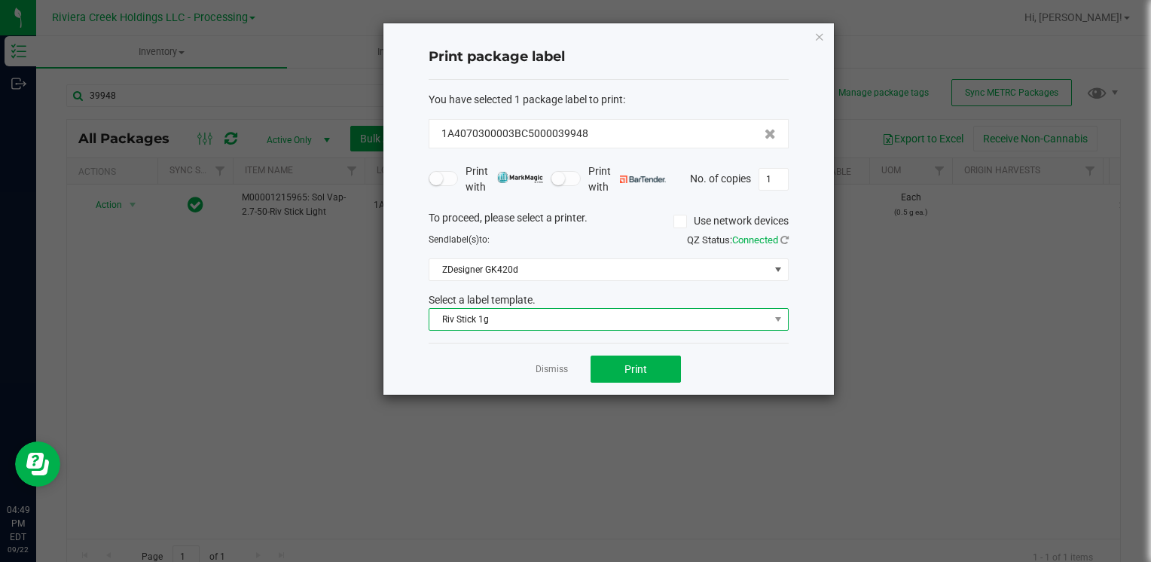
click at [487, 311] on span "Riv Stick 1g" at bounding box center [599, 319] width 340 height 21
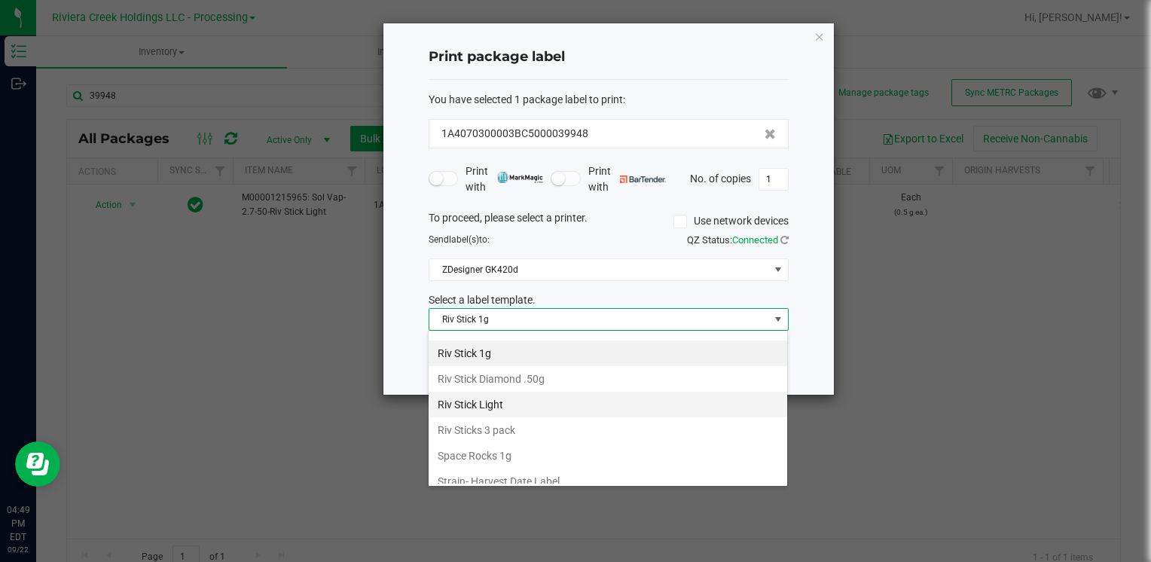
click at [504, 392] on li "Riv Stick Light" at bounding box center [608, 405] width 359 height 26
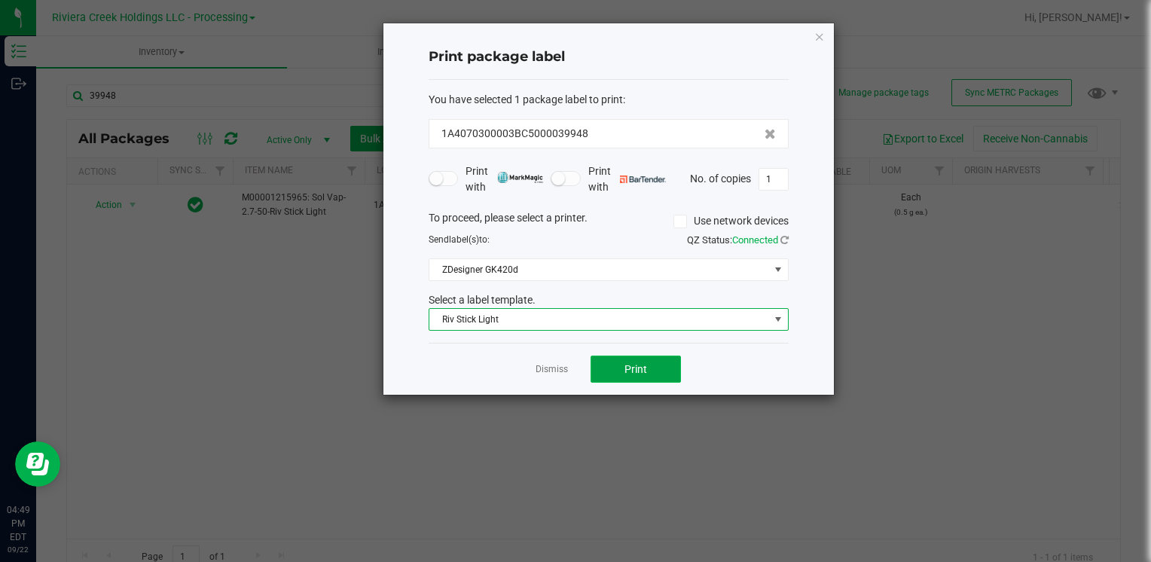
click at [625, 366] on span "Print" at bounding box center [636, 369] width 23 height 12
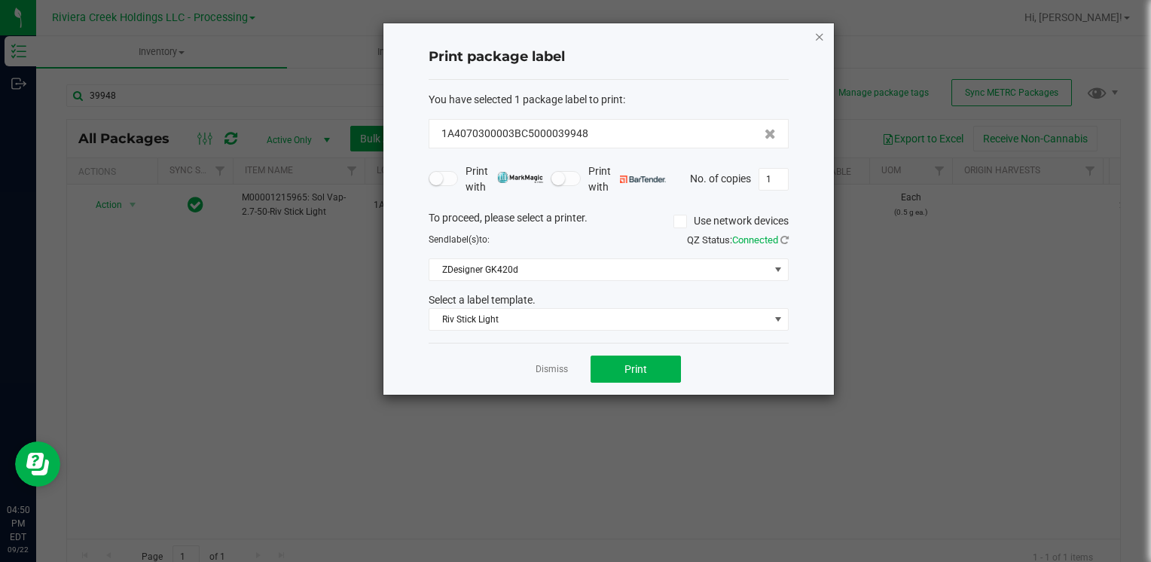
click at [820, 39] on icon "button" at bounding box center [819, 36] width 11 height 18
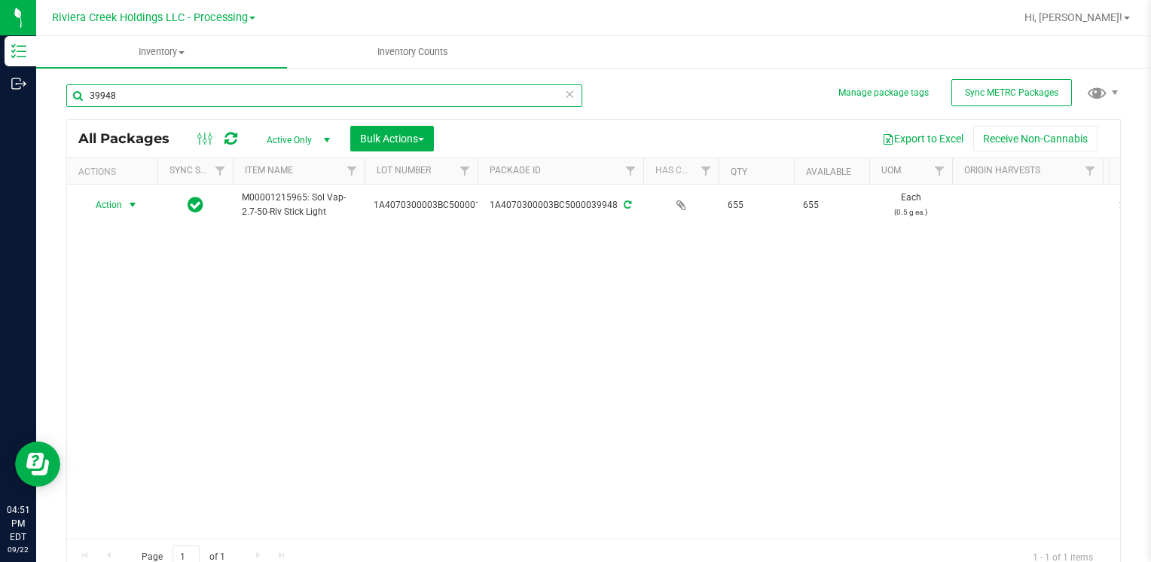
click at [141, 101] on input "39948" at bounding box center [324, 95] width 516 height 23
type input "3"
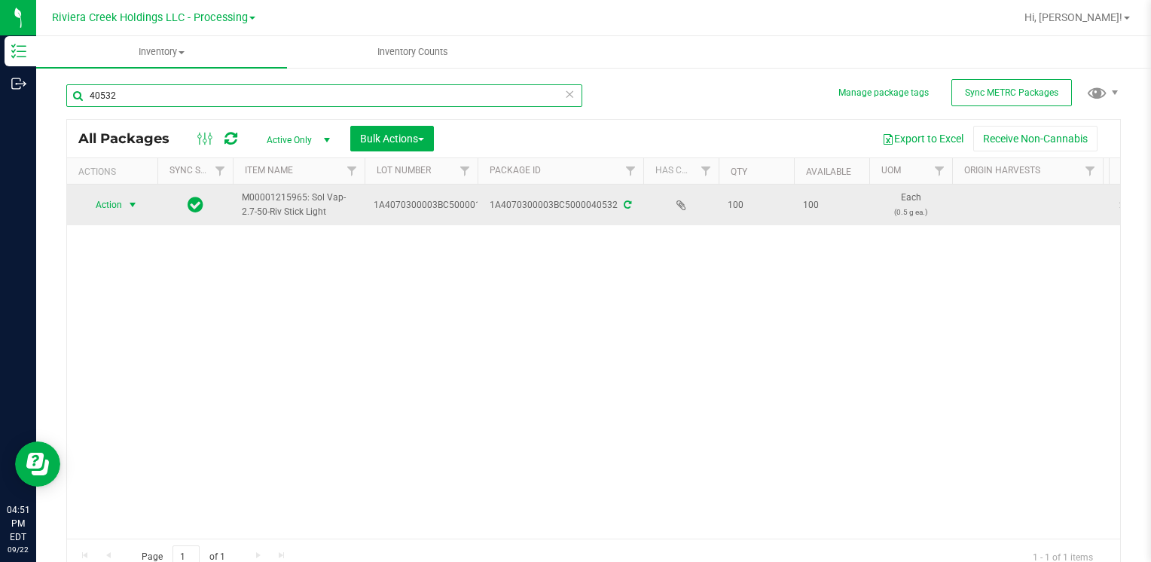
type input "40532"
click at [102, 202] on span "Action" at bounding box center [102, 204] width 41 height 21
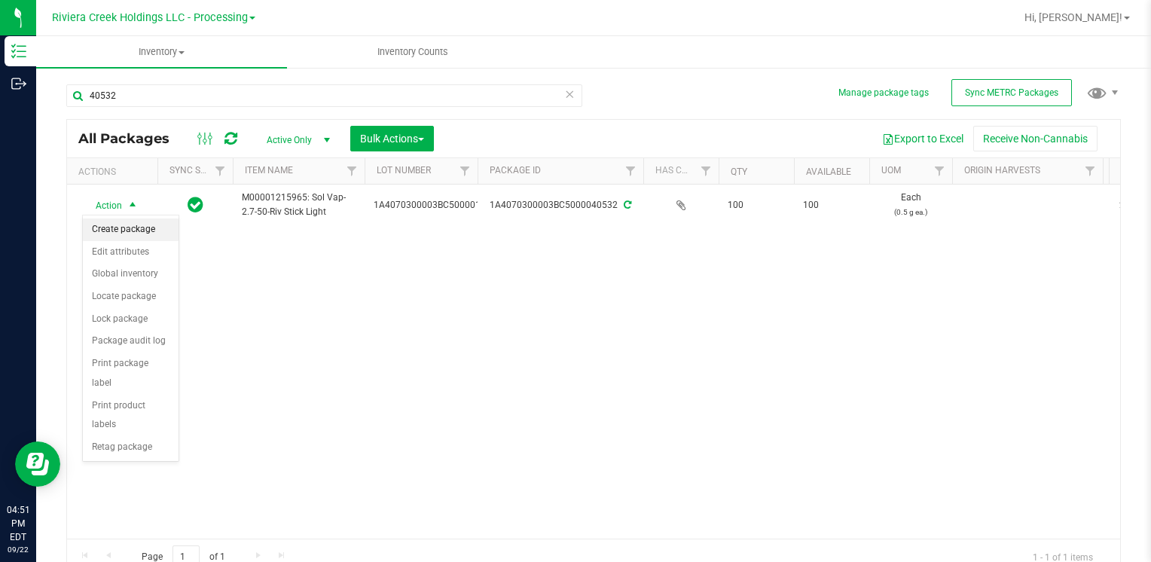
click at [137, 231] on li "Create package" at bounding box center [131, 230] width 96 height 23
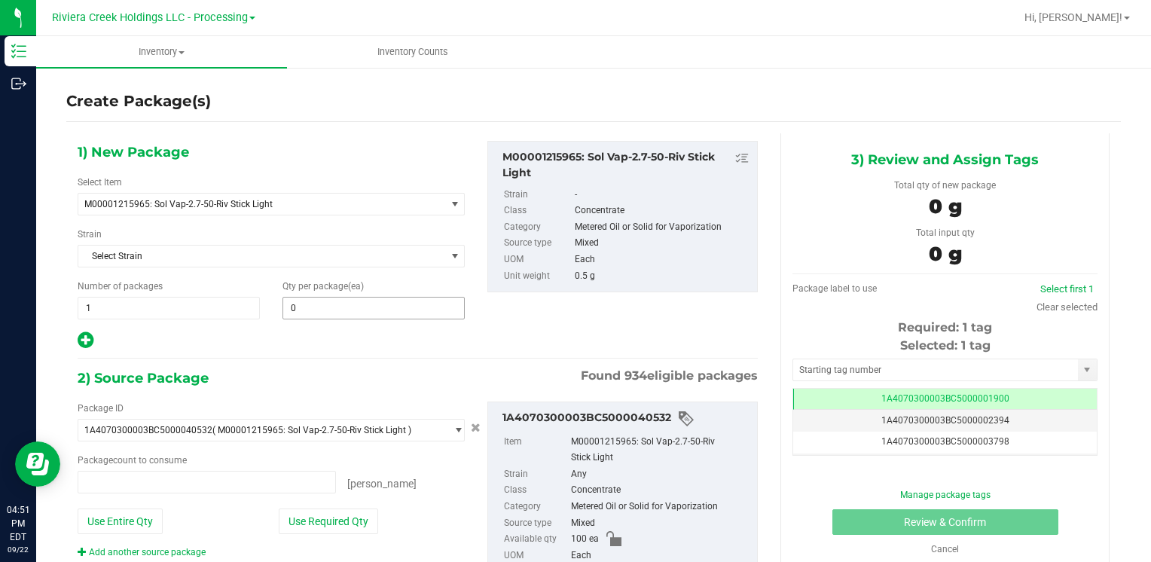
click at [317, 312] on span "0 0" at bounding box center [374, 308] width 182 height 23
type input "0 ea"
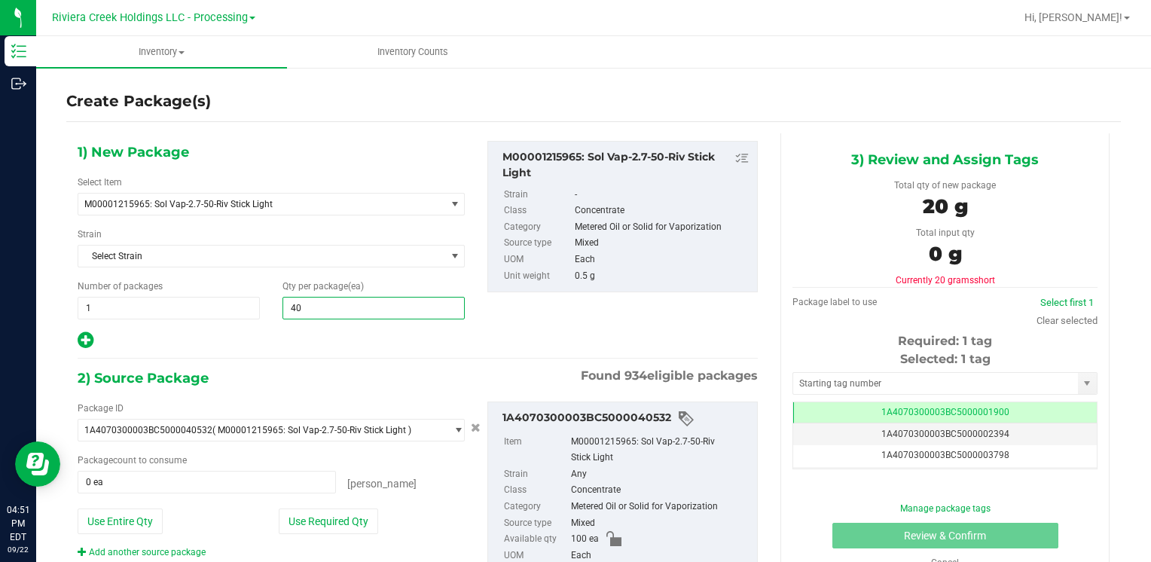
type input "400"
click at [120, 520] on button "Use Entire Qty" at bounding box center [120, 522] width 85 height 26
type input "100 ea"
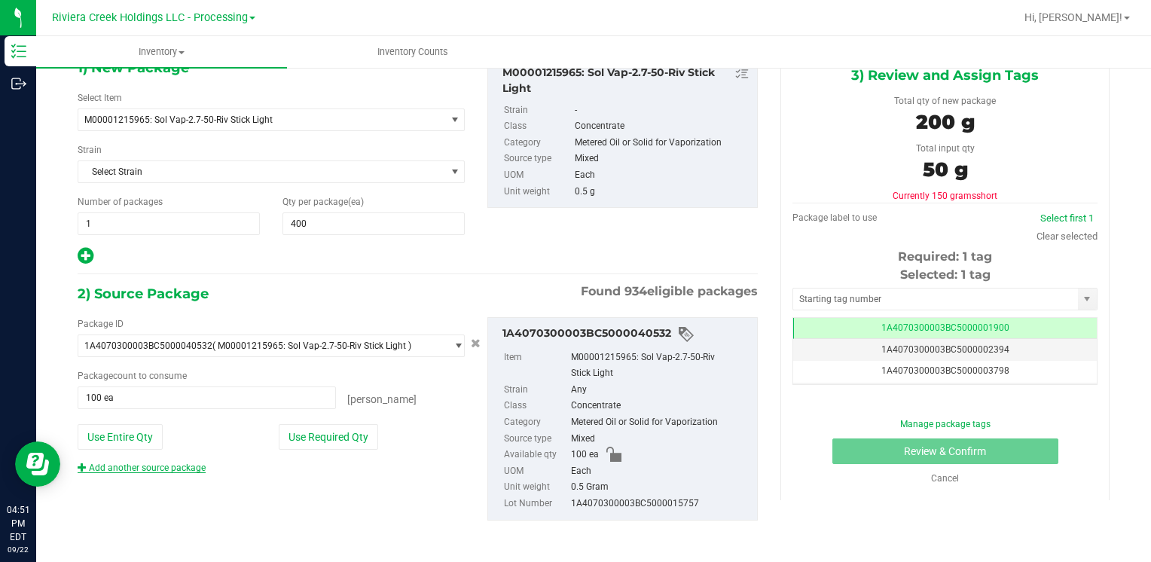
click at [157, 471] on link "Add another source package" at bounding box center [142, 468] width 128 height 11
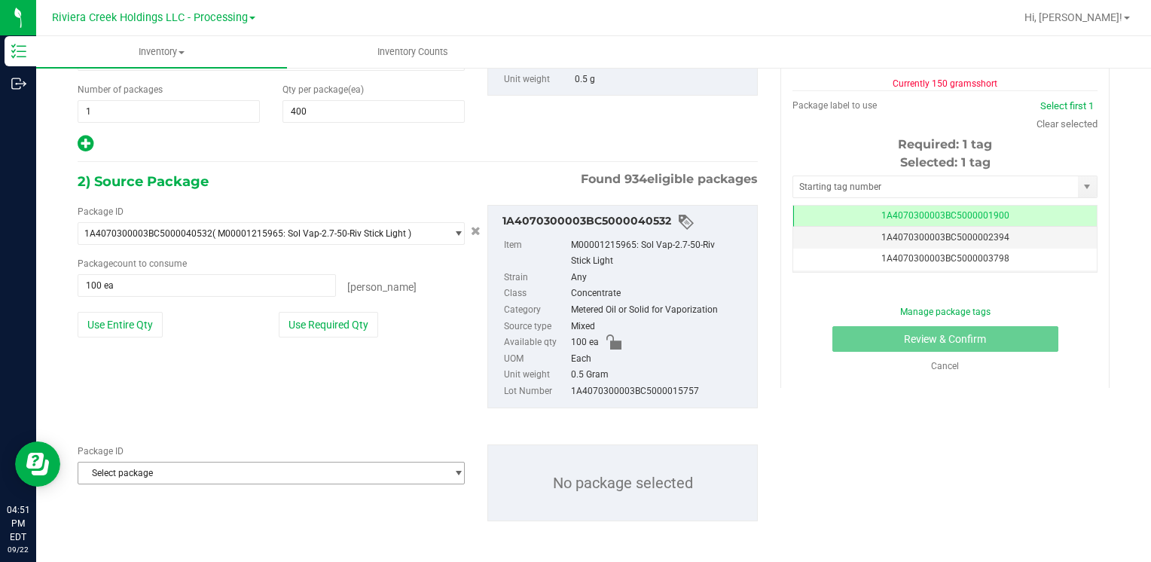
click at [156, 471] on span "Select package" at bounding box center [261, 473] width 367 height 21
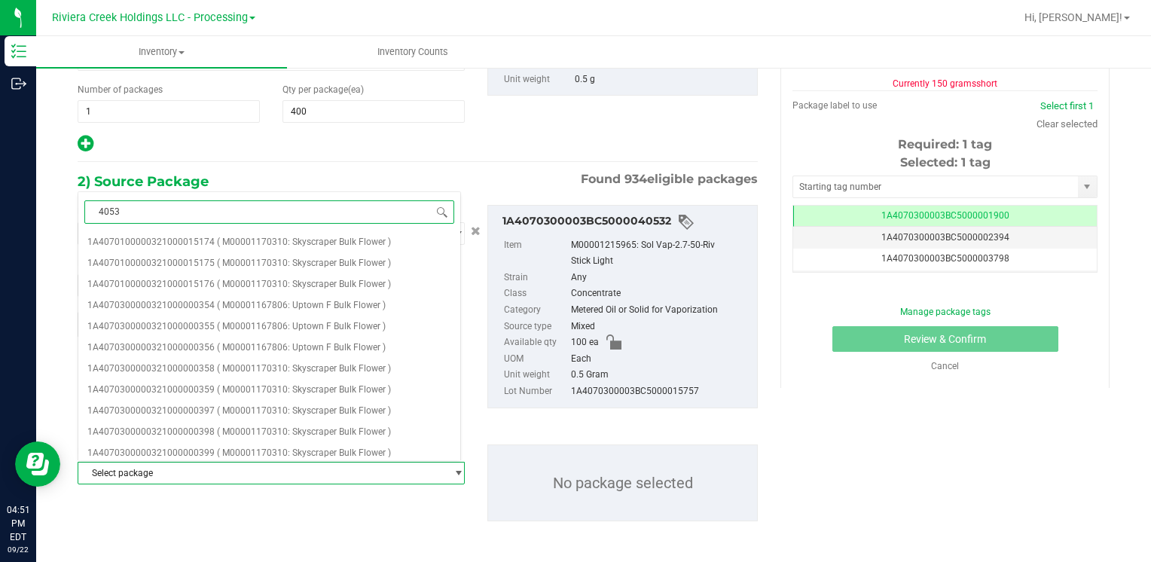
type input "40531"
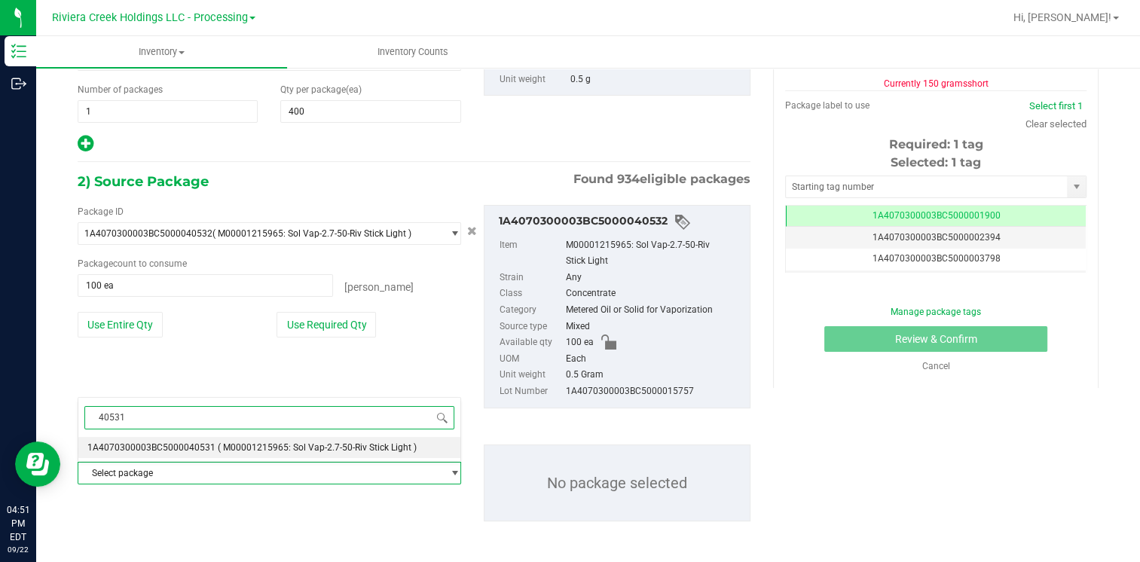
click at [170, 448] on span "1A4070300003BC5000040531" at bounding box center [151, 447] width 128 height 11
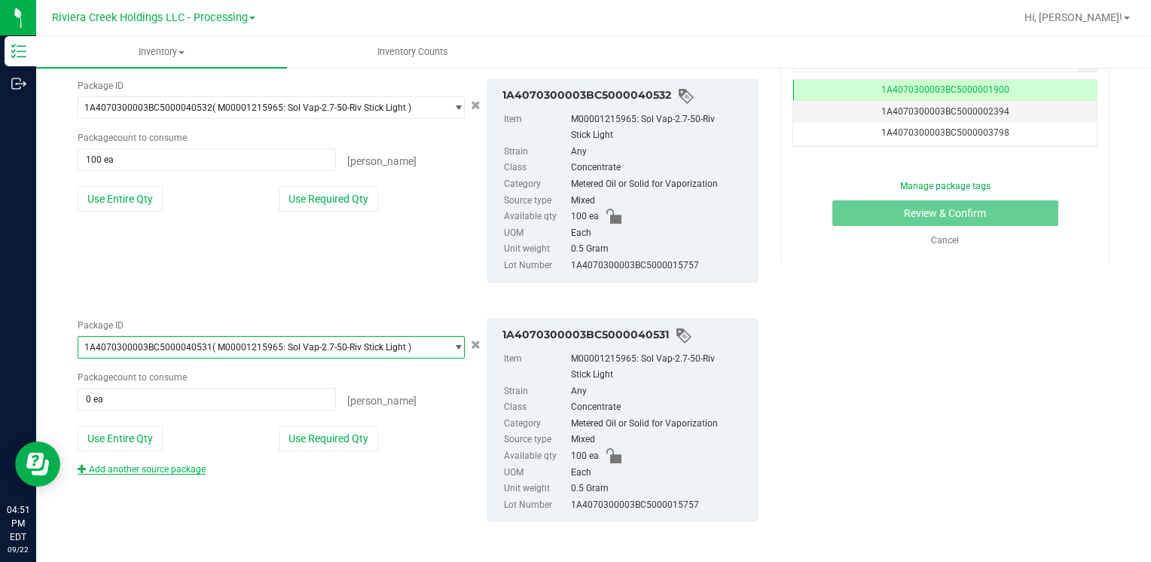
scroll to position [323, 0]
click at [135, 435] on button "Use Entire Qty" at bounding box center [120, 438] width 85 height 26
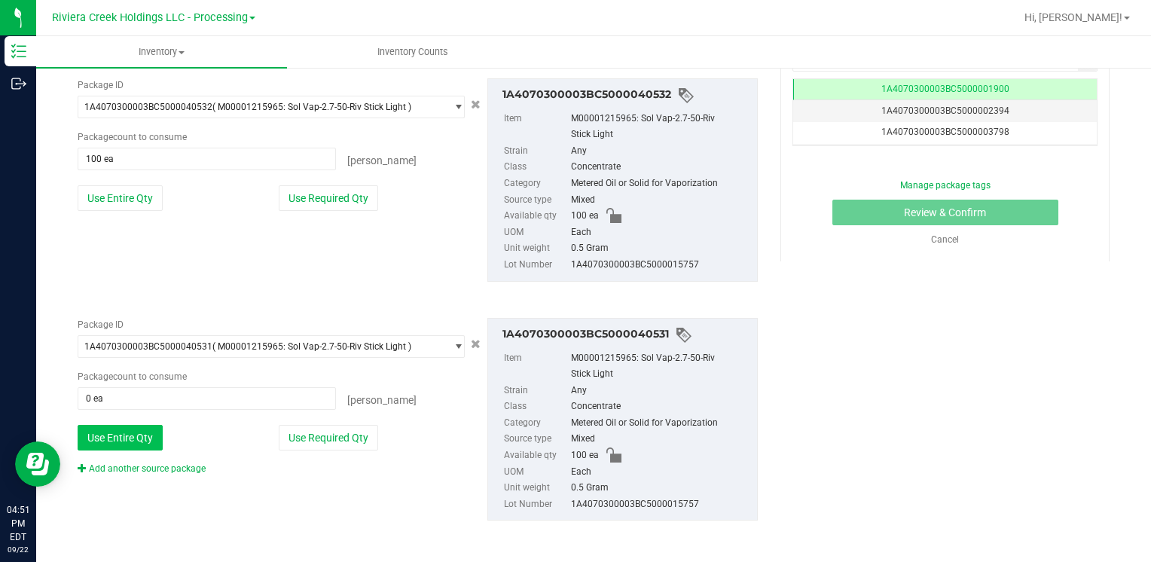
type input "100 ea"
click at [133, 466] on link "Add another source package" at bounding box center [142, 468] width 128 height 11
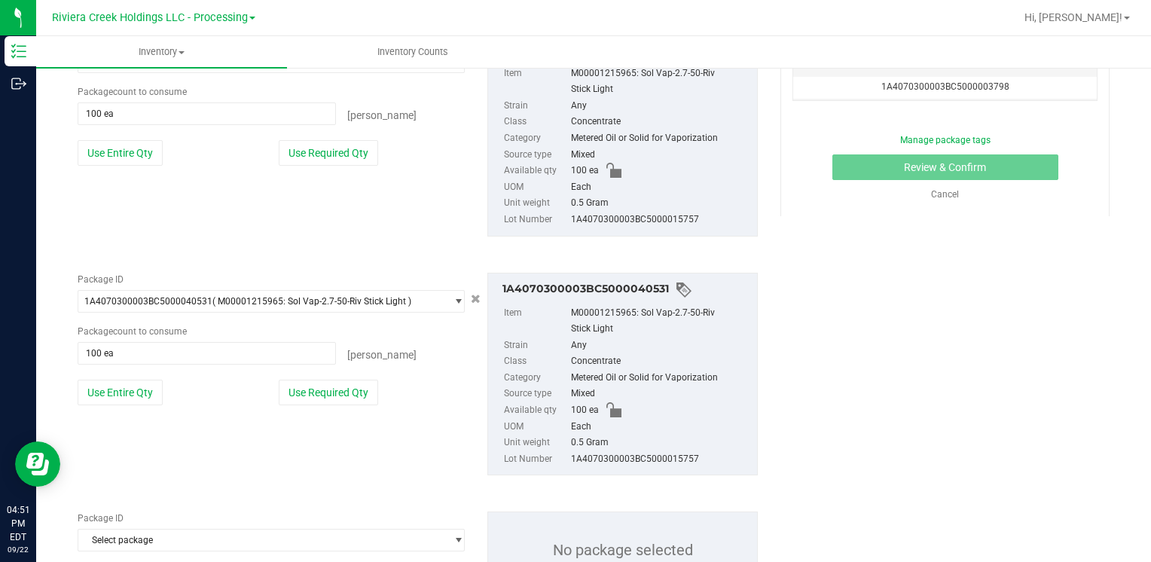
scroll to position [436, 0]
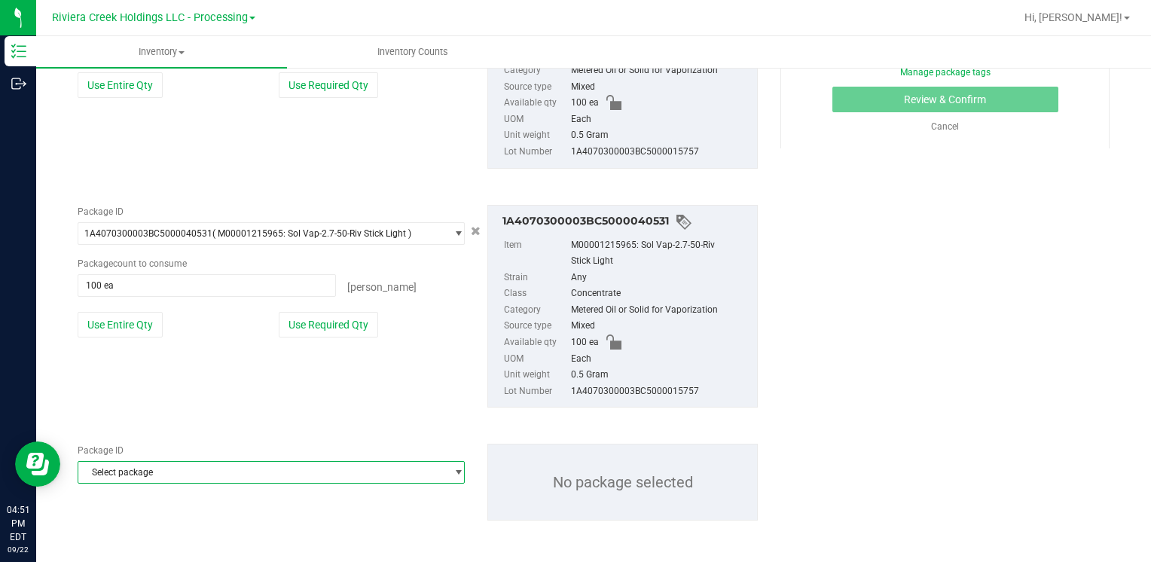
click at [136, 463] on span "Select package" at bounding box center [261, 472] width 367 height 21
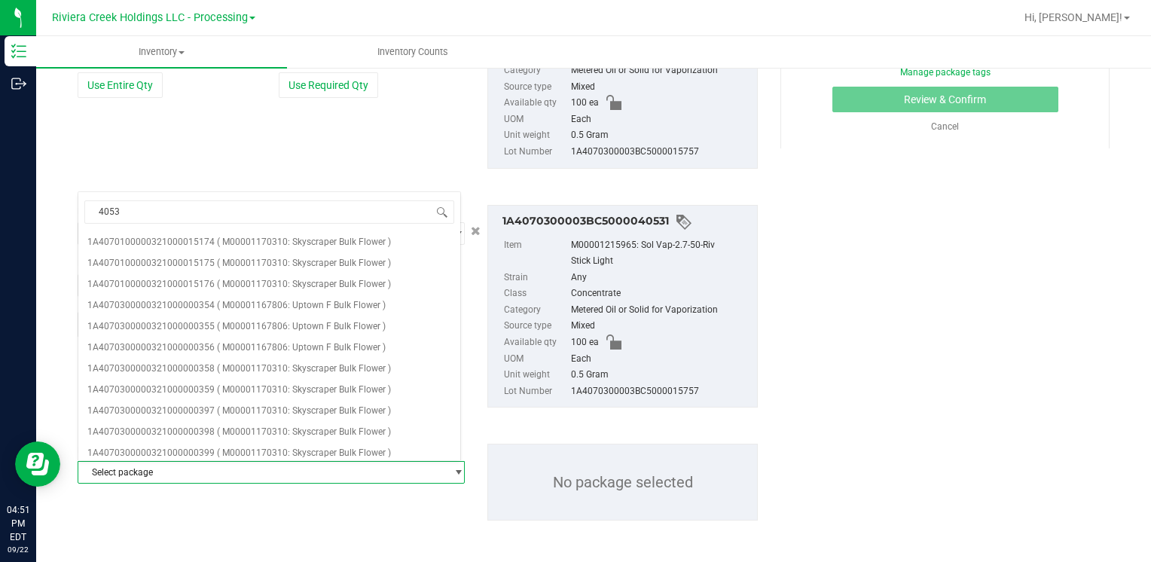
type input "40533"
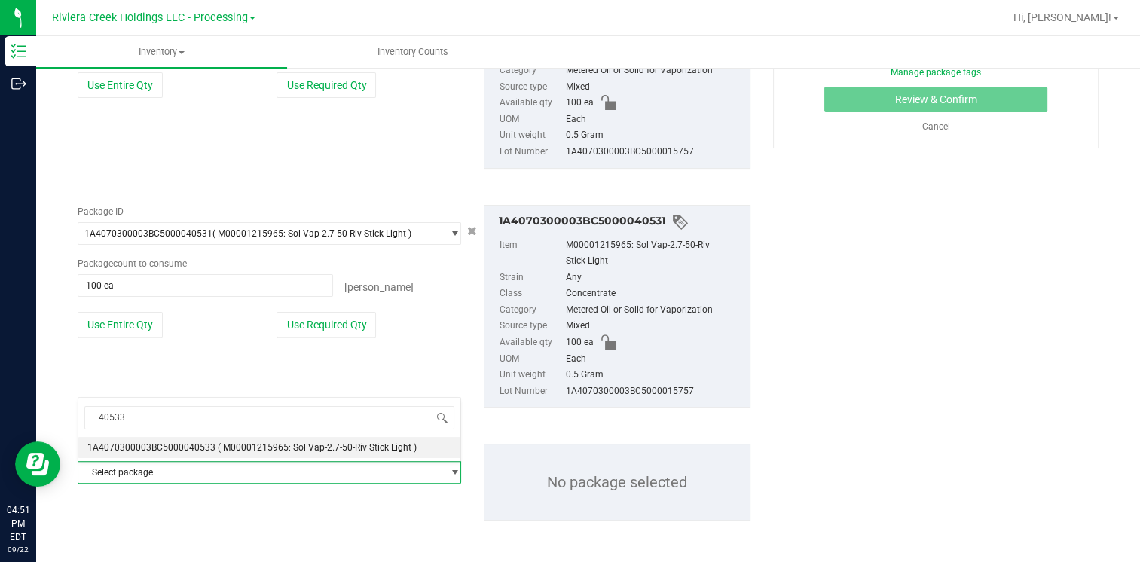
click at [198, 439] on li "1A4070300003BC5000040533 ( M00001215965: Sol Vap-2.7-50-Riv Stick Light )" at bounding box center [269, 447] width 382 height 21
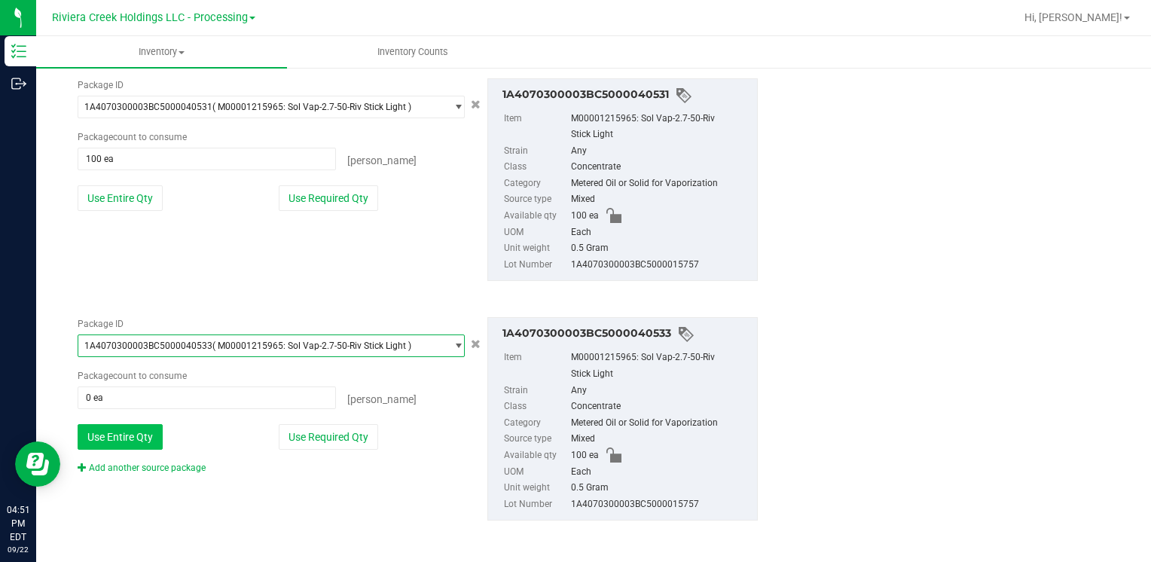
click at [127, 437] on button "Use Entire Qty" at bounding box center [120, 437] width 85 height 26
type input "100 ea"
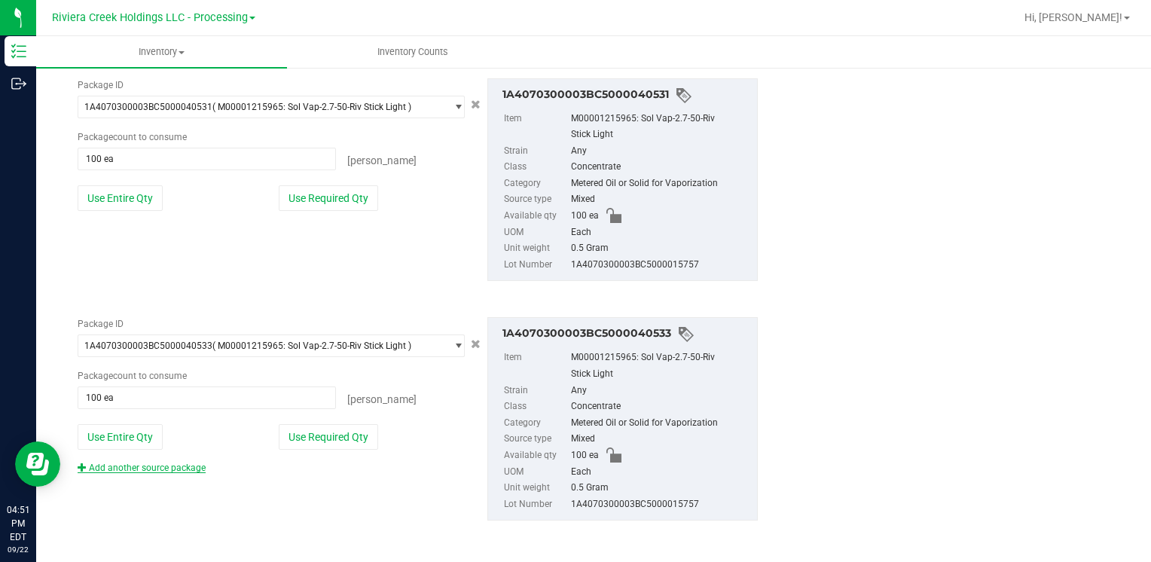
click at [124, 466] on link "Add another source package" at bounding box center [142, 468] width 128 height 11
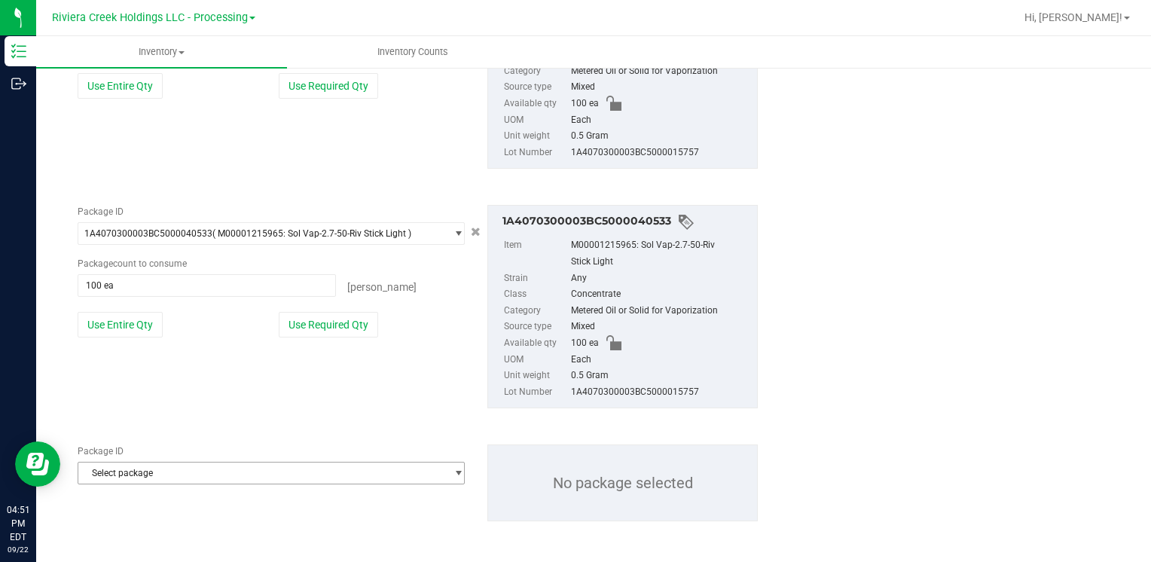
click at [124, 466] on span "Select package" at bounding box center [261, 473] width 367 height 21
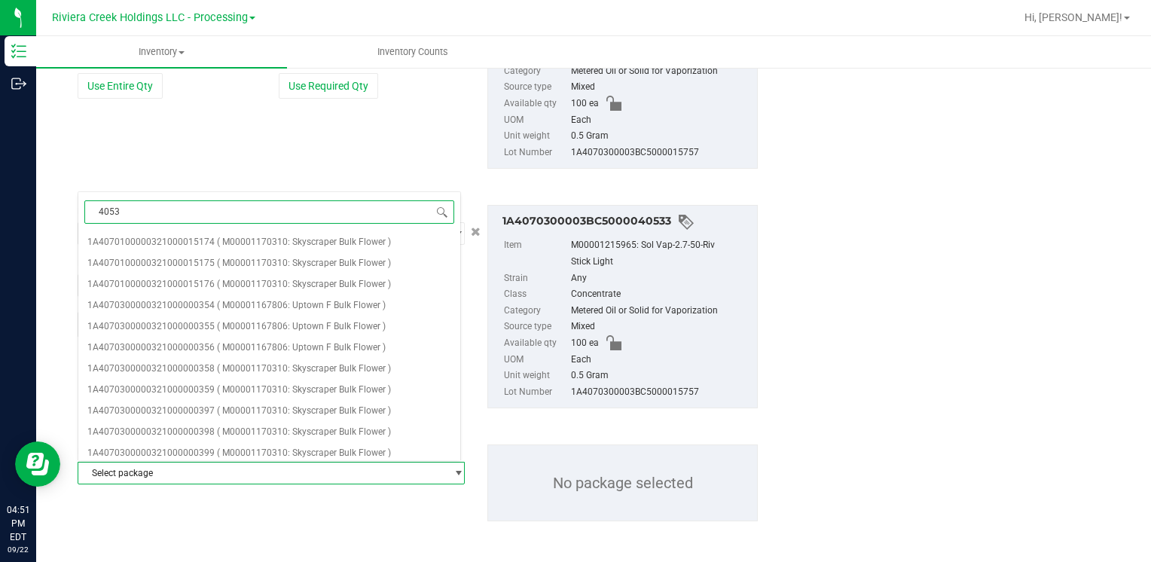
type input "40530"
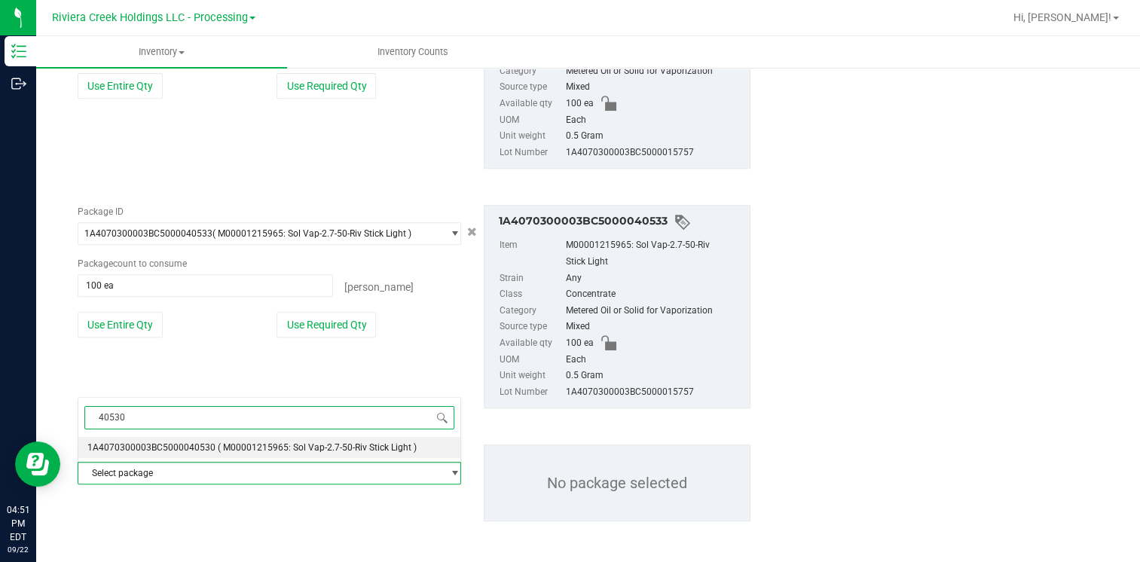
click at [180, 442] on span "1A4070300003BC5000040530" at bounding box center [151, 447] width 128 height 11
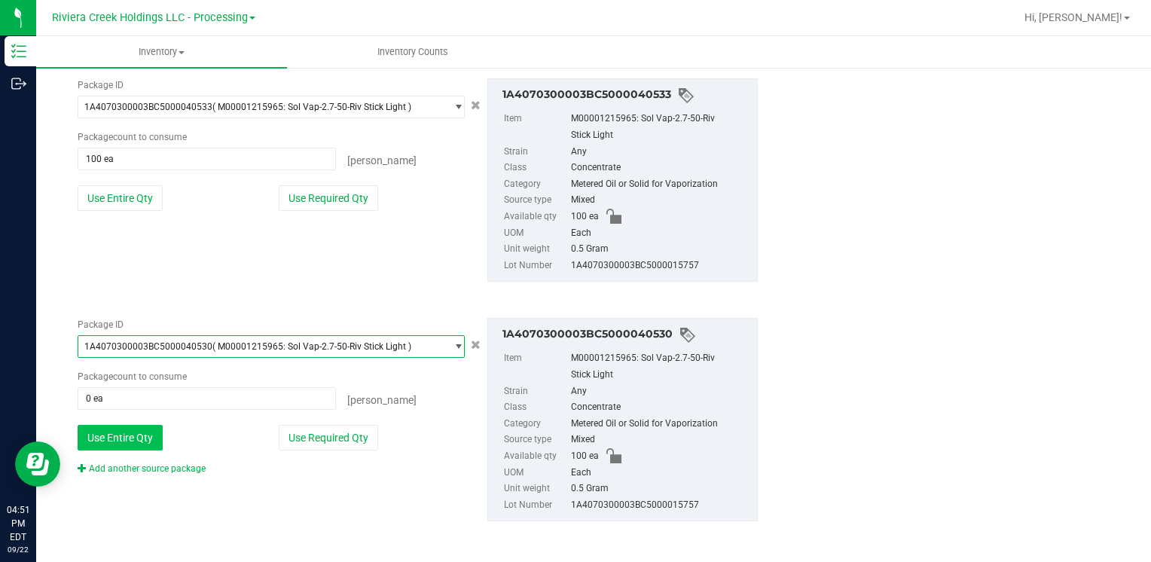
click at [123, 443] on button "Use Entire Qty" at bounding box center [120, 438] width 85 height 26
type input "100 ea"
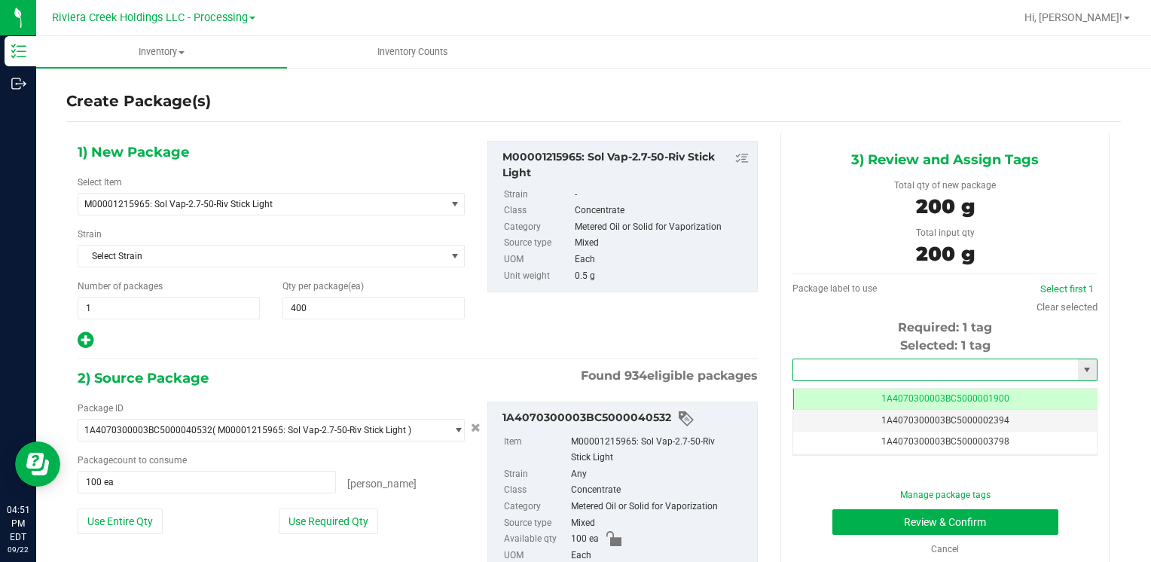
click at [864, 376] on input "text" at bounding box center [935, 369] width 285 height 21
click at [846, 392] on li "1A4070300003BC5000039949" at bounding box center [936, 395] width 300 height 23
type input "1A4070300003BC5000039949"
click at [882, 515] on button "Review & Confirm" at bounding box center [946, 522] width 226 height 26
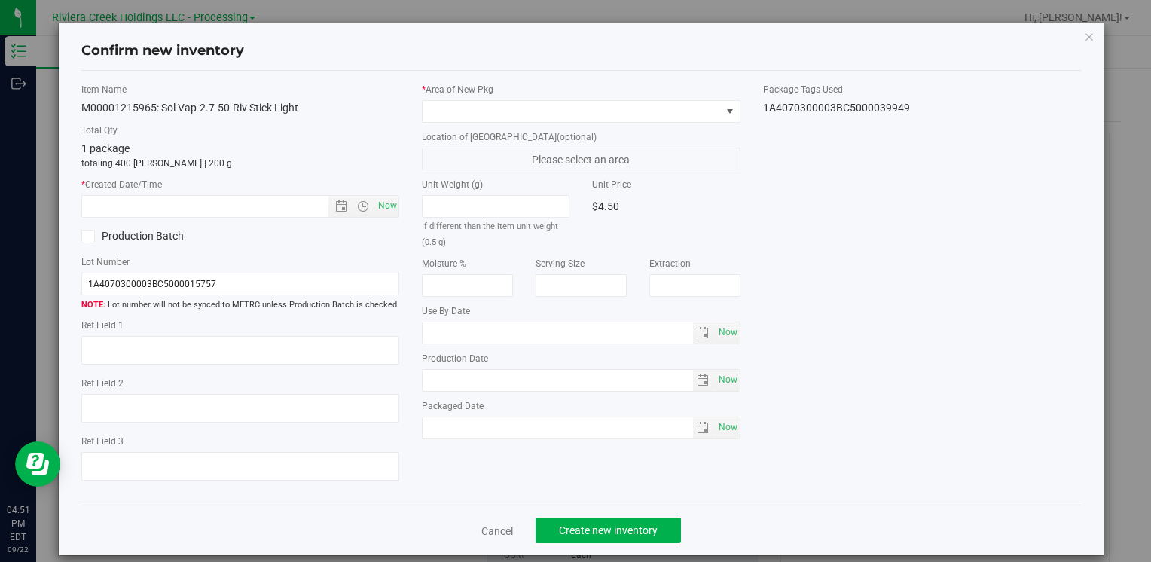
type input "[DATE]"
click at [378, 209] on span "Now" at bounding box center [387, 206] width 26 height 22
type input "[DATE] 4:51 PM"
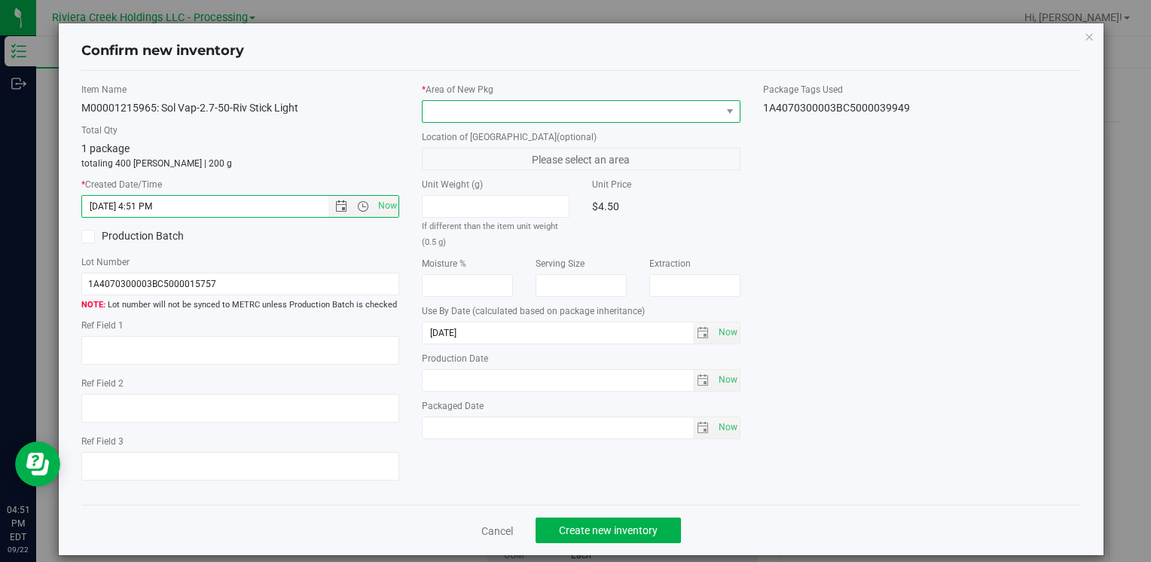
click at [451, 111] on span at bounding box center [572, 111] width 298 height 21
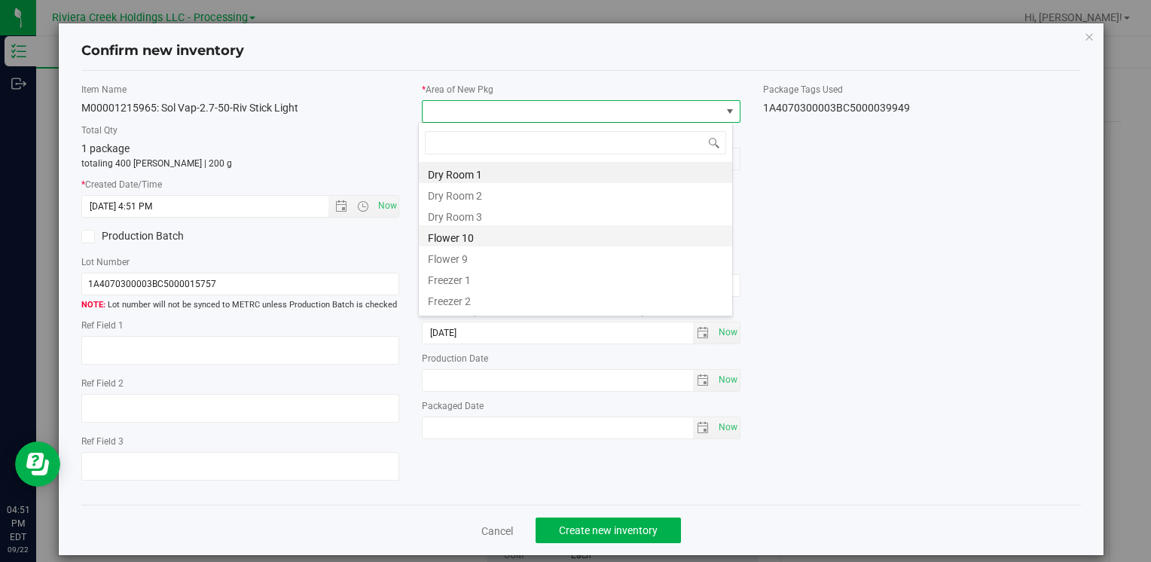
click at [463, 239] on li "Flower 10" at bounding box center [575, 235] width 313 height 21
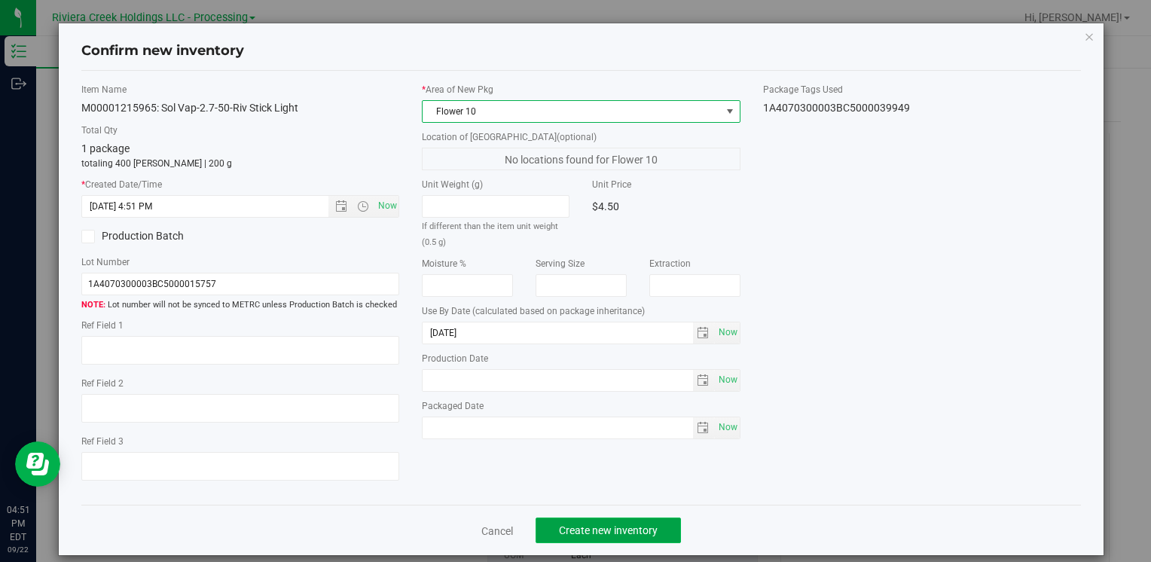
click at [559, 530] on span "Create new inventory" at bounding box center [608, 530] width 99 height 12
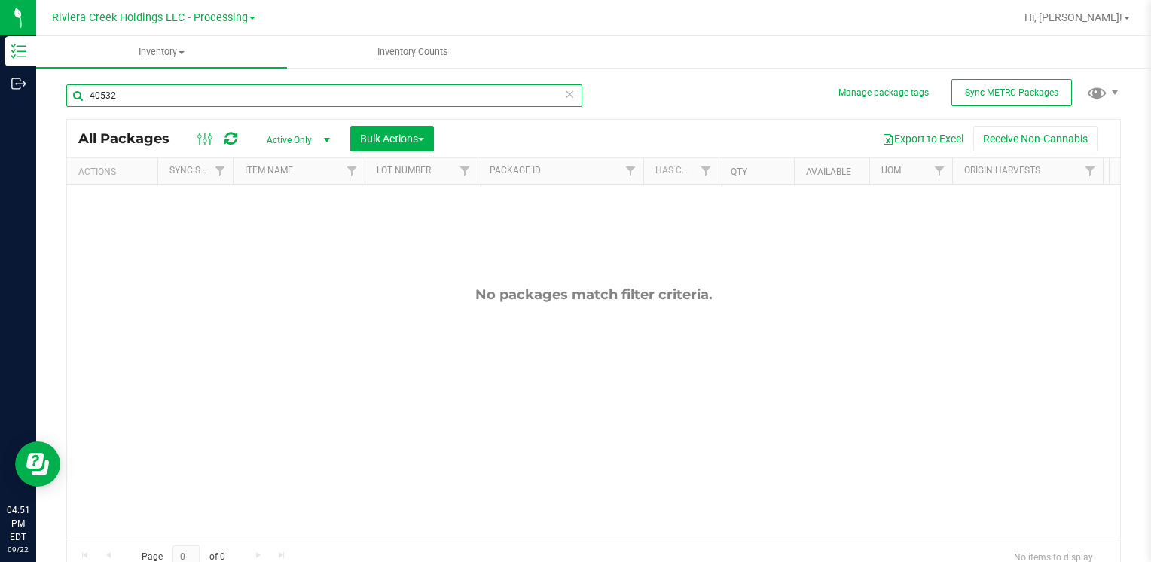
click at [192, 96] on input "40532" at bounding box center [324, 95] width 516 height 23
type input "39949"
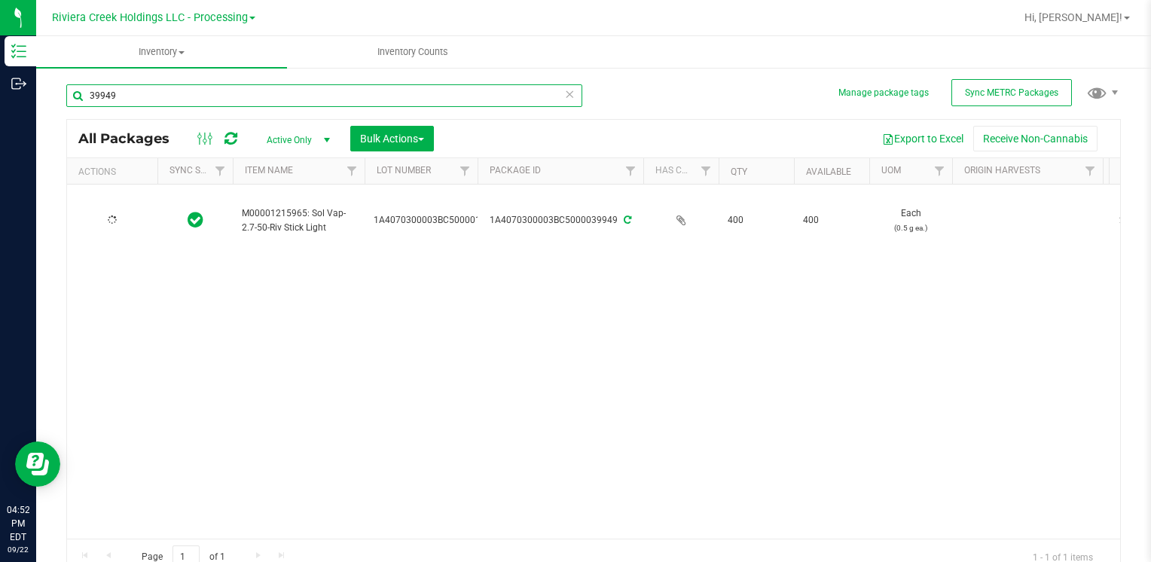
type input "[DATE]"
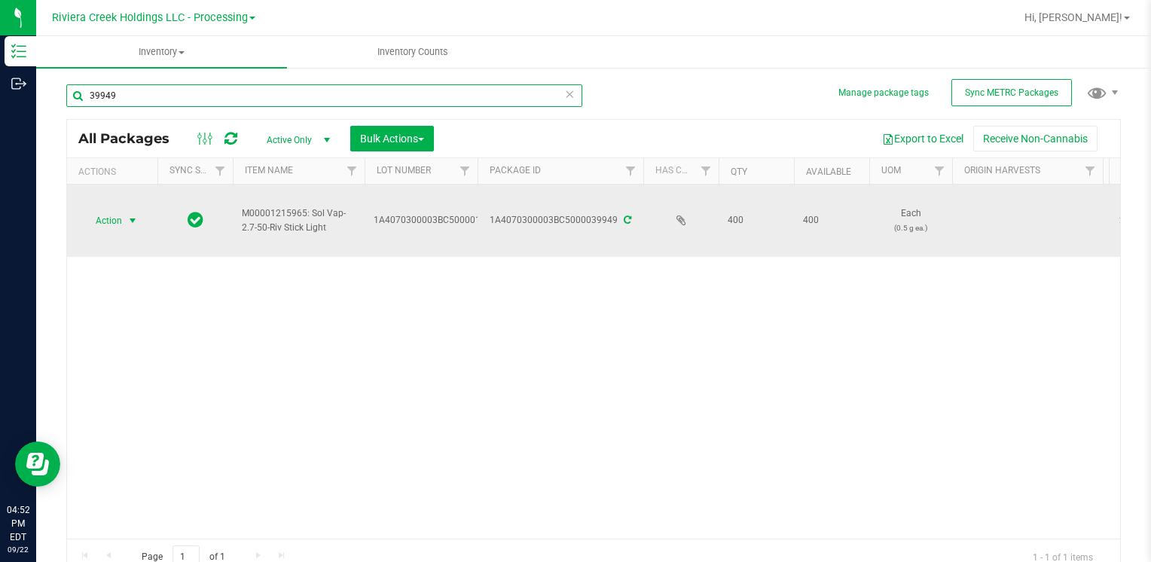
type input "39949"
click at [109, 225] on span "Action" at bounding box center [102, 220] width 41 height 21
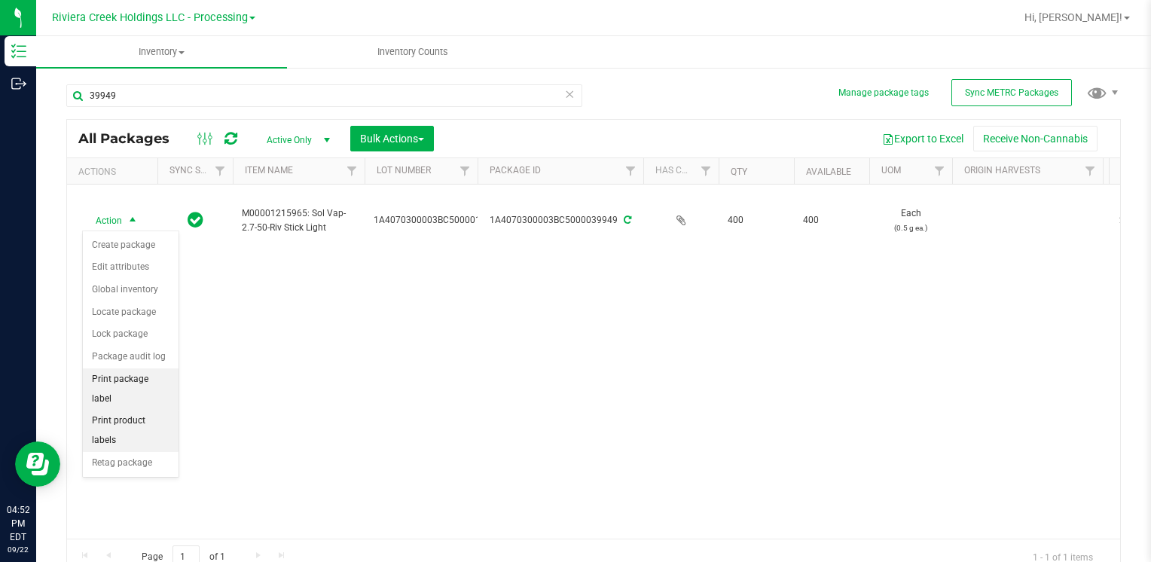
click at [157, 377] on li "Print package label" at bounding box center [131, 388] width 96 height 41
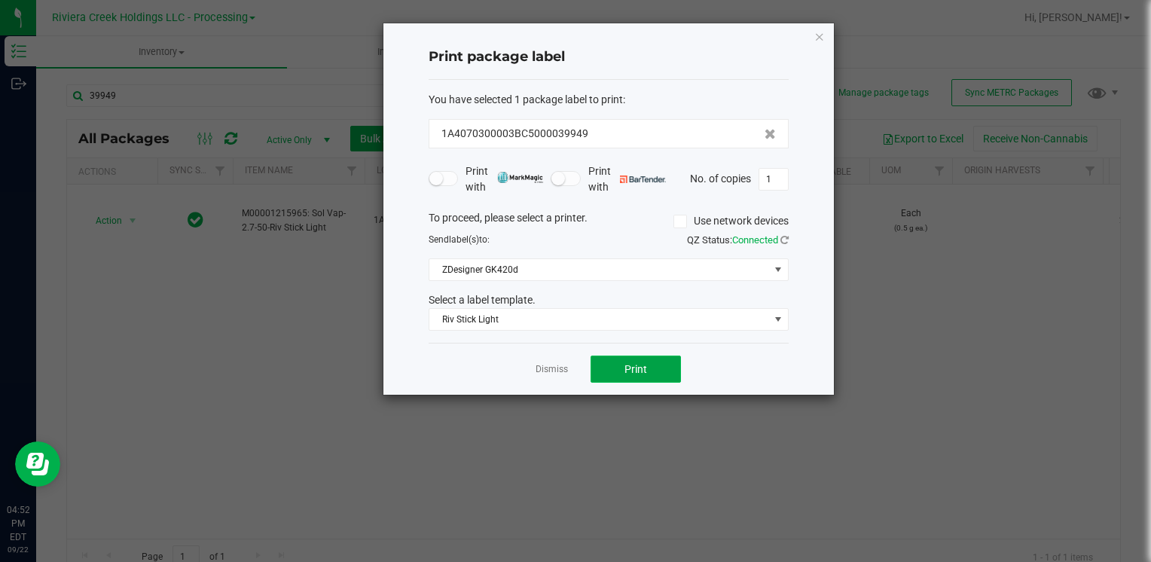
click at [633, 365] on span "Print" at bounding box center [636, 369] width 23 height 12
click at [817, 39] on icon "button" at bounding box center [819, 36] width 11 height 18
